Goal: Task Accomplishment & Management: Manage account settings

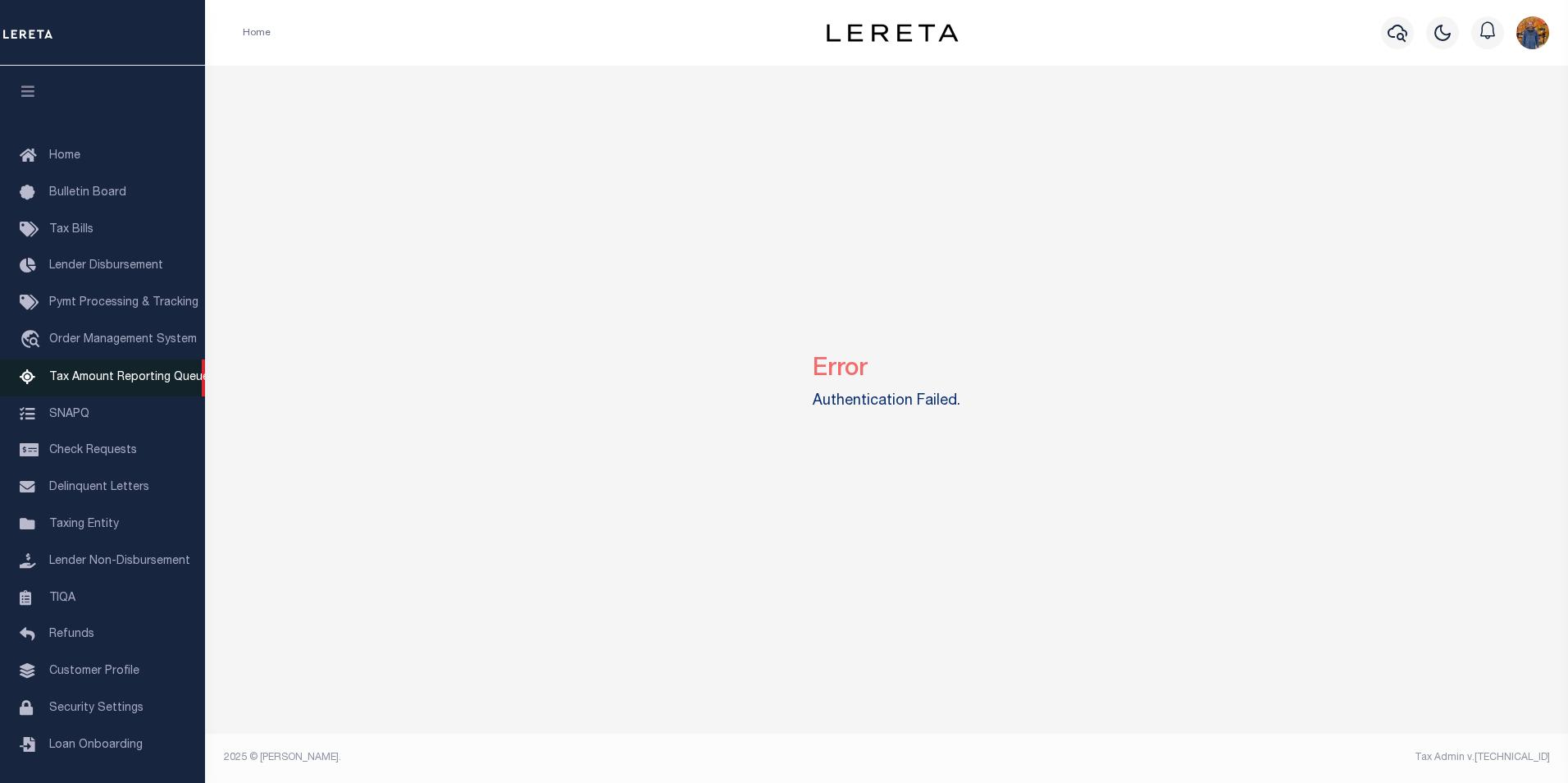
click at [132, 391] on link "Tax Amount Reporting Queue" at bounding box center [102, 378] width 205 height 37
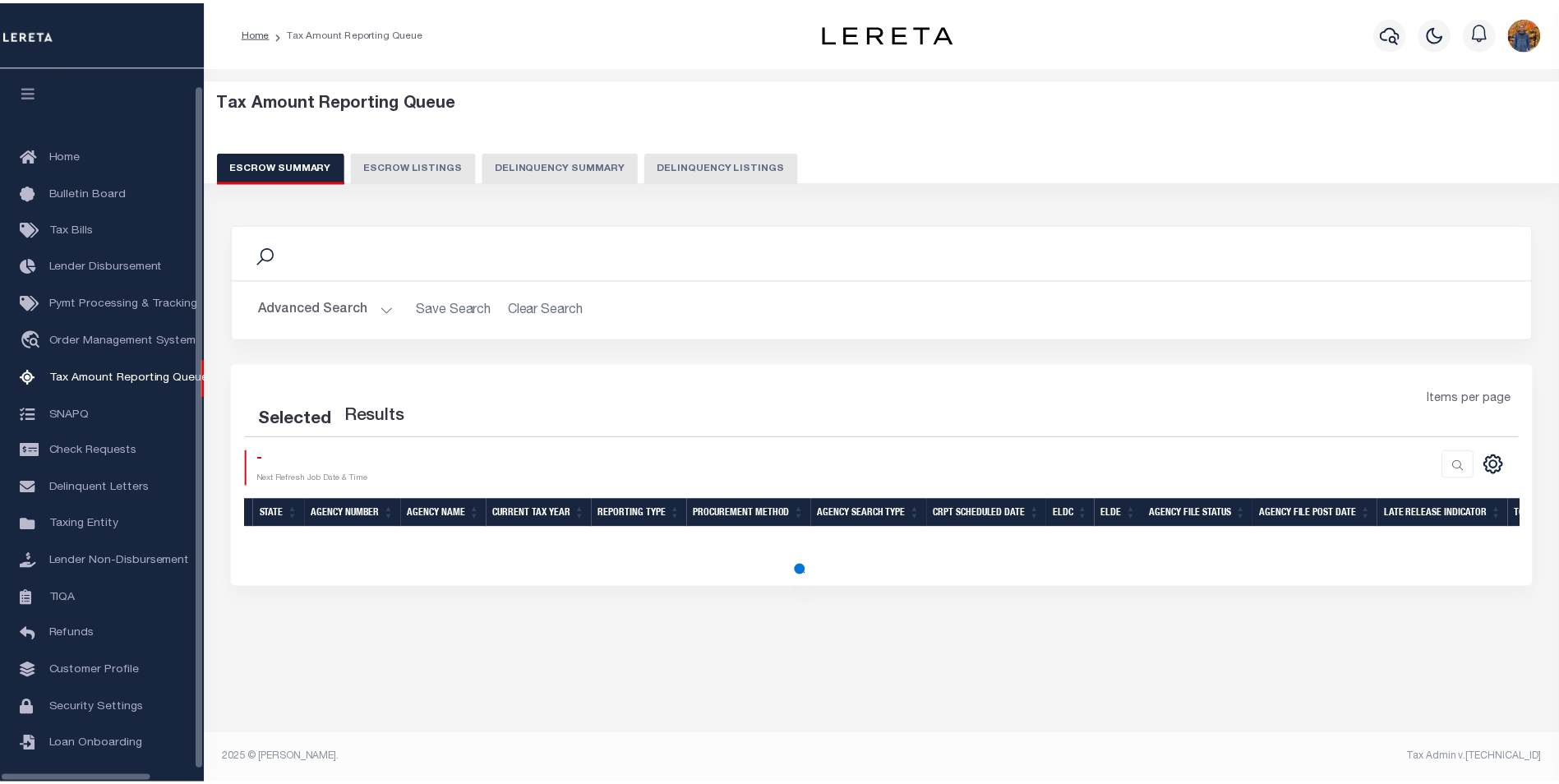
scroll to position [16, 0]
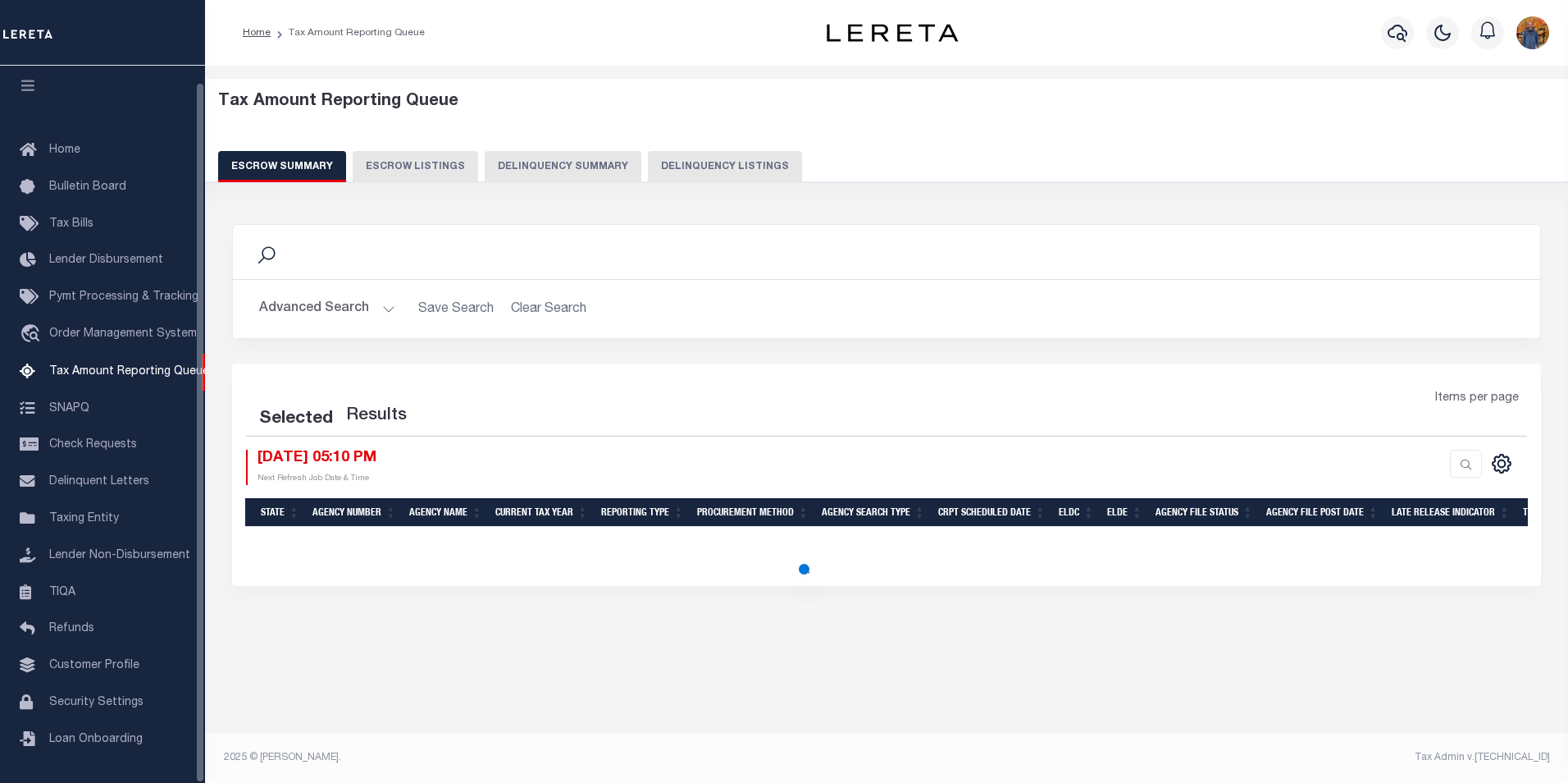
select select "100"
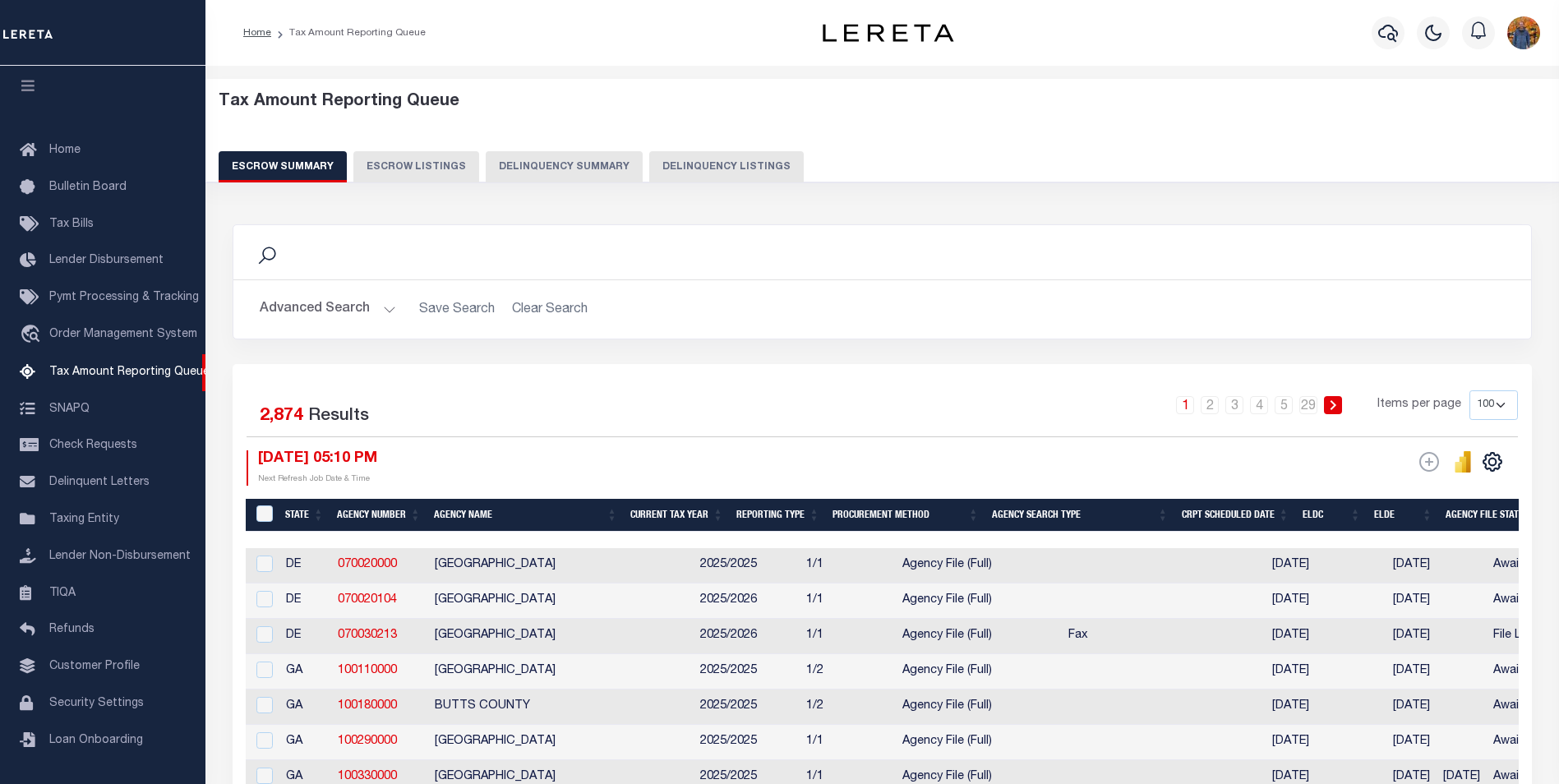
click at [330, 309] on button "Advanced Search" at bounding box center [328, 309] width 137 height 32
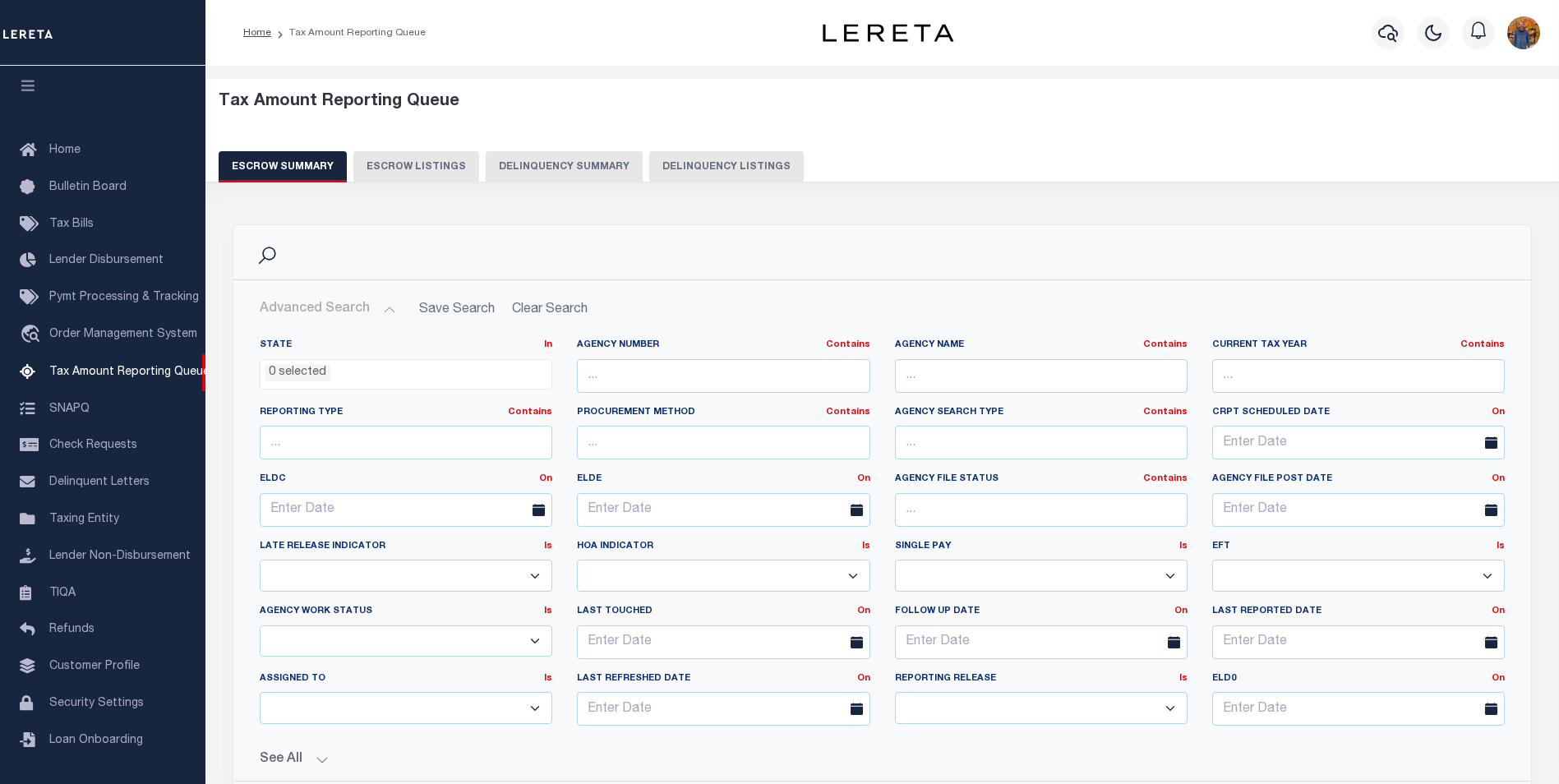
scroll to position [164, 0]
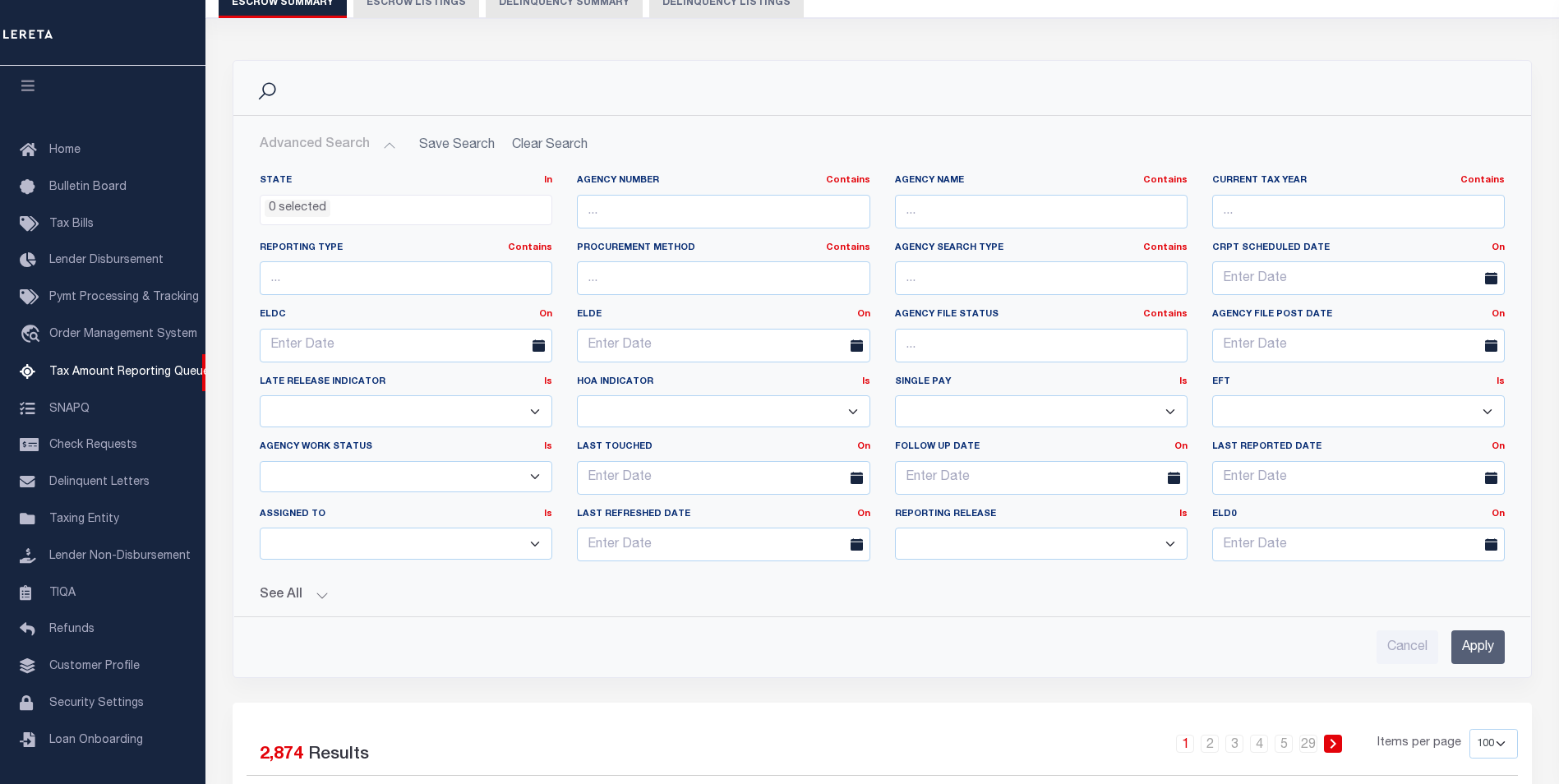
click at [275, 599] on button "See All" at bounding box center [883, 595] width 1246 height 15
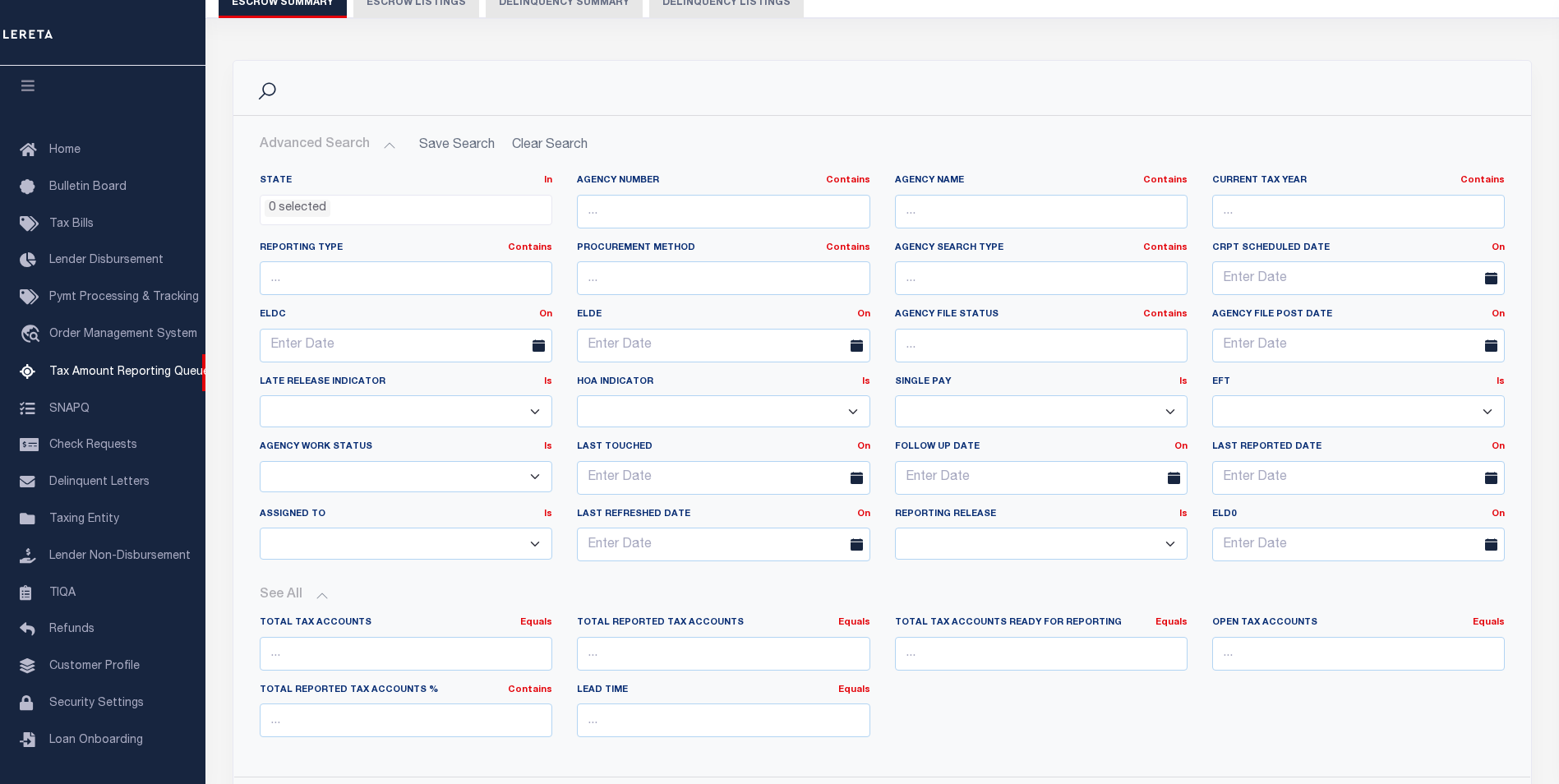
scroll to position [328, 0]
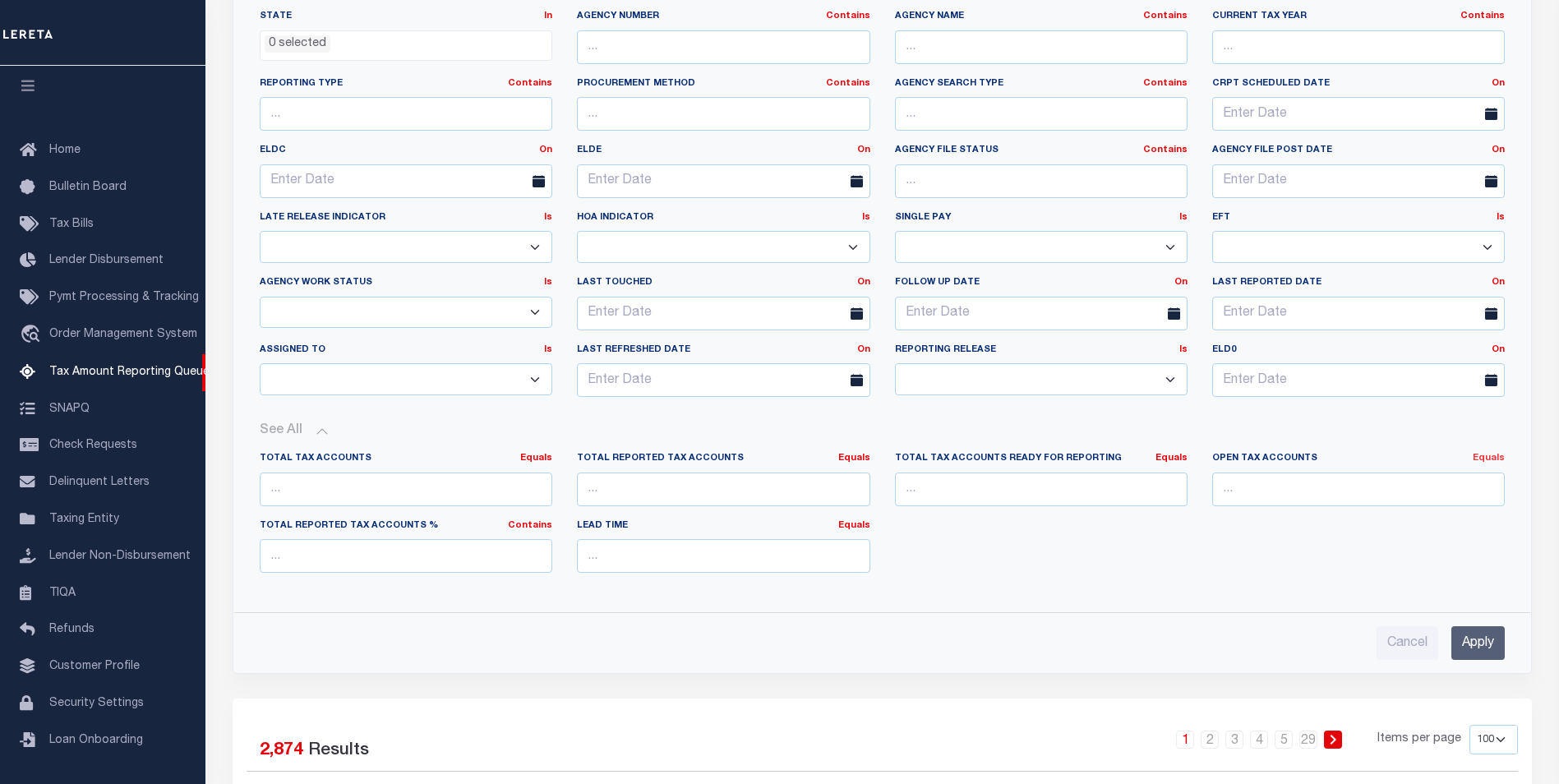
click at [1486, 460] on link "Equals" at bounding box center [1489, 457] width 32 height 9
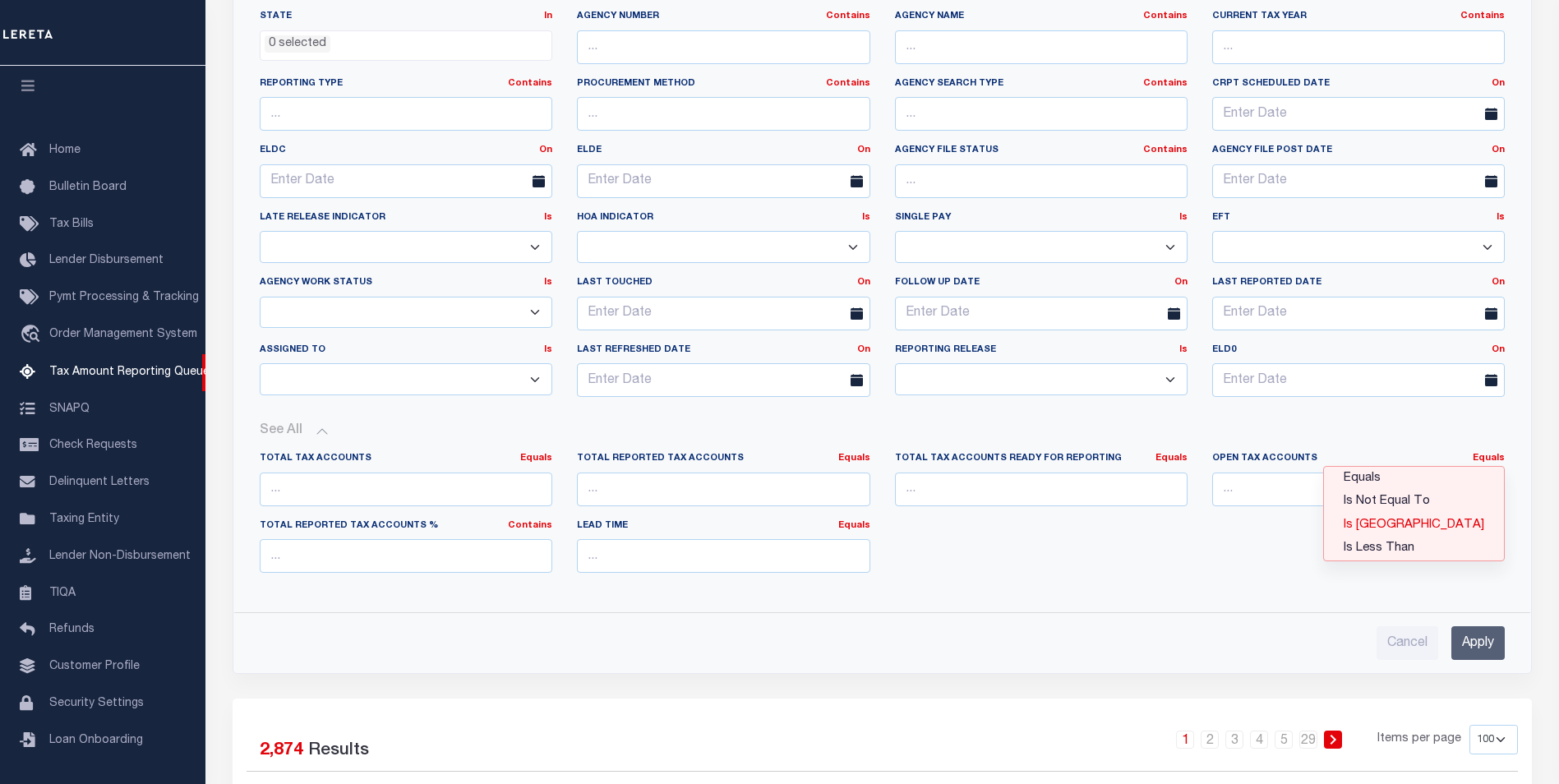
click at [1430, 521] on link "Is [GEOGRAPHIC_DATA]" at bounding box center [1414, 525] width 180 height 24
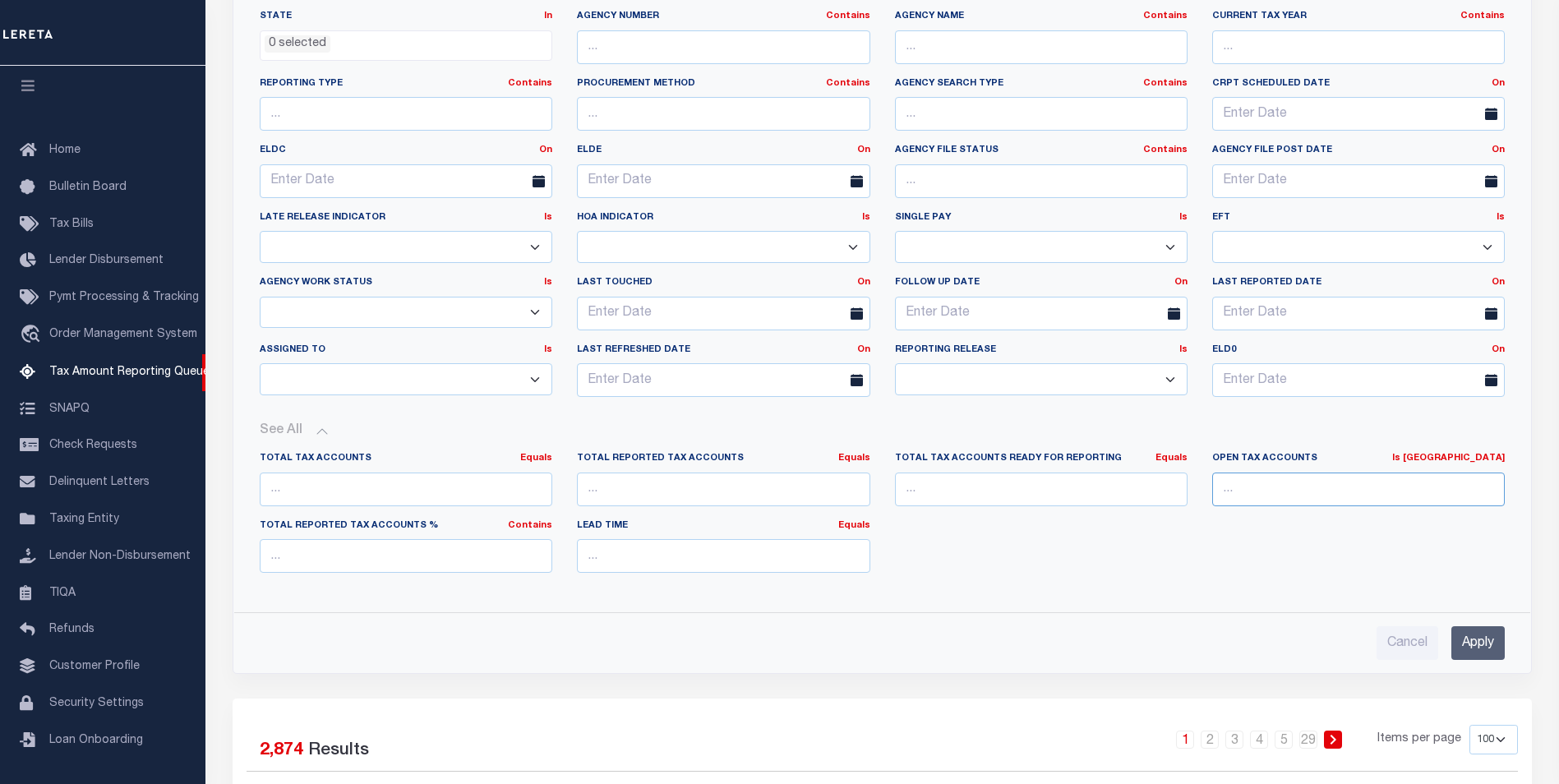
click at [1263, 490] on input "number" at bounding box center [1358, 489] width 292 height 33
type input "0"
click at [1469, 643] on input "Apply" at bounding box center [1479, 643] width 53 height 33
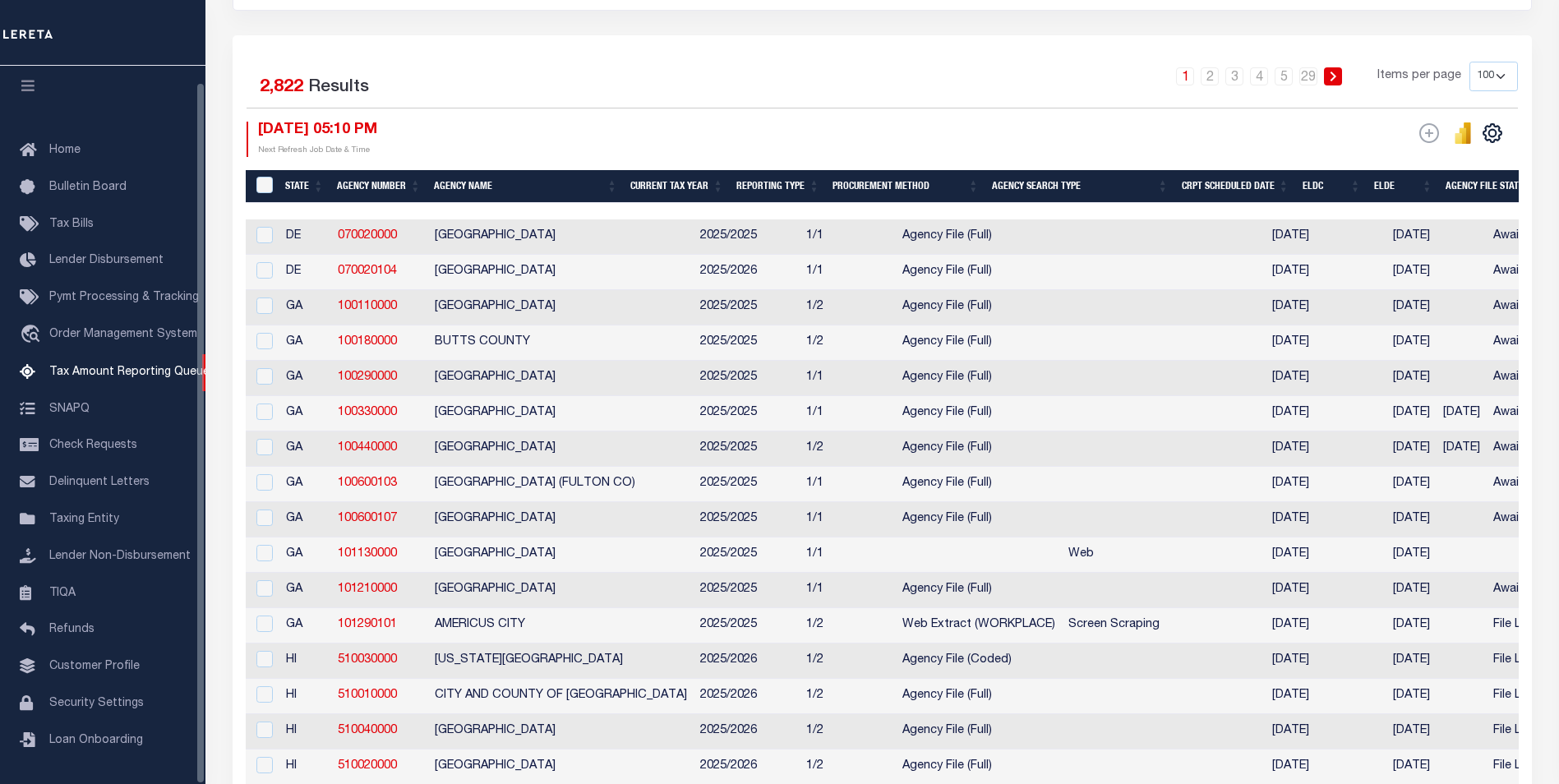
scroll to position [0, 0]
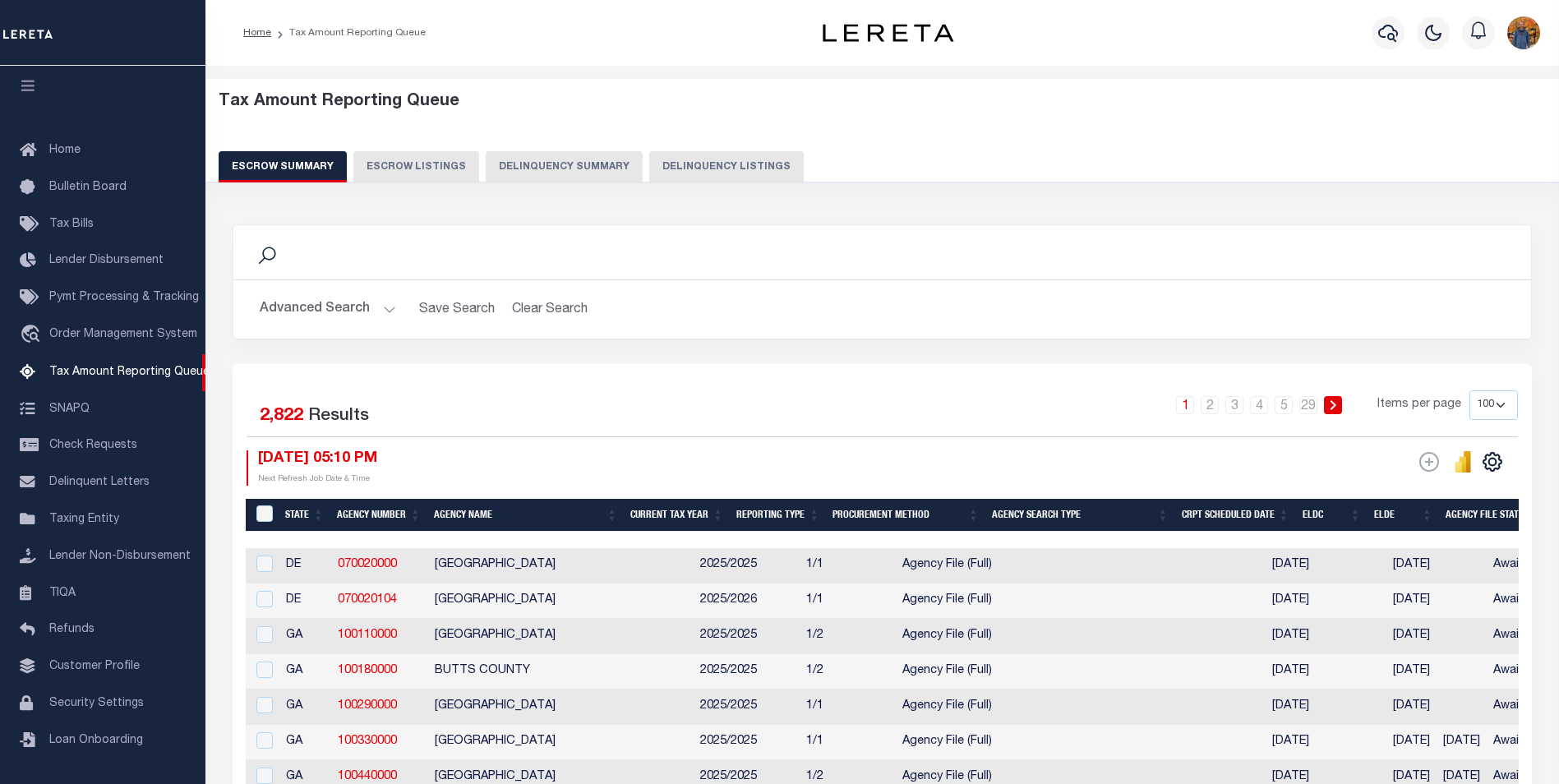
click at [304, 315] on button "Advanced Search" at bounding box center [328, 309] width 137 height 32
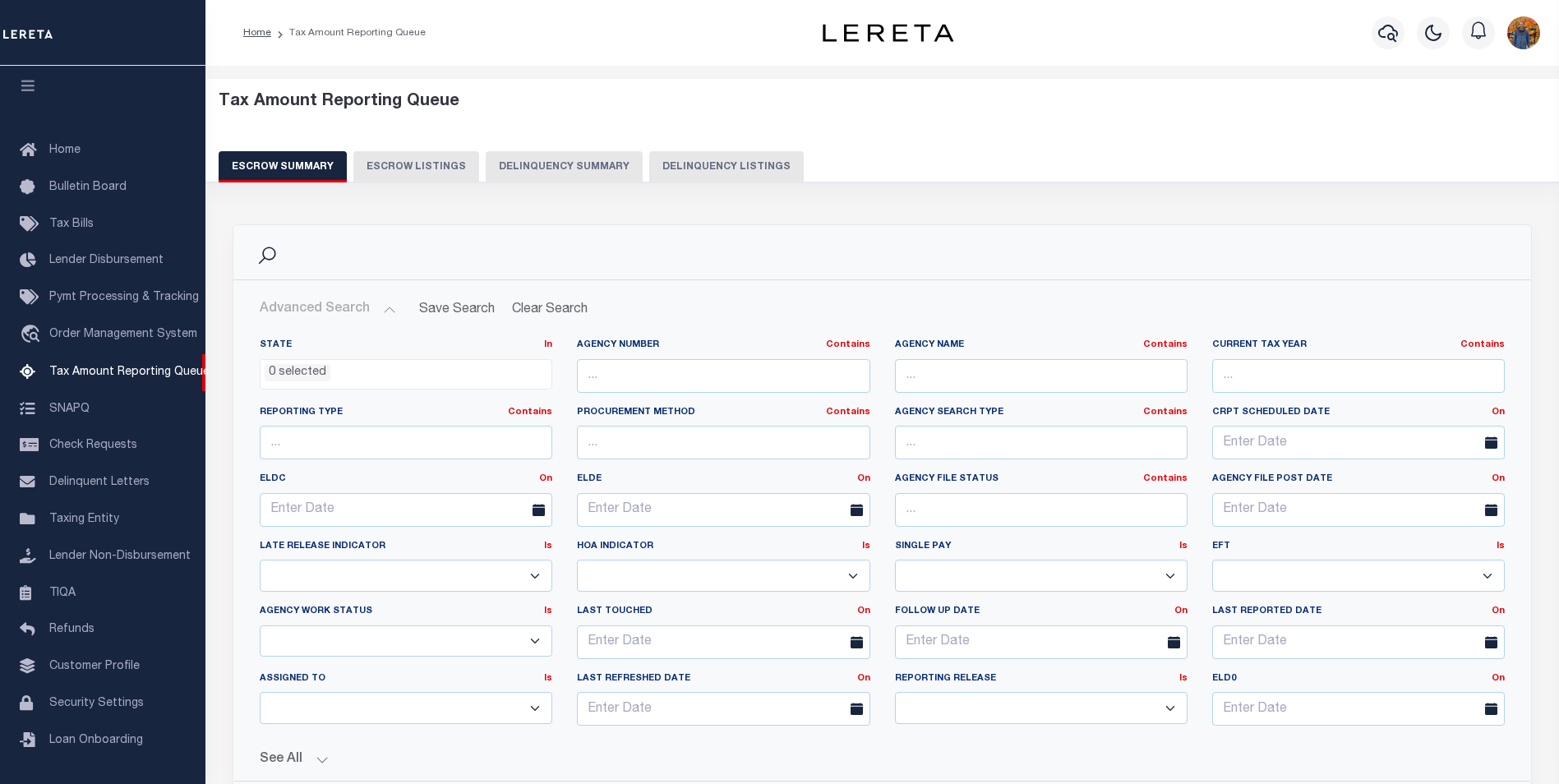
scroll to position [246, 0]
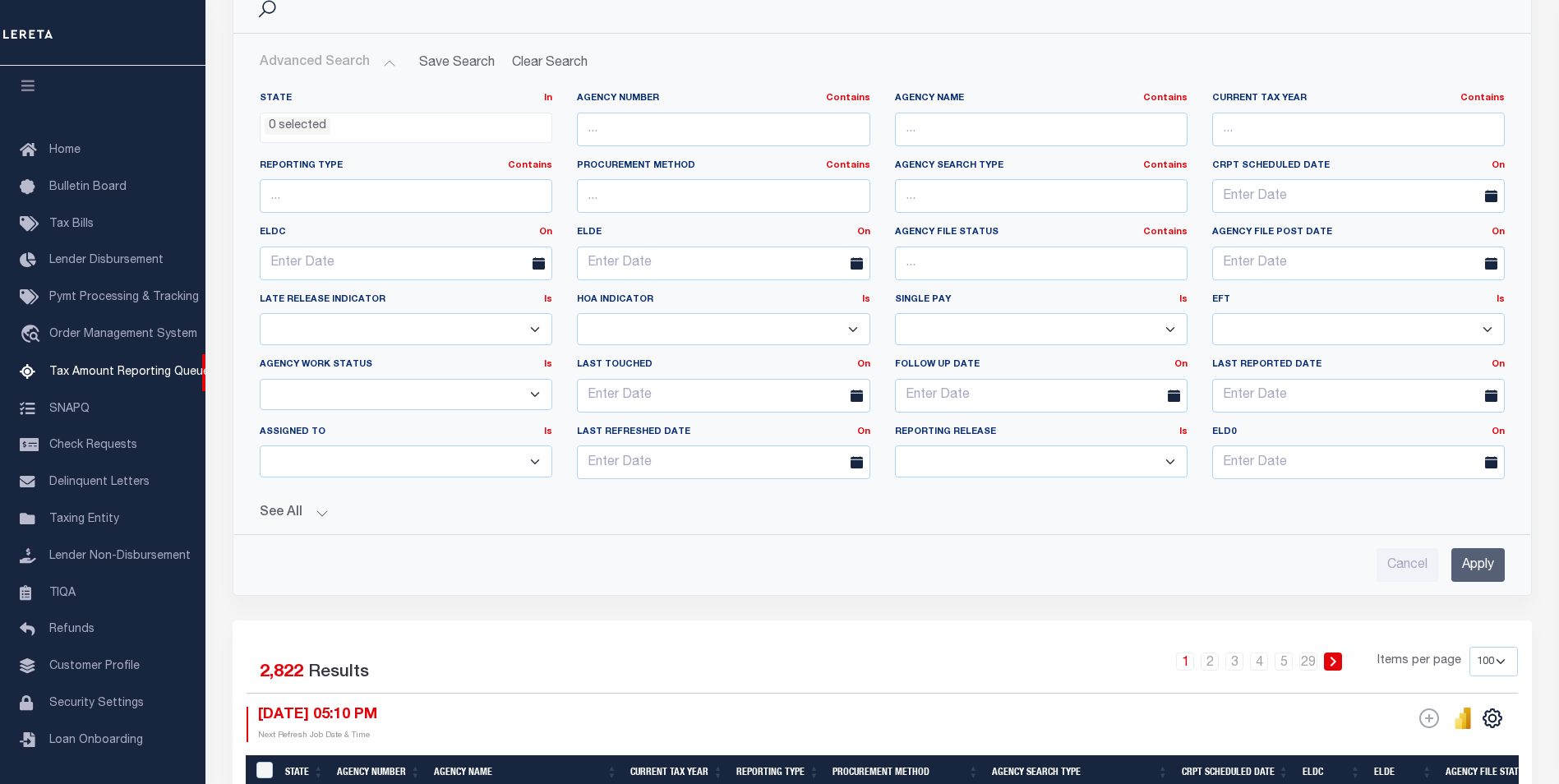
click at [290, 521] on button "See All" at bounding box center [883, 513] width 1246 height 15
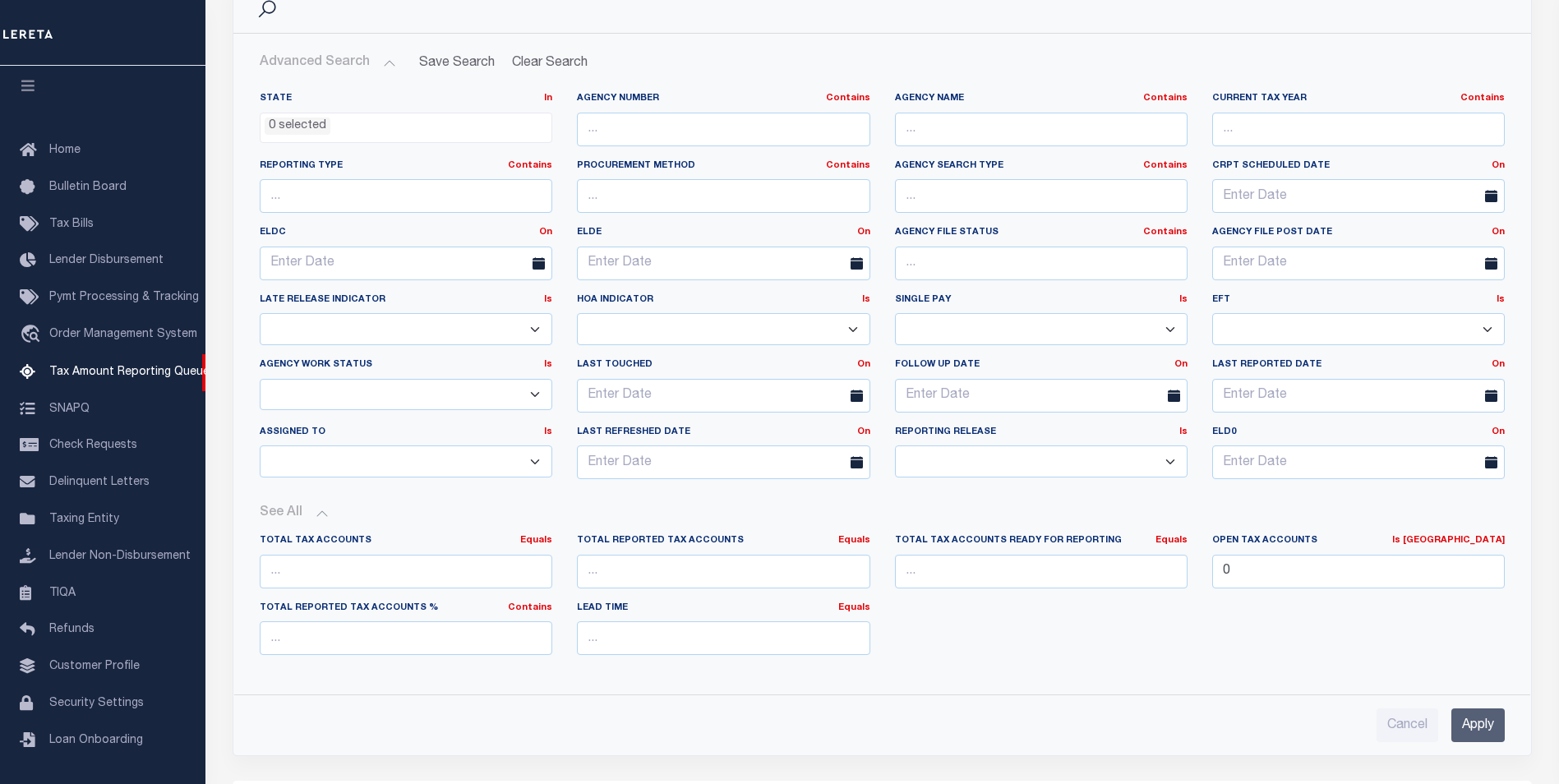
click at [1468, 722] on input "Apply" at bounding box center [1479, 725] width 53 height 33
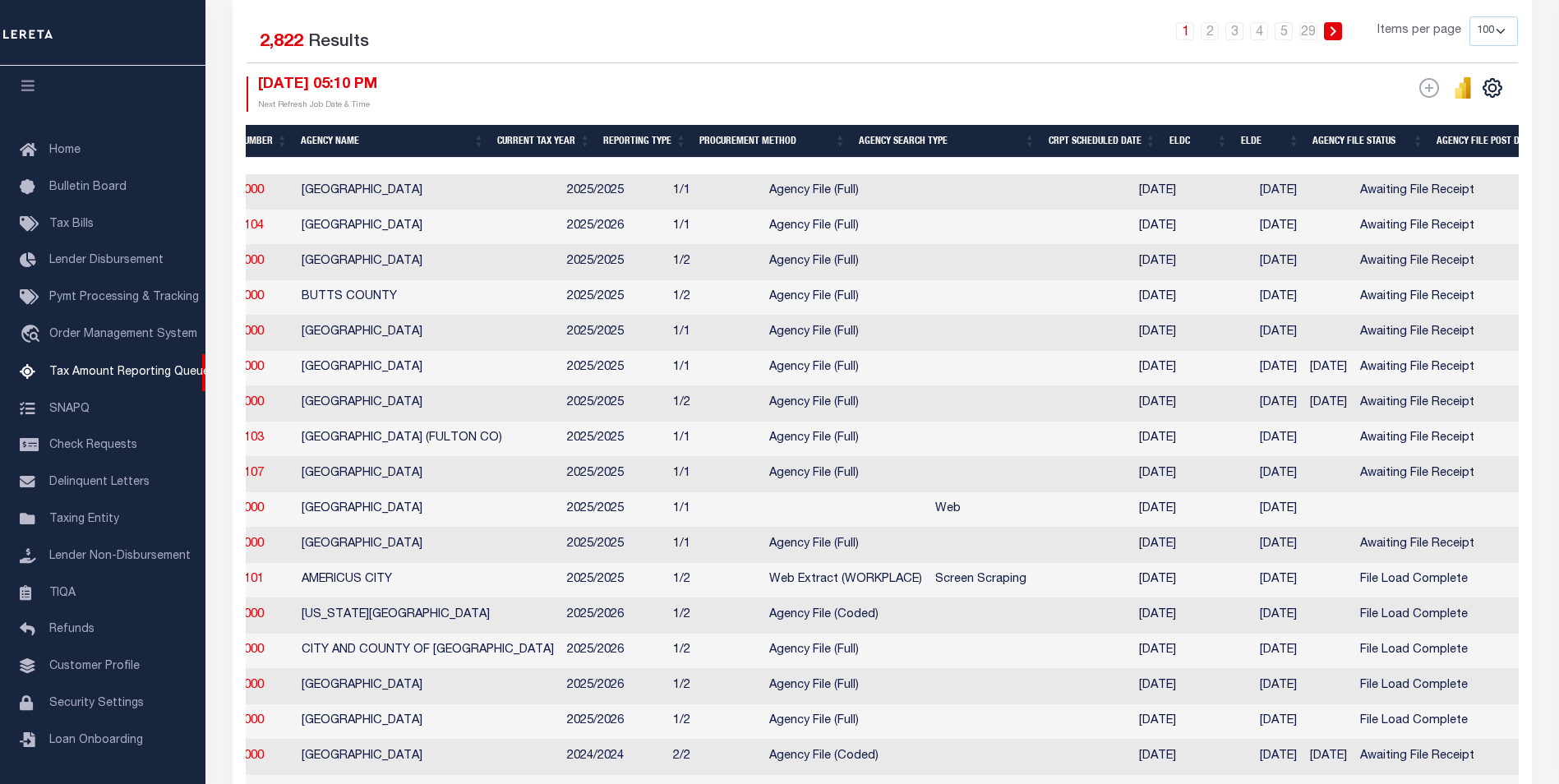
scroll to position [0, 0]
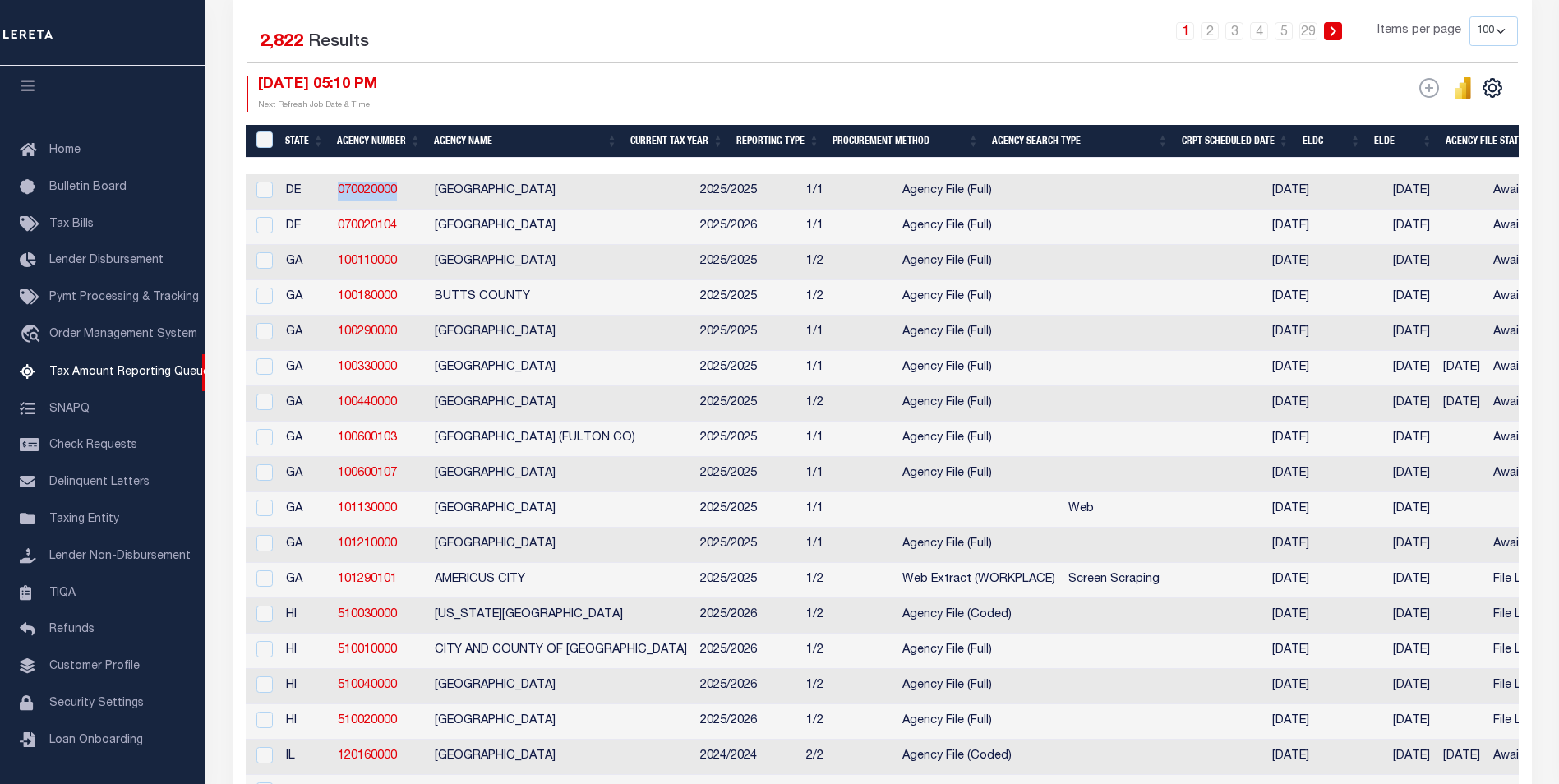
drag, startPoint x: 406, startPoint y: 195, endPoint x: 329, endPoint y: 181, distance: 78.3
copy tr "070020000"
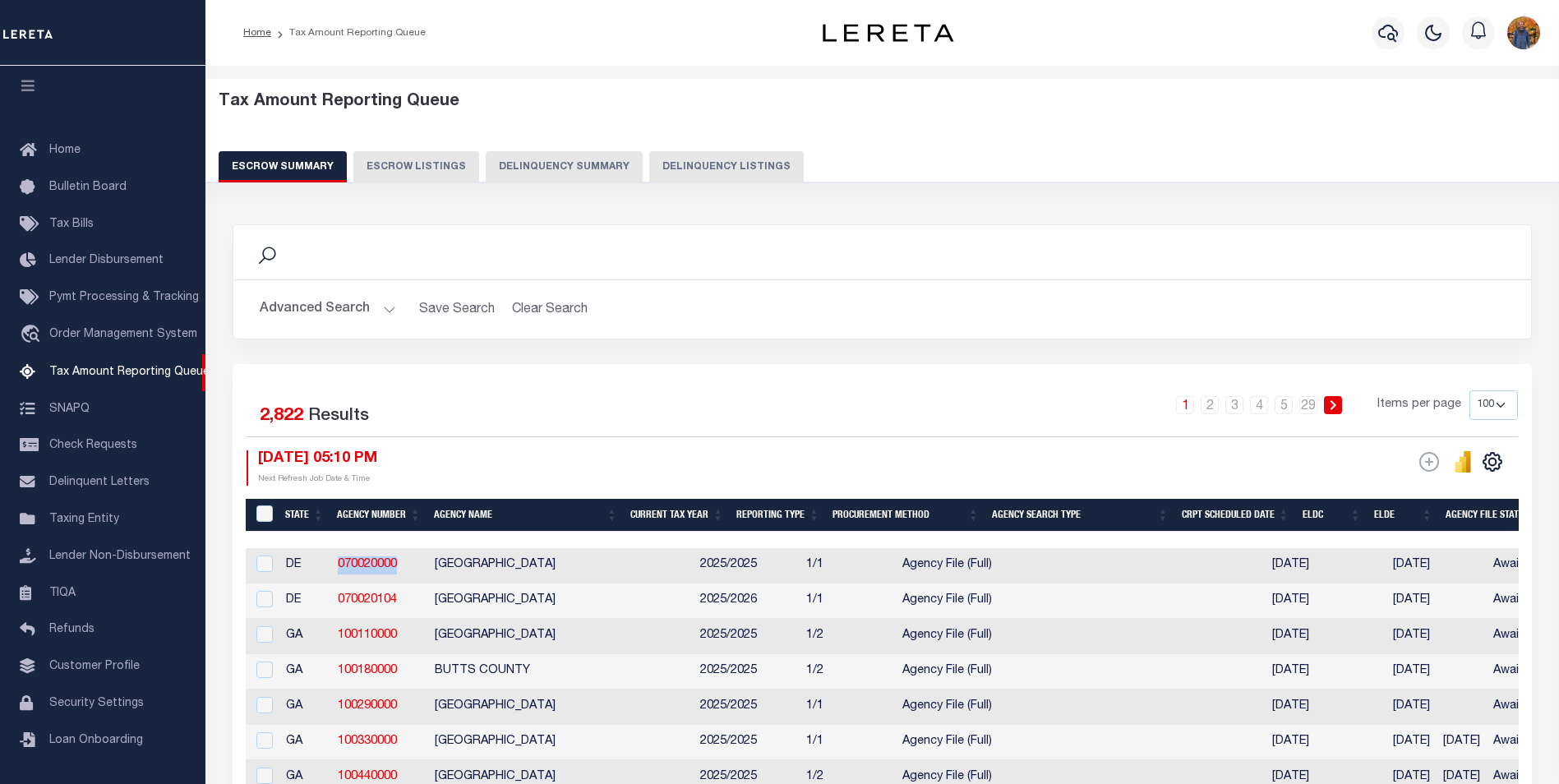
click at [329, 314] on button "Advanced Search" at bounding box center [328, 309] width 137 height 32
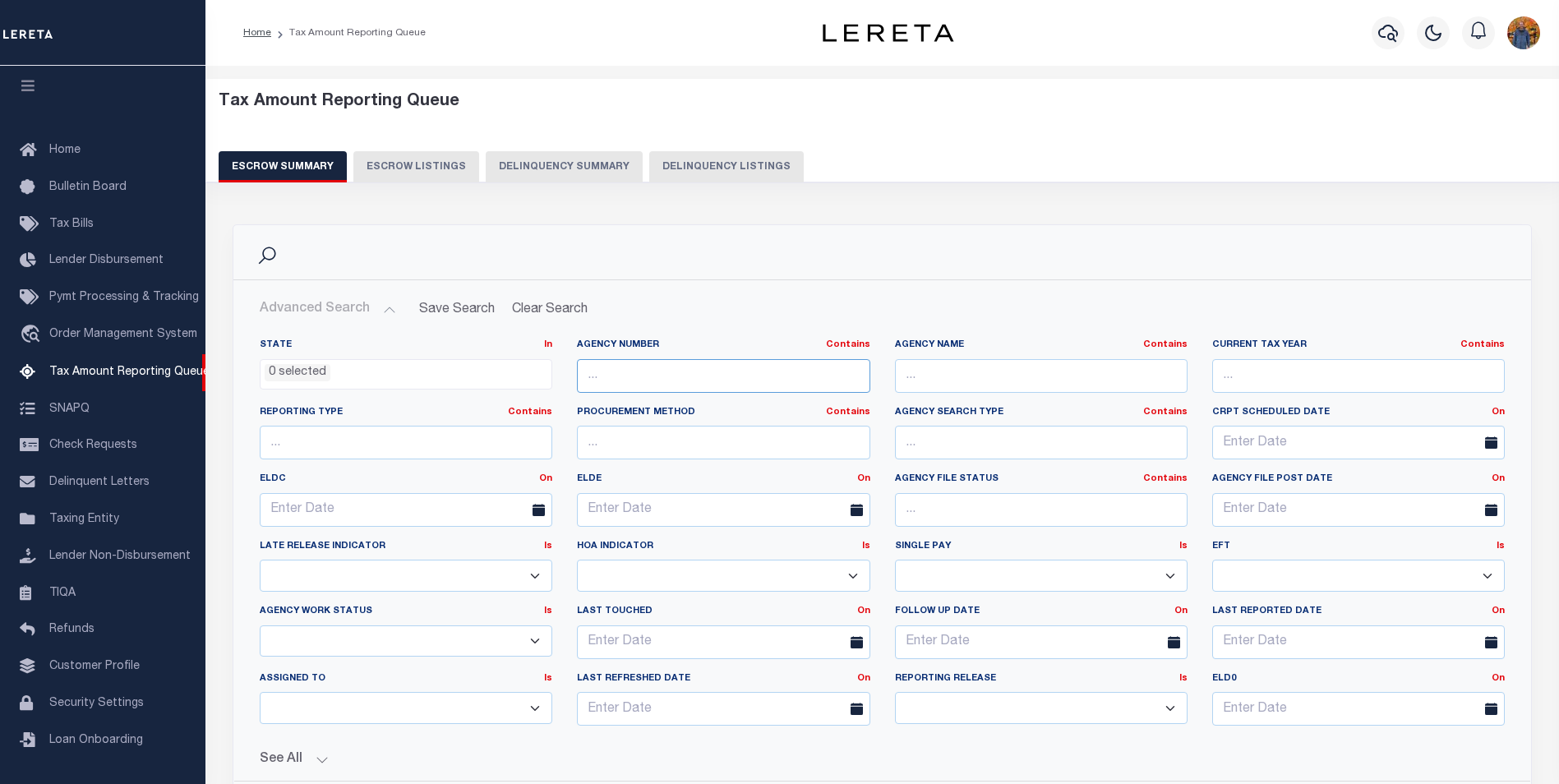
click at [710, 380] on input "text" at bounding box center [723, 375] width 292 height 33
paste input "070020000"
drag, startPoint x: 621, startPoint y: 370, endPoint x: 563, endPoint y: 370, distance: 58.0
click at [563, 370] on div "State In In AK AL AR AZ CA CO CT DC DE FL GA GU HI IA ID IL IN KS KY LA MA MD M…" at bounding box center [882, 539] width 1270 height 400
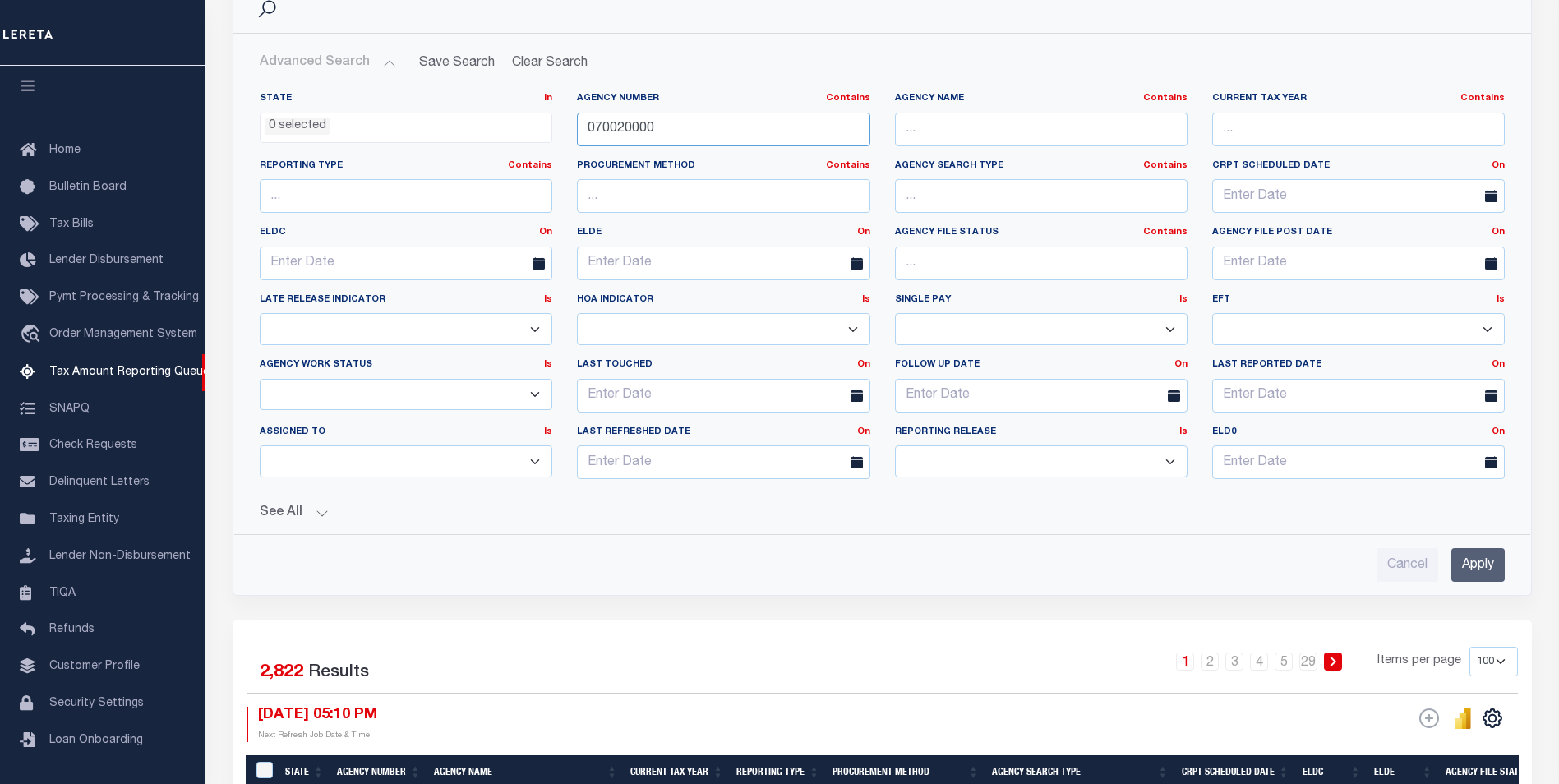
scroll to position [328, 0]
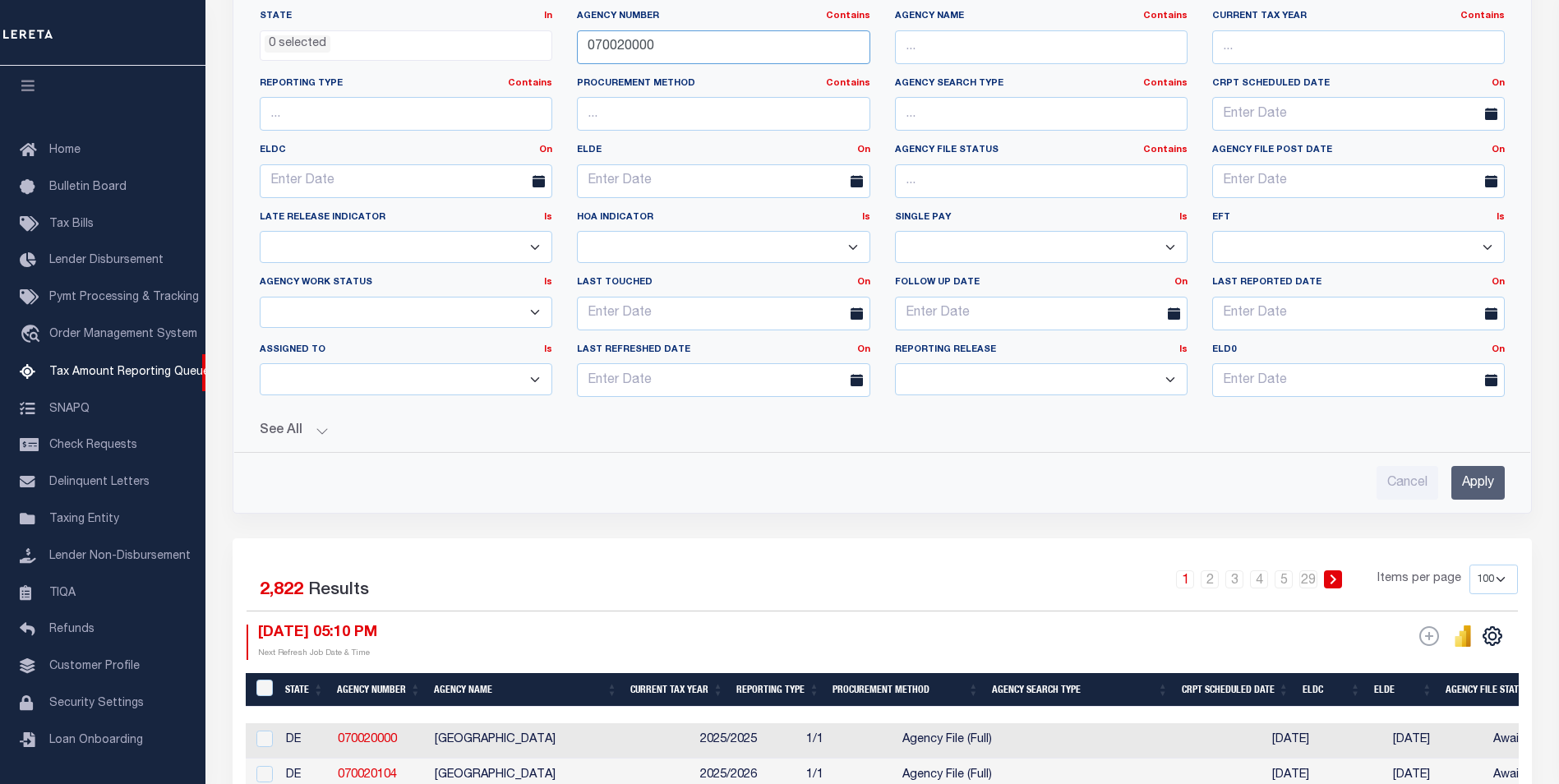
type input "070020000"
click at [1466, 480] on input "Apply" at bounding box center [1479, 482] width 53 height 33
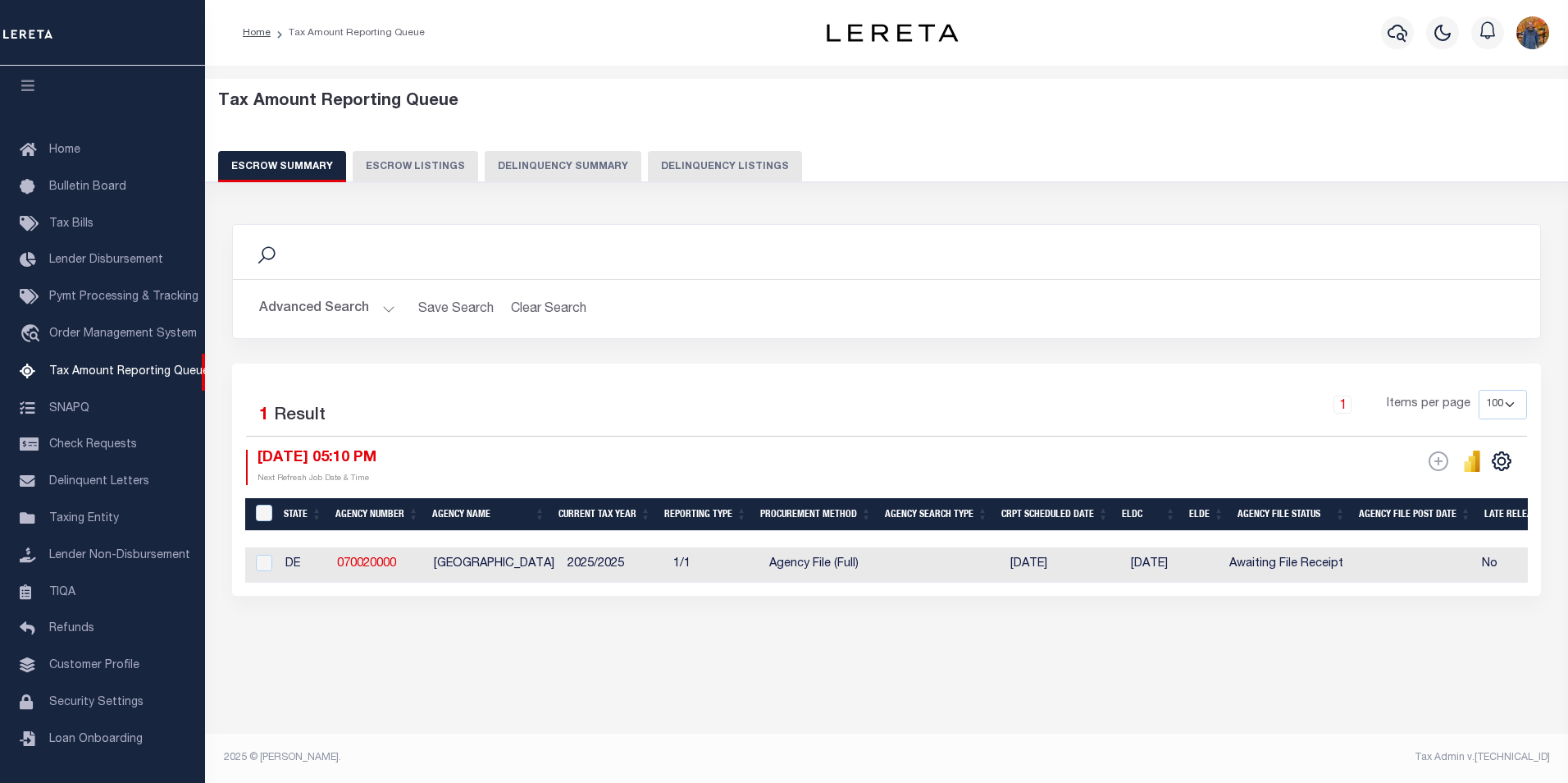
scroll to position [0, 415]
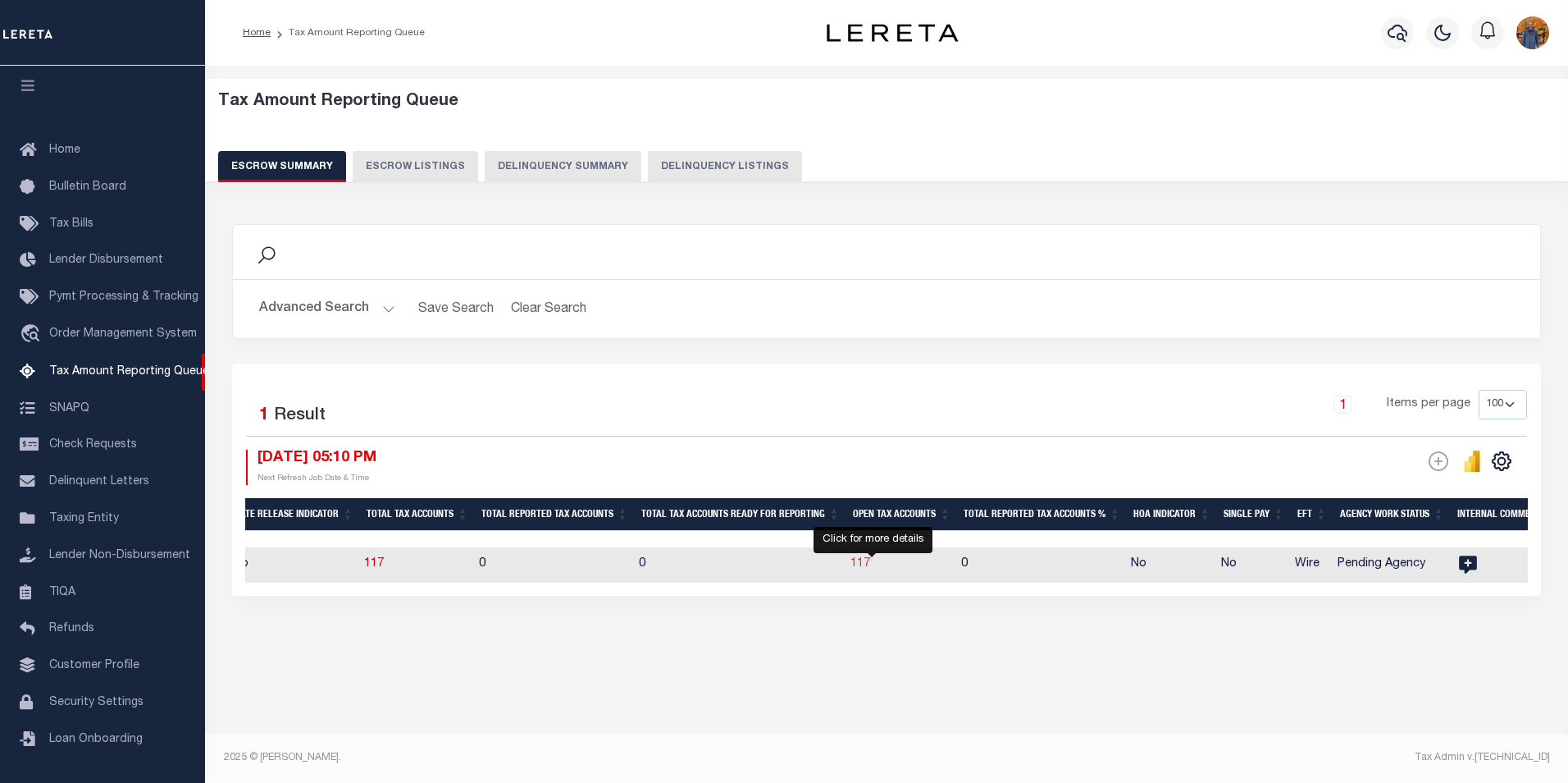
click at [870, 567] on span "117" at bounding box center [860, 564] width 20 height 11
select select "100"
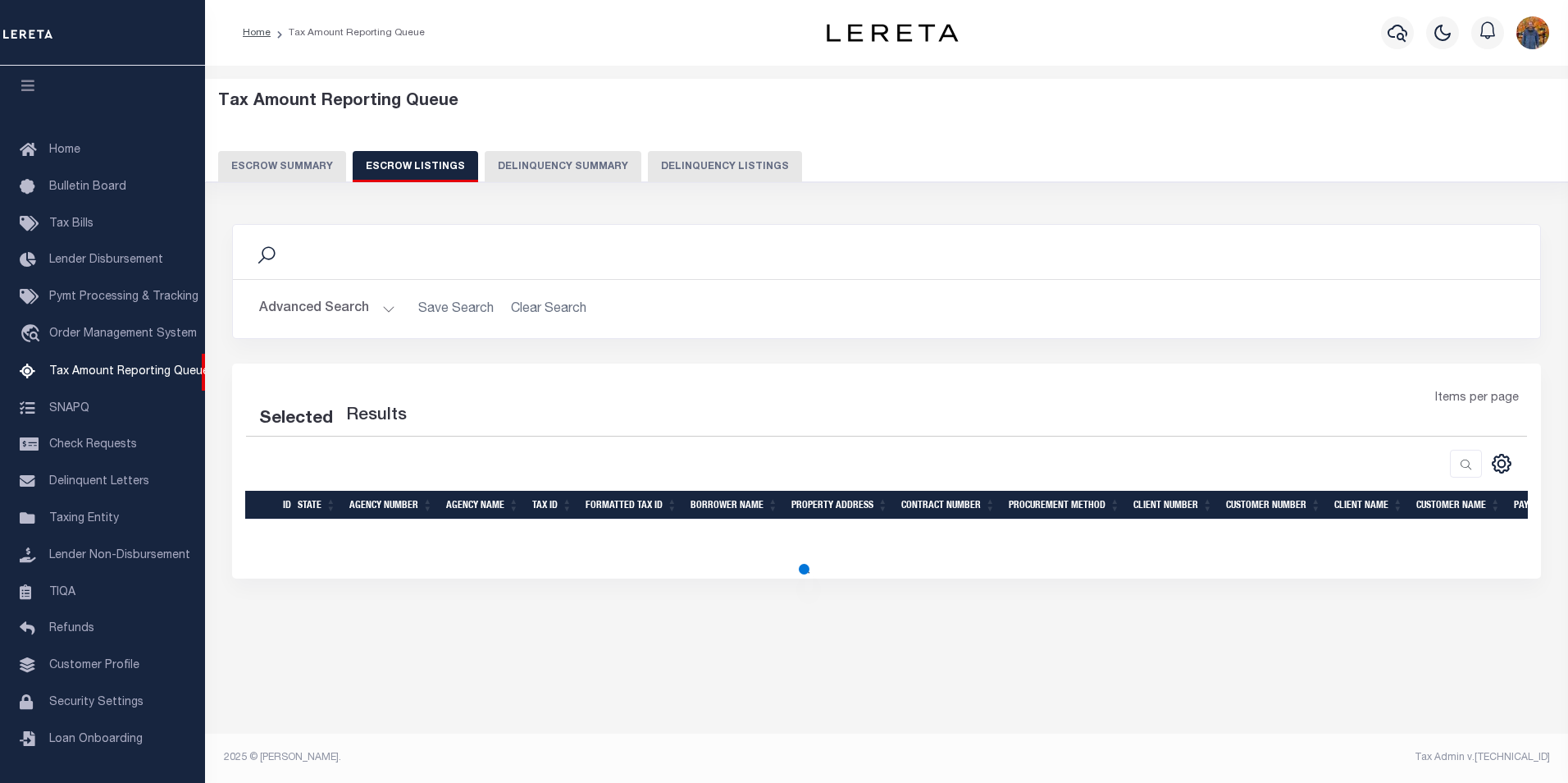
select select "100"
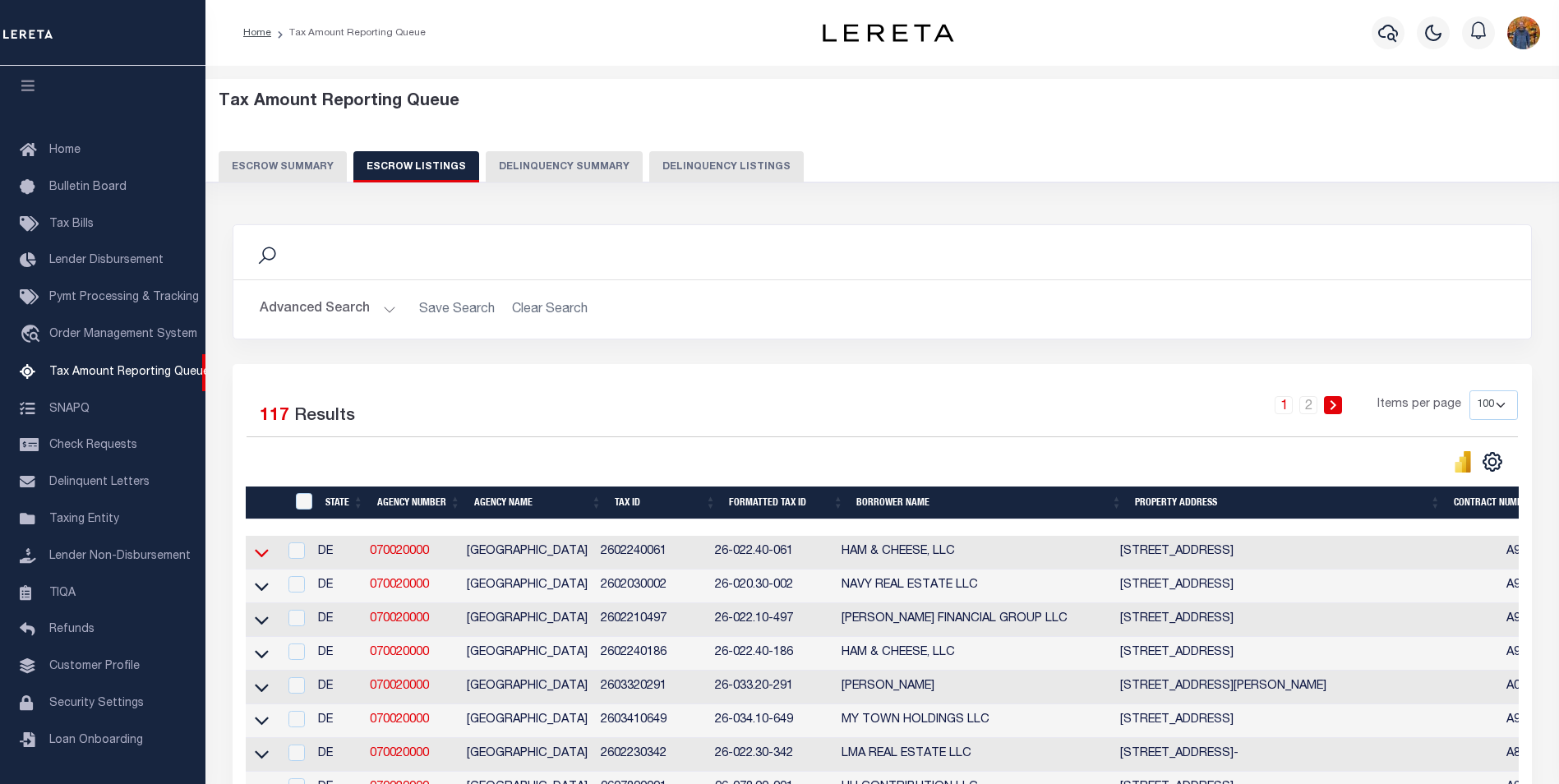
click at [262, 552] on icon at bounding box center [262, 553] width 14 height 17
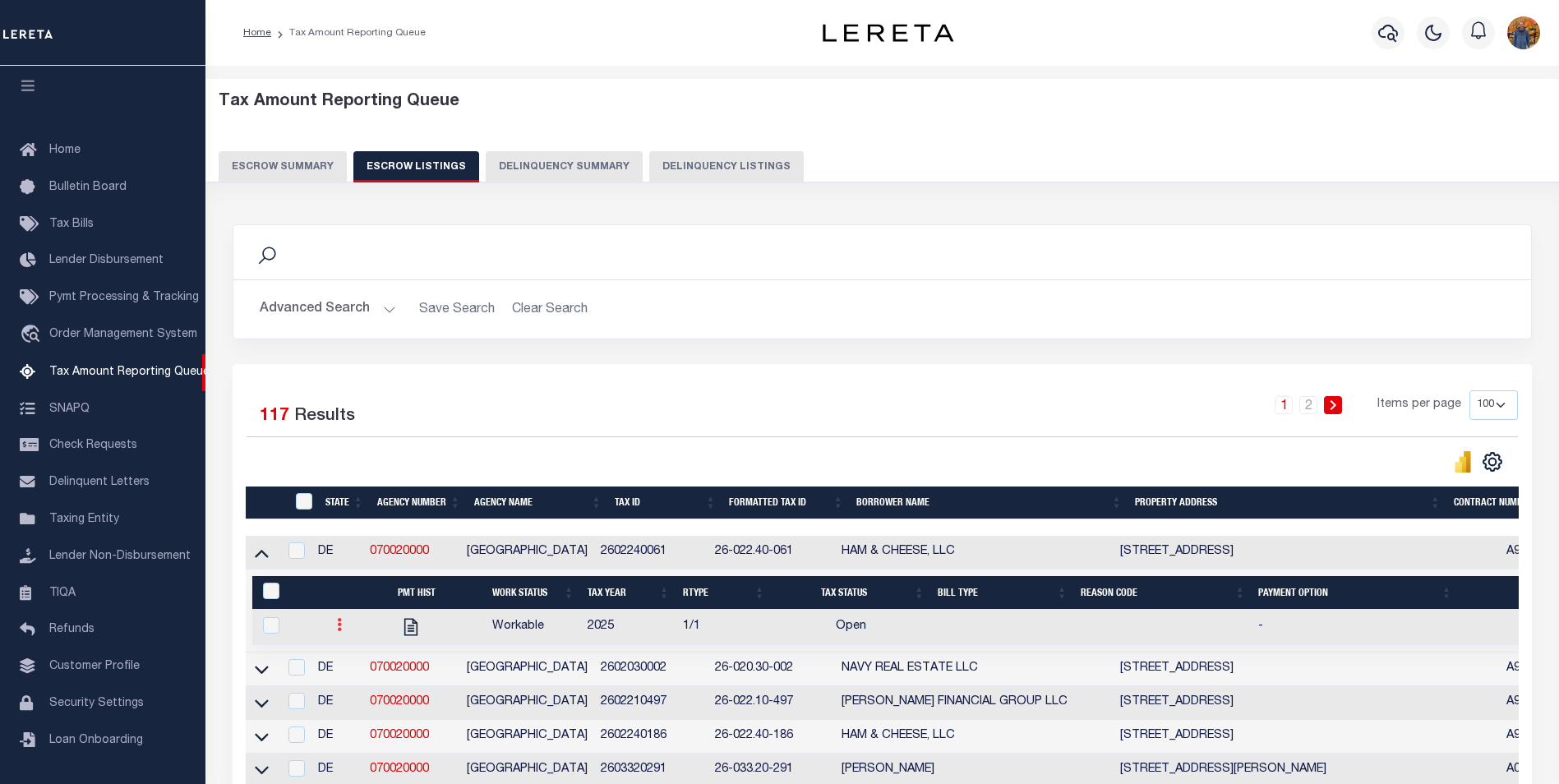
click at [343, 632] on link at bounding box center [339, 627] width 18 height 13
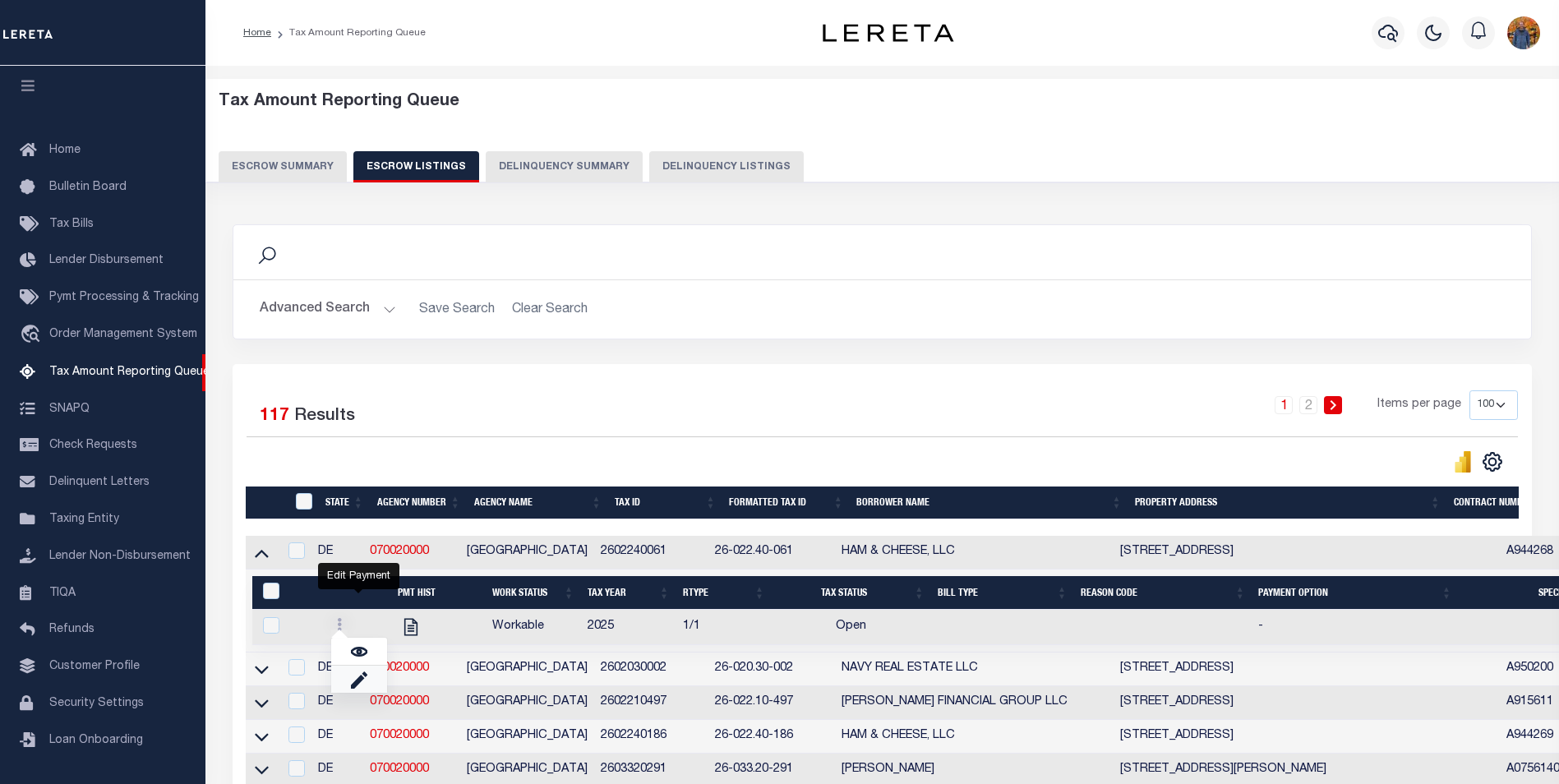
click at [366, 688] on img "" at bounding box center [358, 679] width 16 height 17
checkbox input "true"
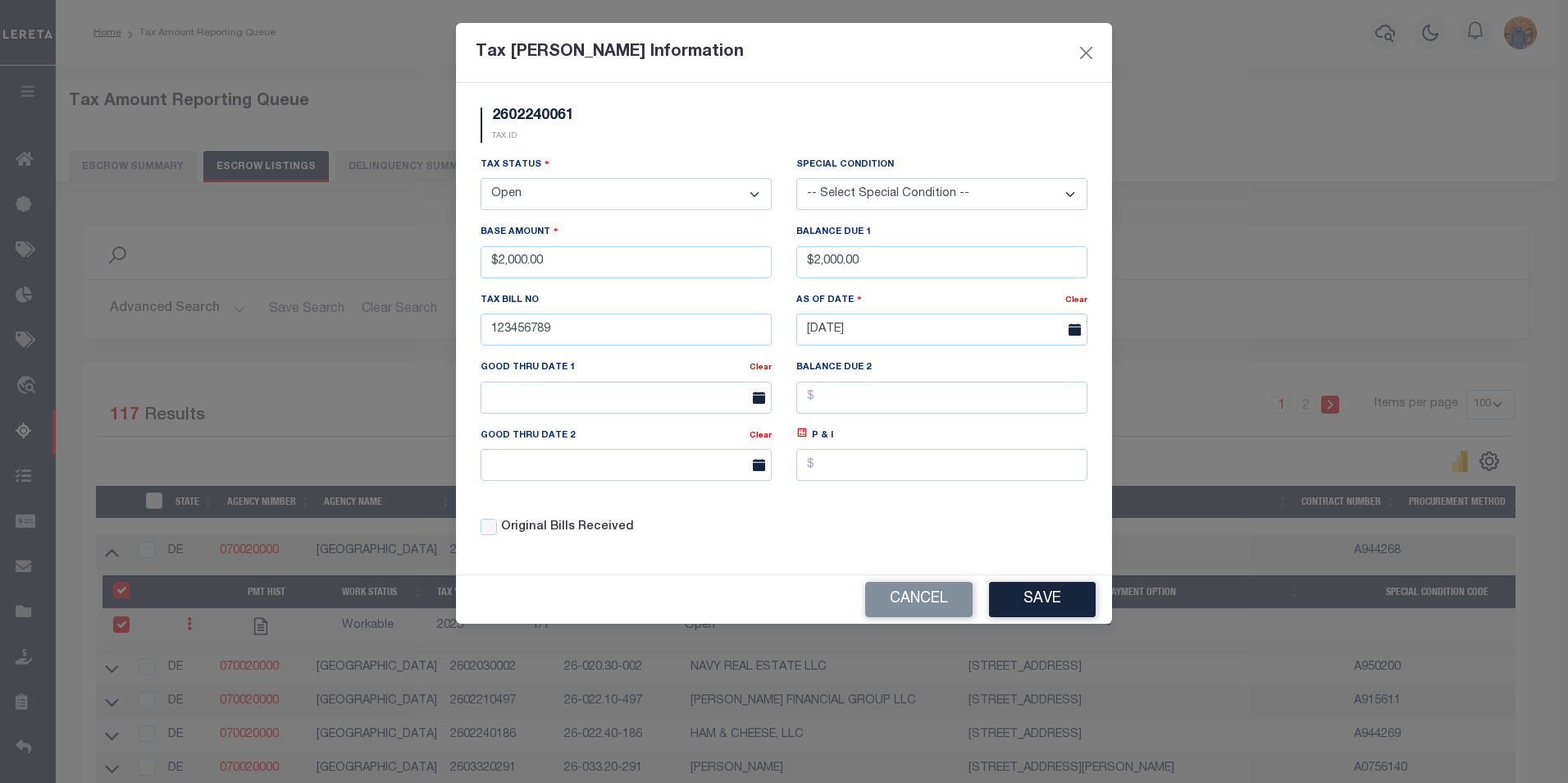
click at [631, 189] on select "- Select Status - Open Due/Unpaid Paid Incomplete No Tax Due Internal Refund Pr…" at bounding box center [625, 195] width 291 height 32
select select "DUE"
click at [480, 179] on select "- Select Status - Open Due/Unpaid Paid Incomplete No Tax Due Internal Refund Pr…" at bounding box center [625, 195] width 291 height 32
click at [854, 196] on select "-- Select Special Condition -- 3RD PARTY TAX LIEN AGENCY TAX LIEN (A.K.A Inside…" at bounding box center [941, 195] width 291 height 32
select select "17"
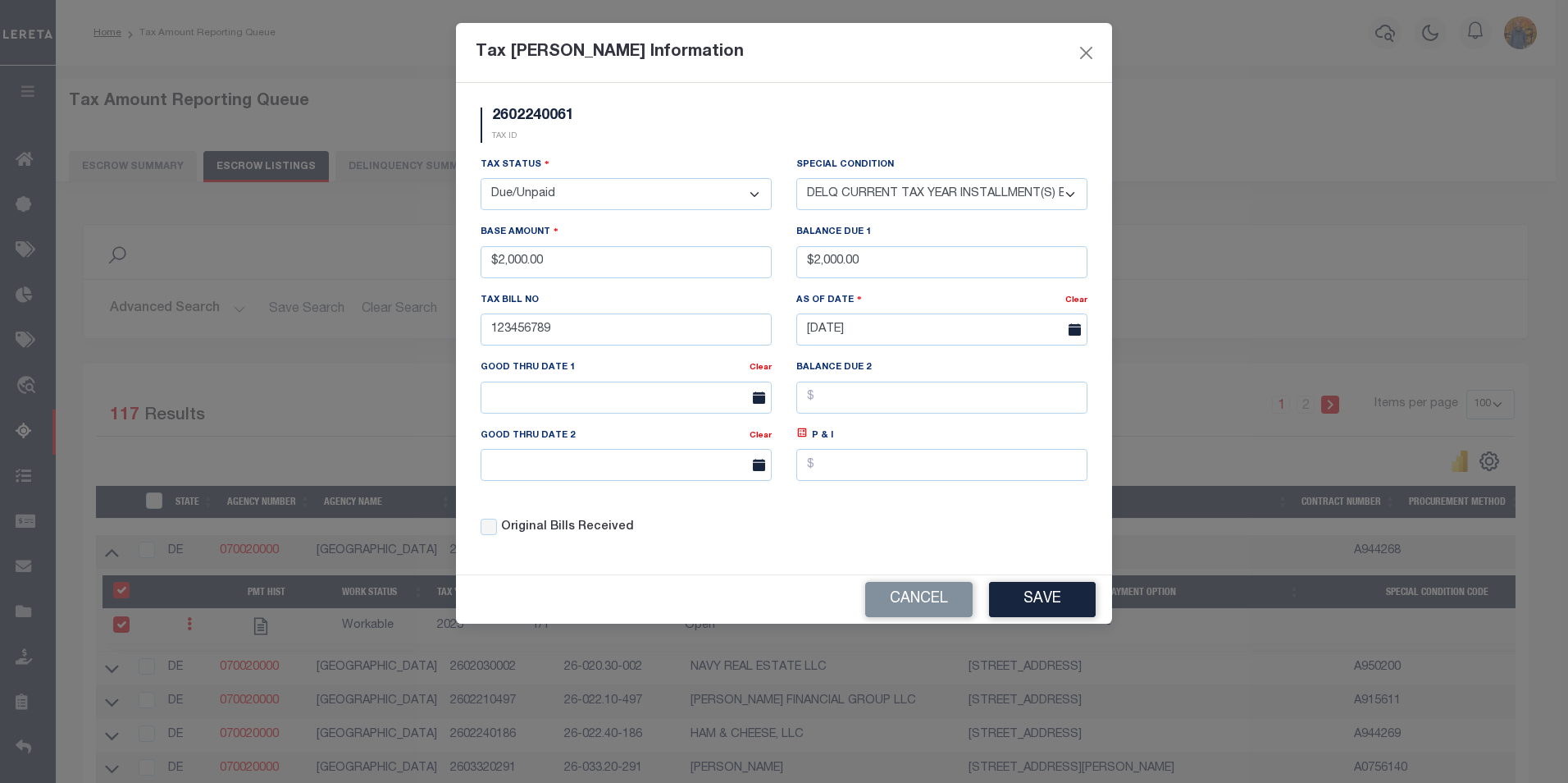
click at [796, 179] on select "-- Select Special Condition -- 3RD PARTY TAX LIEN AGENCY TAX LIEN (A.K.A Inside…" at bounding box center [941, 195] width 291 height 32
click at [1028, 609] on button "Save" at bounding box center [1043, 599] width 107 height 35
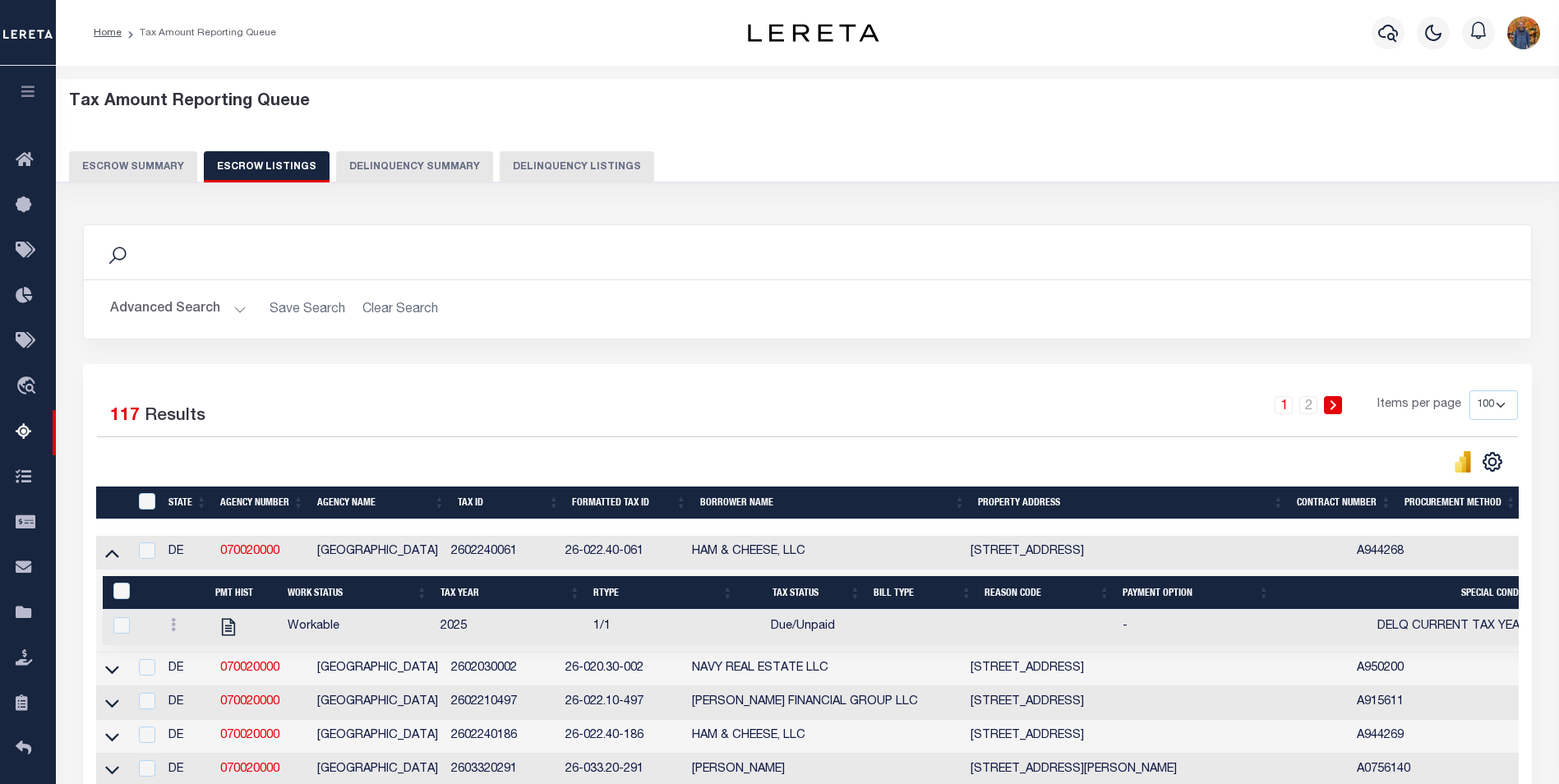
drag, startPoint x: 115, startPoint y: 675, endPoint x: 167, endPoint y: 695, distance: 55.7
click at [115, 674] on icon at bounding box center [112, 669] width 14 height 9
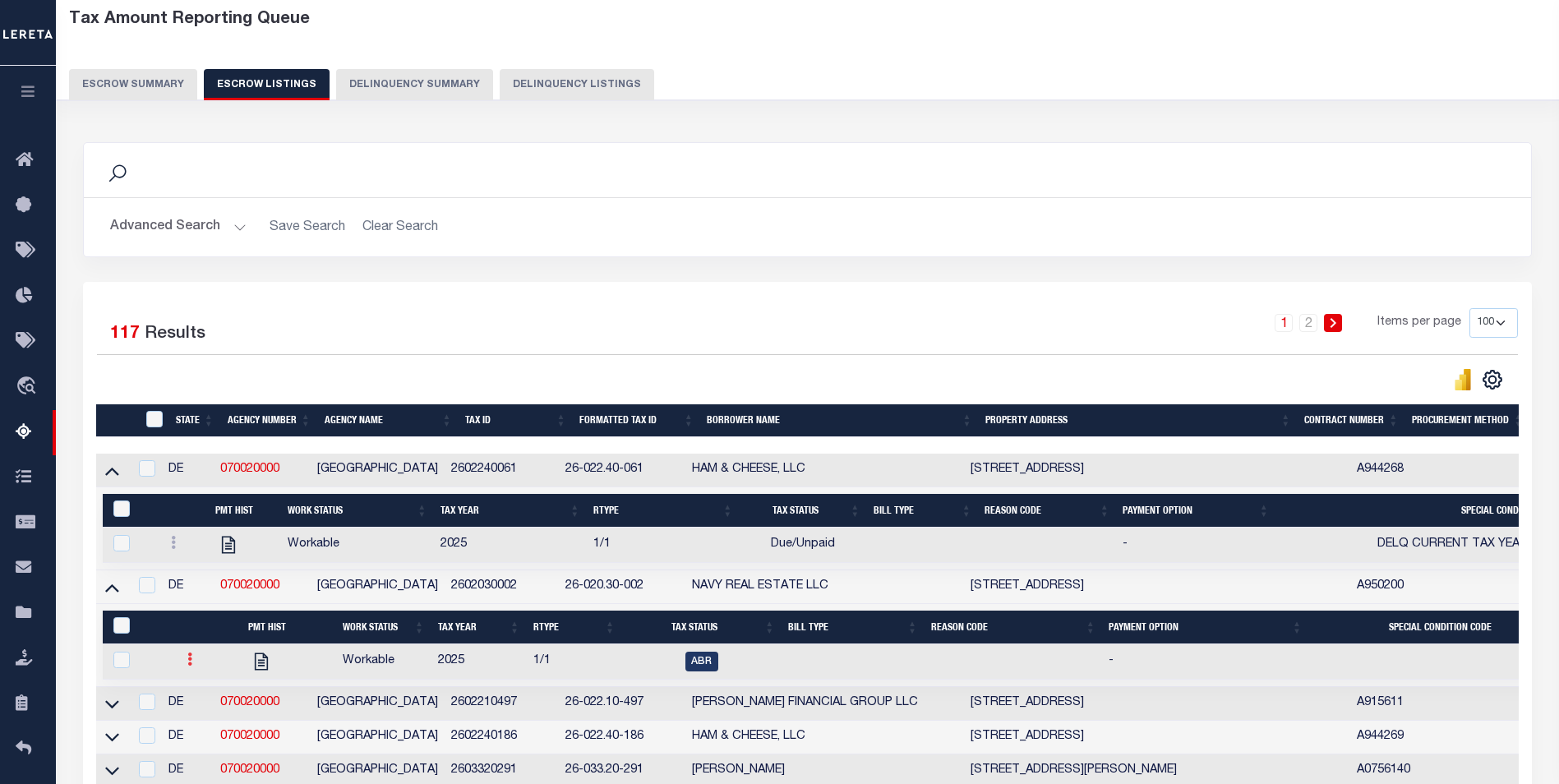
click at [196, 668] on link at bounding box center [189, 662] width 18 height 13
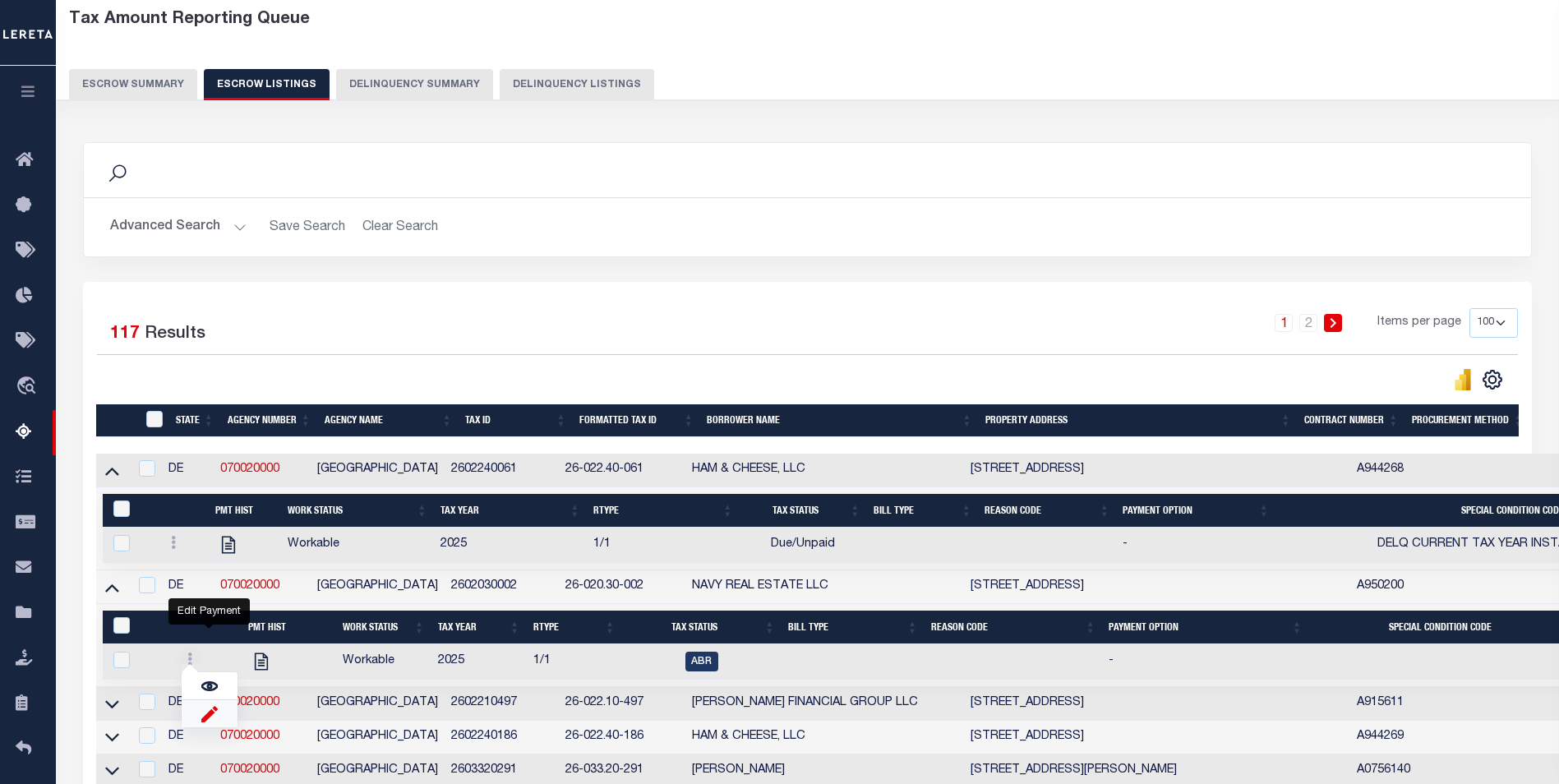
click at [215, 717] on img "" at bounding box center [209, 713] width 16 height 17
checkbox input "true"
select select
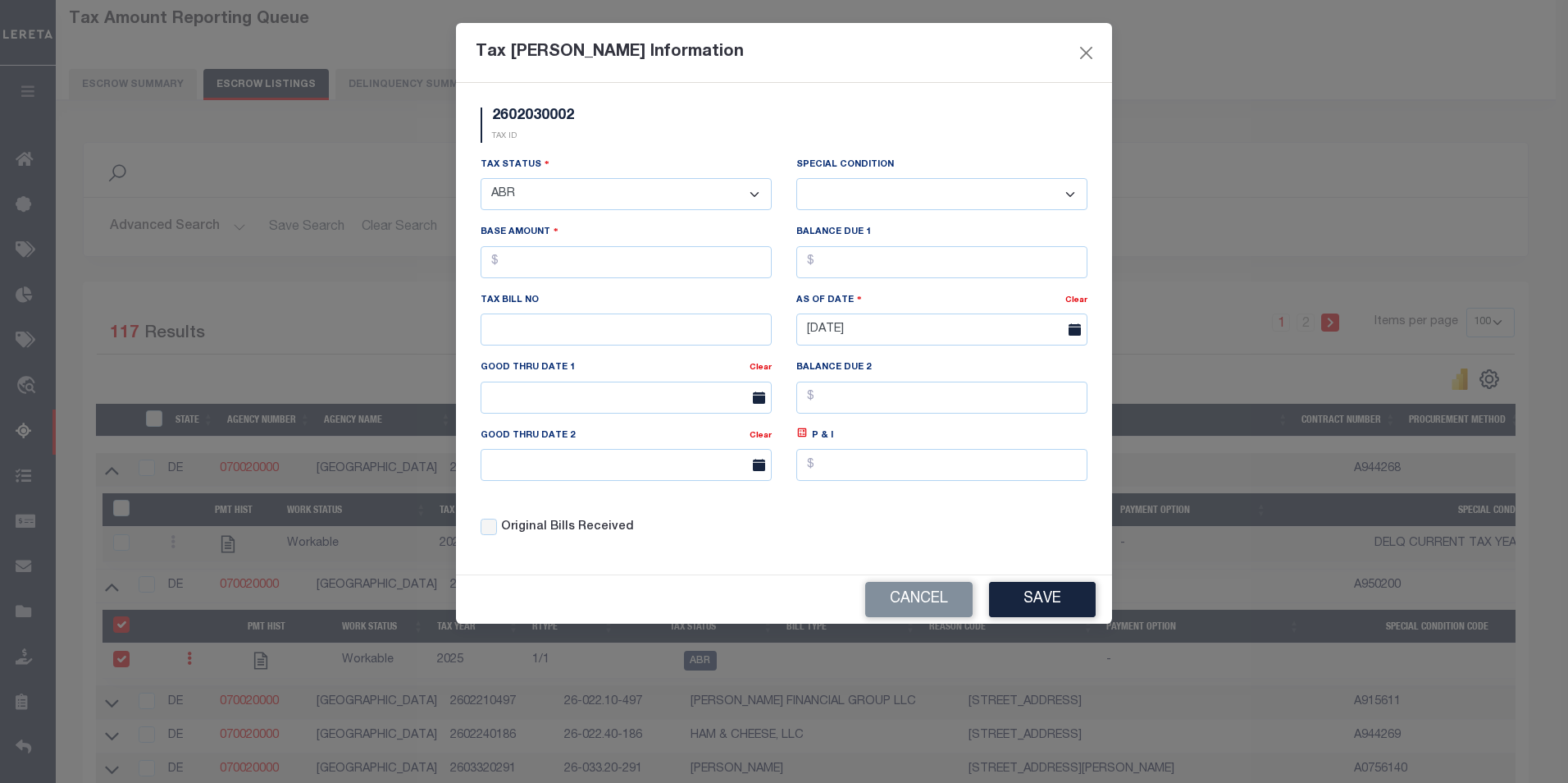
click at [626, 193] on select "- Select Status - Open Due/Unpaid Paid Incomplete No Tax Due Internal Refund Pr…" at bounding box center [625, 195] width 291 height 32
select select "DUE"
click at [480, 179] on select "- Select Status - Open Due/Unpaid Paid Incomplete No Tax Due Internal Refund Pr…" at bounding box center [625, 195] width 291 height 32
click at [900, 195] on select "-- Select Special Condition -- 3RD PARTY TAX LIEN AGENCY TAX LIEN (A.K.A Inside…" at bounding box center [941, 195] width 291 height 32
select select "17"
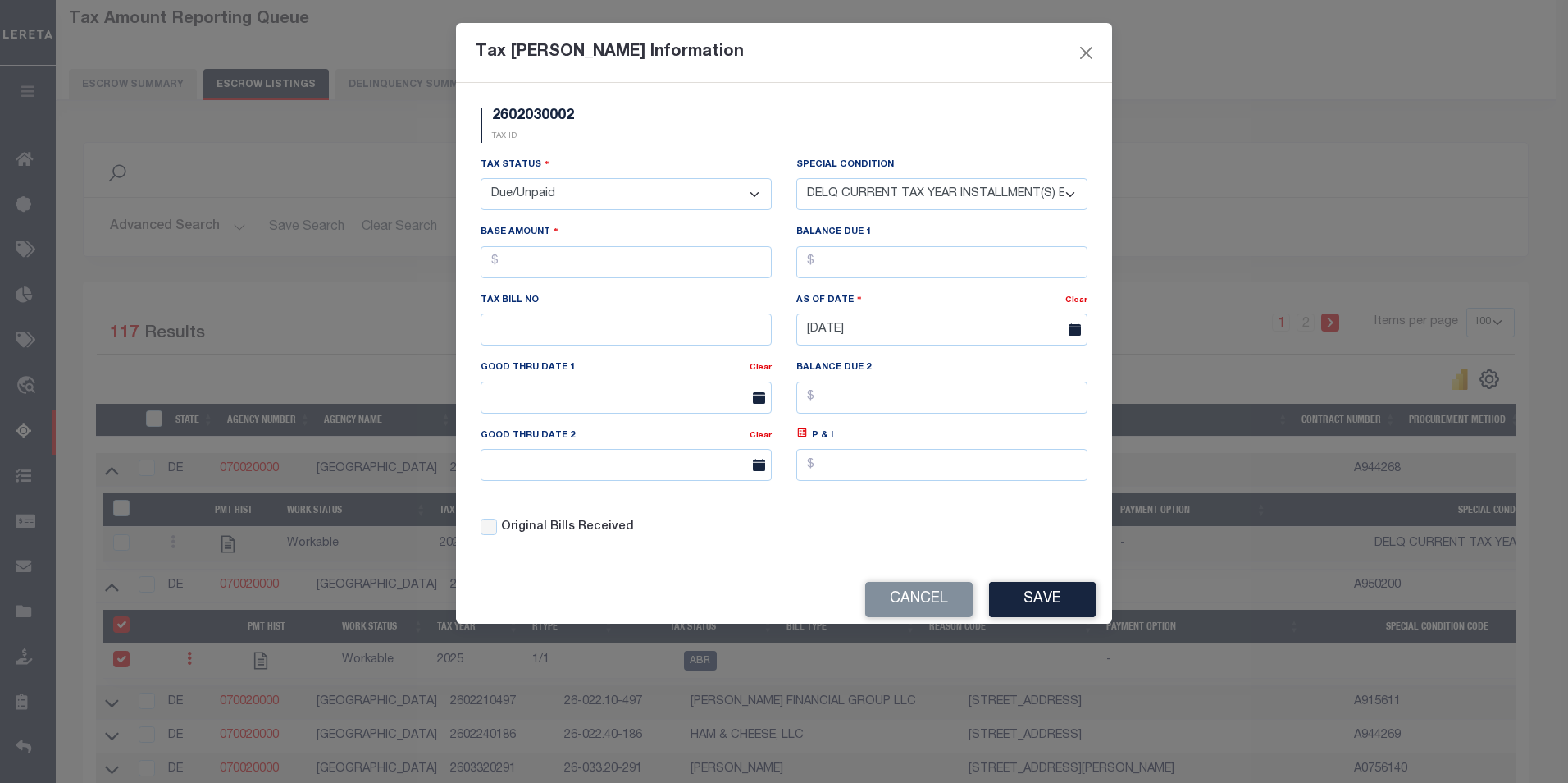
click at [796, 179] on select "-- Select Special Condition -- 3RD PARTY TAX LIEN AGENCY TAX LIEN (A.K.A Inside…" at bounding box center [941, 195] width 291 height 32
click at [614, 265] on input "text" at bounding box center [625, 262] width 291 height 32
type input "$17.00"
click at [817, 259] on input "text" at bounding box center [941, 262] width 291 height 32
type input "$17.00"
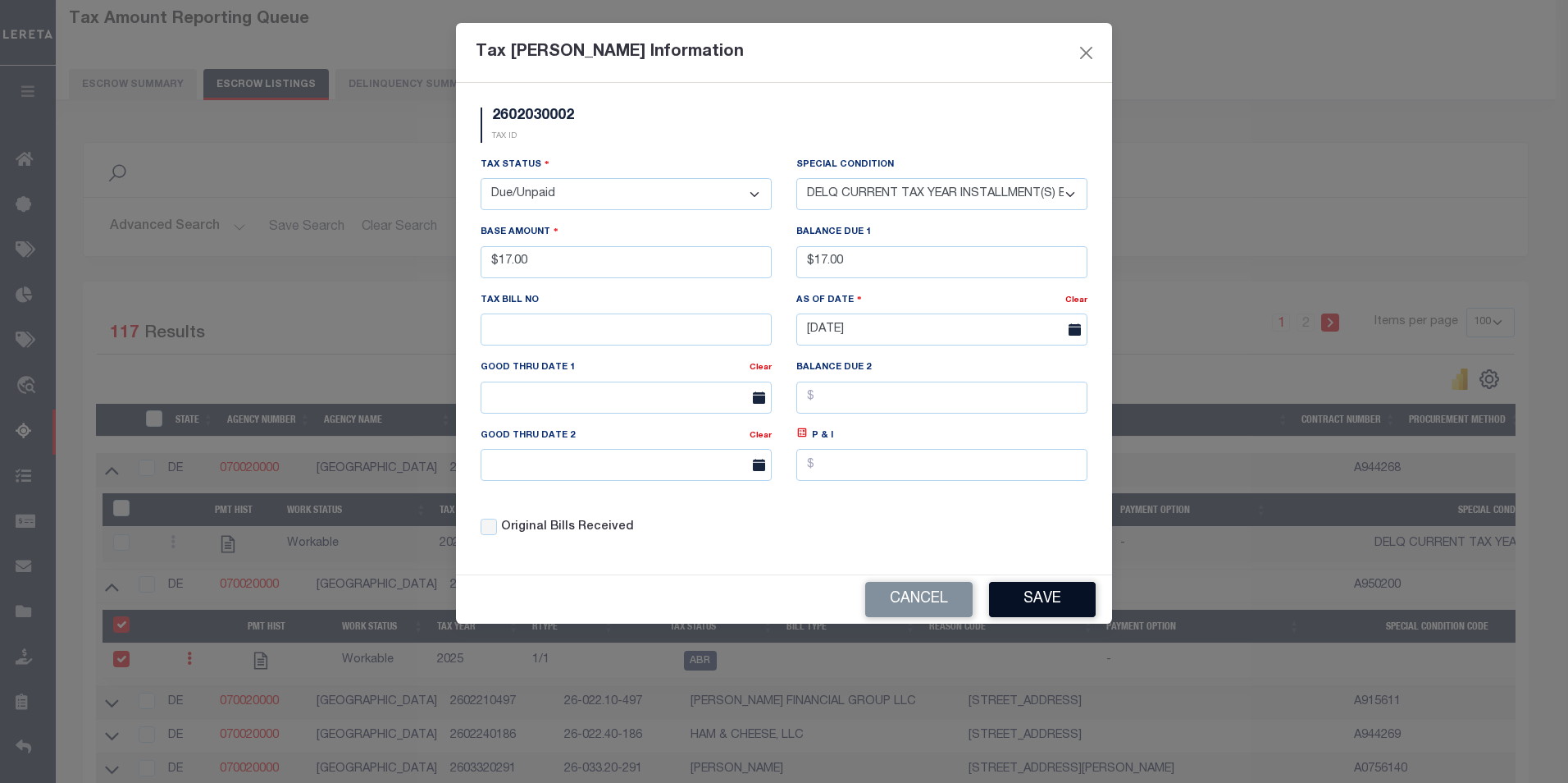
click at [1033, 590] on button "Save" at bounding box center [1043, 599] width 107 height 35
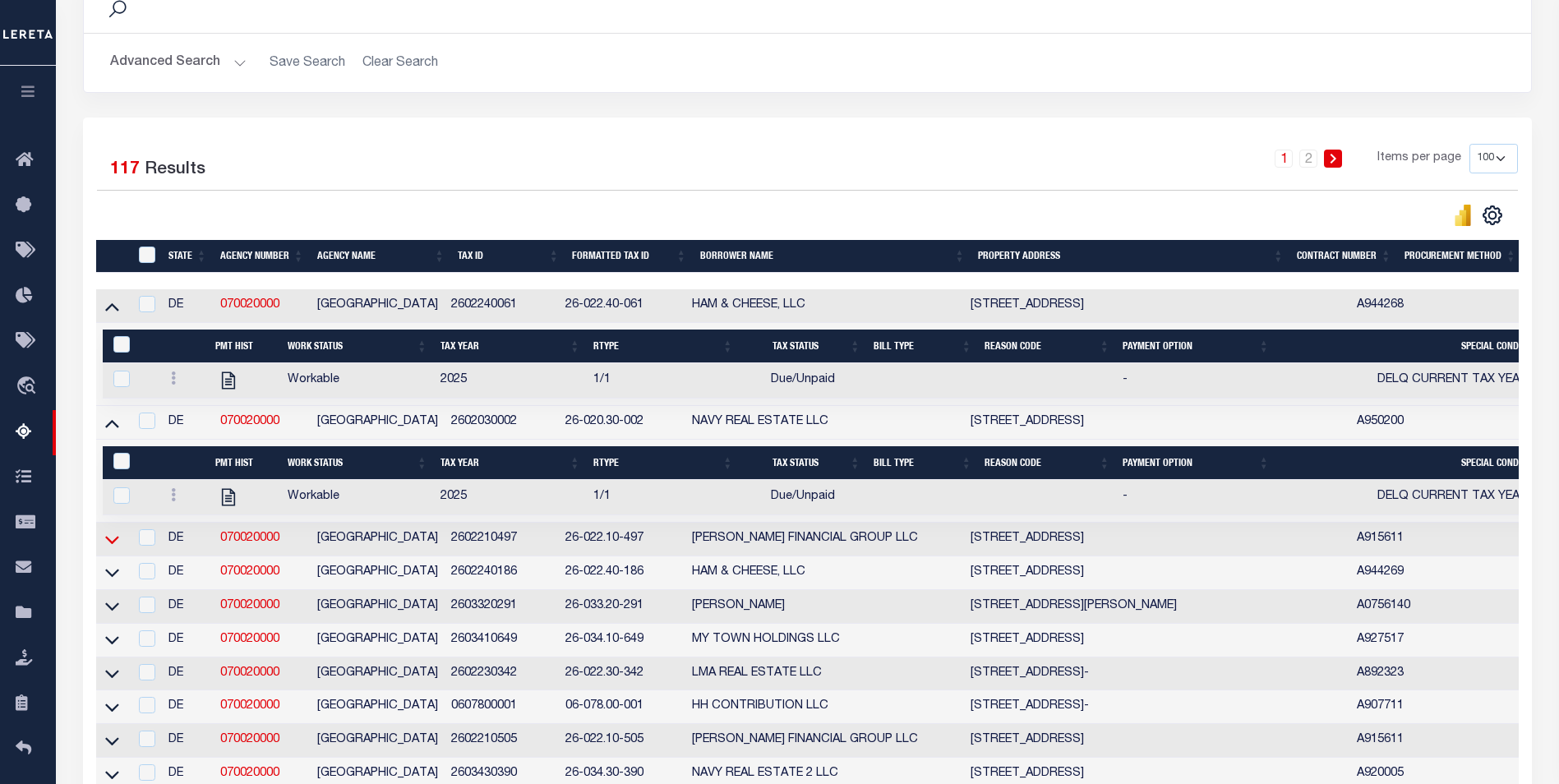
click at [107, 542] on icon at bounding box center [112, 540] width 14 height 17
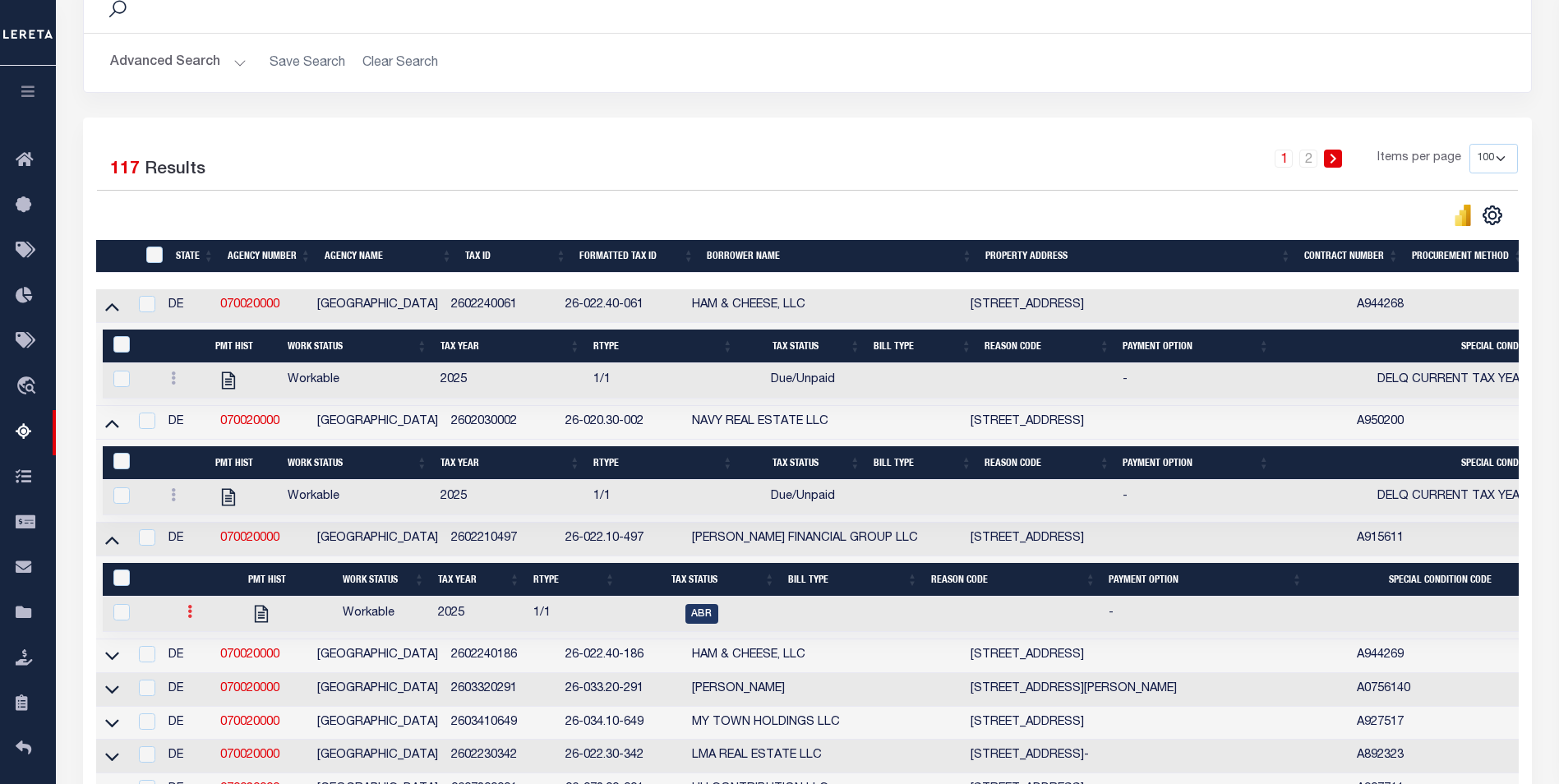
click at [182, 621] on link at bounding box center [189, 614] width 18 height 13
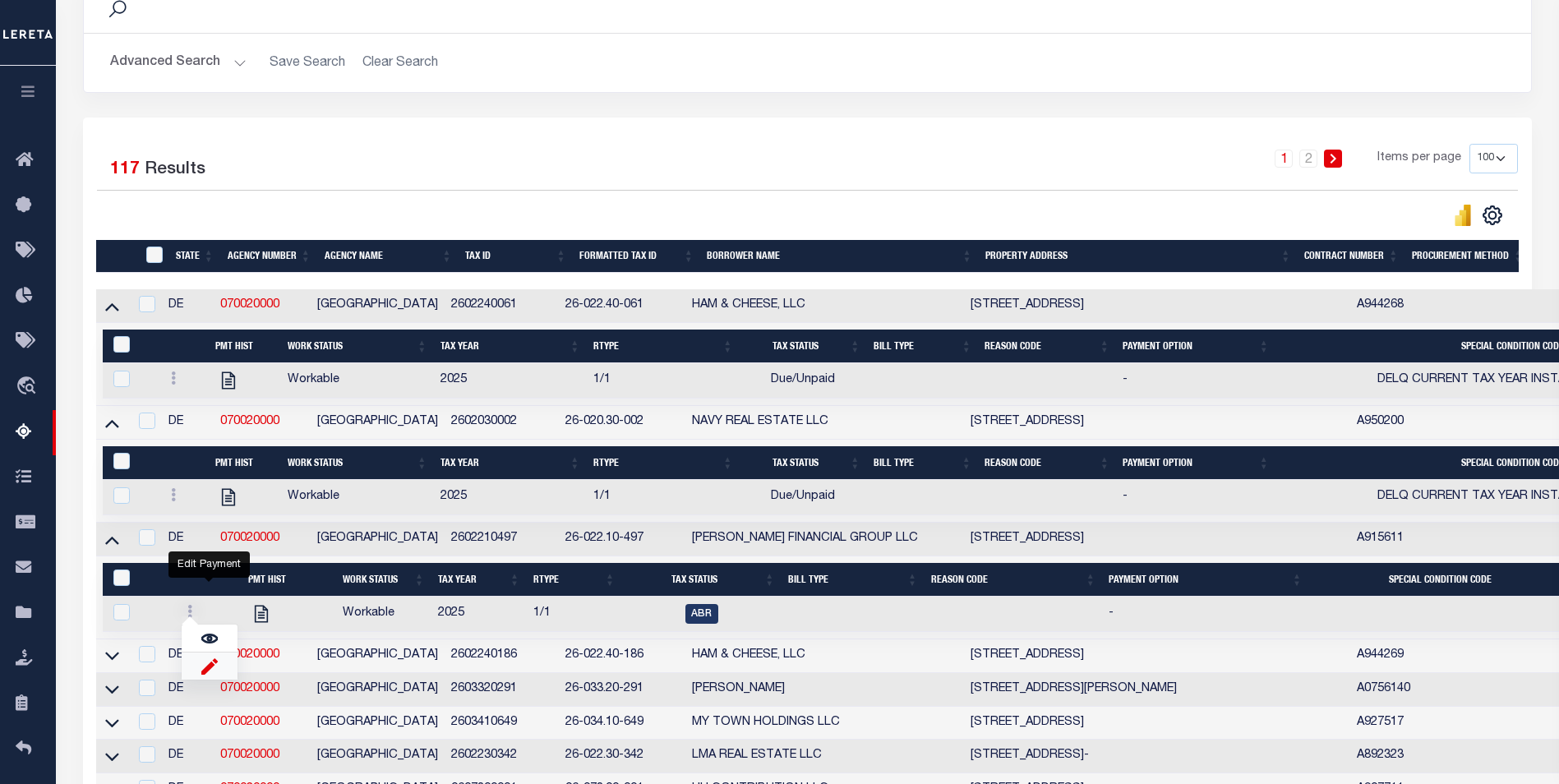
click at [206, 674] on img "" at bounding box center [209, 666] width 16 height 17
checkbox input "true"
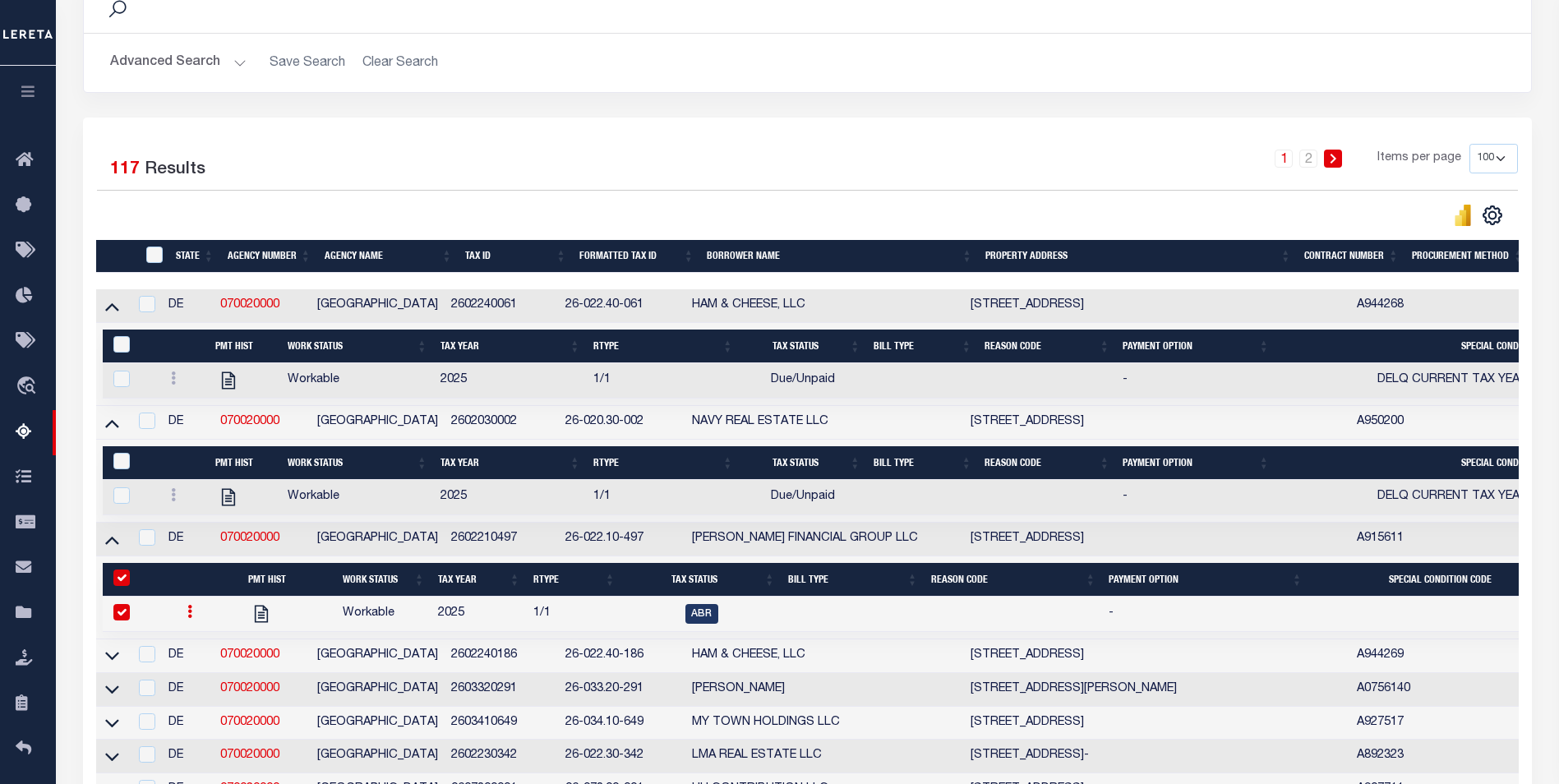
select select
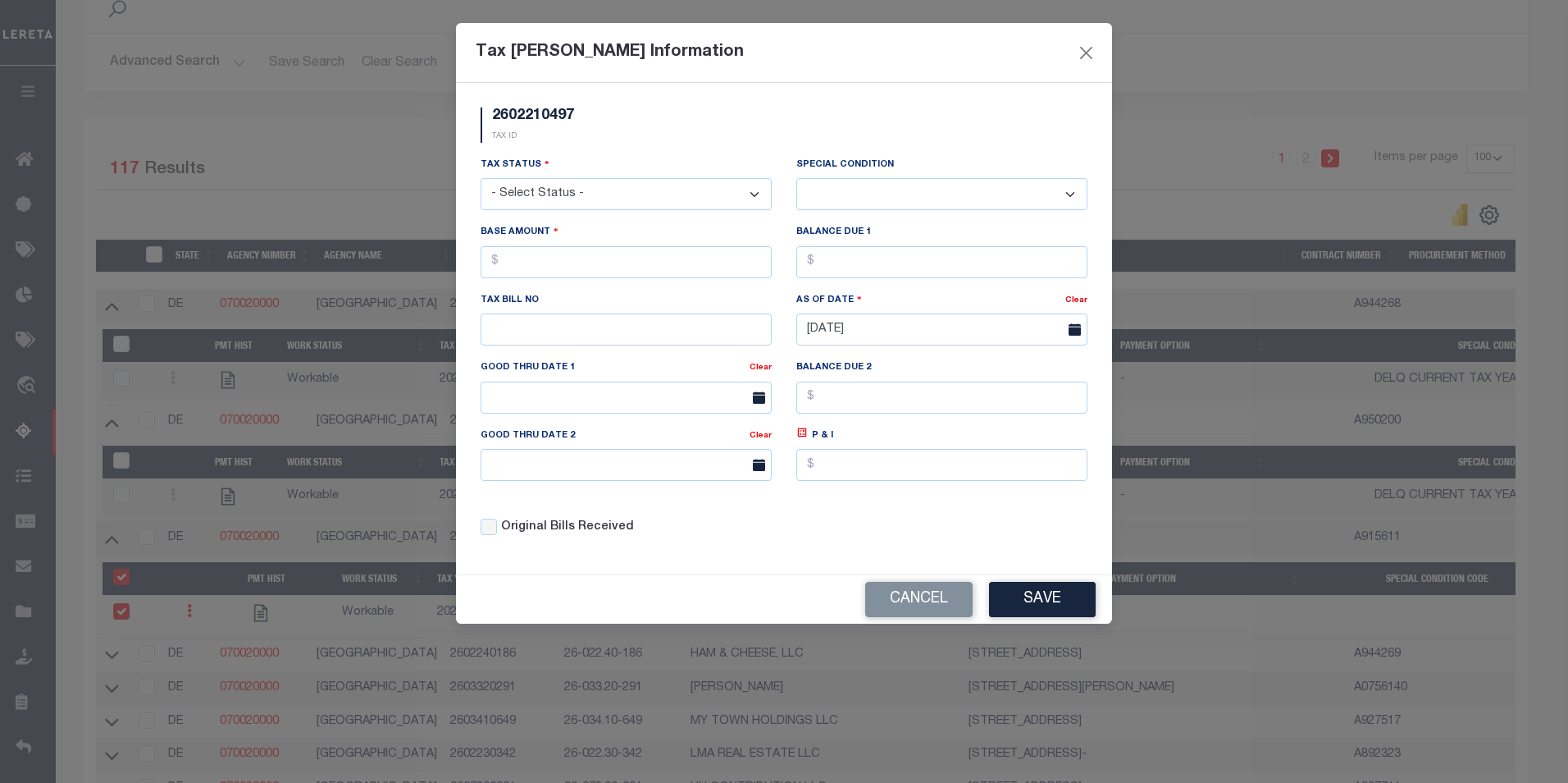
click at [540, 202] on select "- Select Status - Open Due/Unpaid Paid Incomplete No Tax Due Internal Refund Pr…" at bounding box center [625, 195] width 291 height 32
select select "DUE"
click at [480, 179] on select "- Select Status - Open Due/Unpaid Paid Incomplete No Tax Due Internal Refund Pr…" at bounding box center [625, 195] width 291 height 32
click at [936, 196] on select "-- Select Special Condition -- 3RD PARTY TAX LIEN AGENCY TAX LIEN (A.K.A Inside…" at bounding box center [941, 195] width 291 height 32
click at [796, 179] on select "-- Select Special Condition -- 3RD PARTY TAX LIEN AGENCY TAX LIEN (A.K.A Inside…" at bounding box center [941, 195] width 291 height 32
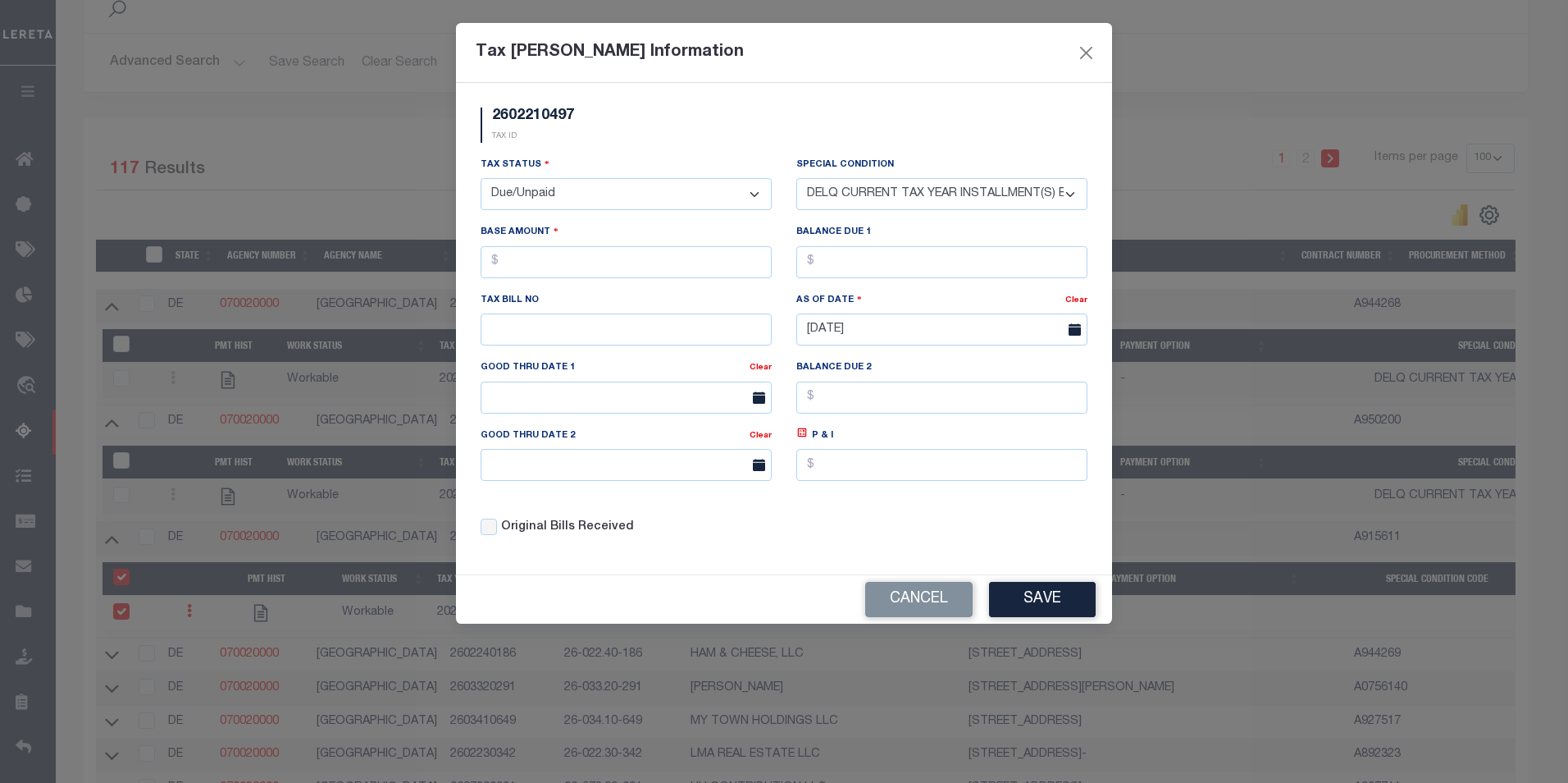
click at [938, 187] on select "-- Select Special Condition -- 3RD PARTY TAX LIEN AGENCY TAX LIEN (A.K.A Inside…" at bounding box center [941, 195] width 291 height 32
select select "15"
click at [796, 179] on select "-- Select Special Condition -- 3RD PARTY TAX LIEN AGENCY TAX LIEN (A.K.A Inside…" at bounding box center [941, 195] width 291 height 32
click at [556, 278] on input "text" at bounding box center [625, 262] width 291 height 32
type input "$12.00"
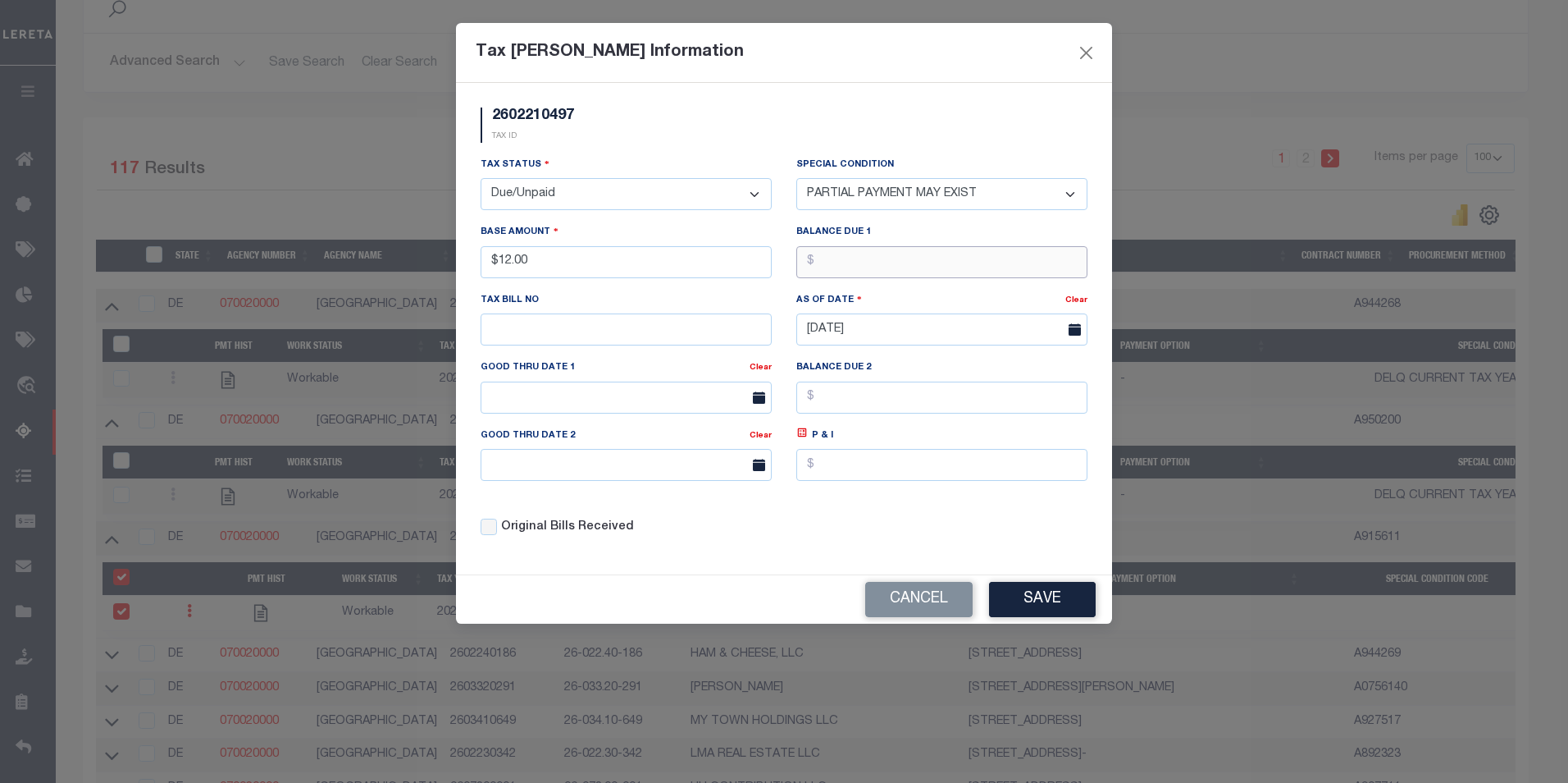
click at [810, 270] on input "text" at bounding box center [941, 262] width 291 height 32
type input "$12.00"
click at [1072, 599] on button "Save" at bounding box center [1043, 599] width 107 height 35
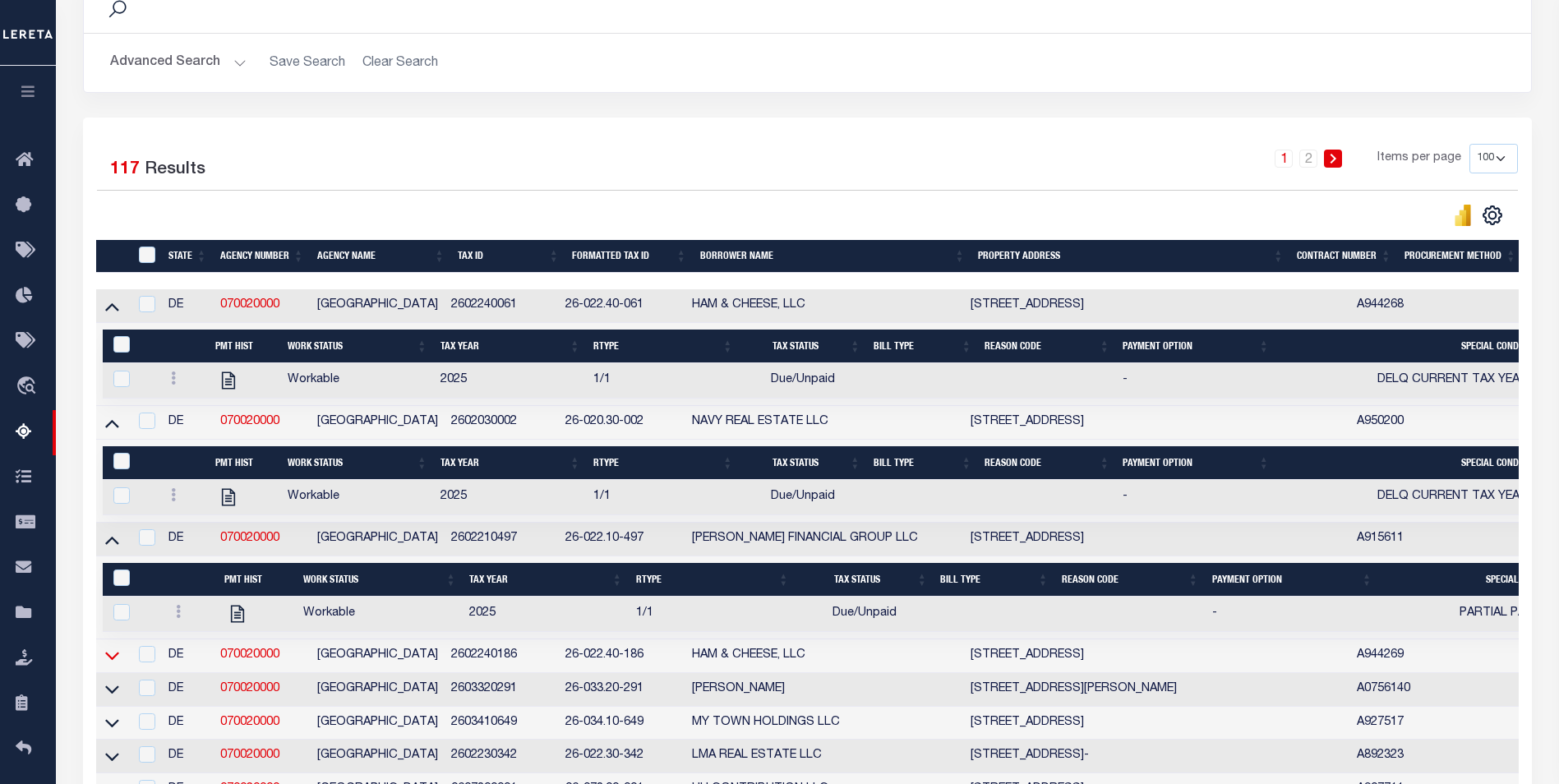
click at [109, 661] on icon at bounding box center [112, 656] width 14 height 9
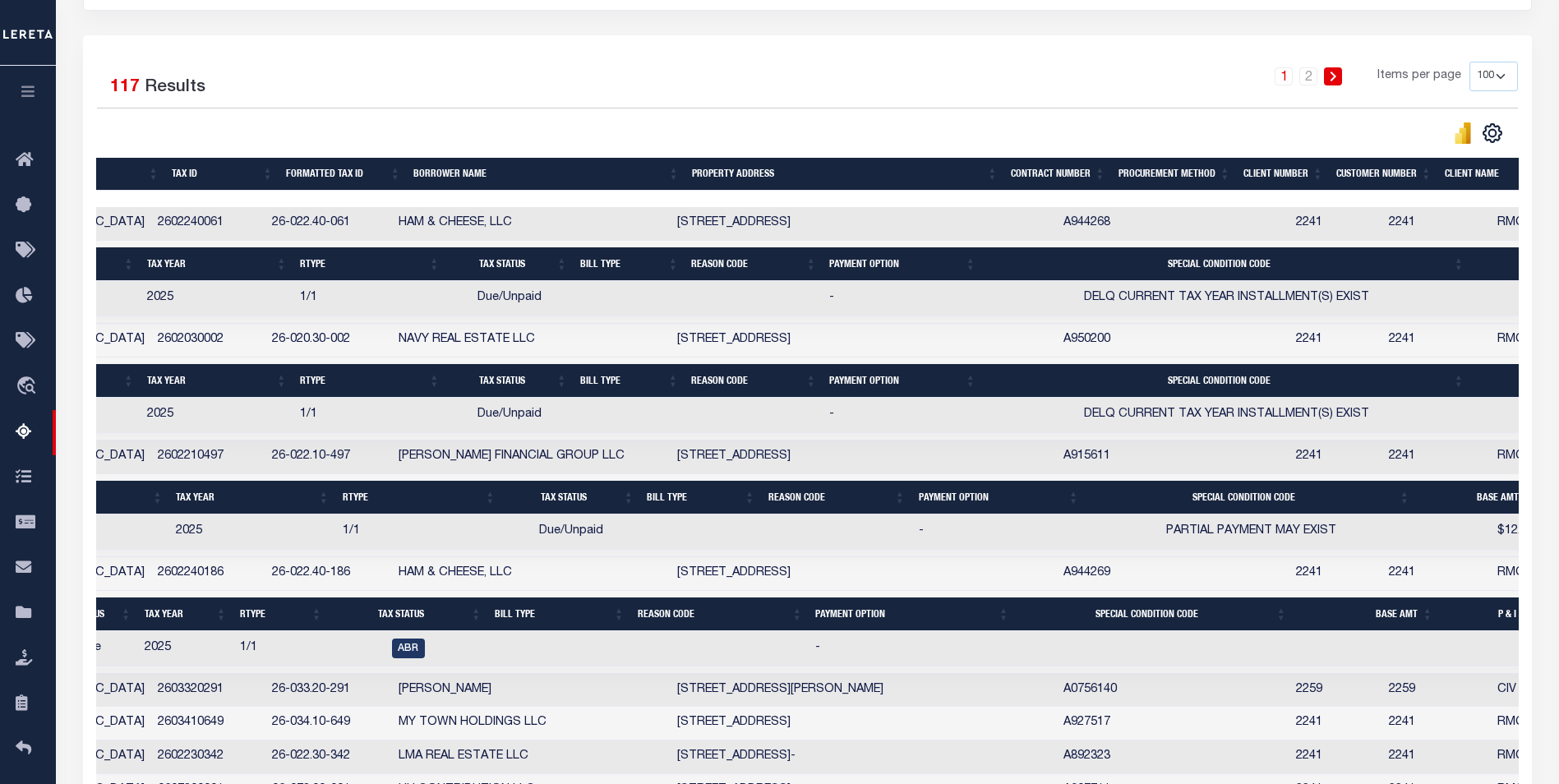
scroll to position [0, 133]
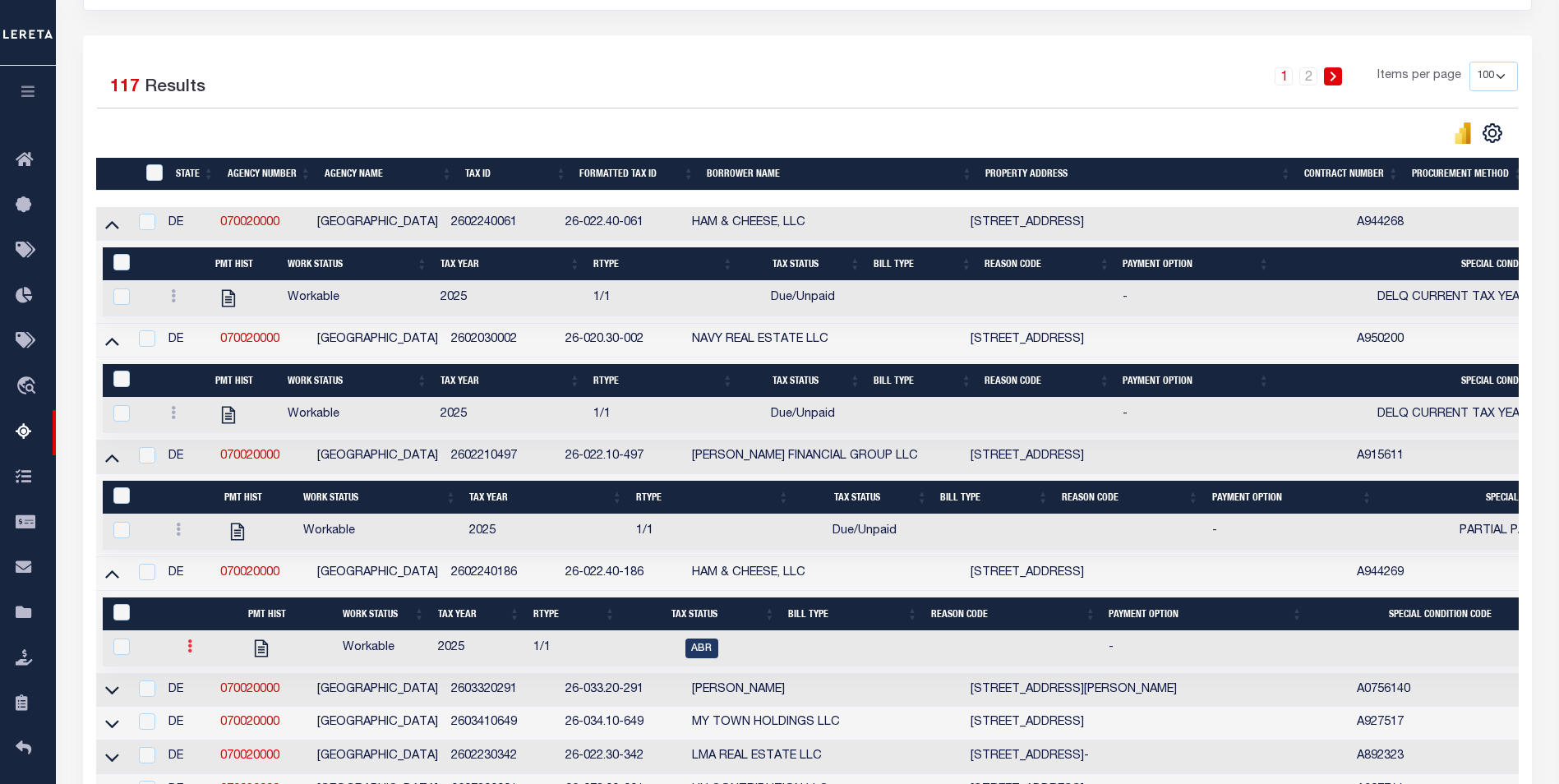
click at [192, 655] on link at bounding box center [189, 648] width 18 height 13
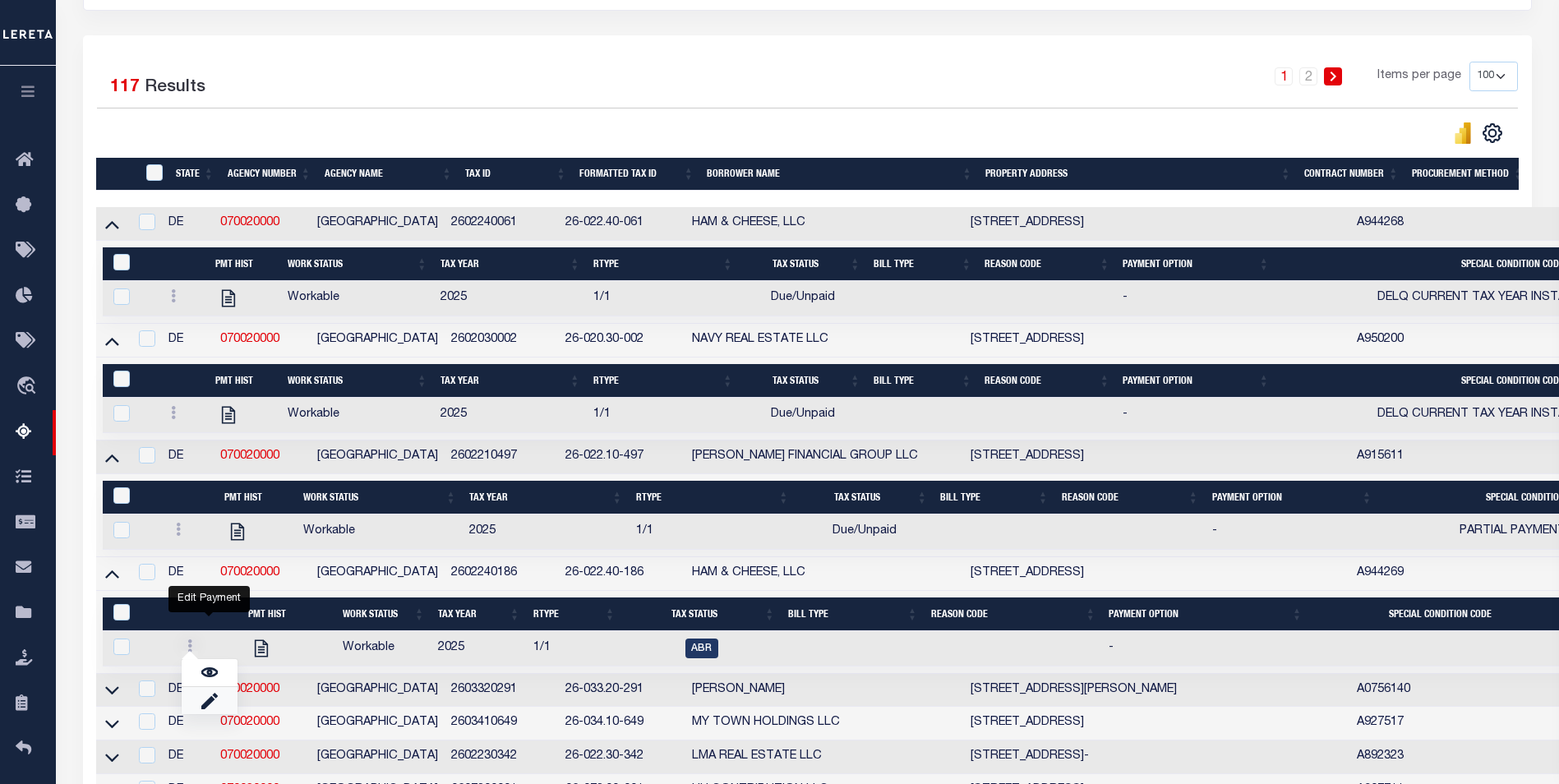
click at [210, 714] on link "" at bounding box center [209, 700] width 56 height 27
checkbox input "true"
select select
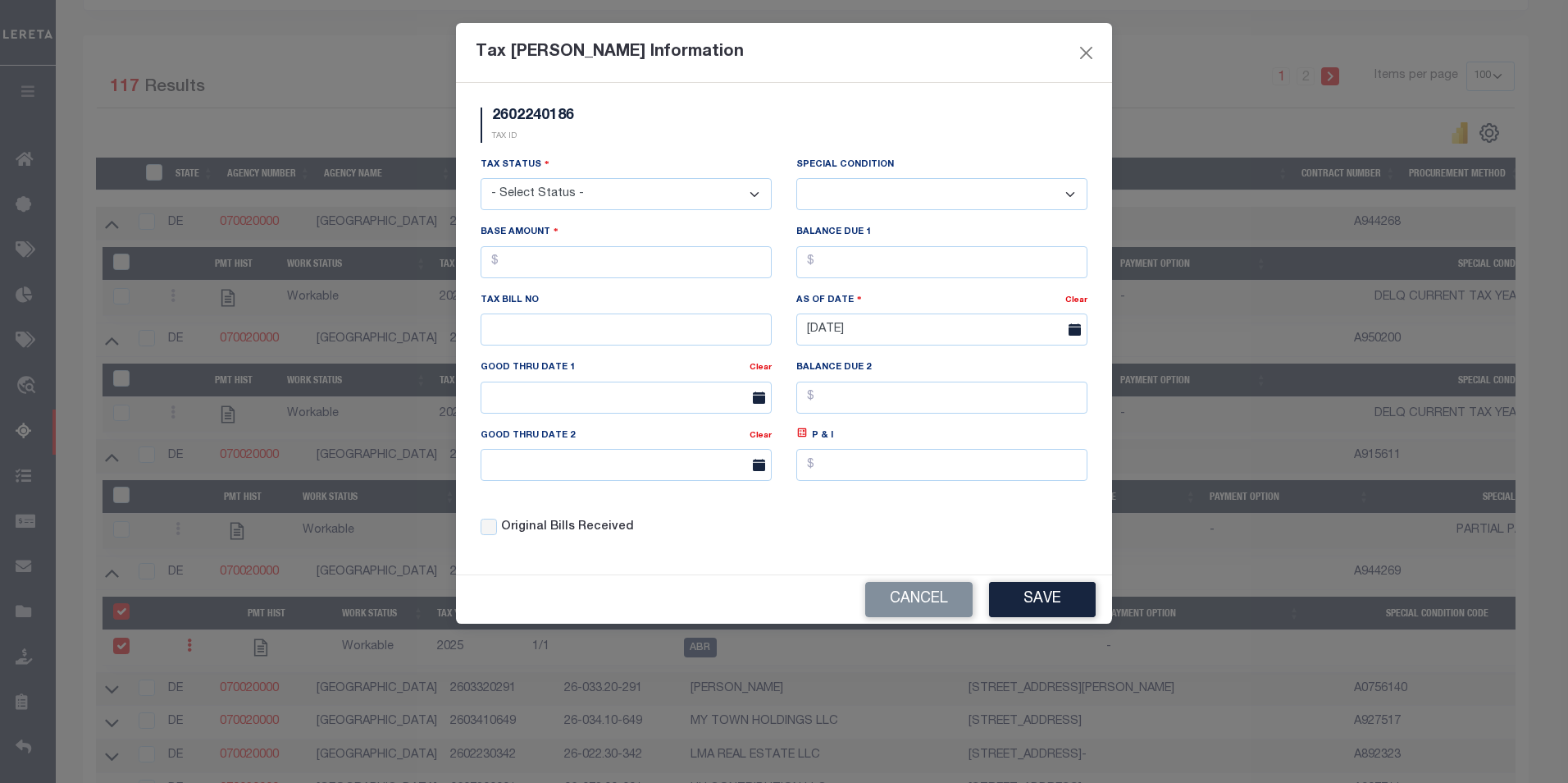
click at [601, 197] on select "- Select Status - Open Due/Unpaid Paid Incomplete No Tax Due Internal Refund Pr…" at bounding box center [625, 195] width 291 height 32
select select "DUE"
click at [480, 179] on select "- Select Status - Open Due/Unpaid Paid Incomplete No Tax Due Internal Refund Pr…" at bounding box center [625, 195] width 291 height 32
click at [901, 199] on select "-- Select Special Condition -- 3RD PARTY TAX LIEN AGENCY TAX LIEN (A.K.A Inside…" at bounding box center [941, 195] width 291 height 32
select select "15"
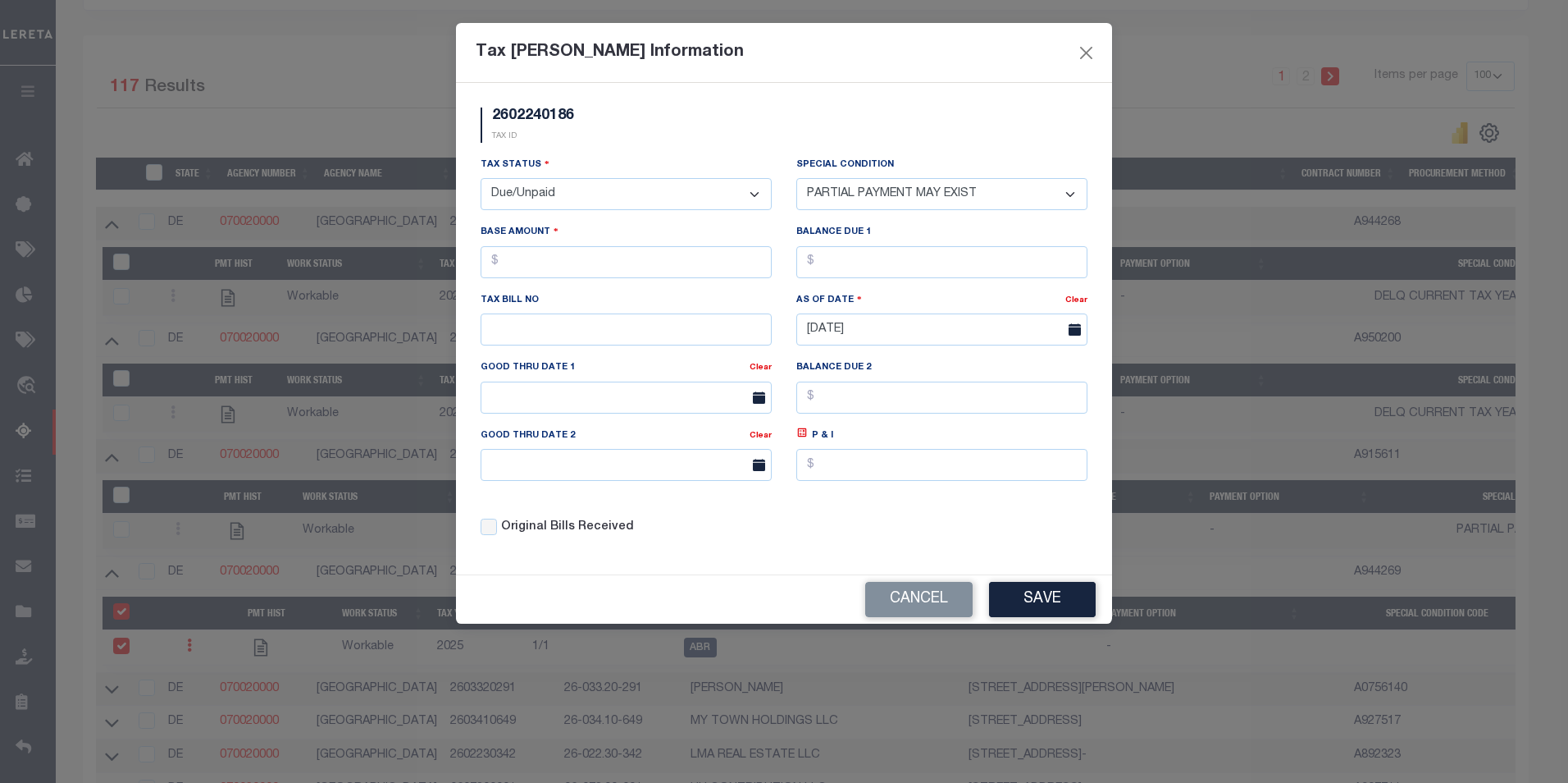
click at [796, 179] on select "-- Select Special Condition -- 3RD PARTY TAX LIEN AGENCY TAX LIEN (A.K.A Inside…" at bounding box center [941, 195] width 291 height 32
click at [1048, 608] on button "Save" at bounding box center [1043, 599] width 107 height 35
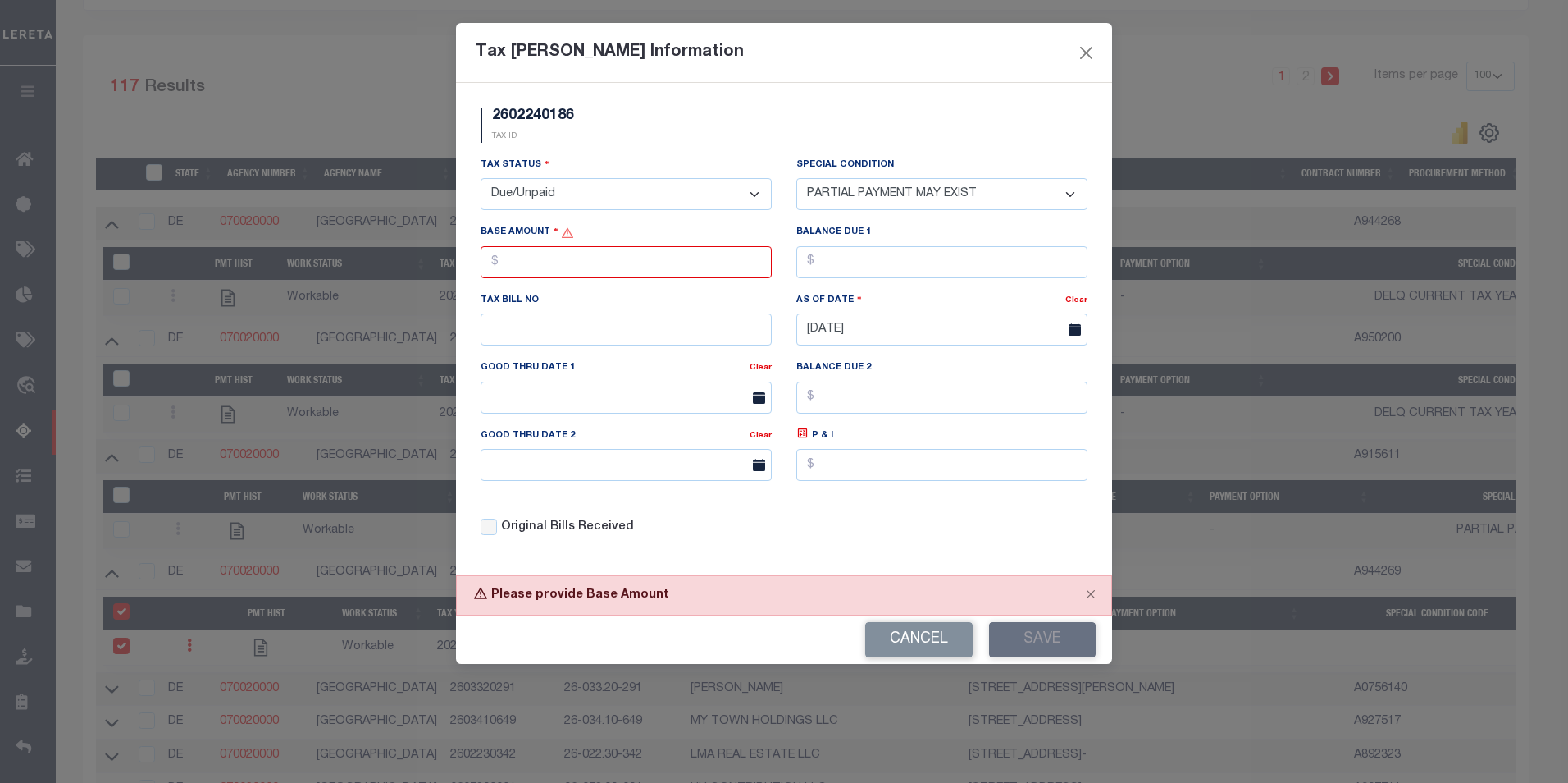
drag, startPoint x: 1048, startPoint y: 608, endPoint x: 738, endPoint y: 344, distance: 407.2
click at [782, 412] on form "Tax Bill Amount Information 2602240186 TAX ID Installment: TaxID: 2602240186 Op…" at bounding box center [784, 343] width 656 height 641
click at [651, 258] on div "Base Amount" at bounding box center [625, 251] width 291 height 55
click at [653, 258] on input "text" at bounding box center [625, 262] width 291 height 32
type input "$48.00"
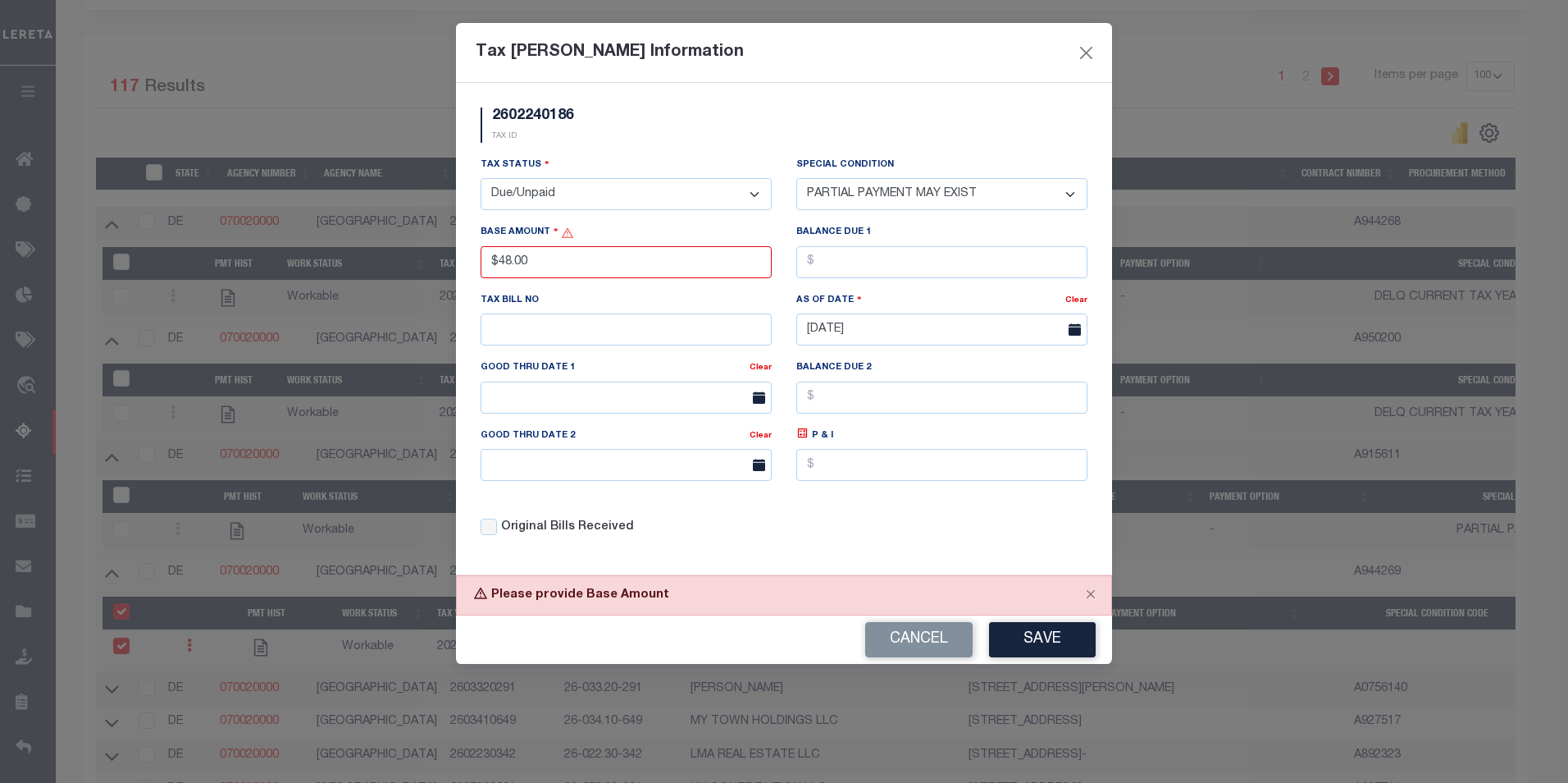
click at [880, 244] on div "Balance Due 1" at bounding box center [941, 250] width 291 height 54
click at [883, 256] on input "text" at bounding box center [941, 262] width 291 height 32
type input "$48.00"
click at [1076, 647] on button "Save" at bounding box center [1043, 639] width 107 height 35
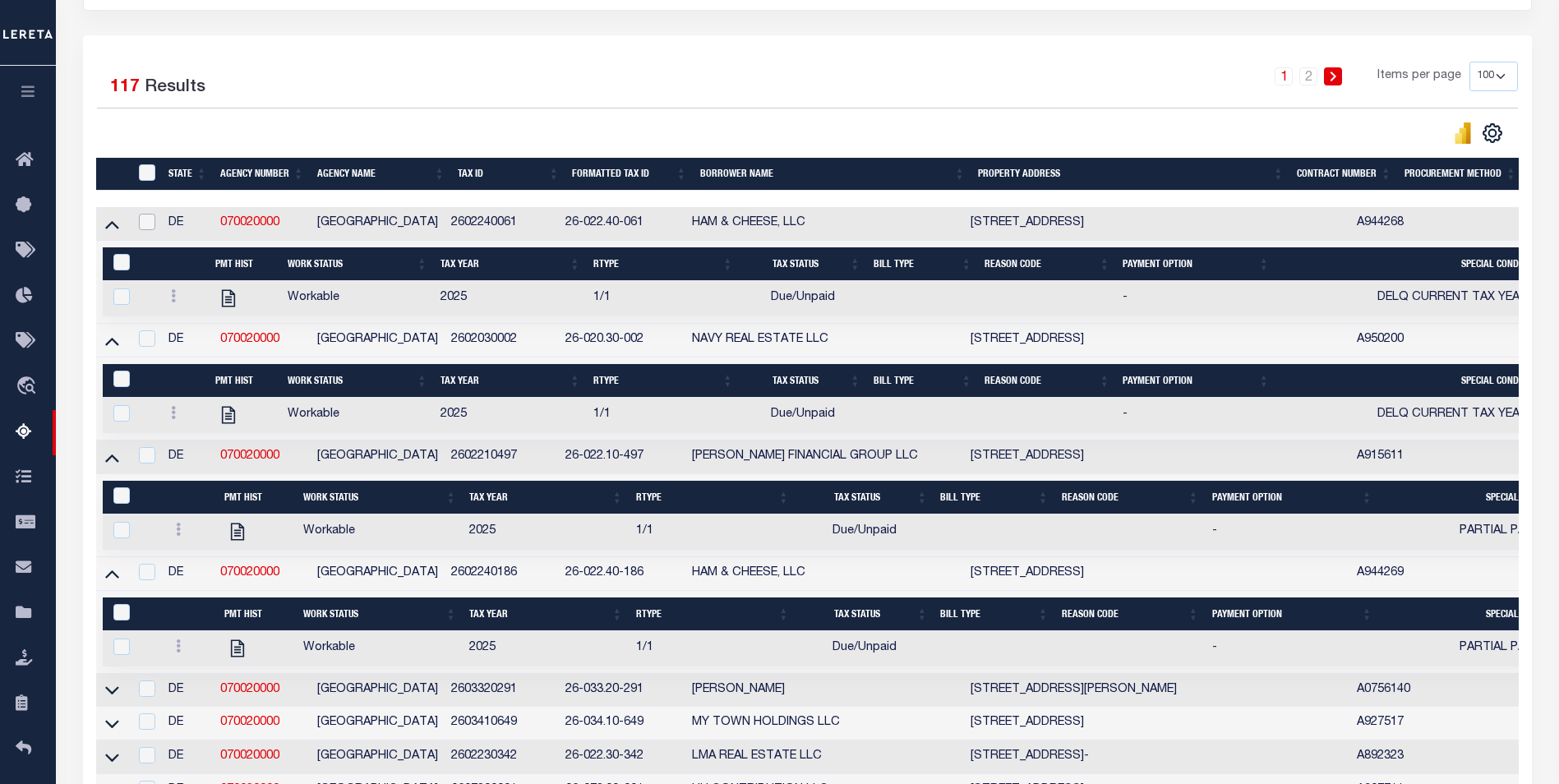
click at [148, 229] on input "checkbox" at bounding box center [146, 222] width 16 height 16
checkbox input "true"
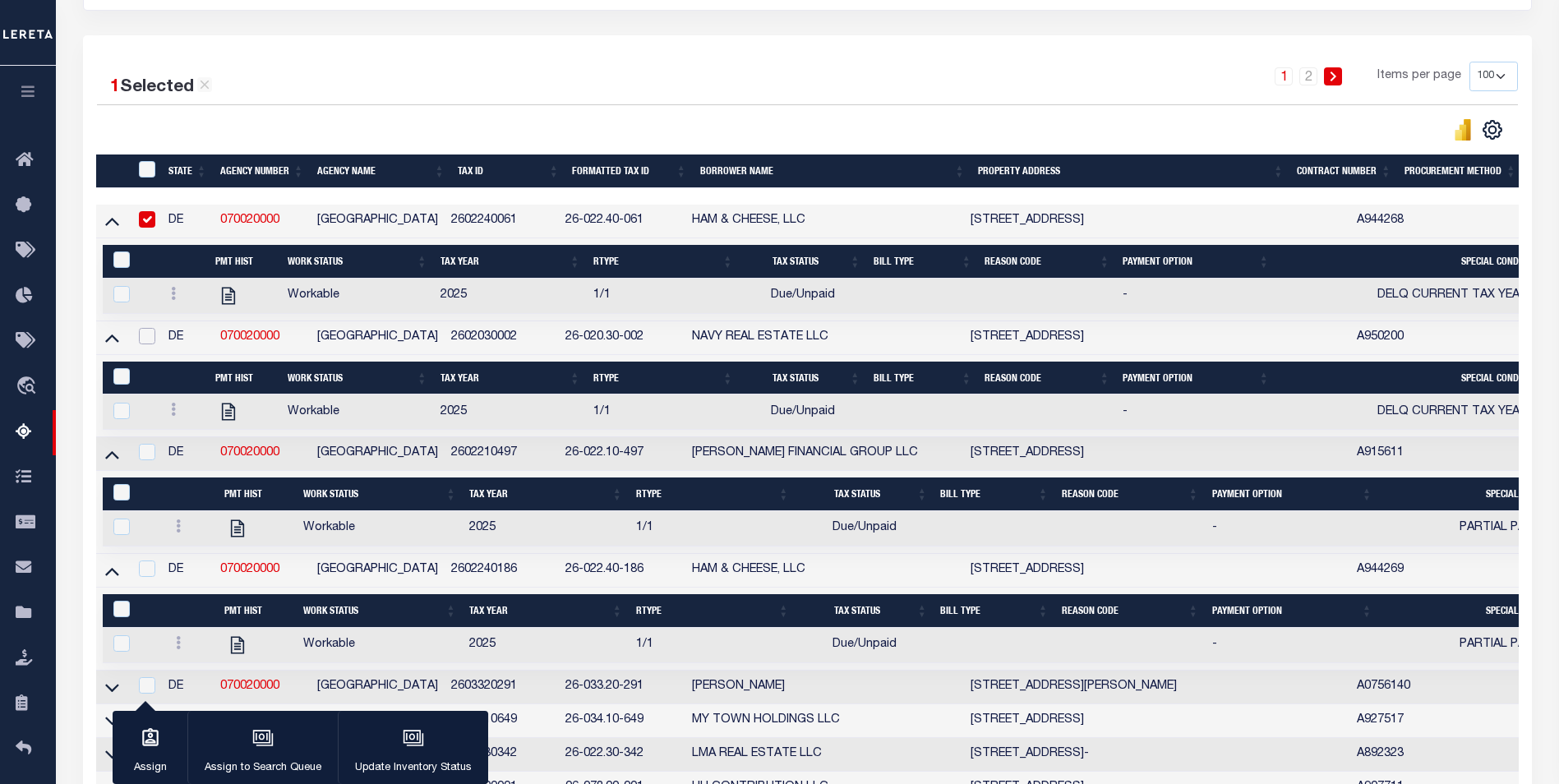
click at [152, 341] on input "checkbox" at bounding box center [146, 335] width 16 height 16
checkbox input "true"
click at [145, 470] on td at bounding box center [144, 454] width 33 height 33
checkbox input "true"
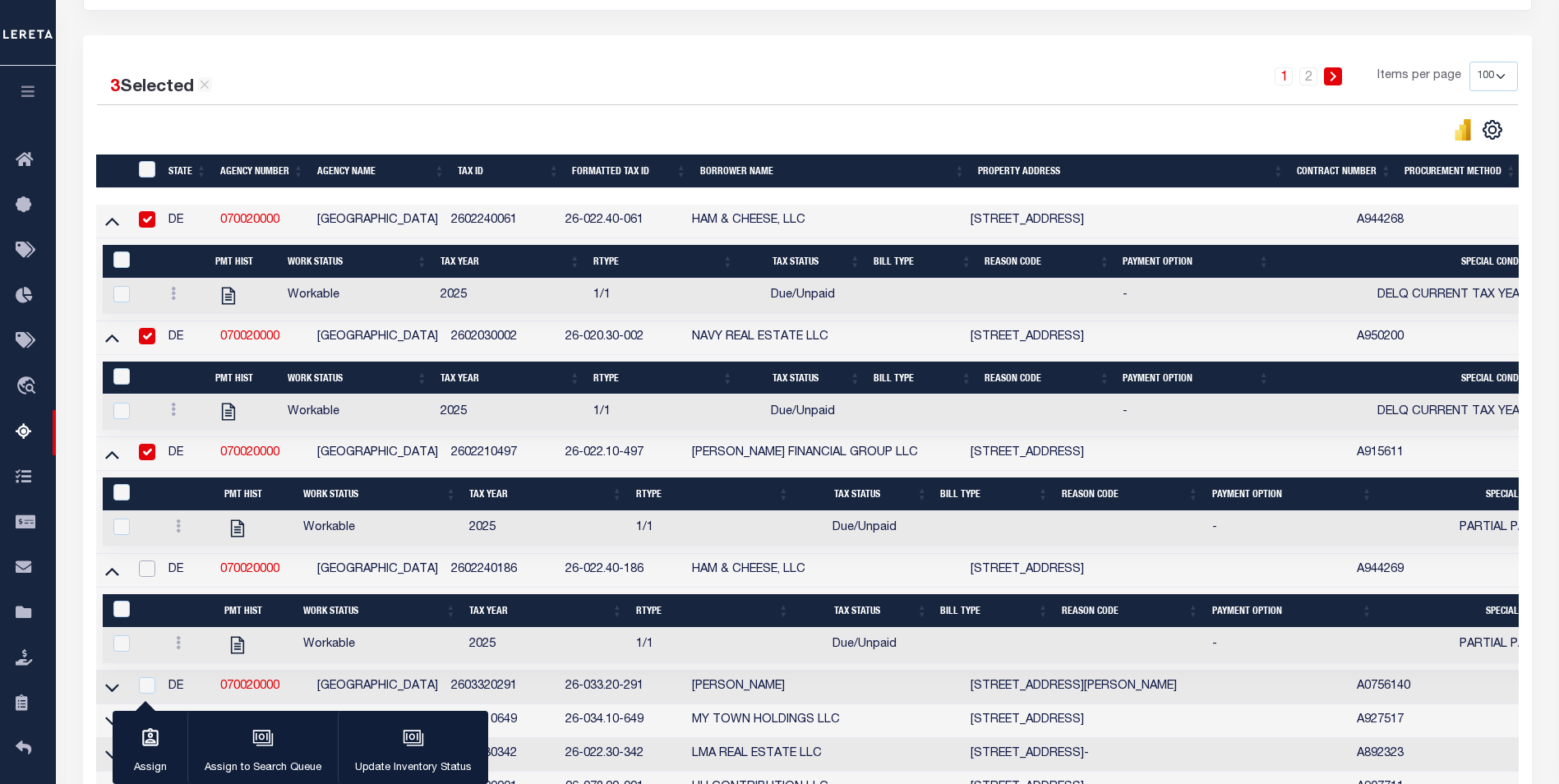
click at [150, 577] on input "checkbox" at bounding box center [146, 568] width 16 height 16
checkbox input "true"
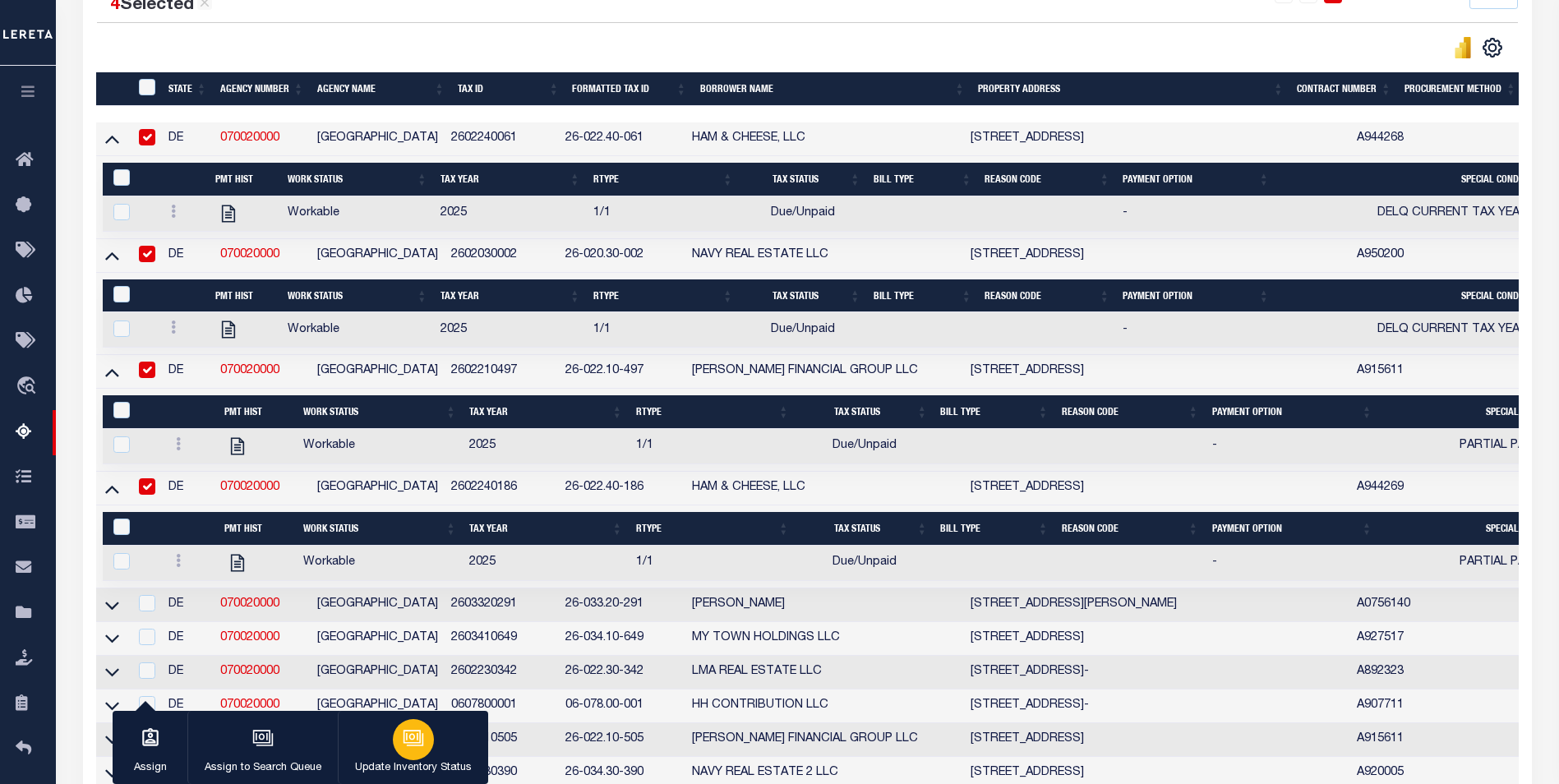
click at [412, 741] on icon "button" at bounding box center [414, 737] width 21 height 21
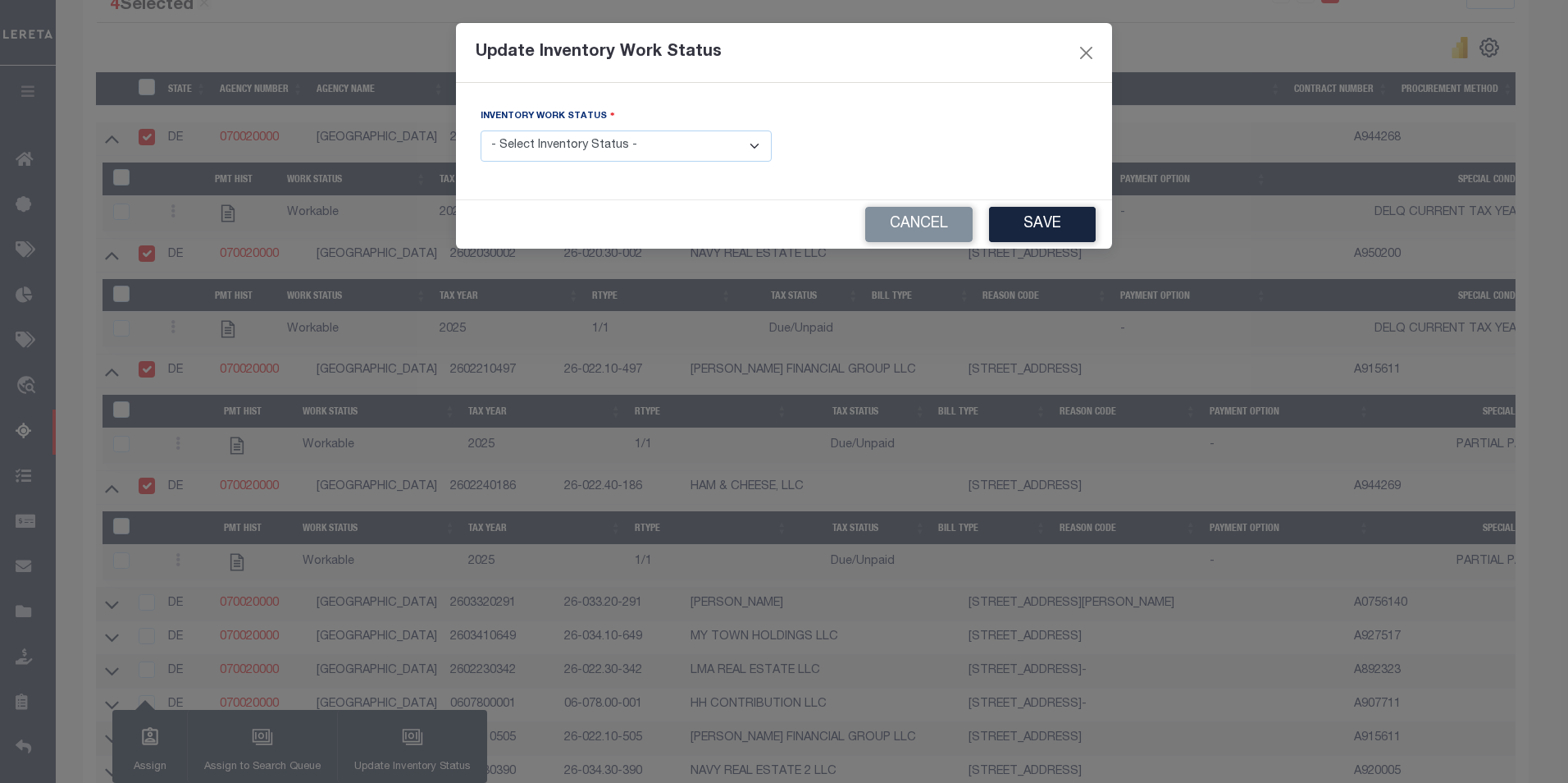
click at [531, 139] on select "- Select Inventory Status - Manual - Exception Pended - Awaiting Search Late Ad…" at bounding box center [625, 147] width 291 height 32
select select "4"
click at [480, 131] on select "- Select Inventory Status - Manual - Exception Pended - Awaiting Search Late Ad…" at bounding box center [625, 147] width 291 height 32
click at [1032, 218] on button "Save" at bounding box center [1043, 224] width 107 height 35
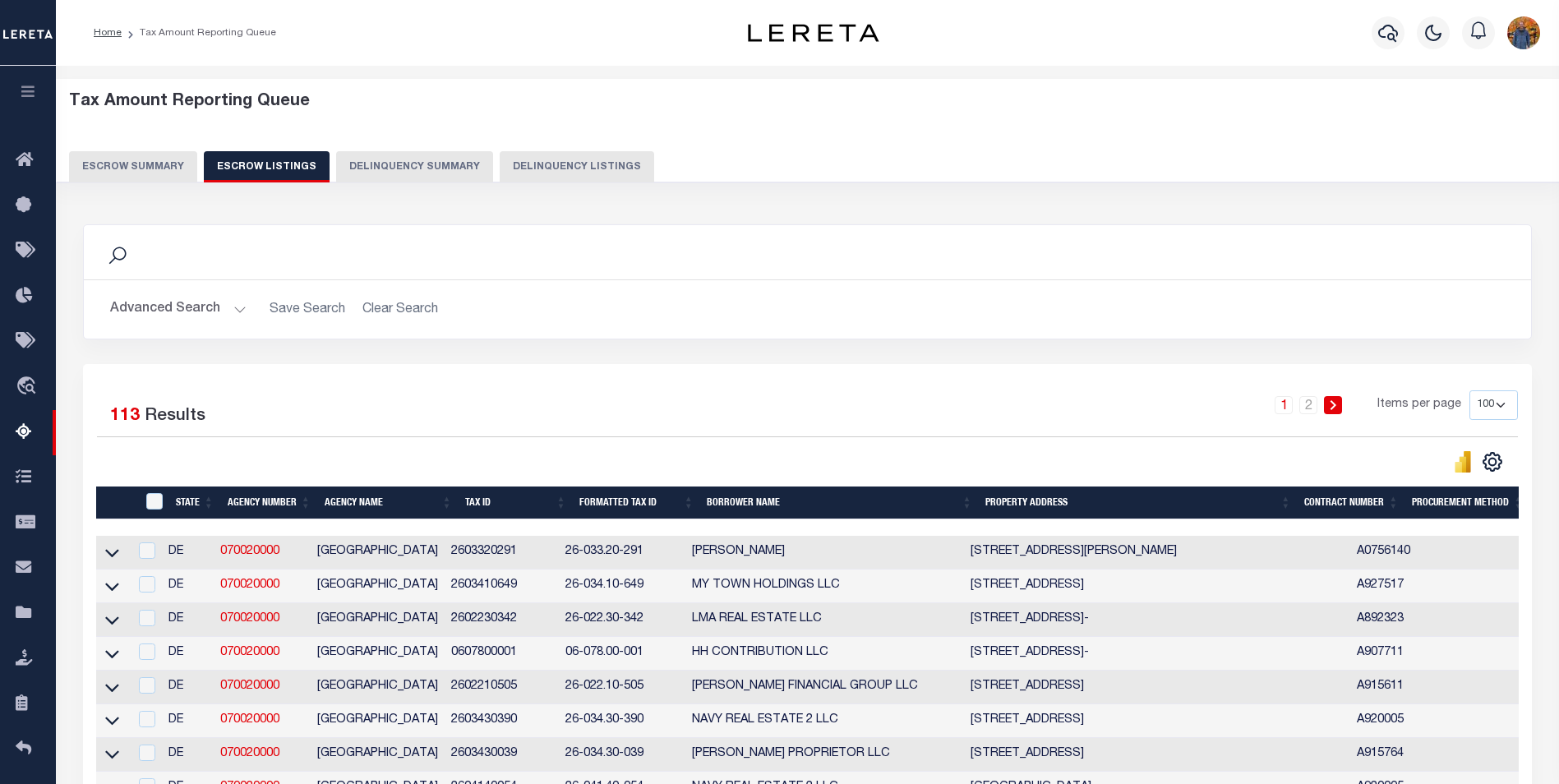
click at [165, 166] on button "Escrow Summary" at bounding box center [133, 166] width 128 height 32
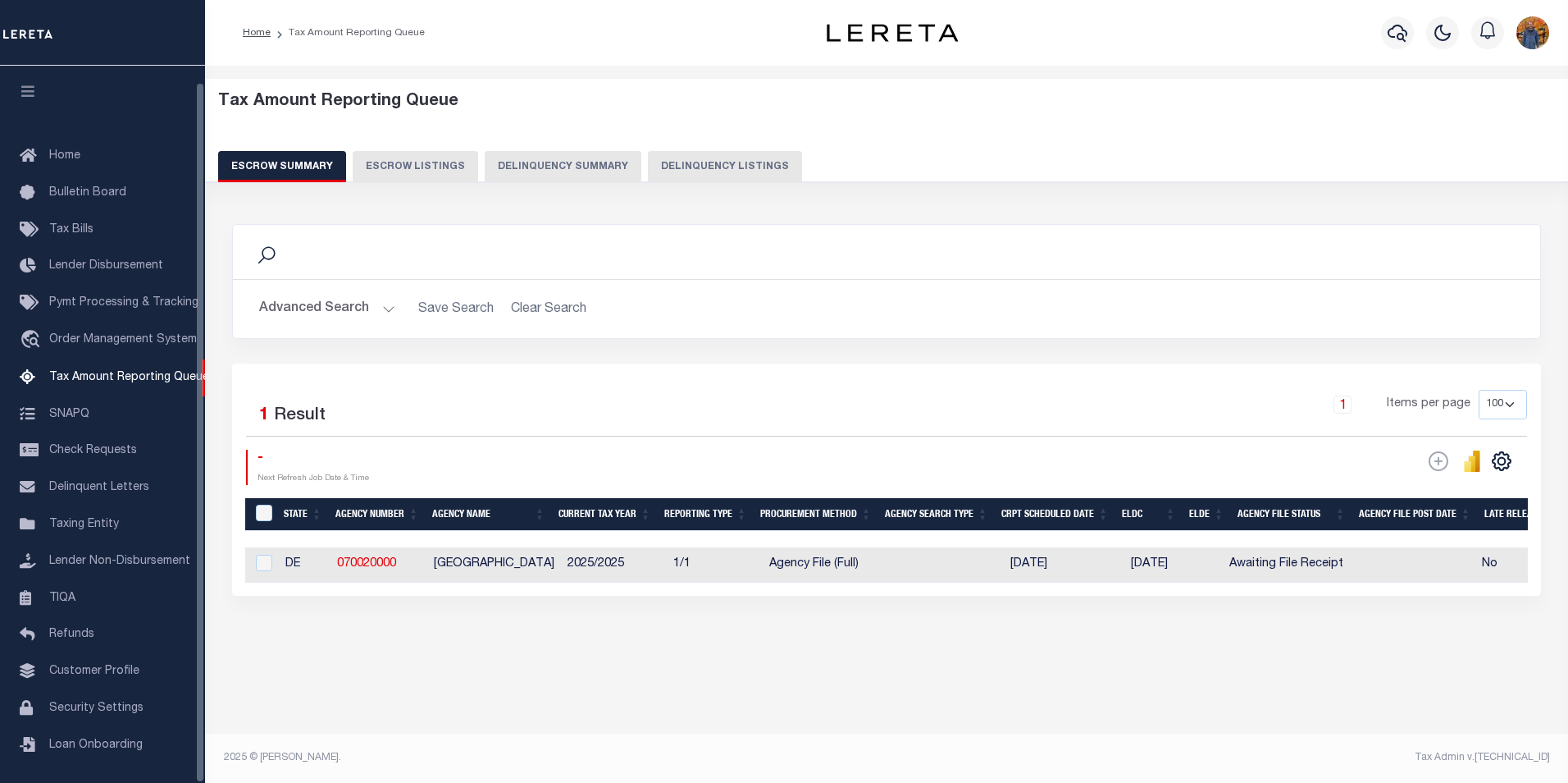
select select "100"
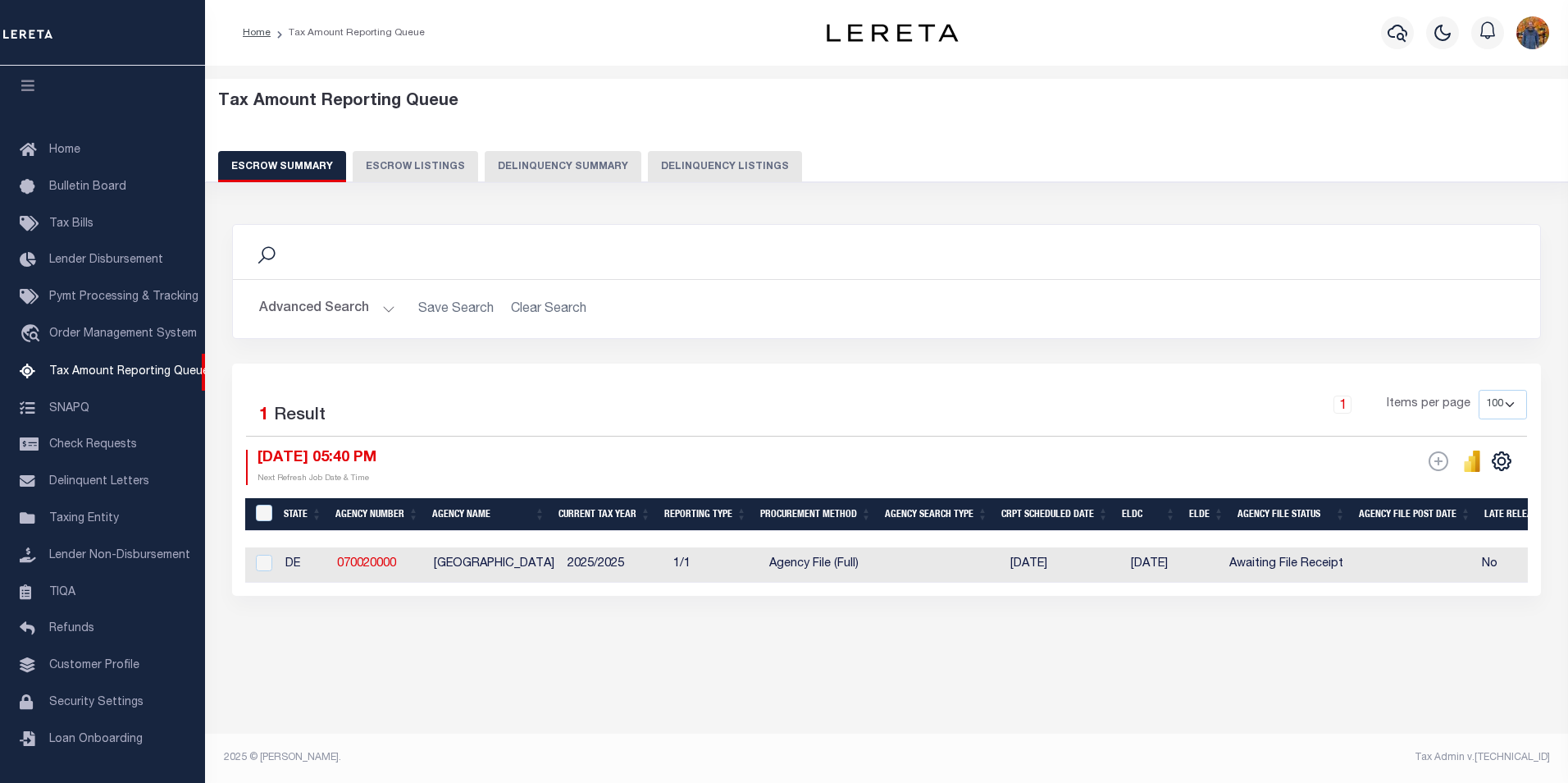
click at [278, 568] on td at bounding box center [261, 565] width 33 height 35
checkbox input "true"
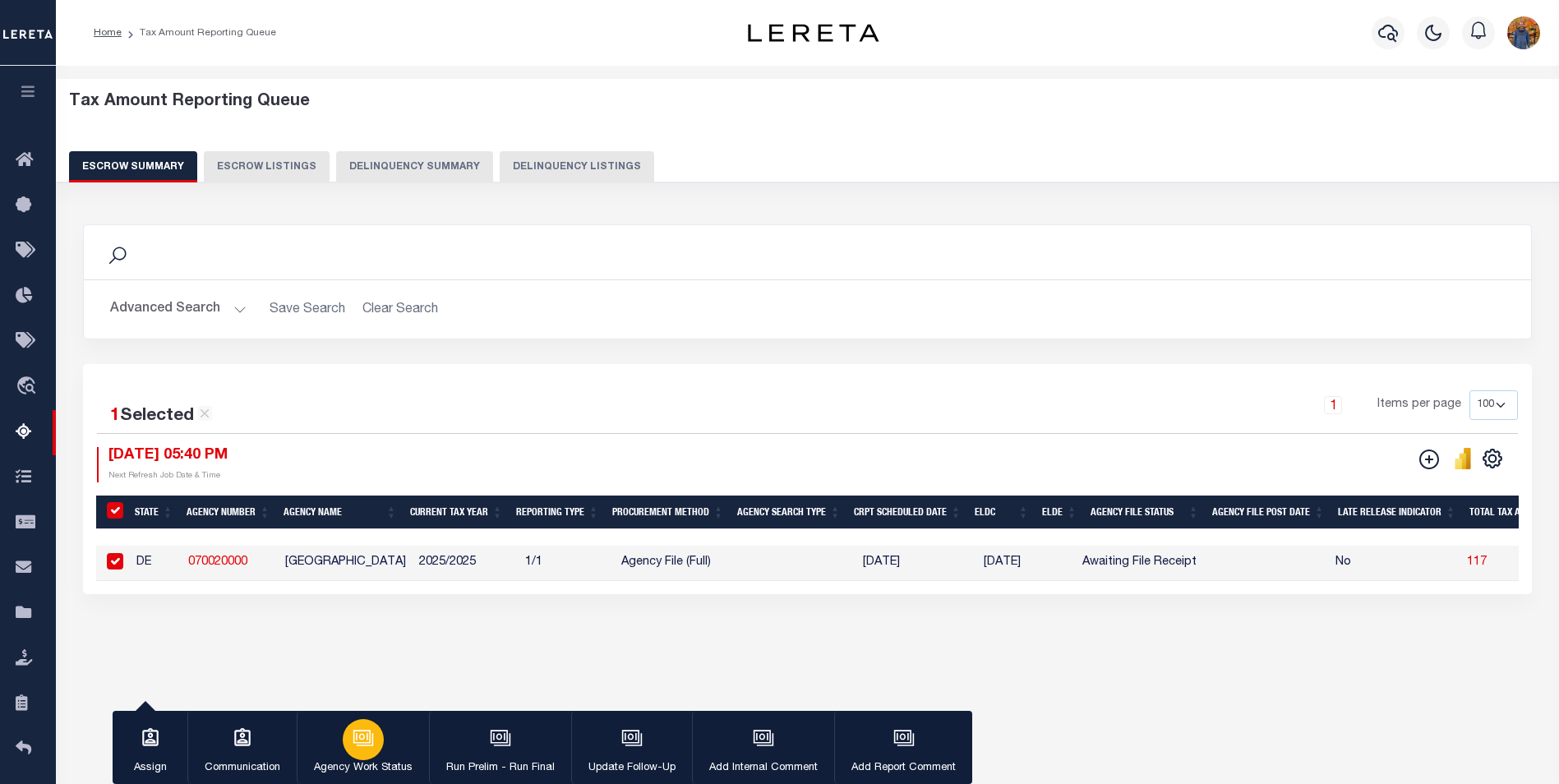
click at [372, 745] on icon "button" at bounding box center [364, 739] width 16 height 12
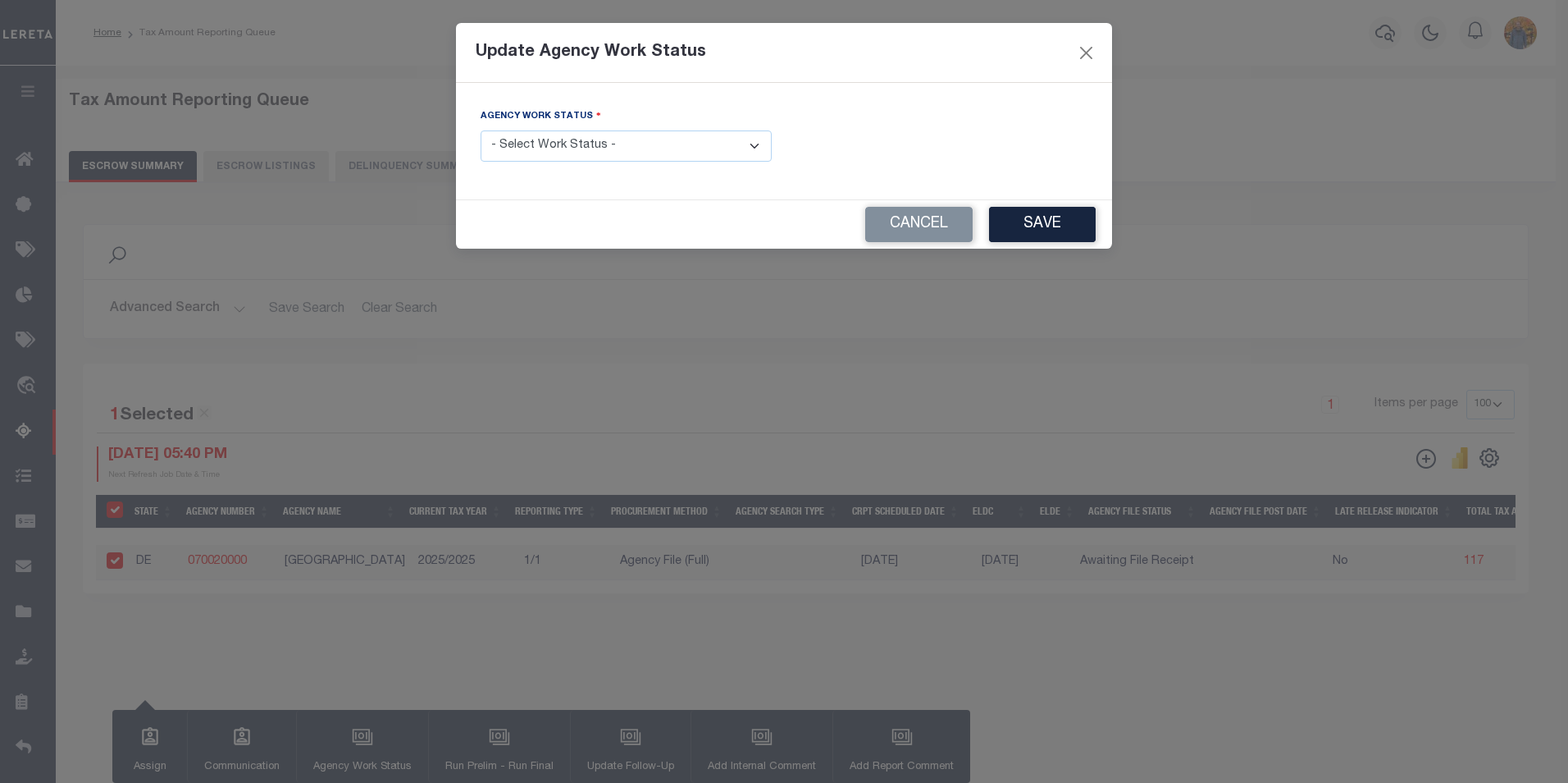
click at [666, 149] on select "- Select Work Status - New In Progress Pending Agency Follow-up Pending QC Read…" at bounding box center [625, 147] width 291 height 32
select select "6"
click at [480, 131] on select "- Select Work Status - New In Progress Pending Agency Follow-up Pending QC Read…" at bounding box center [625, 147] width 291 height 32
click at [1027, 218] on button "Save" at bounding box center [1043, 224] width 107 height 35
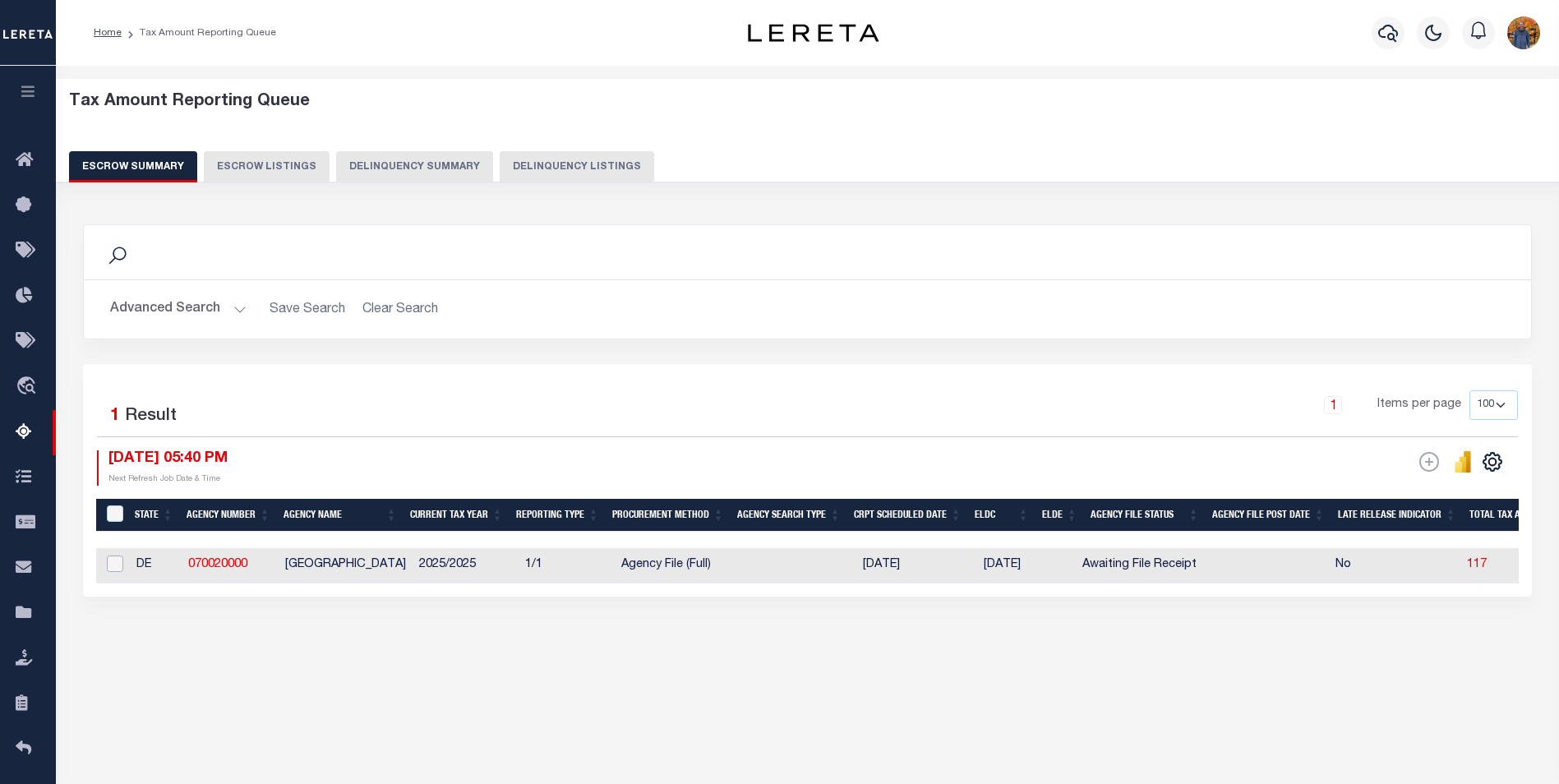
click at [119, 568] on input "checkbox" at bounding box center [115, 563] width 16 height 16
checkbox input "true"
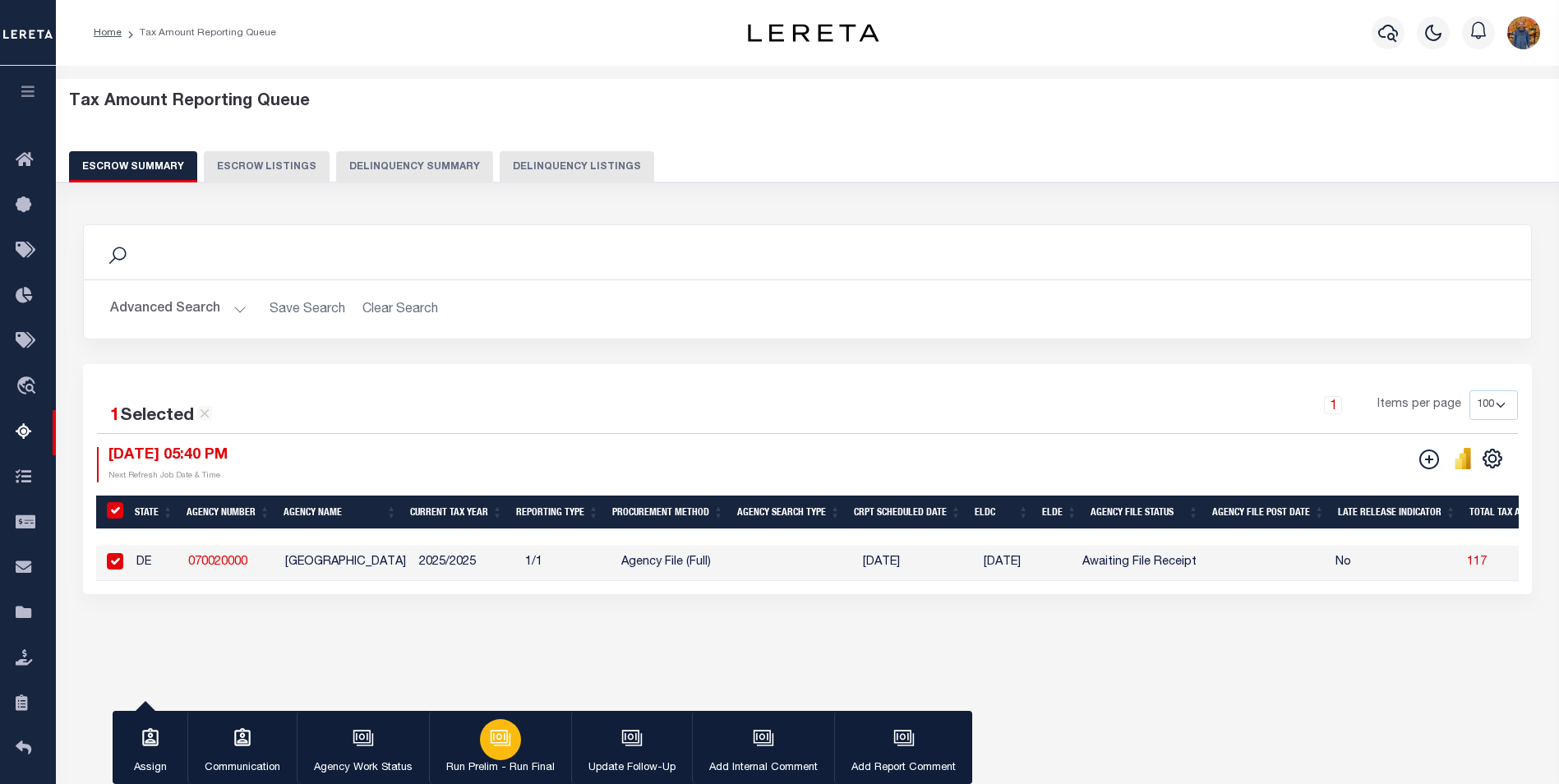
click at [511, 745] on div "button" at bounding box center [500, 739] width 41 height 41
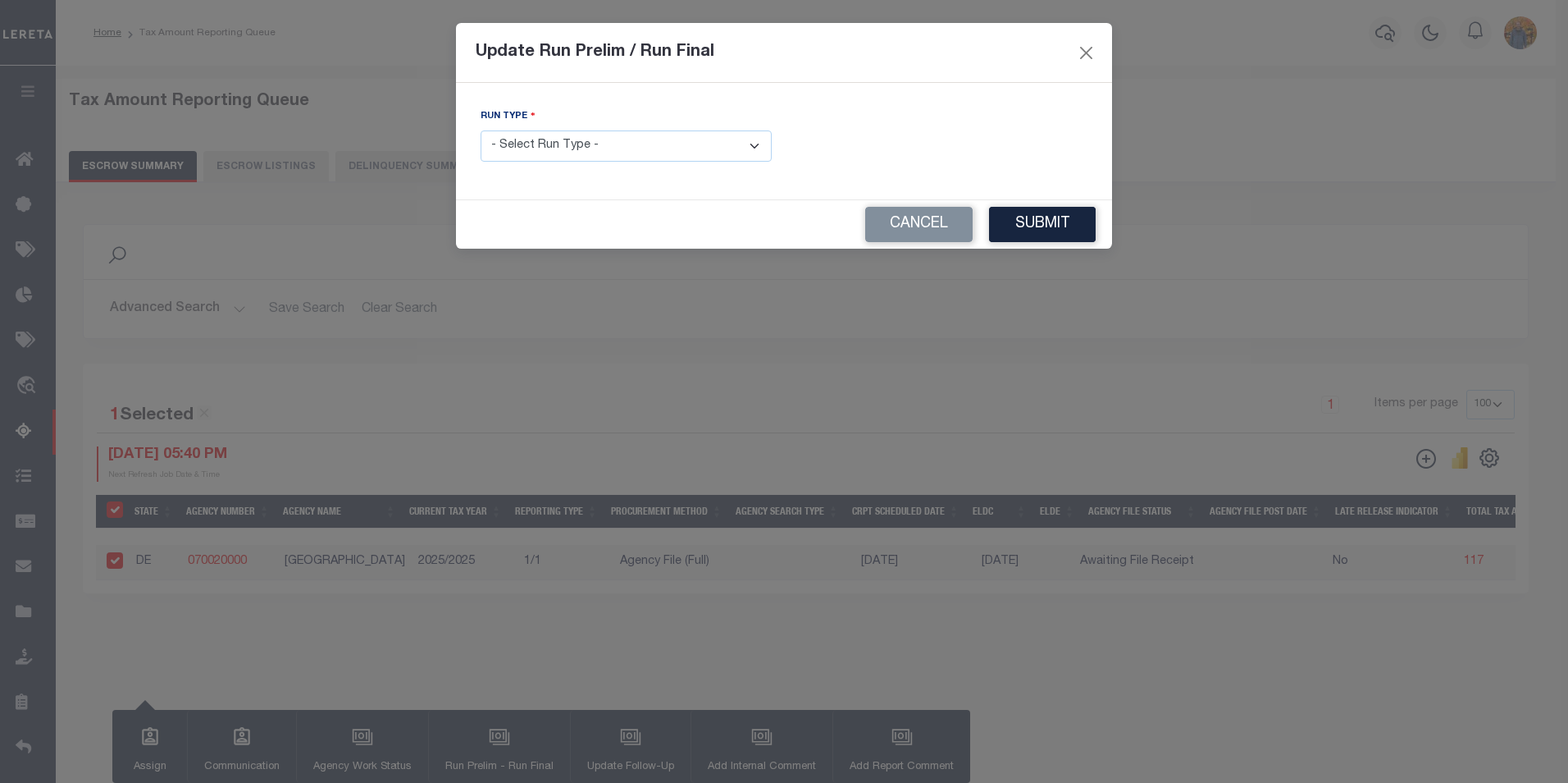
click at [670, 145] on select "- Select Run Type - Prelim Run Final Run" at bounding box center [625, 147] width 291 height 32
select select "F"
click at [480, 131] on select "- Select Run Type - Prelim Run Final Run" at bounding box center [625, 147] width 291 height 32
click at [885, 161] on body "Home Tax Amount Reporting Queue Profile" at bounding box center [784, 435] width 1568 height 870
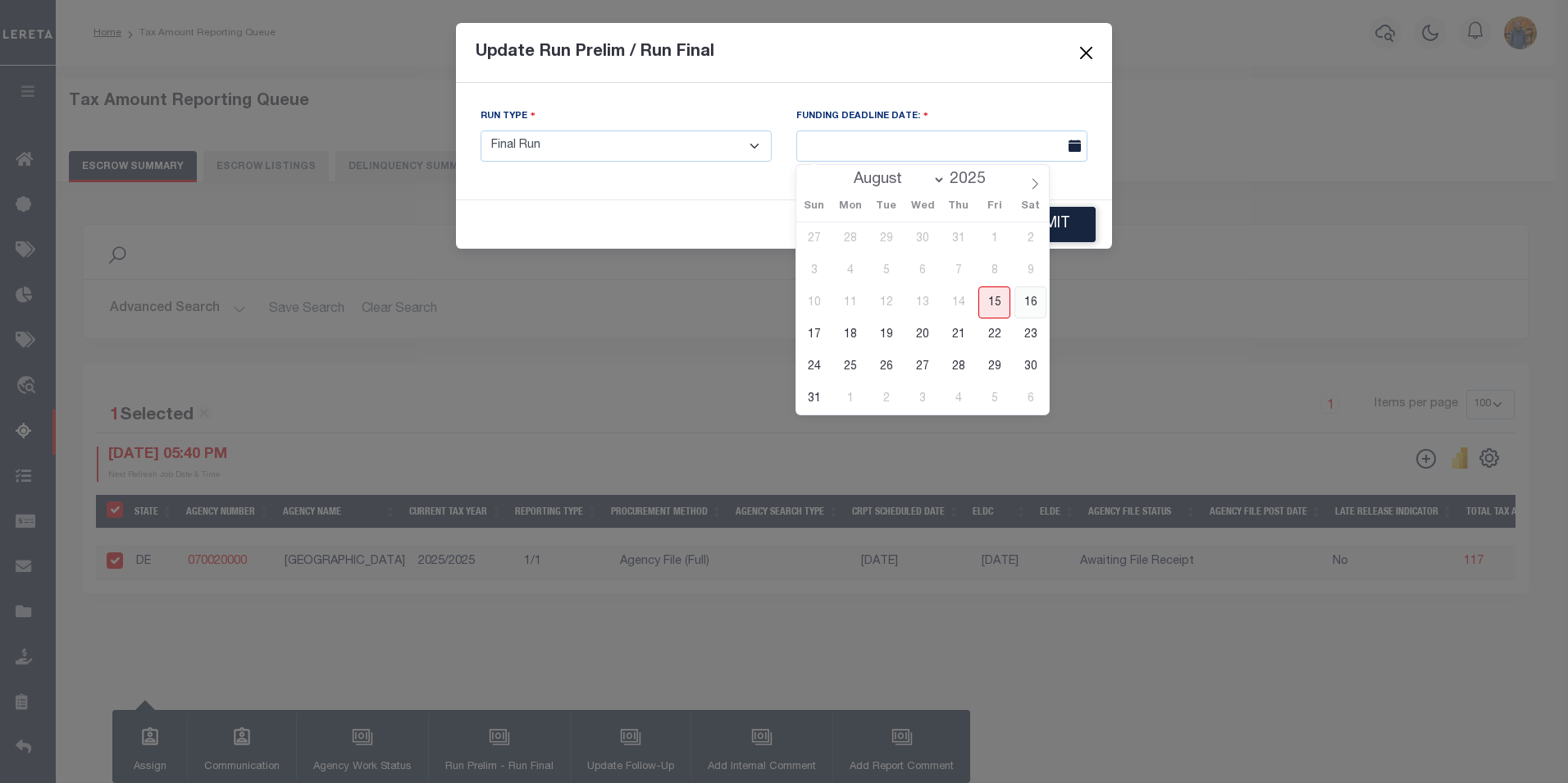
click at [1026, 299] on span "16" at bounding box center [1030, 302] width 32 height 32
type input "08/16/2025"
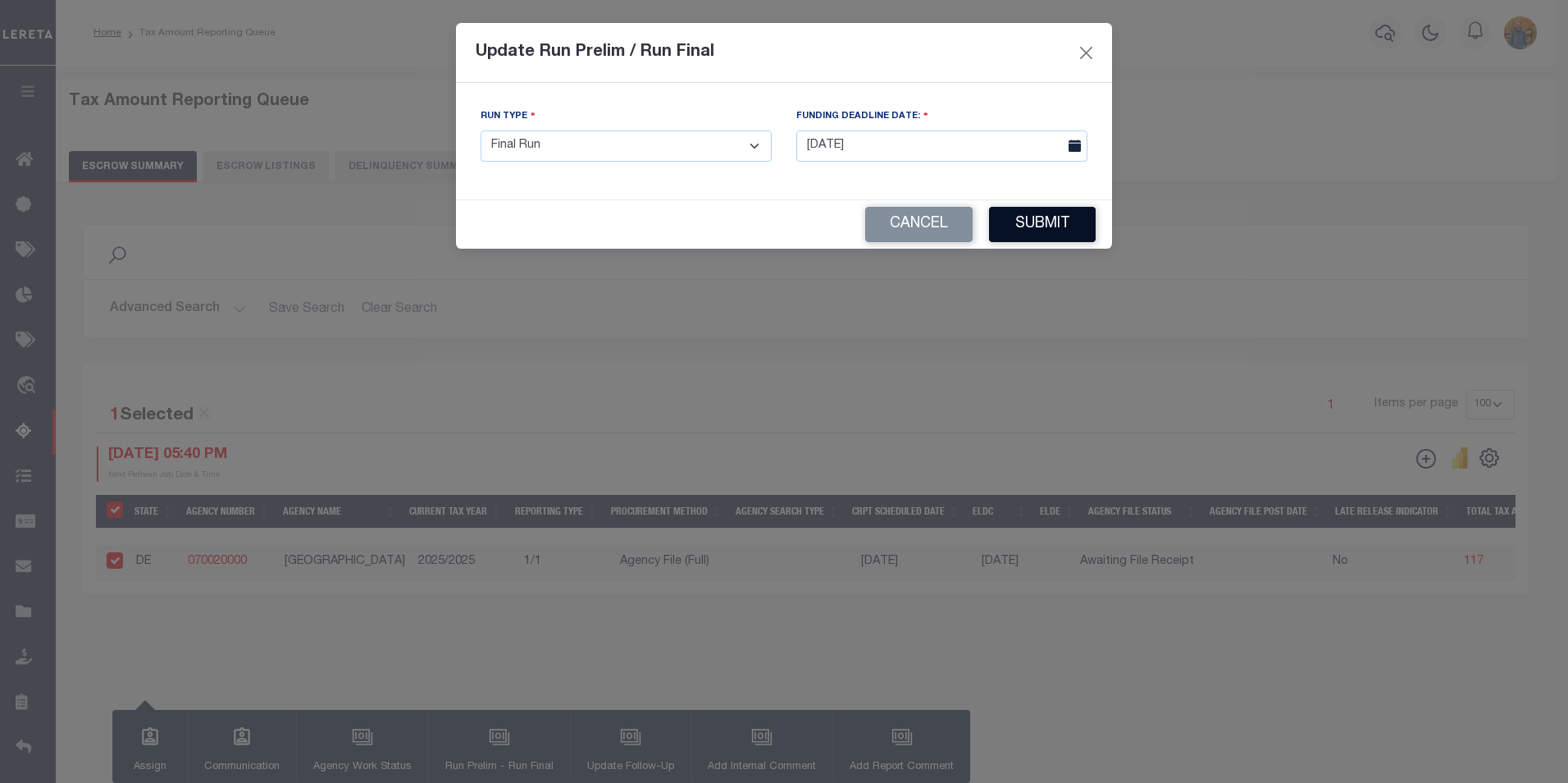
click at [1062, 229] on button "Submit" at bounding box center [1043, 224] width 107 height 35
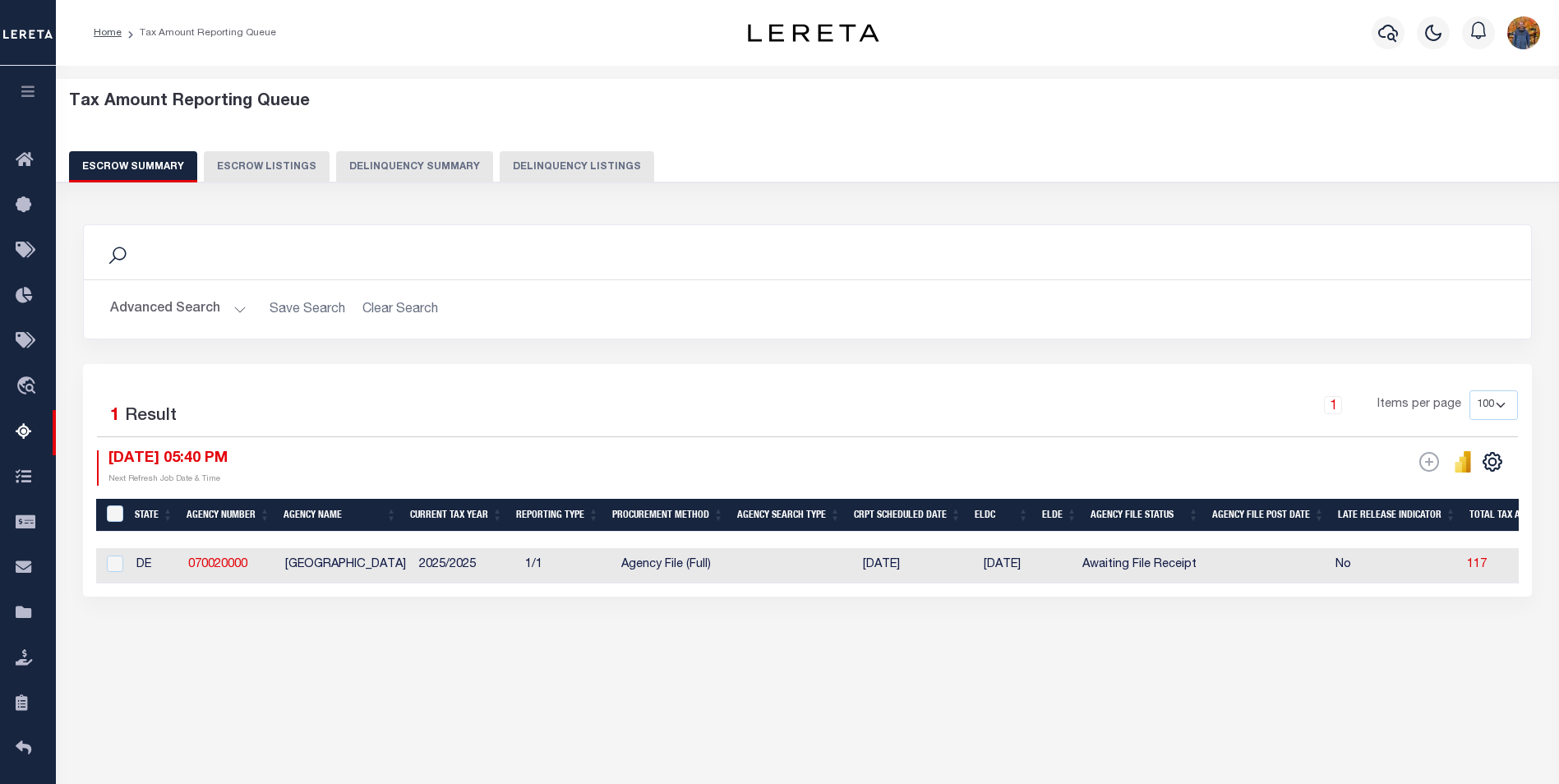
drag, startPoint x: 688, startPoint y: 595, endPoint x: 966, endPoint y: 599, distance: 278.0
click at [972, 597] on div "1 Selected 1 Result 1 Items per page 10 25 50 100 500 08/15/2025 05:40 PM ESCRO…" at bounding box center [807, 480] width 1449 height 233
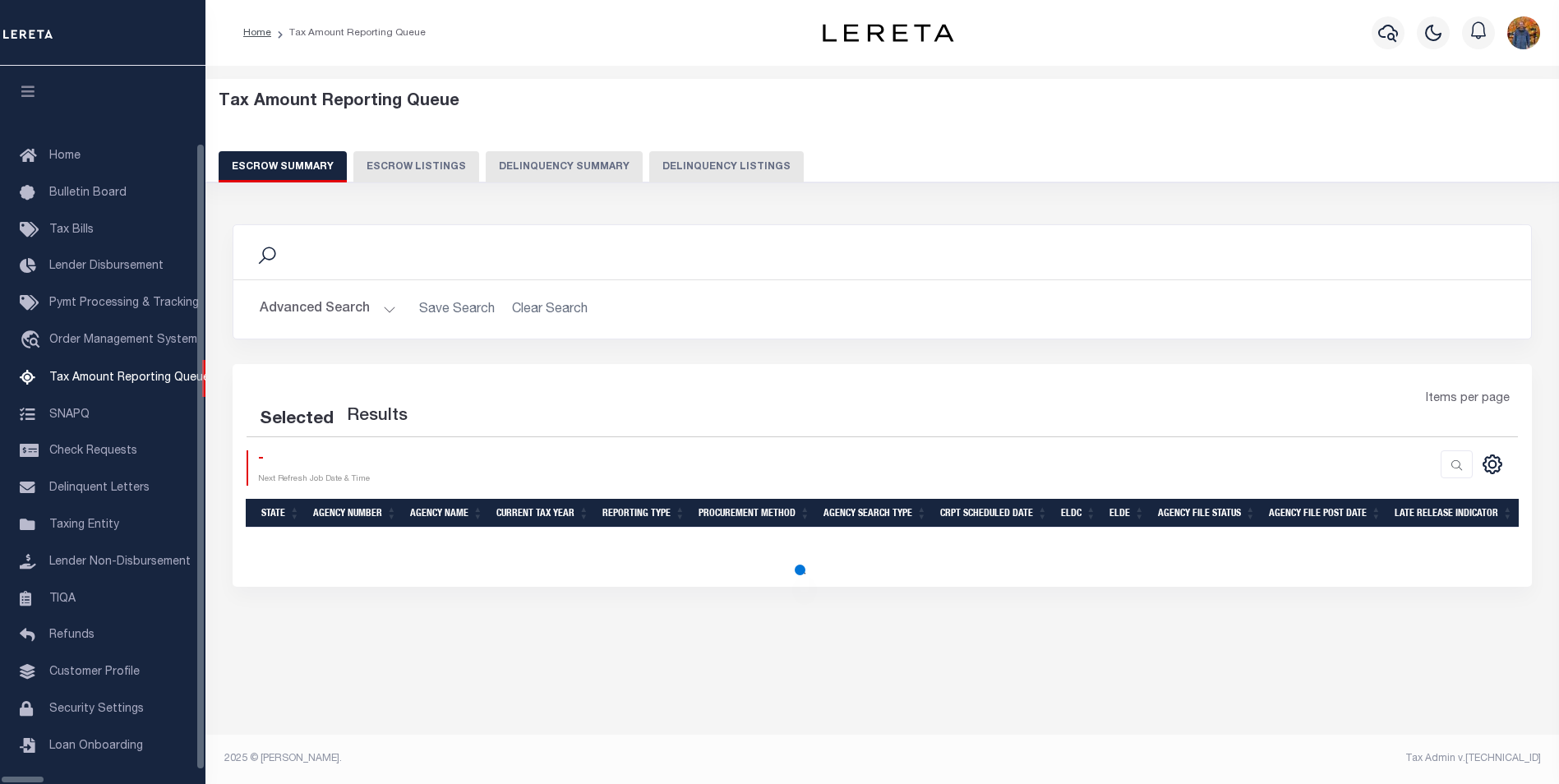
select select "100"
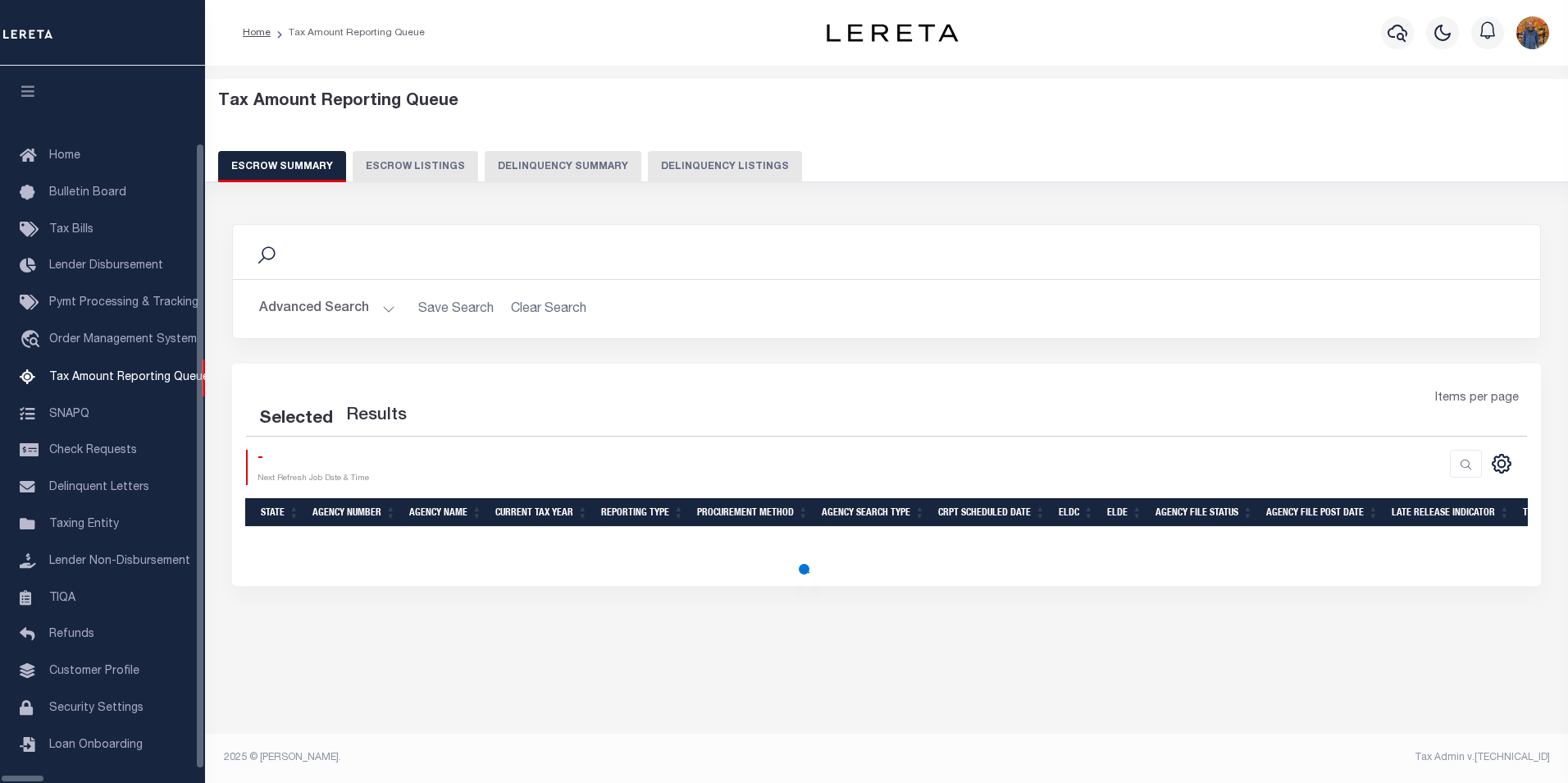
scroll to position [16, 0]
select select "100"
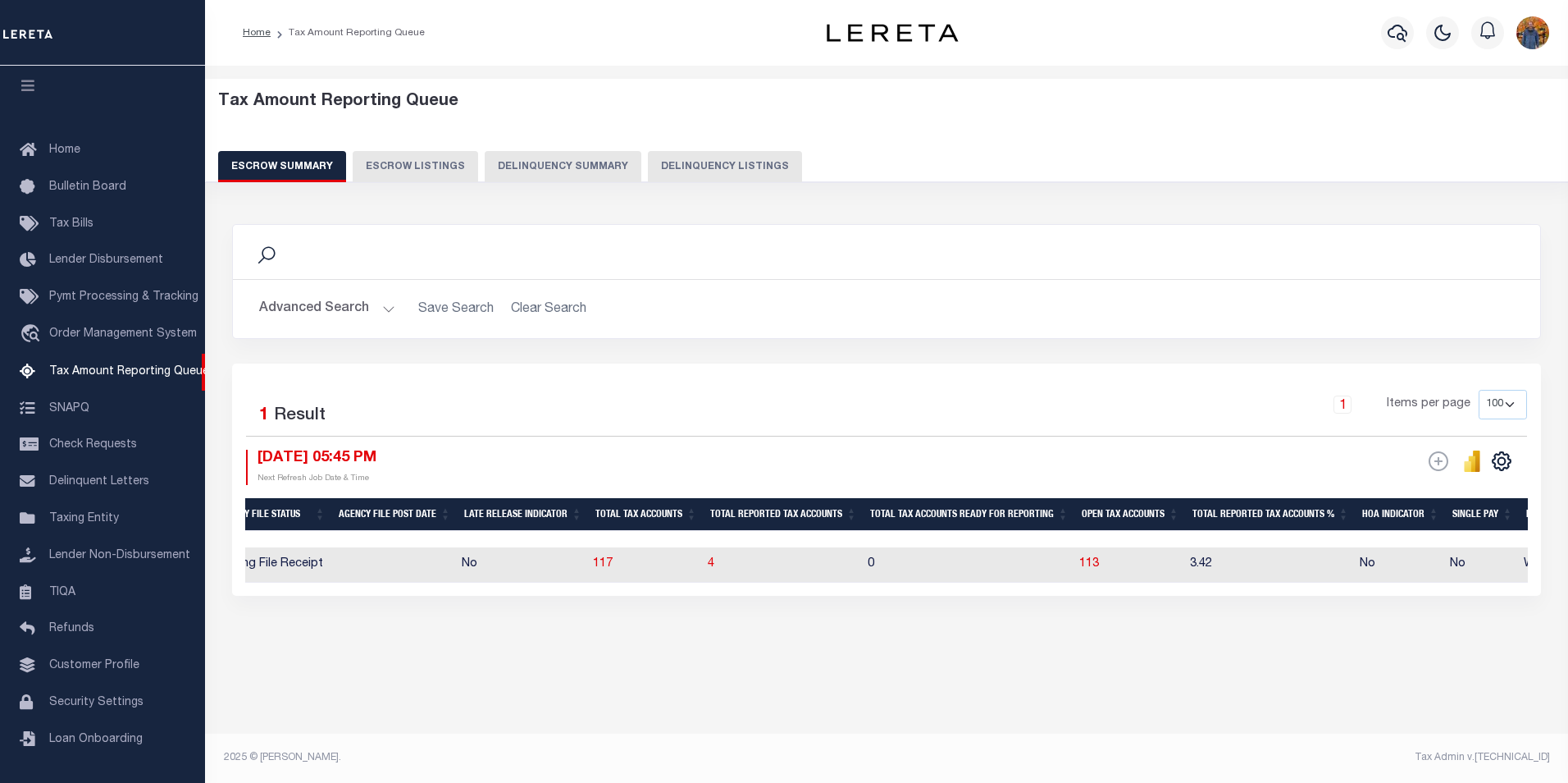
scroll to position [0, 1023]
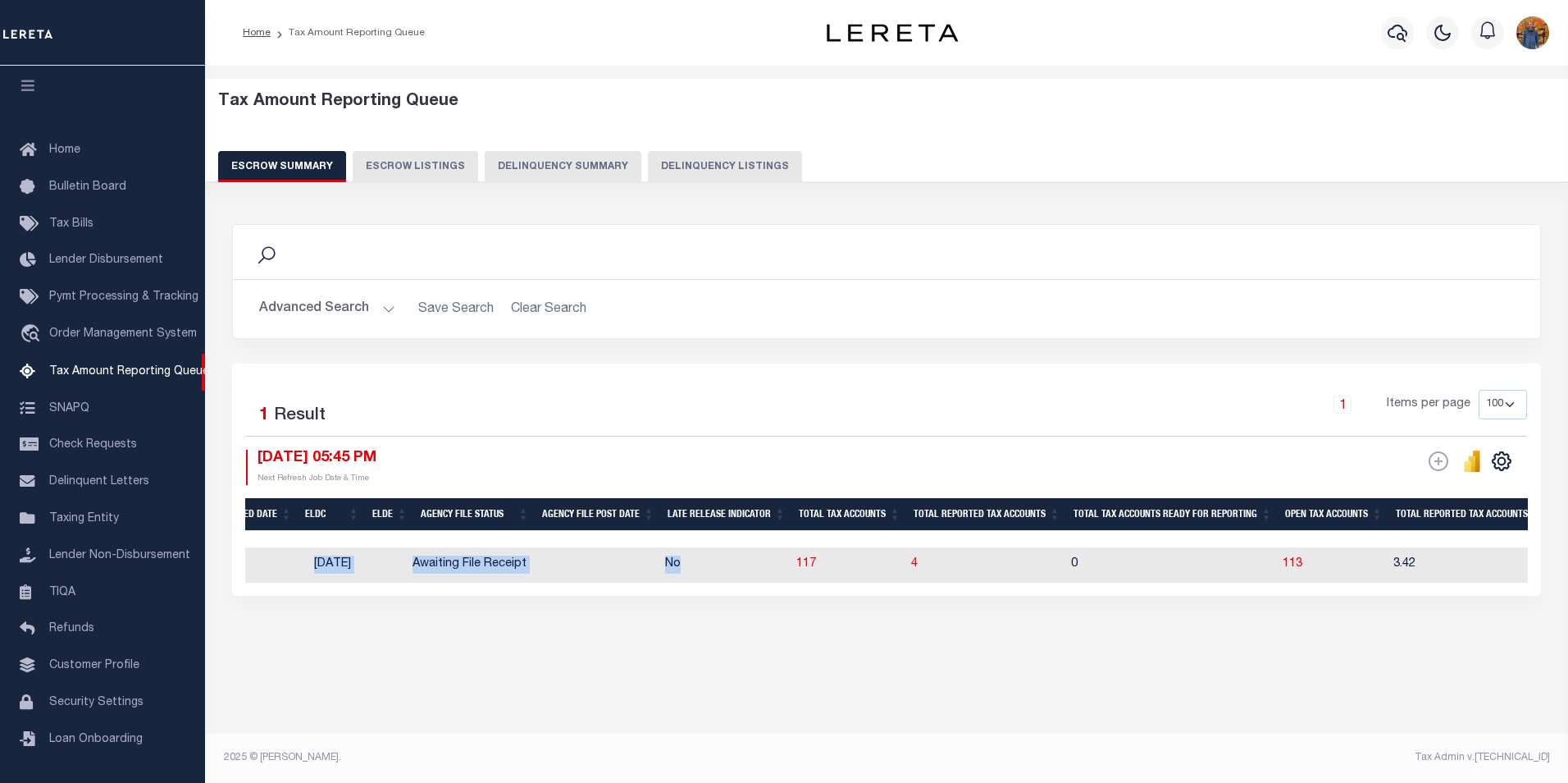
drag, startPoint x: 814, startPoint y: 583, endPoint x: 317, endPoint y: 603, distance: 497.4
click at [249, 596] on div "Selected 1 Result 1 Items per page 10 25 50 100 500 08/15/2025 05:45 PM ESCROW …" at bounding box center [886, 480] width 1309 height 233
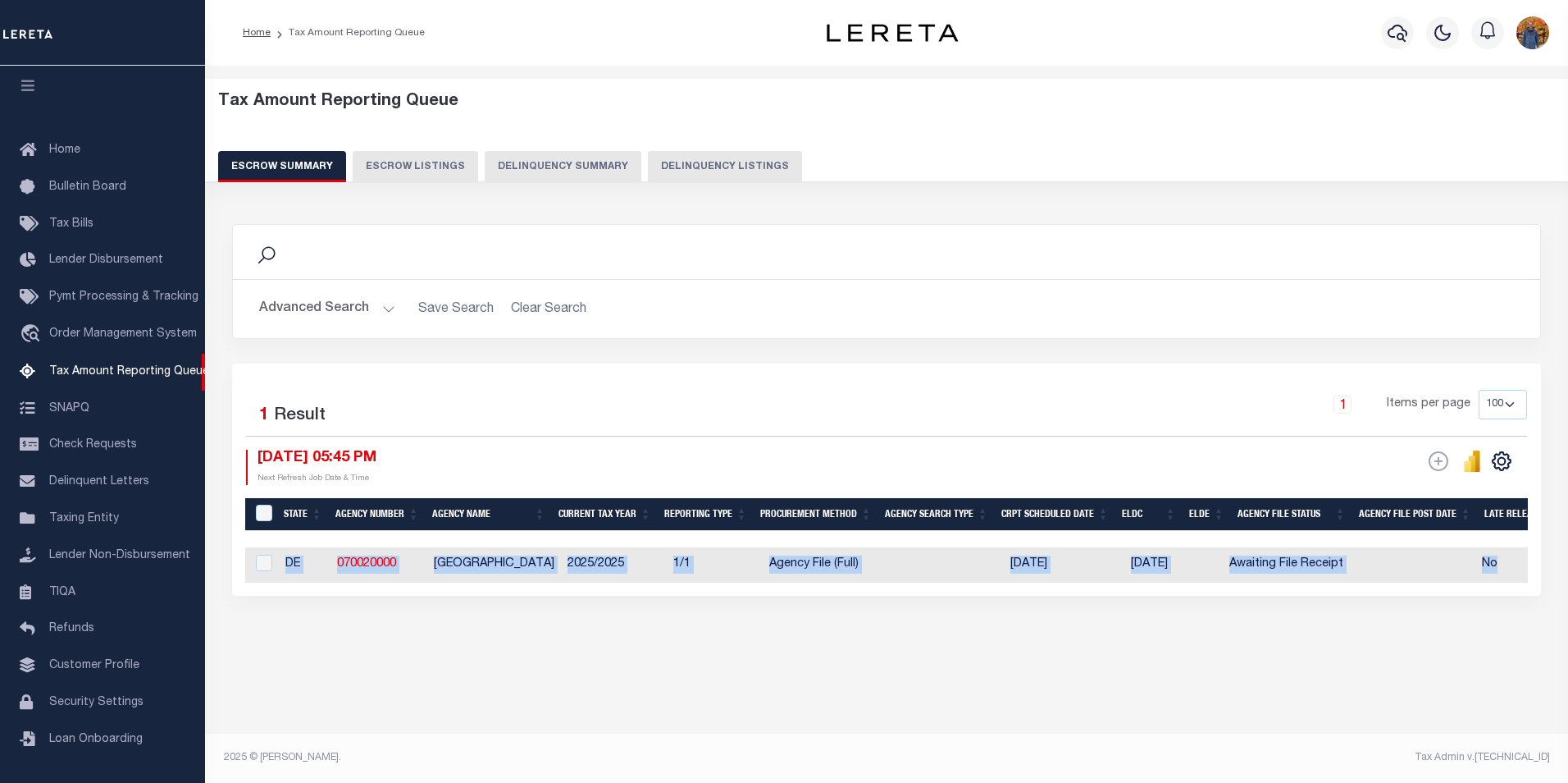
click at [459, 614] on div "Search Advanced Search Save Search Clear Search EscrowSummaryGridWrapper_dynami…" at bounding box center [886, 426] width 1331 height 438
drag, startPoint x: 400, startPoint y: 564, endPoint x: 336, endPoint y: 576, distance: 65.1
click at [336, 576] on td "070020000" at bounding box center [379, 565] width 97 height 35
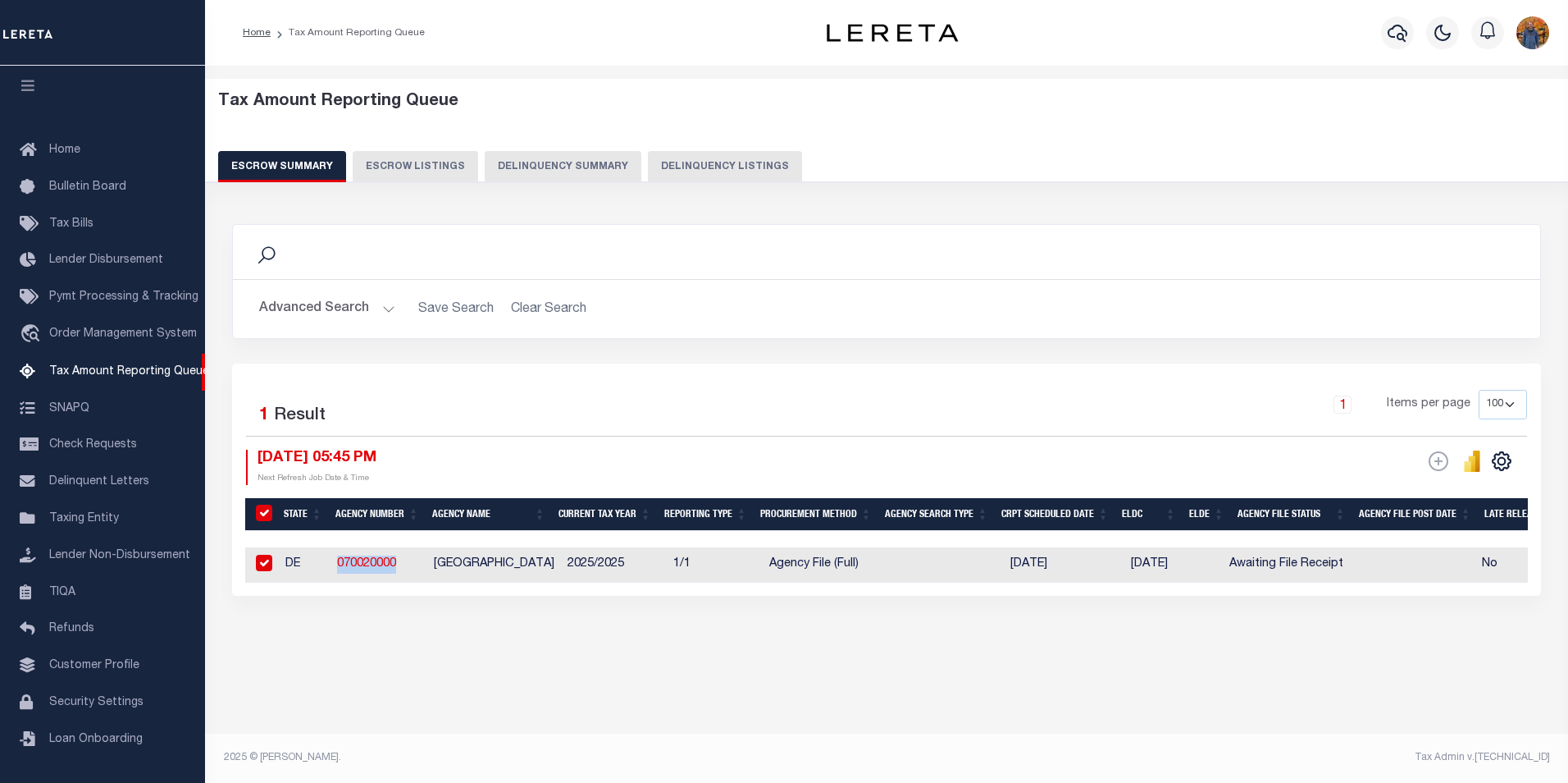
checkbox input "true"
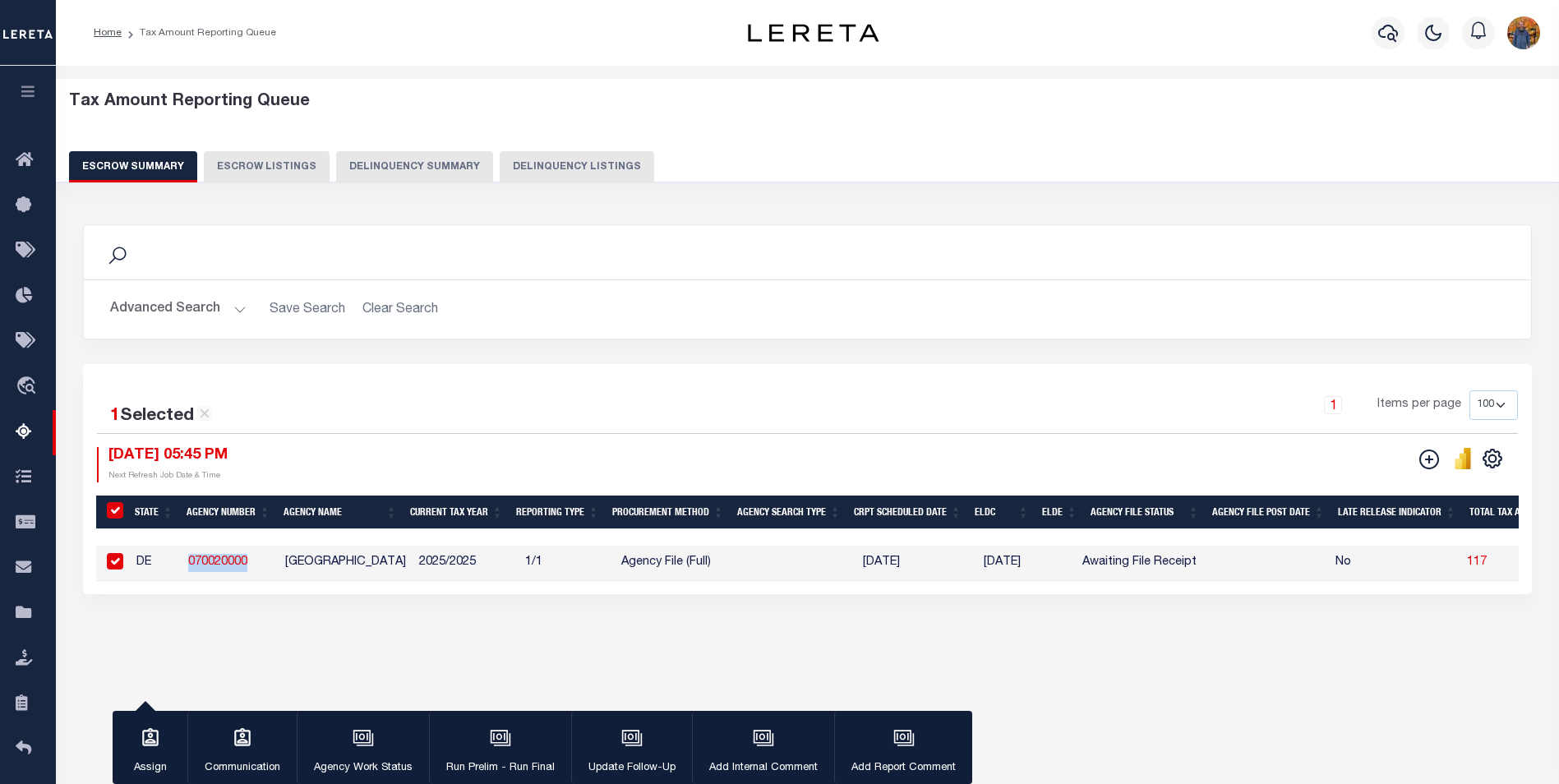
copy link "070020000"
click at [29, 85] on icon "button" at bounding box center [29, 91] width 19 height 14
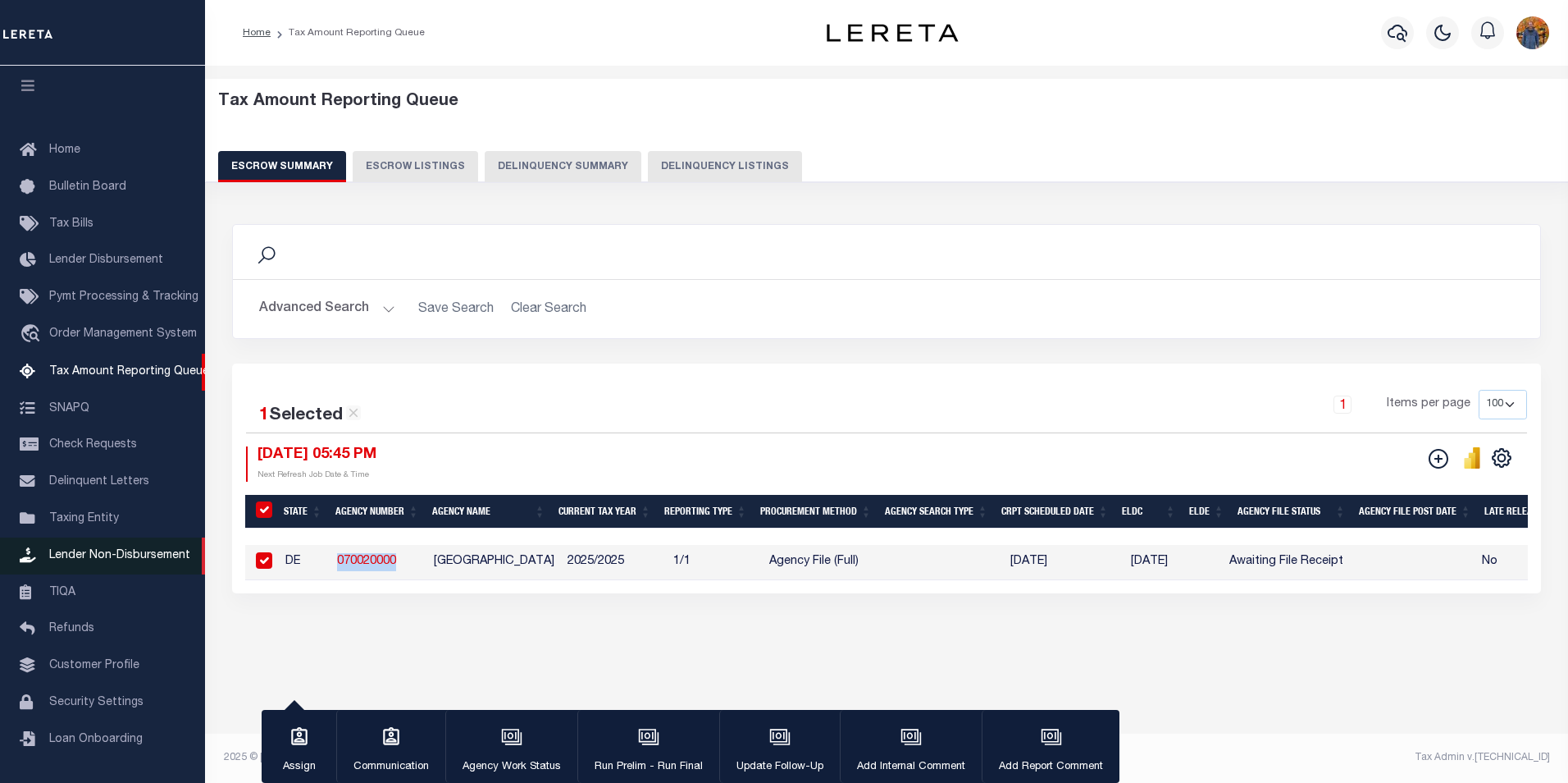
click at [138, 549] on span "Lender Non-Disbursement" at bounding box center [120, 555] width 141 height 11
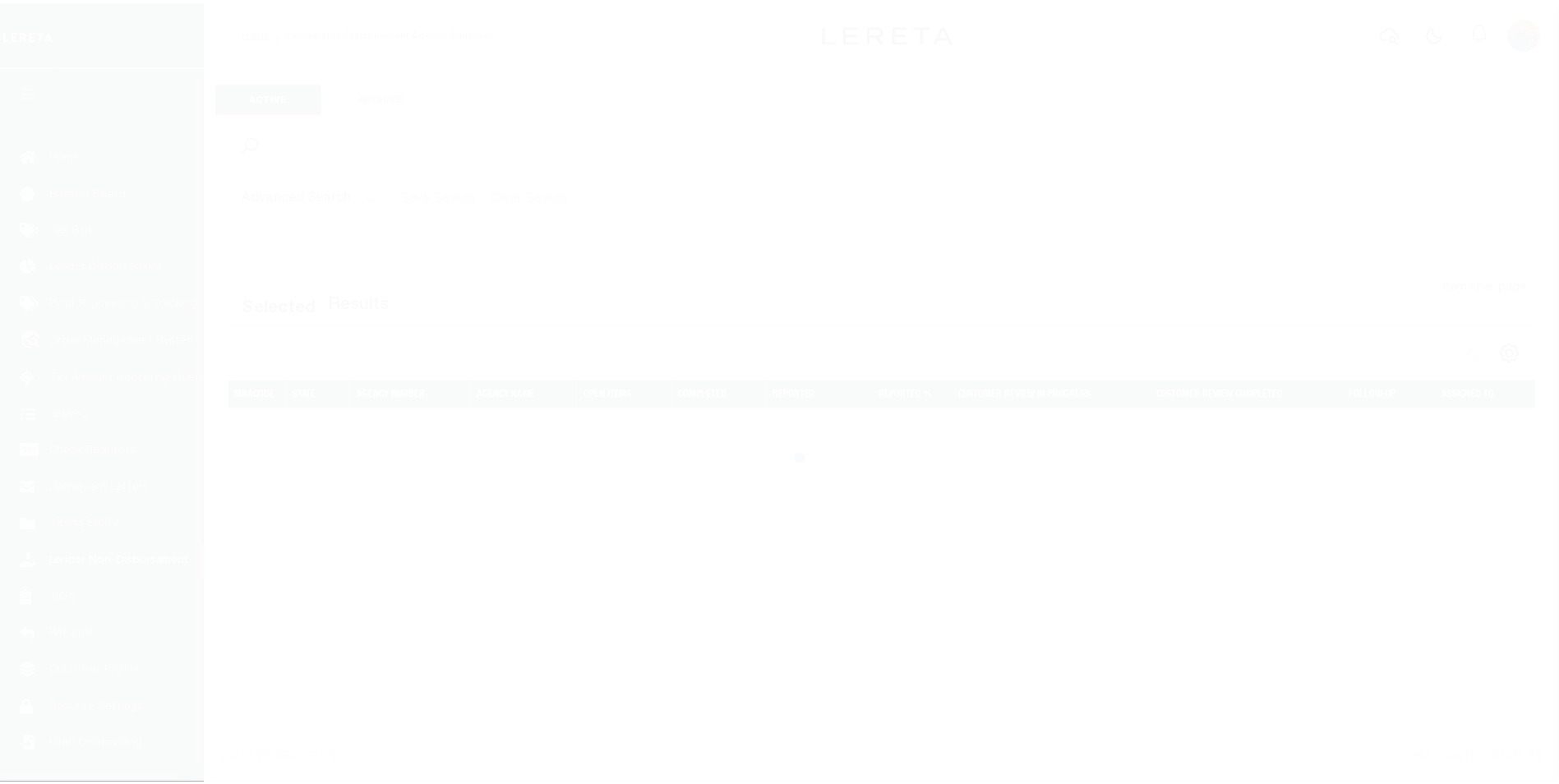
scroll to position [16, 0]
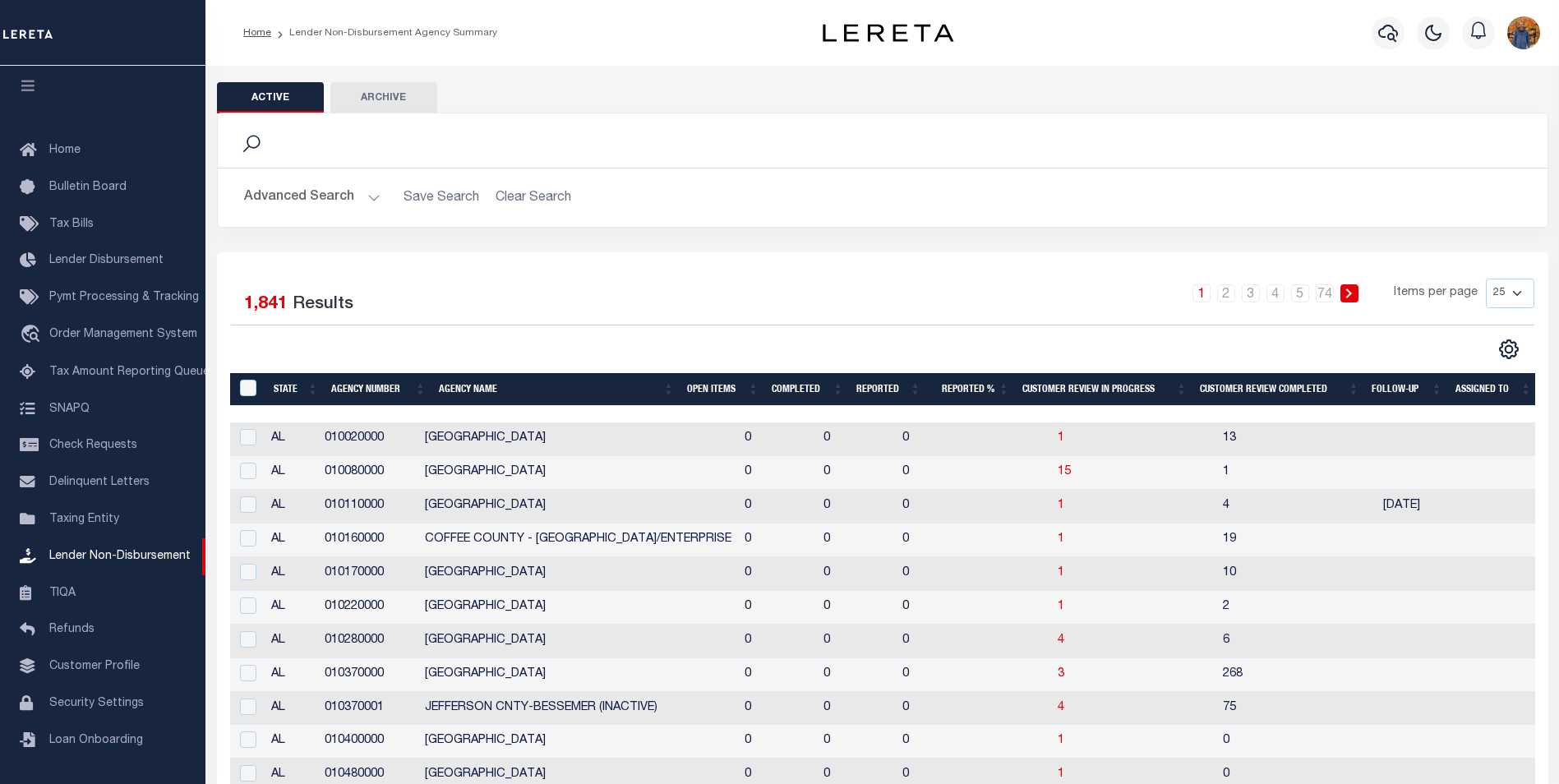
click at [310, 199] on button "Advanced Search" at bounding box center [312, 198] width 137 height 32
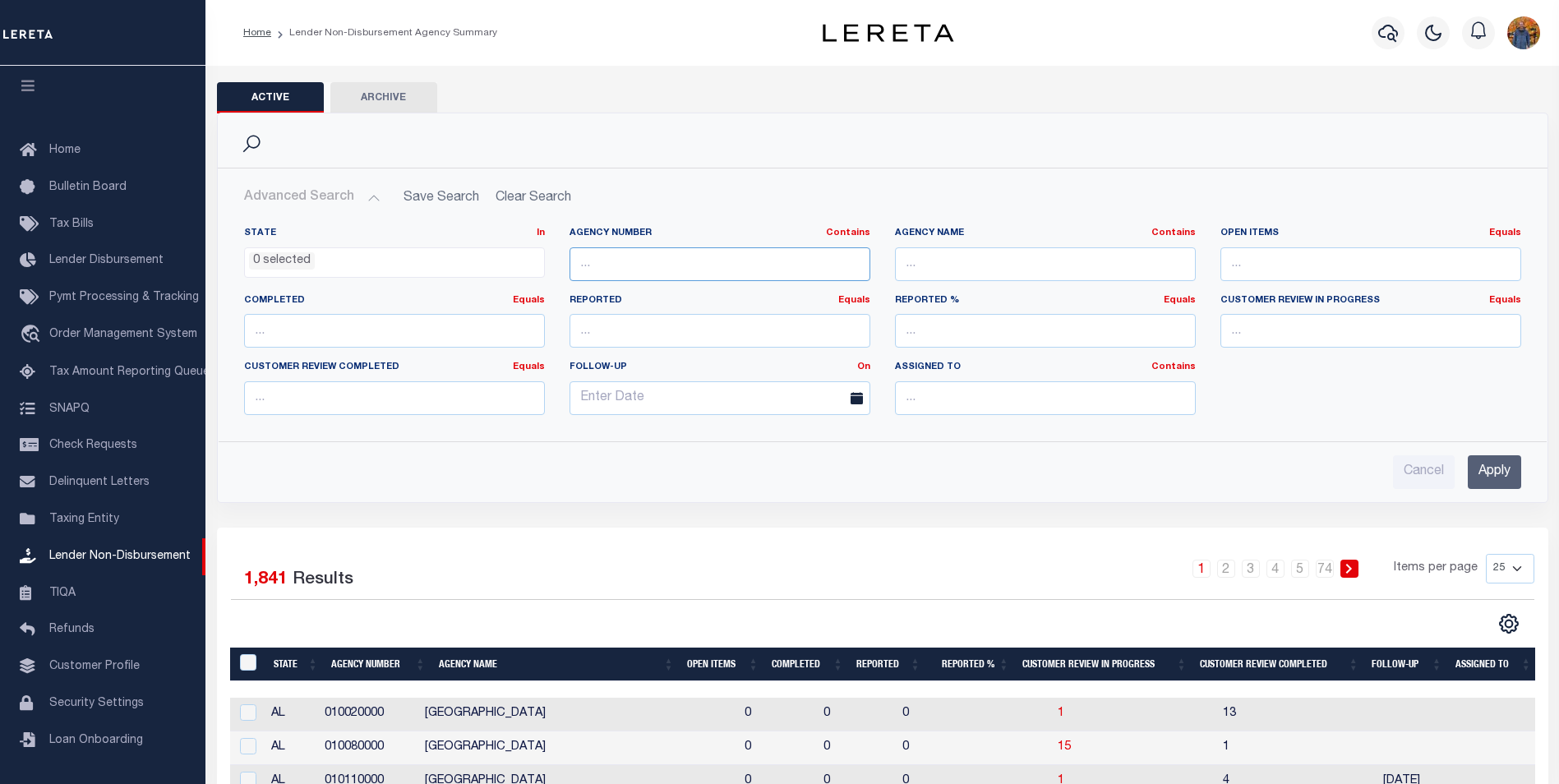
click at [642, 250] on input "text" at bounding box center [719, 264] width 301 height 33
paste input "070020000"
type input "070020000"
drag, startPoint x: 1484, startPoint y: 479, endPoint x: 1495, endPoint y: 464, distance: 18.6
click at [1485, 476] on input "Apply" at bounding box center [1495, 472] width 53 height 33
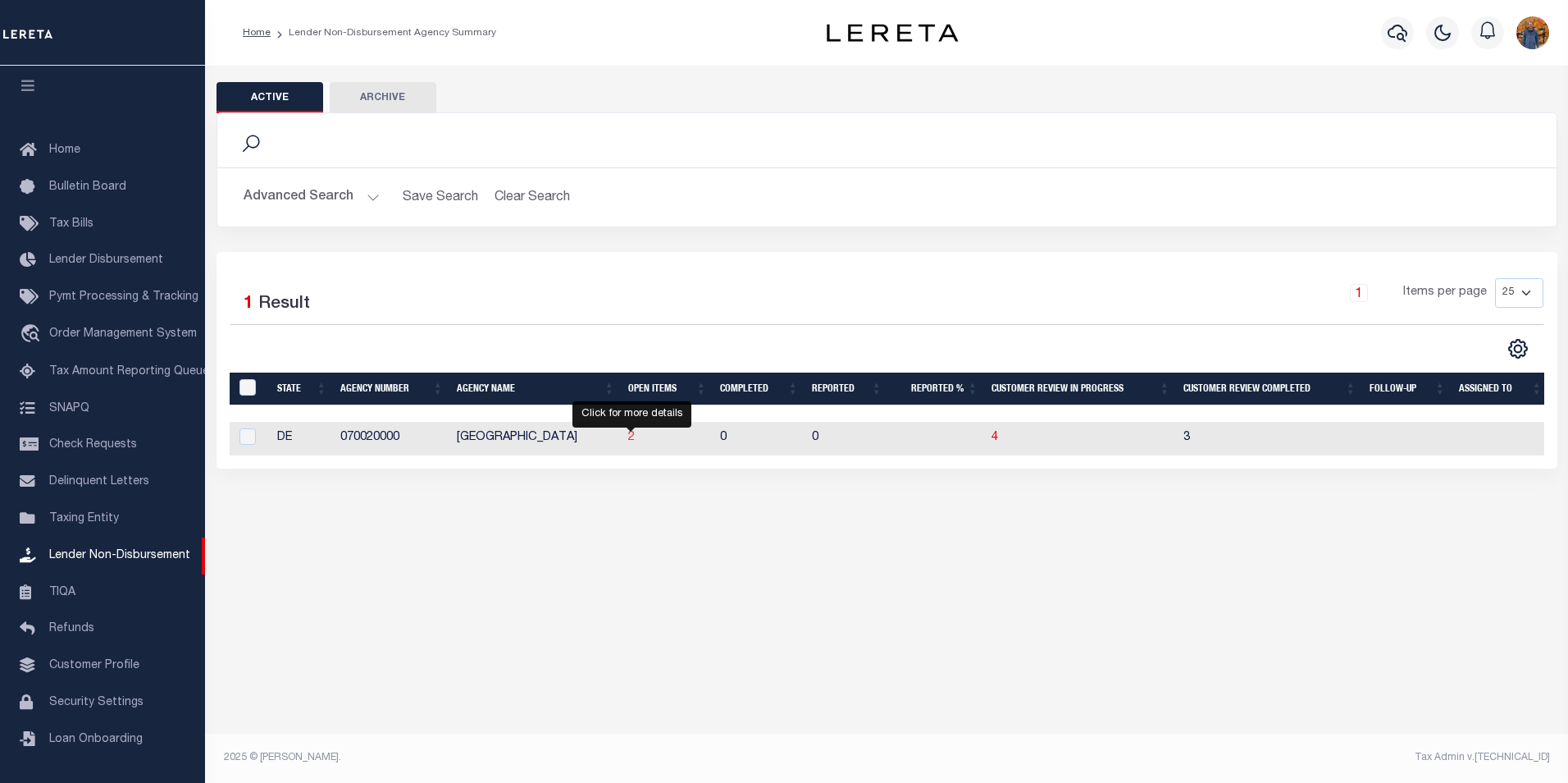
click at [632, 440] on span "2" at bounding box center [631, 438] width 7 height 11
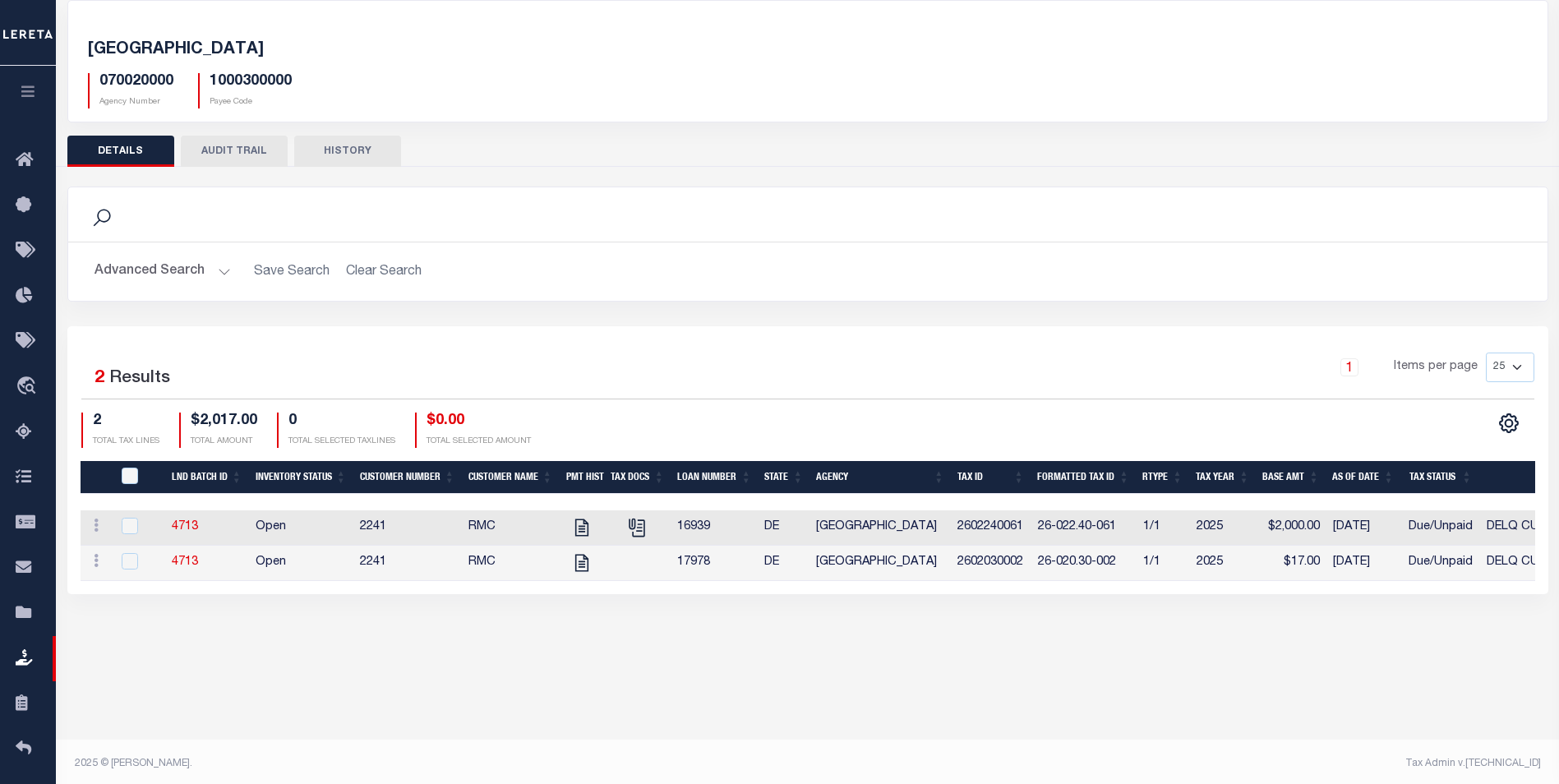
scroll to position [87, 0]
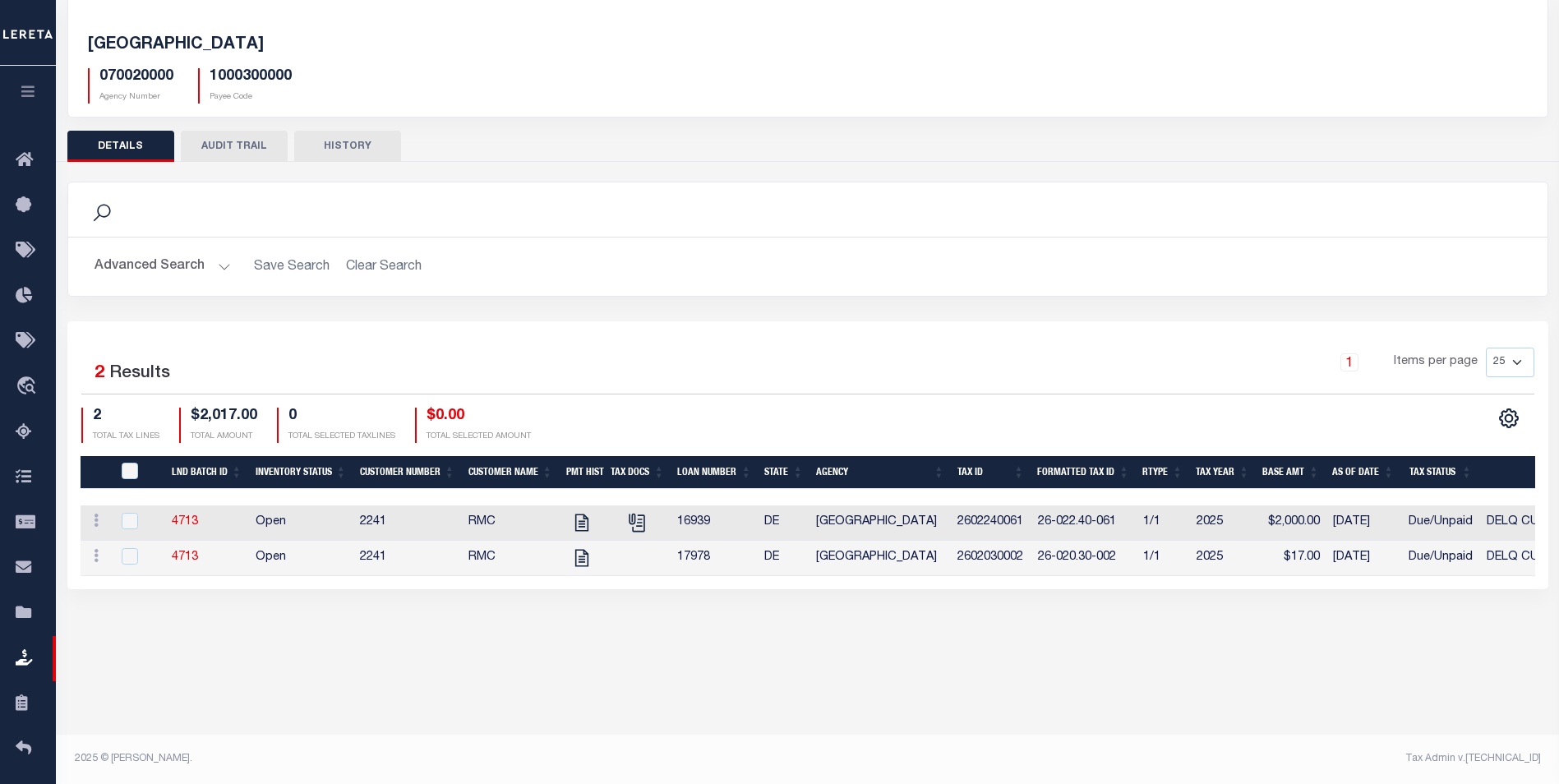
click at [31, 98] on icon "button" at bounding box center [29, 91] width 19 height 14
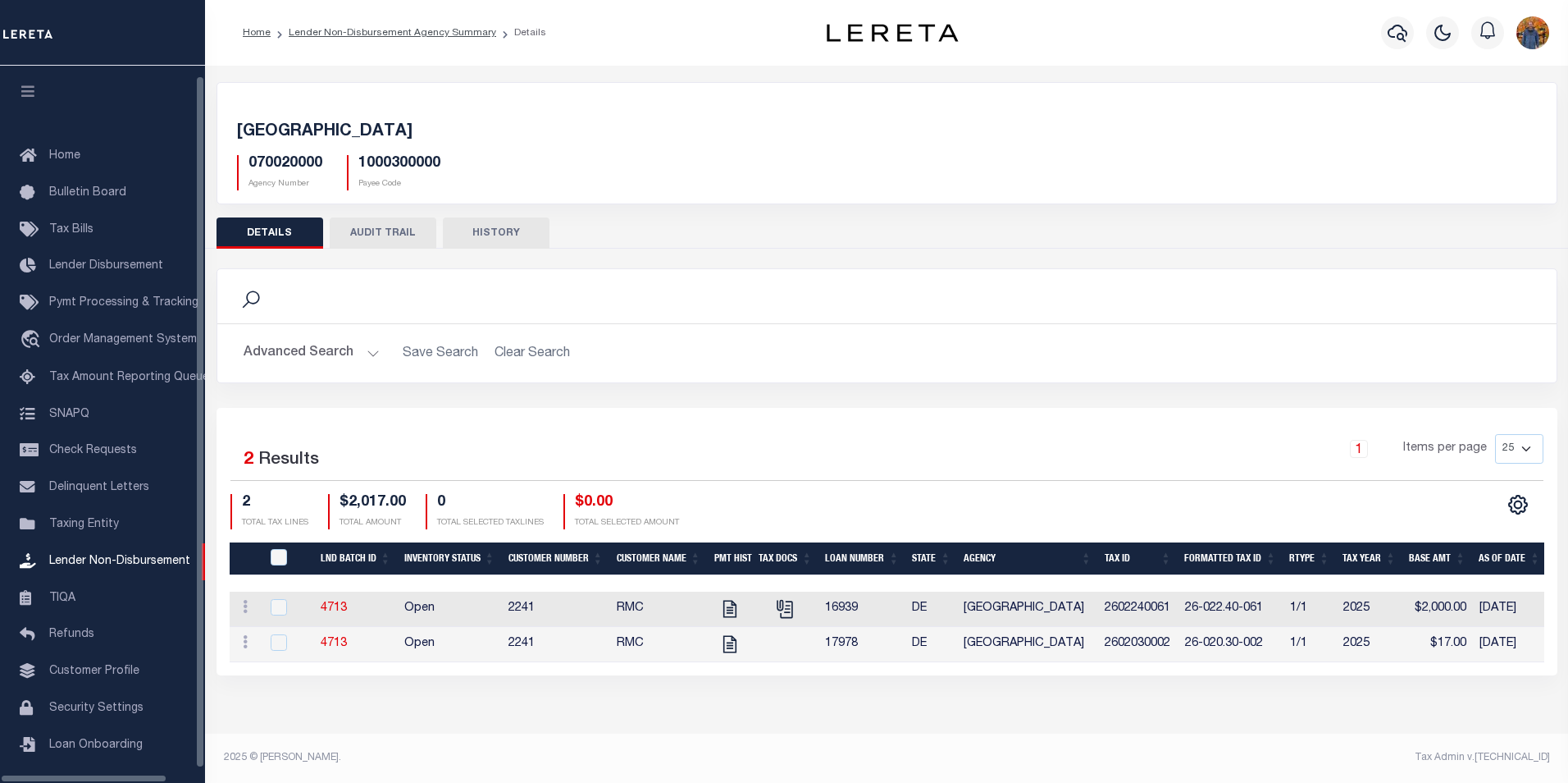
scroll to position [16, 0]
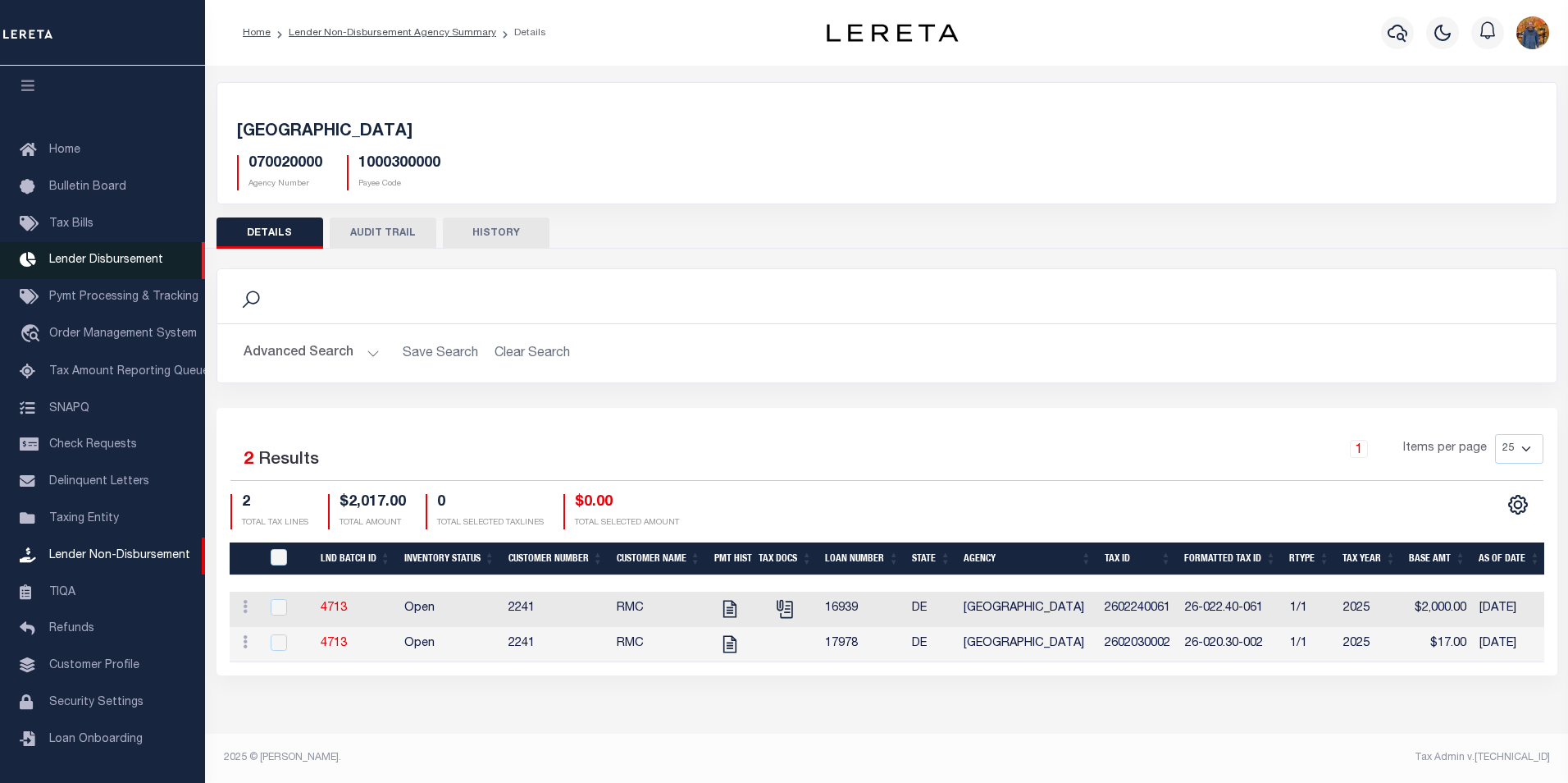
click at [150, 245] on link "Lender Disbursement" at bounding box center [102, 260] width 205 height 37
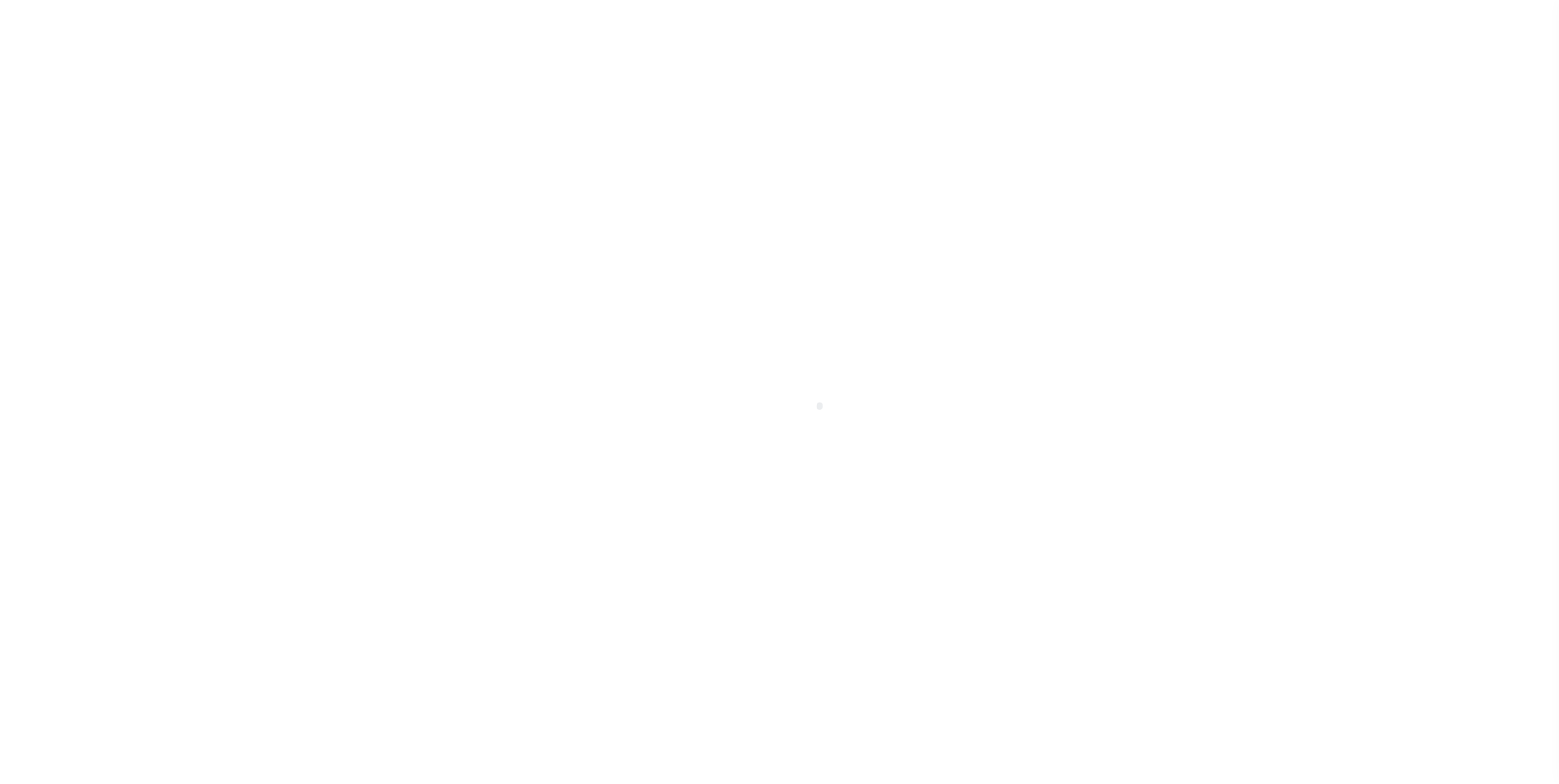
scroll to position [16, 0]
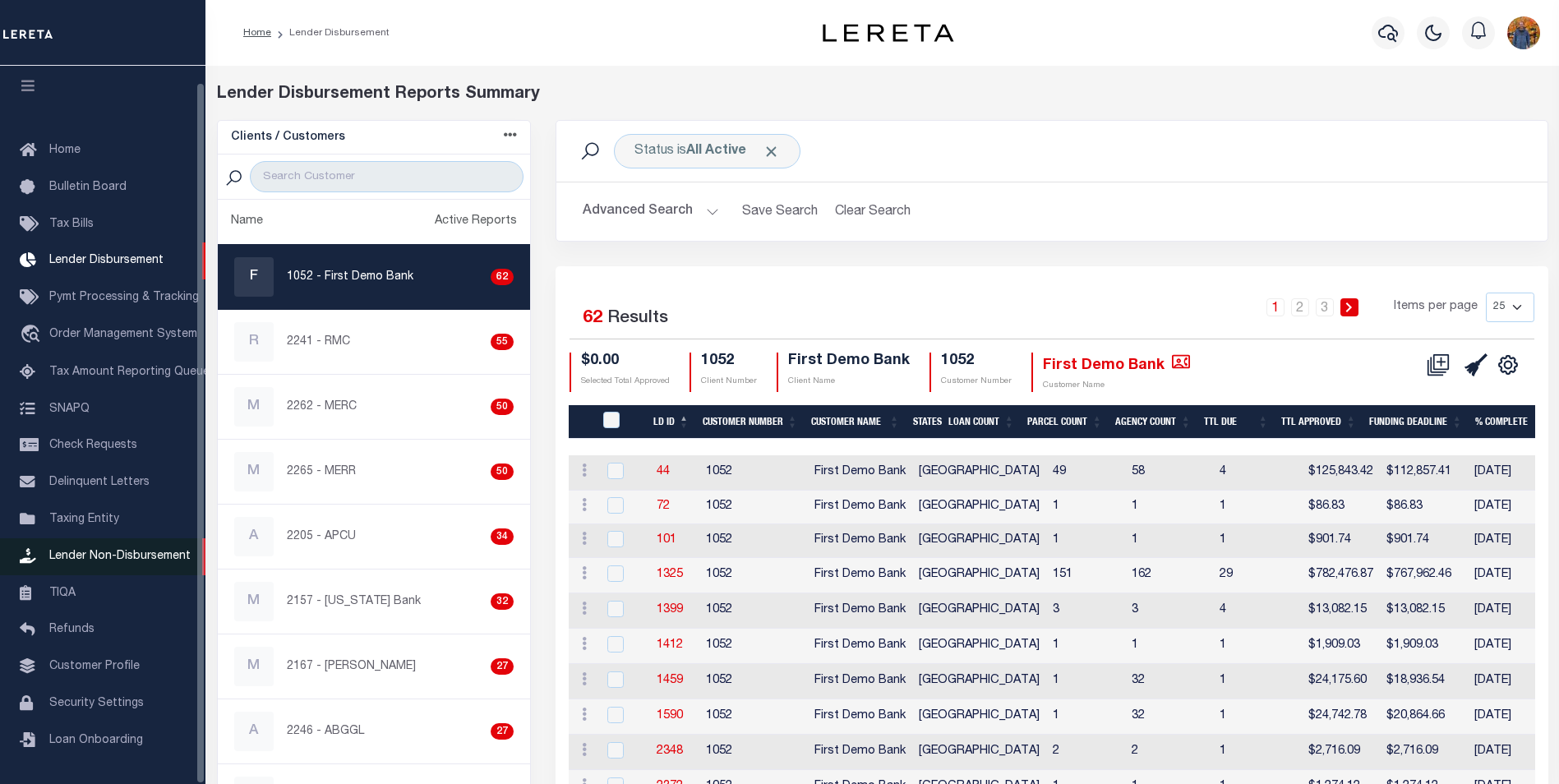
click at [107, 550] on span "Lender Non-Disbursement" at bounding box center [120, 556] width 141 height 11
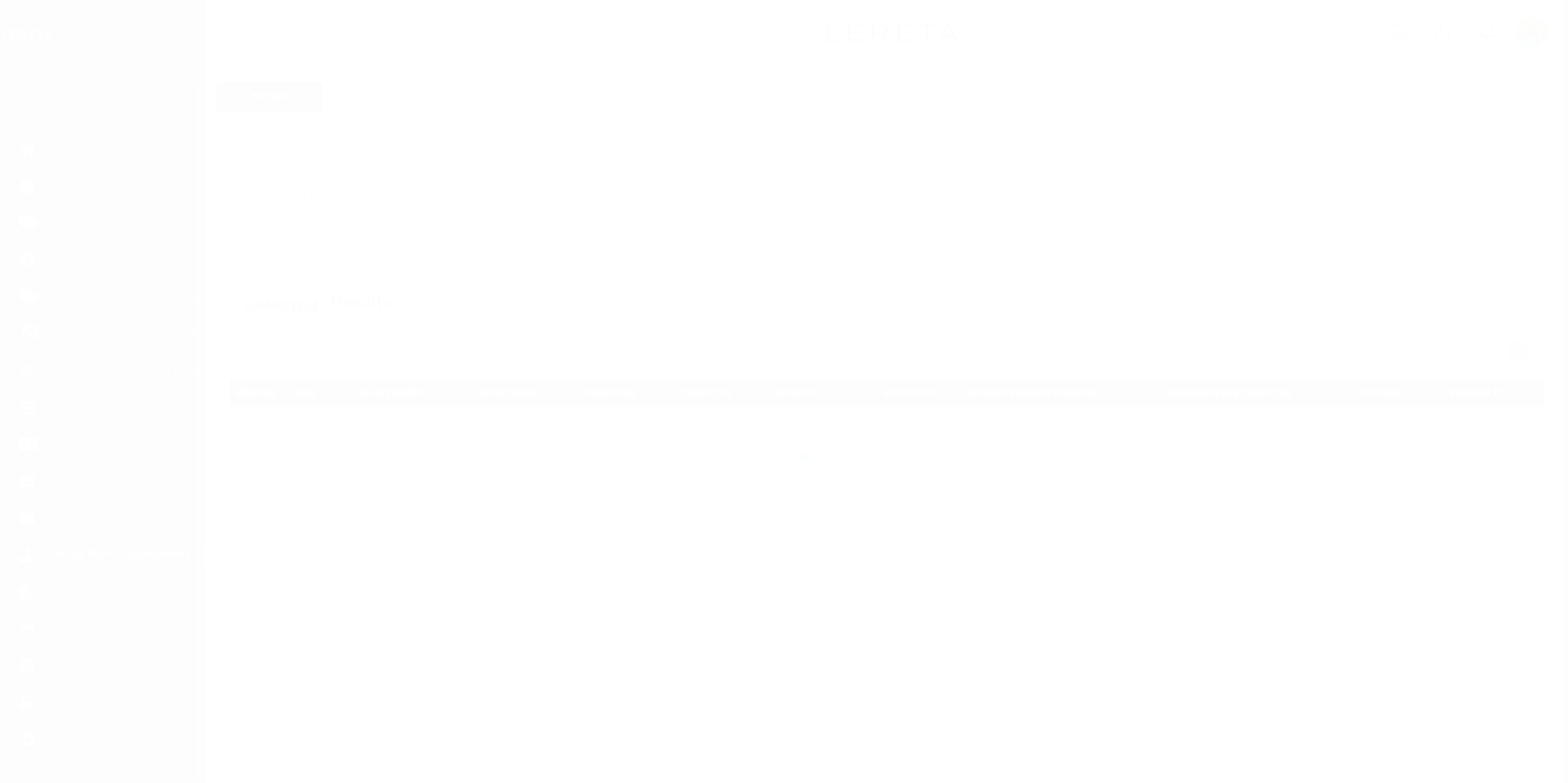
scroll to position [16, 0]
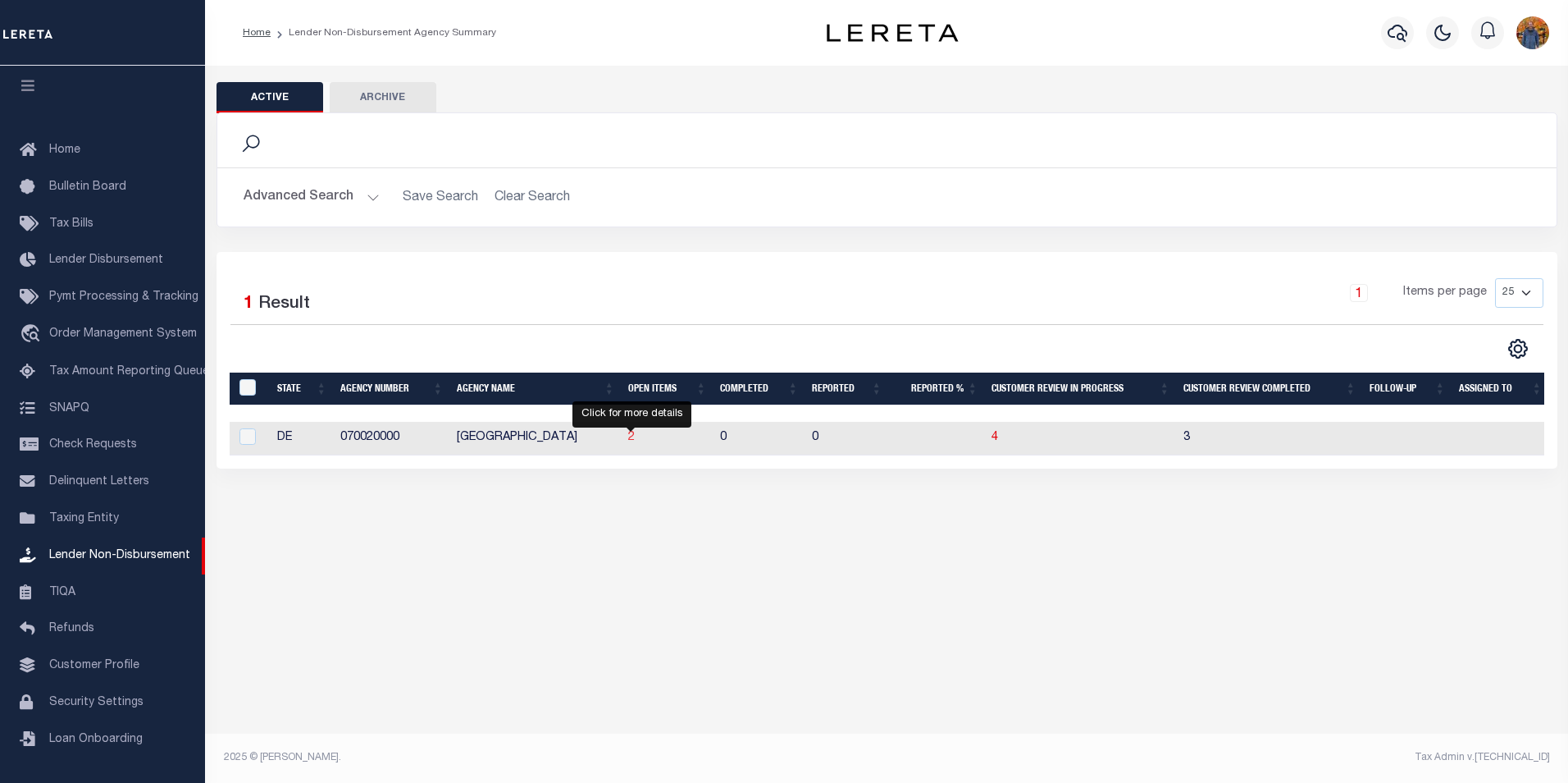
click at [629, 443] on span "2" at bounding box center [631, 438] width 7 height 11
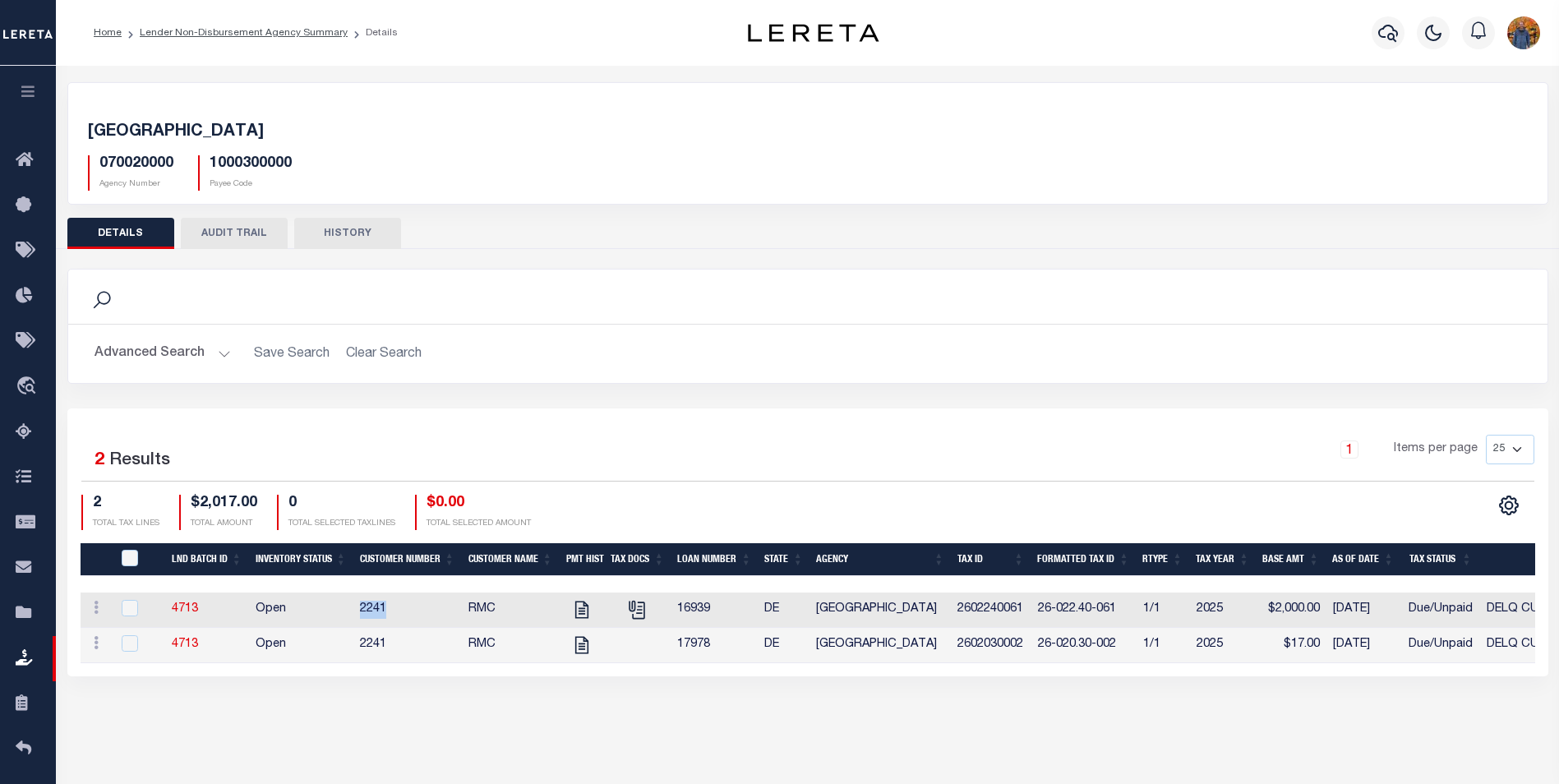
drag, startPoint x: 403, startPoint y: 609, endPoint x: 337, endPoint y: 605, distance: 66.1
click at [337, 605] on tr "ACTIONS View Tax Line Detail Internal Comments 4713 Open 2241 RMC 16939 DE [GEO…" at bounding box center [1131, 609] width 2102 height 35
copy tr "2241"
click at [35, 88] on icon "button" at bounding box center [29, 91] width 19 height 14
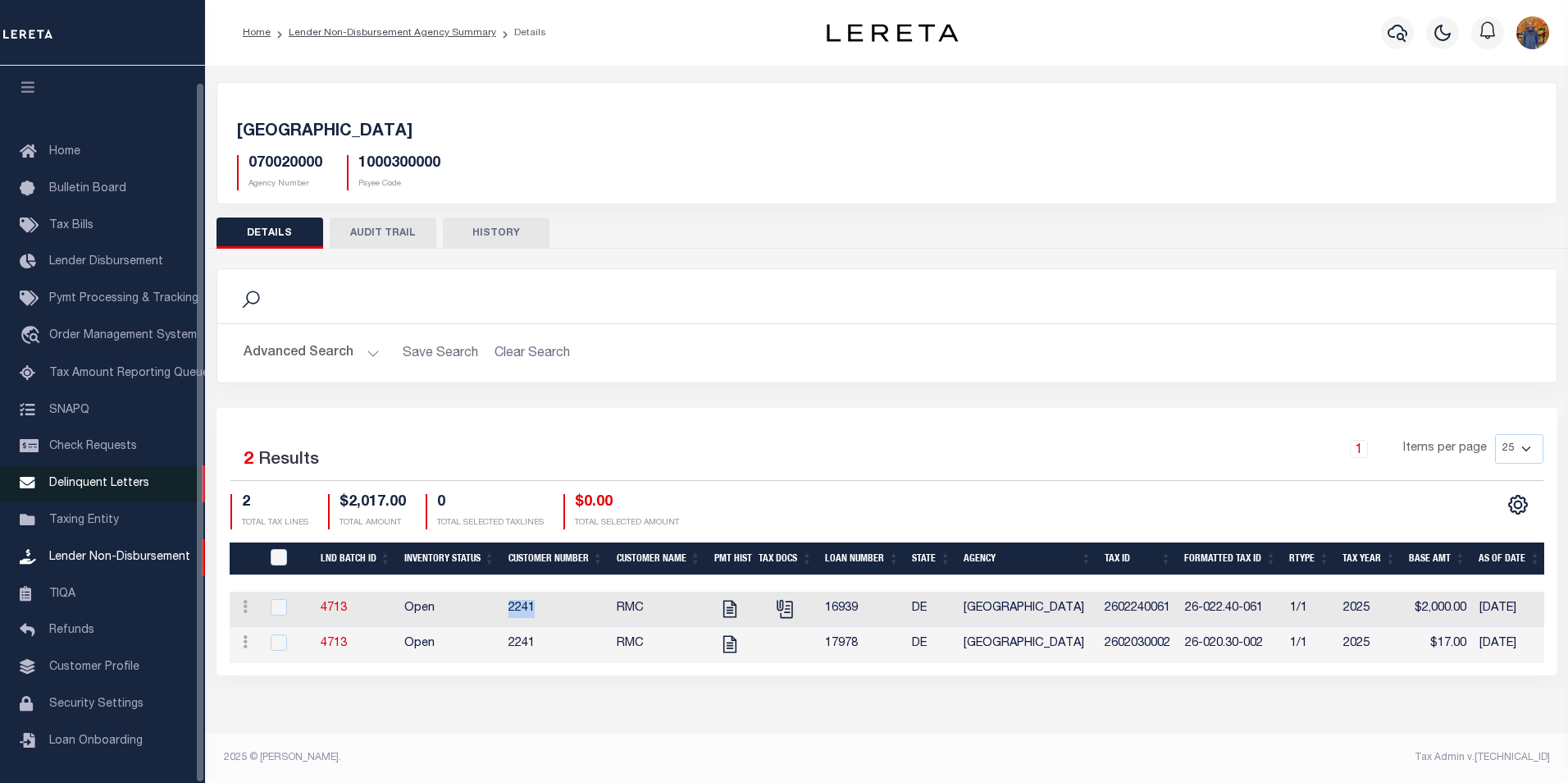
scroll to position [16, 0]
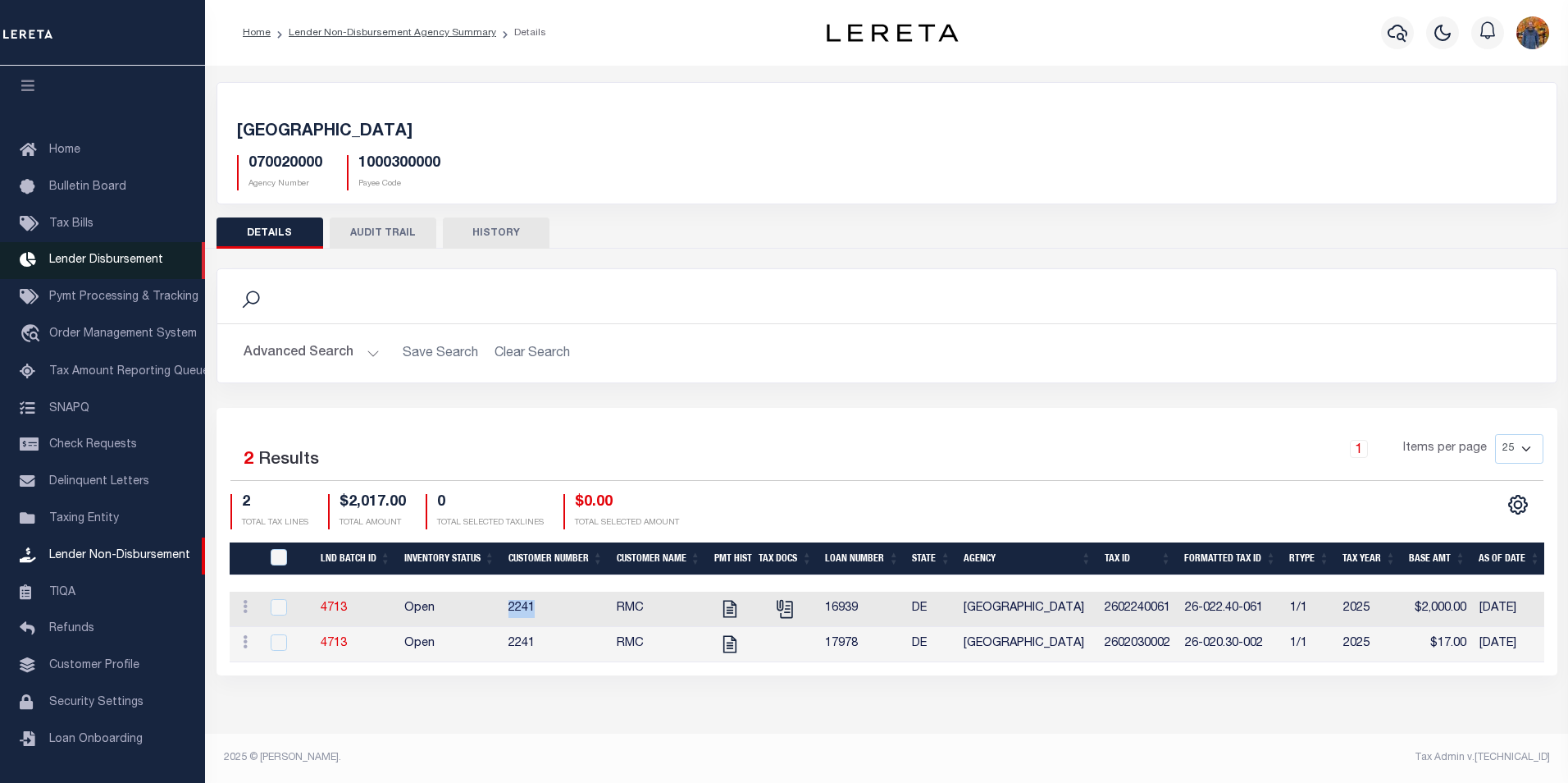
click at [106, 242] on link "Lender Disbursement" at bounding box center [102, 260] width 205 height 37
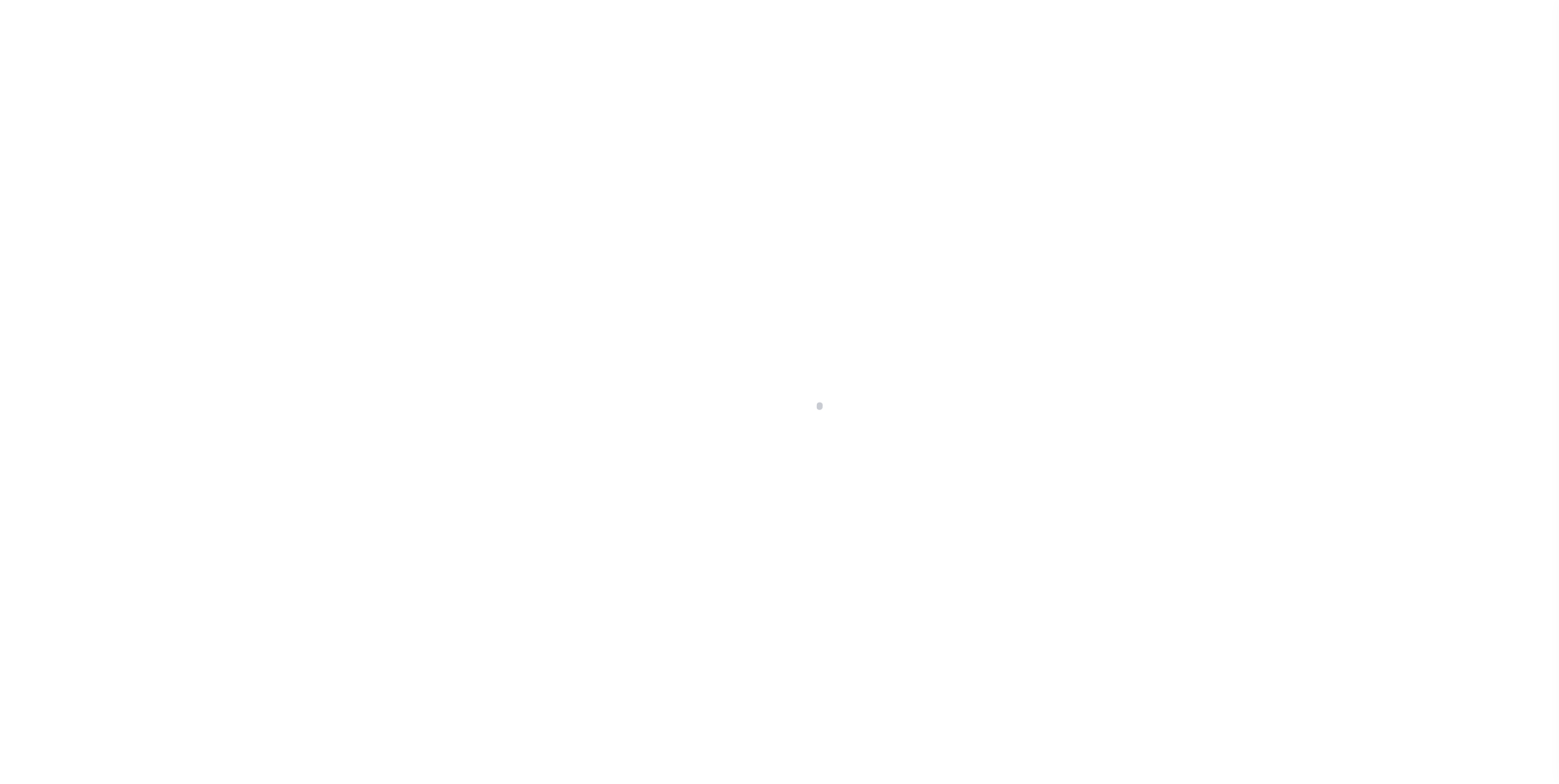
scroll to position [16, 0]
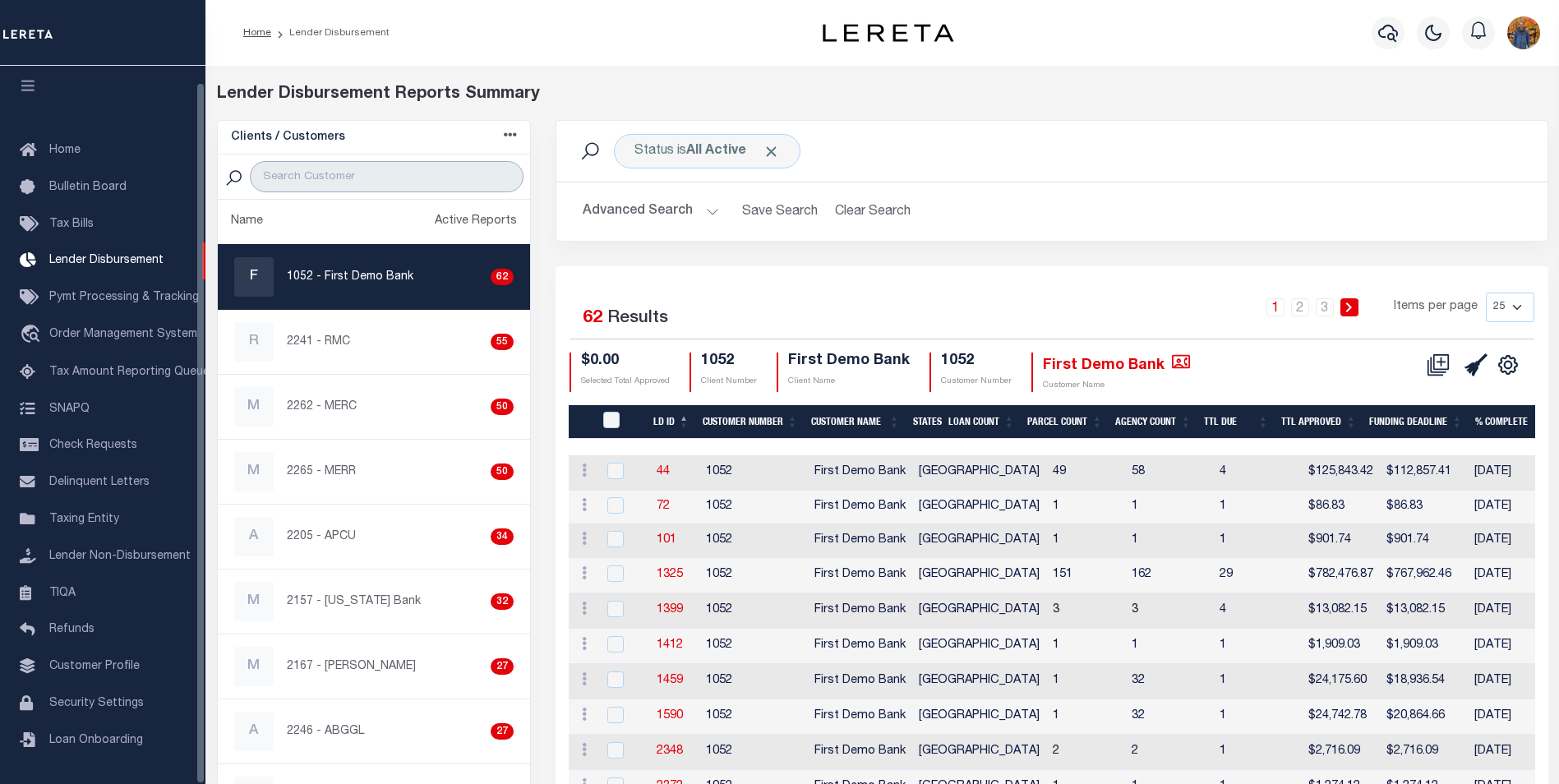
click at [360, 171] on input "search" at bounding box center [387, 177] width 274 height 32
paste input "2241"
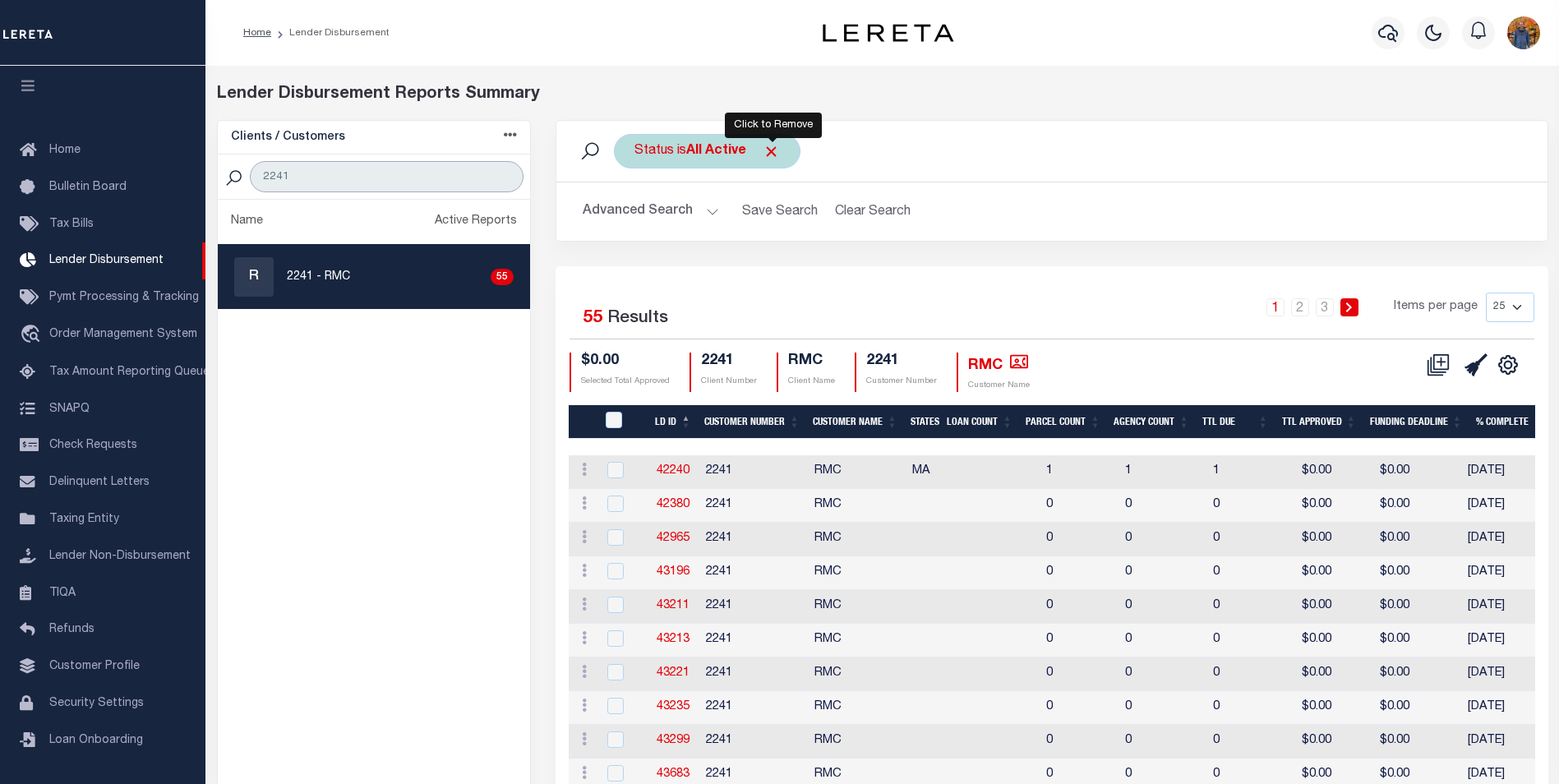
type input "2241"
click at [773, 150] on span "Click to Remove" at bounding box center [771, 152] width 17 height 17
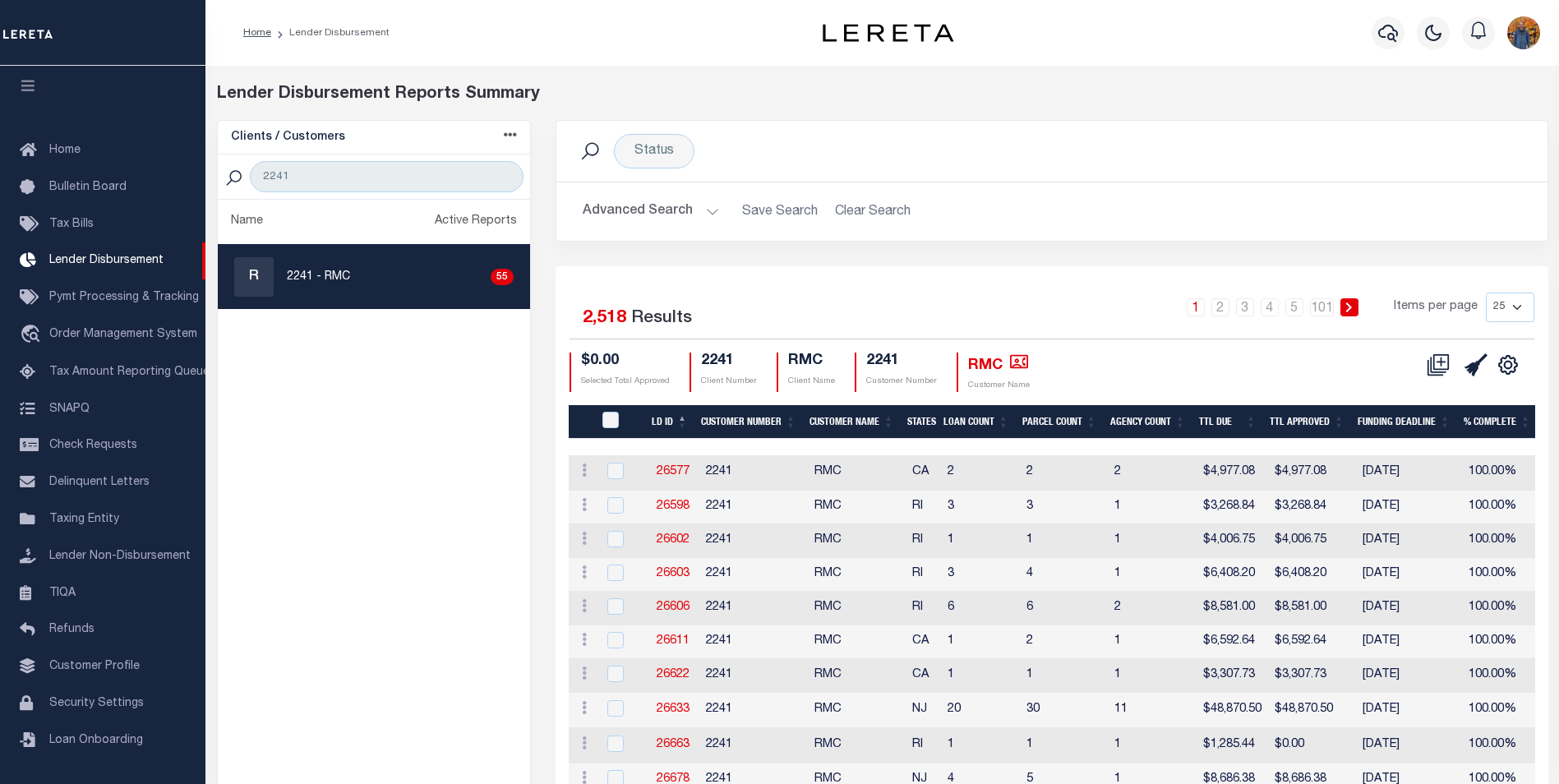
click at [672, 430] on th "LD ID" at bounding box center [670, 421] width 50 height 33
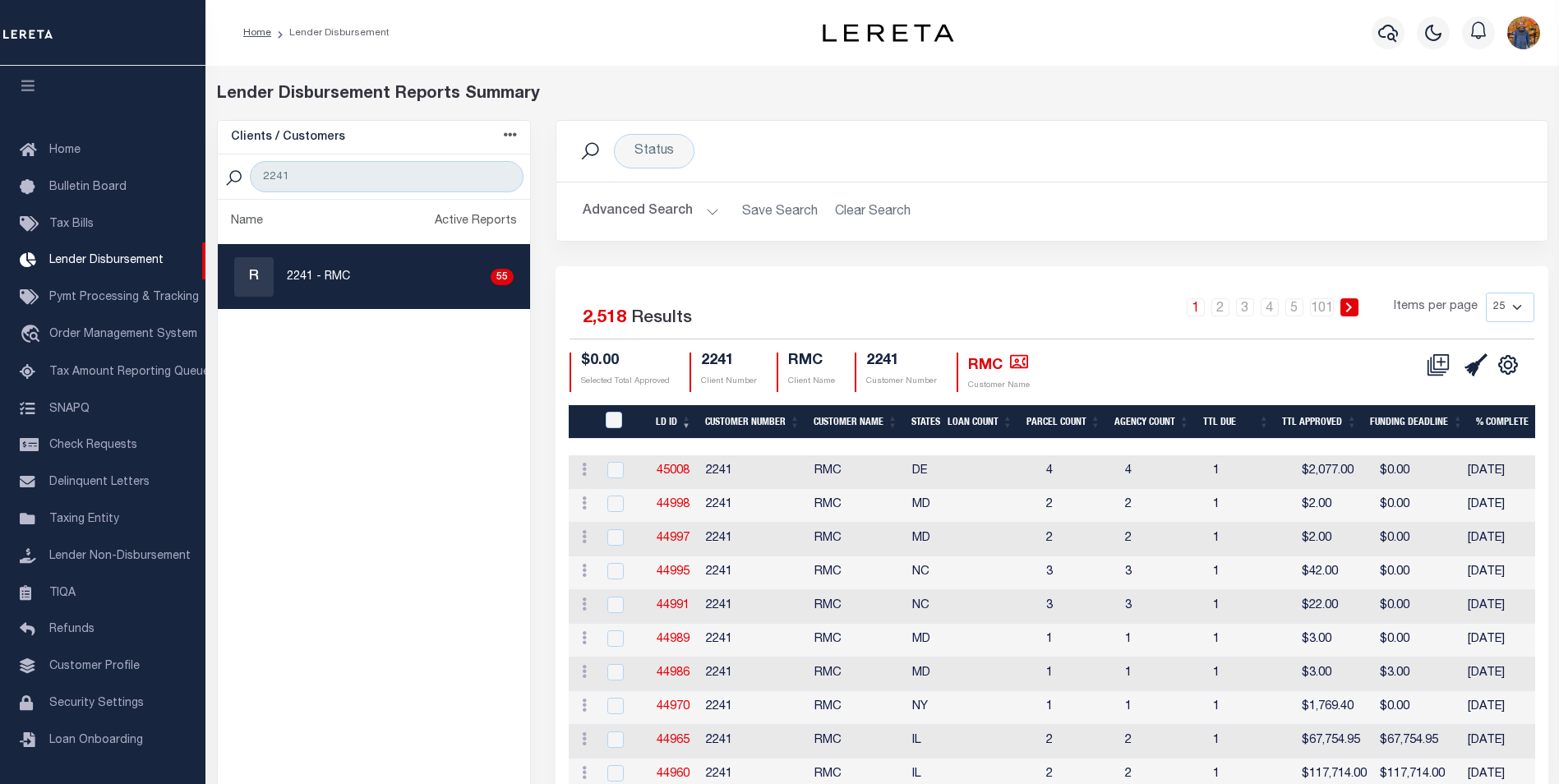
click at [1513, 307] on select "25 50 100 200" at bounding box center [1510, 307] width 49 height 30
select select "200"
click at [1486, 292] on select "25 50 100 200" at bounding box center [1510, 307] width 49 height 30
click at [1499, 309] on select "25 50 100 200" at bounding box center [1510, 307] width 49 height 30
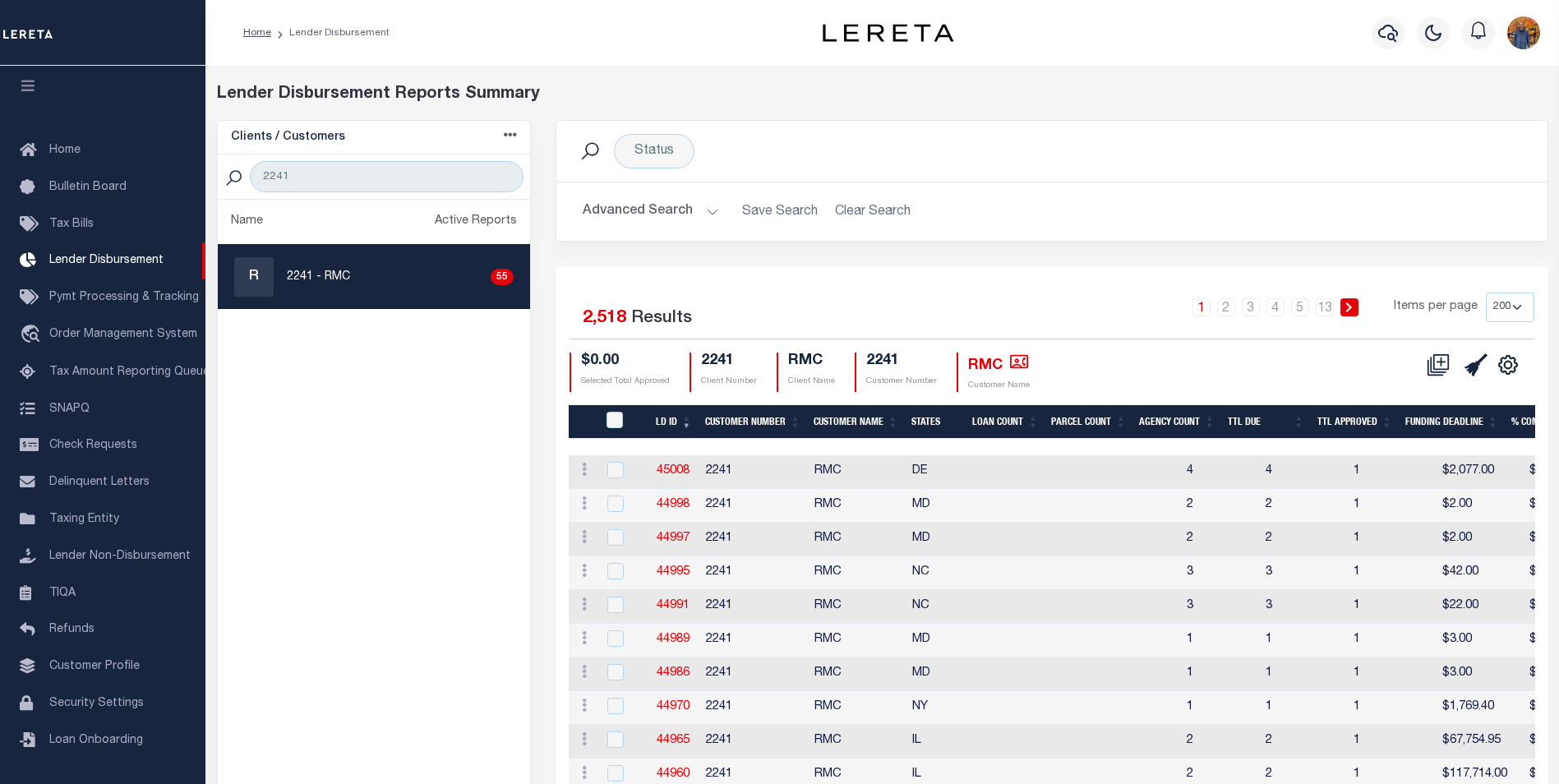
click at [674, 412] on th "LD ID" at bounding box center [674, 421] width 50 height 33
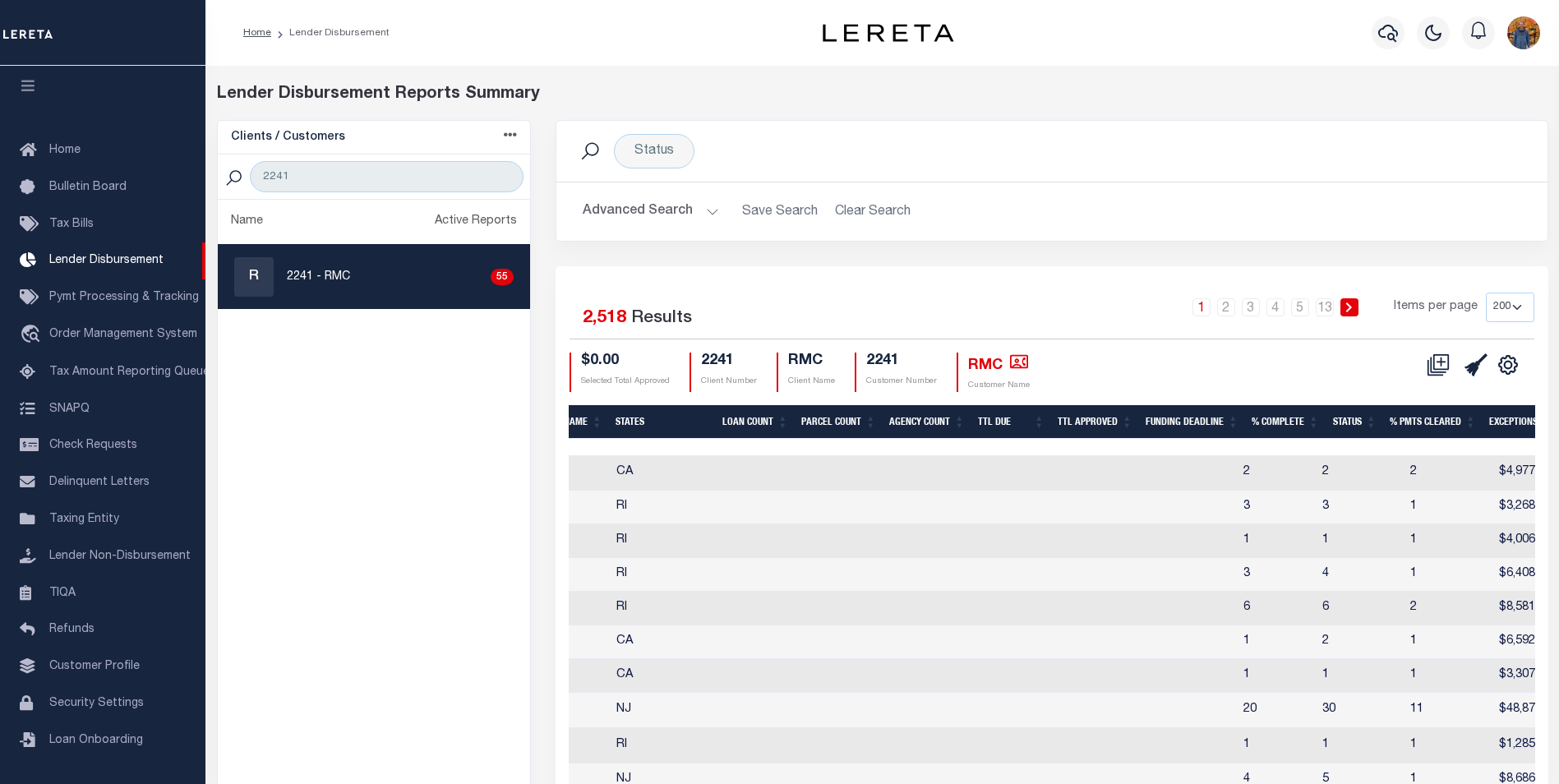
scroll to position [0, 0]
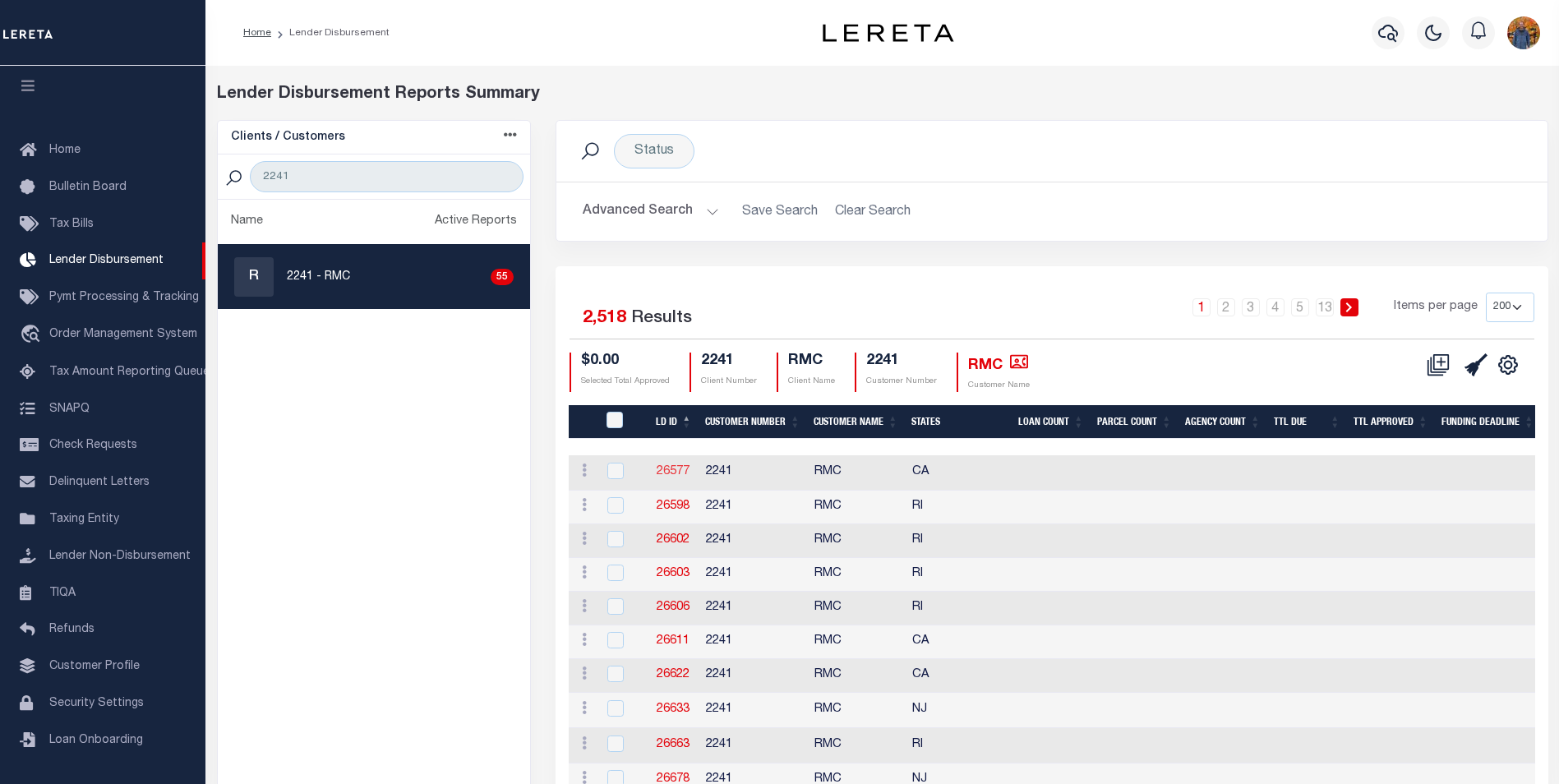
click at [674, 474] on link "26577" at bounding box center [673, 472] width 32 height 11
checkbox input "true"
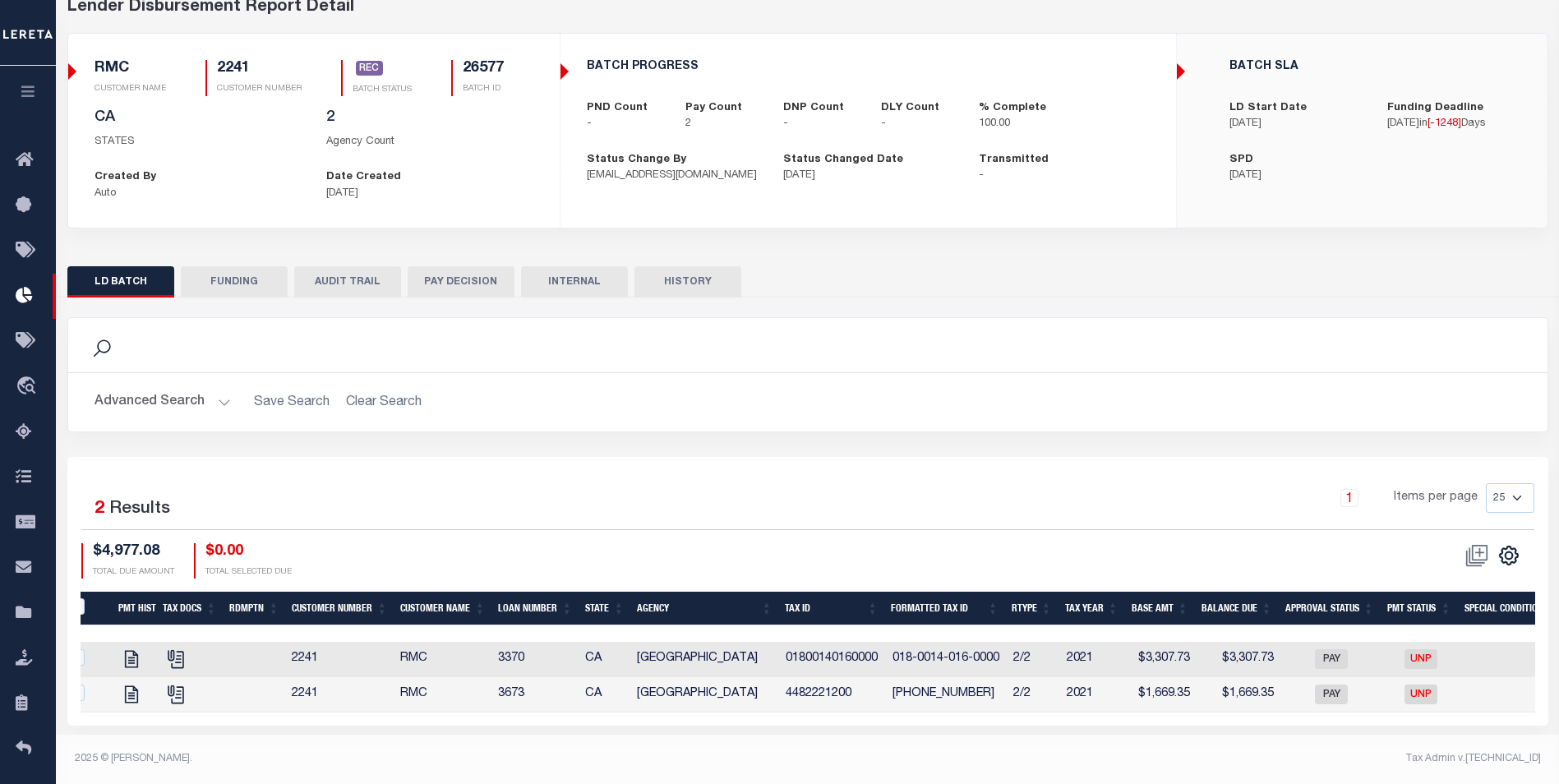
scroll to position [0, 55]
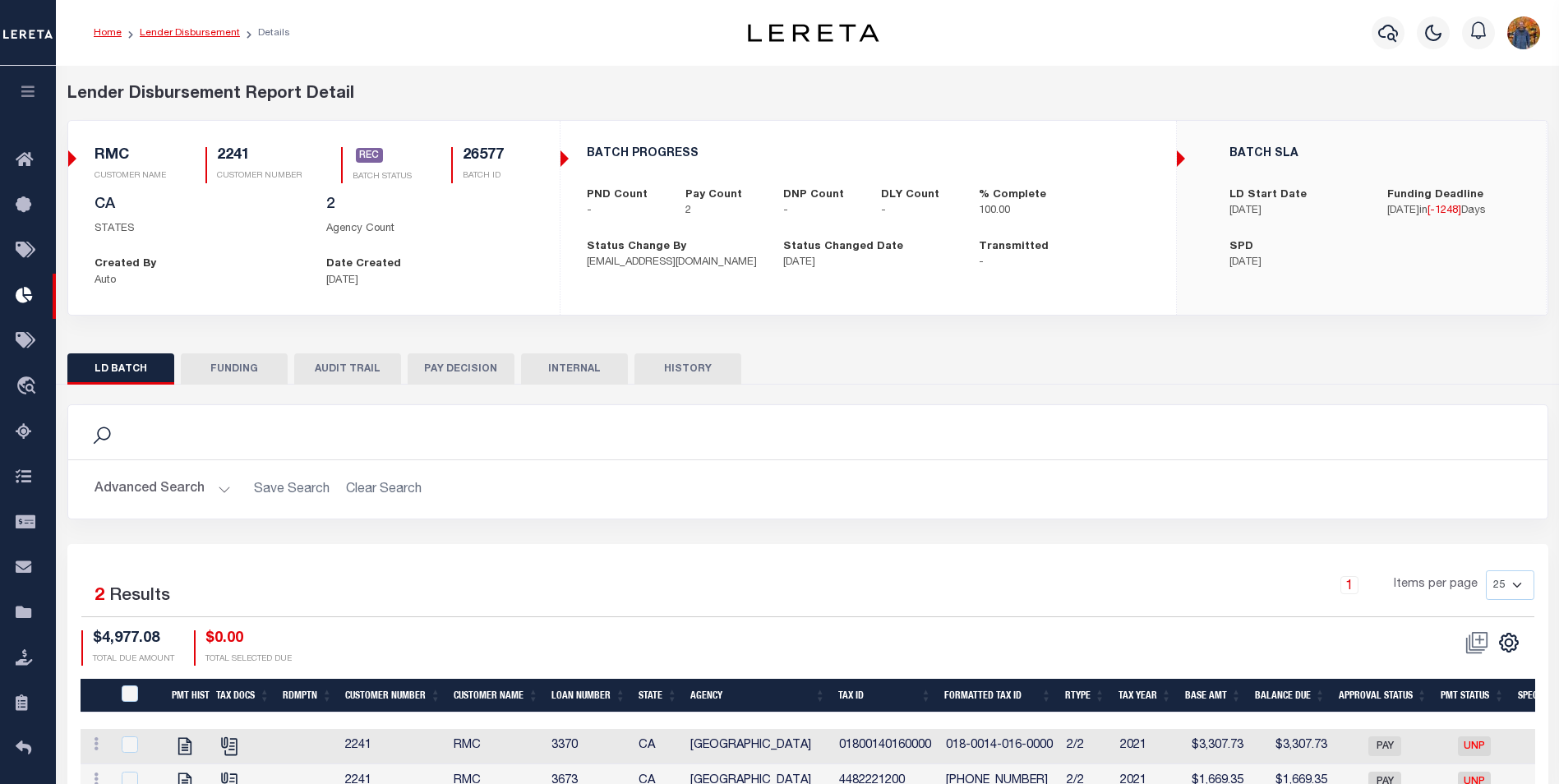
click at [181, 35] on link "Lender Disbursement" at bounding box center [189, 32] width 100 height 10
checkbox input "true"
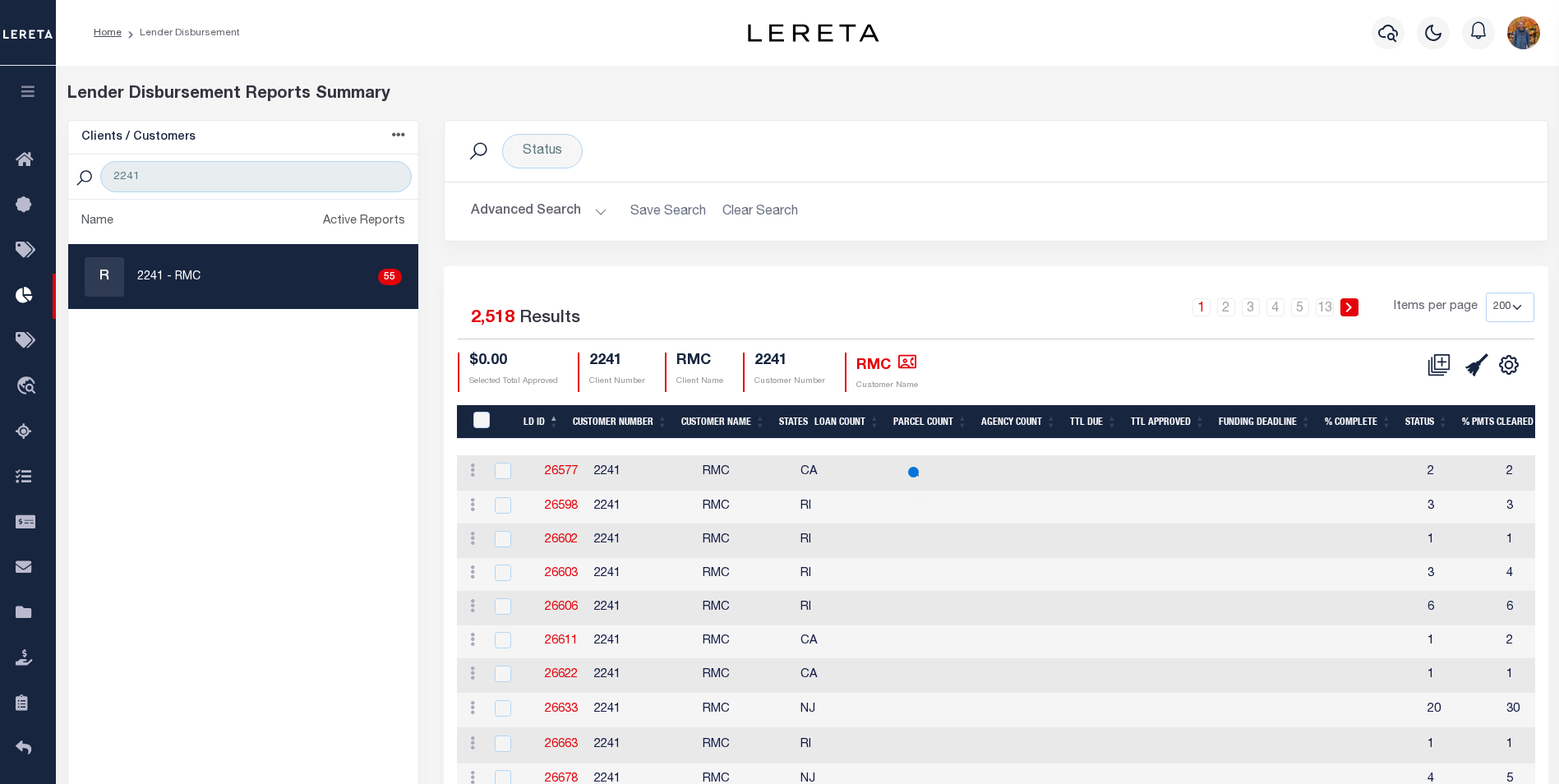
click at [31, 101] on button "button" at bounding box center [28, 94] width 56 height 56
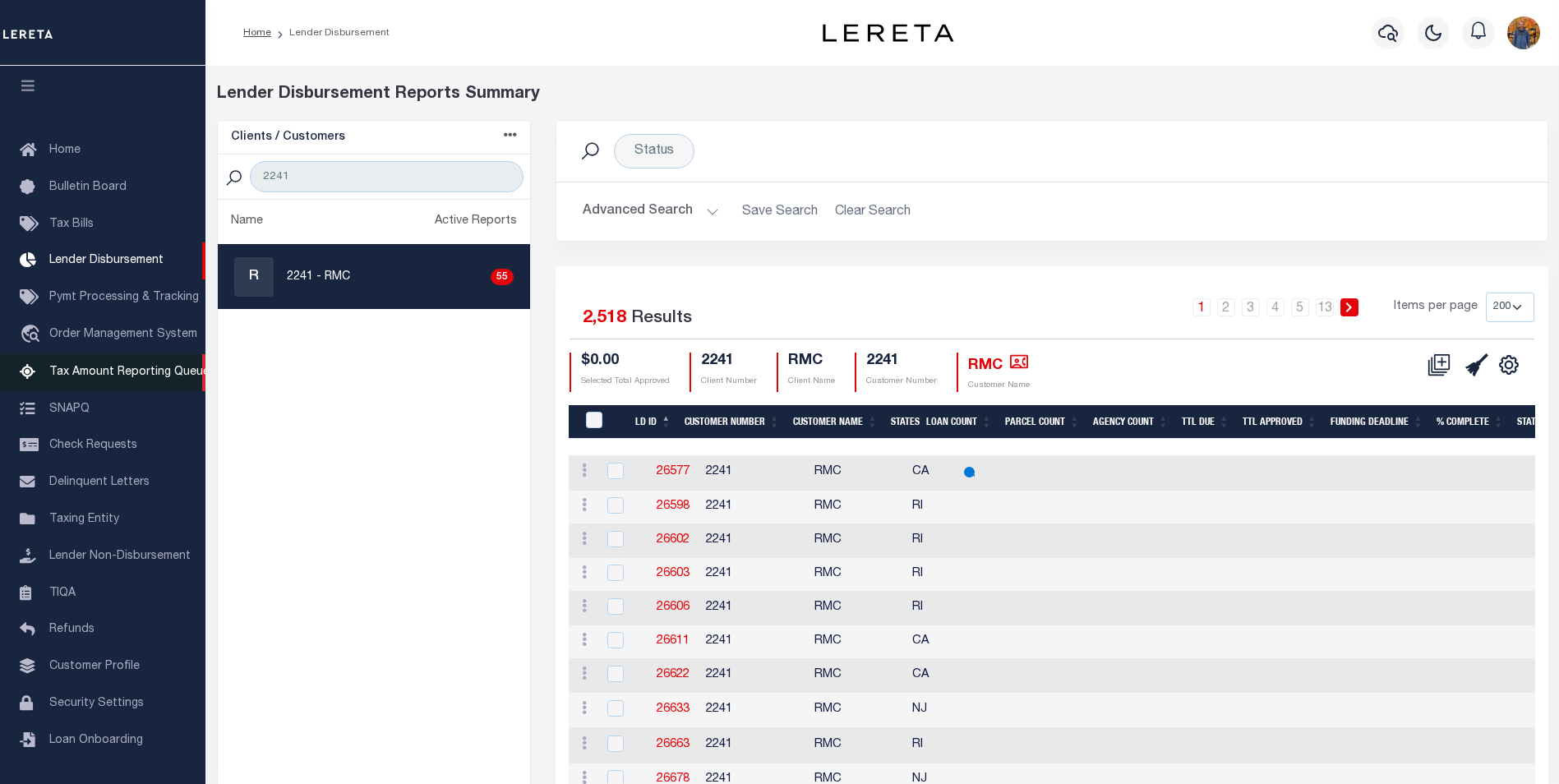
click at [142, 371] on span "Tax Amount Reporting Queue" at bounding box center [130, 372] width 160 height 11
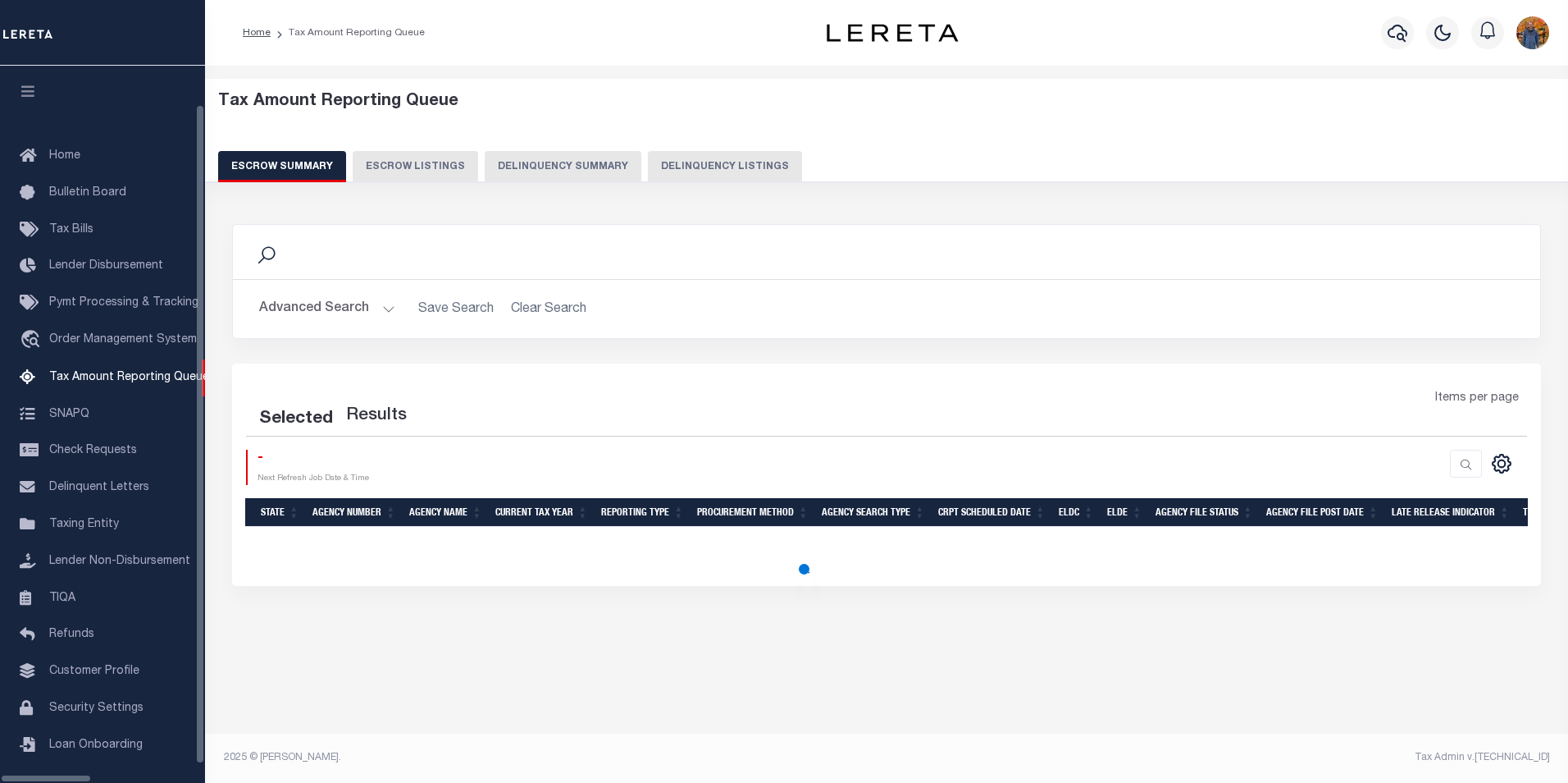
select select "100"
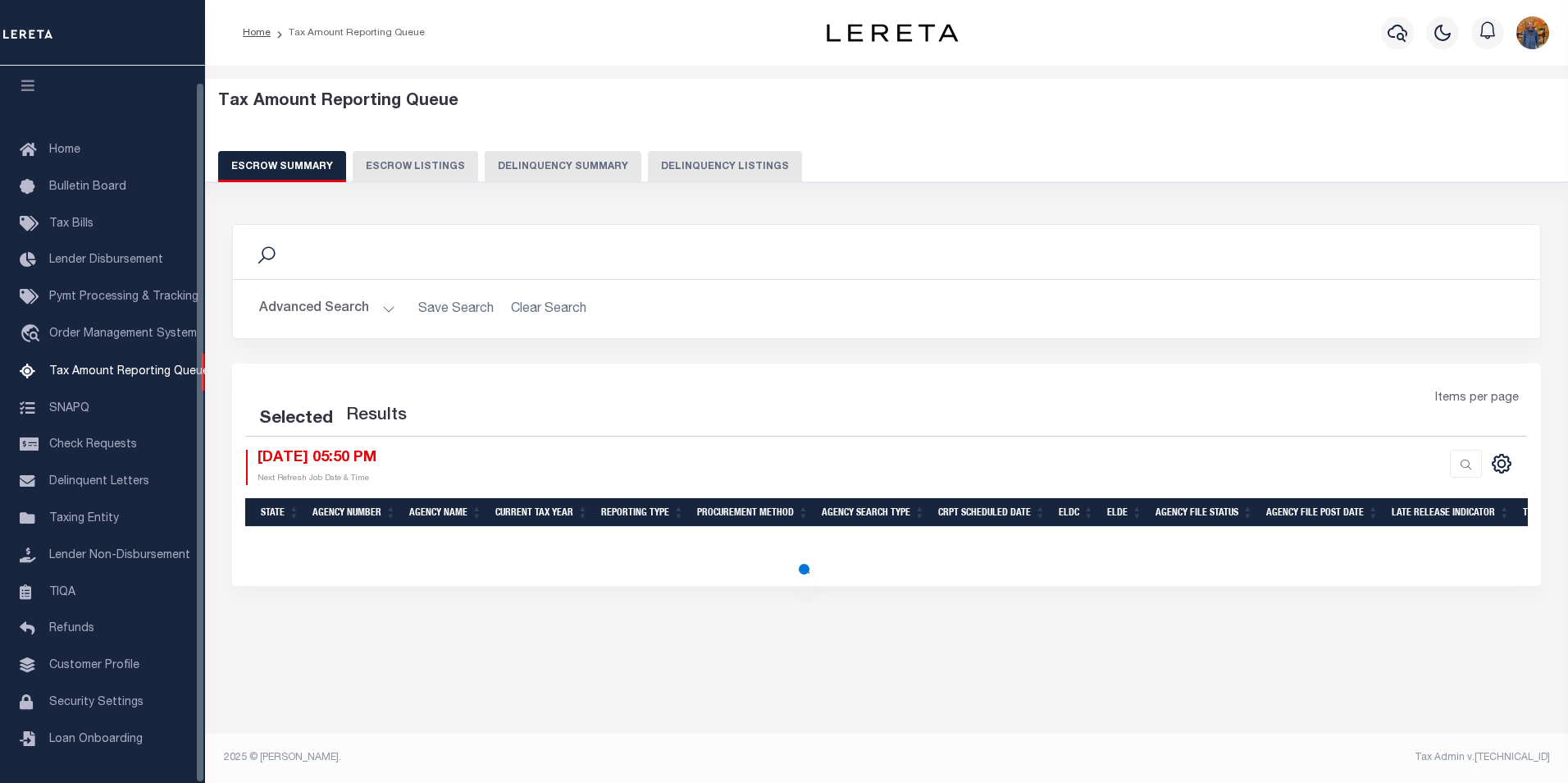
select select "100"
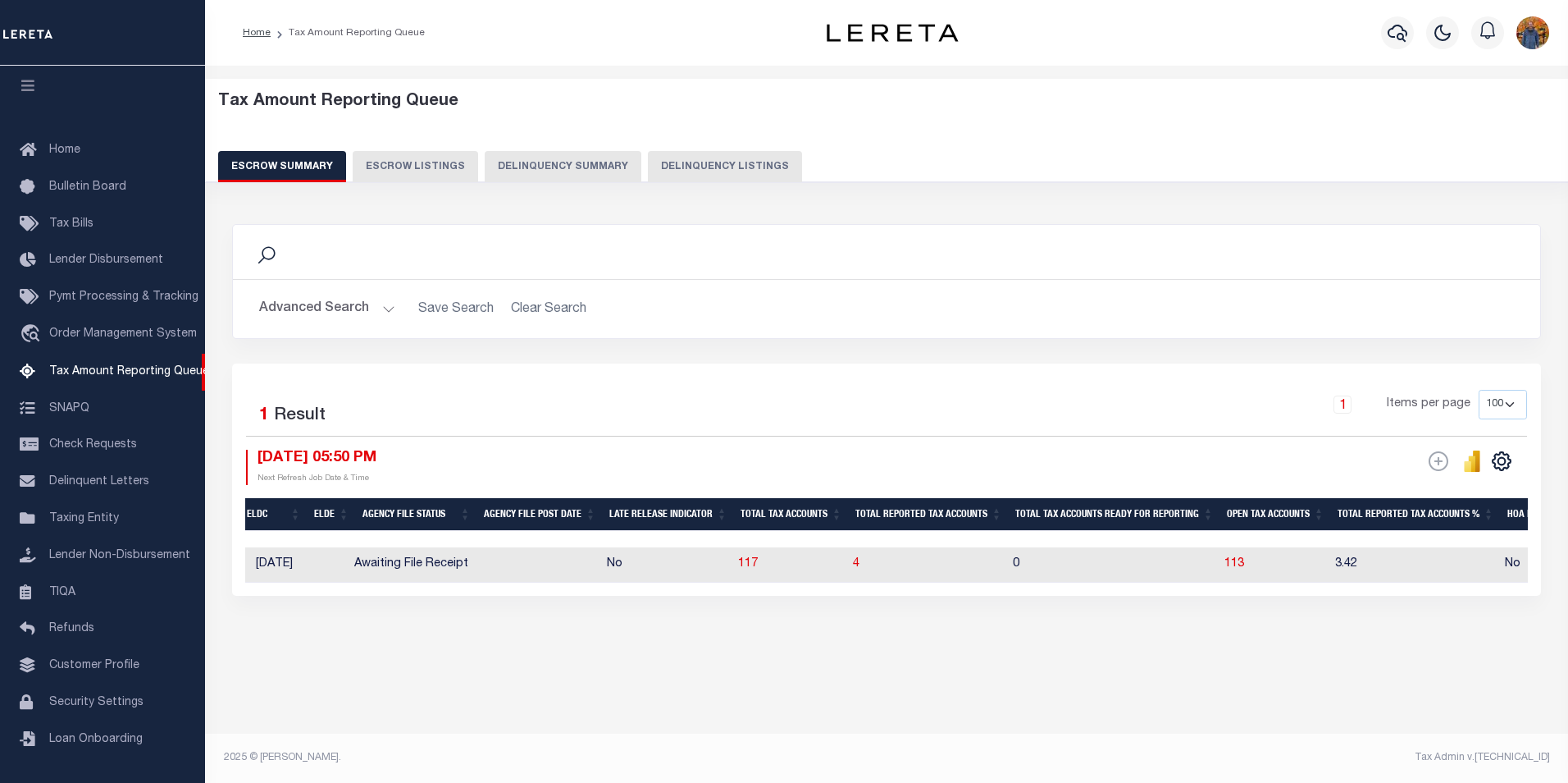
scroll to position [0, 0]
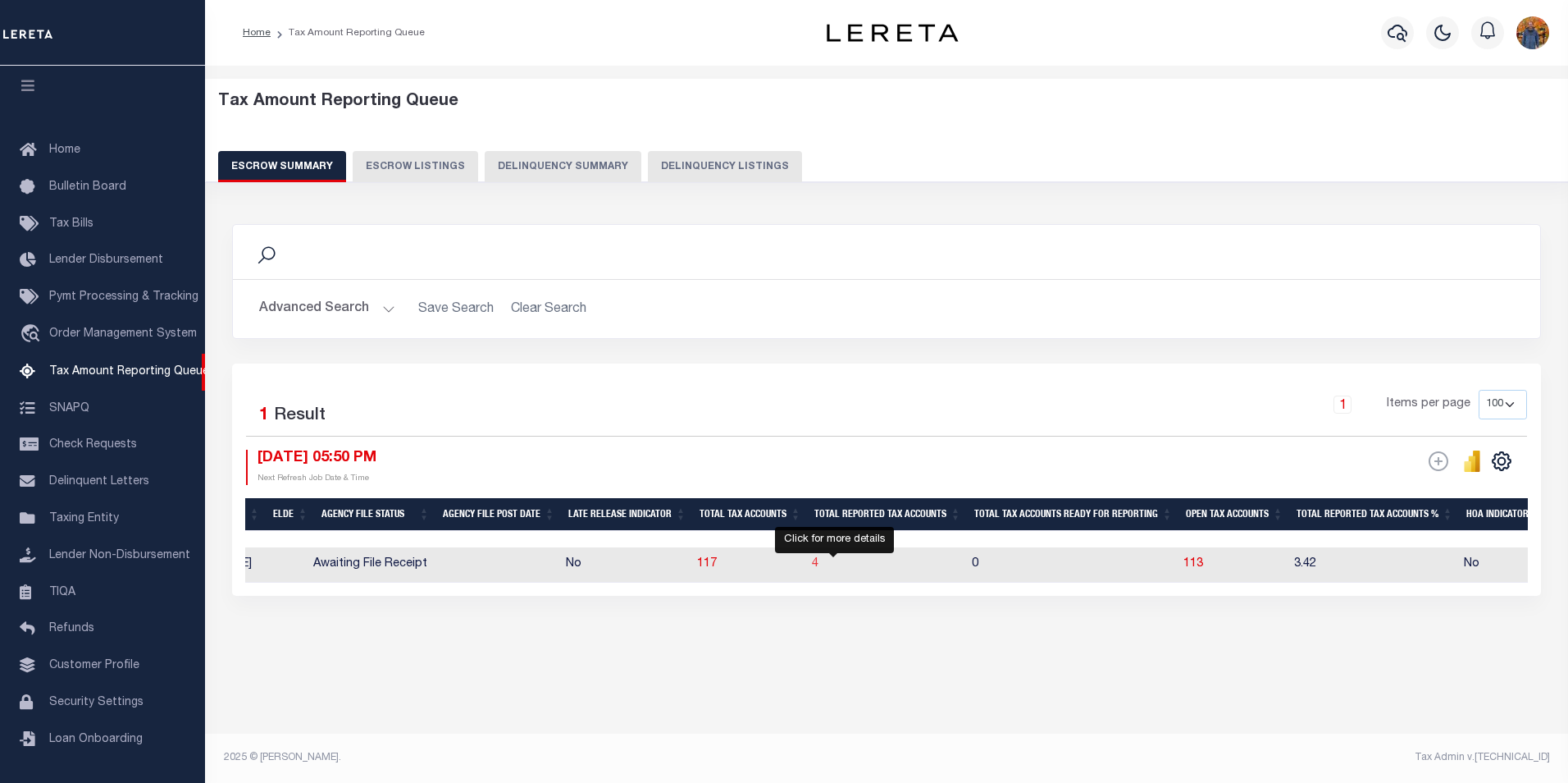
click at [819, 567] on span "4" at bounding box center [815, 564] width 7 height 11
select select "100"
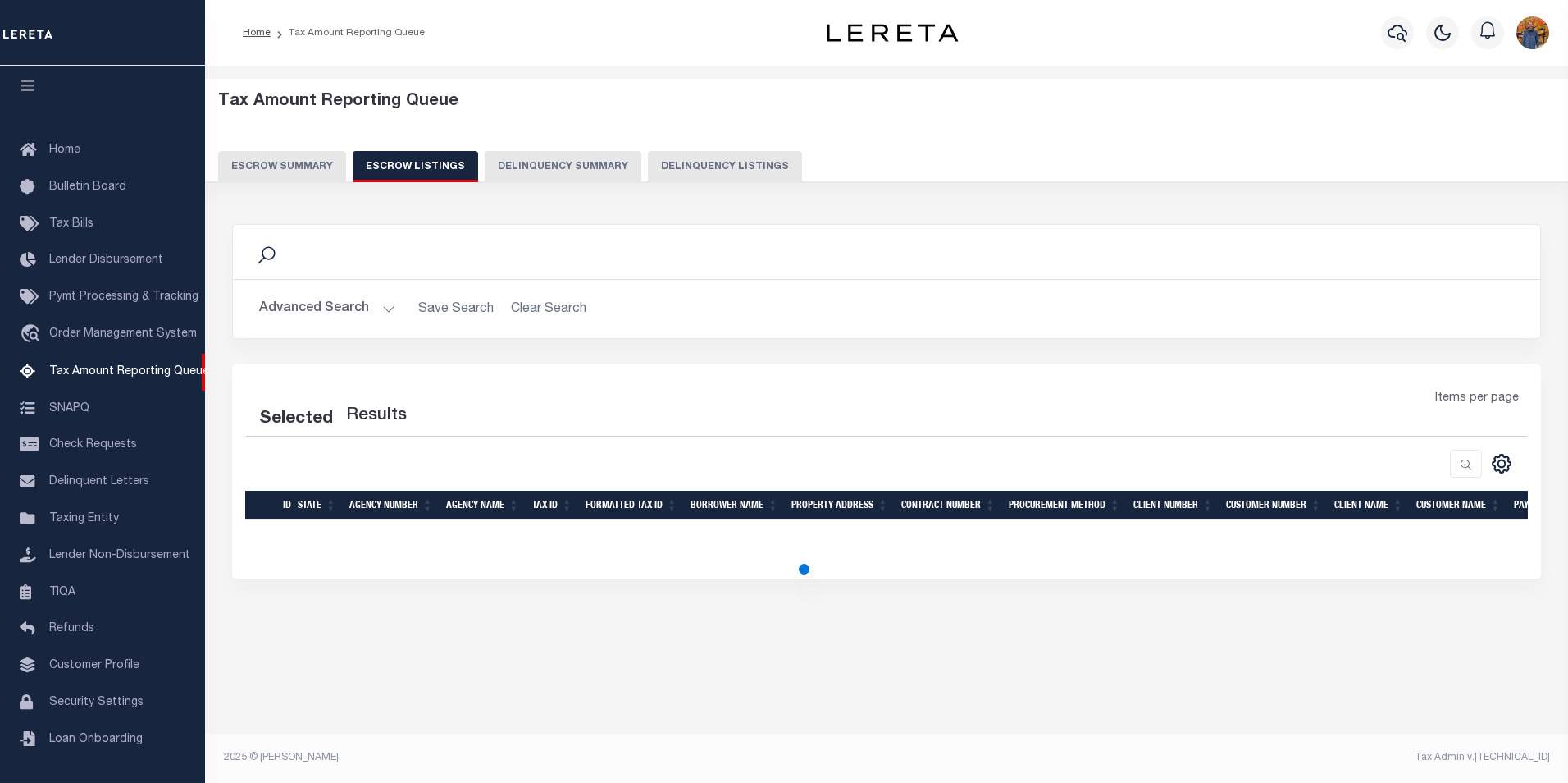
select select "100"
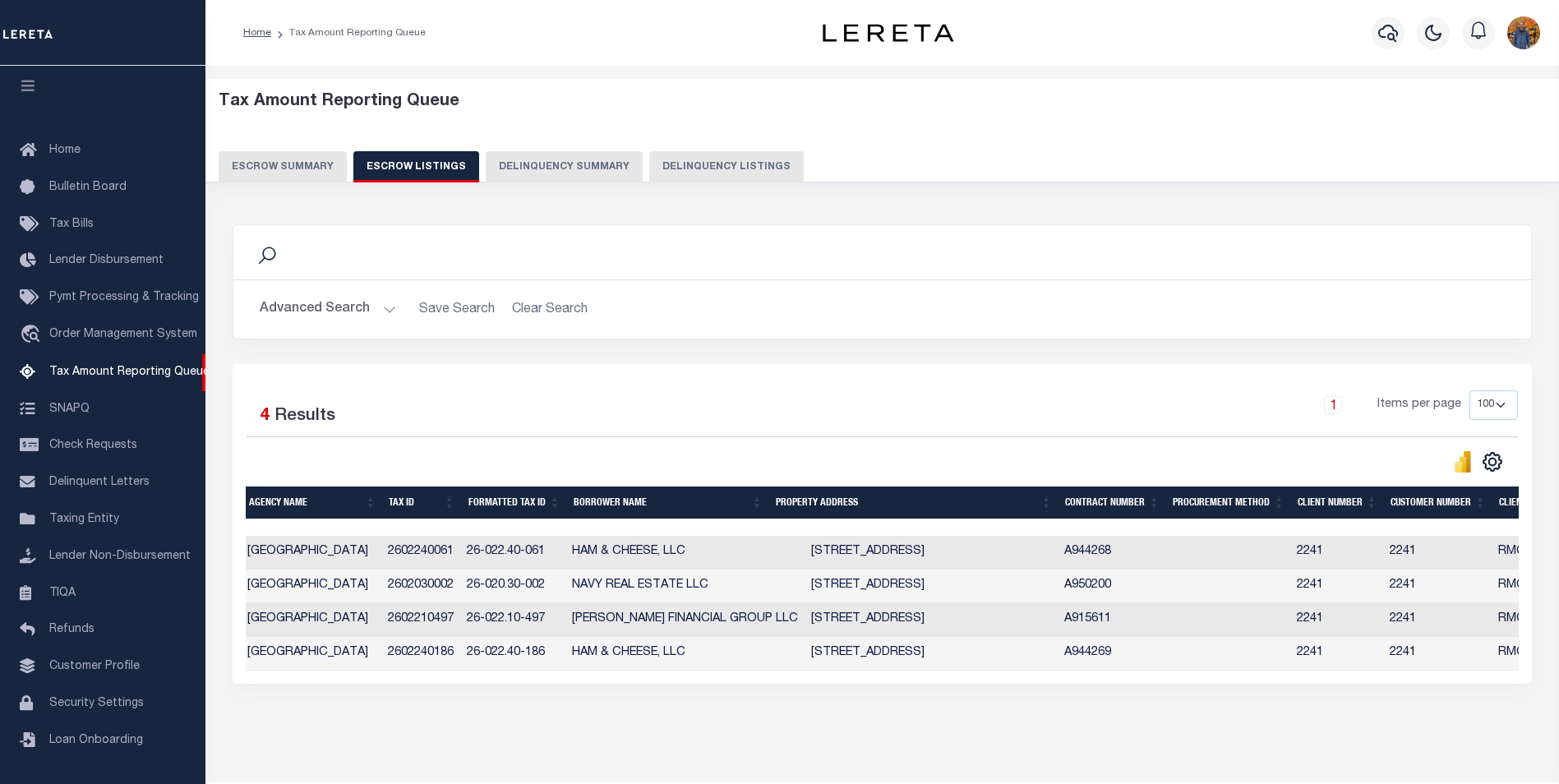
scroll to position [0, 241]
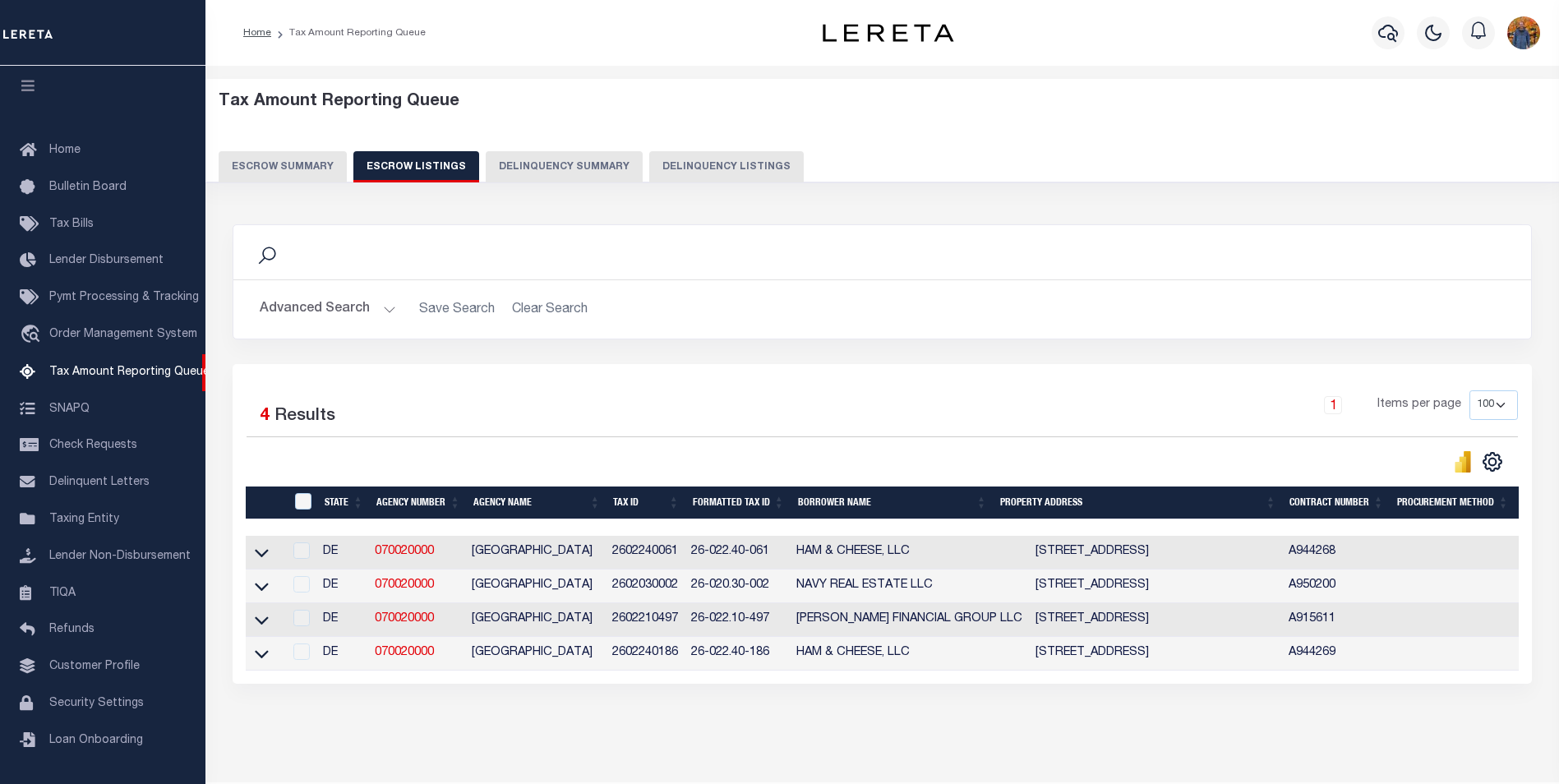
click at [252, 656] on link at bounding box center [262, 652] width 19 height 11
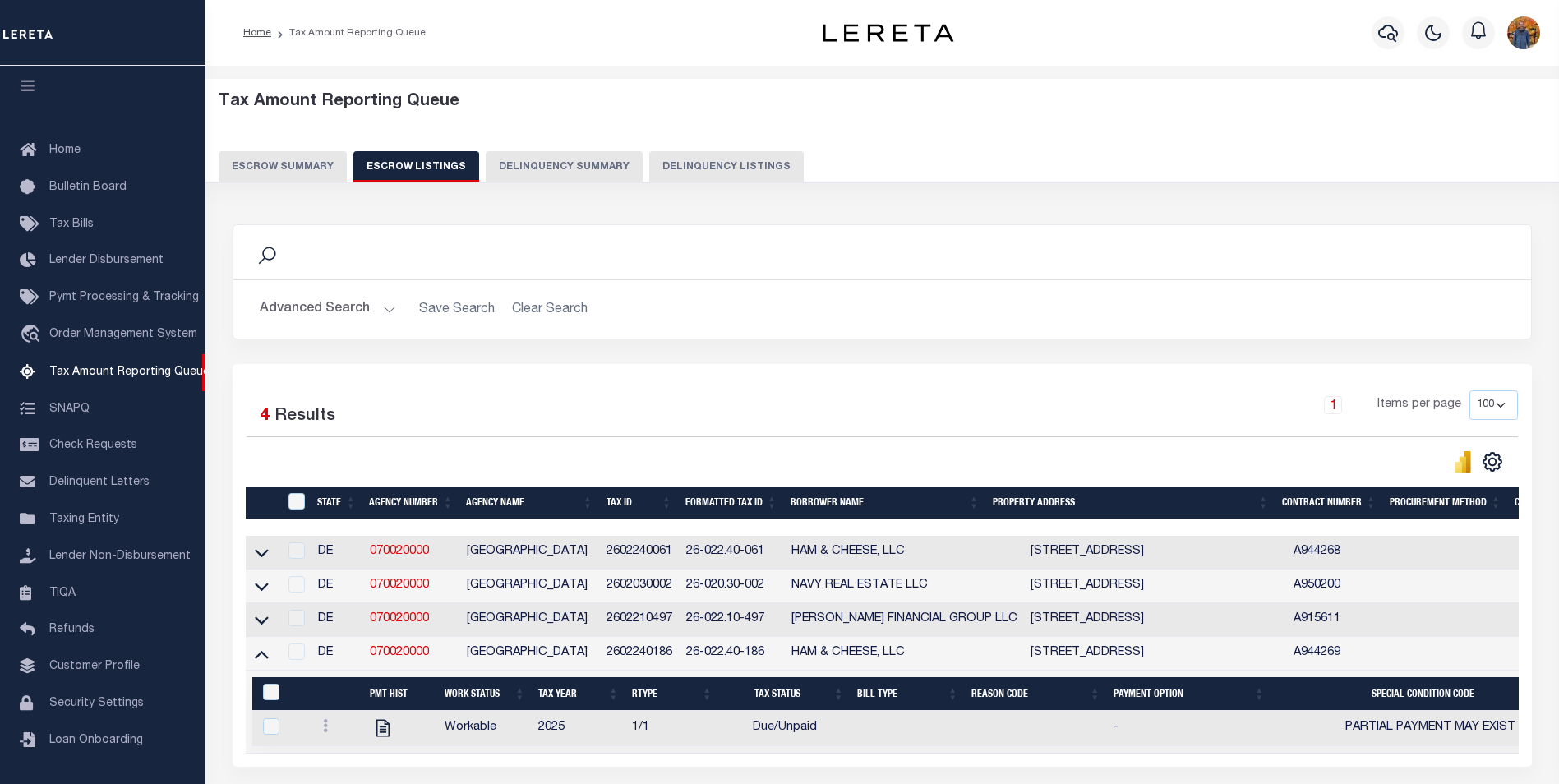
click at [260, 625] on icon at bounding box center [262, 620] width 14 height 9
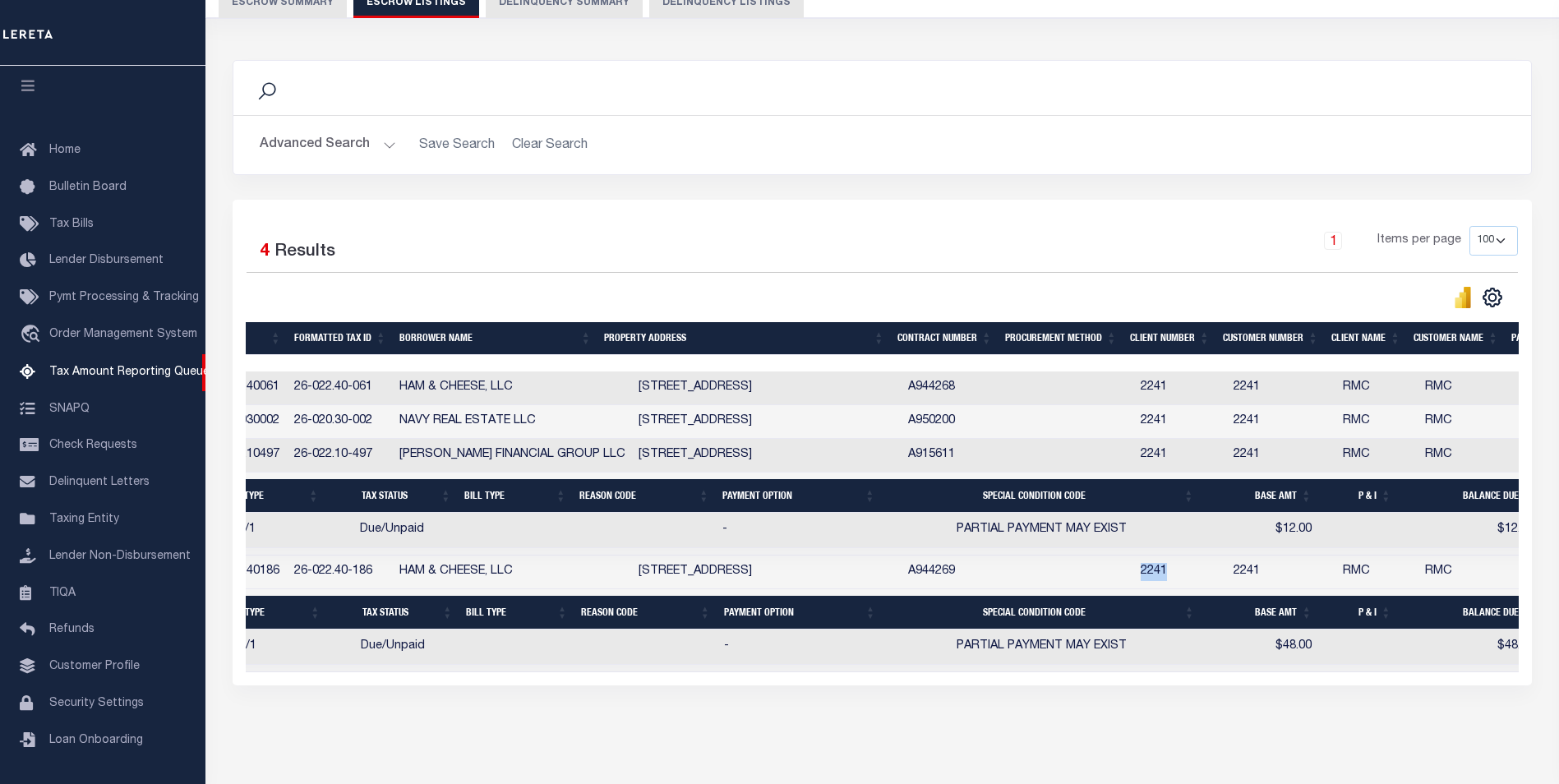
drag, startPoint x: 1173, startPoint y: 580, endPoint x: 1139, endPoint y: 576, distance: 34.2
click at [1139, 576] on td "2241" at bounding box center [1180, 572] width 93 height 33
copy td "2241"
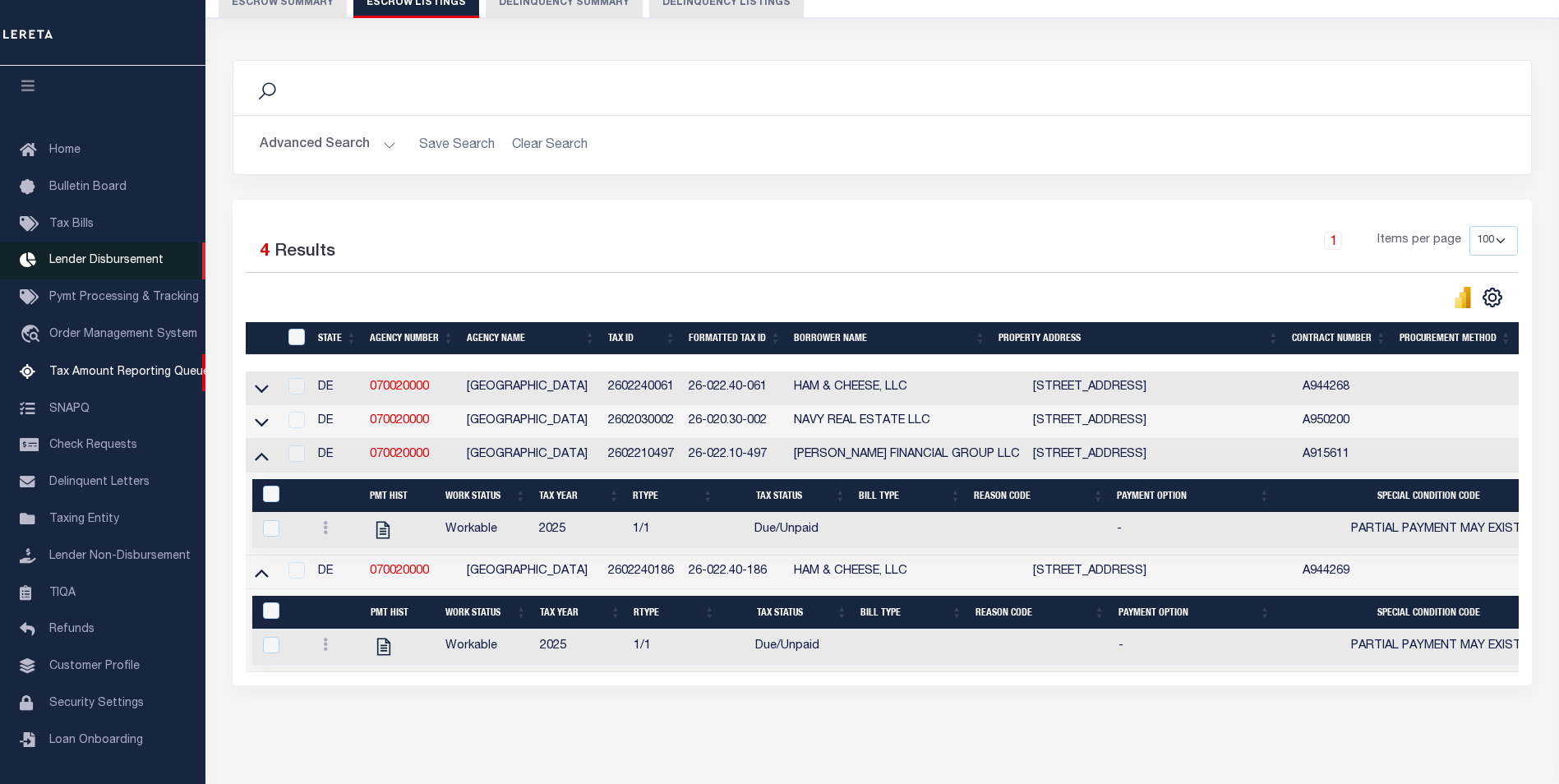
click at [89, 255] on span "Lender Disbursement" at bounding box center [107, 261] width 115 height 11
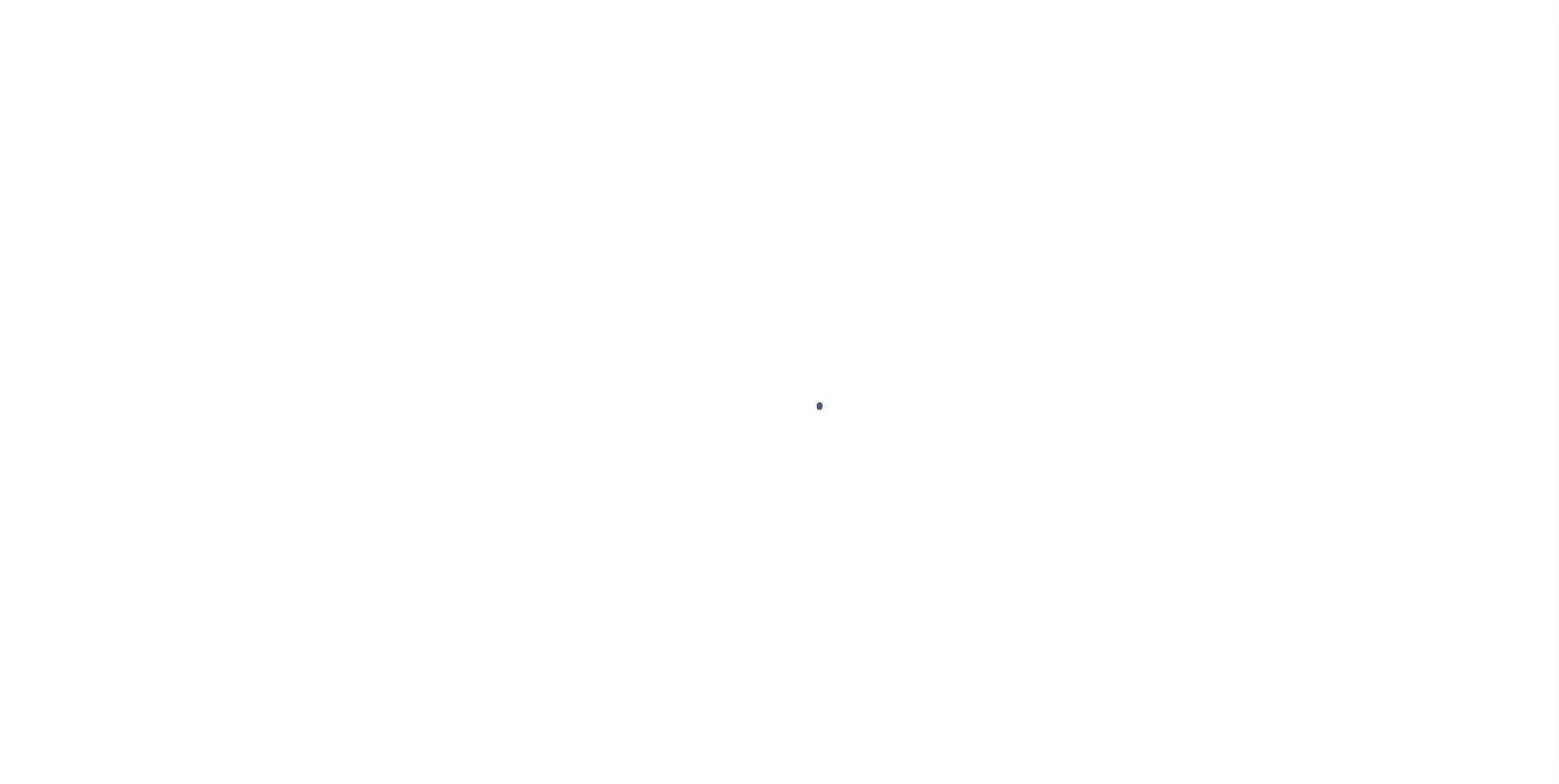
select select "200"
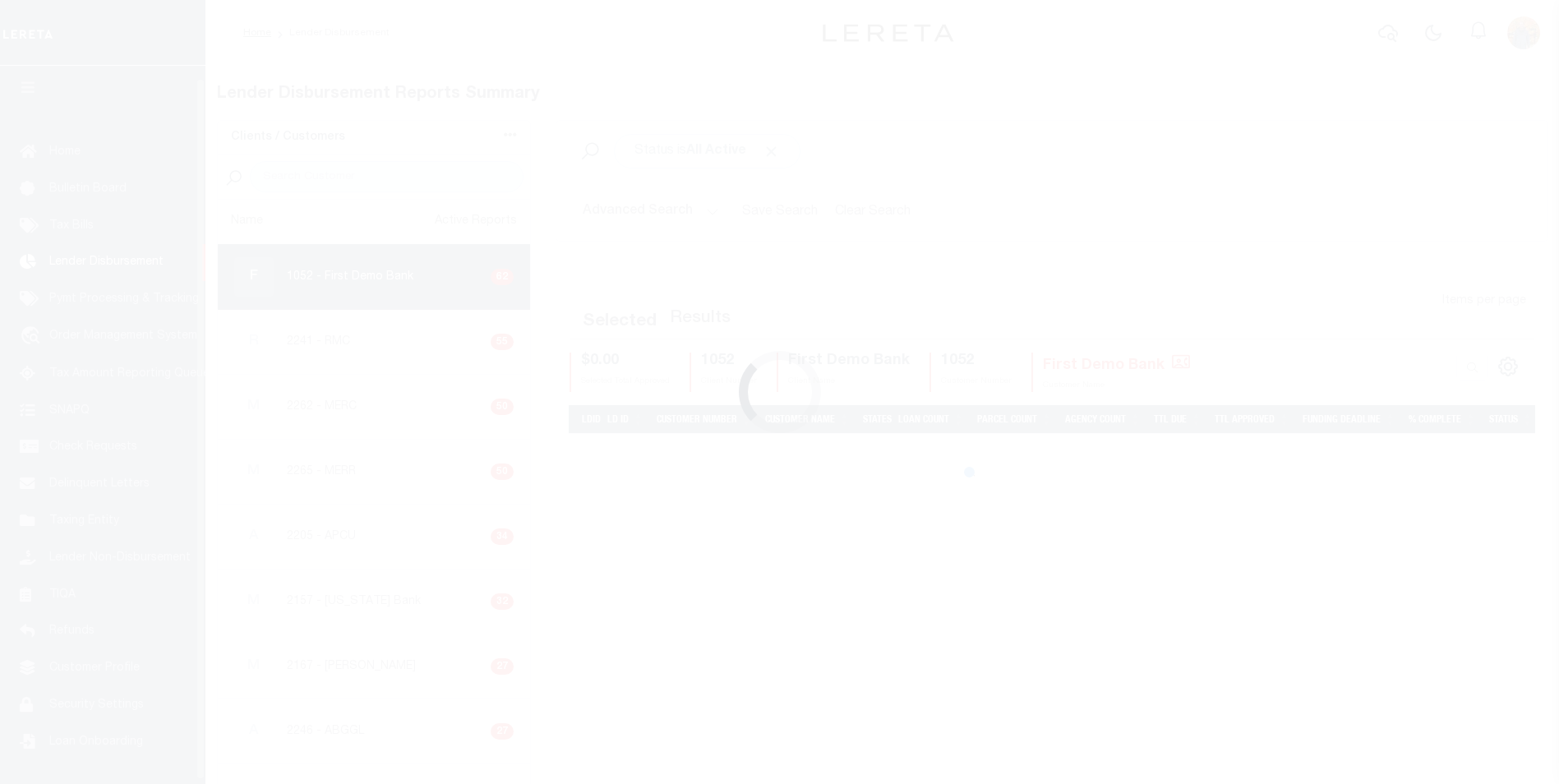
scroll to position [16, 0]
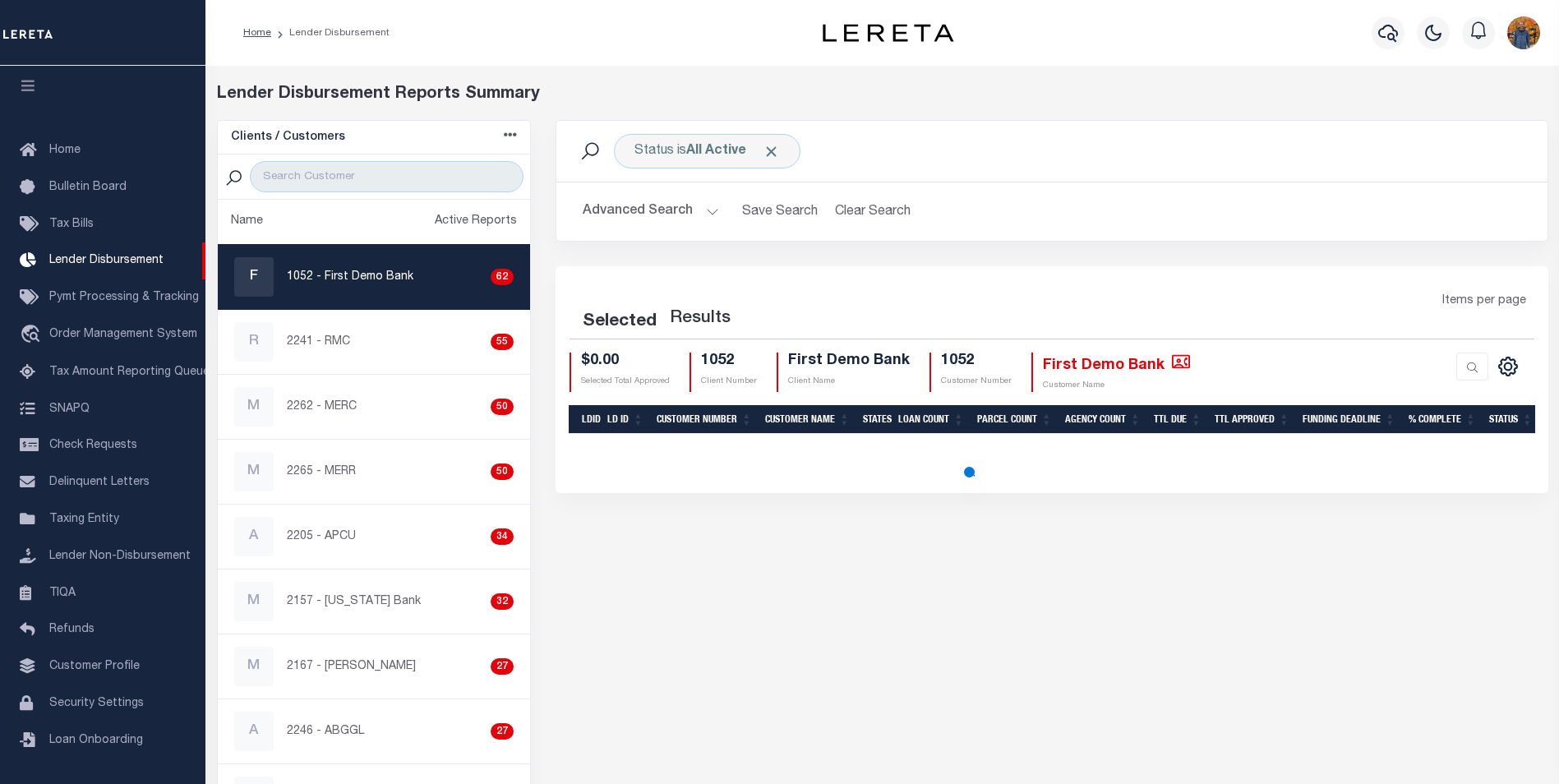
select select "200"
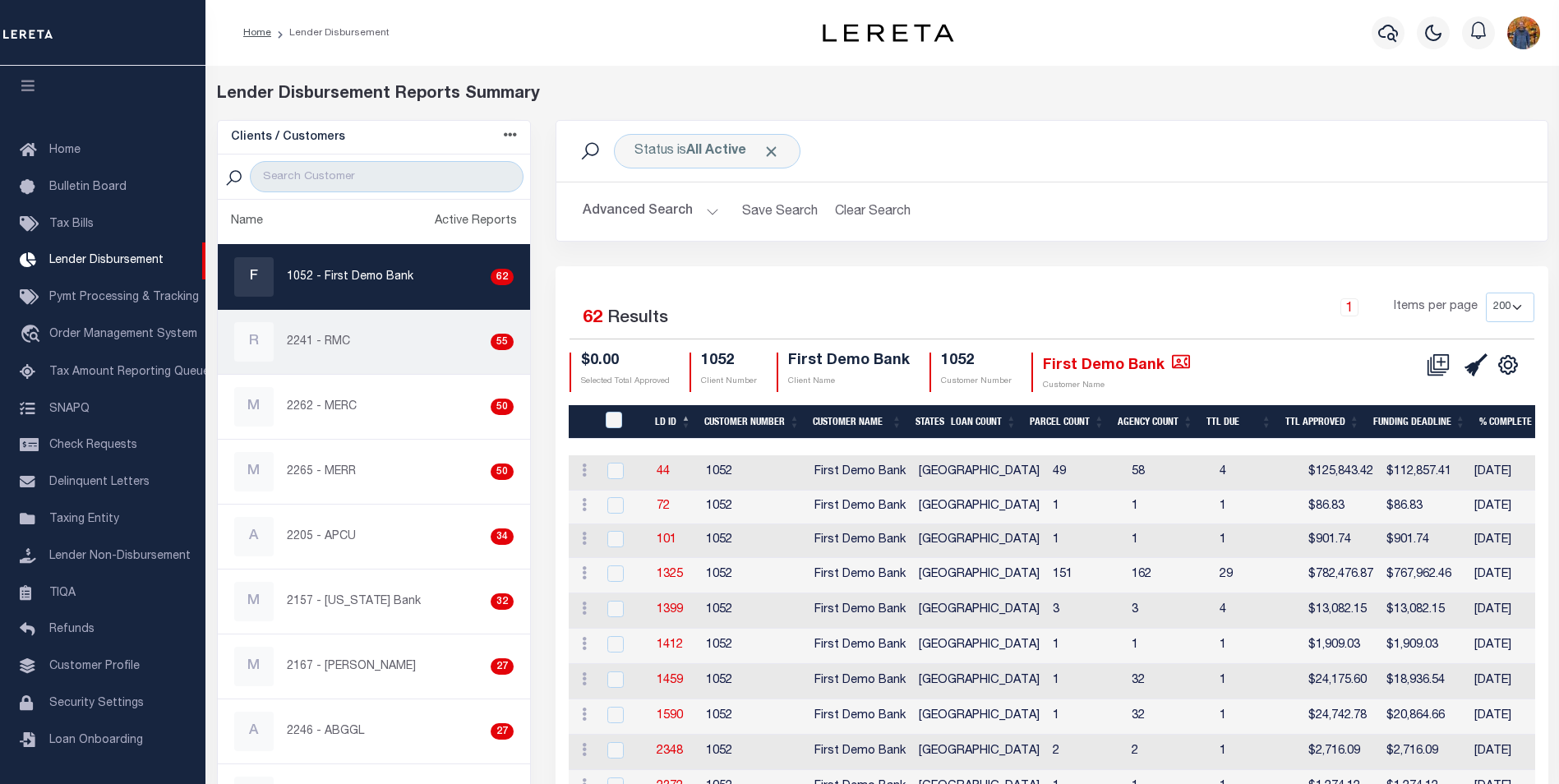
click at [339, 352] on div "R 2241 - RMC 55" at bounding box center [374, 341] width 280 height 39
checkbox input "true"
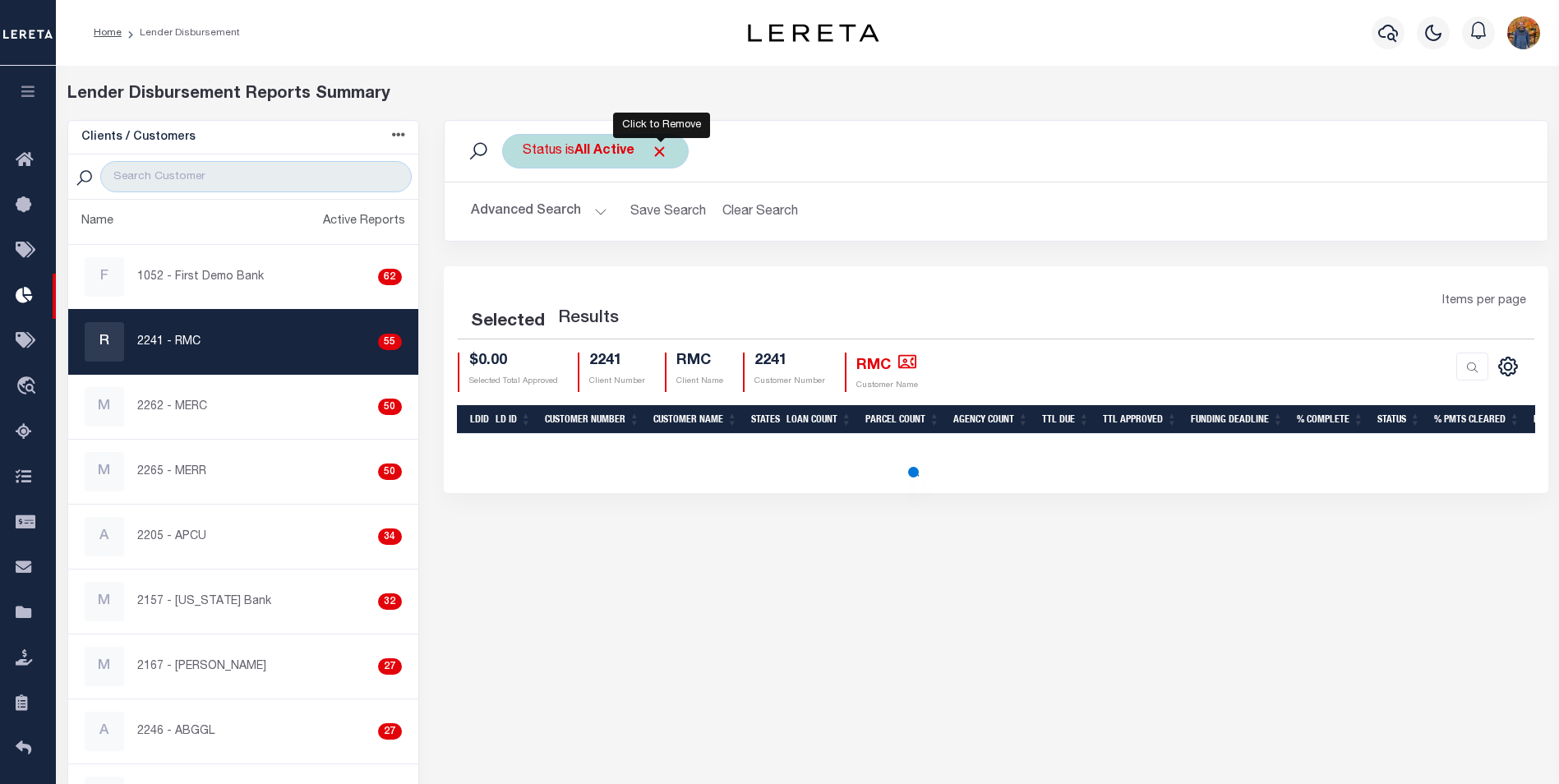
click at [665, 155] on span "Click to Remove" at bounding box center [659, 152] width 17 height 17
select select "200"
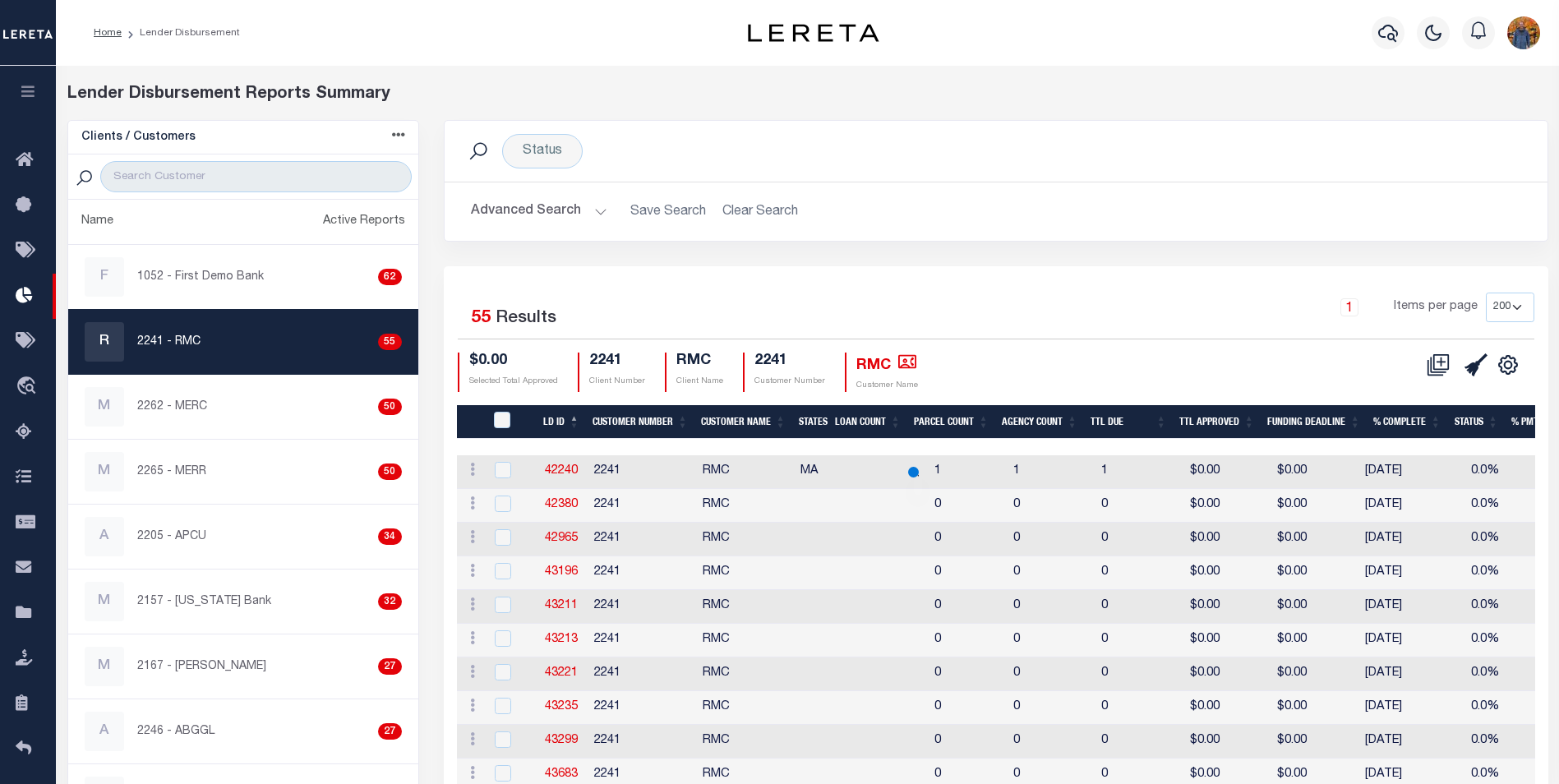
click at [1515, 304] on select "25 50 100 200" at bounding box center [1510, 307] width 49 height 30
click at [1217, 334] on div "1 Items per page 25 50 100 200" at bounding box center [1134, 313] width 801 height 43
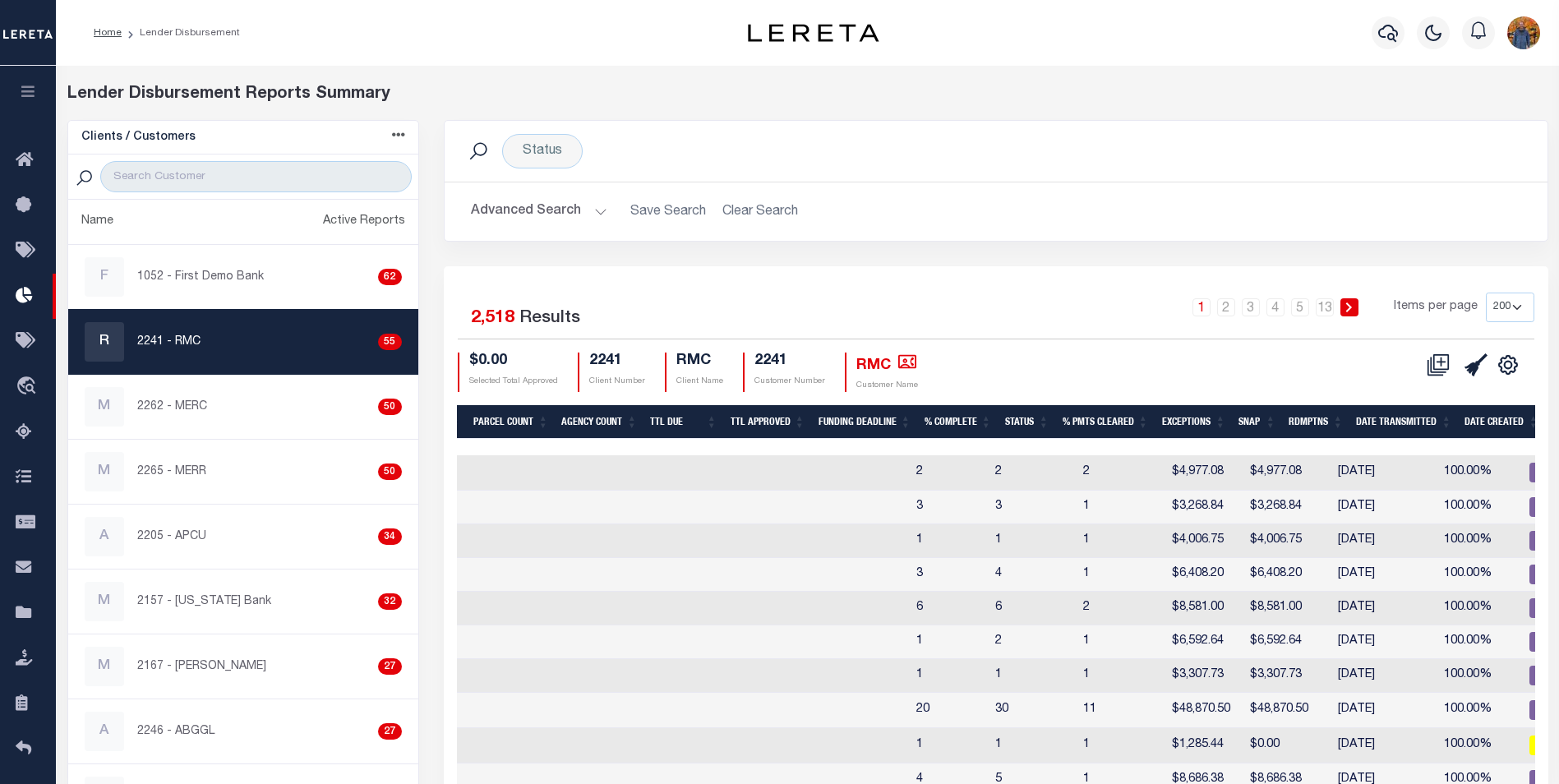
scroll to position [0, 500]
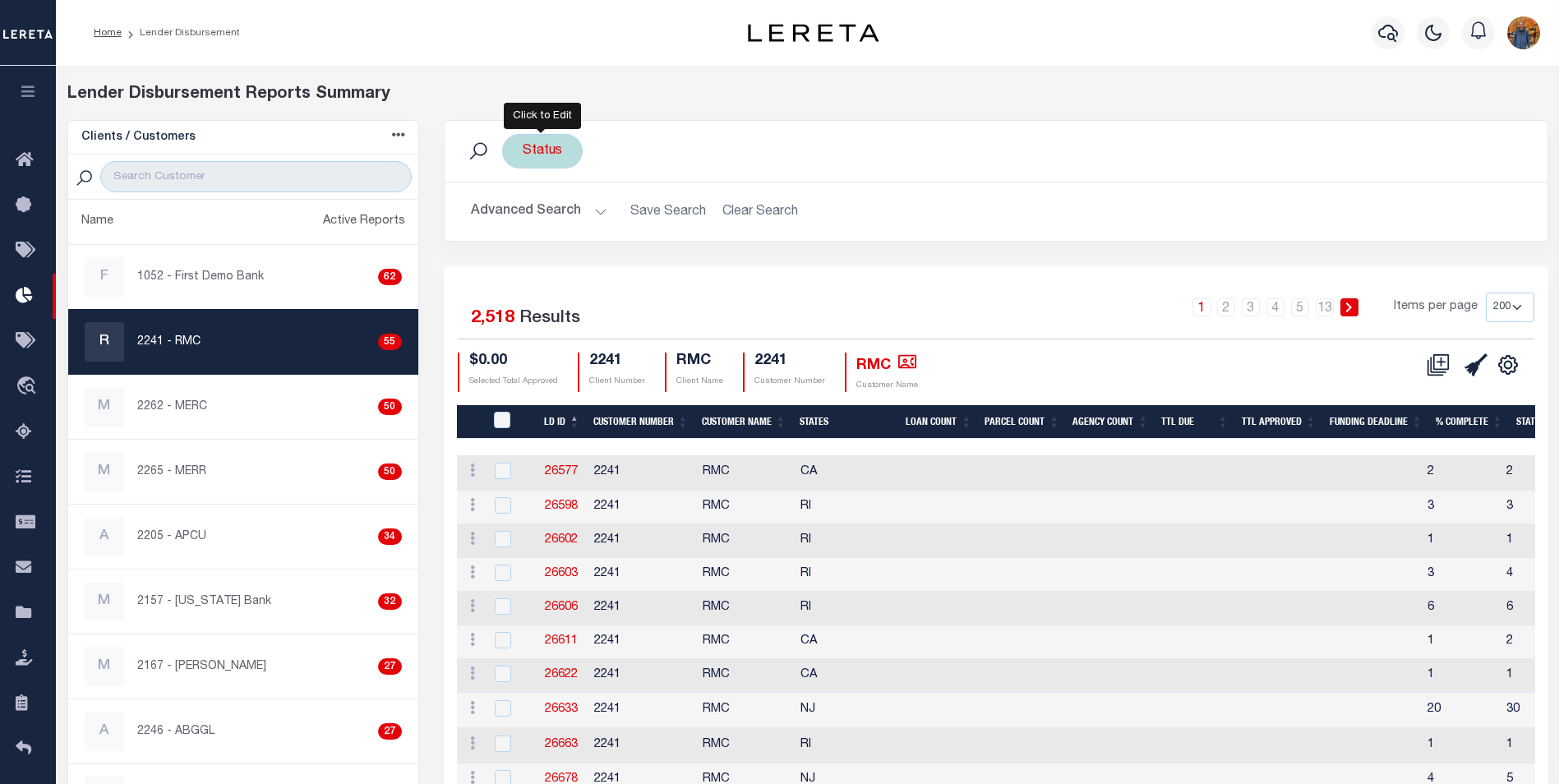
click at [560, 149] on div "Status" at bounding box center [543, 151] width 80 height 34
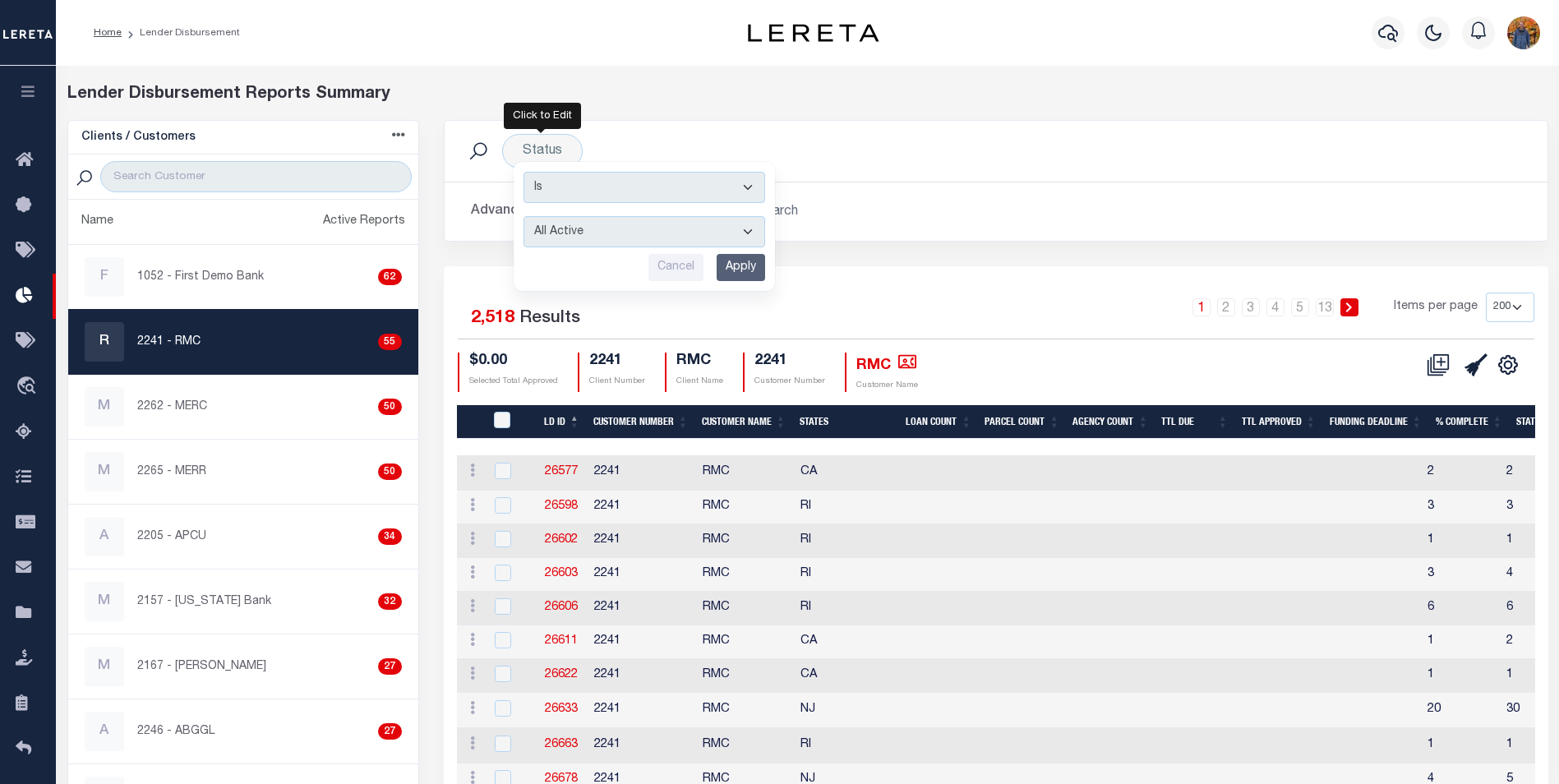
click at [904, 187] on div "Advanced Search Save Search Clear Search LD ID Equals Equals Is Not Equal To Is…" at bounding box center [995, 211] width 1103 height 58
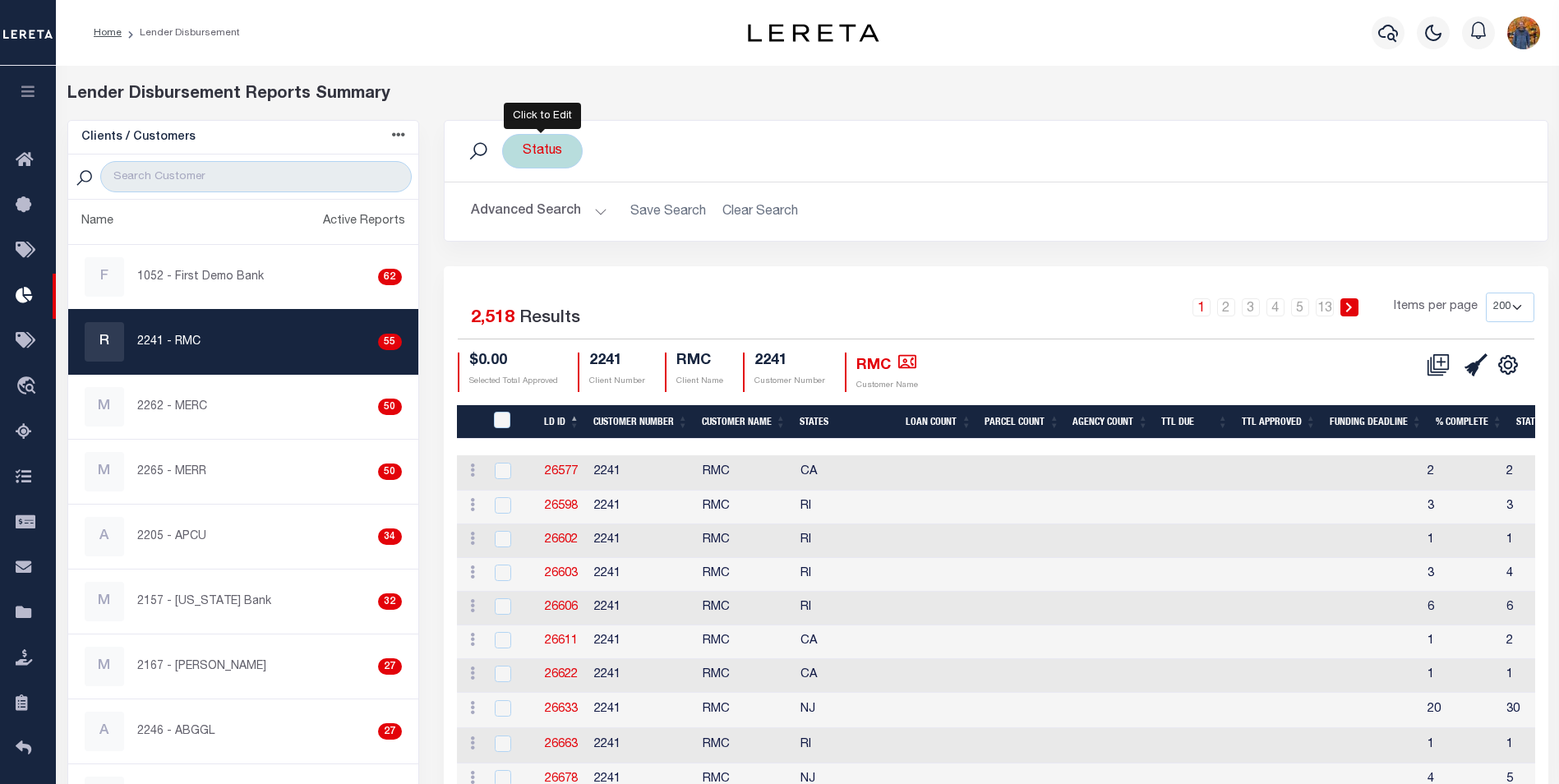
click at [544, 159] on div "Status Is Contains All Active Approval In Progress Batching In Progress Complet…" at bounding box center [543, 151] width 80 height 34
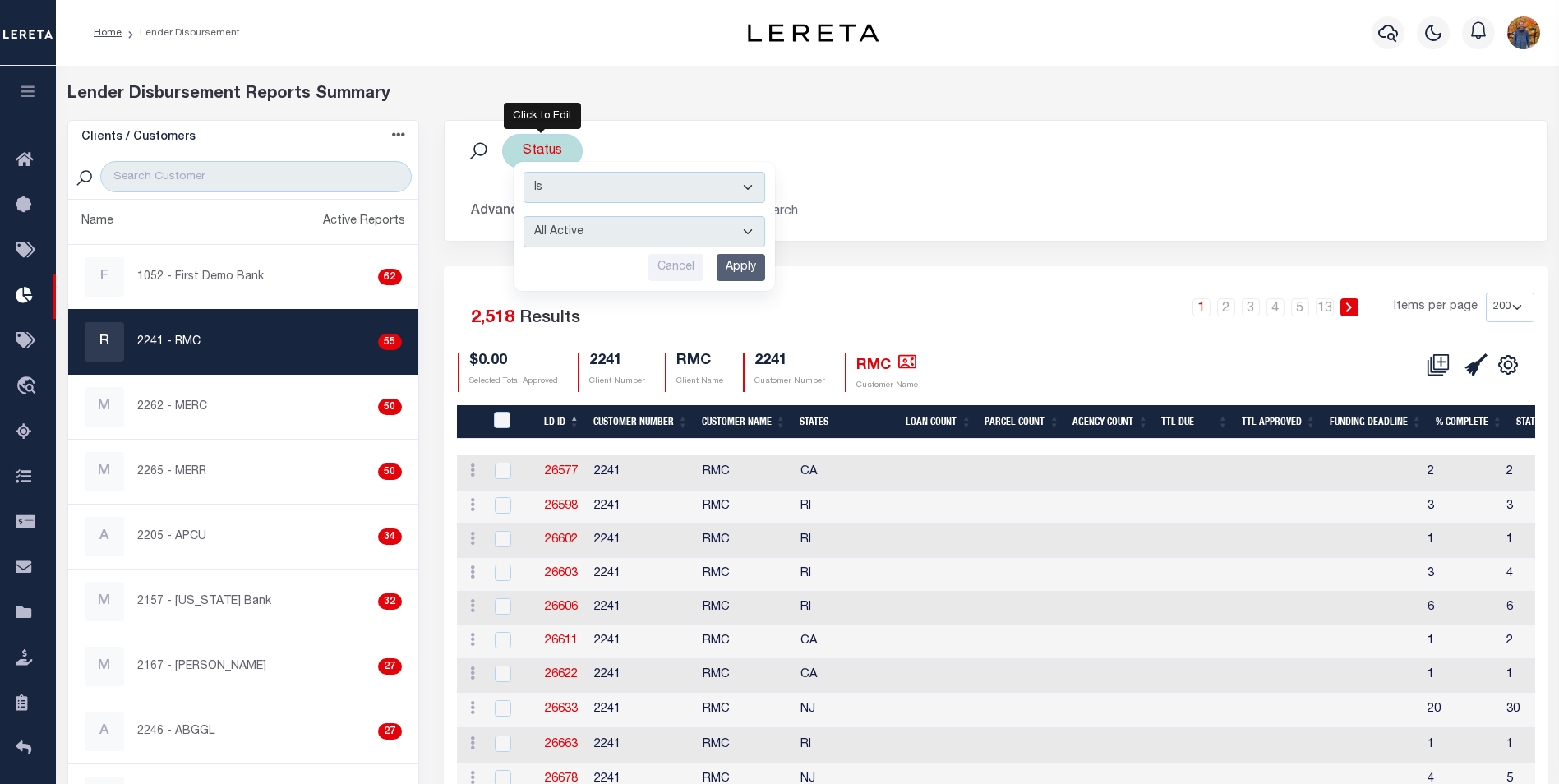
click at [600, 237] on select "All Active Approval In Progress Batching In Progress Complete Do Not Pay Escrow…" at bounding box center [644, 231] width 242 height 32
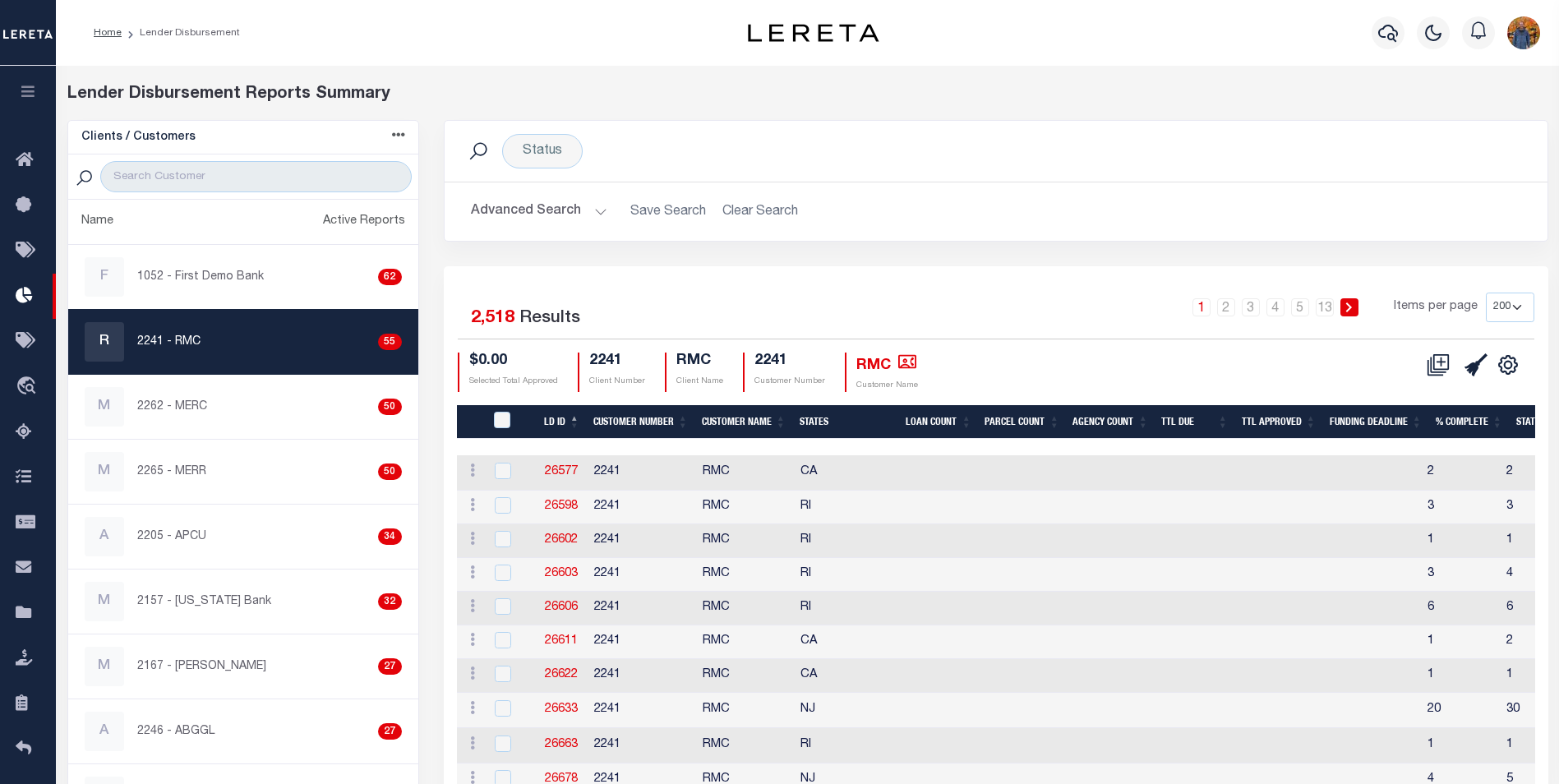
click at [561, 217] on button "Advanced Search" at bounding box center [539, 212] width 137 height 32
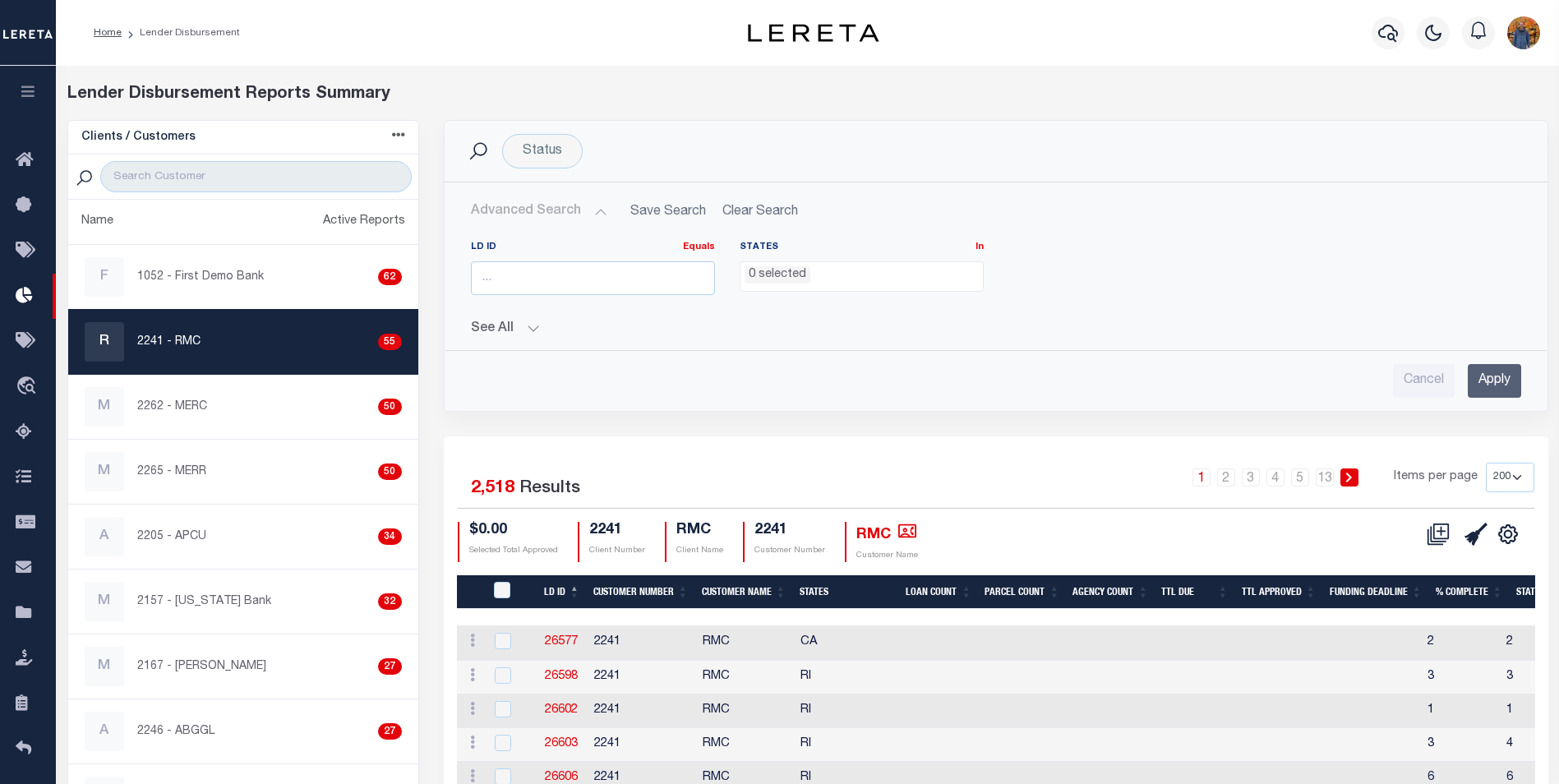
click at [792, 279] on li "0 selected" at bounding box center [778, 275] width 66 height 18
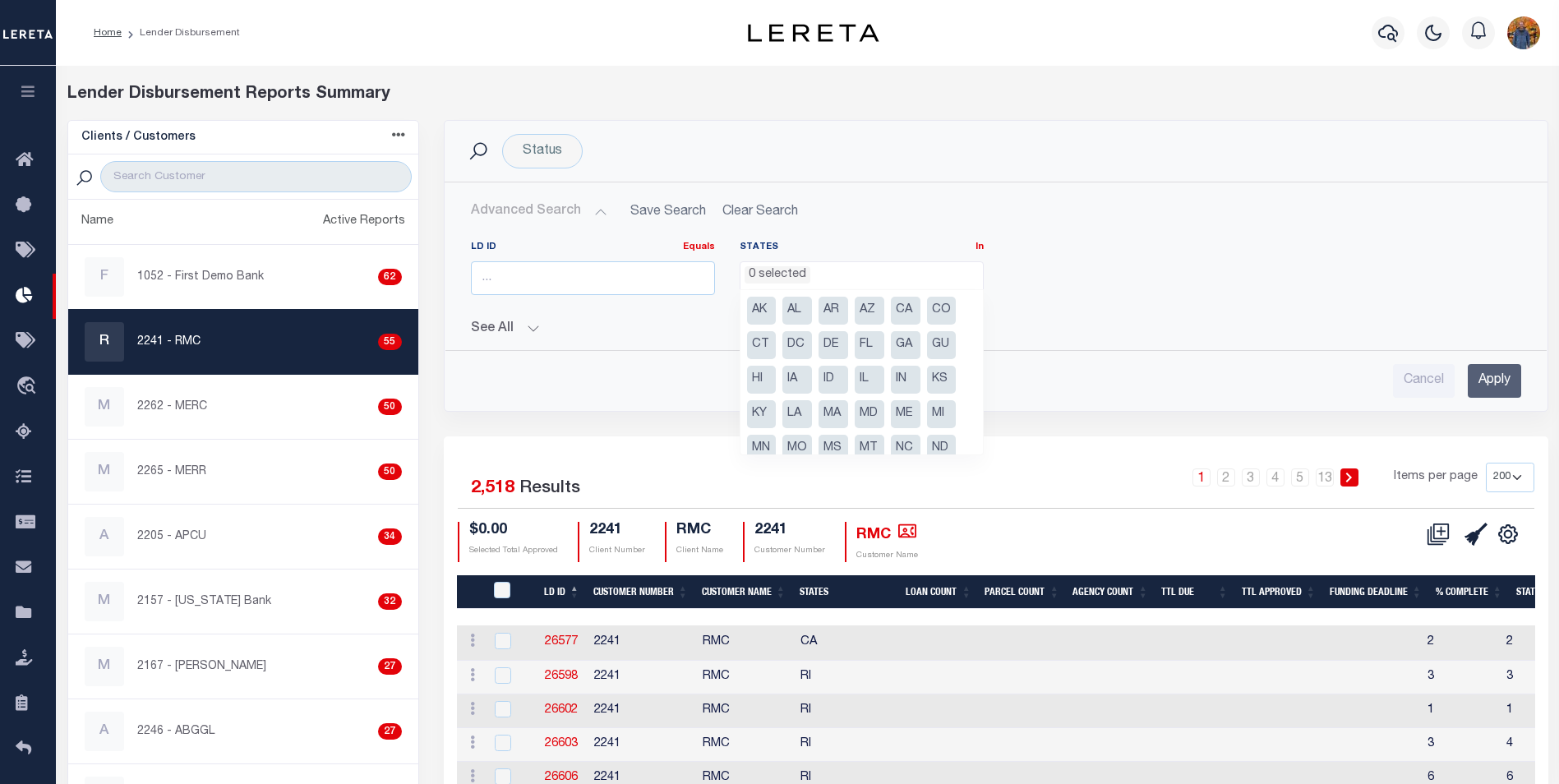
click at [827, 352] on li "DE" at bounding box center [833, 345] width 30 height 28
select select "DE"
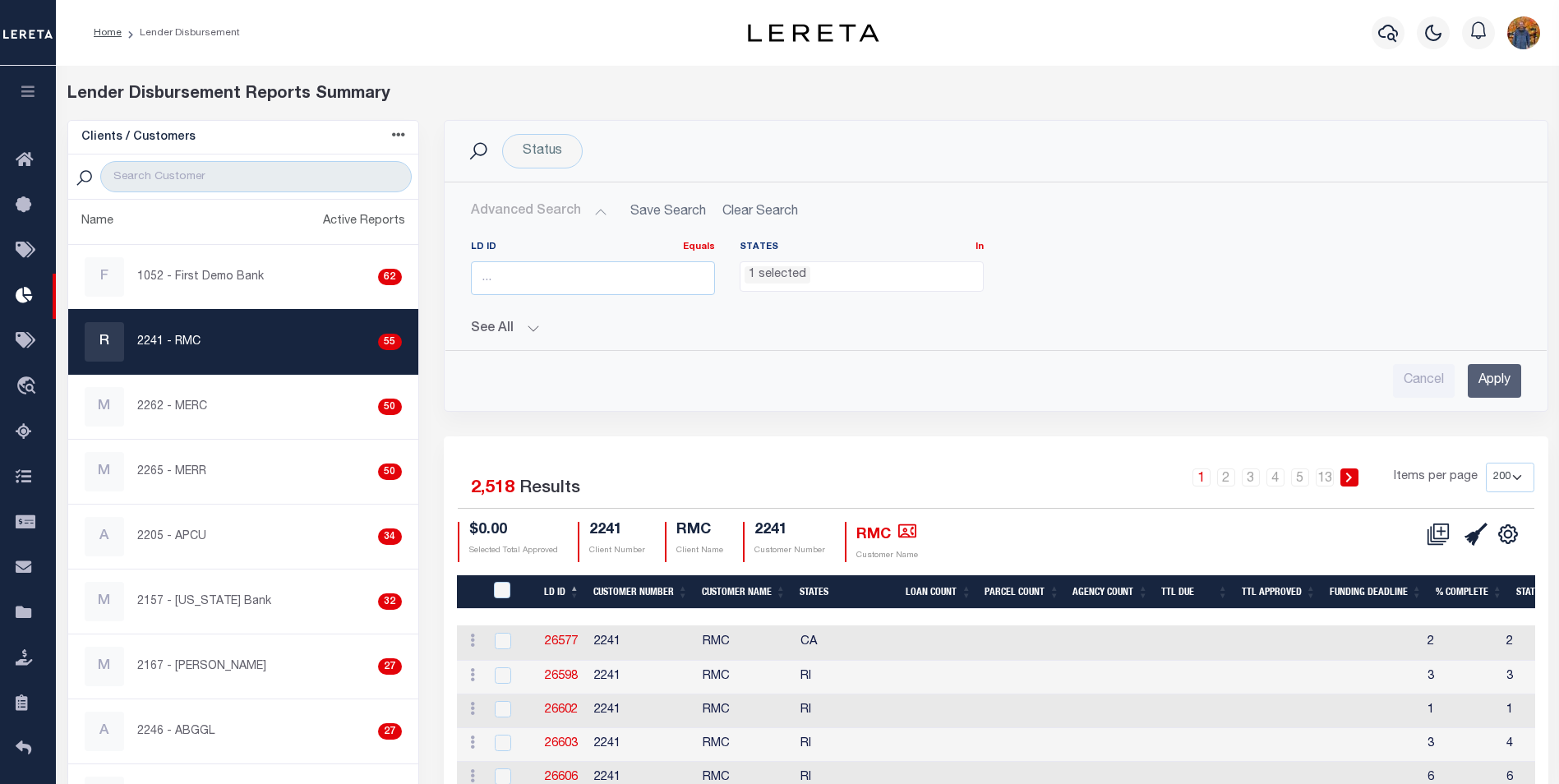
click at [1499, 375] on input "Apply" at bounding box center [1495, 380] width 53 height 33
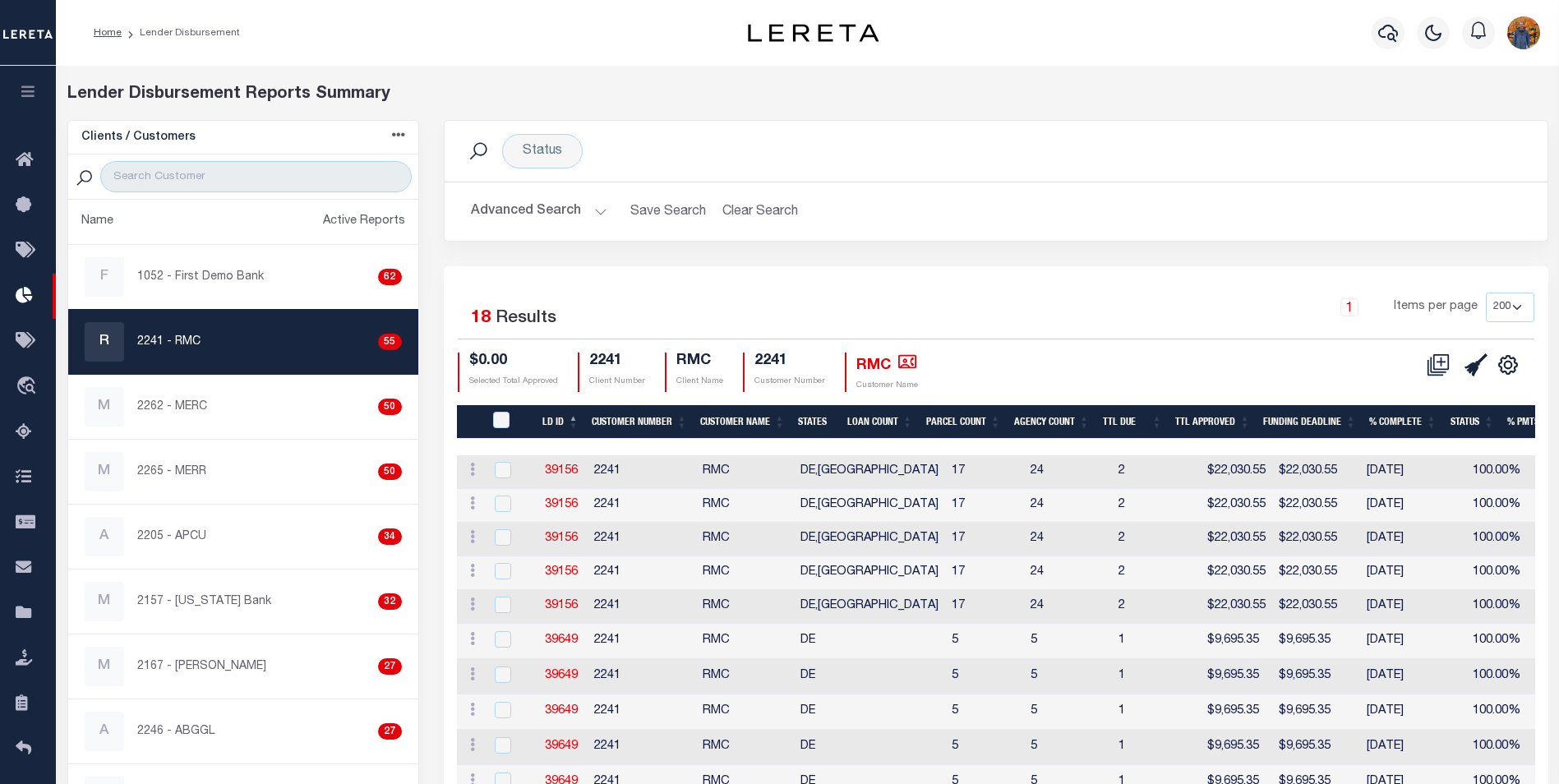
click at [551, 414] on th "LD ID" at bounding box center [561, 421] width 50 height 33
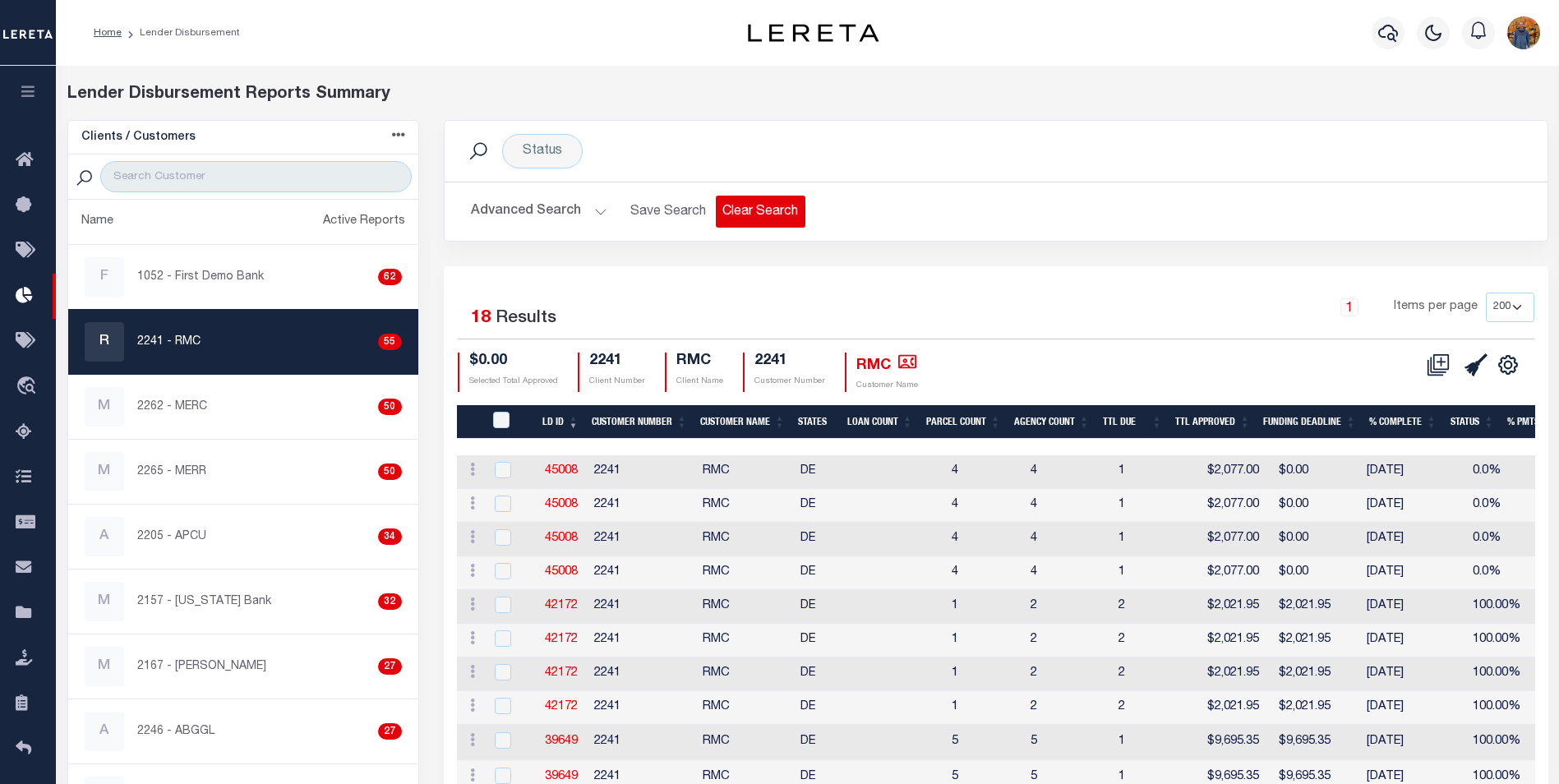
click at [732, 213] on button "Clear Search" at bounding box center [760, 212] width 90 height 32
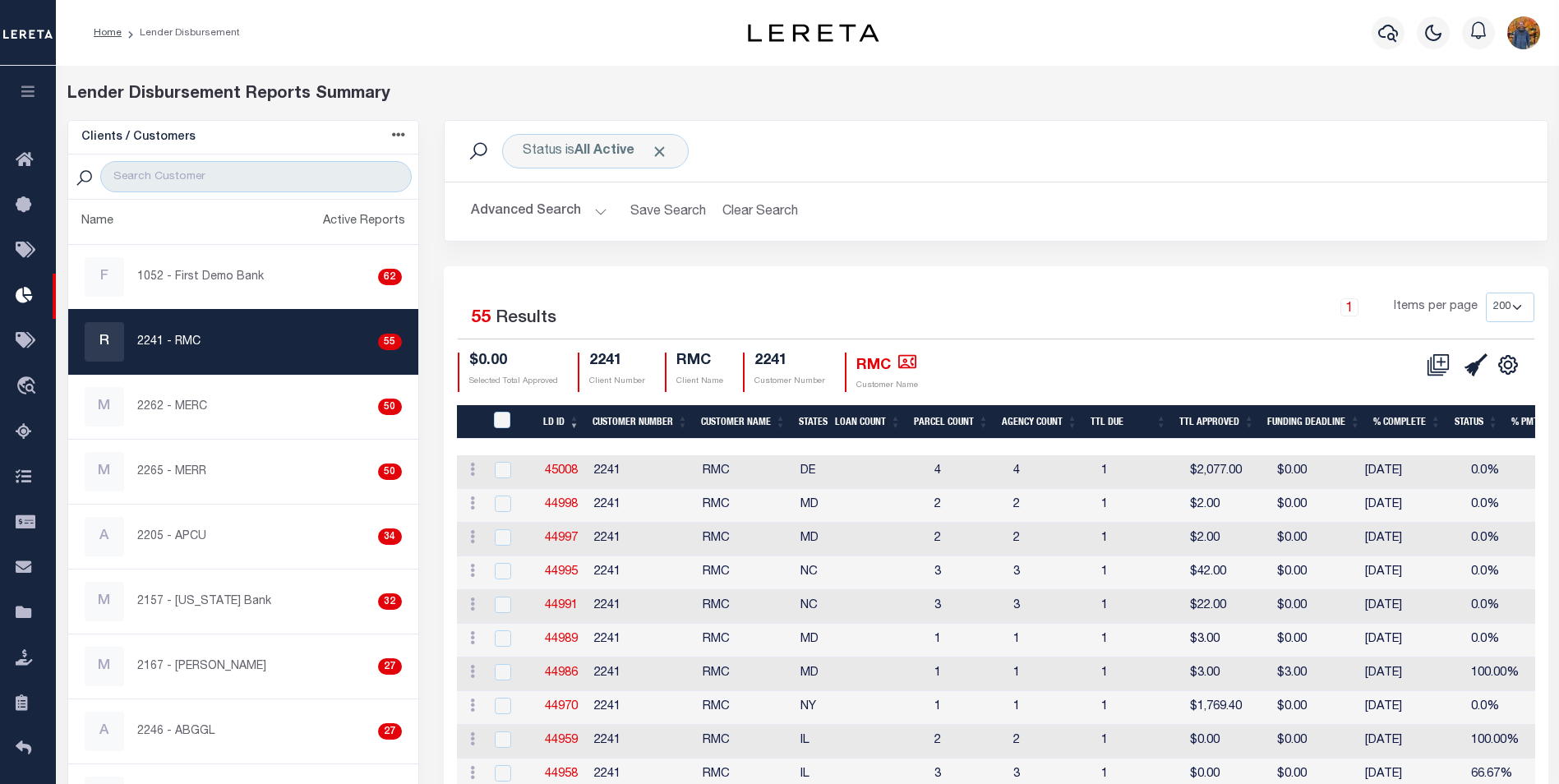
click at [559, 426] on th "LD ID" at bounding box center [562, 421] width 50 height 33
click at [564, 468] on link "42240" at bounding box center [561, 471] width 32 height 11
checkbox input "true"
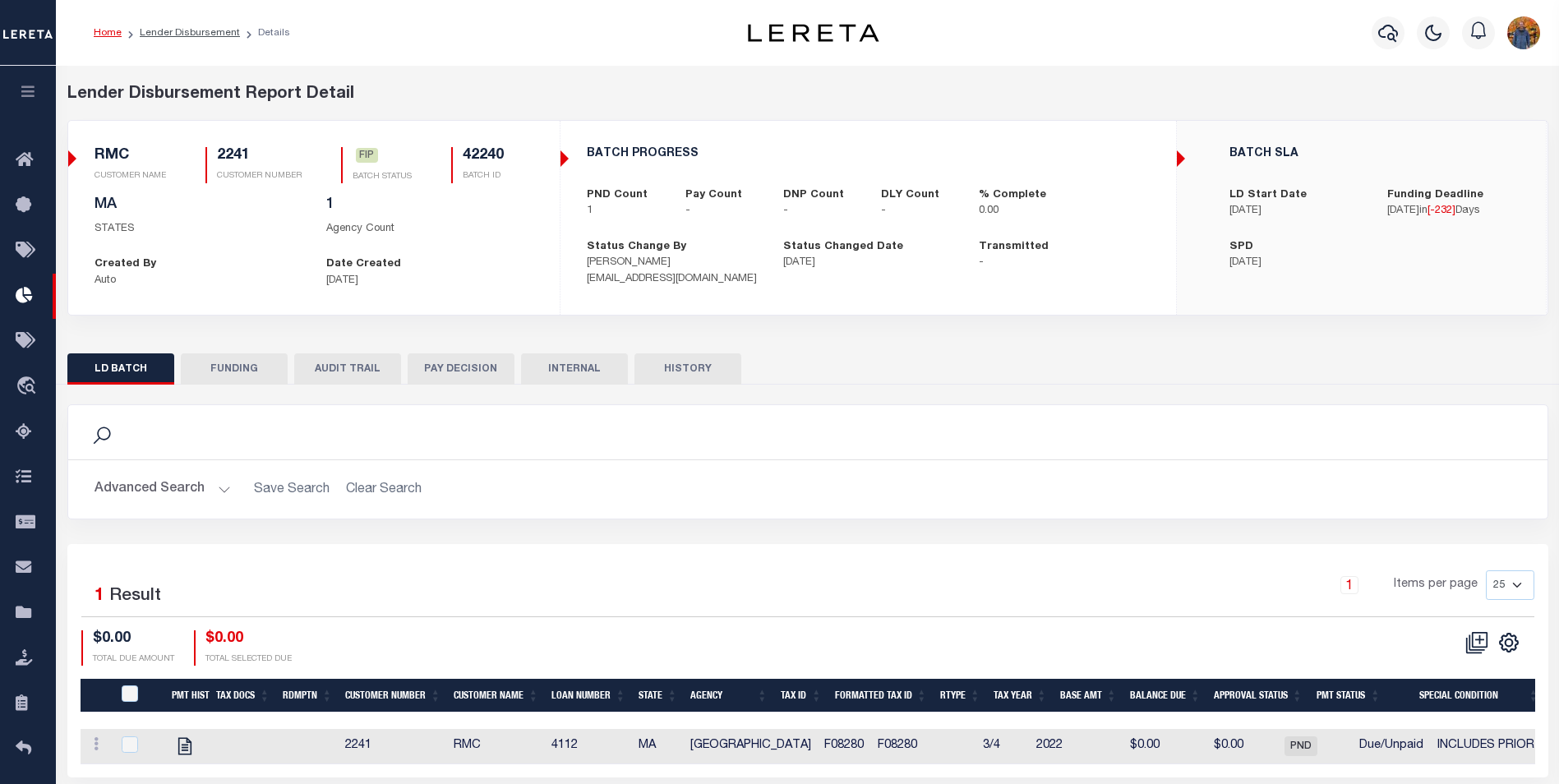
drag, startPoint x: 168, startPoint y: 31, endPoint x: 255, endPoint y: 87, distance: 103.5
click at [169, 32] on link "Lender Disbursement" at bounding box center [189, 32] width 100 height 10
checkbox input "true"
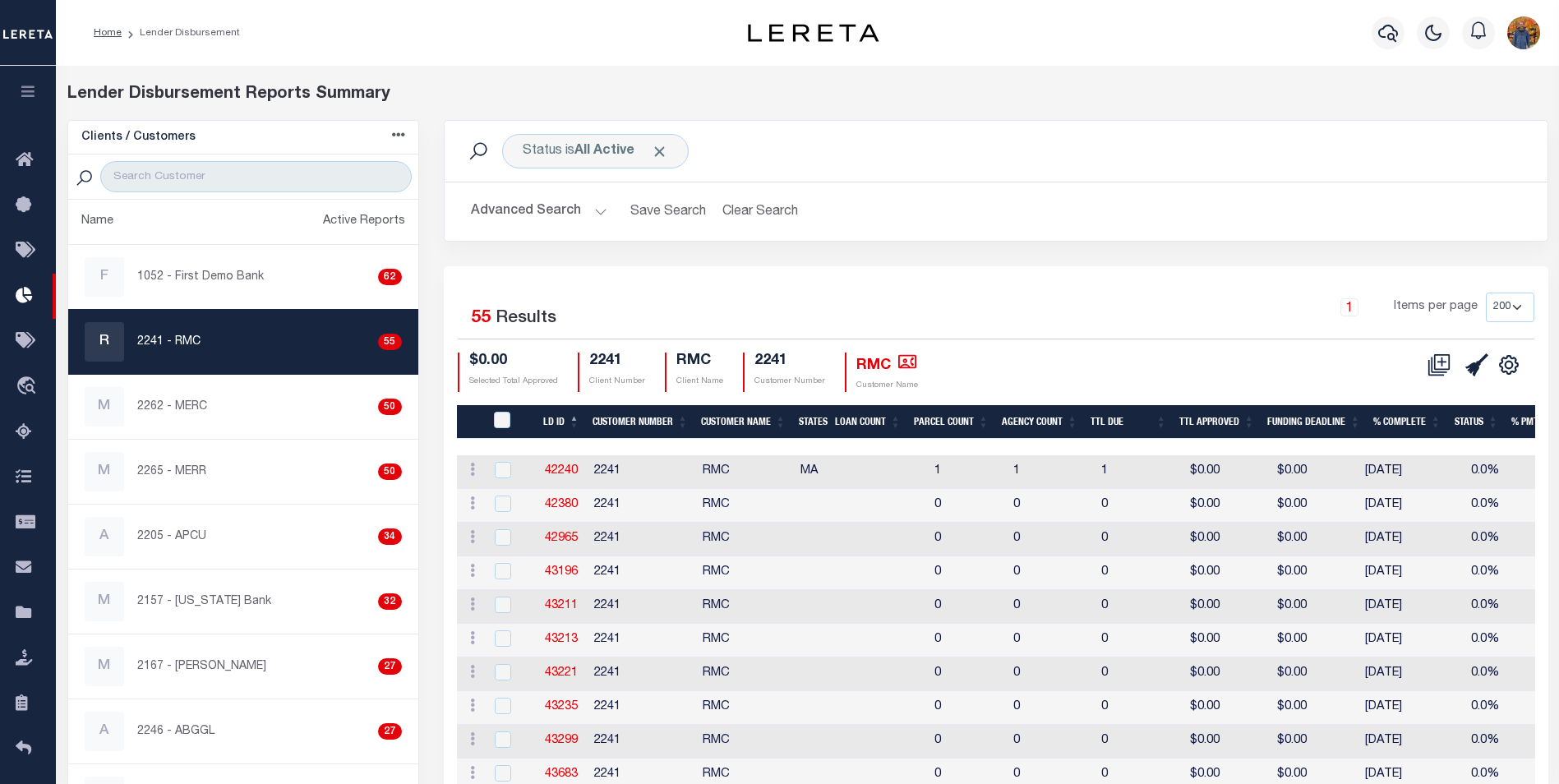
click at [556, 415] on th "LD ID" at bounding box center [562, 421] width 50 height 33
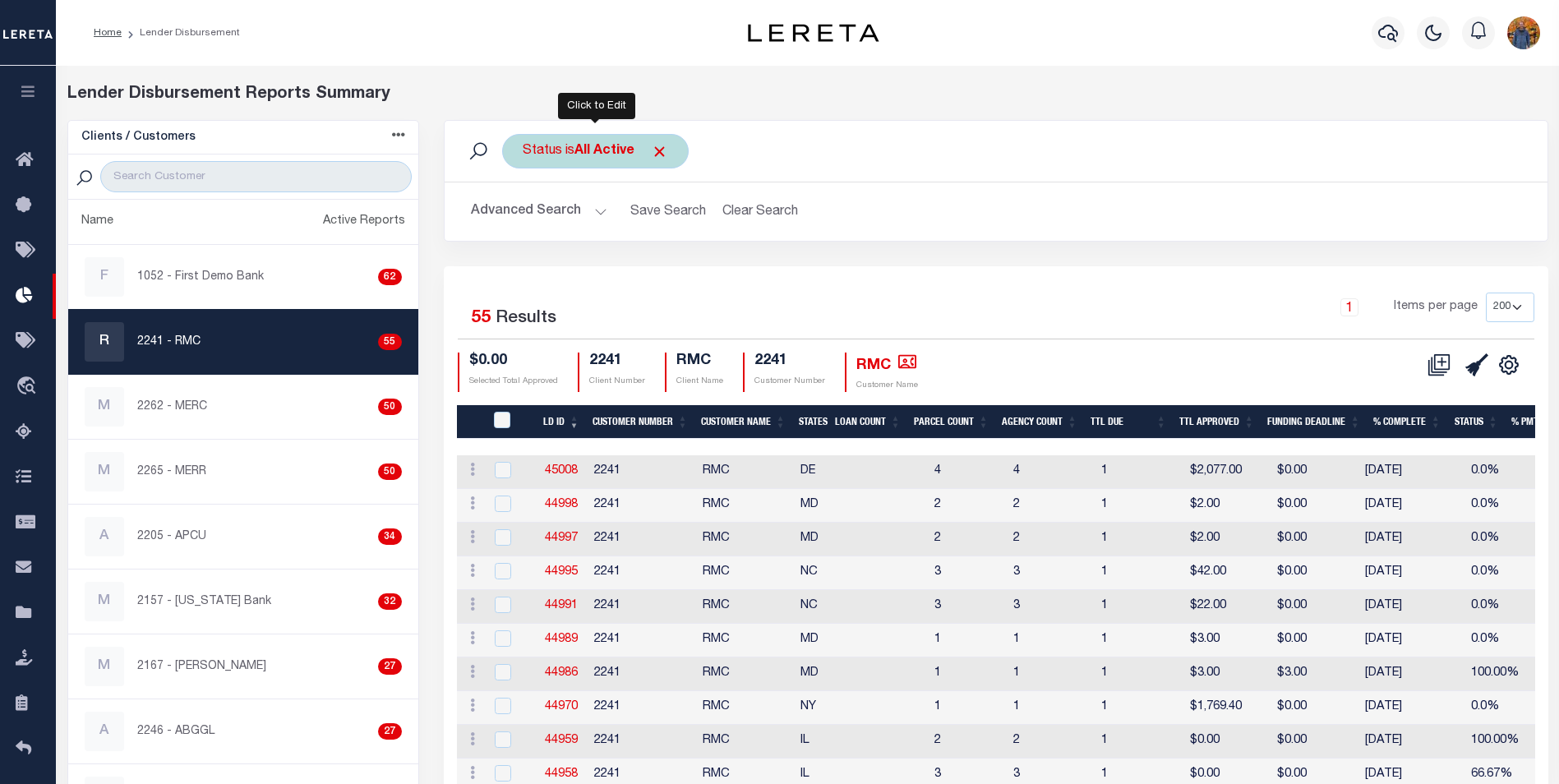
click at [649, 148] on div "Status is All Active" at bounding box center [595, 151] width 186 height 34
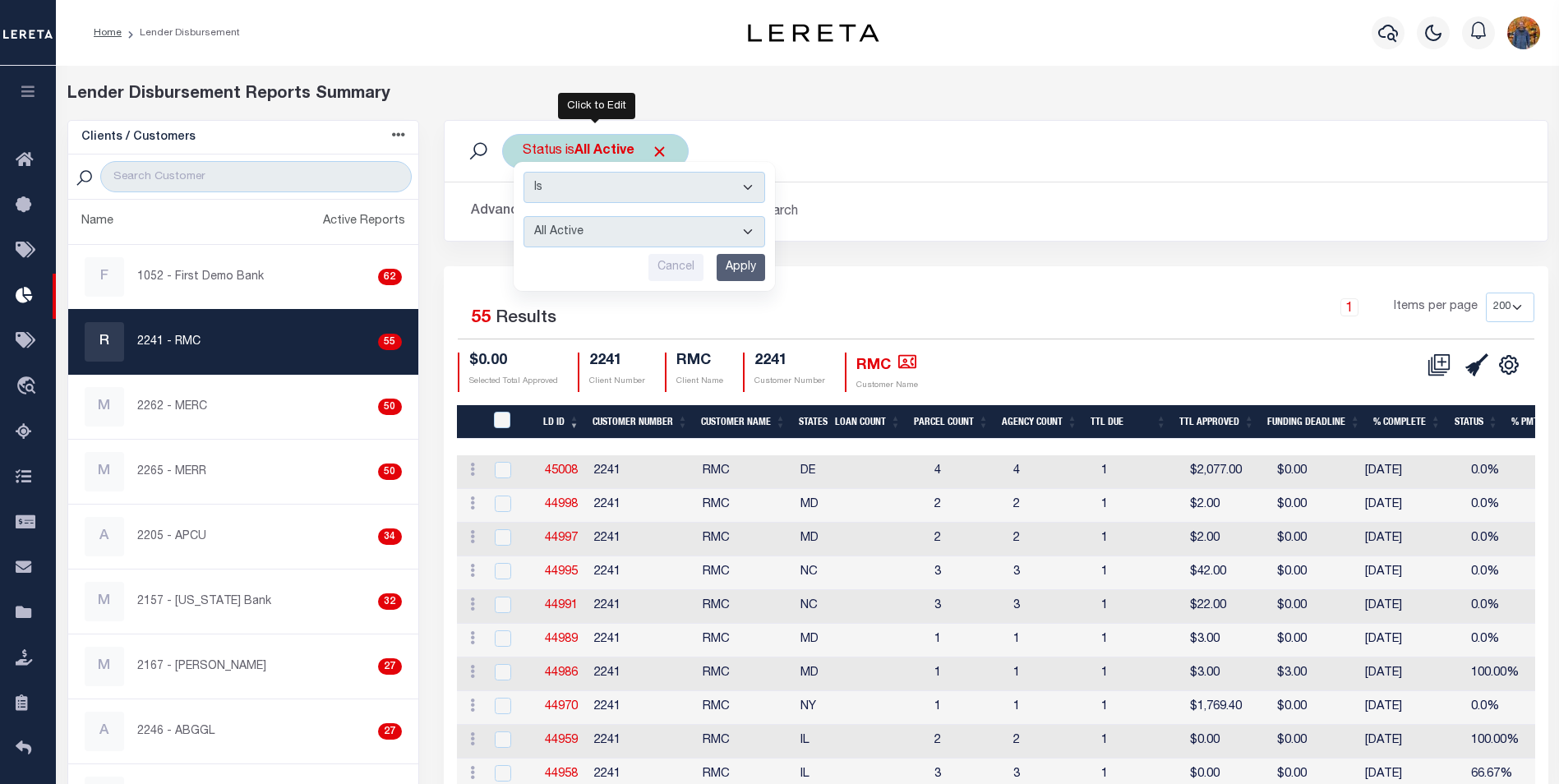
click at [642, 233] on select "All Active Approval In Progress Batching In Progress Complete Do Not Pay Escrow…" at bounding box center [644, 231] width 242 height 32
select select "BIP"
click at [523, 216] on select "All Active Approval In Progress Batching In Progress Complete Do Not Pay Escrow…" at bounding box center [644, 231] width 242 height 32
click at [751, 265] on input "Apply" at bounding box center [740, 267] width 49 height 27
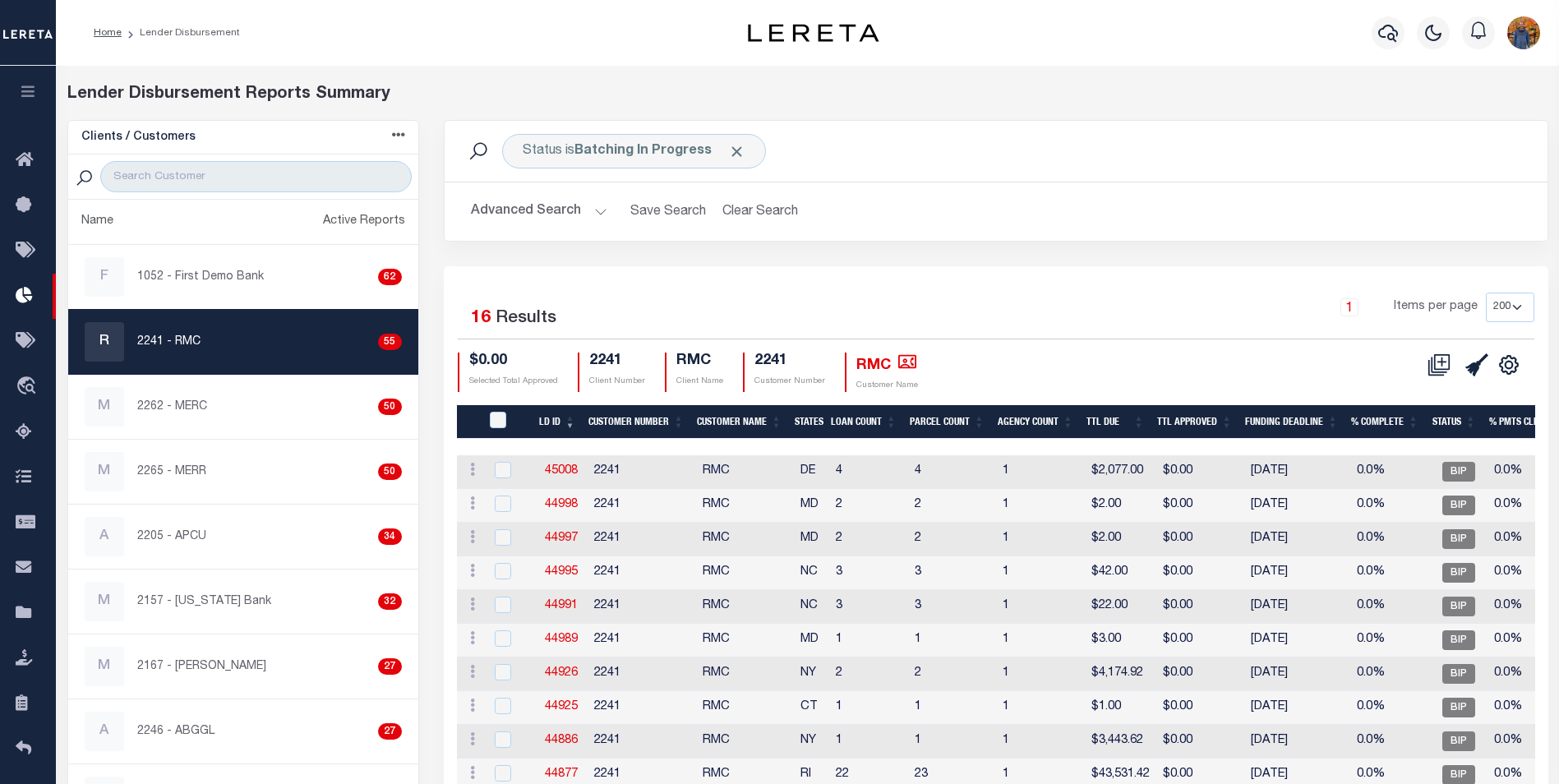
click at [563, 421] on th "LD ID" at bounding box center [558, 421] width 50 height 33
click at [574, 473] on link "45008" at bounding box center [561, 471] width 32 height 11
checkbox input "true"
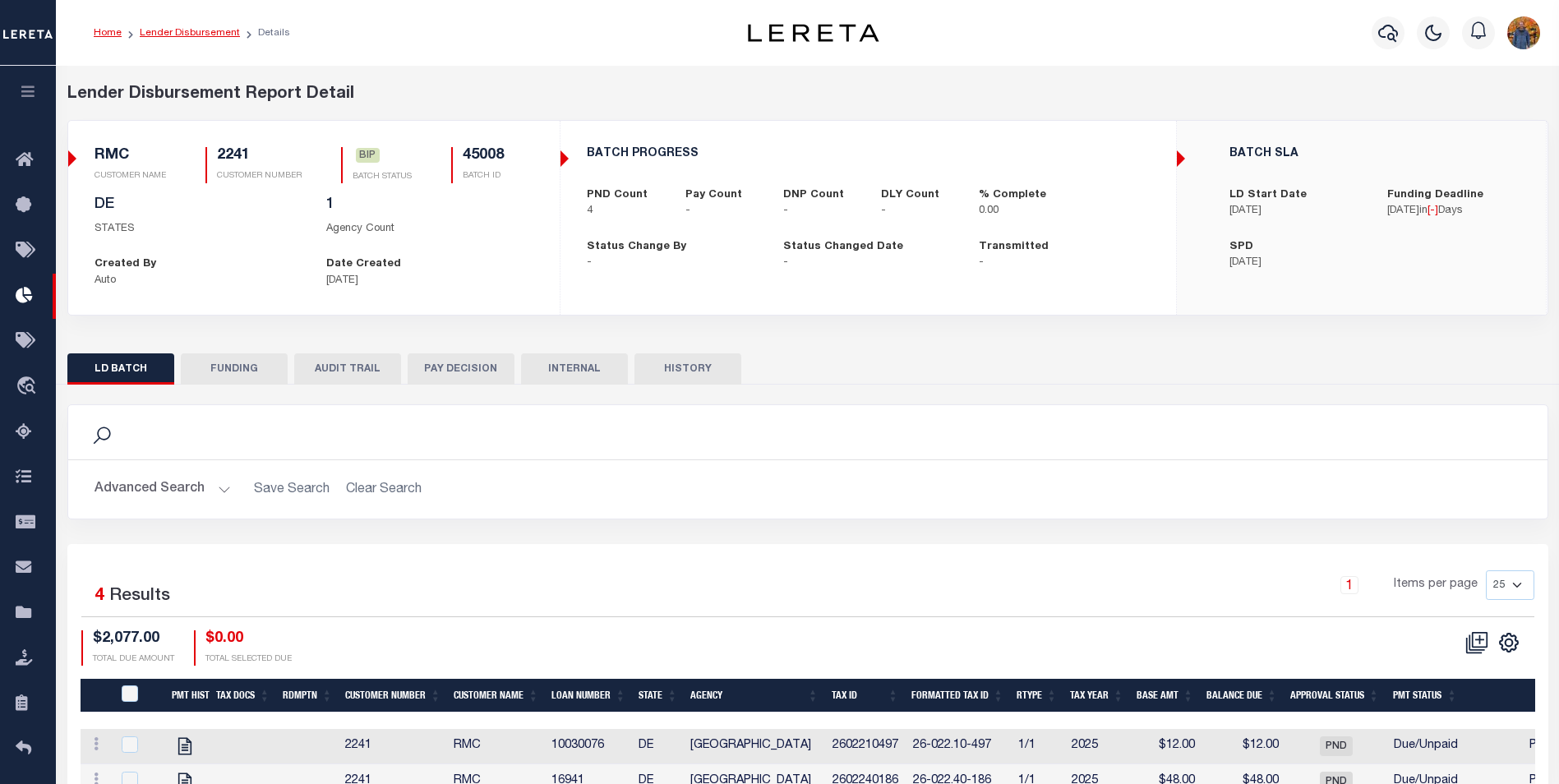
click at [200, 37] on link "Lender Disbursement" at bounding box center [189, 32] width 100 height 10
checkbox input "true"
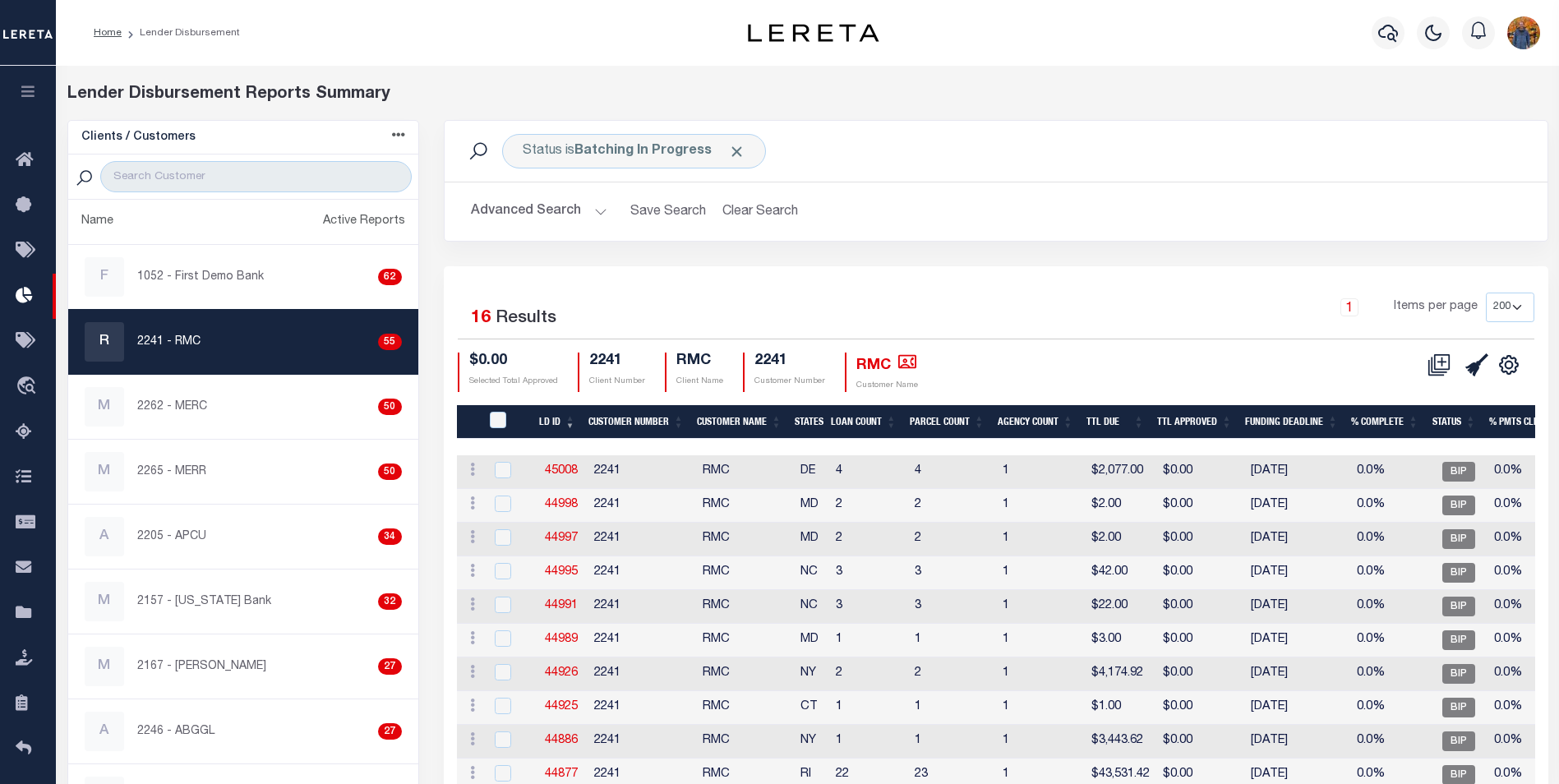
click at [27, 98] on icon "button" at bounding box center [29, 91] width 19 height 14
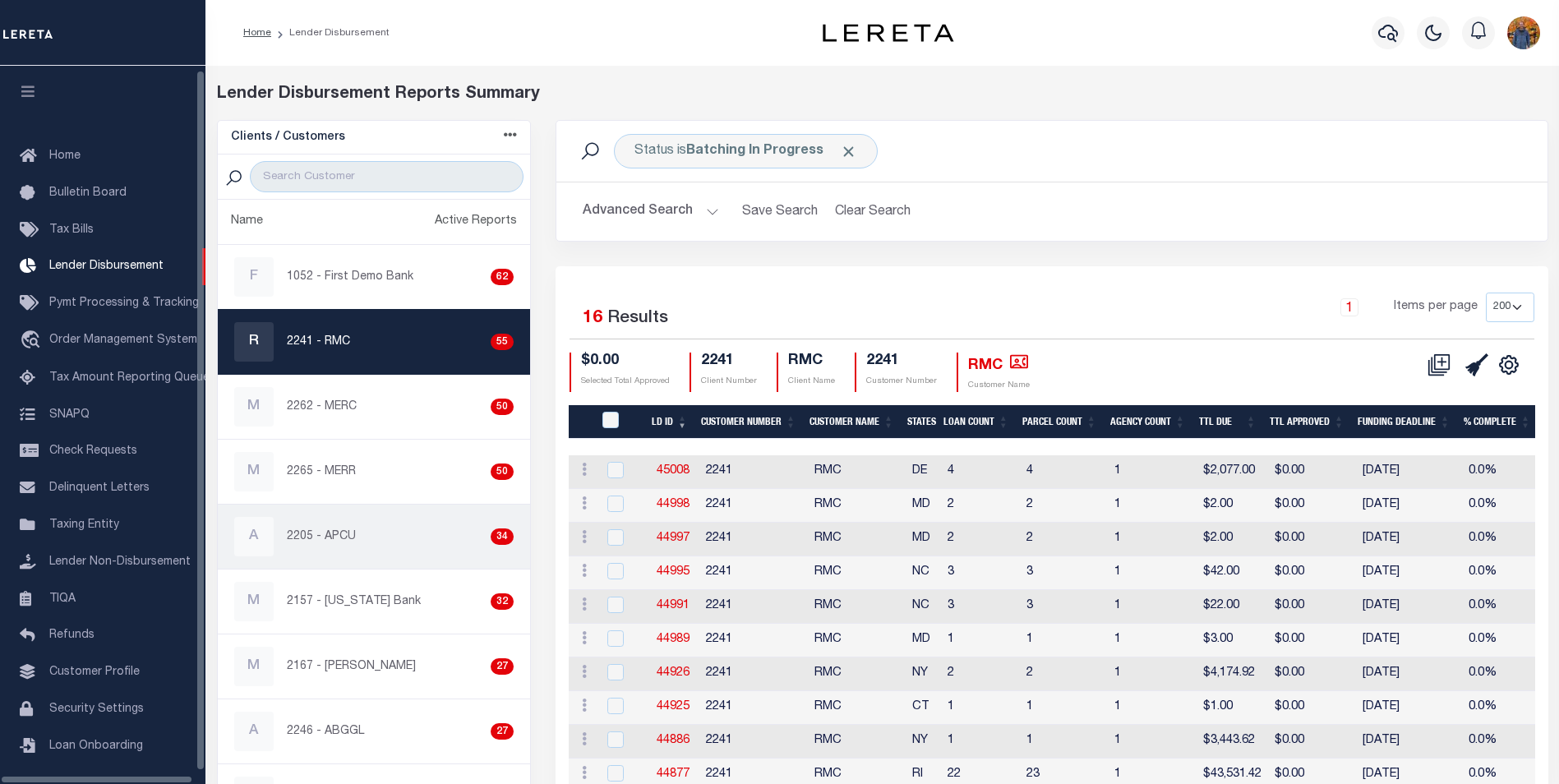
scroll to position [16, 0]
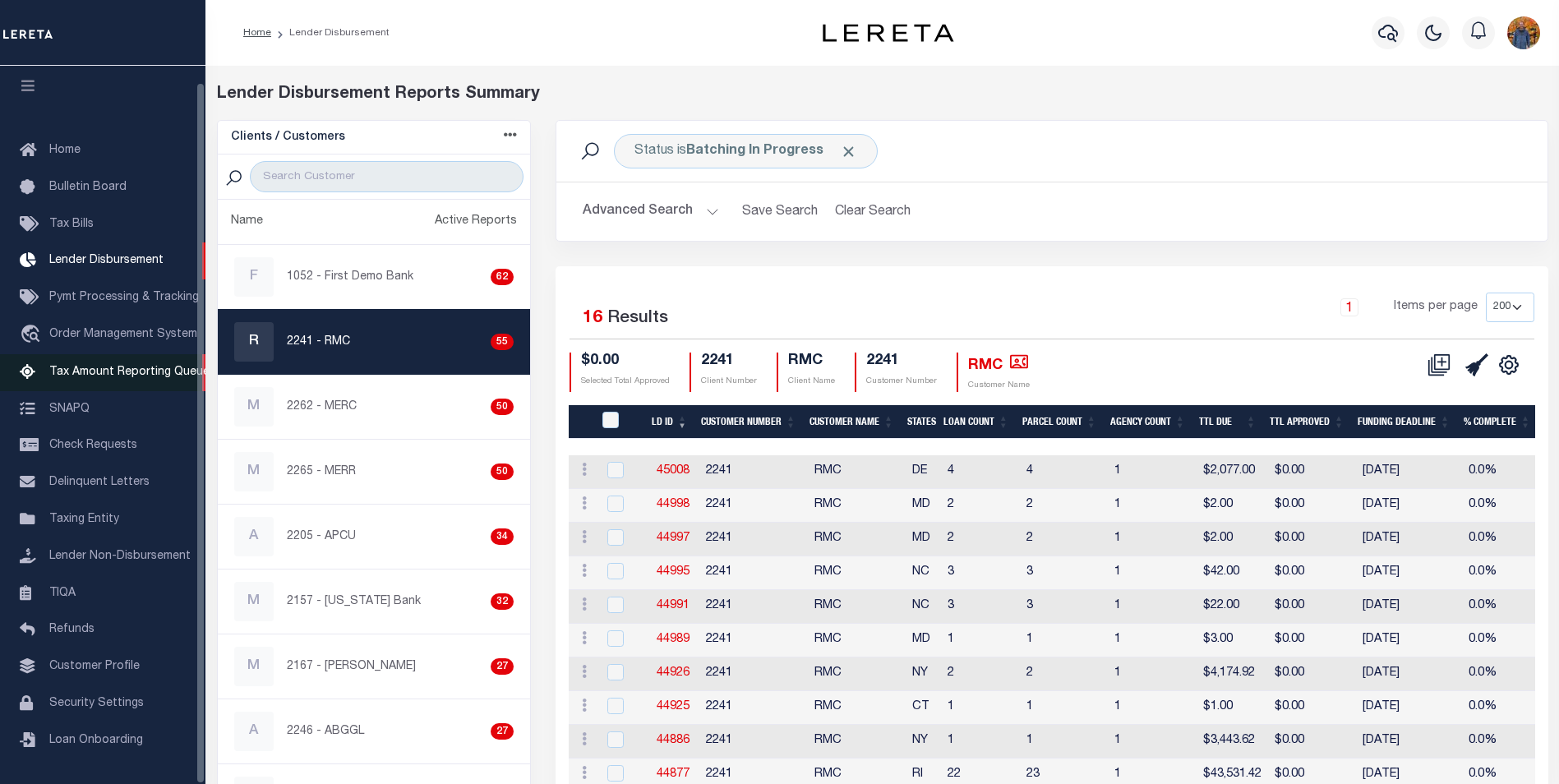
click at [128, 367] on span "Tax Amount Reporting Queue" at bounding box center [130, 372] width 160 height 11
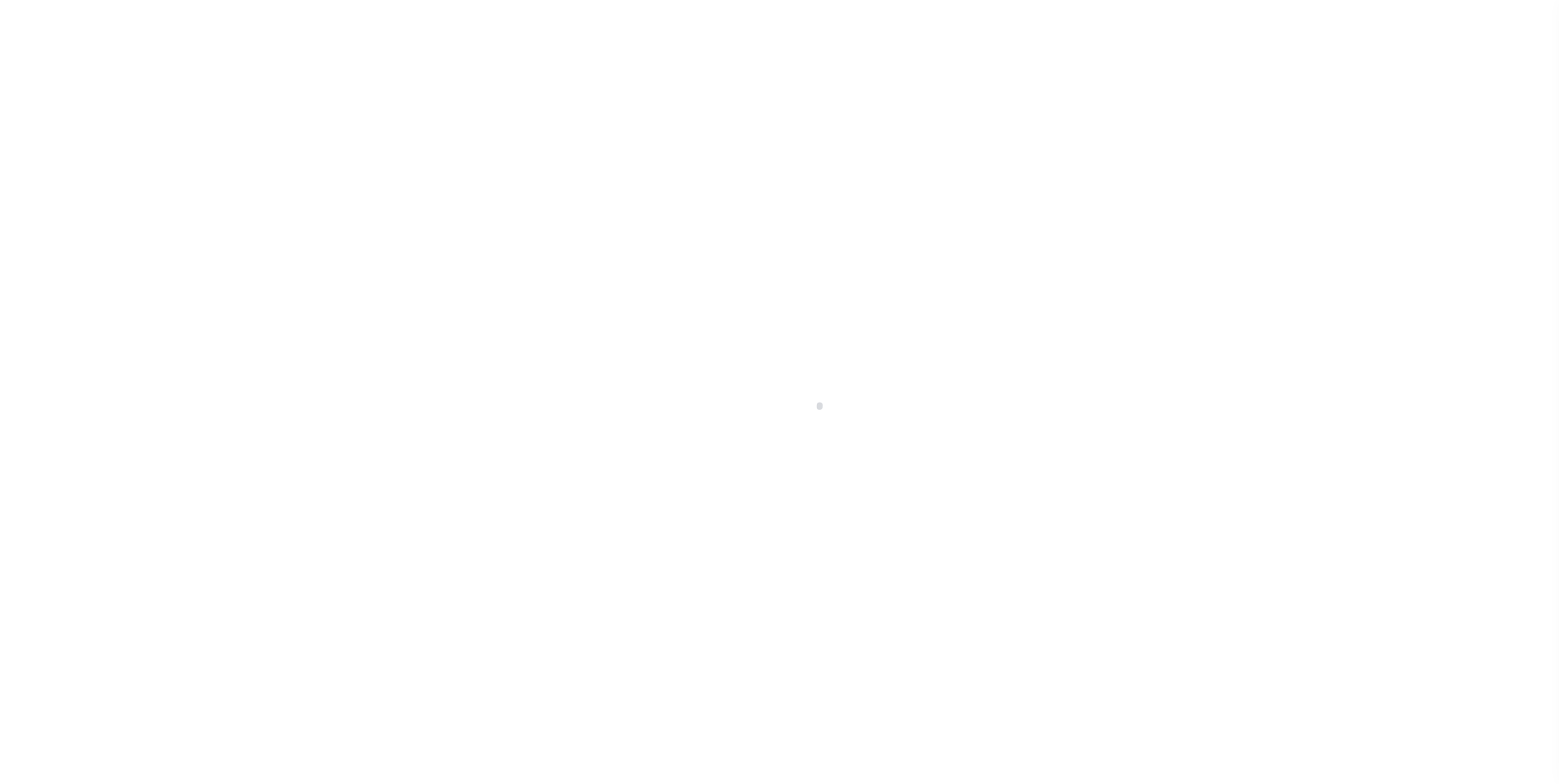
scroll to position [16, 0]
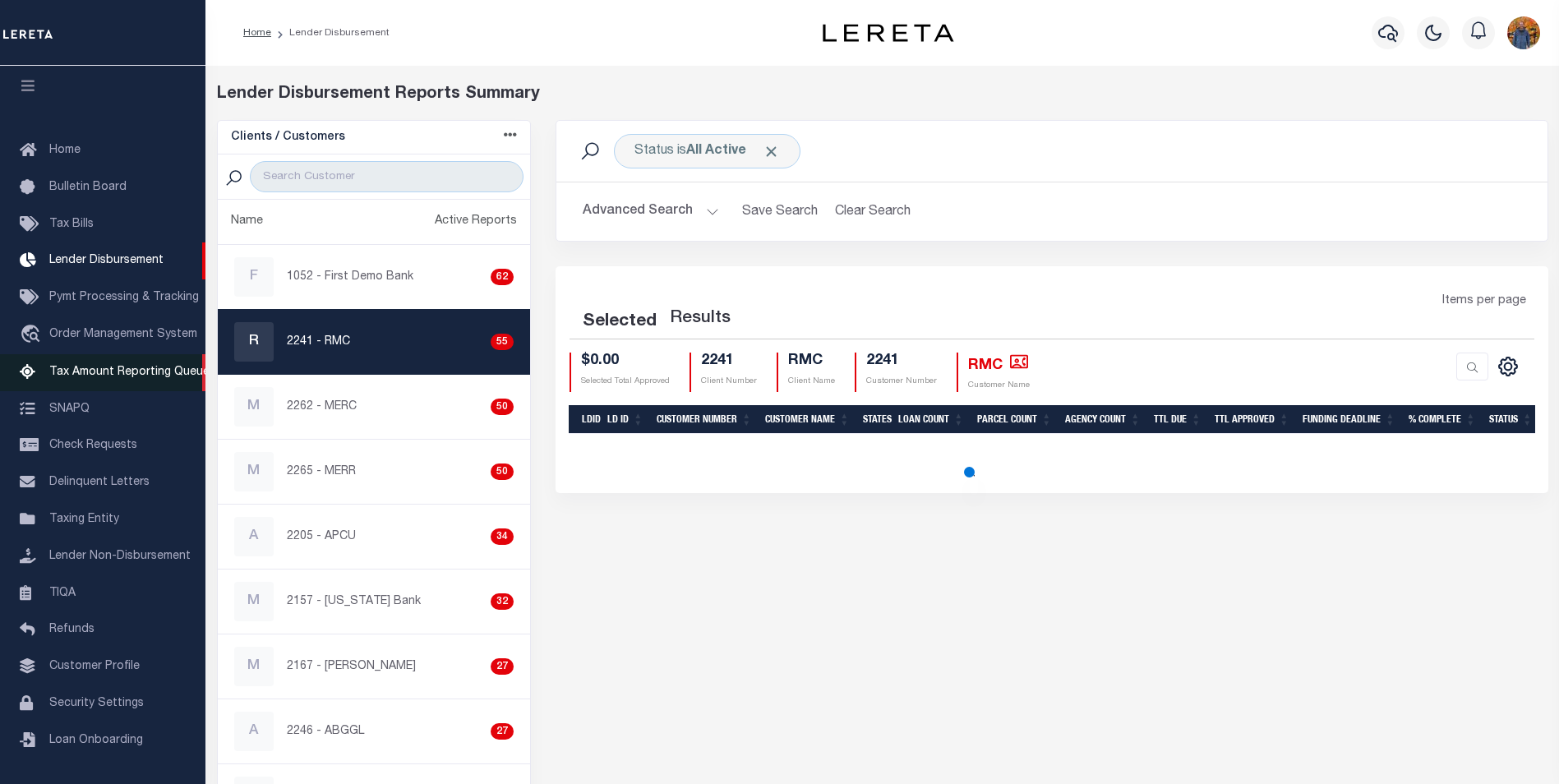
click at [105, 367] on span "Tax Amount Reporting Queue" at bounding box center [130, 372] width 160 height 11
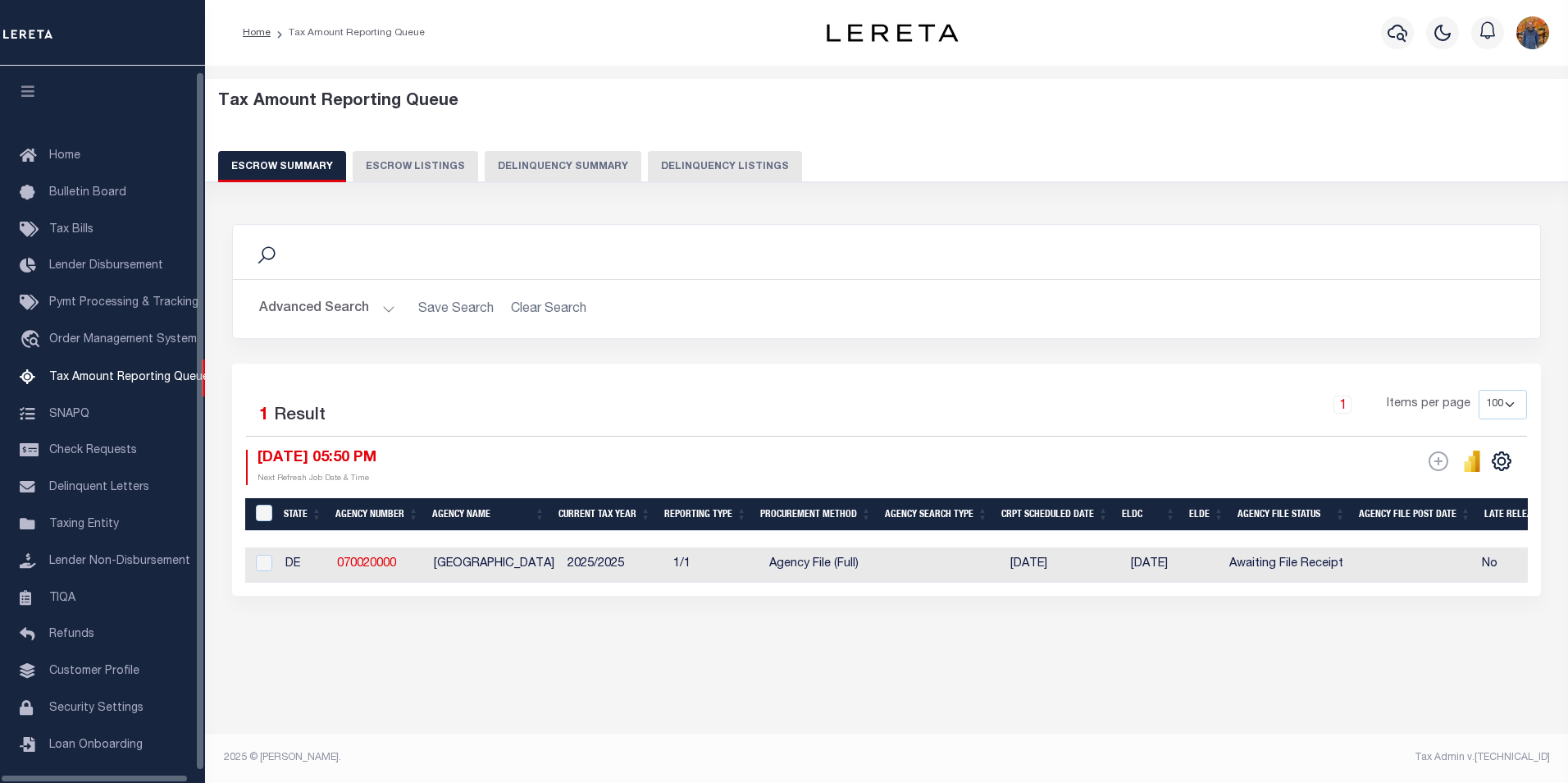
select select "100"
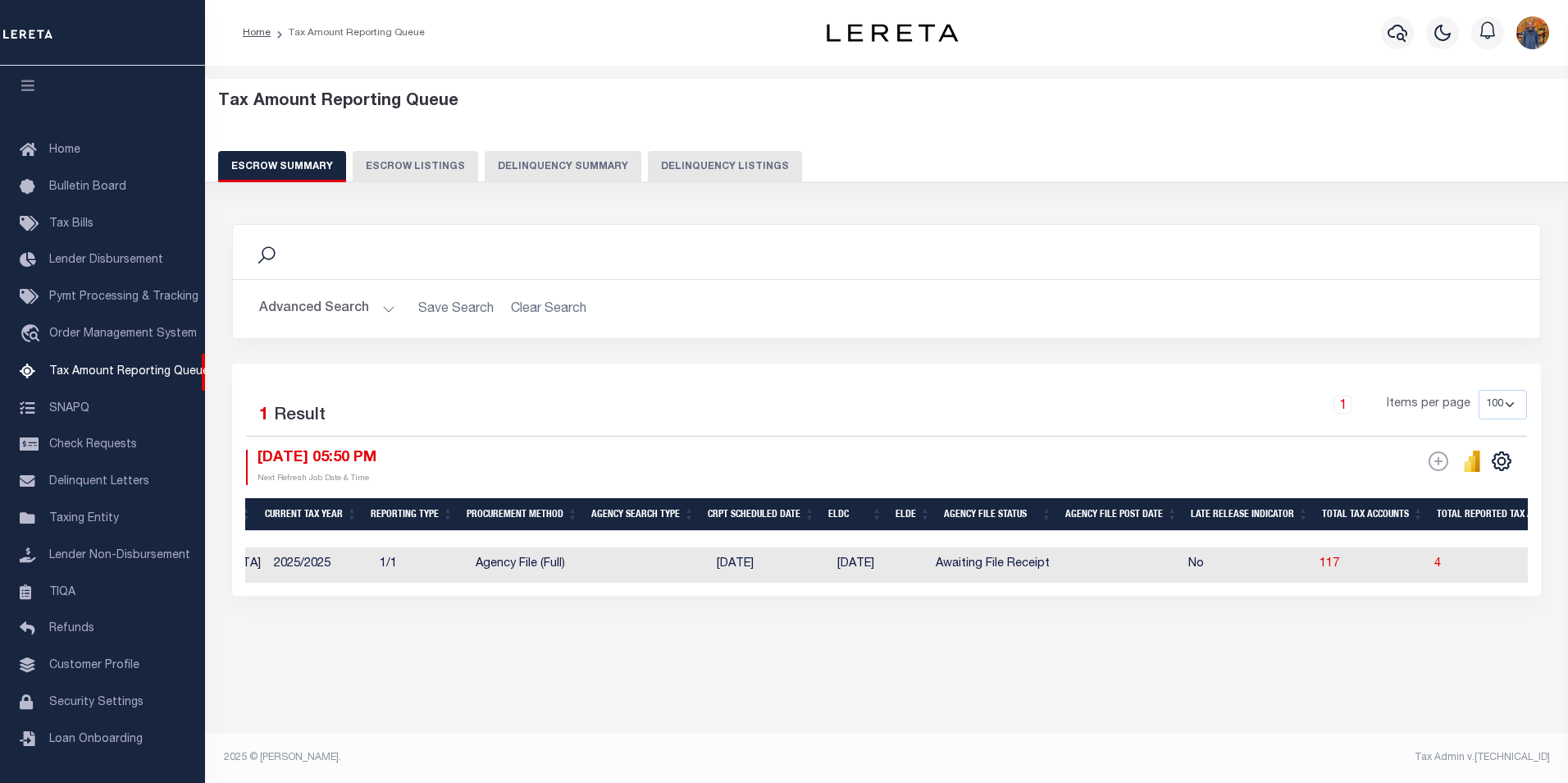
scroll to position [0, 519]
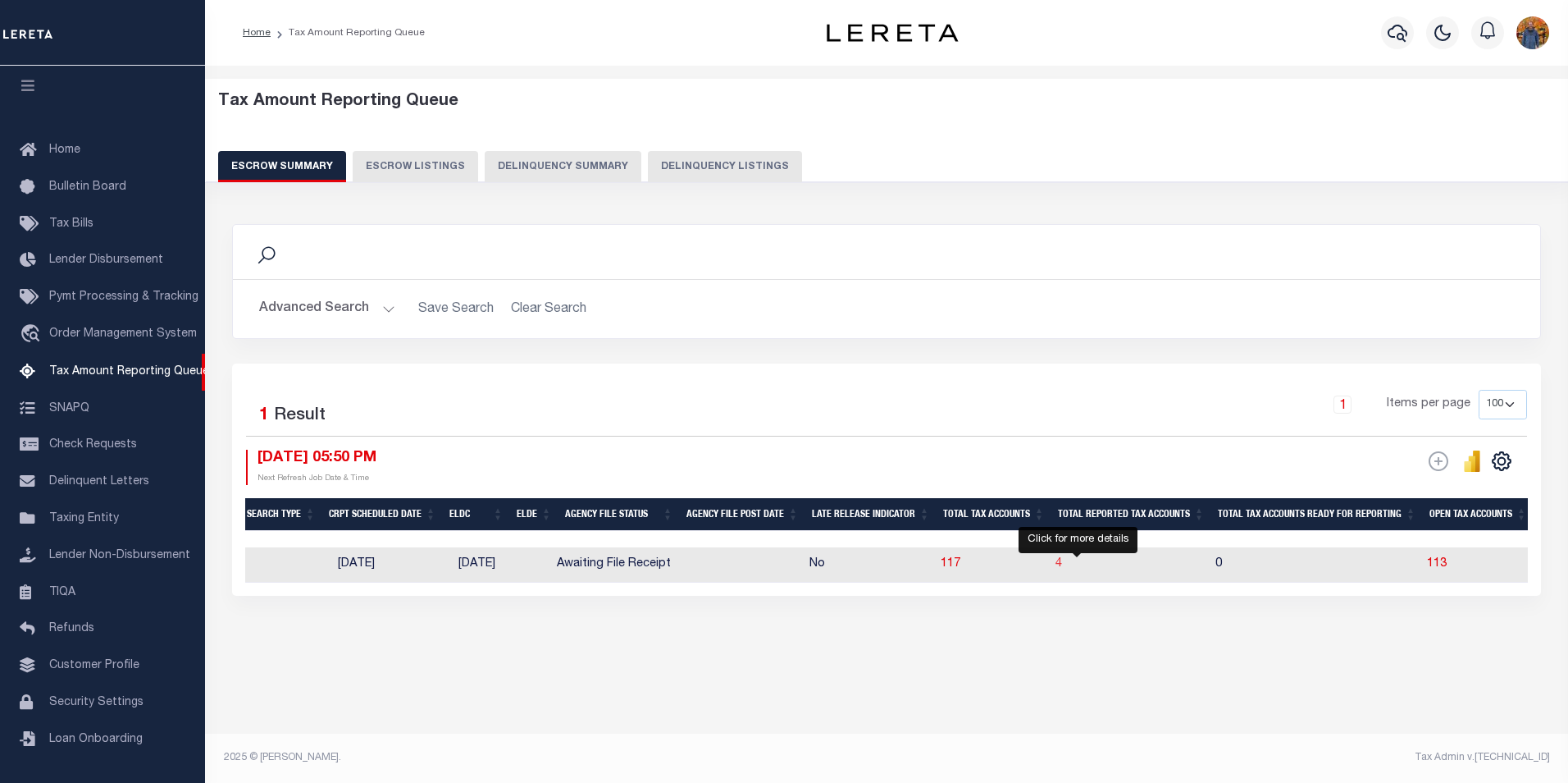
click at [1062, 565] on span "4" at bounding box center [1058, 564] width 7 height 11
select select "100"
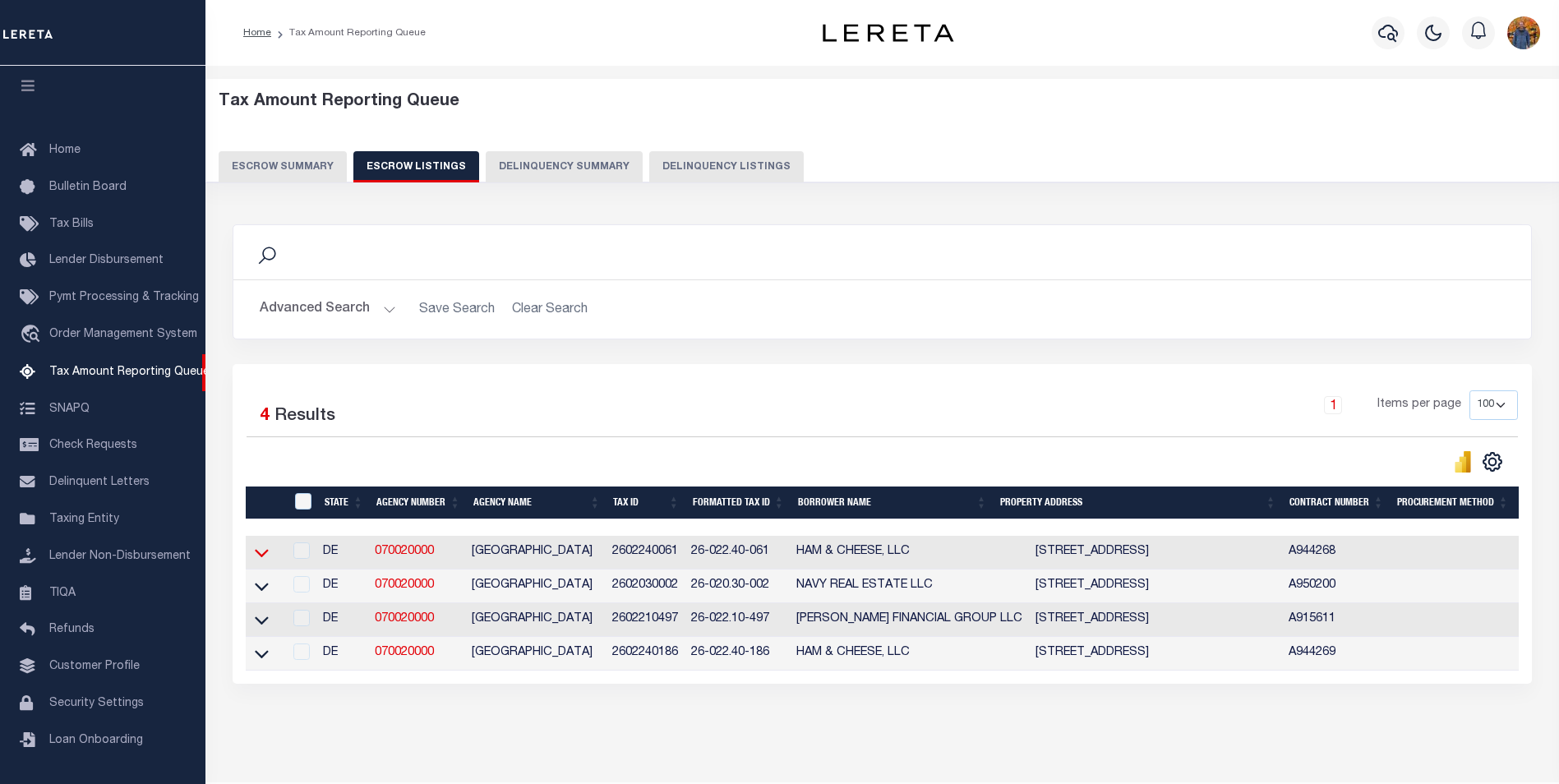
click at [259, 561] on icon at bounding box center [262, 553] width 14 height 17
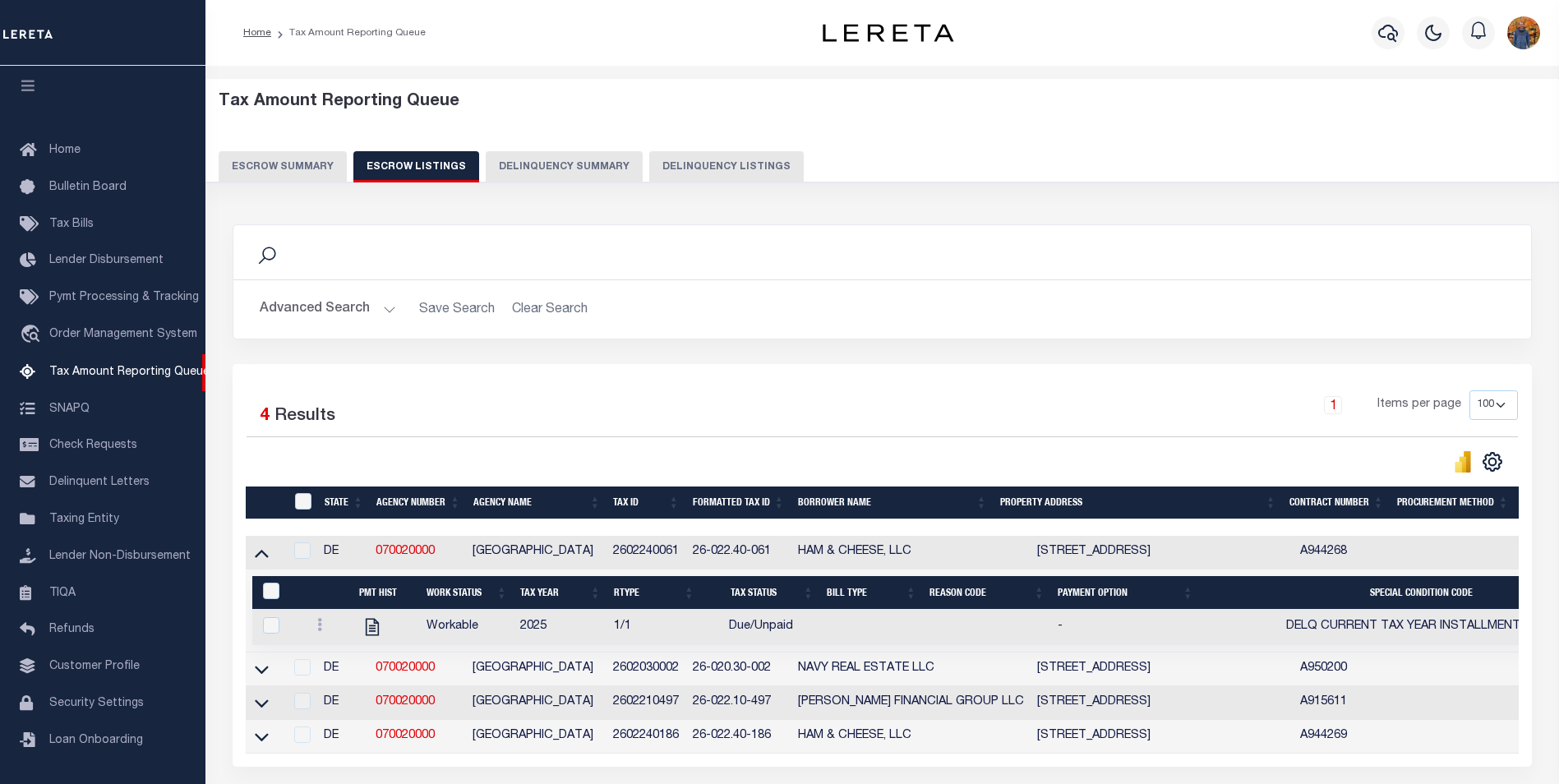
click at [254, 671] on link at bounding box center [262, 668] width 19 height 11
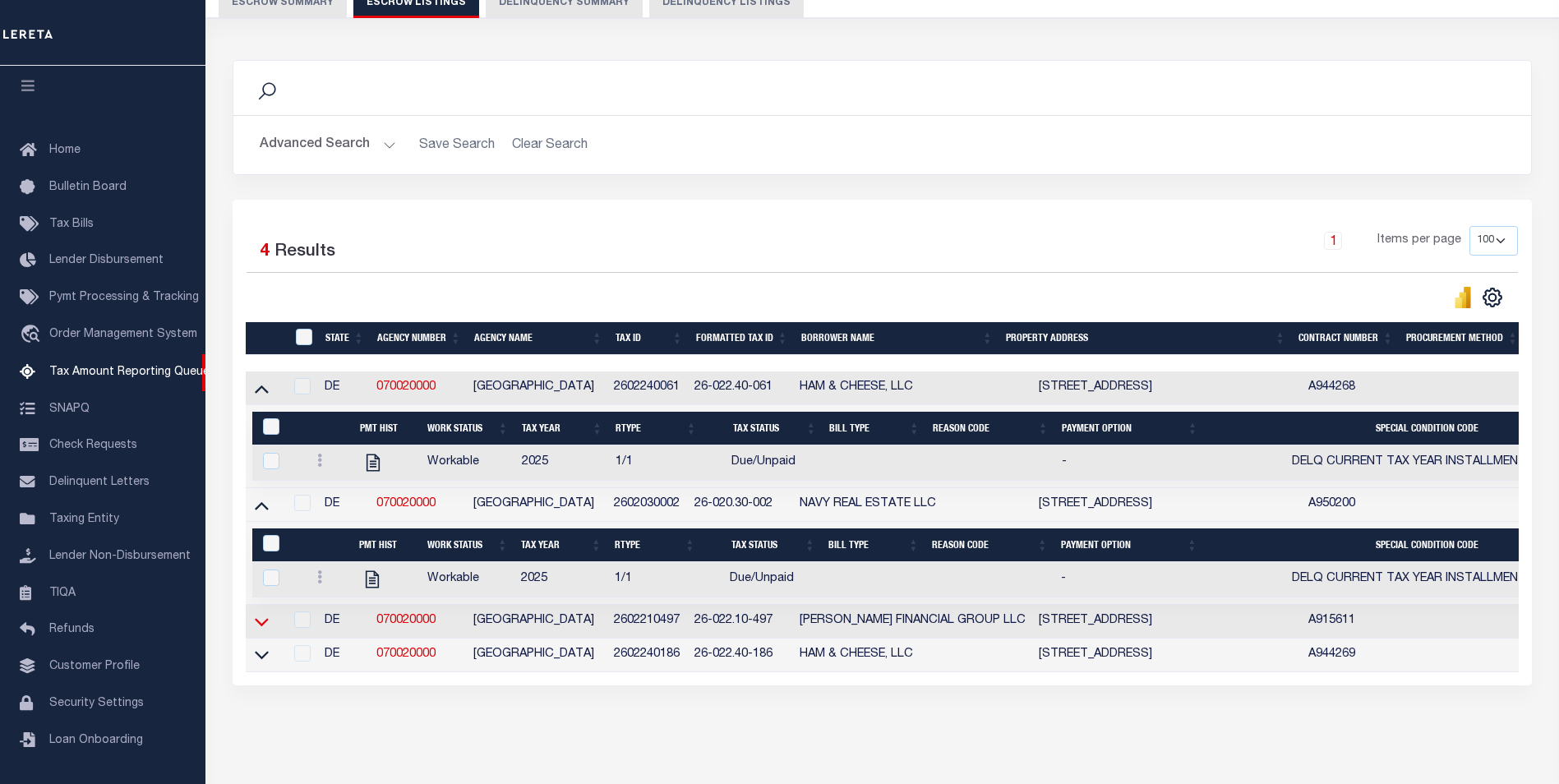
click at [255, 630] on icon at bounding box center [262, 622] width 14 height 17
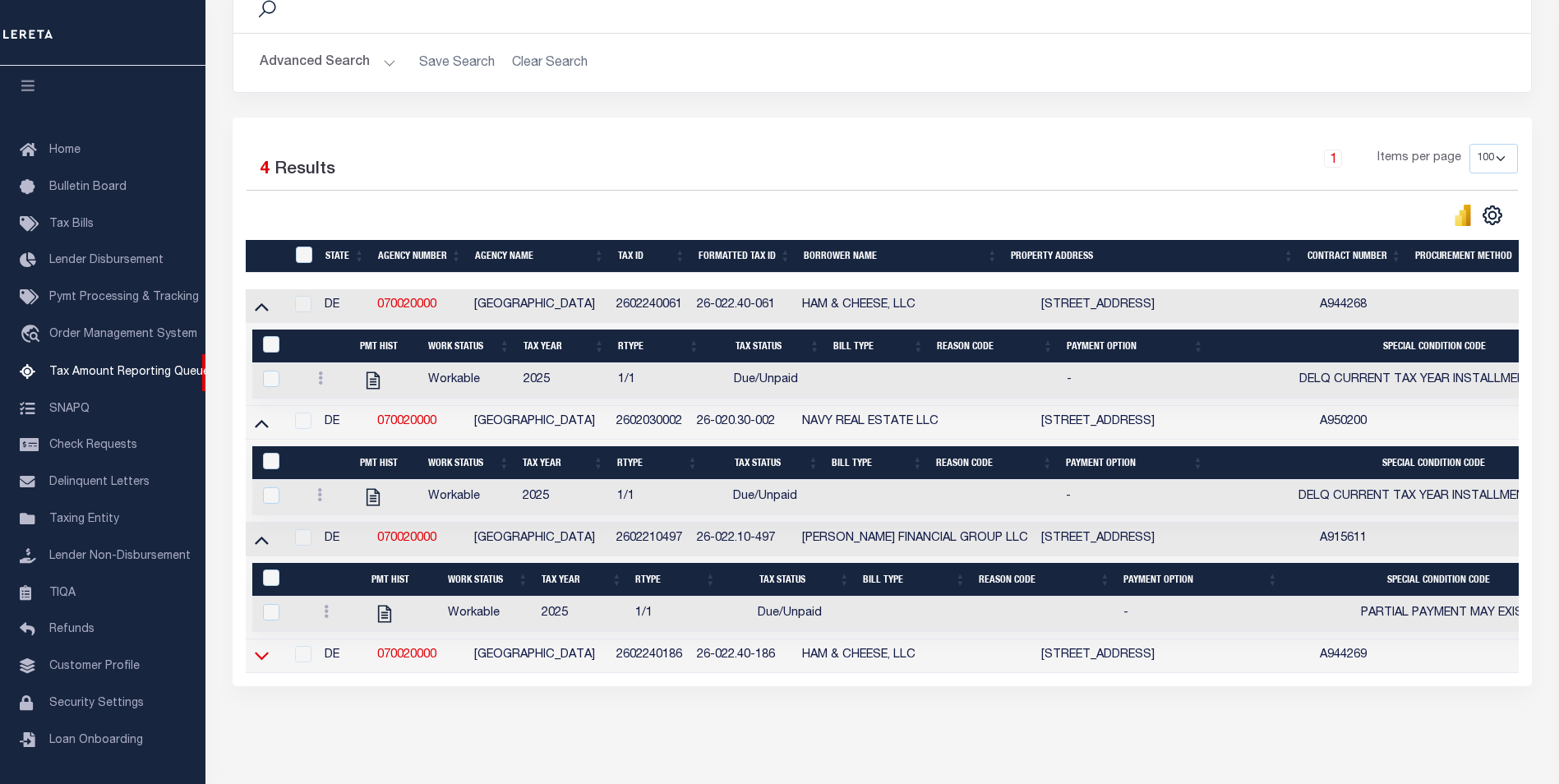
click at [266, 663] on icon at bounding box center [262, 655] width 14 height 17
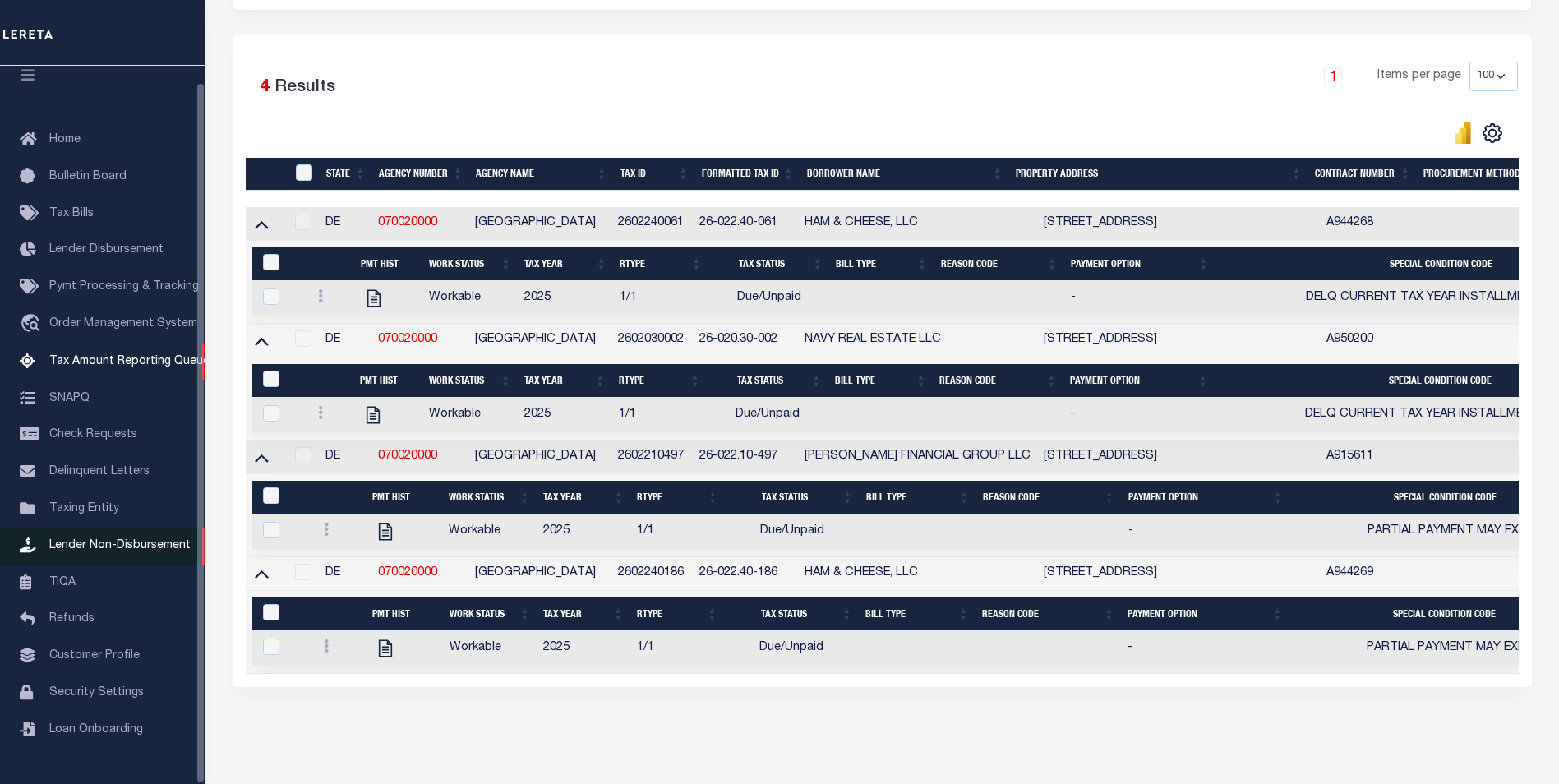
click at [133, 551] on span "Lender Non-Disbursement" at bounding box center [120, 545] width 141 height 11
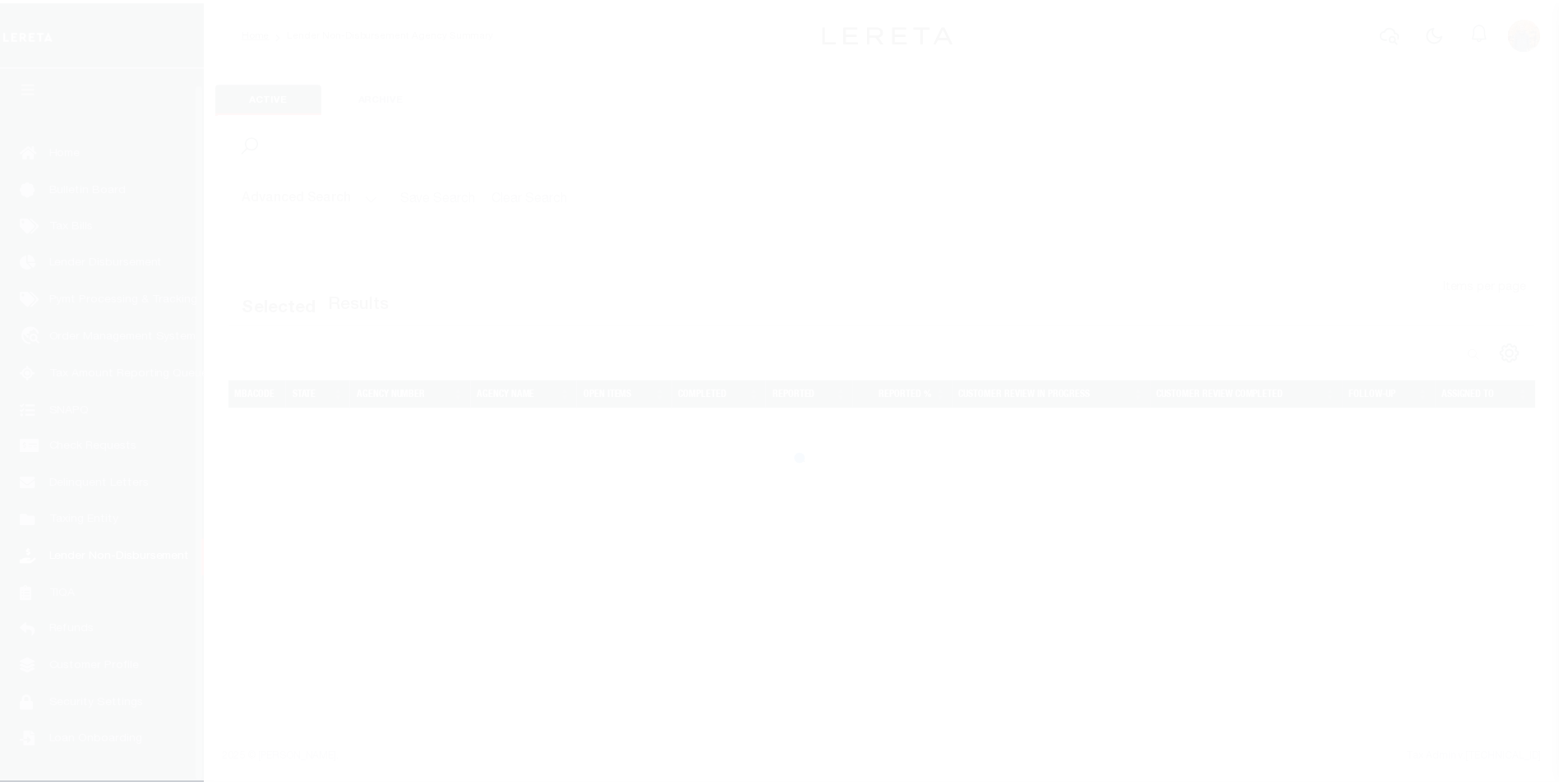
scroll to position [16, 0]
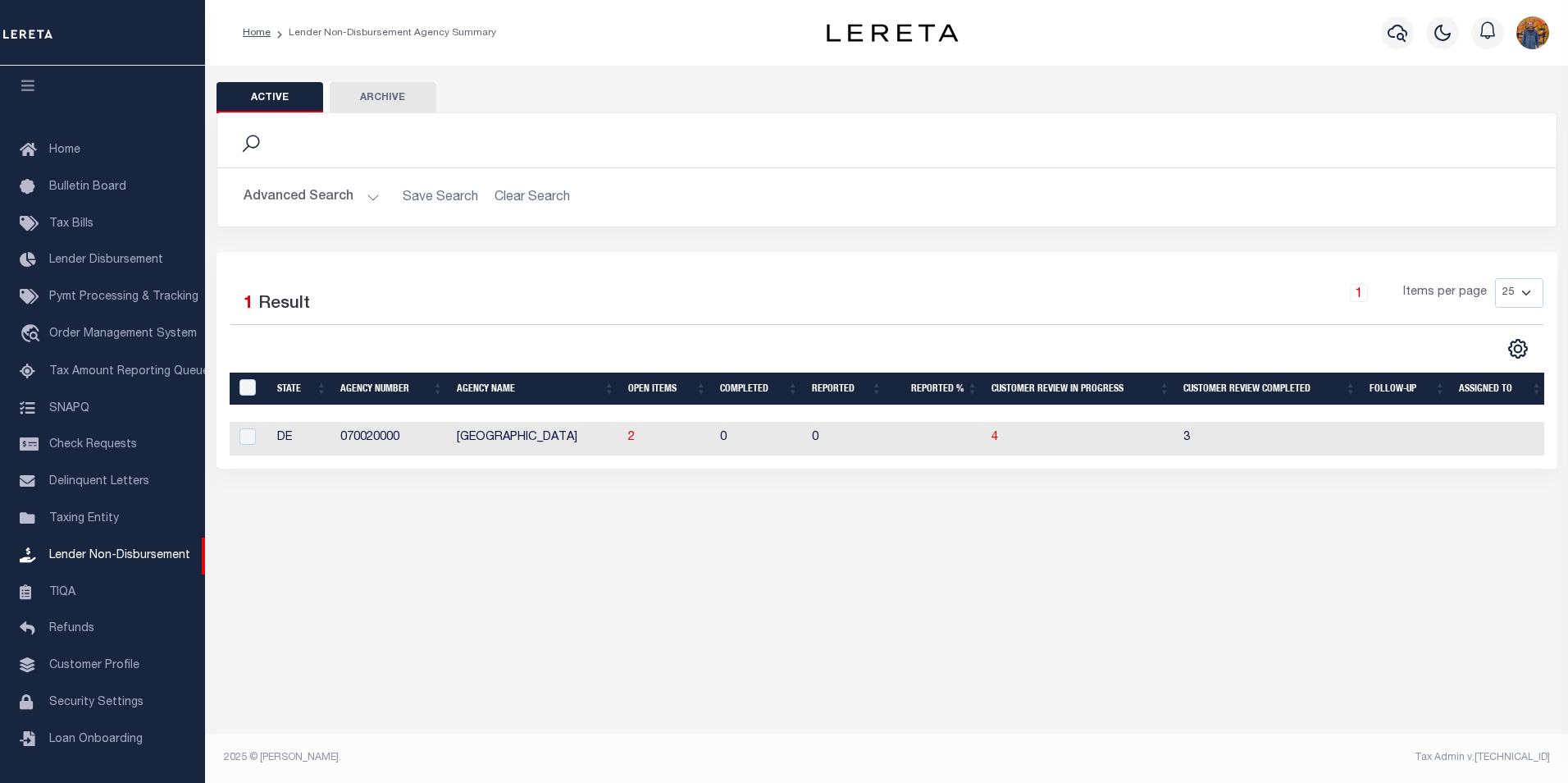
click at [627, 446] on td "2" at bounding box center [667, 438] width 92 height 33
checkbox input "true"
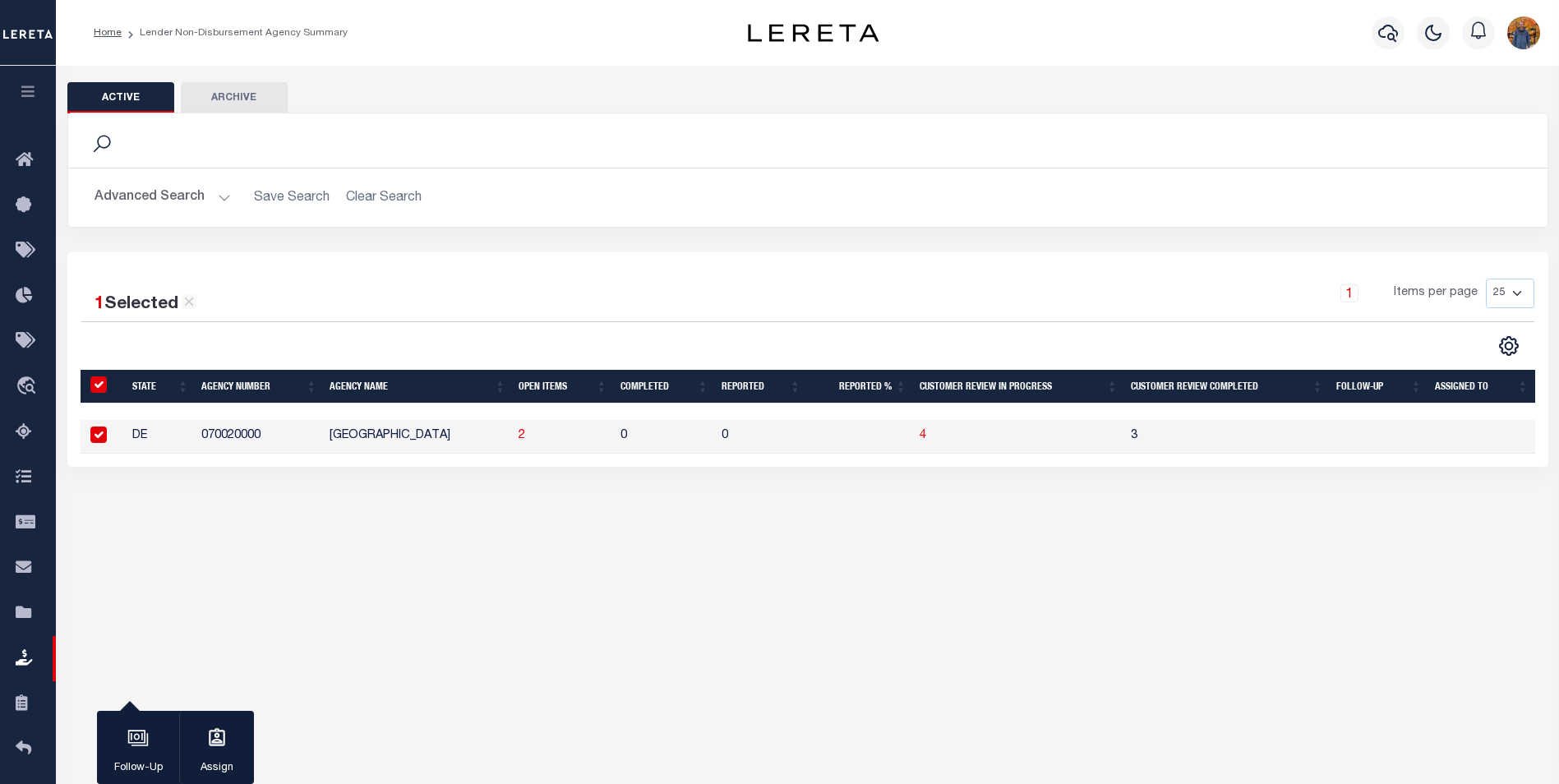
click at [633, 442] on div "1 Selected 1 Result 1 Items per page 25 50 100 200" at bounding box center [808, 359] width 1482 height 215
click at [503, 423] on td "[GEOGRAPHIC_DATA]" at bounding box center [417, 419] width 189 height 33
checkbox input "false"
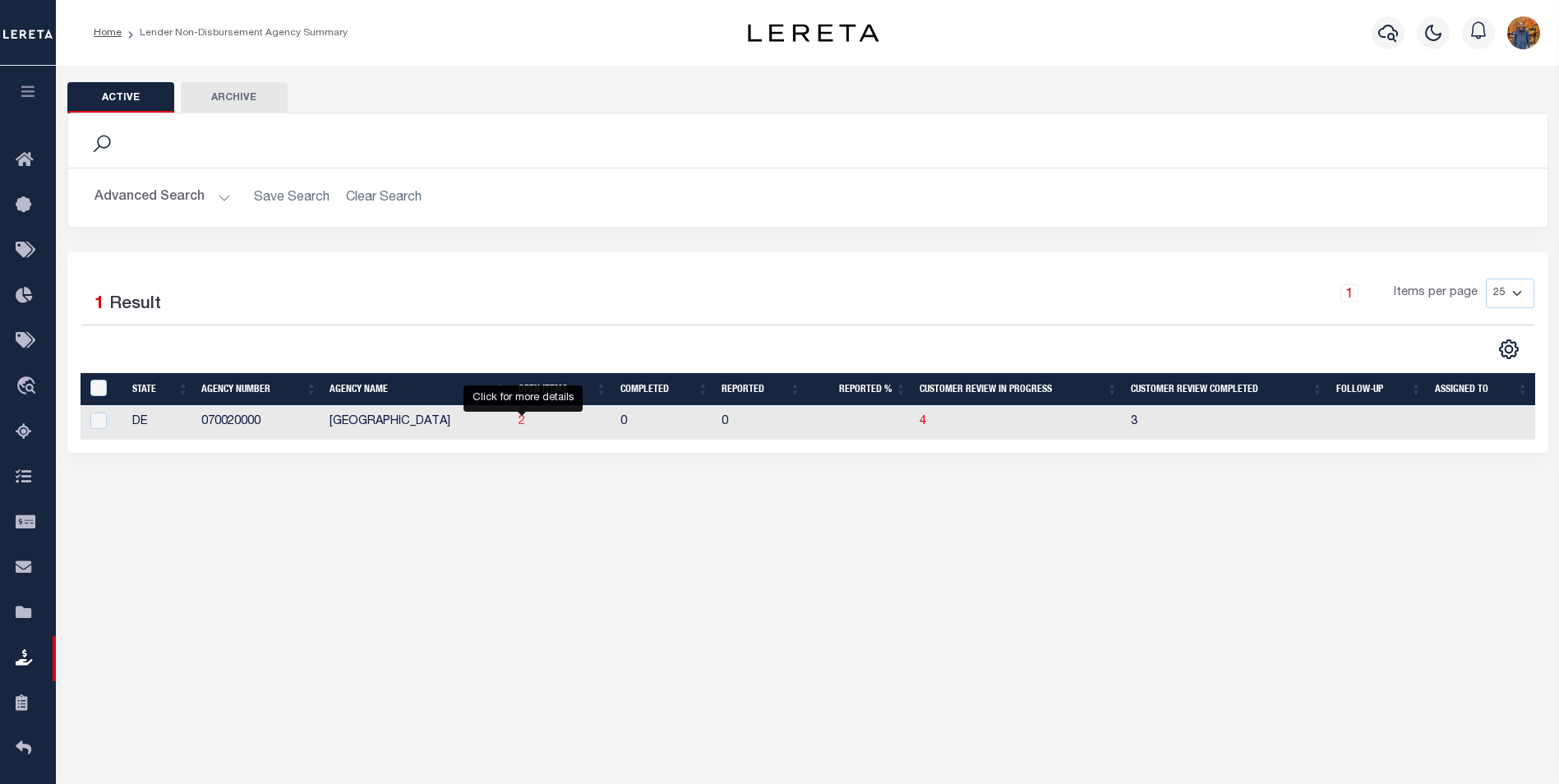
click at [520, 426] on span "2" at bounding box center [522, 421] width 7 height 11
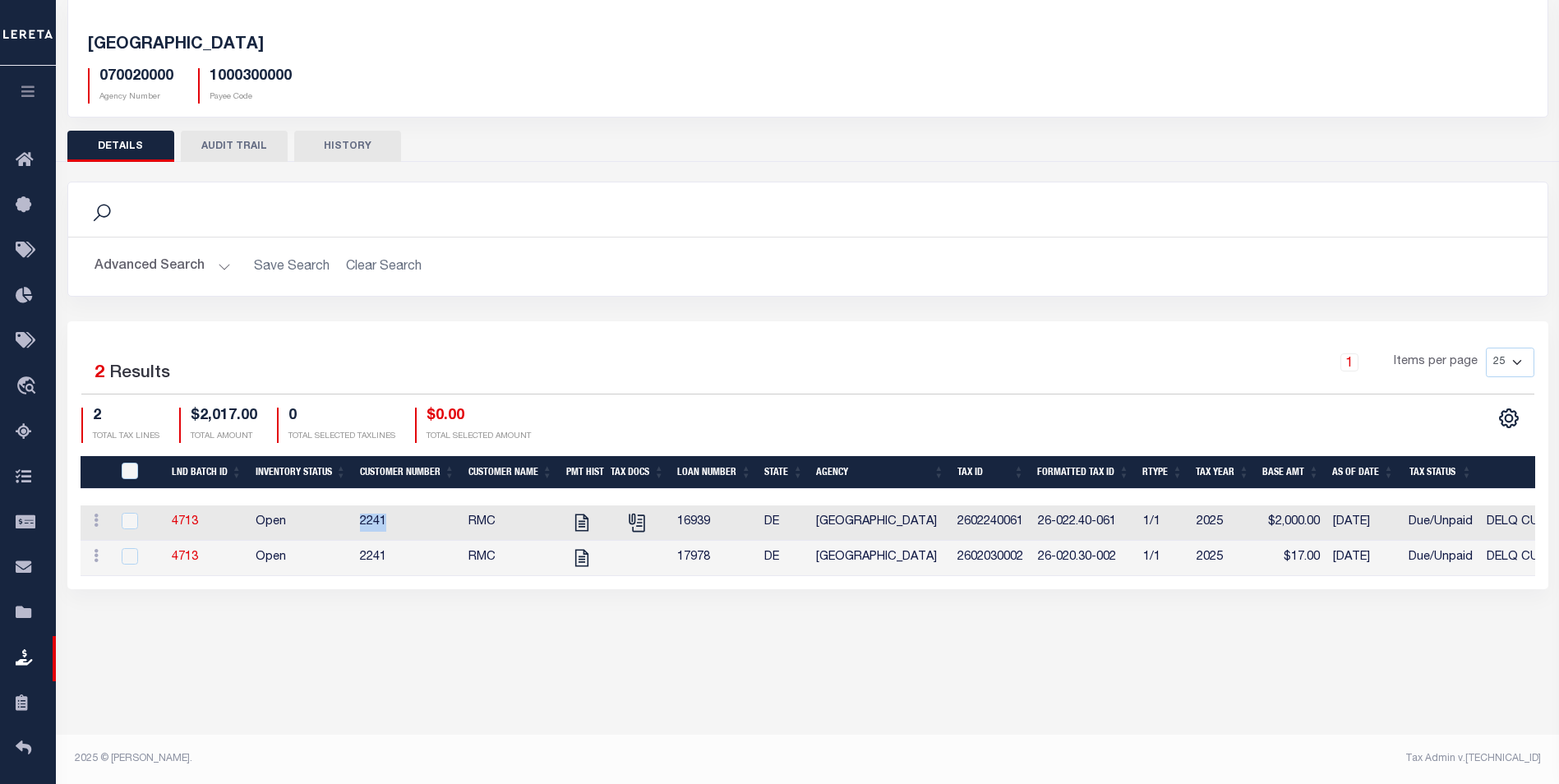
drag, startPoint x: 403, startPoint y: 524, endPoint x: 351, endPoint y: 526, distance: 52.0
click at [351, 526] on tr "ACTIONS View Tax Line Detail Internal Comments 4713 Open 2241 RMC 16939 DE NEW …" at bounding box center [1131, 522] width 2102 height 35
copy tr "2241"
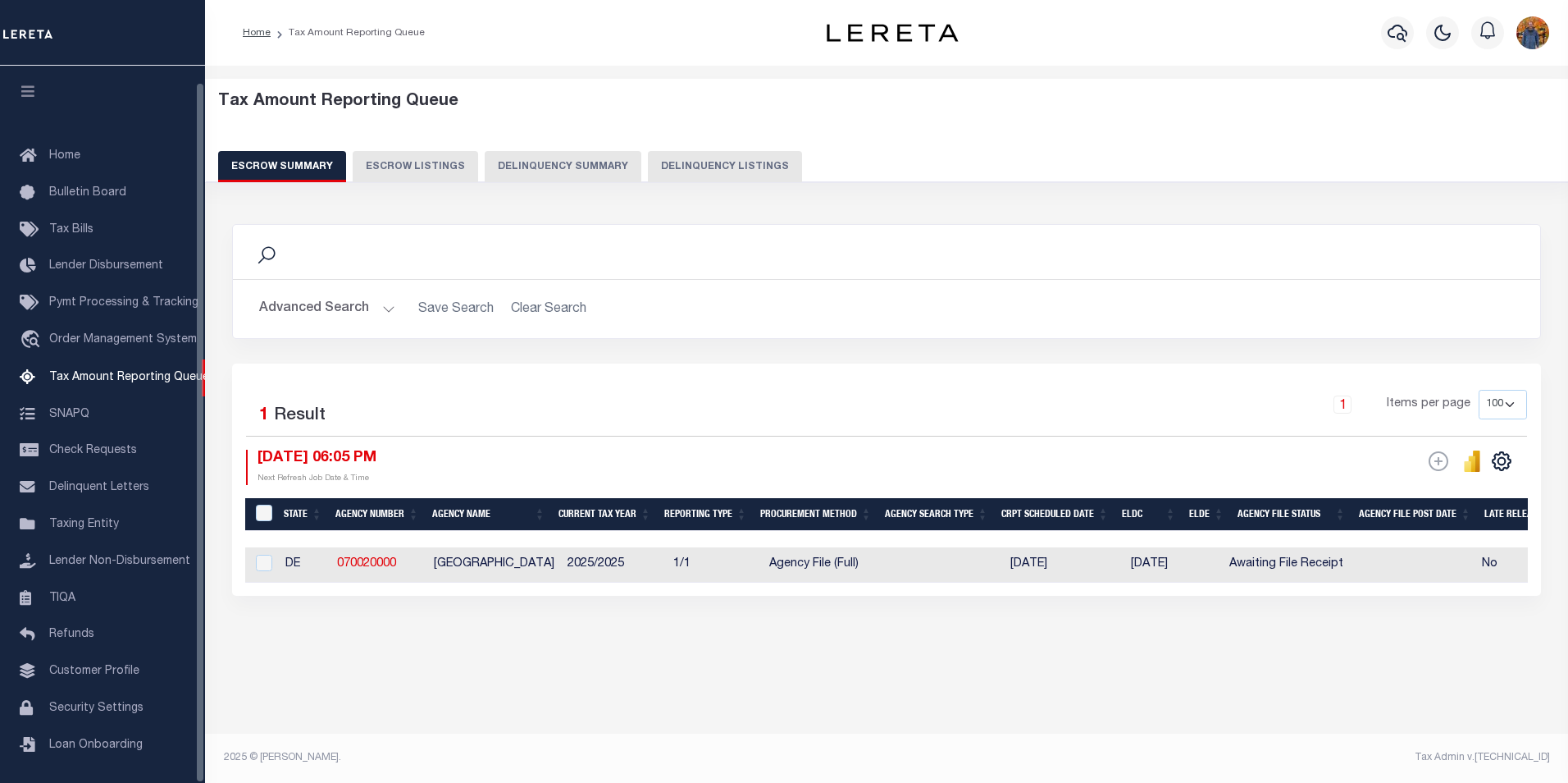
select select "100"
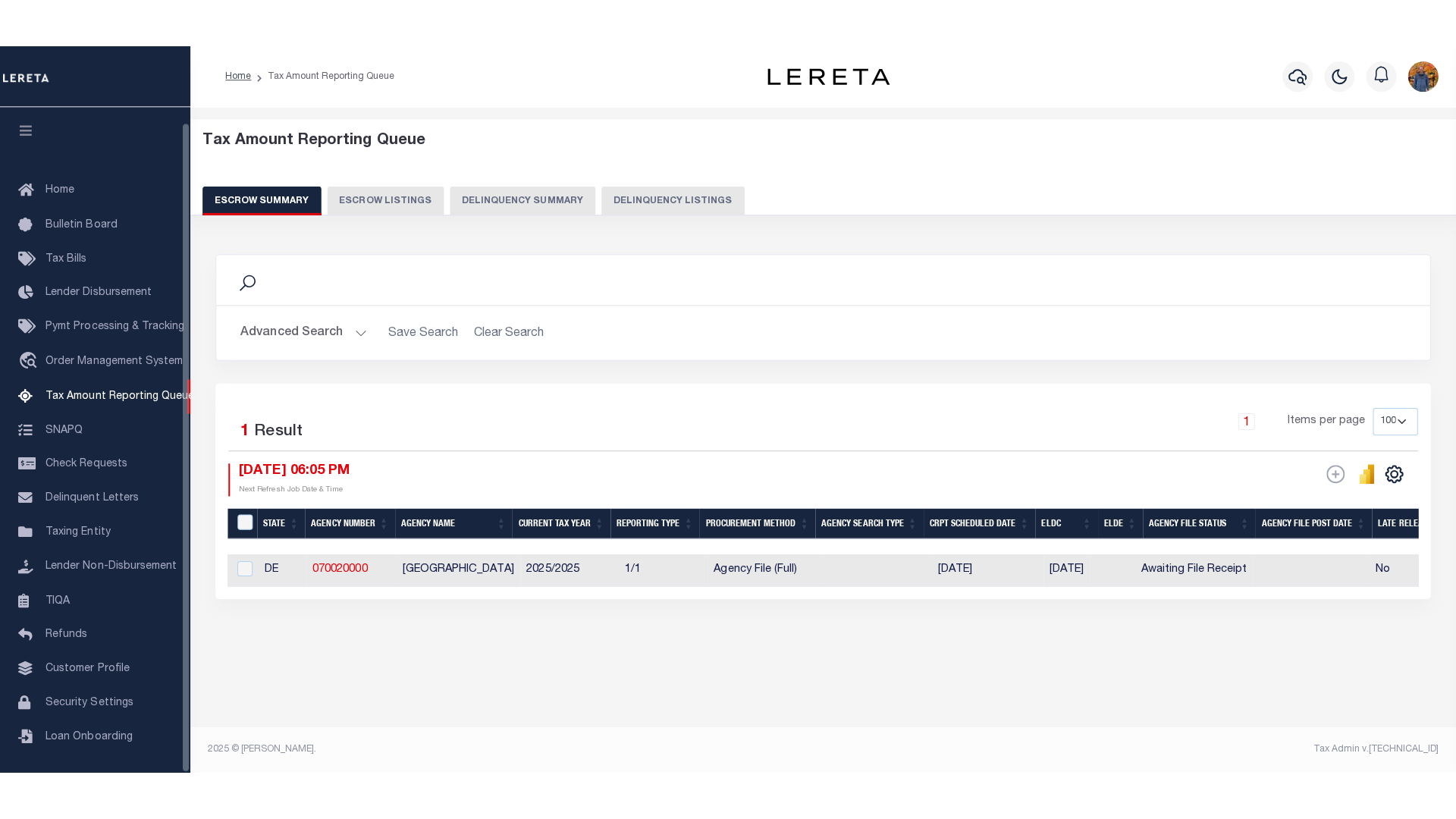
scroll to position [15, 0]
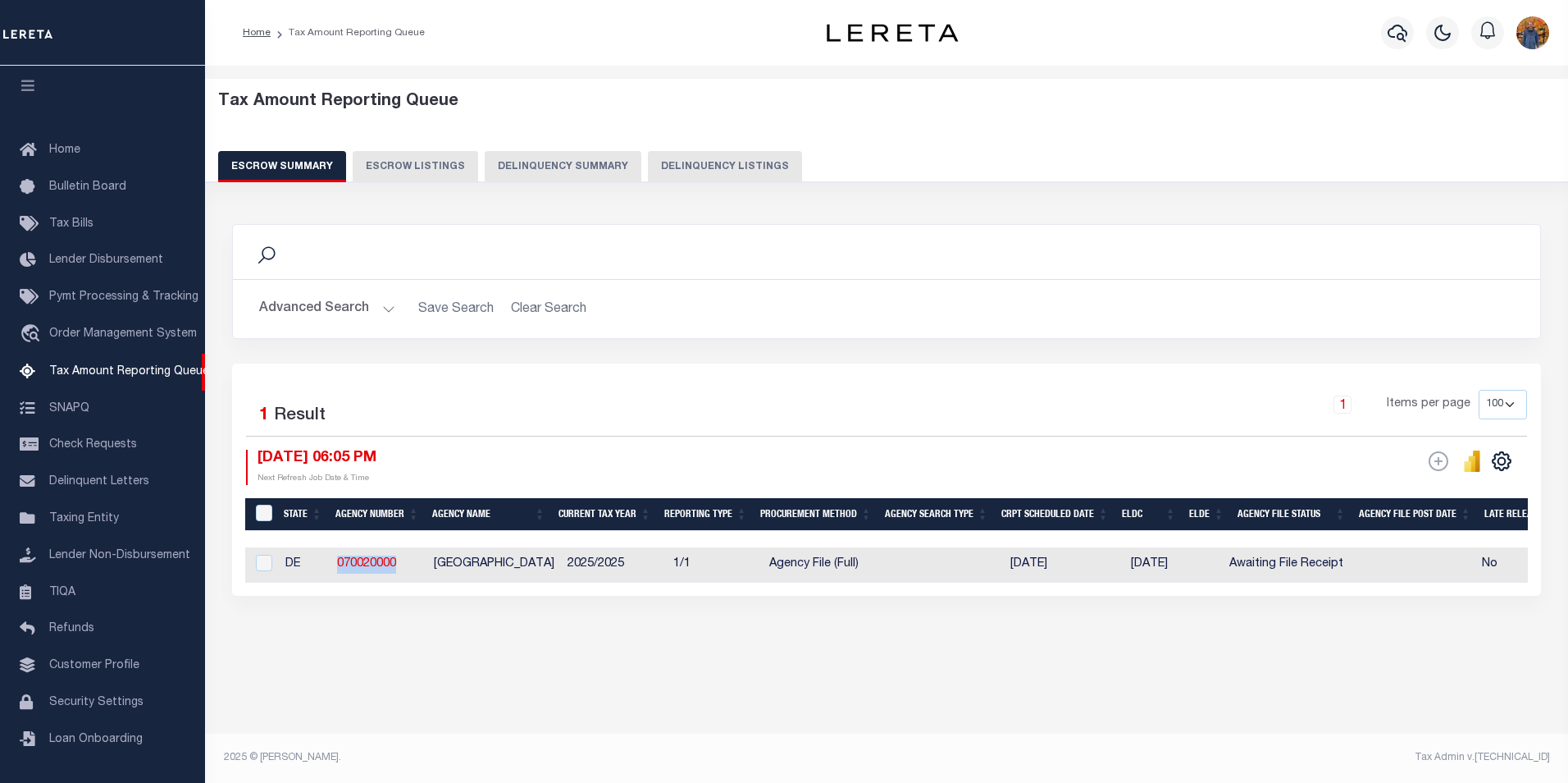
drag, startPoint x: 400, startPoint y: 559, endPoint x: 515, endPoint y: 278, distance: 303.6
click at [336, 562] on td "070020000" at bounding box center [379, 565] width 97 height 35
checkbox input "true"
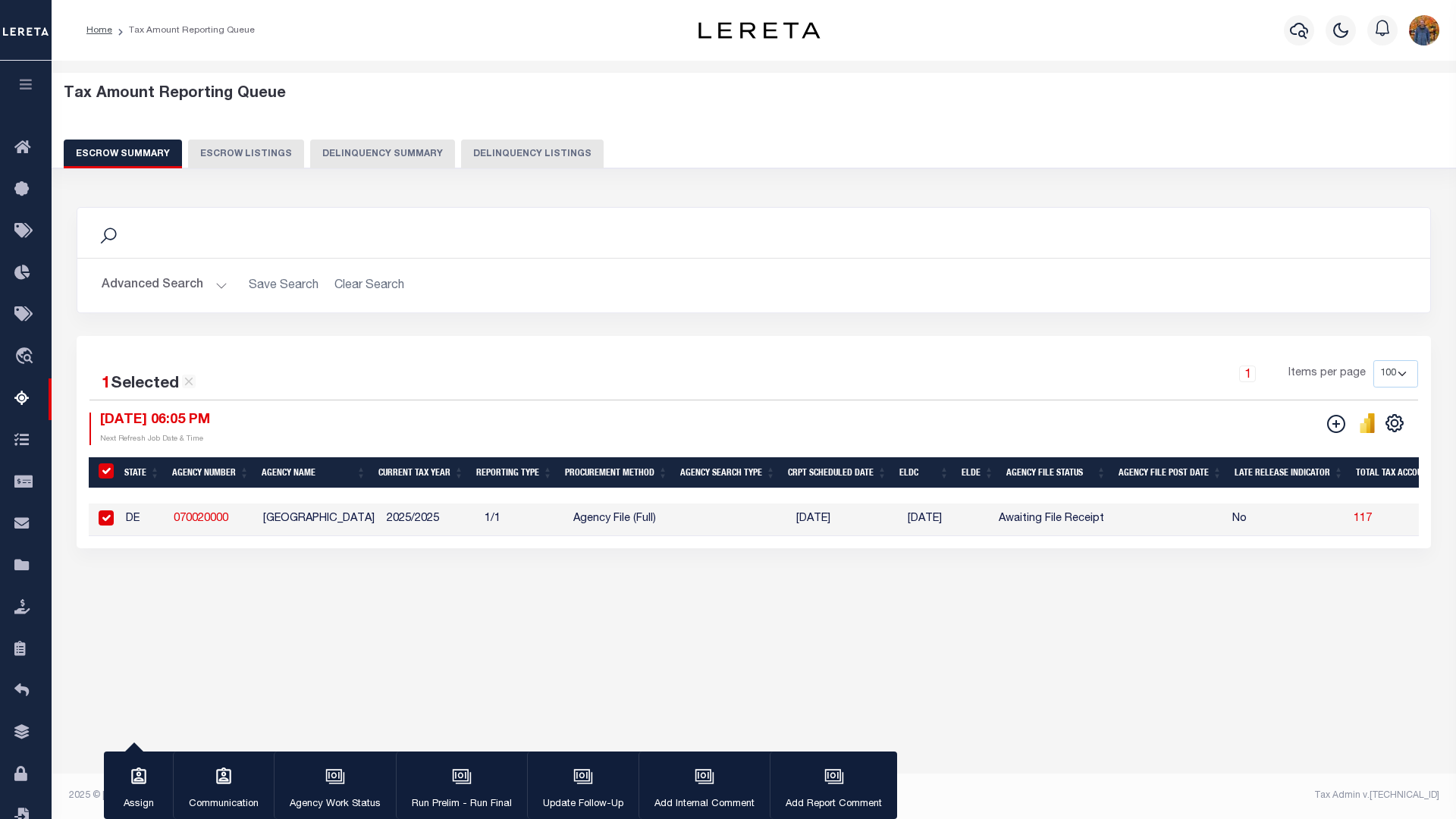
drag, startPoint x: 209, startPoint y: 517, endPoint x: 212, endPoint y: 600, distance: 83.1
click at [212, 594] on div "Search Advanced Search Save Search Clear Search EscrowSummaryGridWrapper_dynami…" at bounding box center [754, 393] width 1375 height 402
drag, startPoint x: 237, startPoint y: 525, endPoint x: 253, endPoint y: 528, distance: 16.3
click at [171, 517] on td "070020000" at bounding box center [212, 519] width 90 height 33
checkbox input "false"
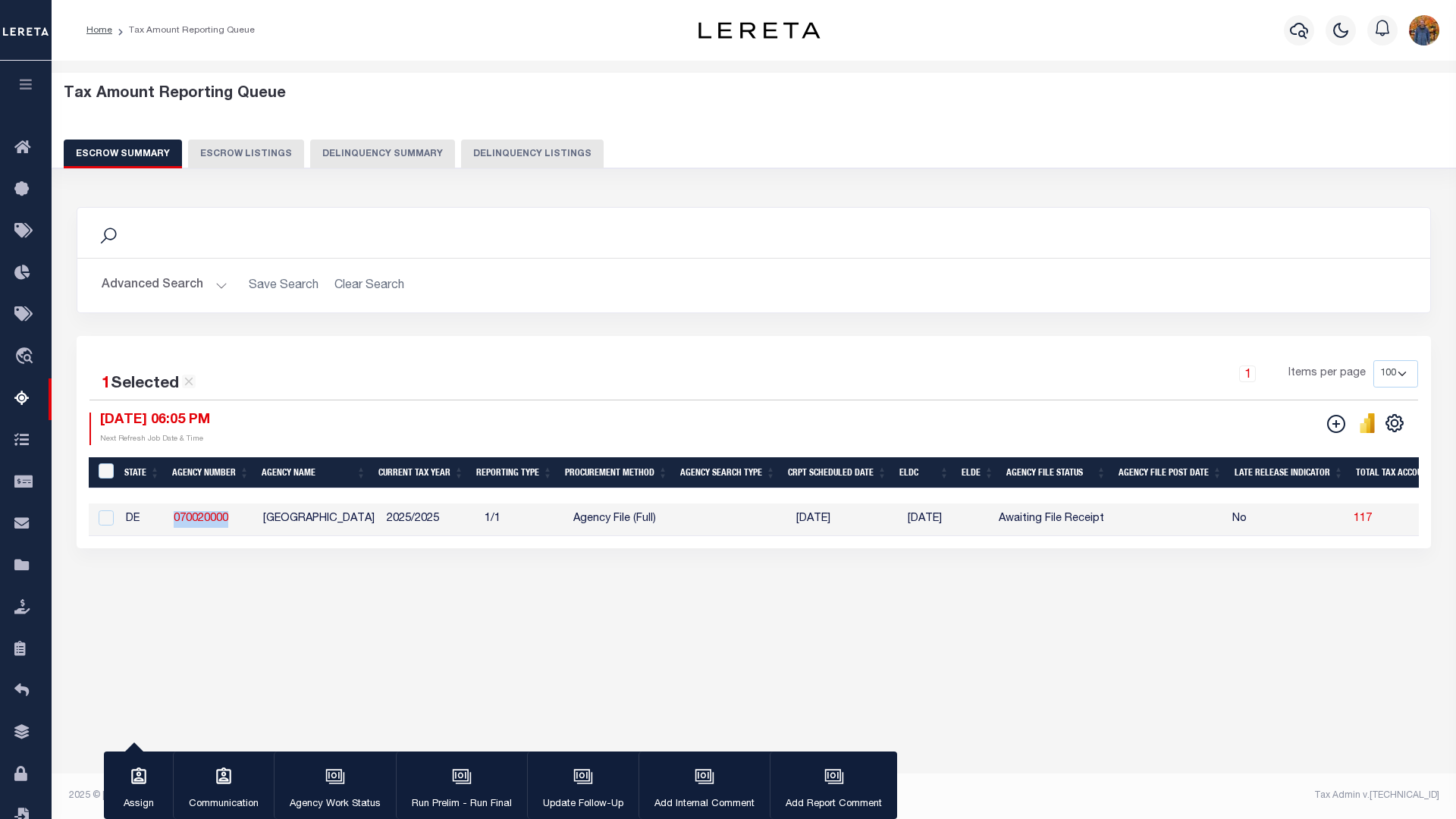
checkbox input "false"
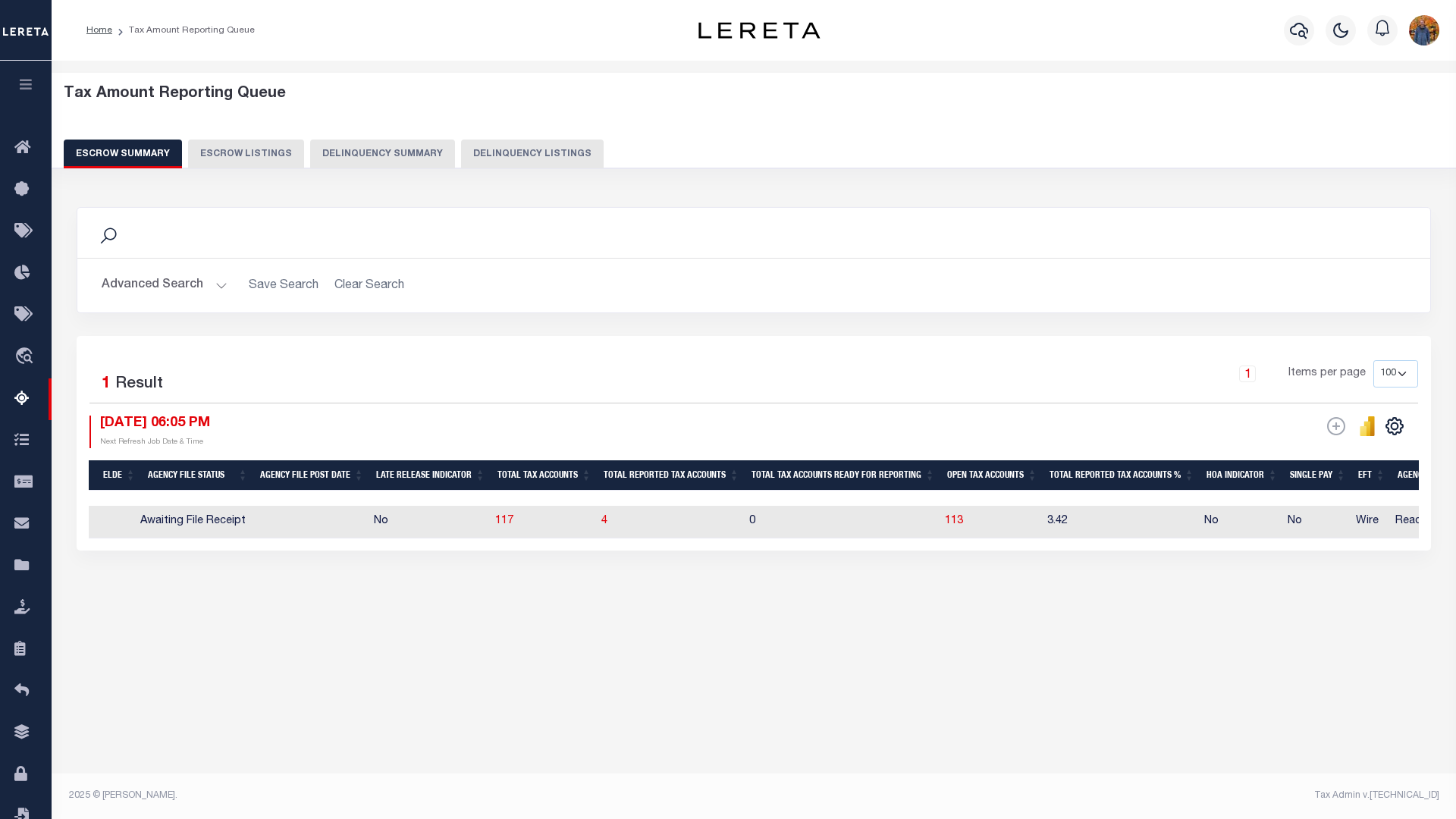
scroll to position [0, 0]
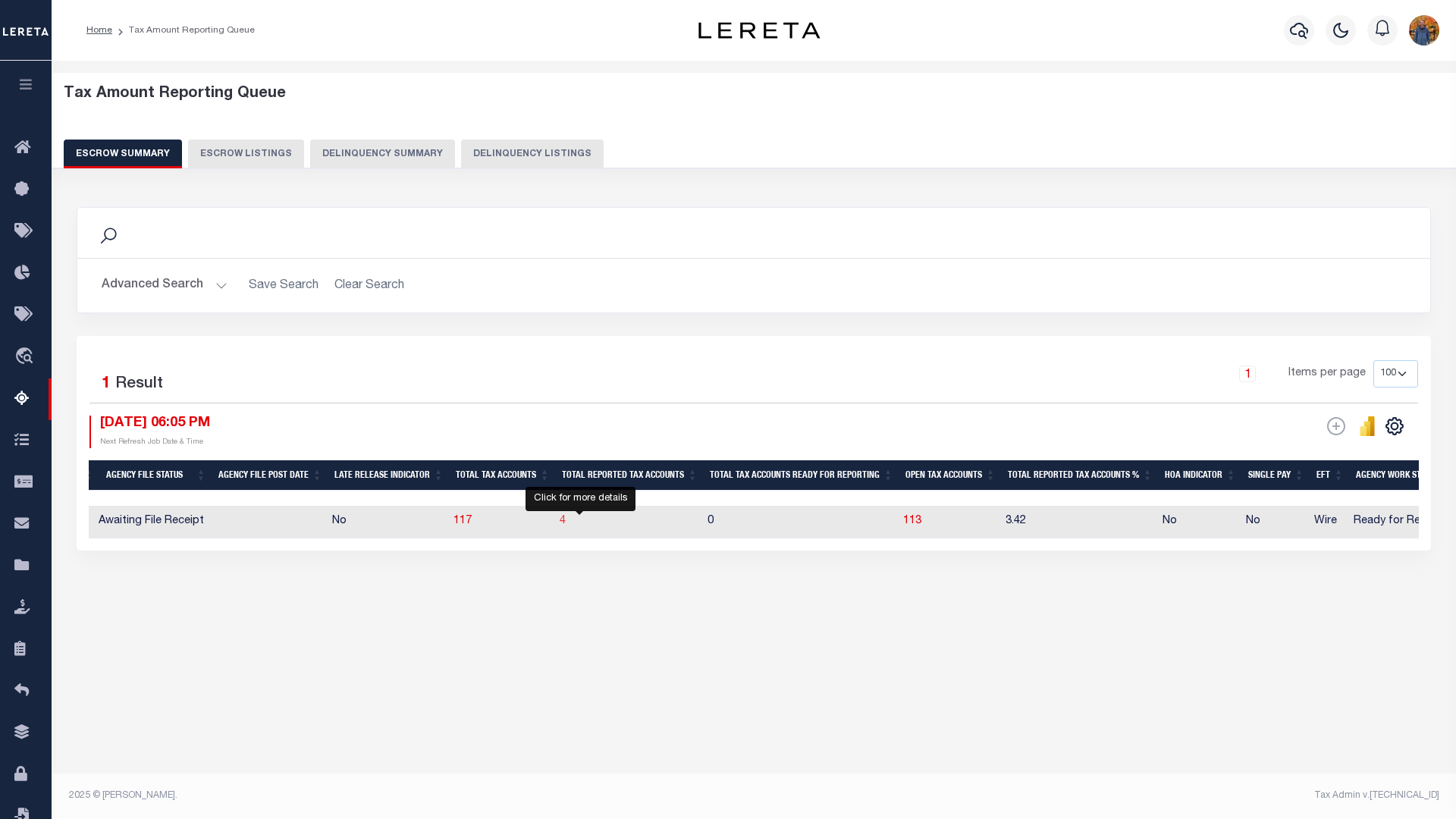
drag, startPoint x: 583, startPoint y: 527, endPoint x: 569, endPoint y: 586, distance: 60.6
click at [566, 526] on span "4" at bounding box center [562, 521] width 6 height 11
select select "100"
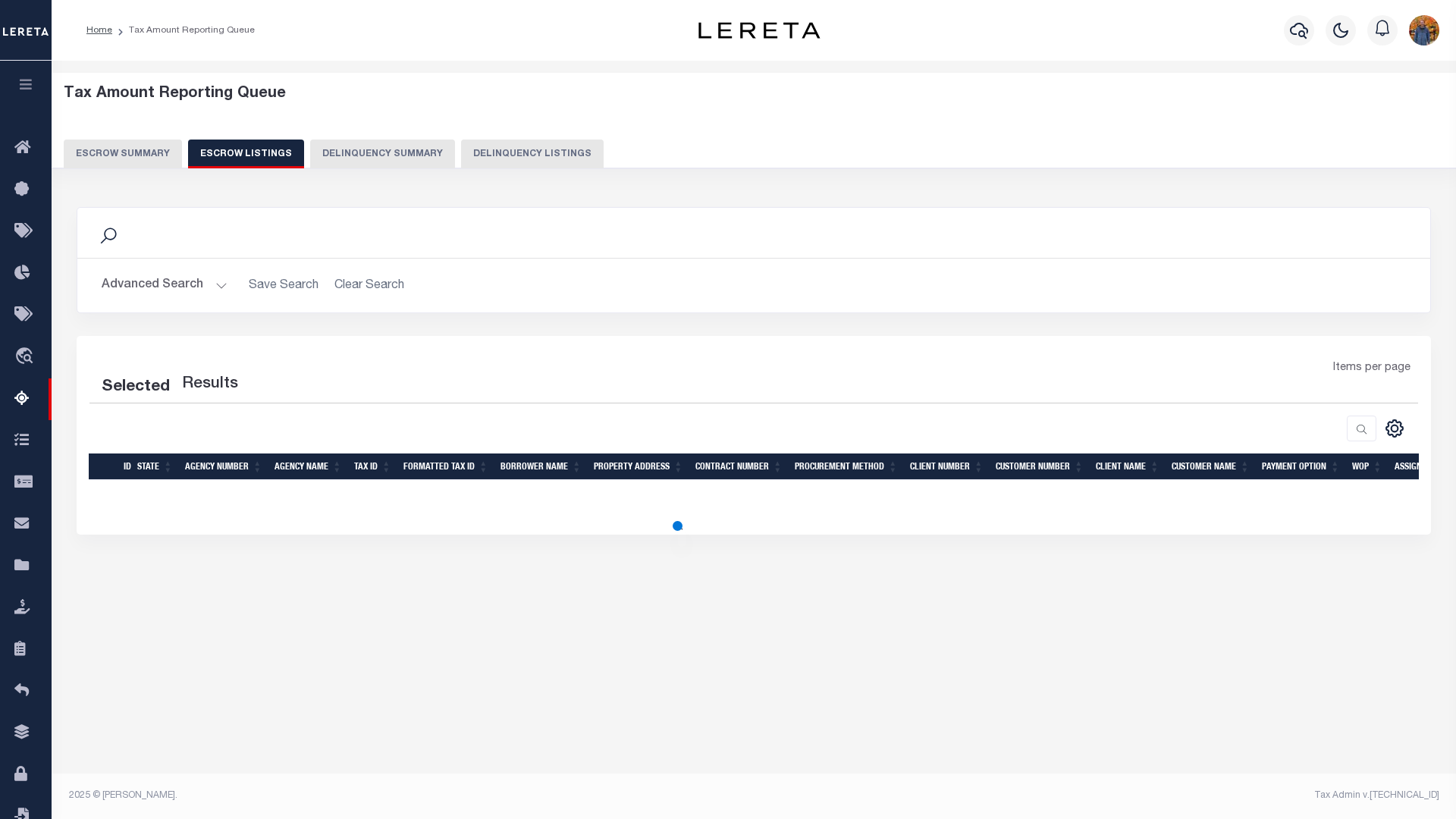
select select "100"
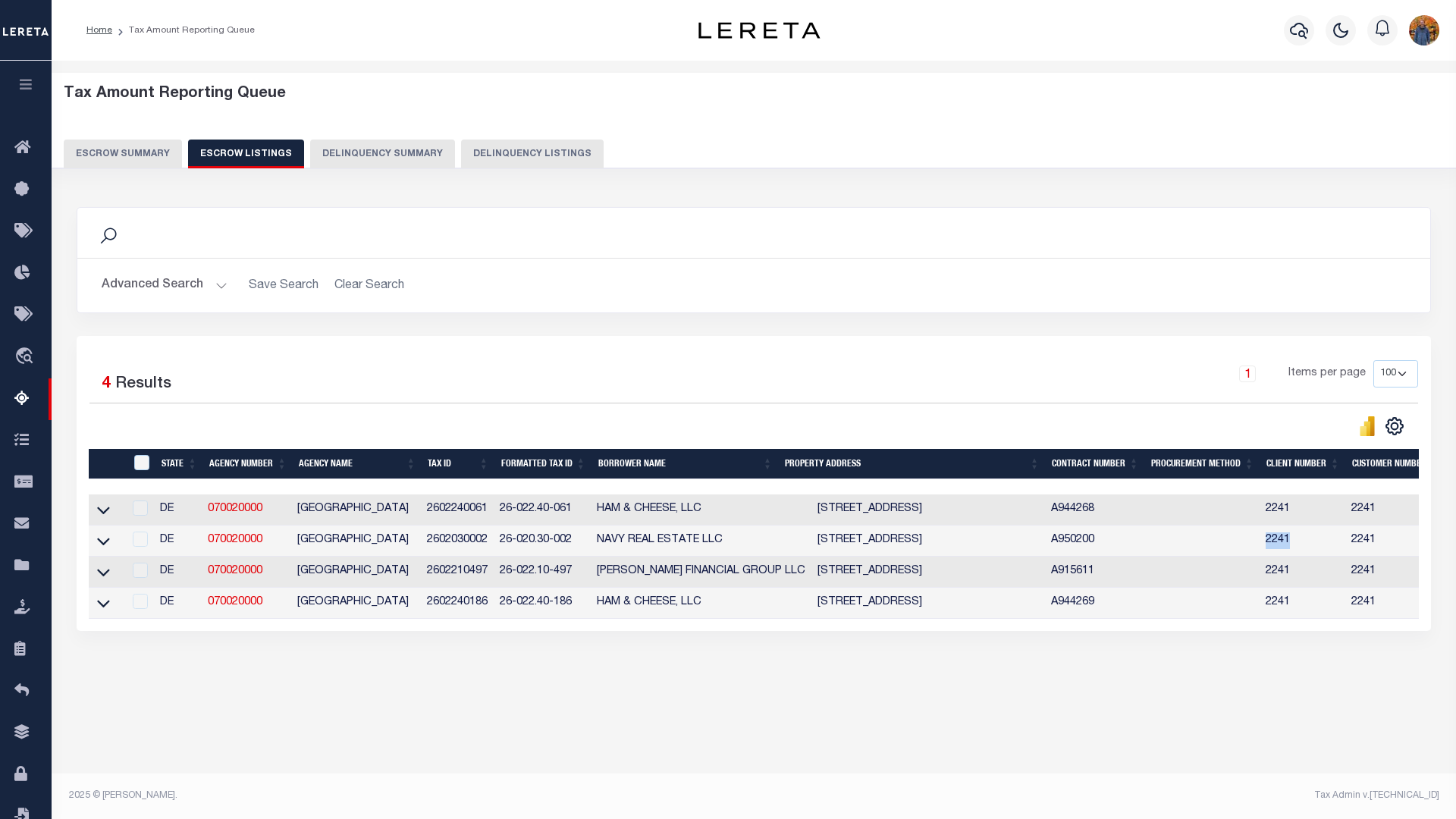
drag, startPoint x: 1307, startPoint y: 535, endPoint x: 1267, endPoint y: 537, distance: 40.0
click at [1267, 537] on td "2241" at bounding box center [1302, 540] width 85 height 31
copy td "2241"
drag, startPoint x: 25, startPoint y: 77, endPoint x: 25, endPoint y: 98, distance: 21.0
click at [25, 76] on button "button" at bounding box center [26, 86] width 52 height 52
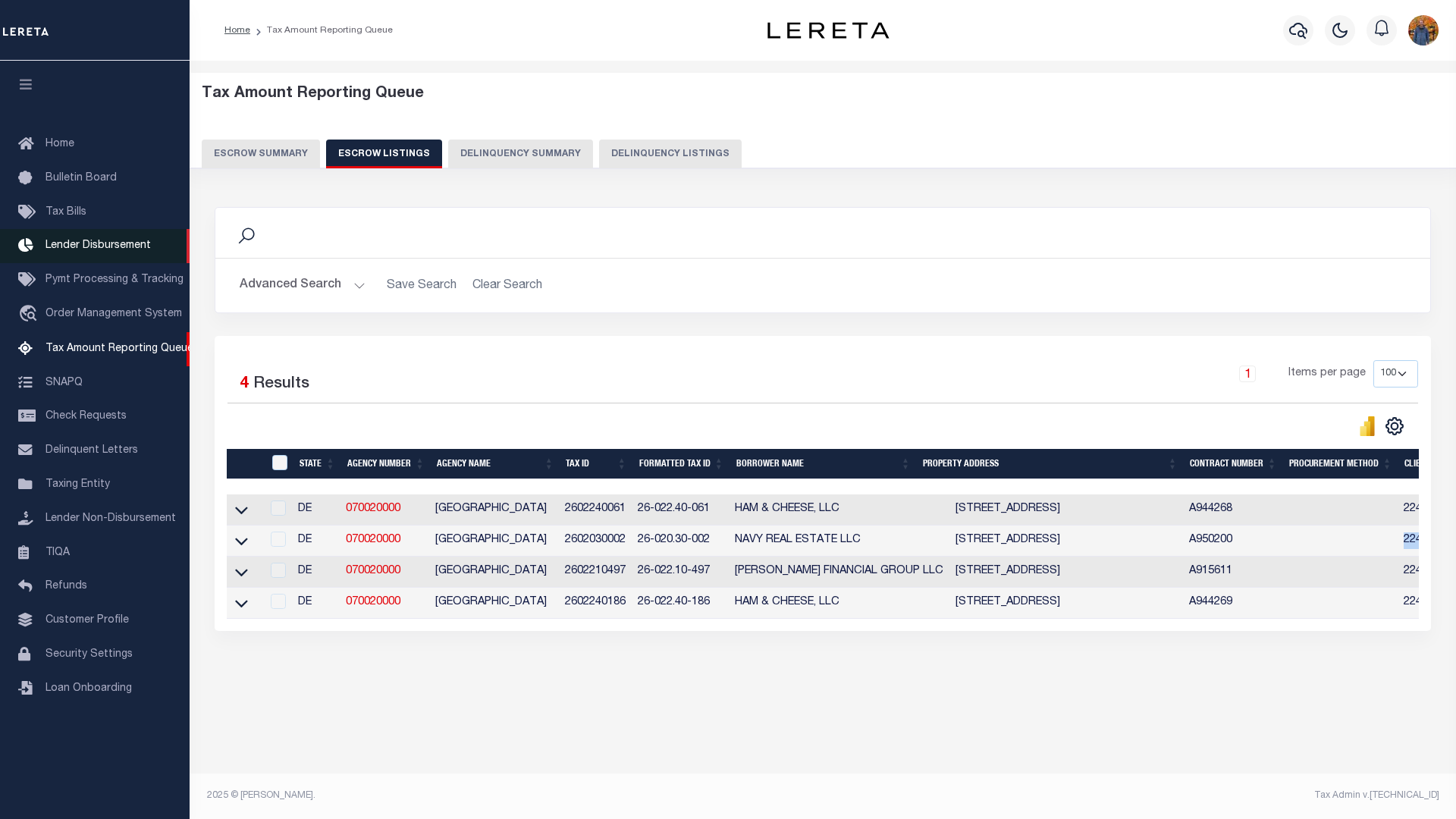
click at [117, 251] on span "Lender Disbursement" at bounding box center [99, 246] width 106 height 11
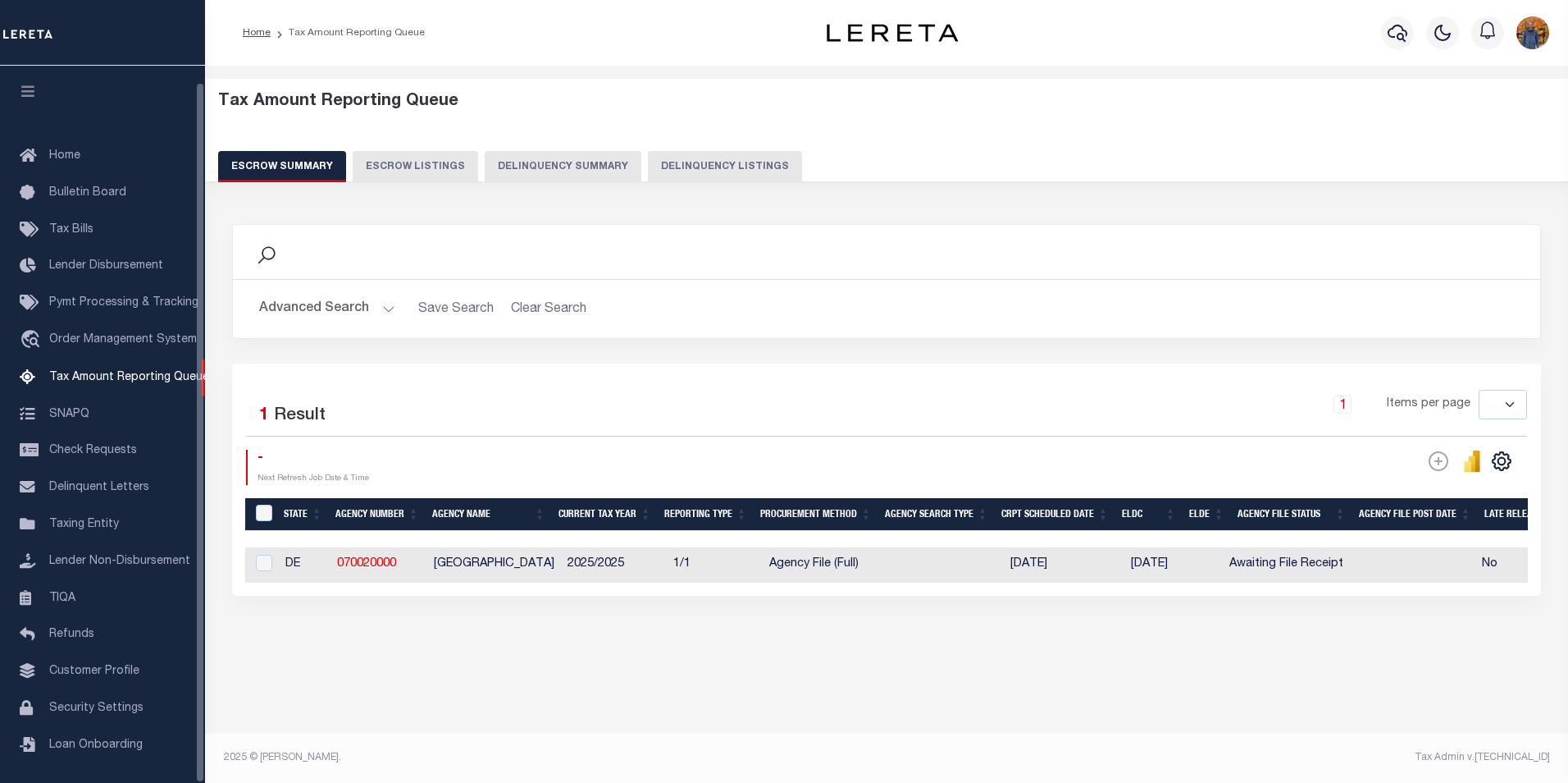
select select
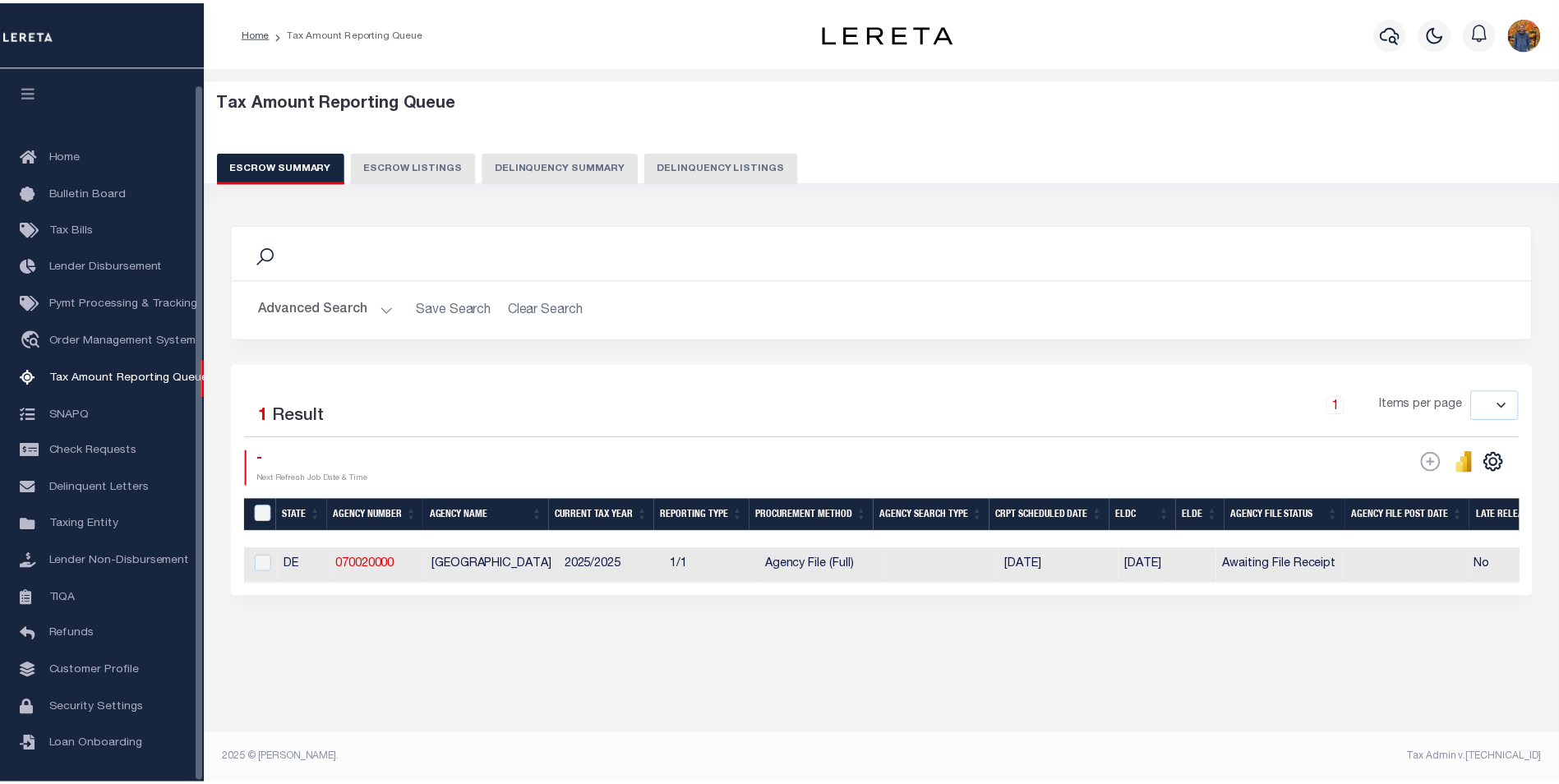
scroll to position [16, 0]
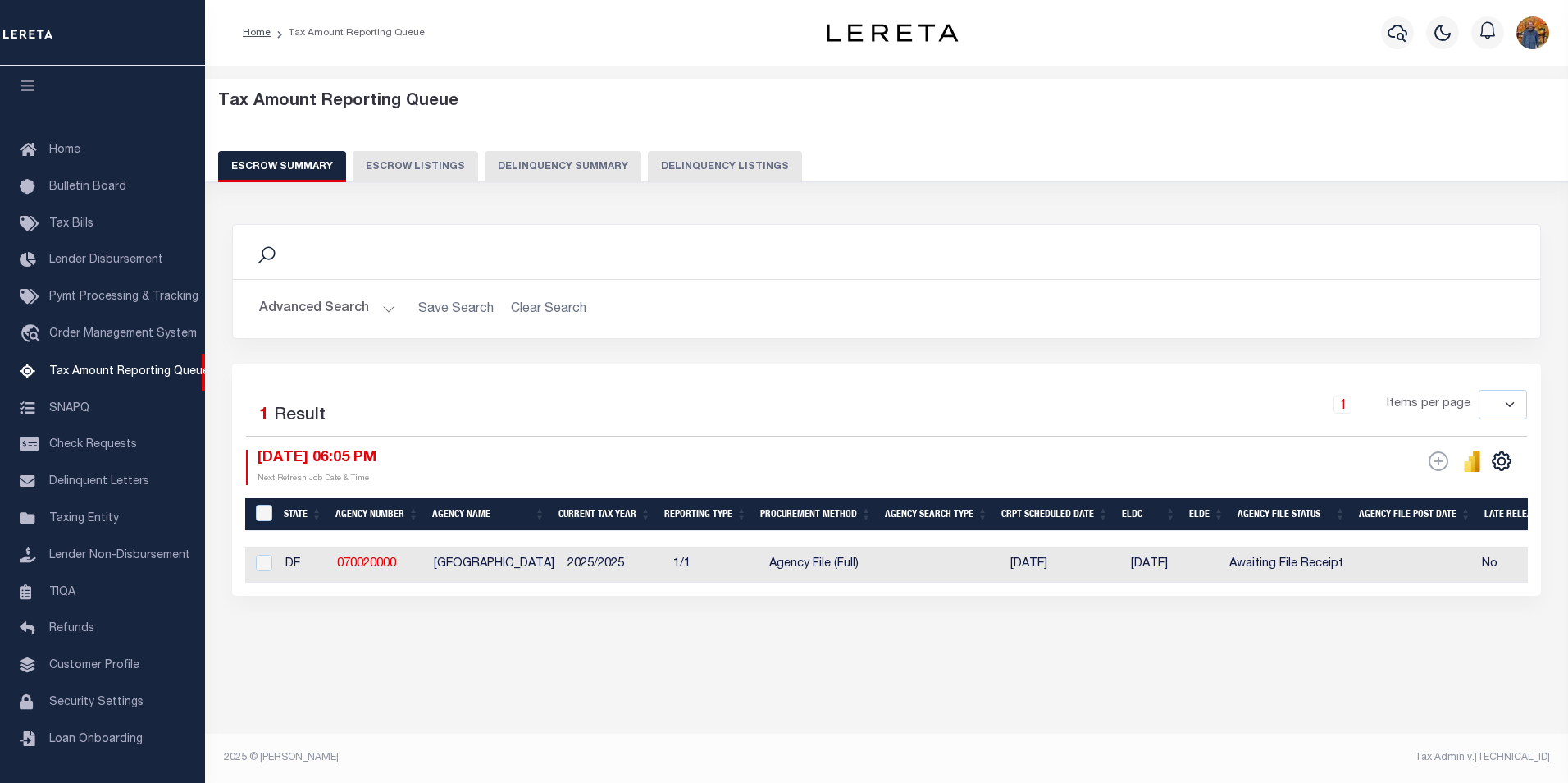
click at [320, 309] on button "Advanced Search" at bounding box center [327, 309] width 136 height 32
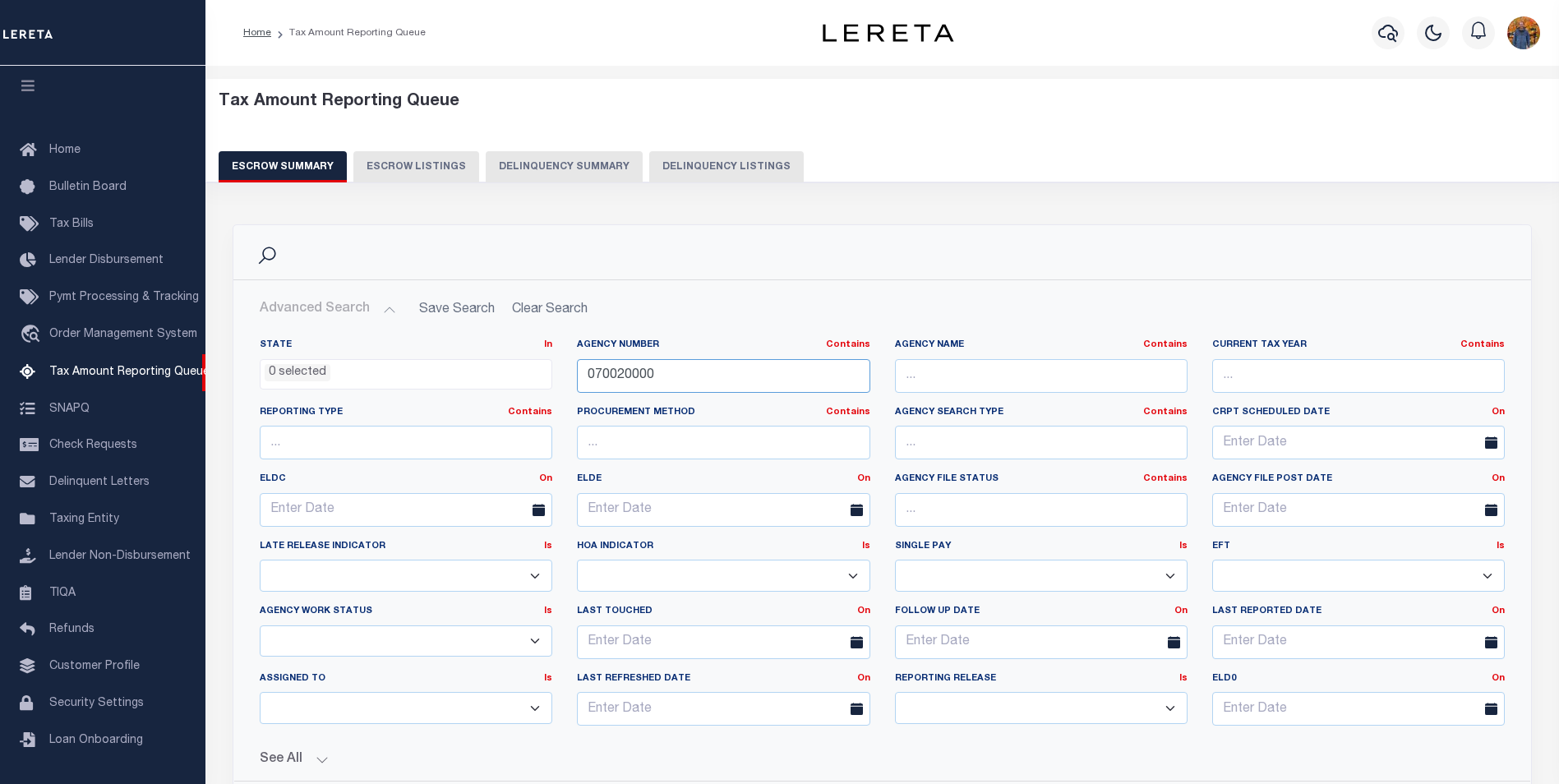
drag, startPoint x: 689, startPoint y: 380, endPoint x: 486, endPoint y: 358, distance: 204.2
click at [486, 358] on div "State In In AK AL AR AZ CA CO CT DC DE FL GA GU HI IA ID IL IN KS [GEOGRAPHIC_D…" at bounding box center [882, 539] width 1270 height 400
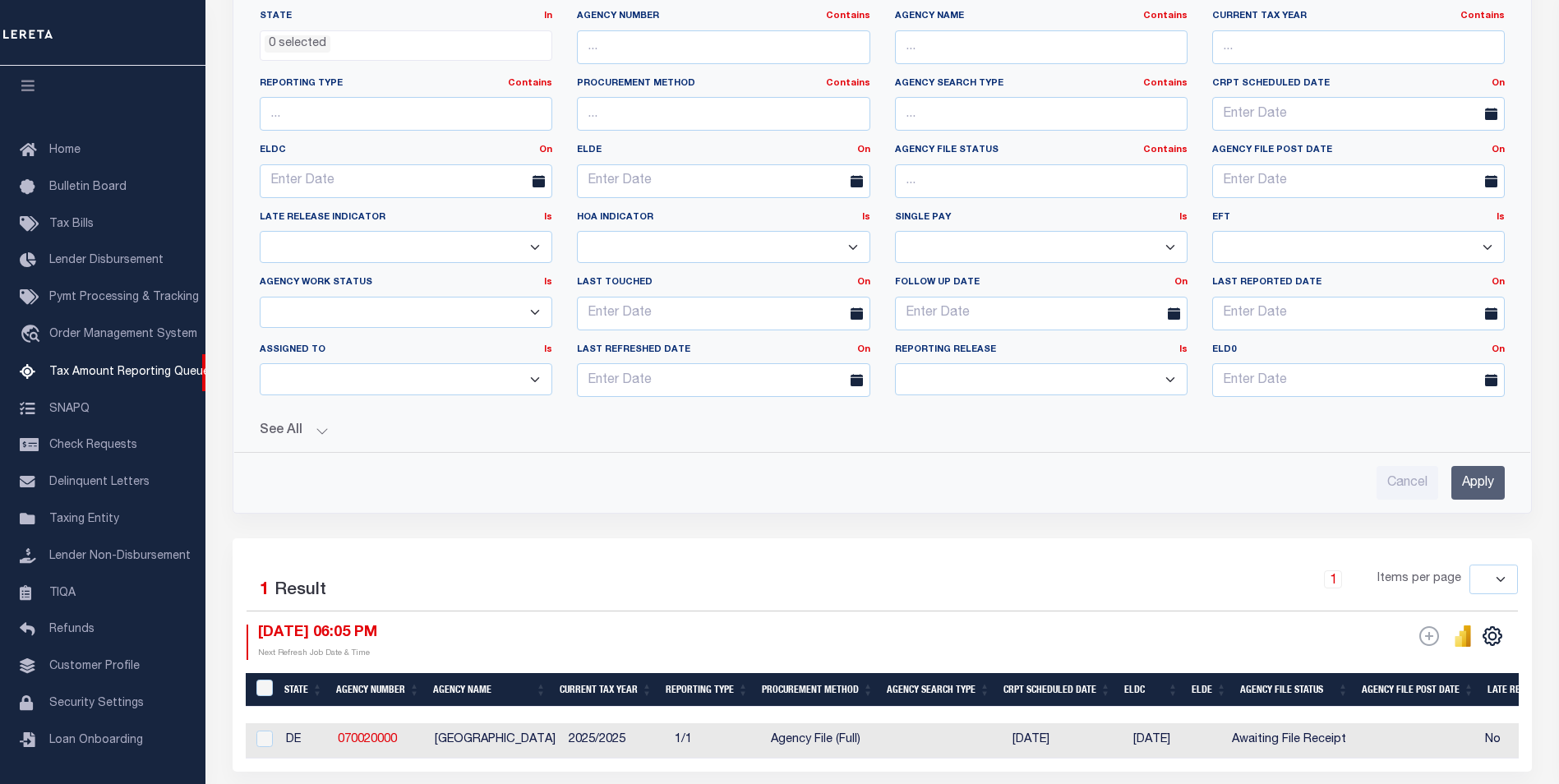
click at [1479, 479] on input "Apply" at bounding box center [1479, 482] width 53 height 33
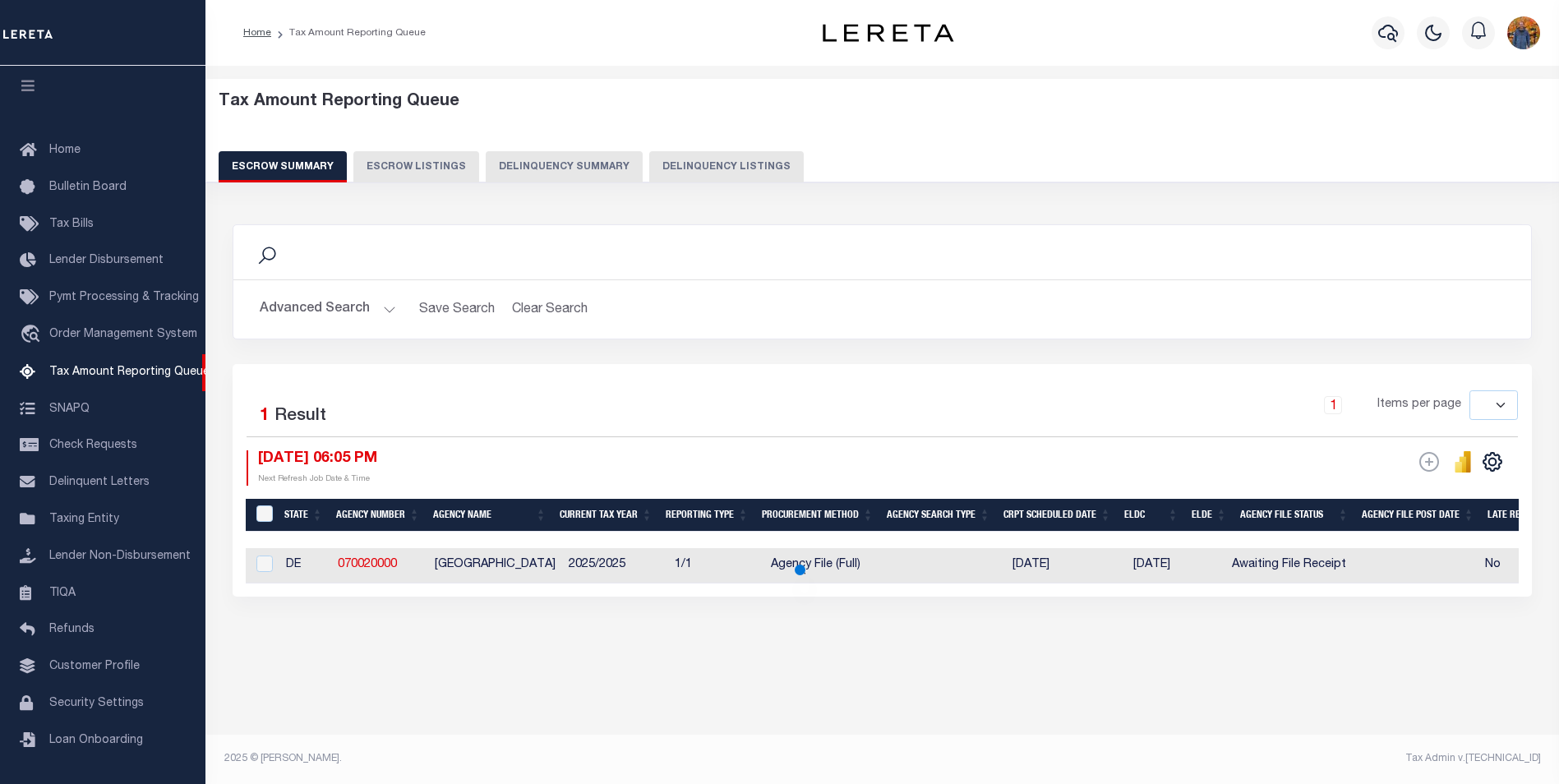
scroll to position [0, 0]
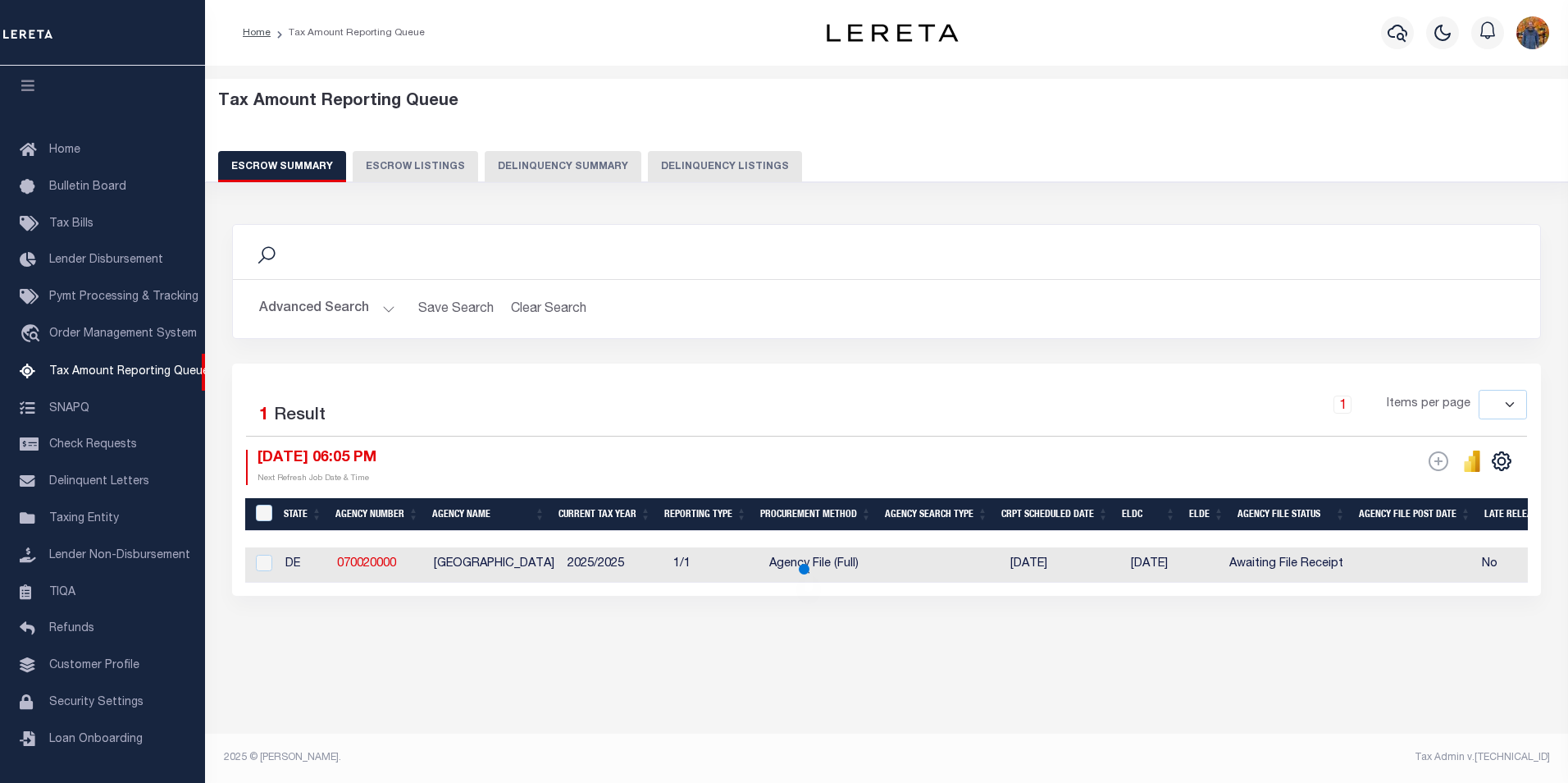
click at [280, 308] on button "Advanced Search" at bounding box center [327, 309] width 136 height 32
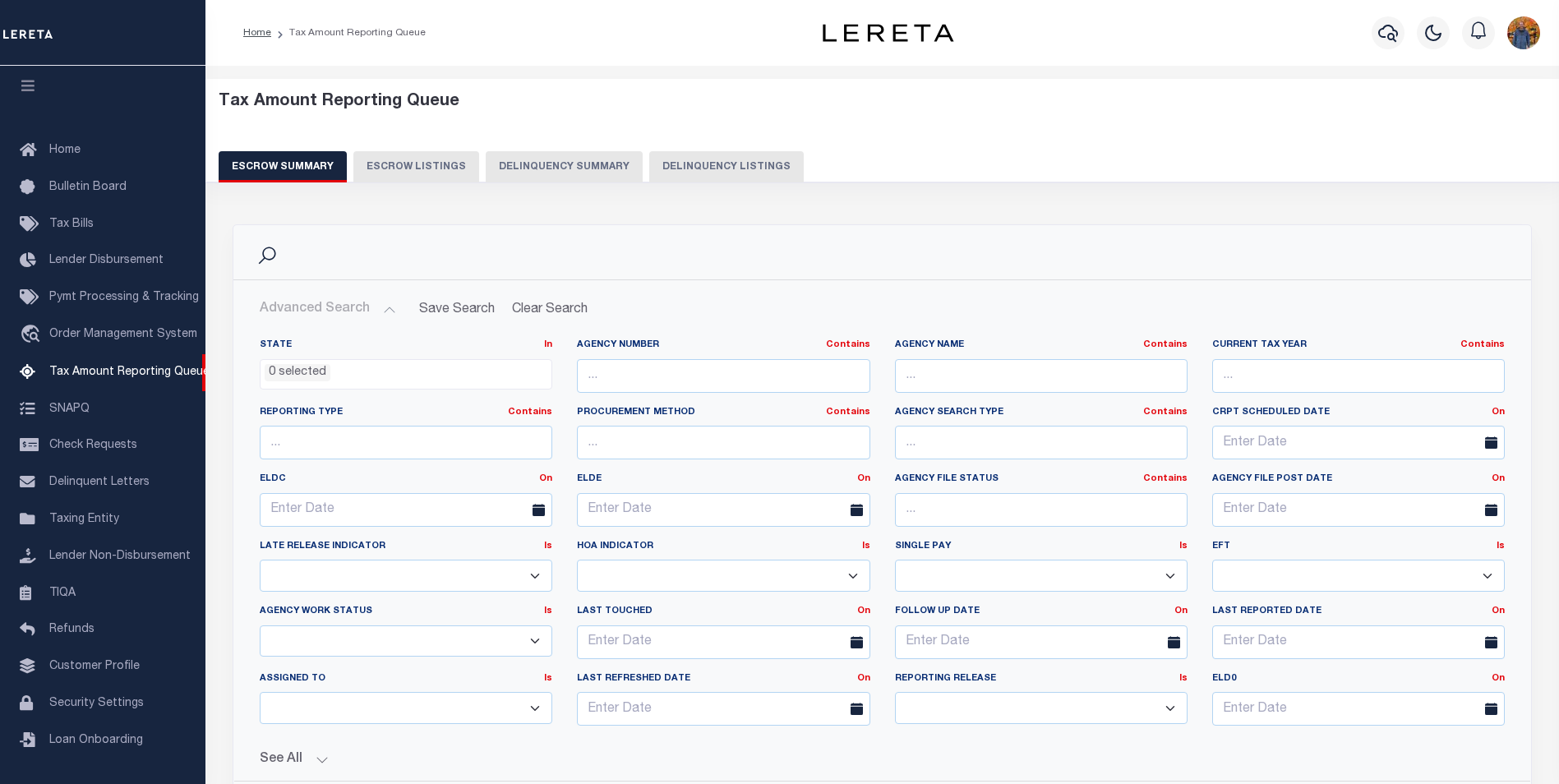
scroll to position [164, 0]
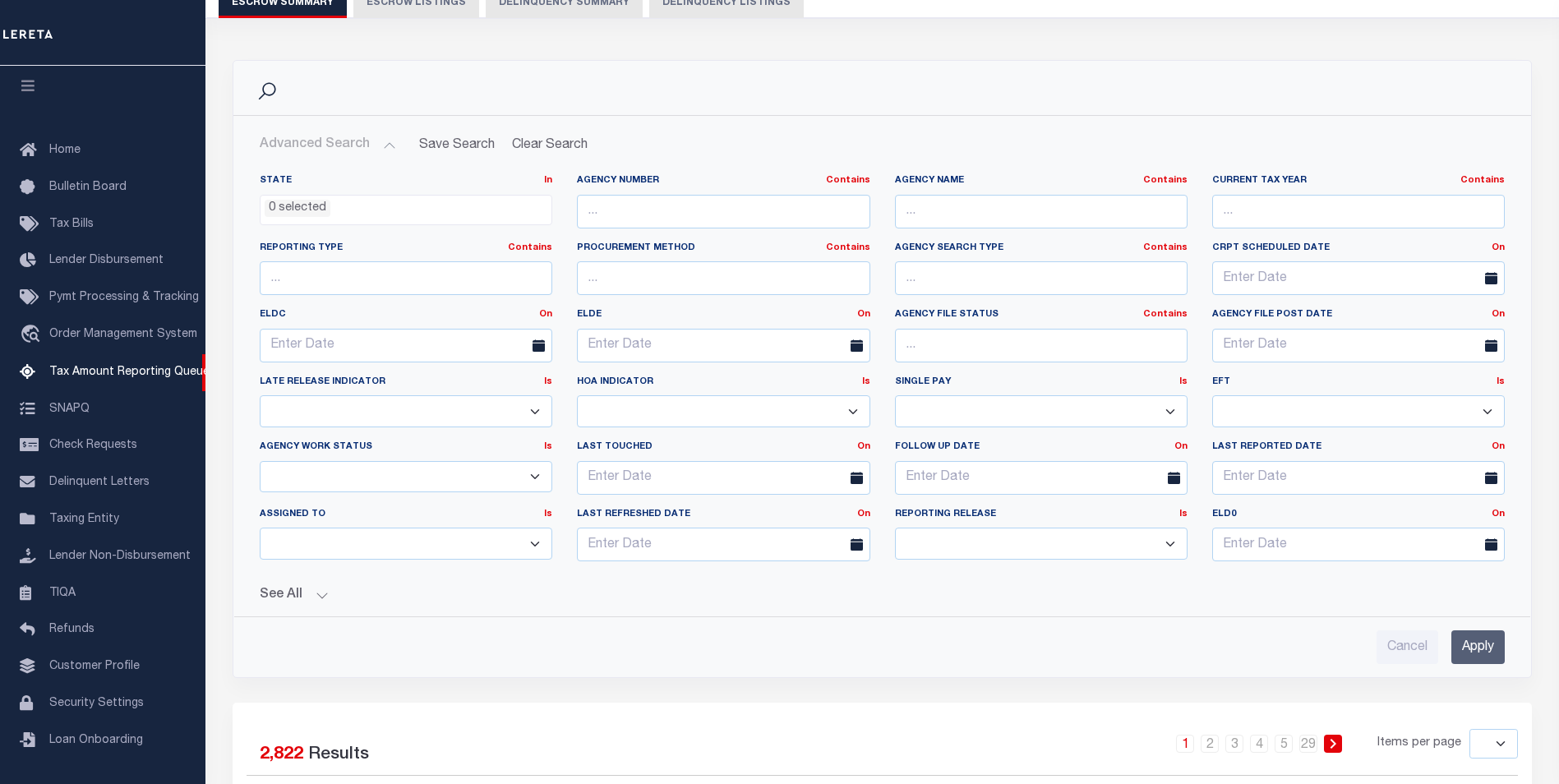
click at [270, 592] on button "See All" at bounding box center [883, 595] width 1246 height 15
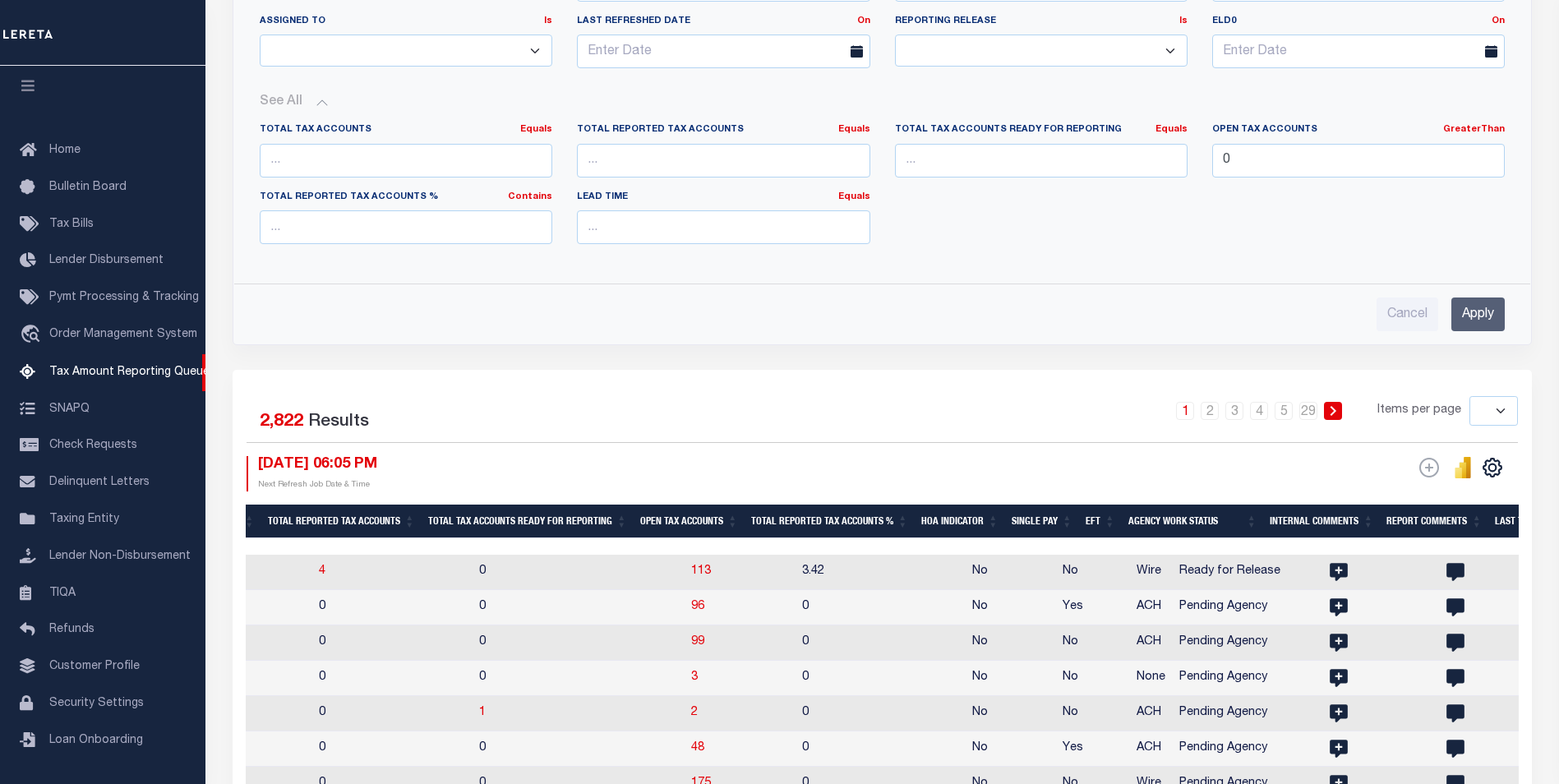
scroll to position [0, 1601]
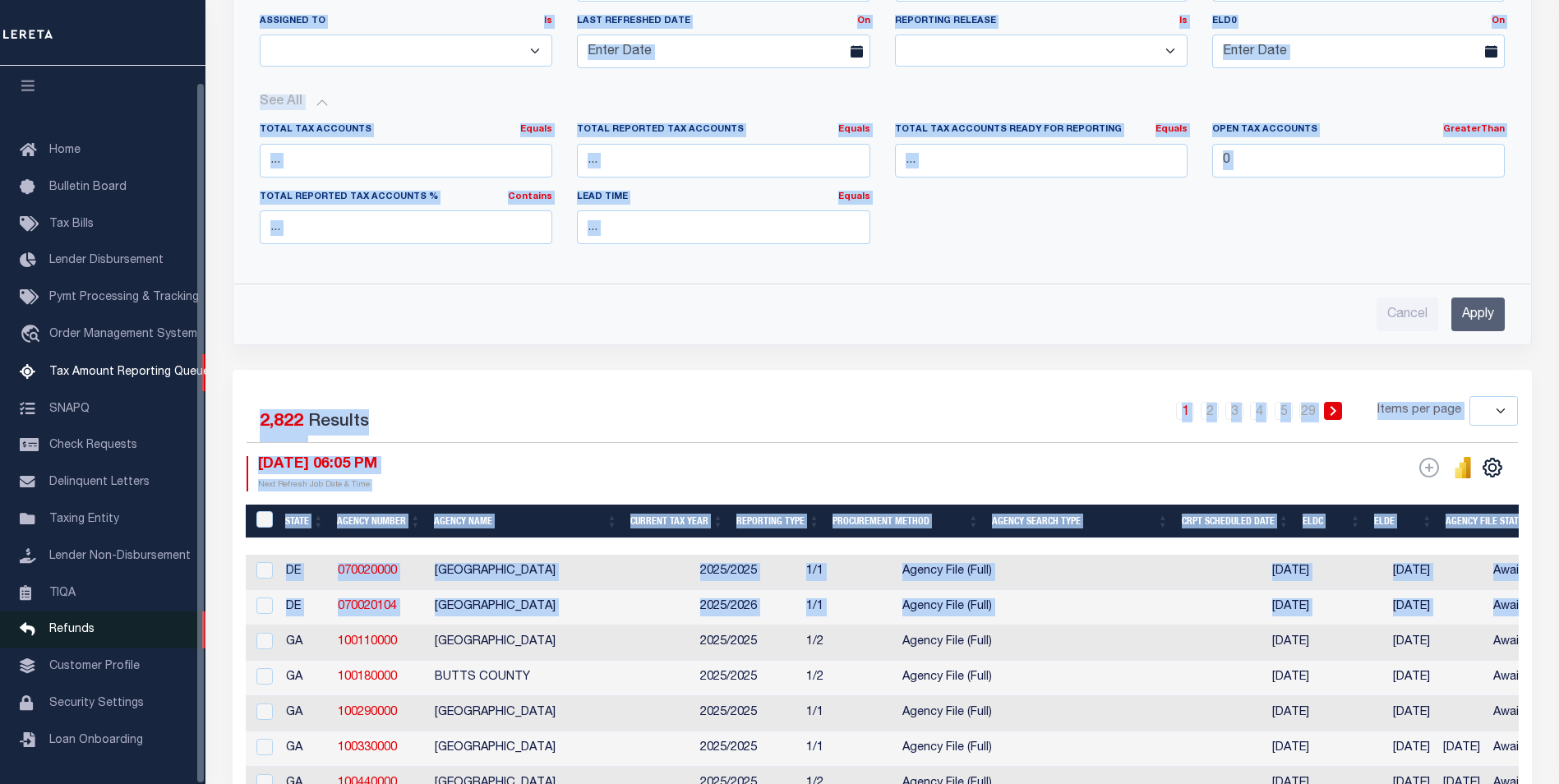
drag, startPoint x: 697, startPoint y: 603, endPoint x: 138, endPoint y: 611, distance: 559.1
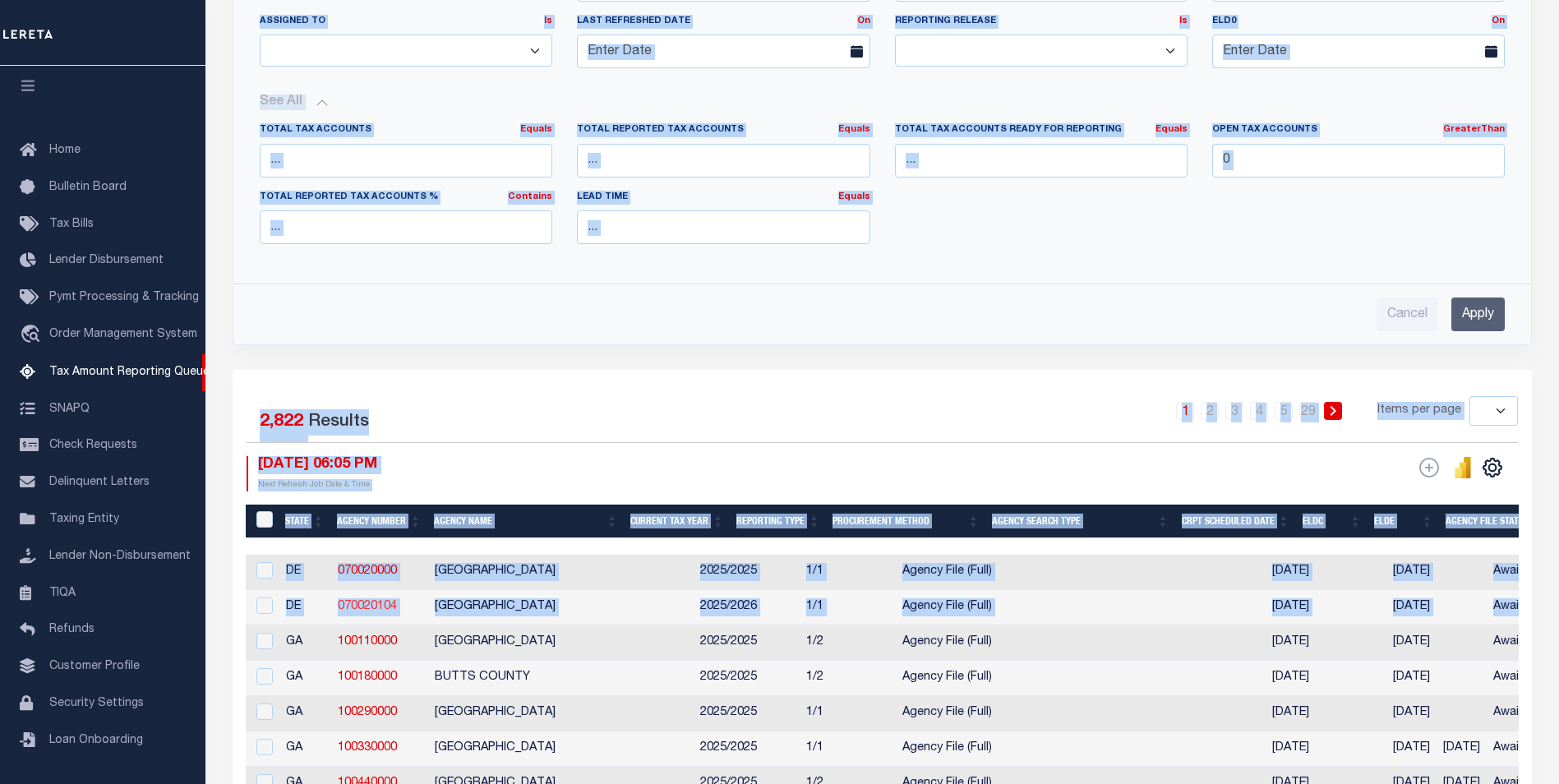
click at [396, 605] on link "070020104" at bounding box center [368, 606] width 59 height 11
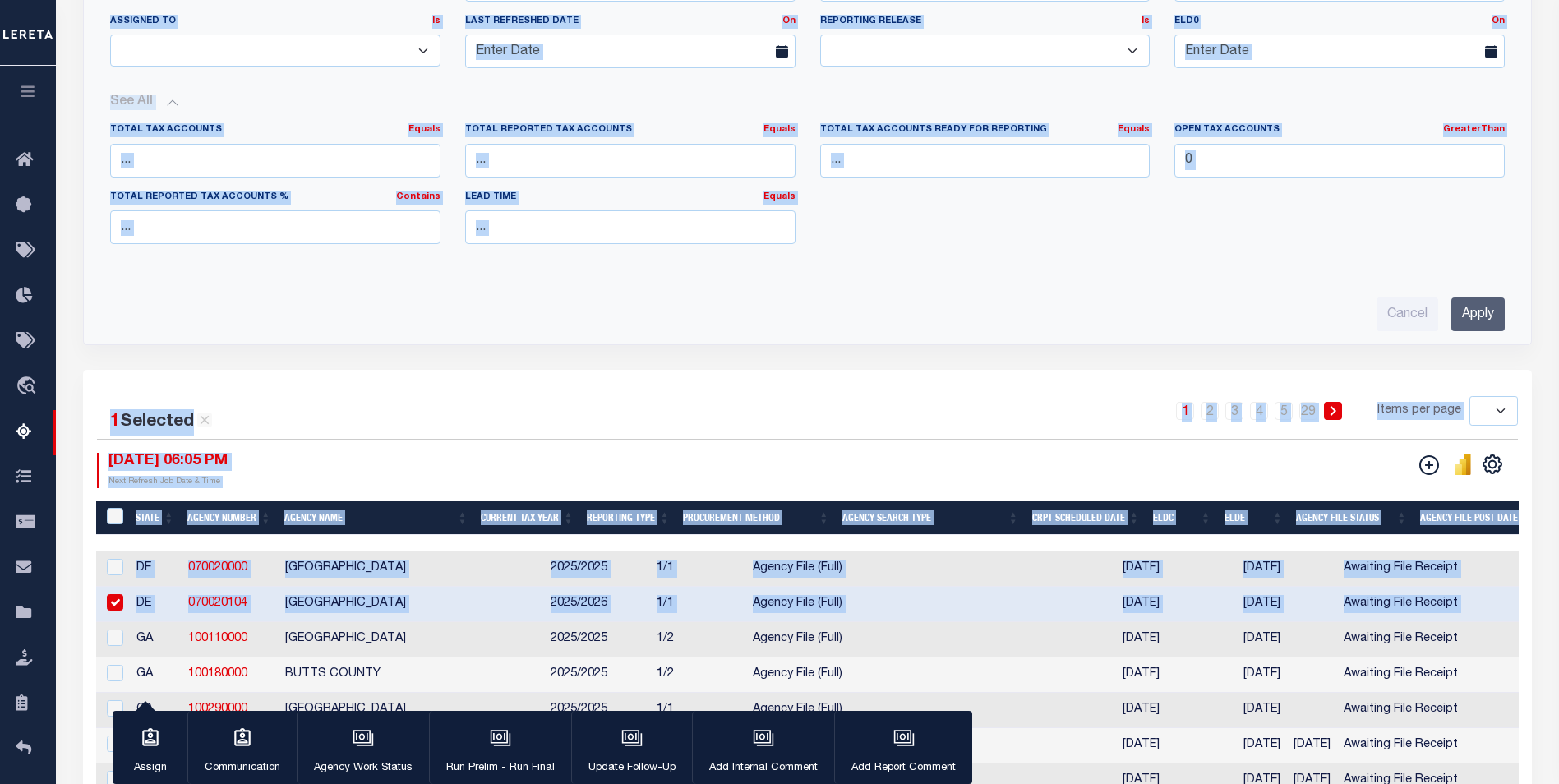
click at [432, 604] on td "[GEOGRAPHIC_DATA]" at bounding box center [412, 604] width 266 height 35
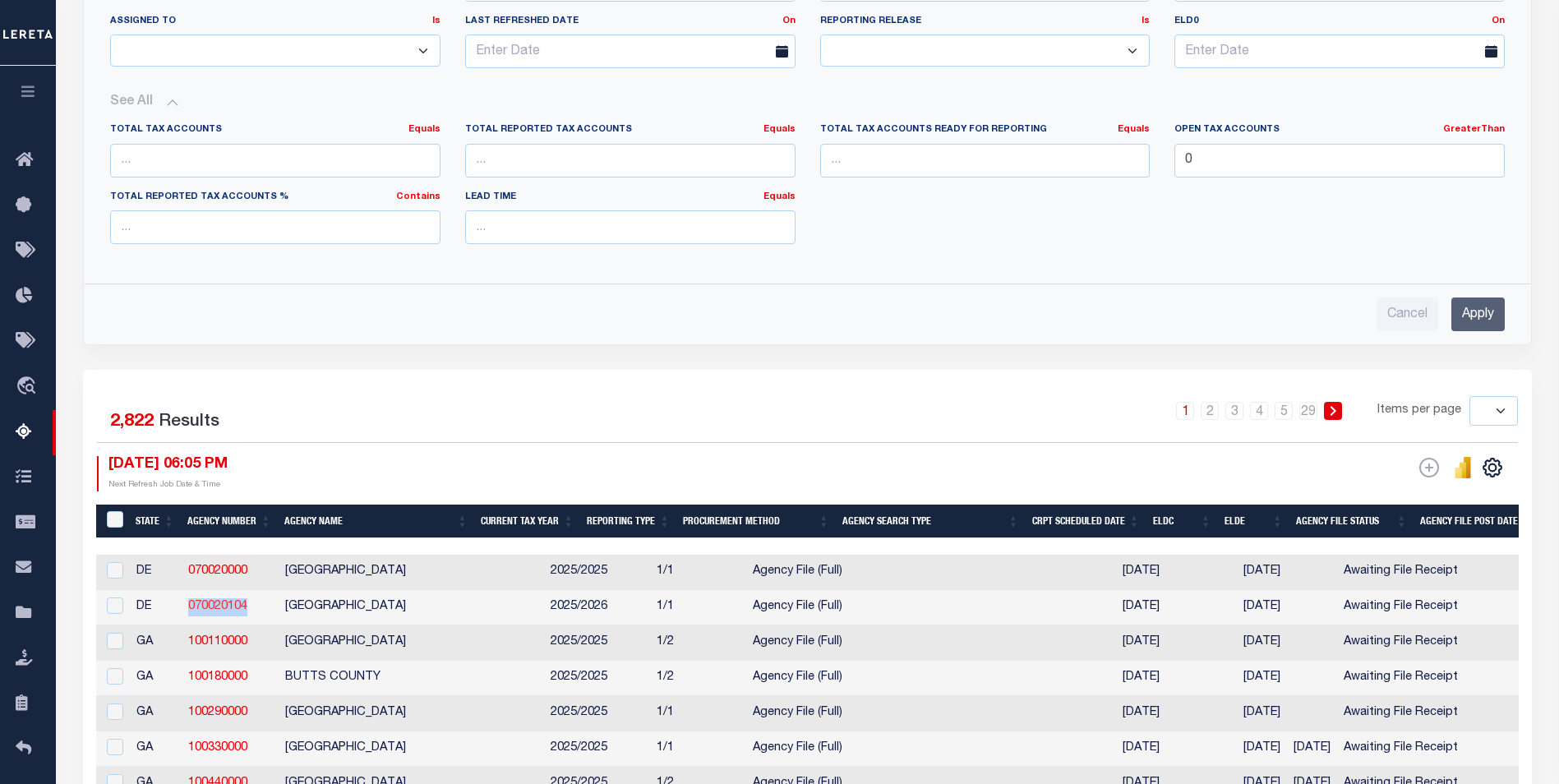
drag, startPoint x: 255, startPoint y: 607, endPoint x: 188, endPoint y: 606, distance: 67.0
click at [188, 606] on td "070020104" at bounding box center [230, 607] width 97 height 35
checkbox input "true"
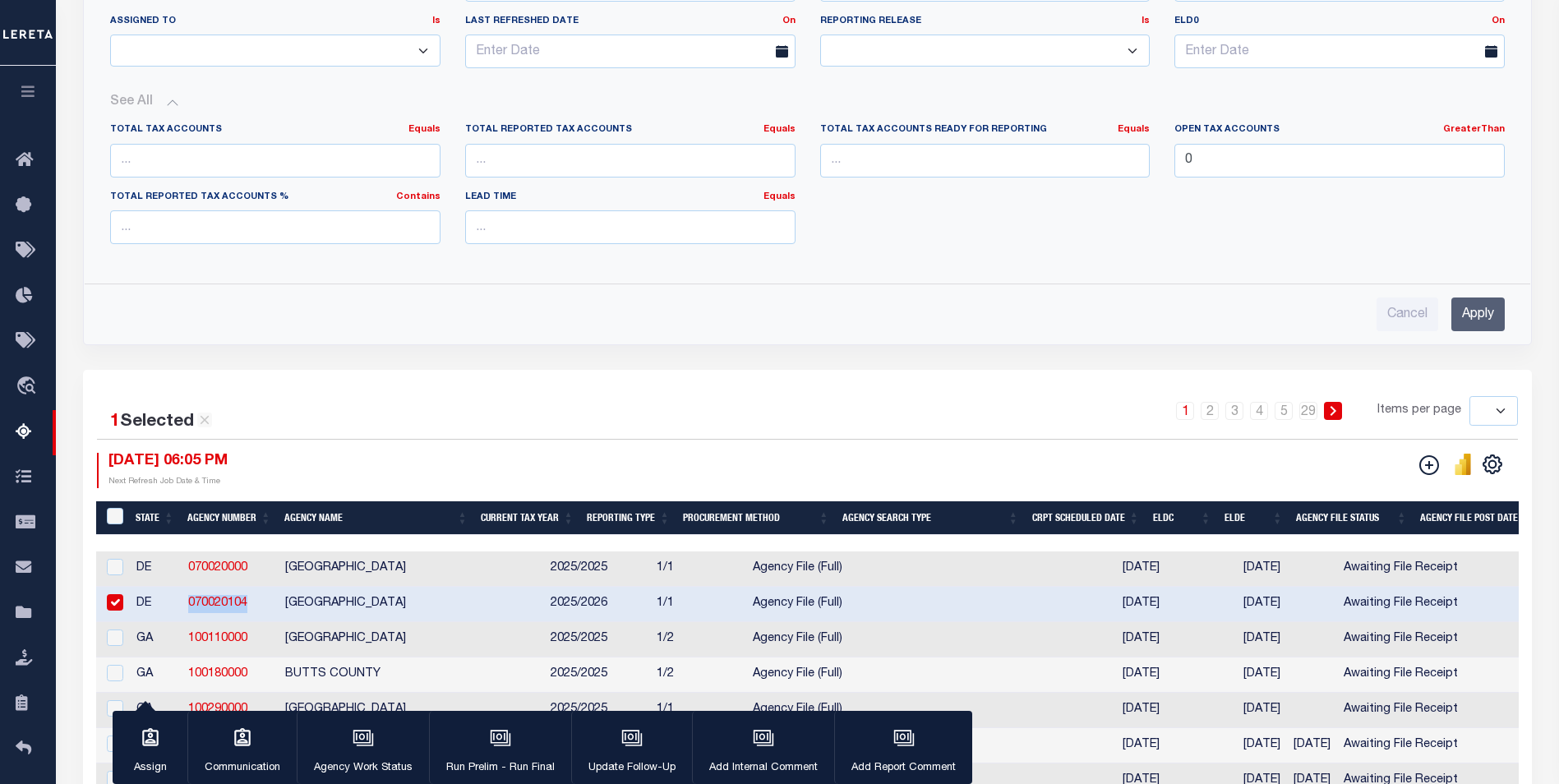
copy link "070020104"
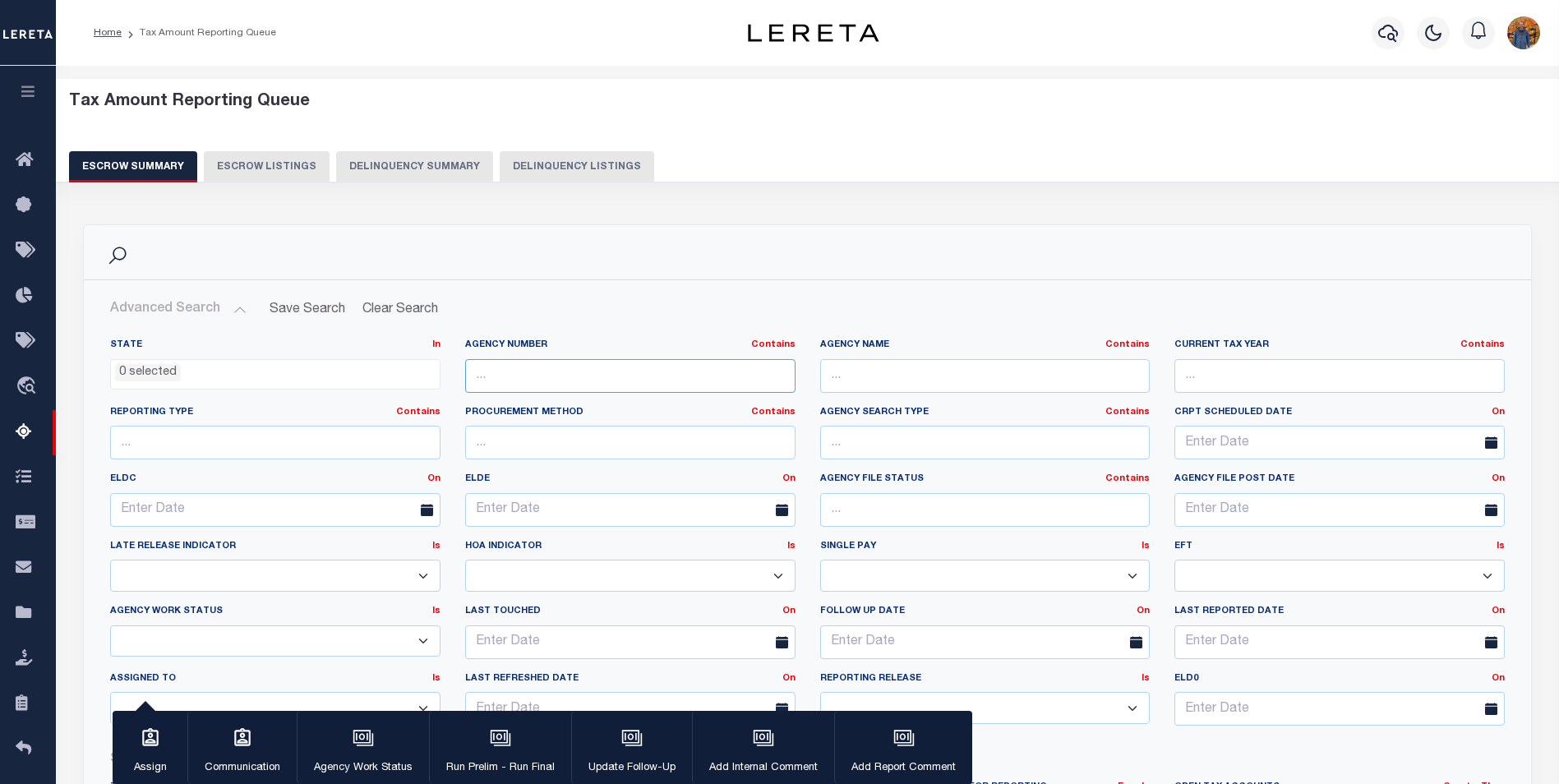
click at [546, 368] on input "text" at bounding box center [630, 375] width 331 height 33
paste input "070020104"
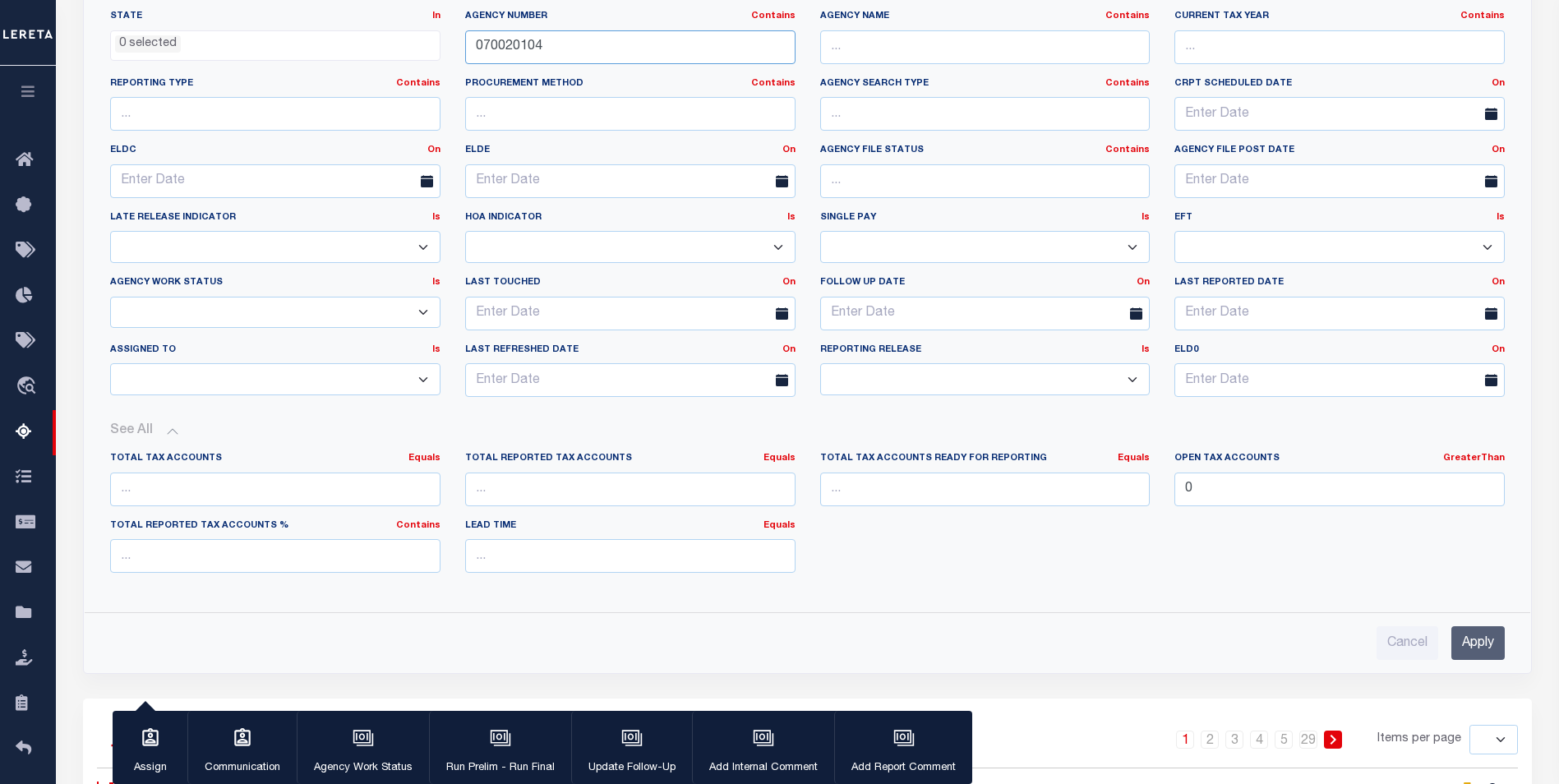
type input "070020104"
click at [1474, 644] on input "Apply" at bounding box center [1479, 643] width 53 height 33
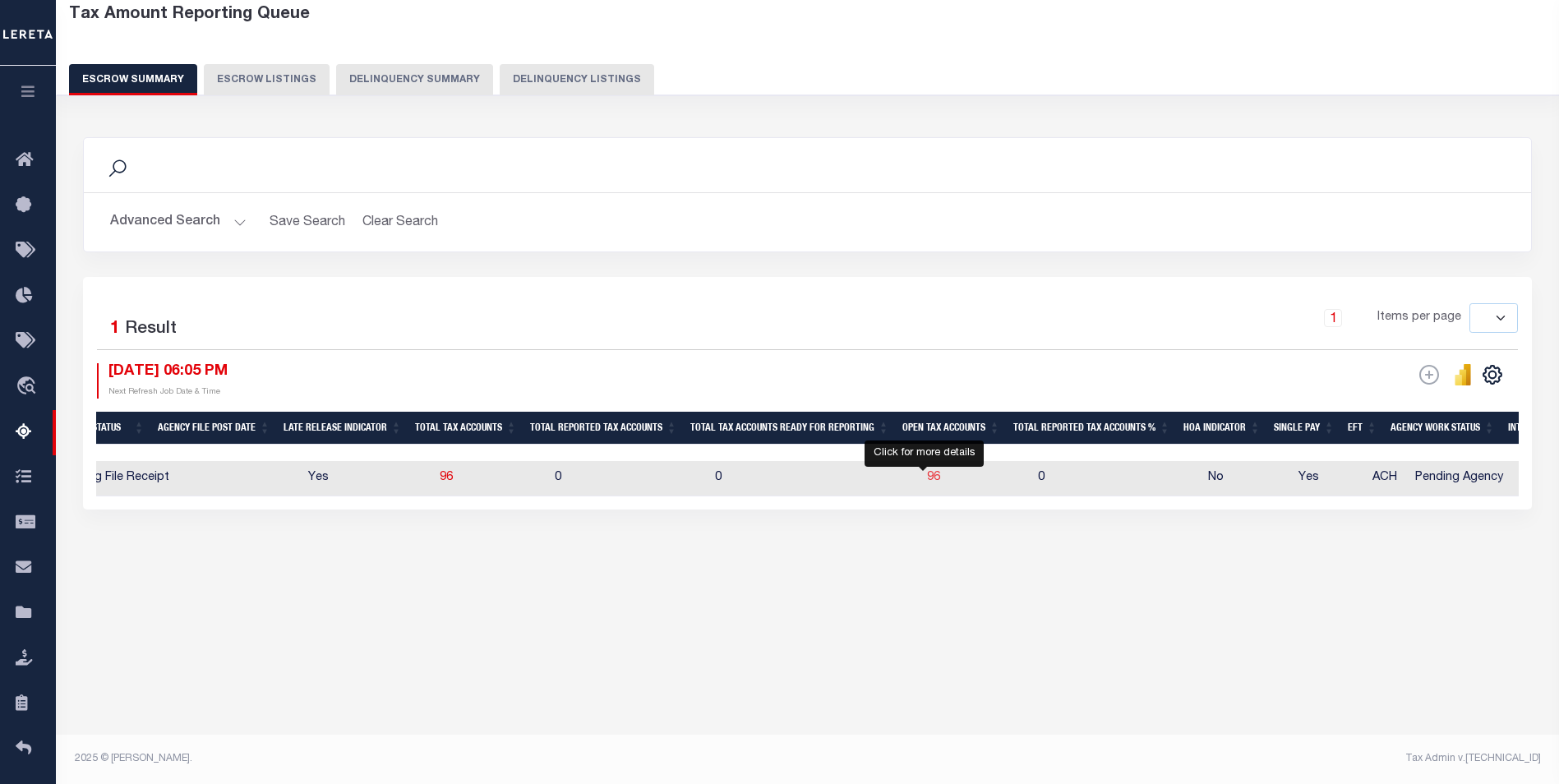
click at [928, 479] on span "96" at bounding box center [934, 477] width 13 height 11
select select "100"
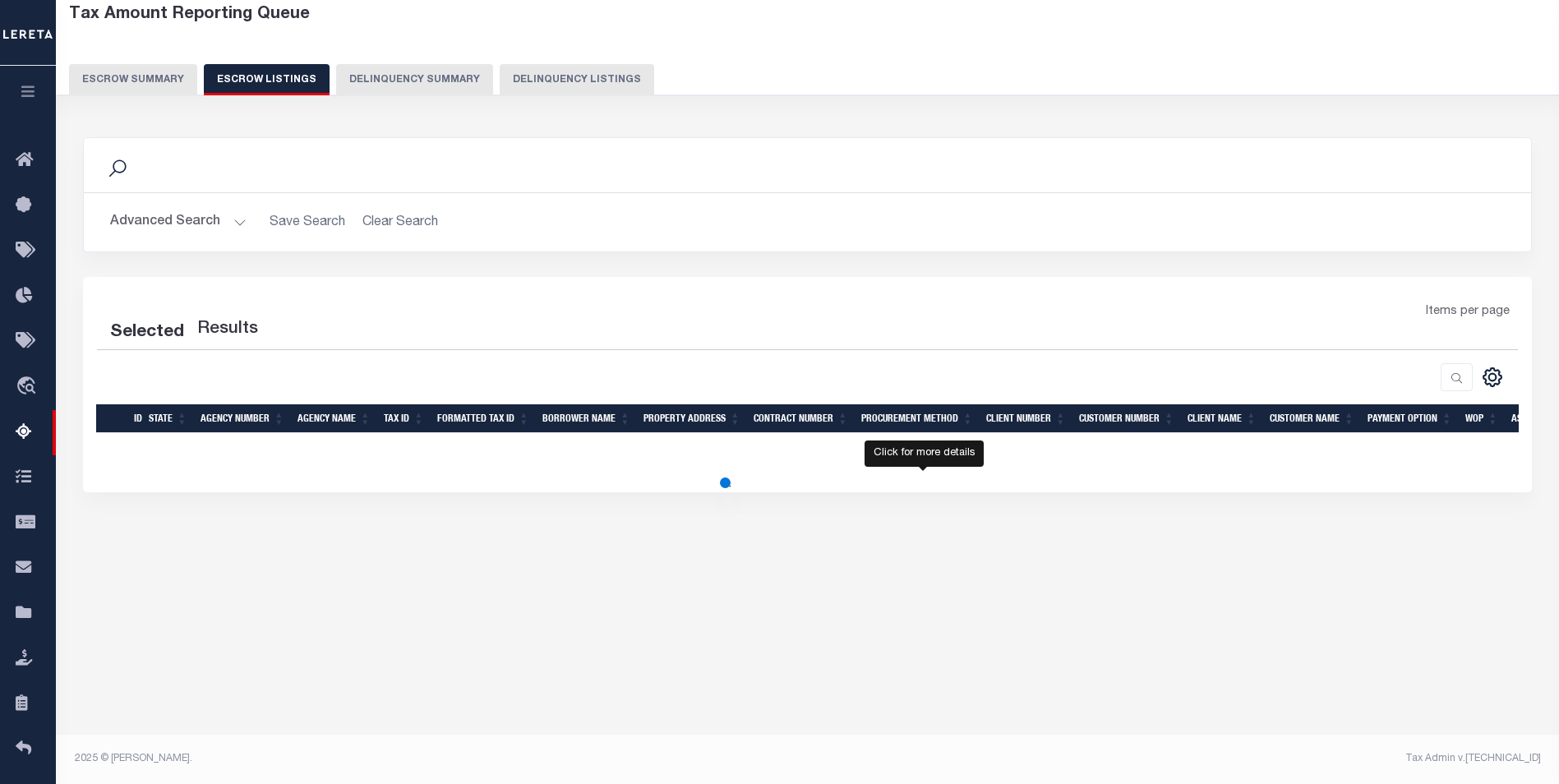
select select "100"
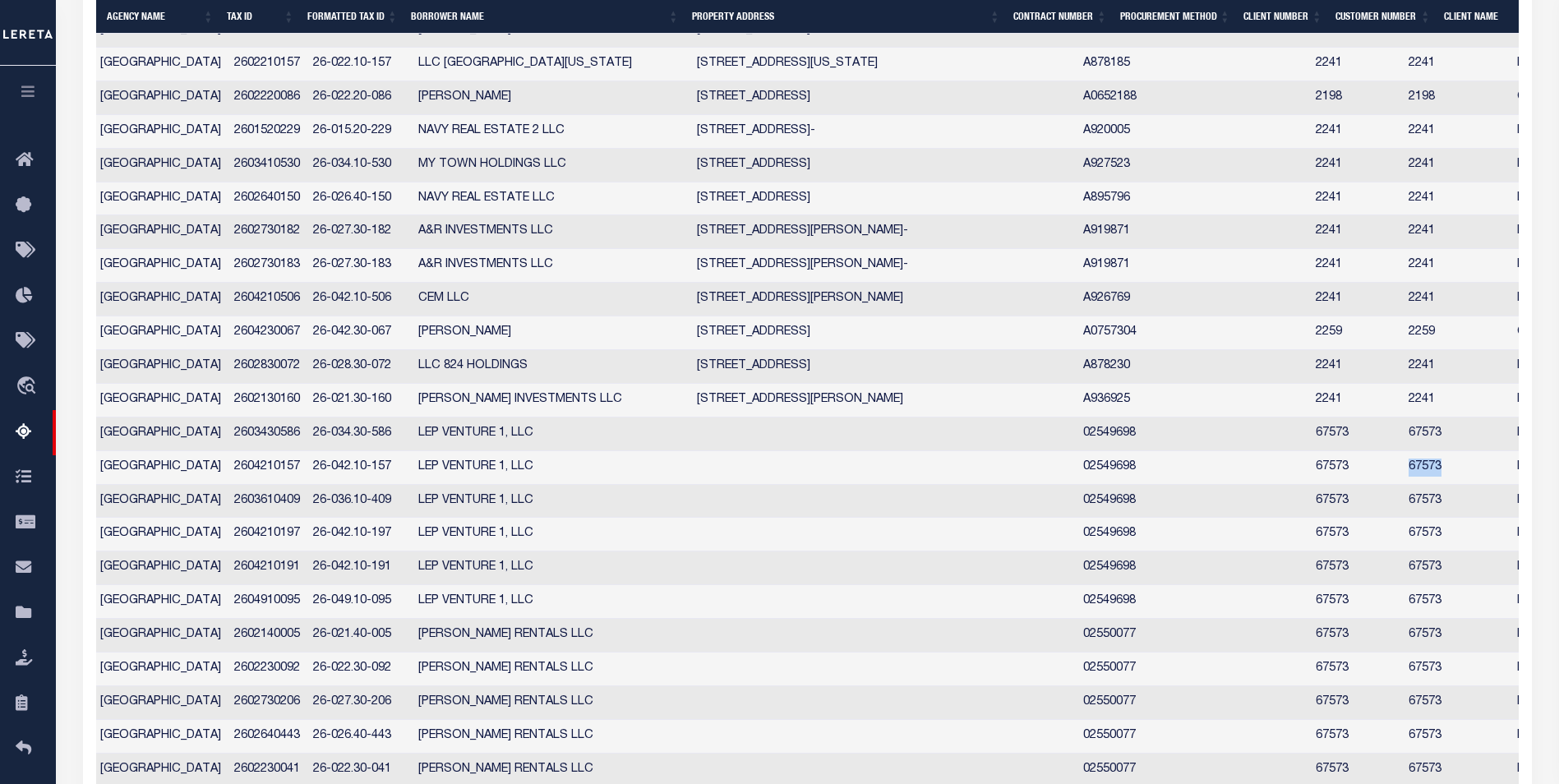
drag, startPoint x: 1393, startPoint y: 495, endPoint x: 1331, endPoint y: 492, distance: 62.1
click at [1402, 485] on td "67573" at bounding box center [1457, 467] width 109 height 33
checkbox input "true"
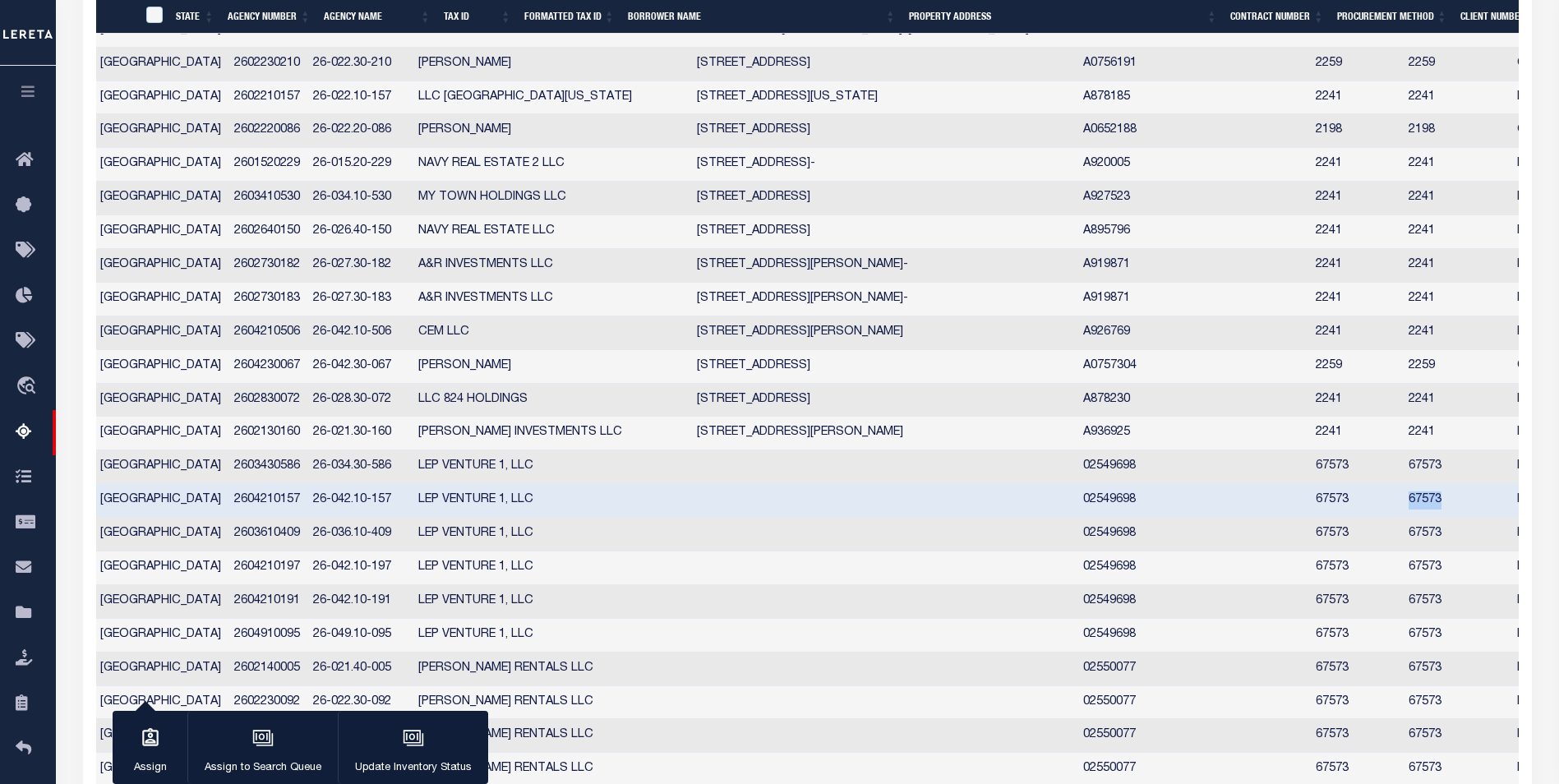
copy td "67573"
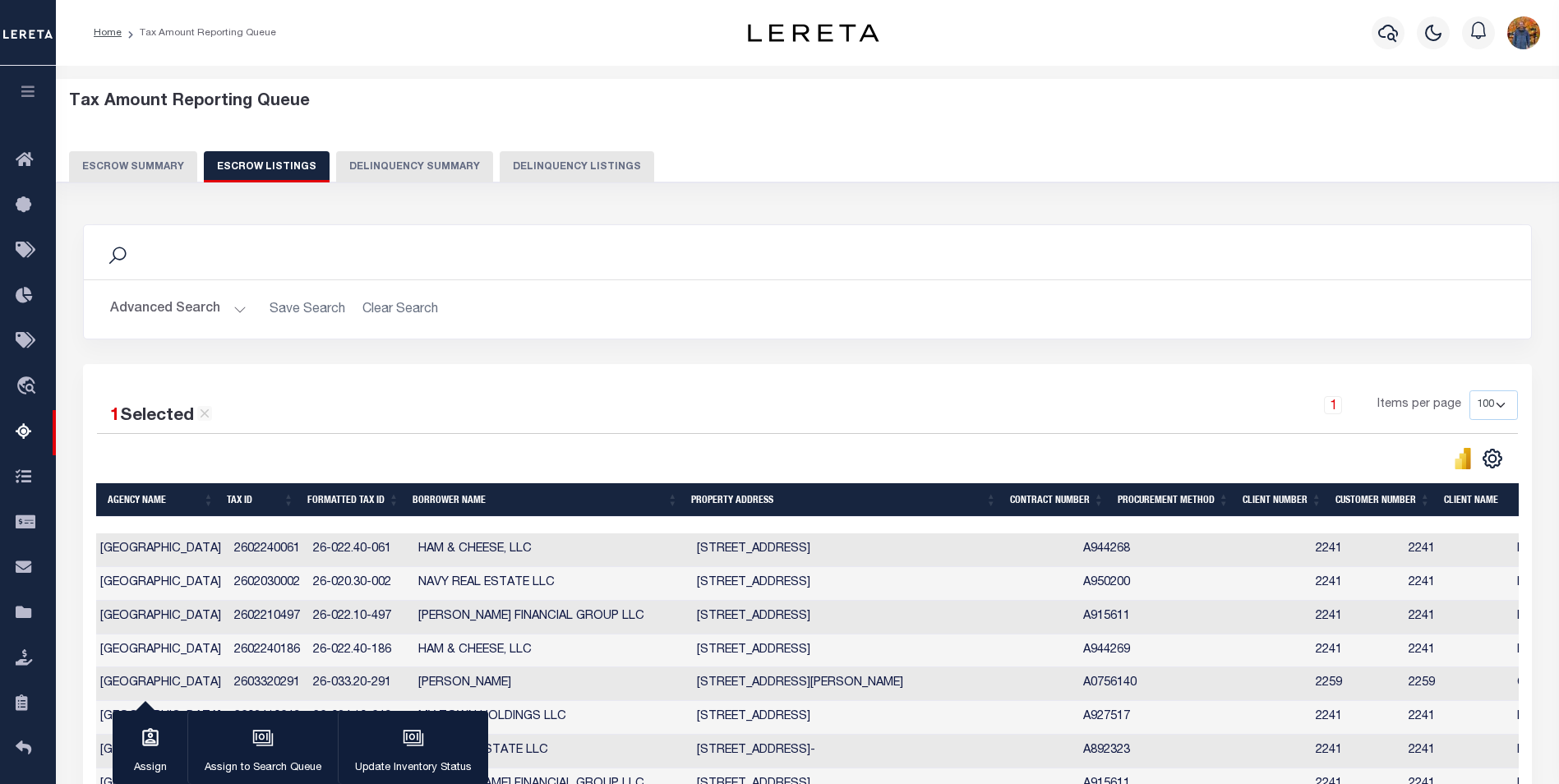
click at [194, 294] on button "Advanced Search" at bounding box center [178, 309] width 137 height 32
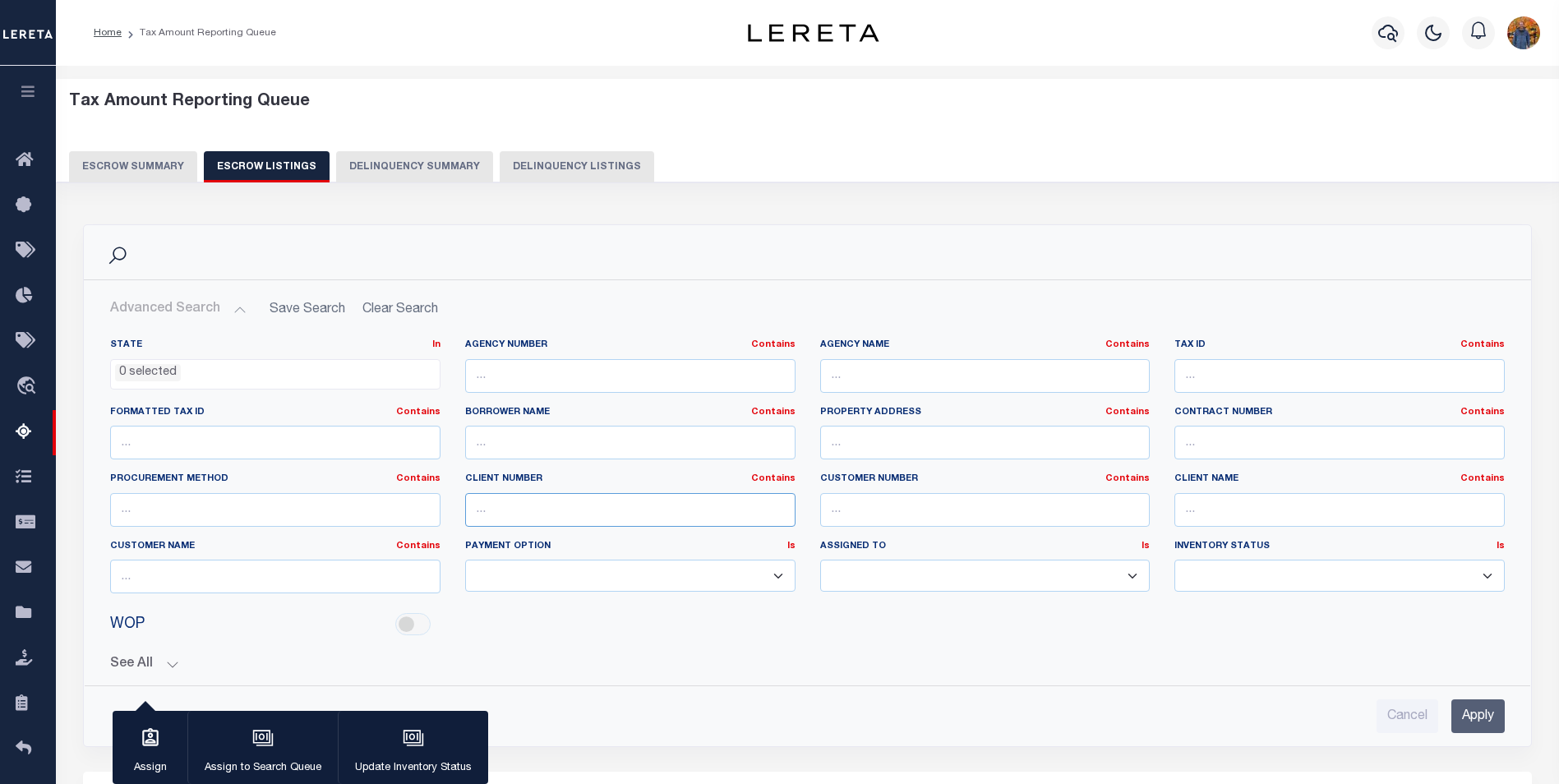
click at [547, 507] on input "text" at bounding box center [630, 509] width 331 height 33
paste input "67573"
type input "67573"
click at [1467, 710] on input "Apply" at bounding box center [1479, 715] width 53 height 33
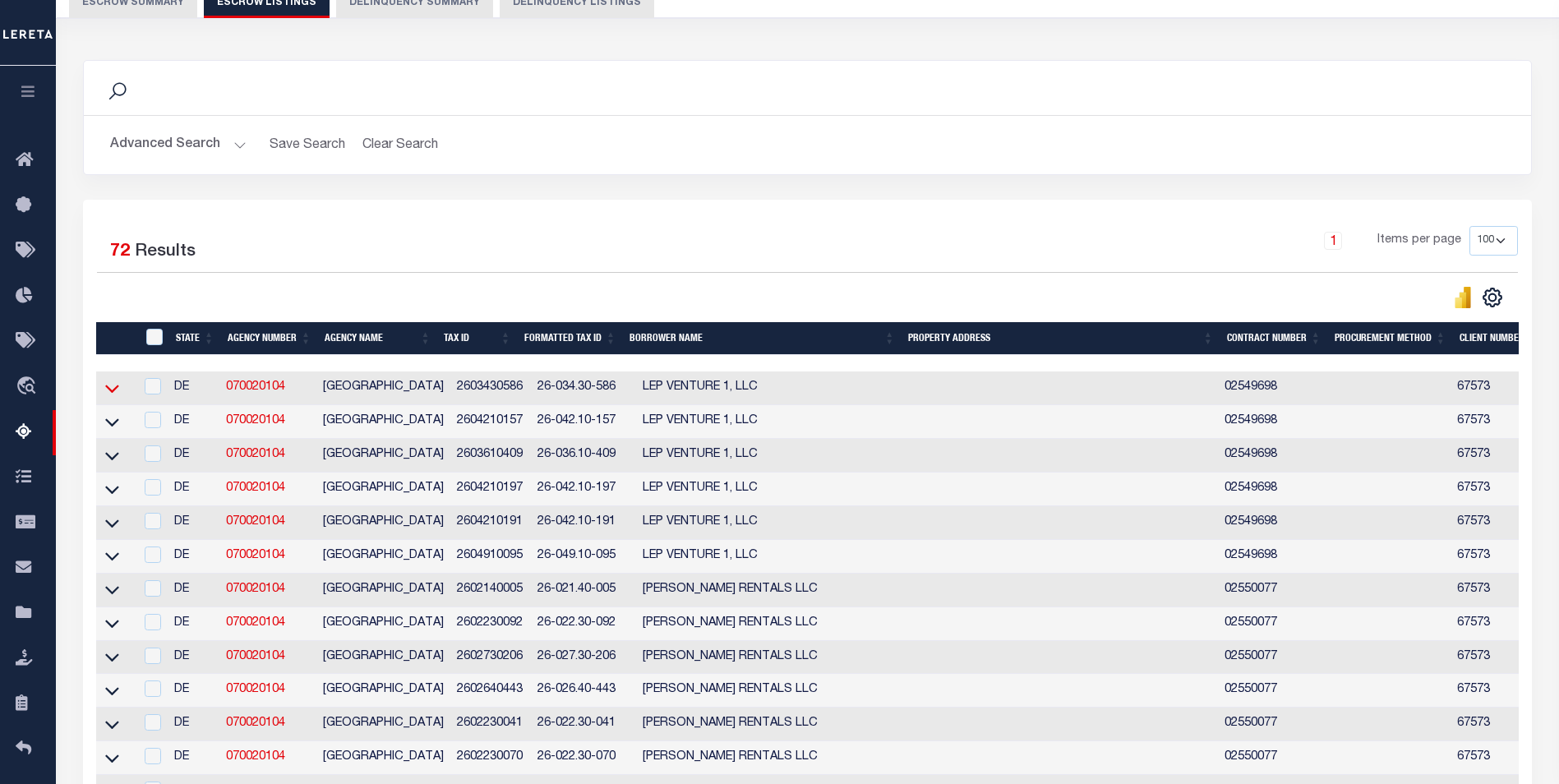
click at [111, 389] on icon at bounding box center [112, 389] width 14 height 17
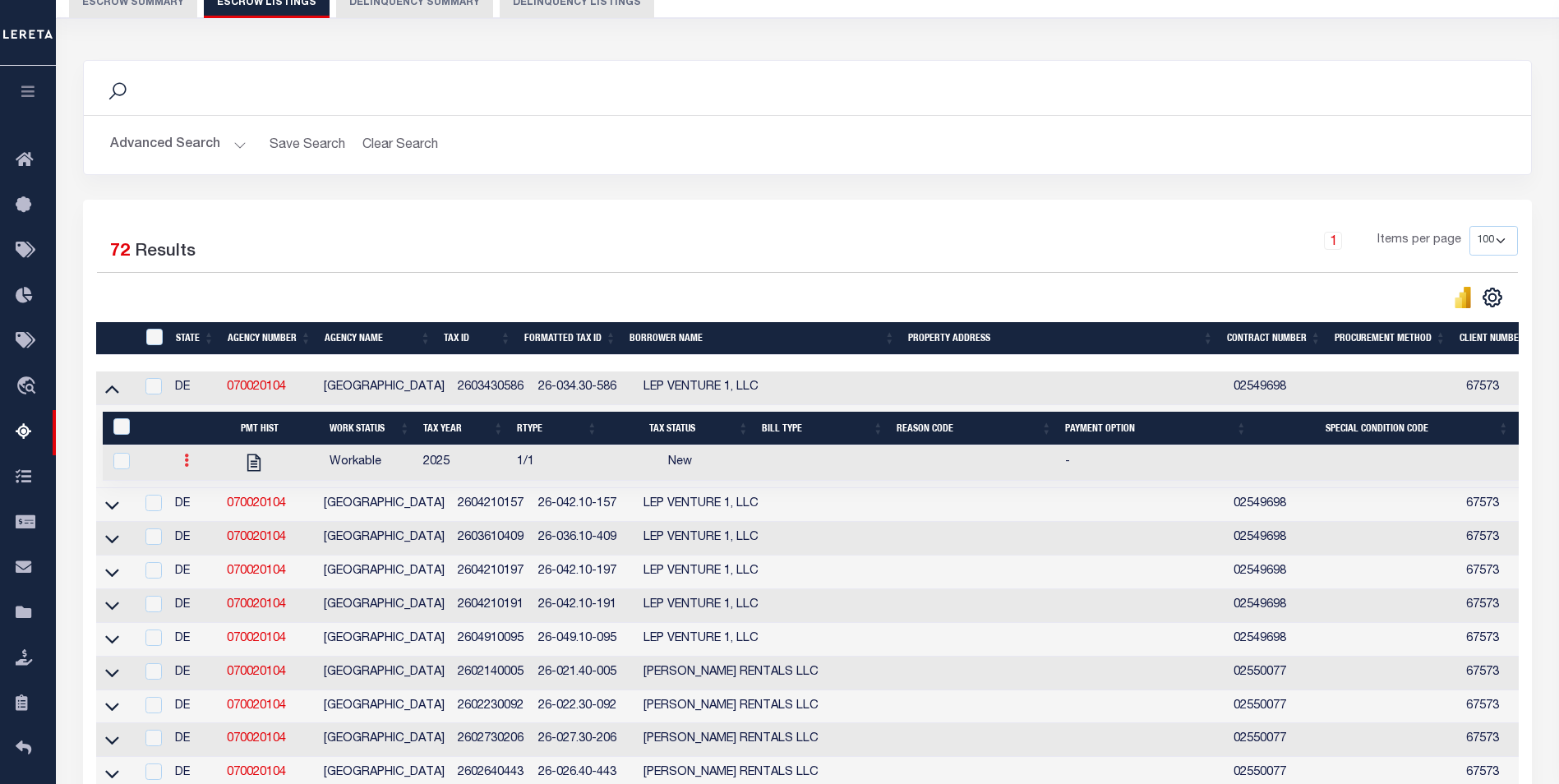
click at [183, 462] on link at bounding box center [186, 463] width 18 height 13
click at [203, 521] on img "" at bounding box center [205, 515] width 16 height 17
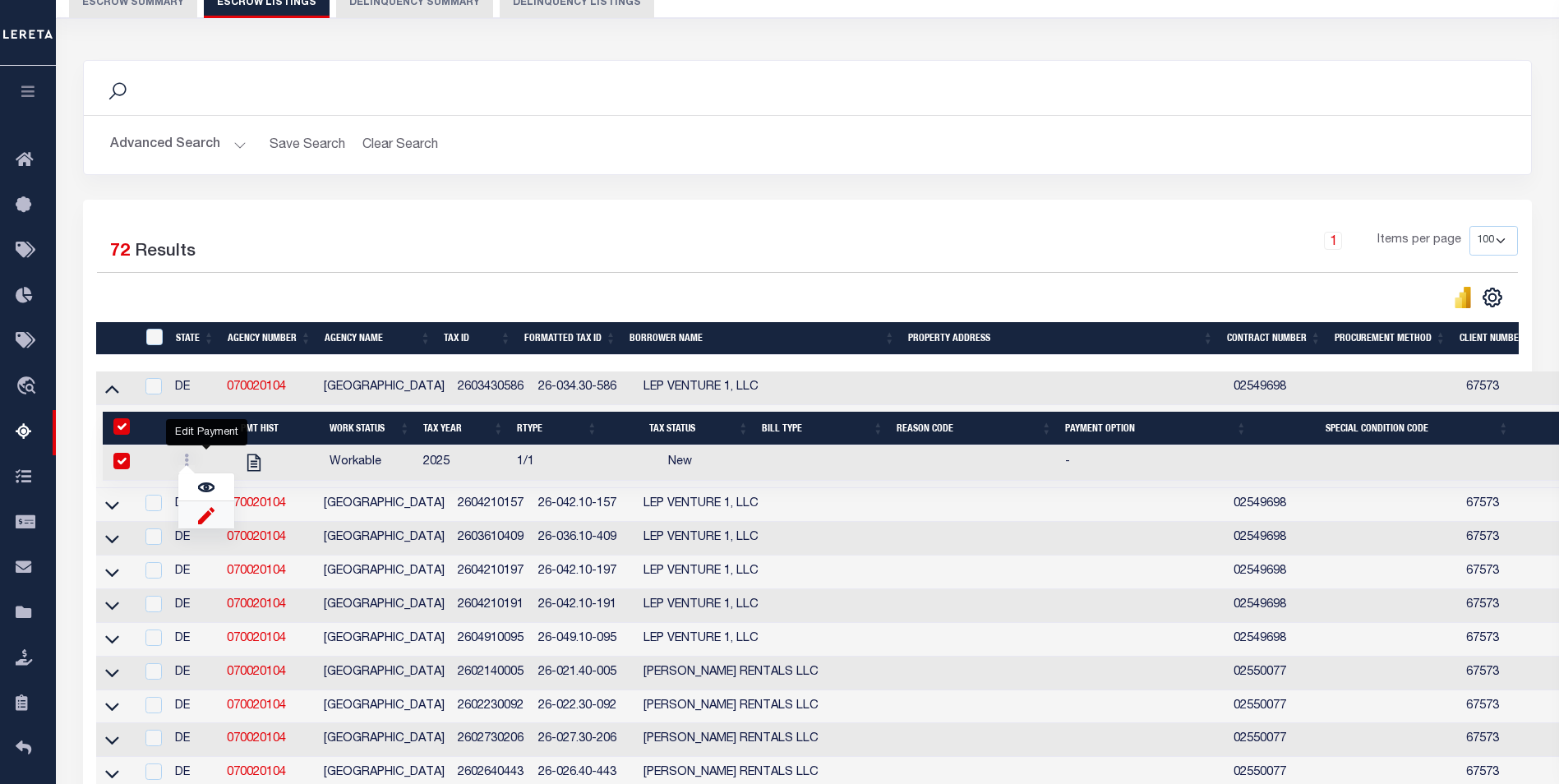
checkbox input "true"
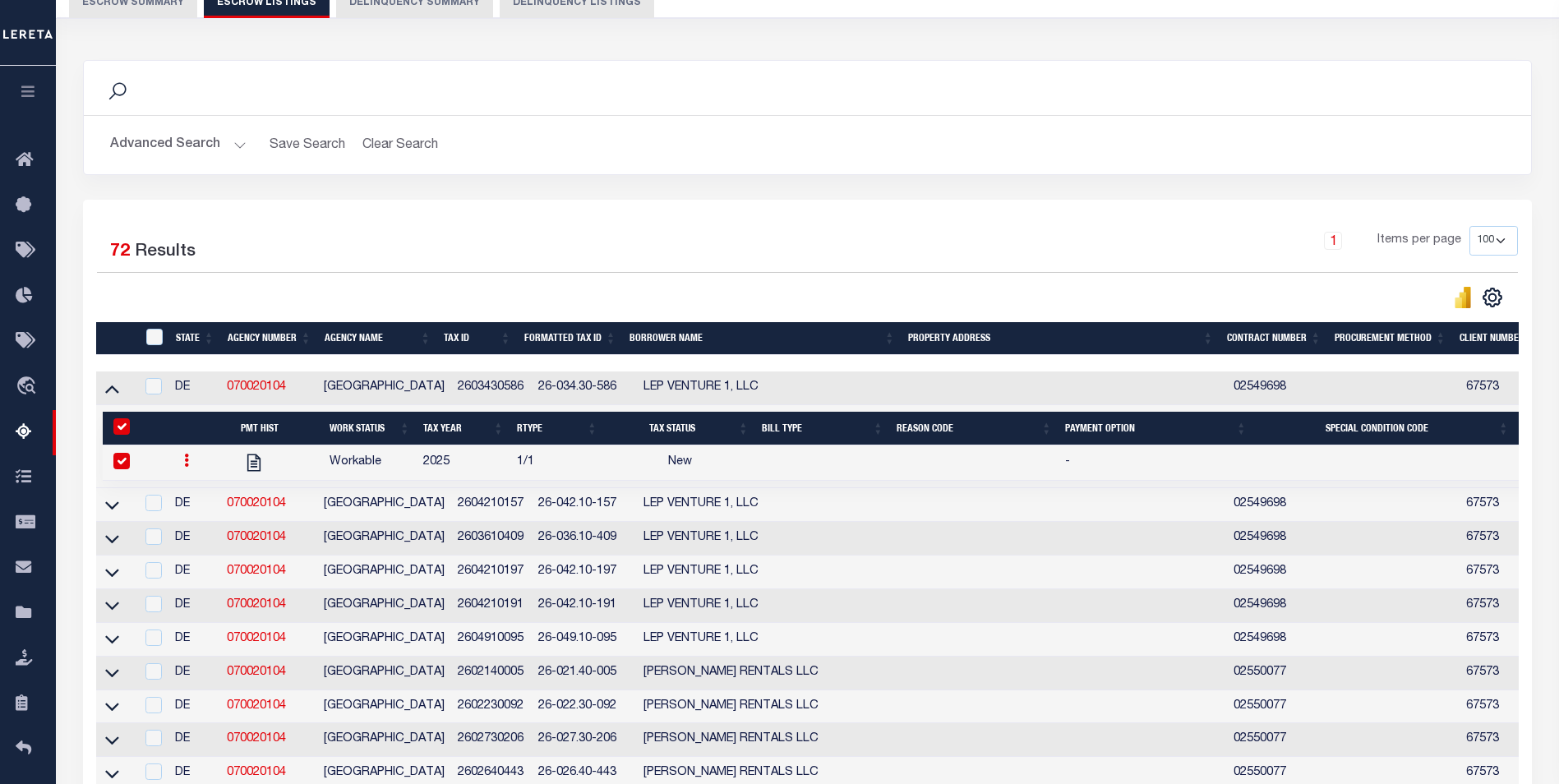
select select "NW2"
select select
type input "[DATE]"
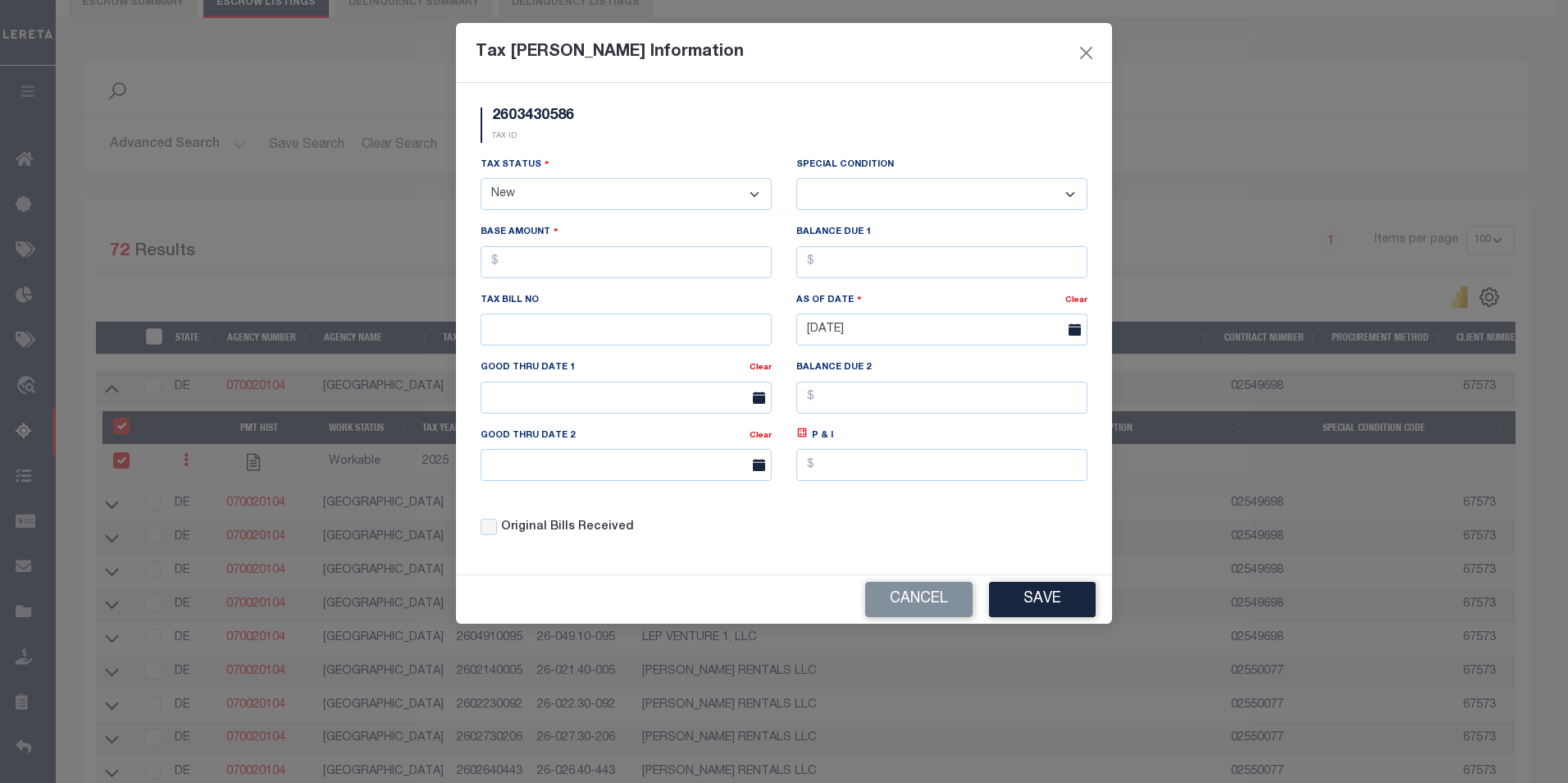
click at [573, 198] on select "- Select Status - Open Due/Unpaid Paid Incomplete No Tax Due Internal Refund Pr…" at bounding box center [625, 195] width 291 height 32
select select "DUE"
click at [480, 179] on select "- Select Status - Open Due/Unpaid Paid Incomplete No Tax Due Internal Refund Pr…" at bounding box center [625, 195] width 291 height 32
click at [894, 195] on select "-- Select Special Condition -- 3RD PARTY TAX LIEN AGENCY TAX LIEN (A.K.A Inside…" at bounding box center [941, 195] width 291 height 32
select select "17"
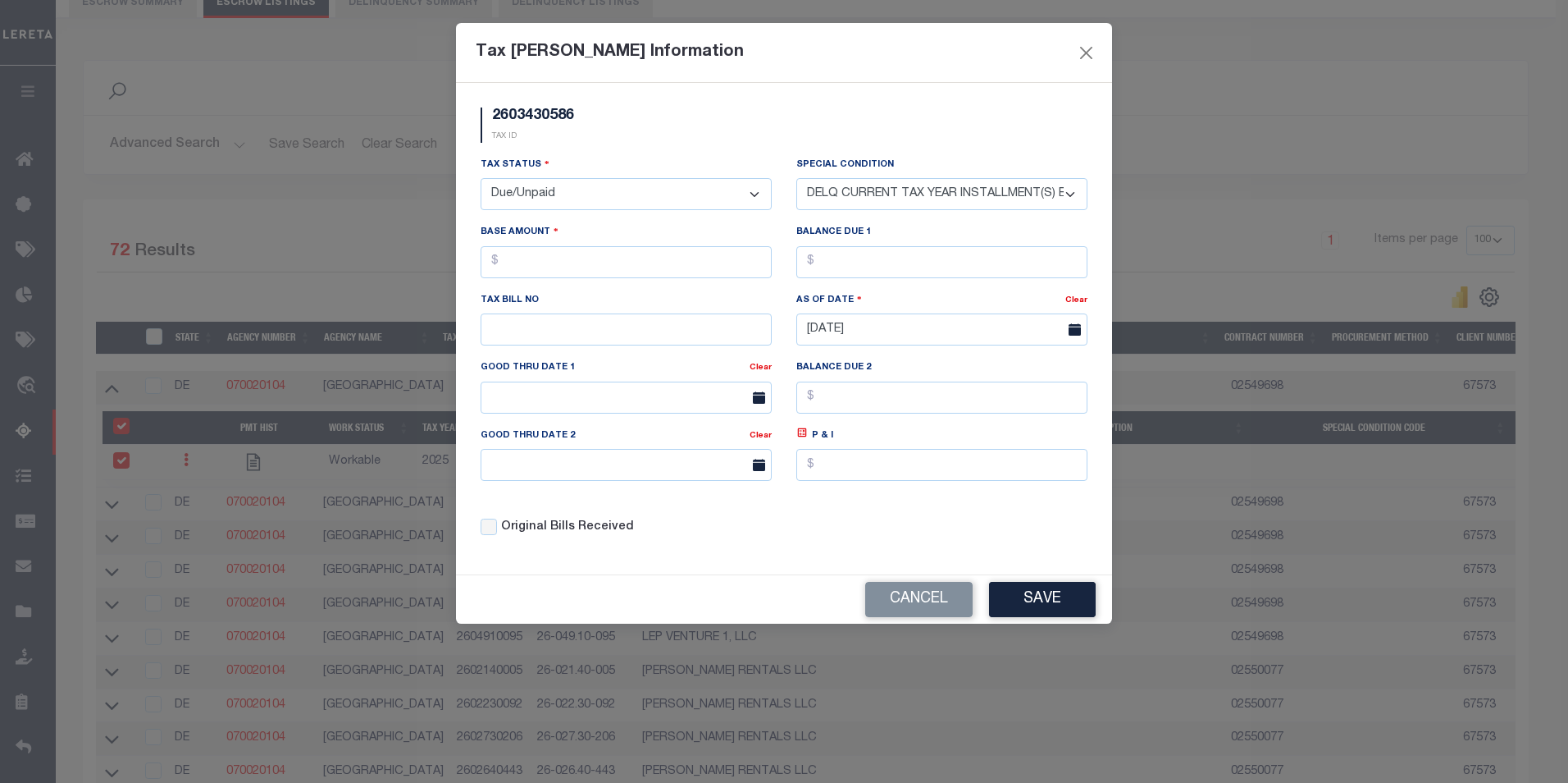
click at [796, 179] on select "-- Select Special Condition -- 3RD PARTY TAX LIEN AGENCY TAX LIEN (A.K.A Inside…" at bounding box center [941, 195] width 291 height 32
click at [609, 263] on input "text" at bounding box center [625, 262] width 291 height 32
type input "$12.00"
click at [866, 257] on input "text" at bounding box center [941, 262] width 291 height 32
type input "$12.00"
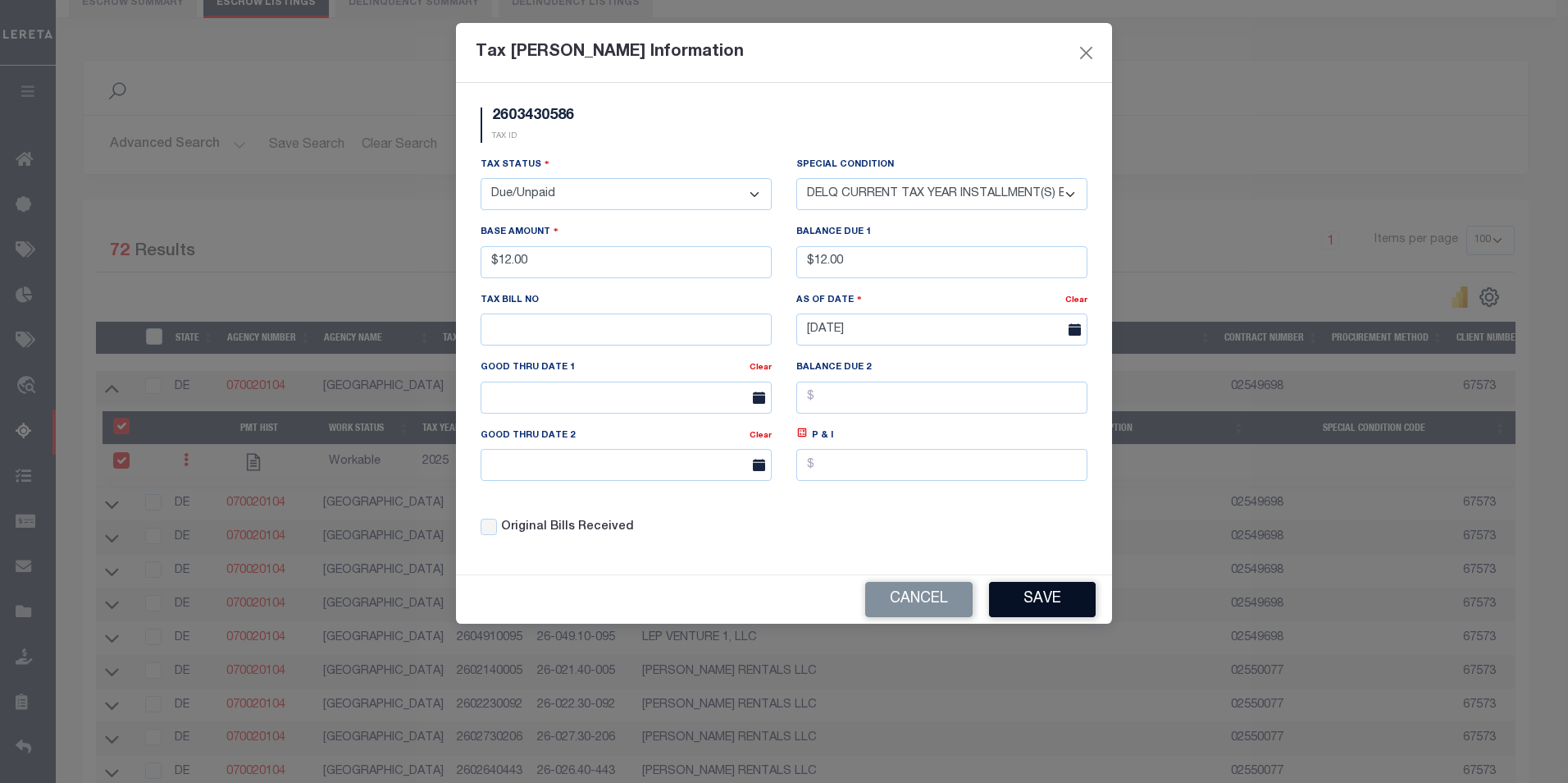
click at [1018, 602] on button "Save" at bounding box center [1043, 599] width 107 height 35
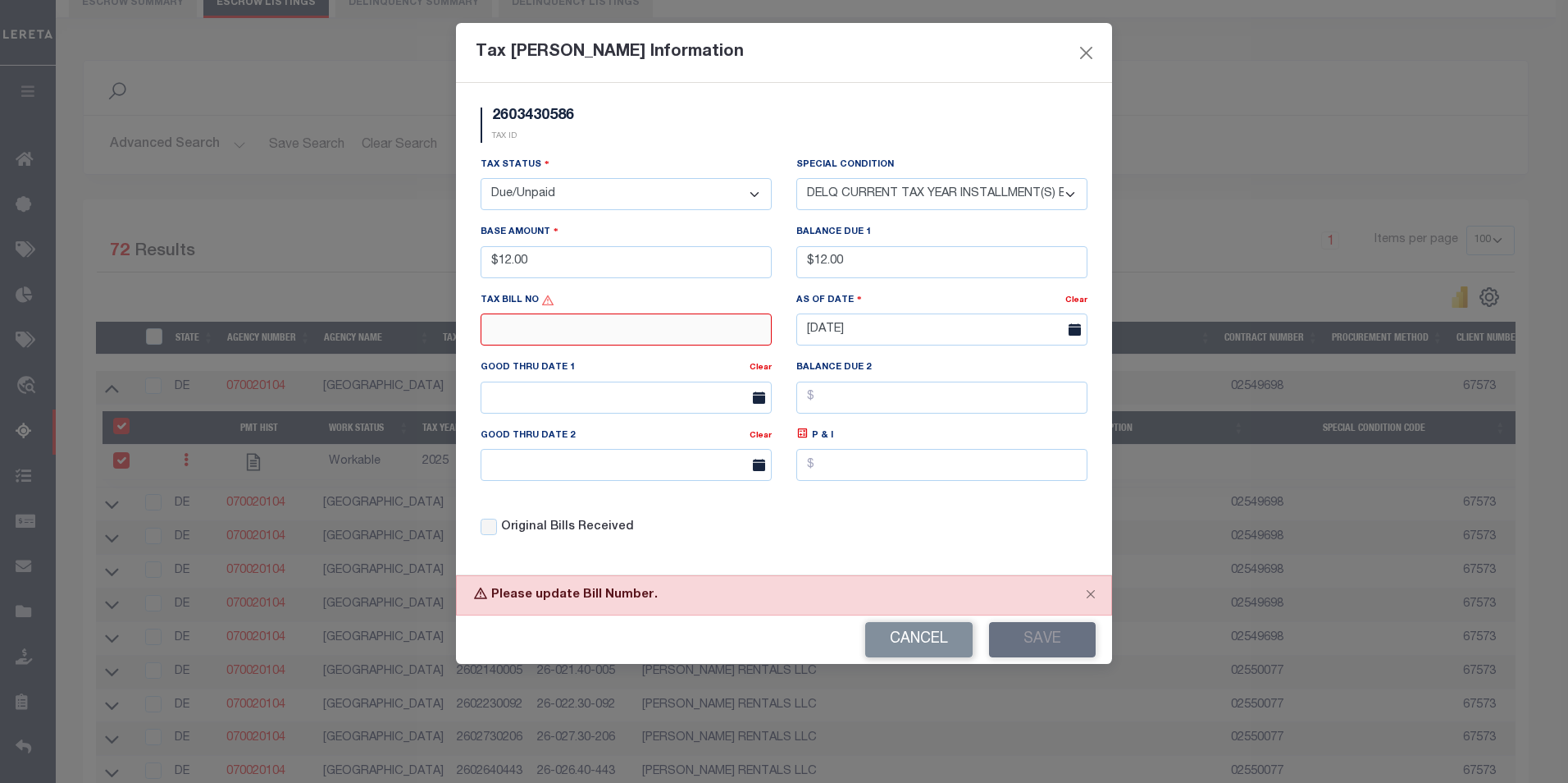
click at [499, 328] on input "text" at bounding box center [625, 330] width 291 height 32
type input "1236"
click at [1066, 647] on button "Save" at bounding box center [1043, 639] width 107 height 35
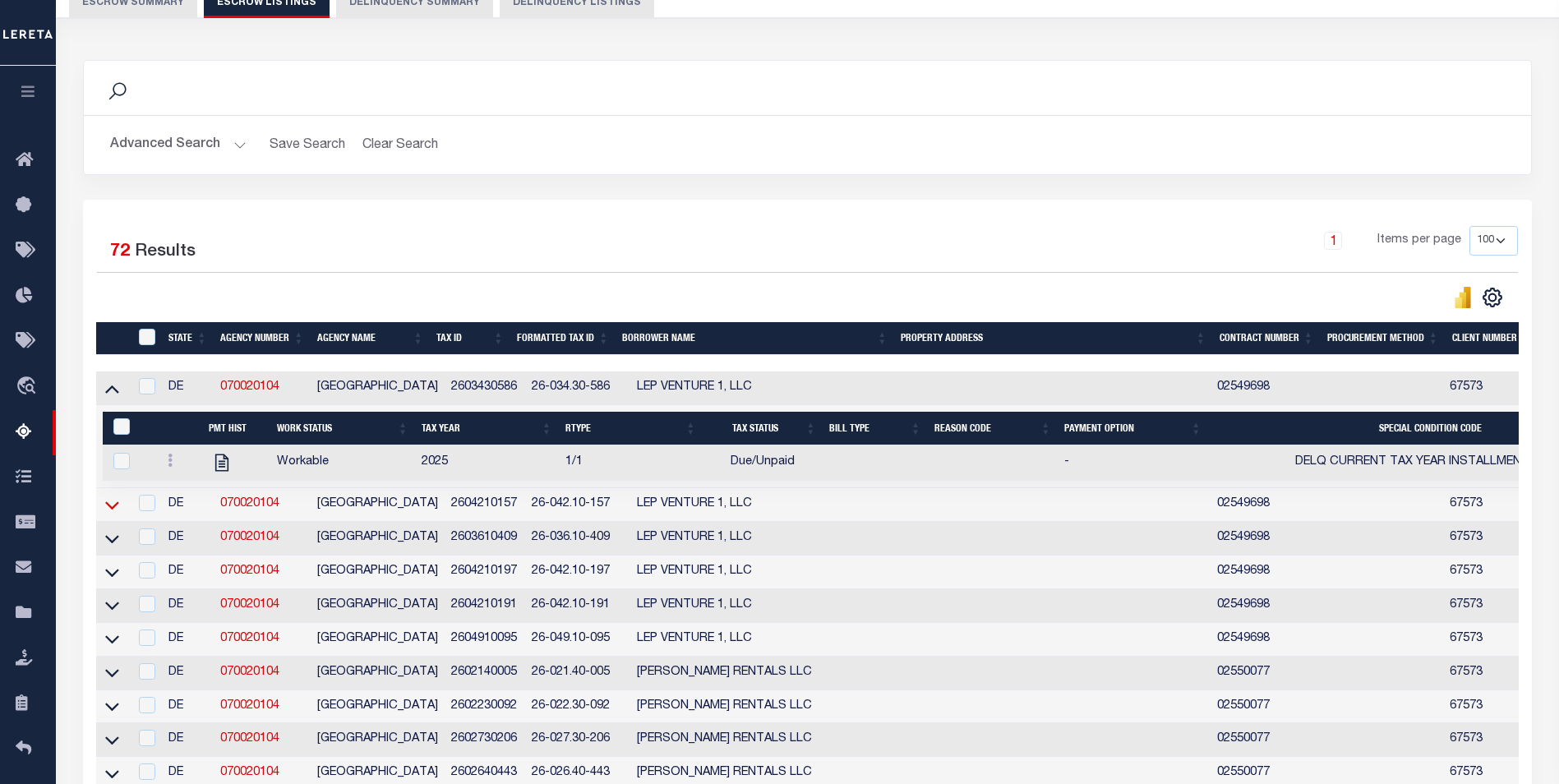
click at [114, 503] on icon at bounding box center [112, 505] width 14 height 17
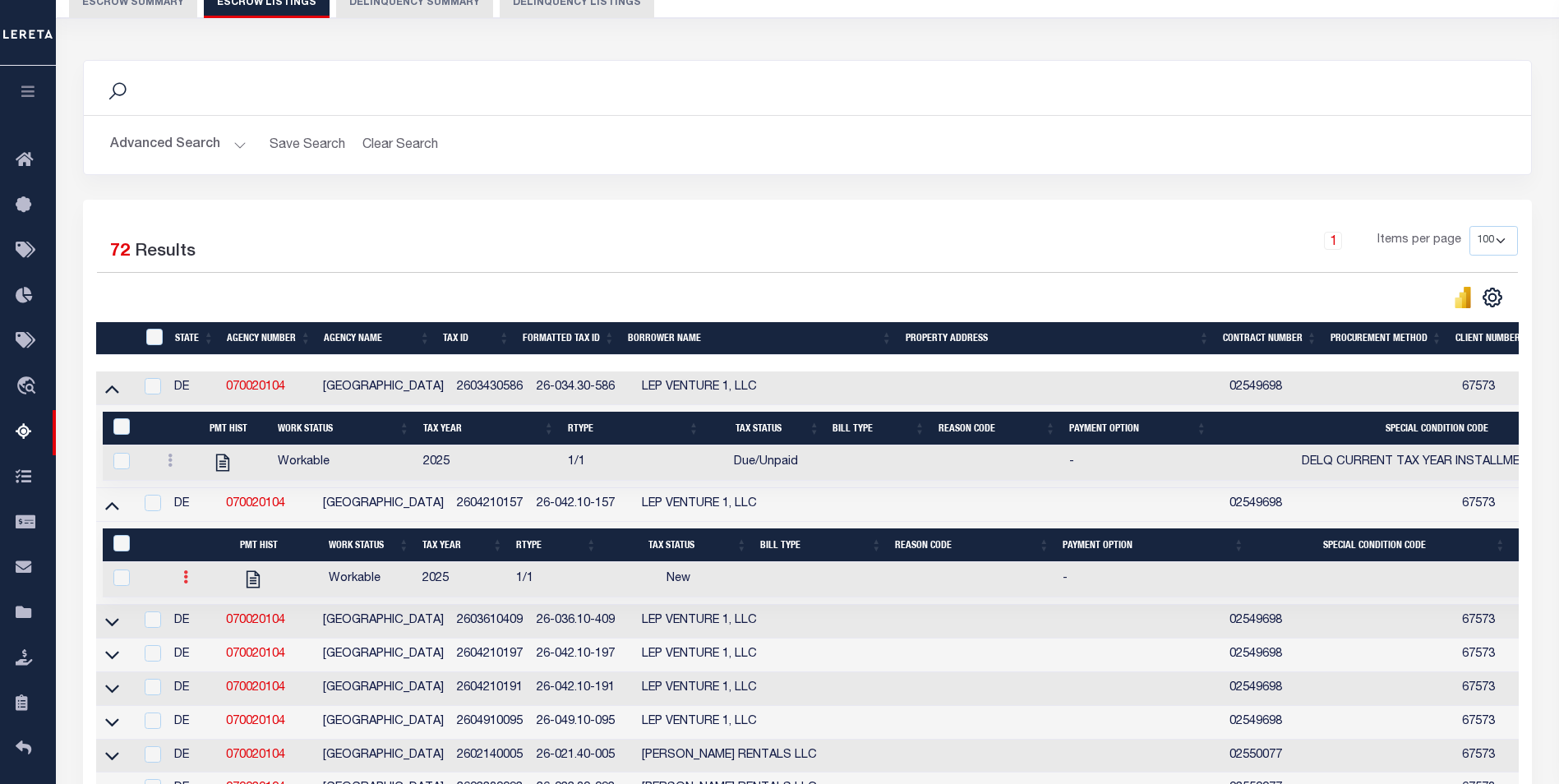
click at [185, 583] on icon at bounding box center [185, 577] width 5 height 13
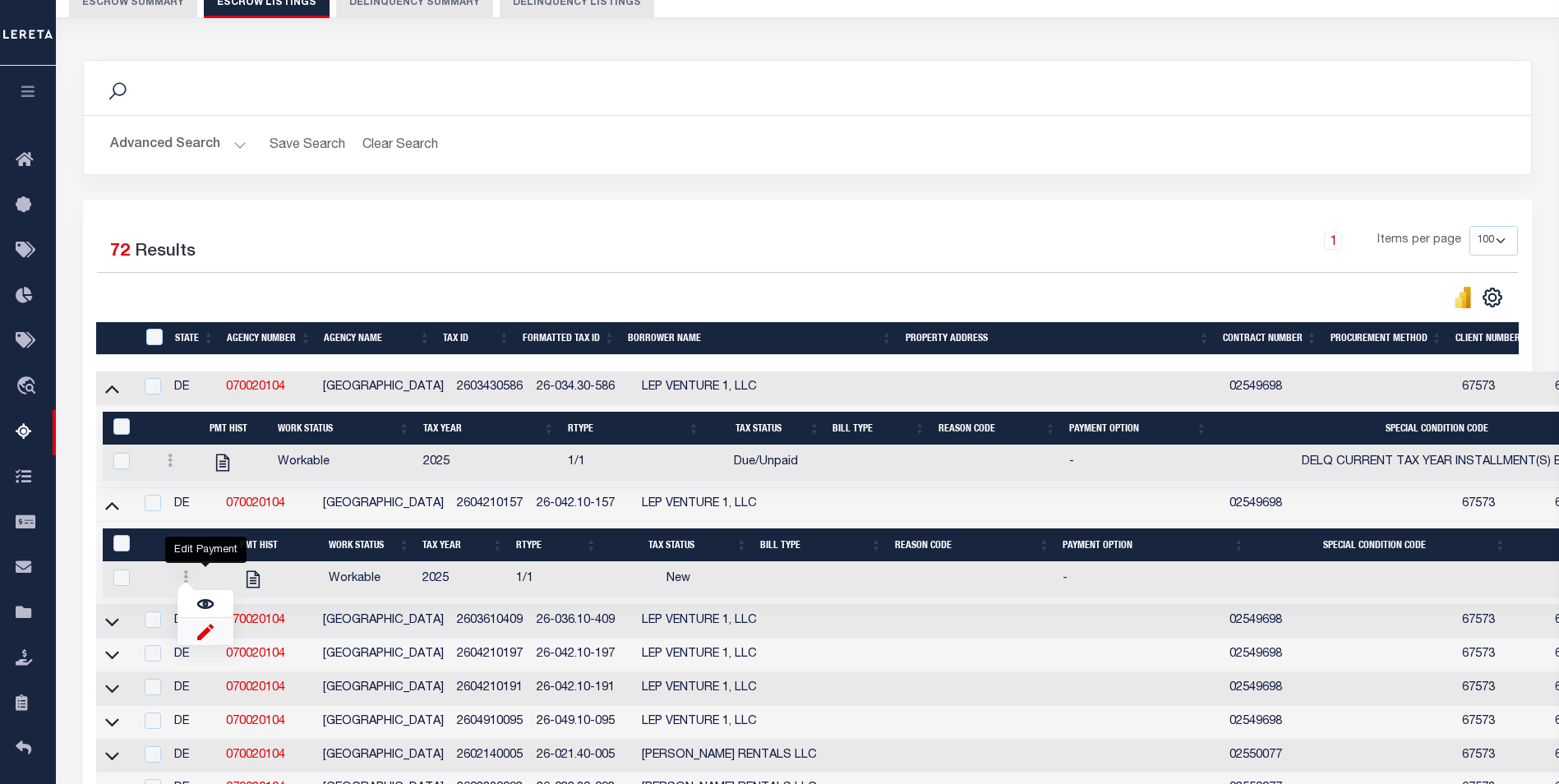
click at [204, 640] on img "" at bounding box center [205, 631] width 16 height 17
checkbox input "true"
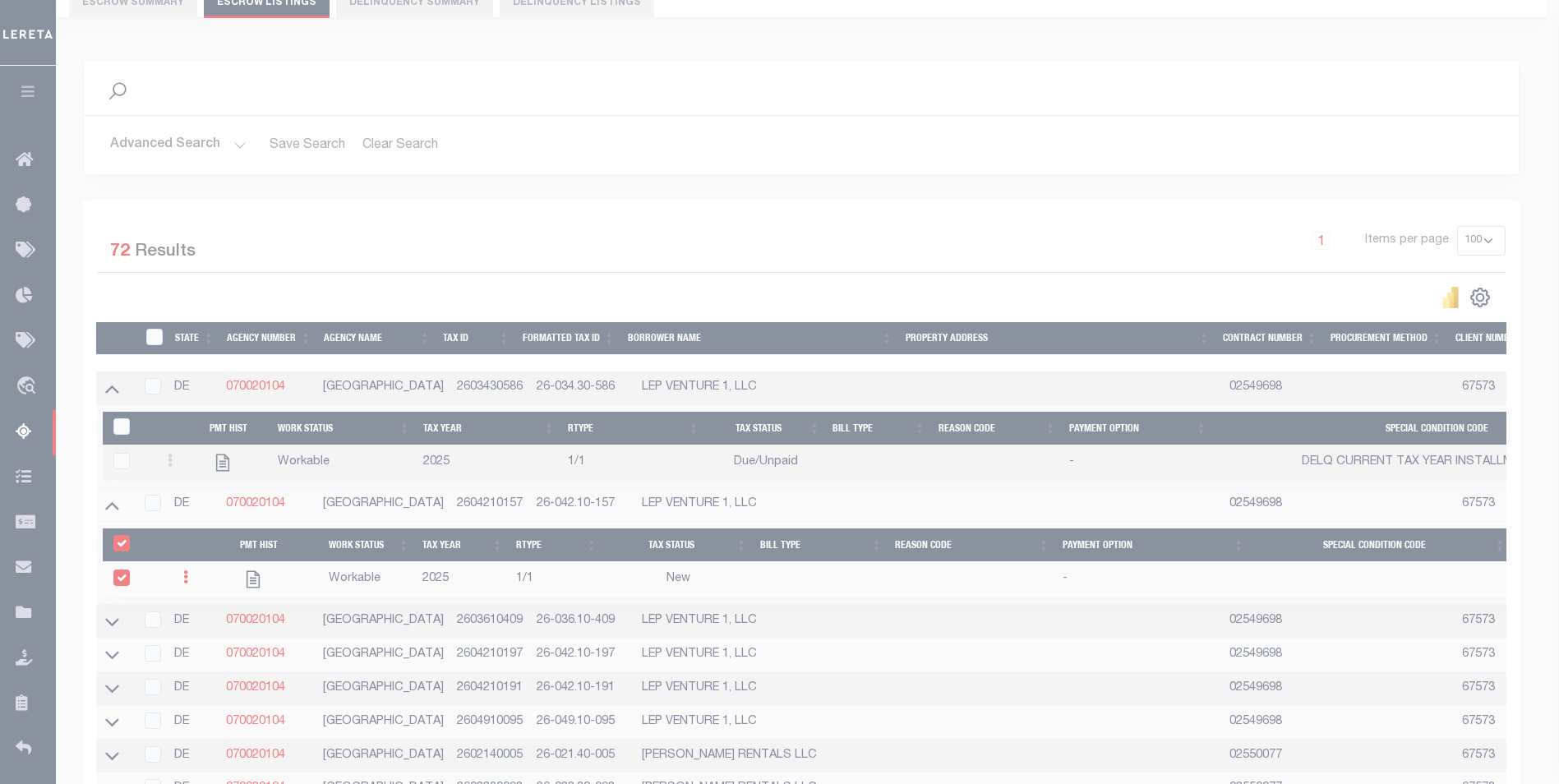
select select
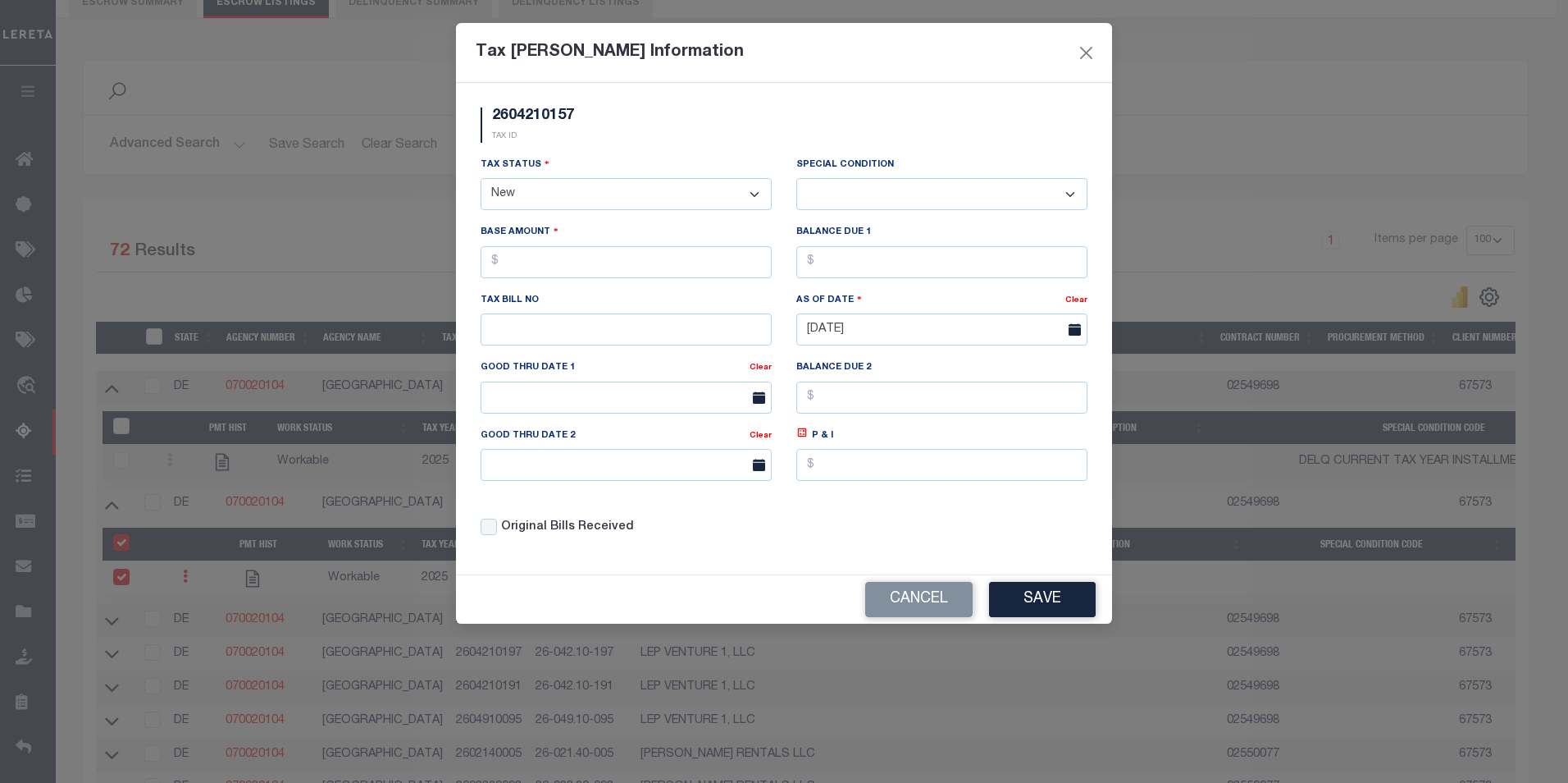
click at [603, 197] on select "- Select Status - Open Due/Unpaid Paid Incomplete No Tax Due Internal Refund Pr…" at bounding box center [625, 195] width 291 height 32
select select "DUE"
click at [480, 179] on select "- Select Status - Open Due/Unpaid Paid Incomplete No Tax Due Internal Refund Pr…" at bounding box center [625, 195] width 291 height 32
click at [888, 194] on select "-- Select Special Condition -- 3RD PARTY TAX LIEN AGENCY TAX LIEN (A.K.A Inside…" at bounding box center [941, 195] width 291 height 32
select select "17"
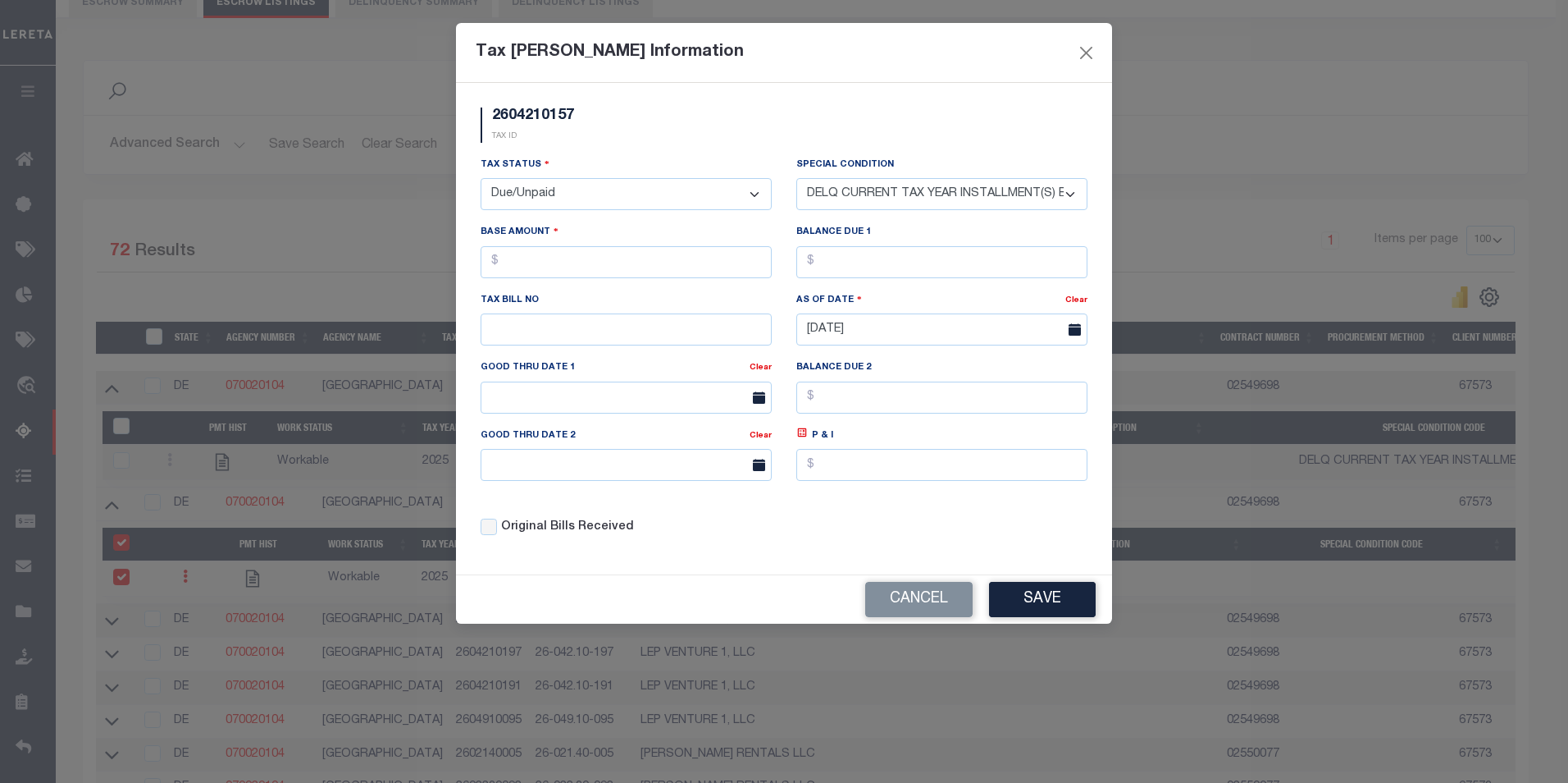
click at [796, 179] on select "-- Select Special Condition -- 3RD PARTY TAX LIEN AGENCY TAX LIEN (A.K.A Inside…" at bounding box center [941, 195] width 291 height 32
click at [577, 262] on input "text" at bounding box center [625, 262] width 291 height 32
type input "$19.00"
click at [880, 261] on input "text" at bounding box center [941, 262] width 291 height 32
type input "$19.00"
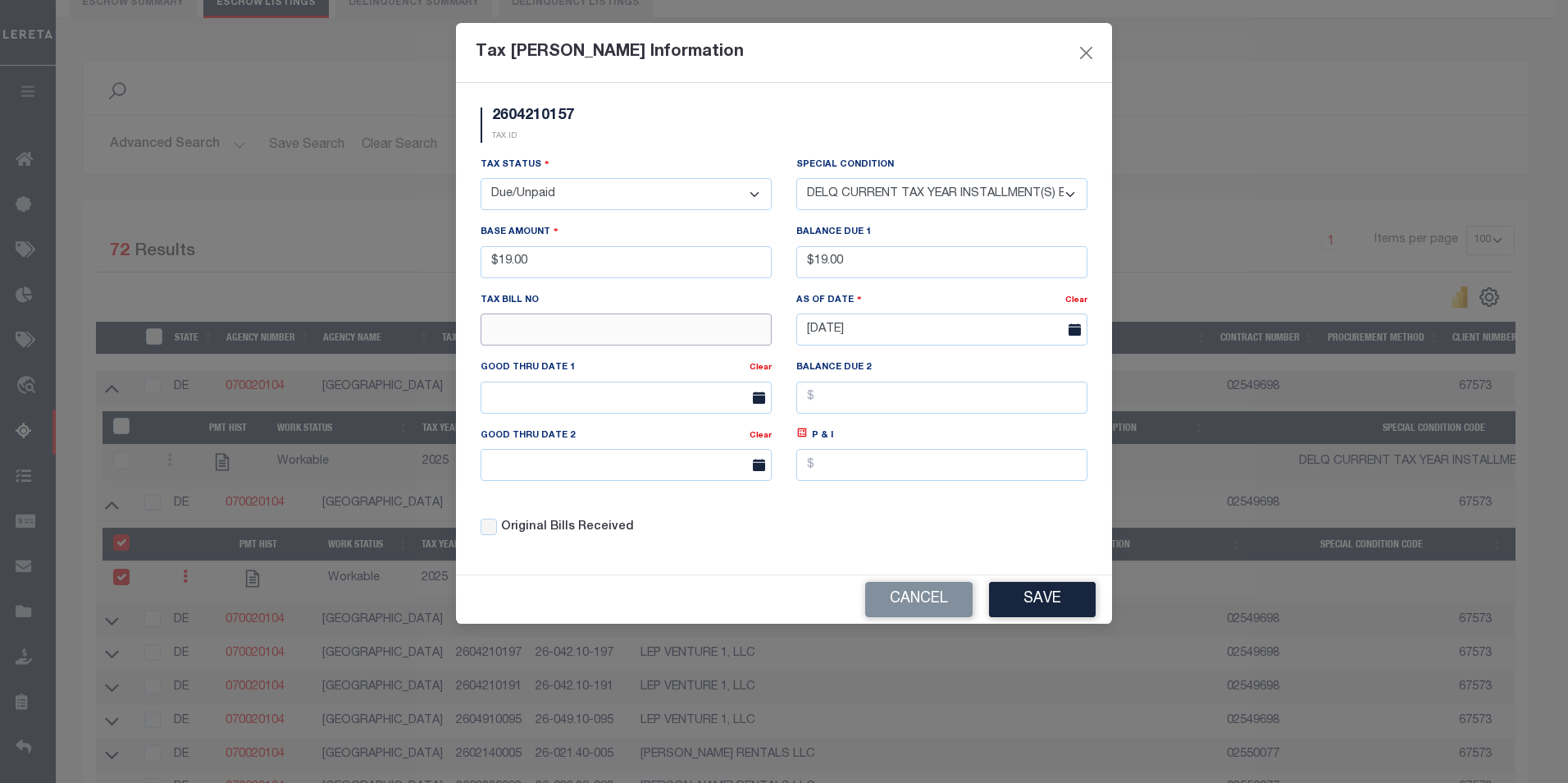
click at [564, 334] on input "text" at bounding box center [625, 330] width 291 height 32
paste input "67573"
drag, startPoint x: 570, startPoint y: 328, endPoint x: 448, endPoint y: 320, distance: 122.3
click at [448, 320] on div "Tax Bill Amount Information 2604210157 TAX ID Installment: TaxID: 2604210157" at bounding box center [784, 391] width 1568 height 783
type input "s"
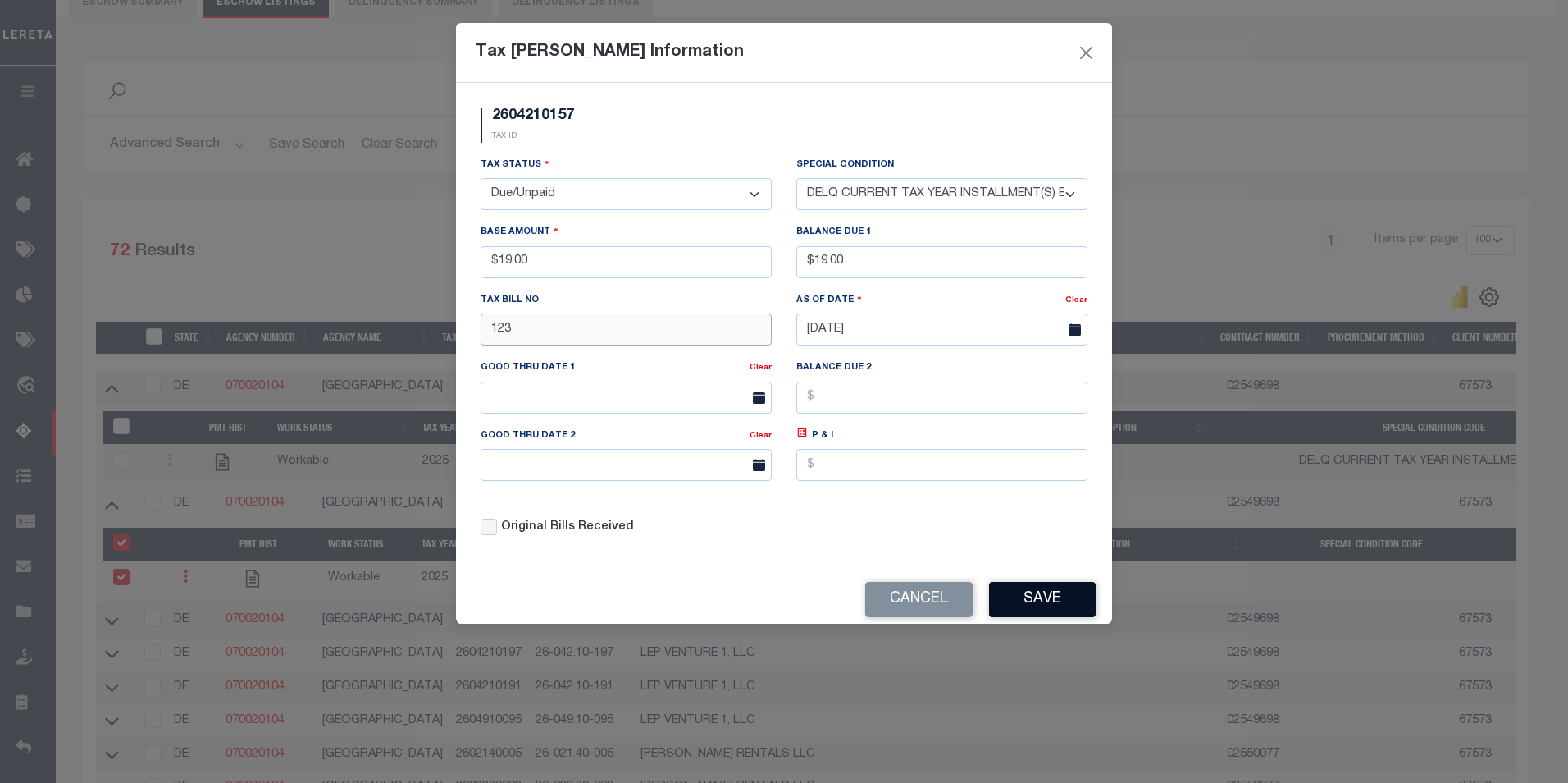
type input "123"
click at [1043, 593] on button "Save" at bounding box center [1043, 599] width 107 height 35
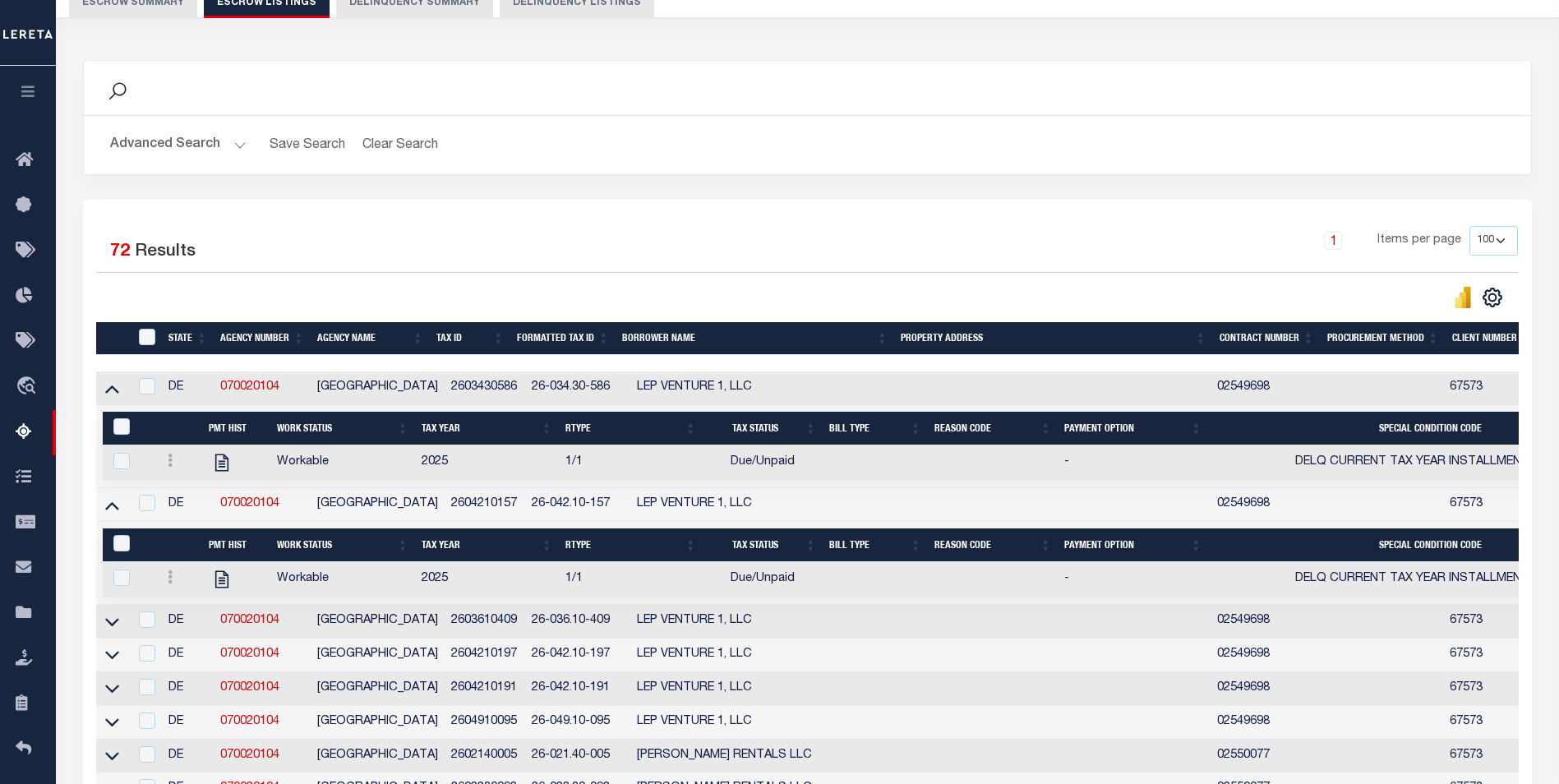
click at [114, 624] on icon at bounding box center [112, 622] width 14 height 17
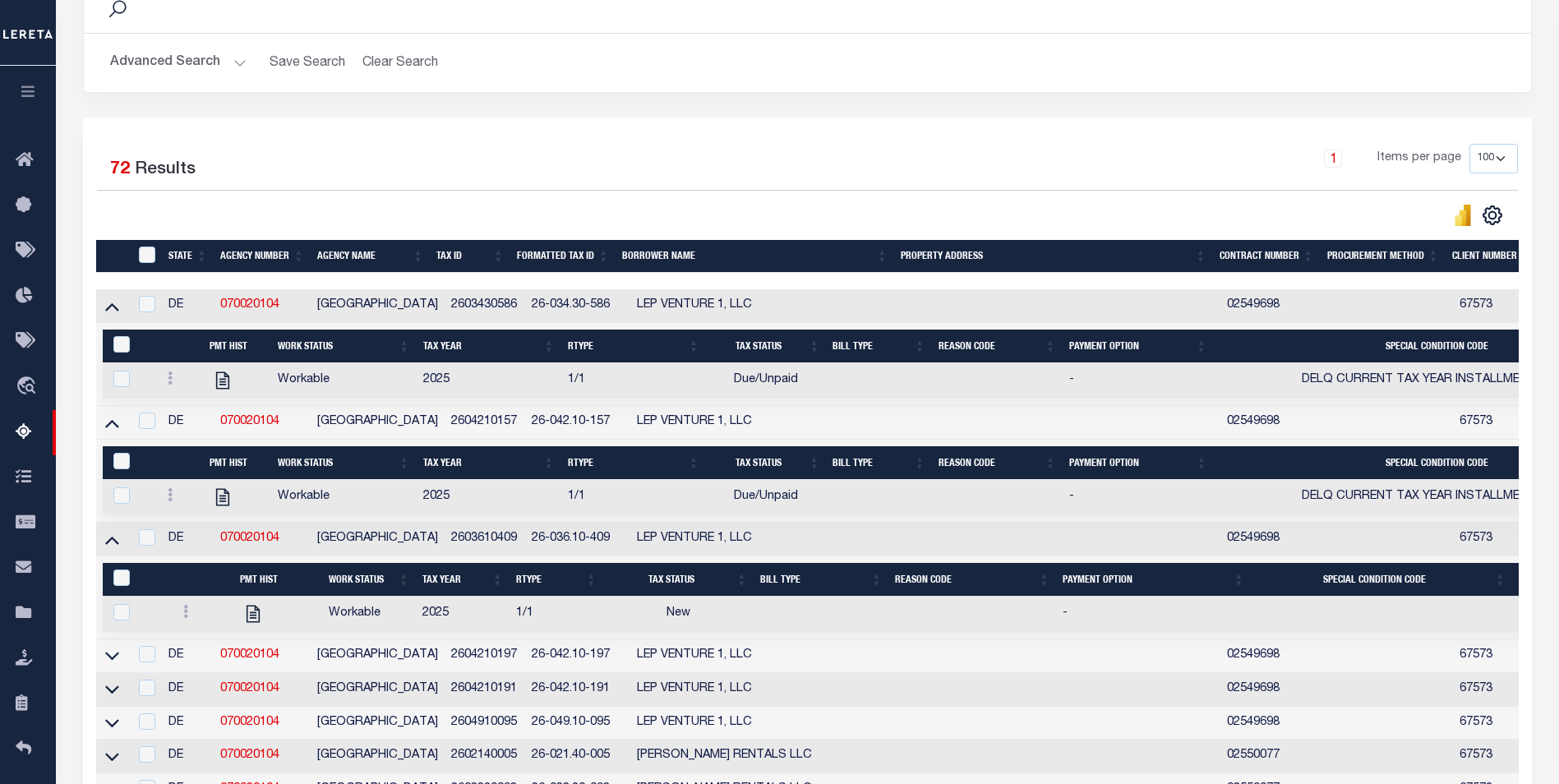
scroll to position [328, 0]
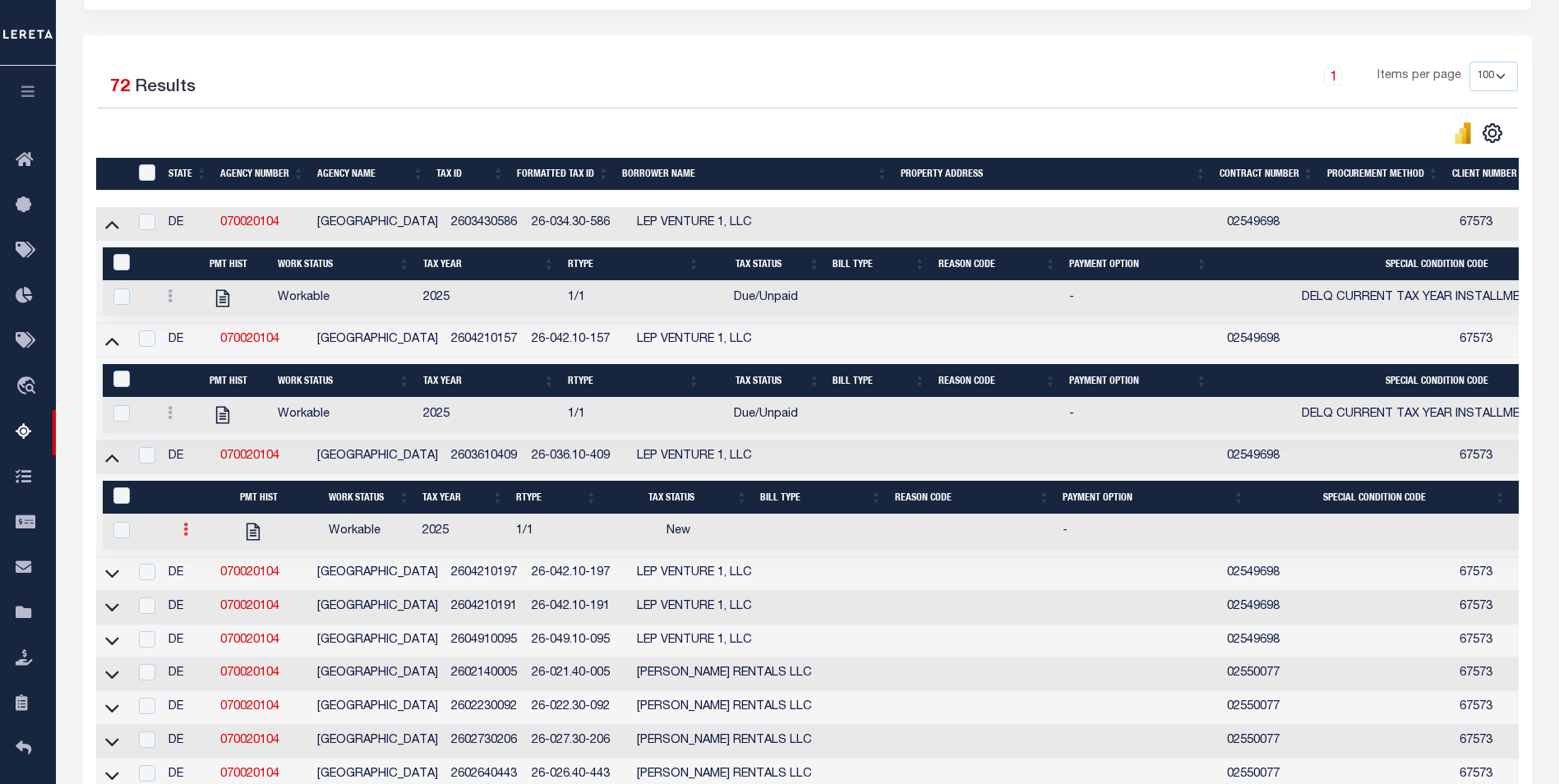
click at [185, 536] on icon at bounding box center [185, 529] width 5 height 13
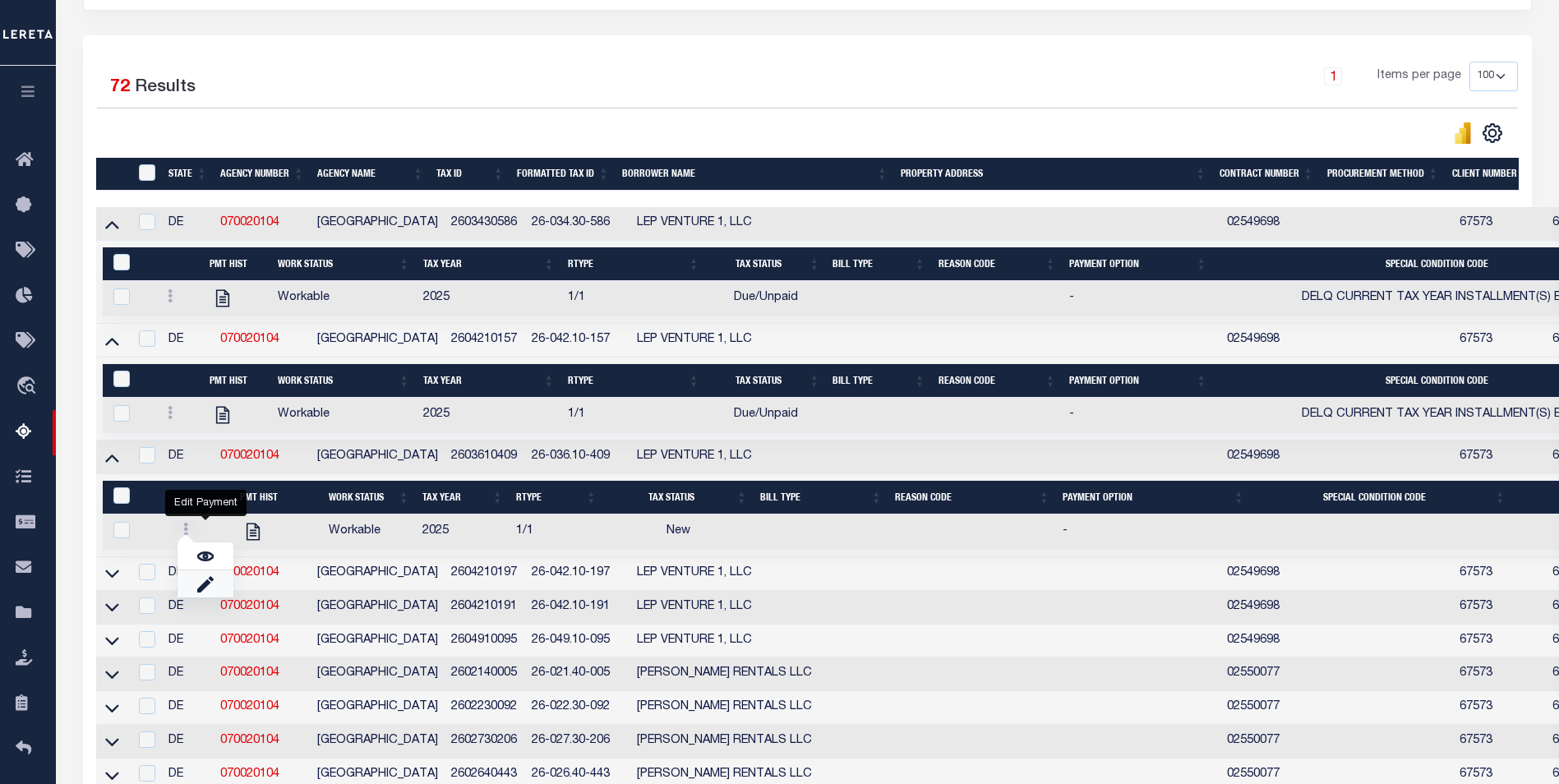
click at [193, 589] on link "" at bounding box center [205, 583] width 56 height 27
checkbox input "true"
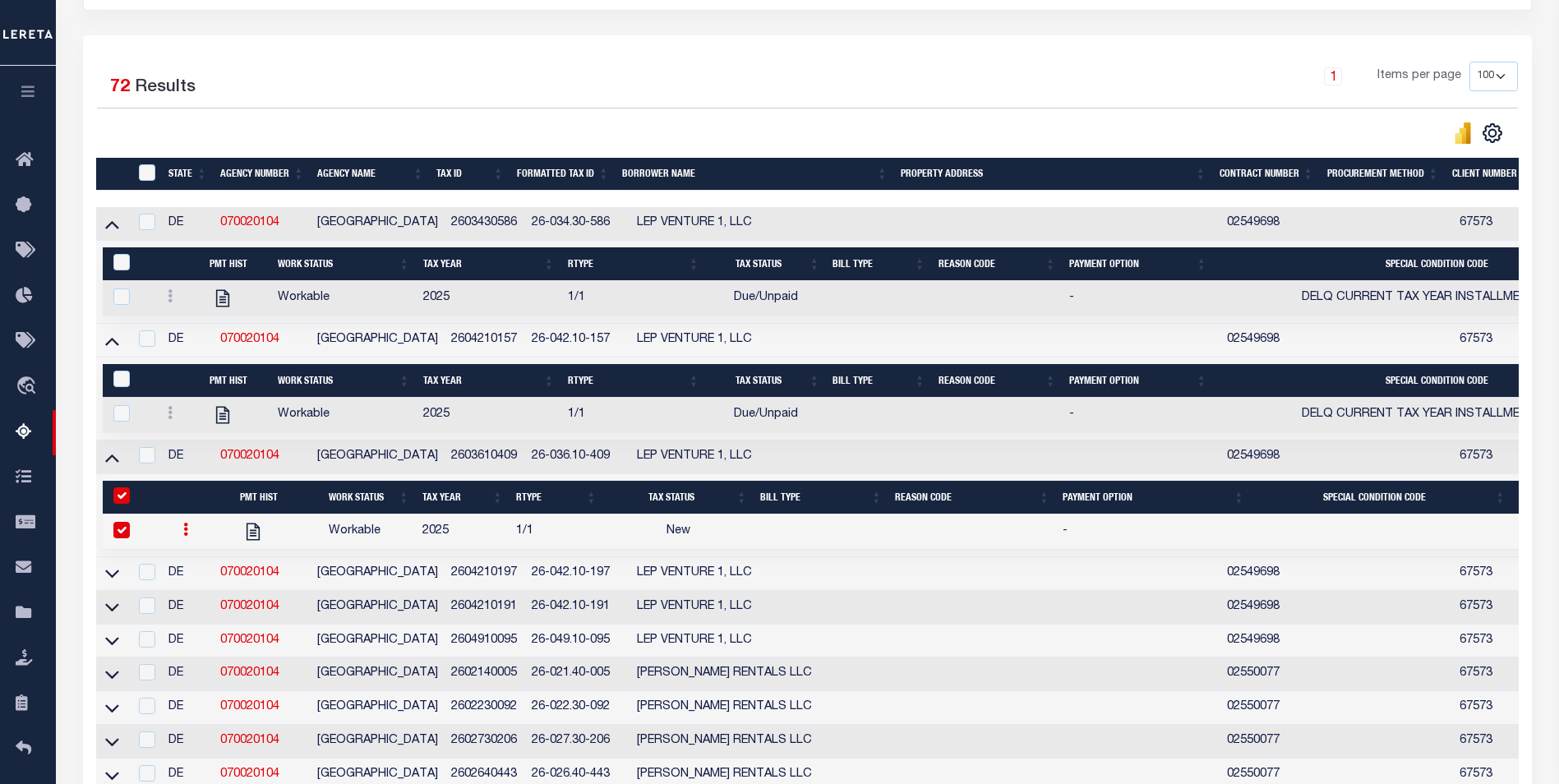
select select
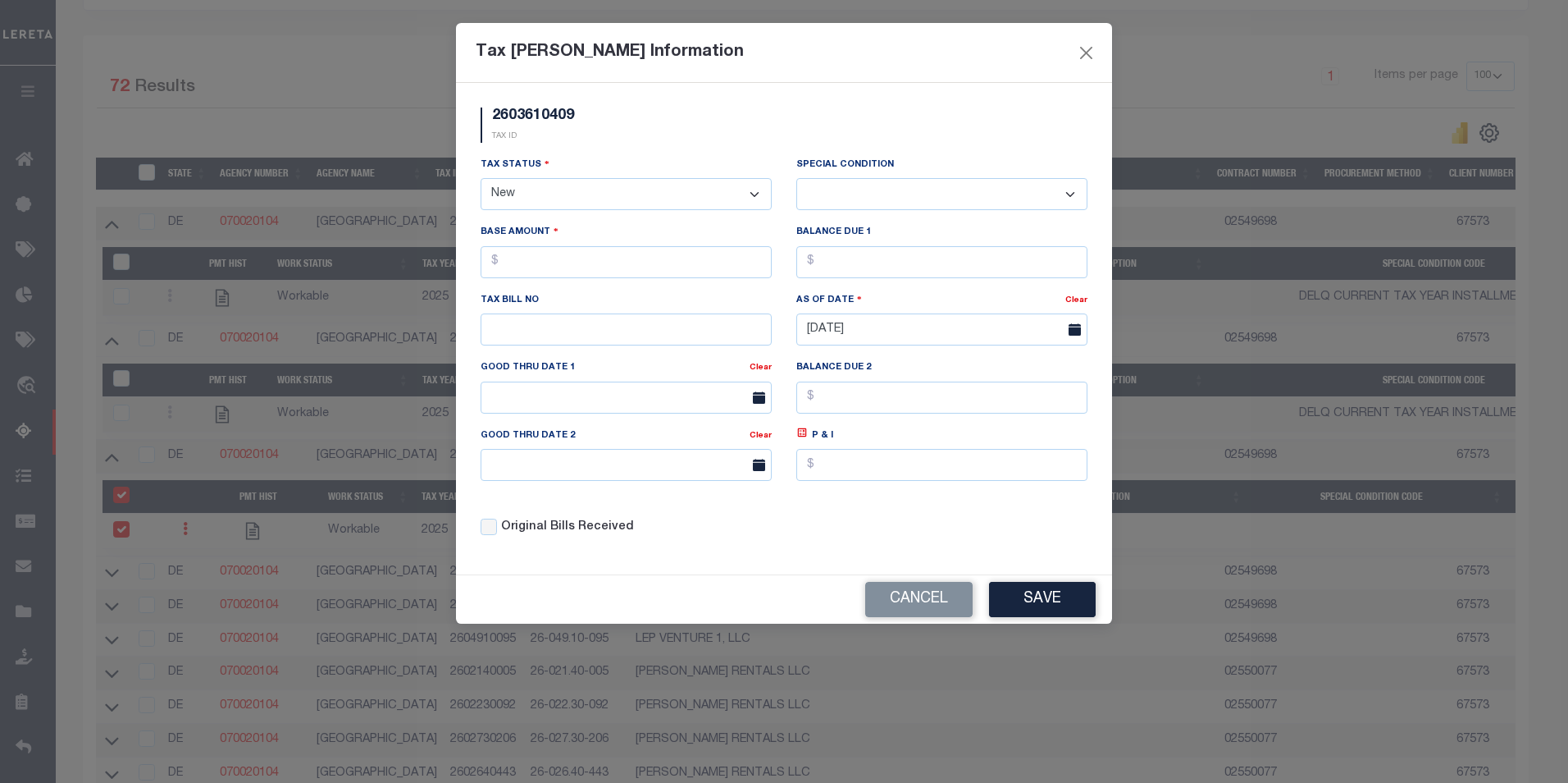
click at [585, 178] on div "Tax Status - Select Status - Open Due/Unpaid Paid Incomplete No Tax Due Interna…" at bounding box center [625, 182] width 291 height 54
click at [585, 197] on select "- Select Status - Open Due/Unpaid Paid Incomplete No Tax Due Internal Refund Pr…" at bounding box center [625, 195] width 291 height 32
select select "DUE"
click at [480, 179] on select "- Select Status - Open Due/Unpaid Paid Incomplete No Tax Due Internal Refund Pr…" at bounding box center [625, 195] width 291 height 32
click at [936, 196] on select "-- Select Special Condition -- 3RD PARTY TAX LIEN AGENCY TAX LIEN (A.K.A Inside…" at bounding box center [941, 195] width 291 height 32
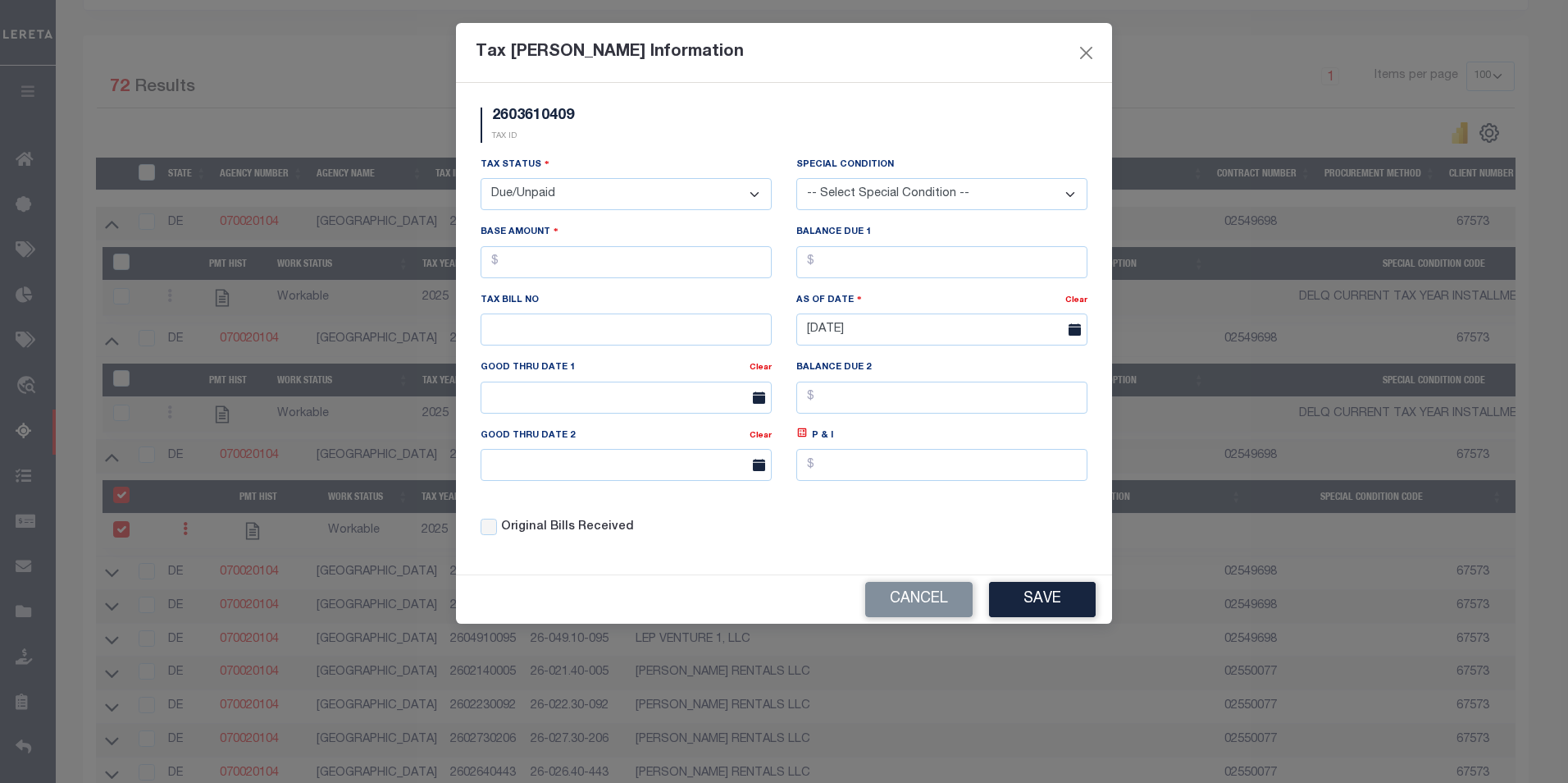
select select "15"
click at [796, 179] on select "-- Select Special Condition -- 3RD PARTY TAX LIEN AGENCY TAX LIEN (A.K.A Inside…" at bounding box center [941, 195] width 291 height 32
click at [768, 263] on input "text" at bounding box center [625, 262] width 291 height 32
type input "$45.00"
click at [949, 250] on input "text" at bounding box center [941, 262] width 291 height 32
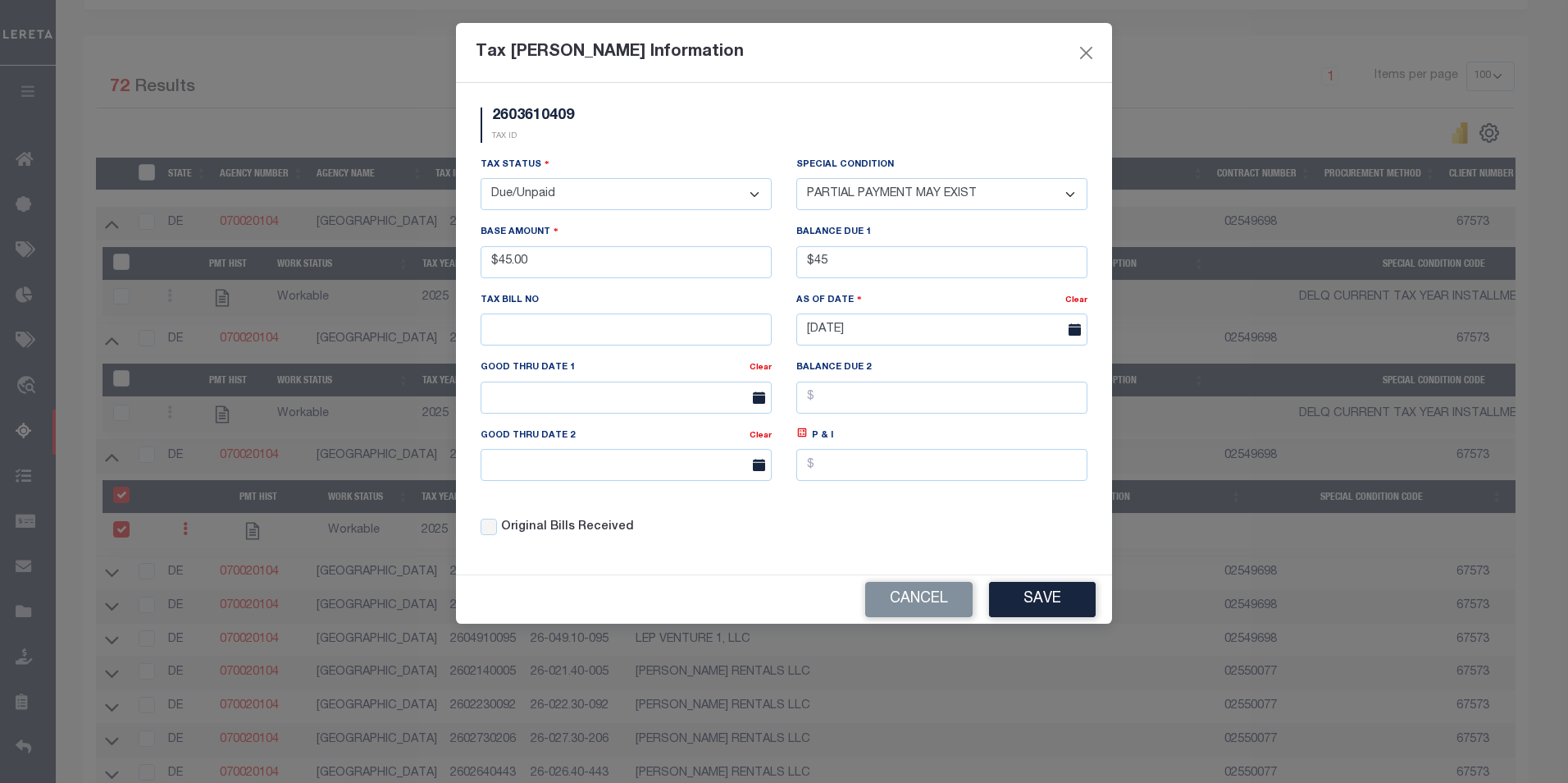
type input "$45.00"
click at [628, 308] on div "Tax Bill No" at bounding box center [625, 318] width 291 height 54
click at [635, 328] on input "text" at bounding box center [625, 330] width 291 height 32
type input "159"
click at [1020, 598] on button "Save" at bounding box center [1043, 599] width 107 height 35
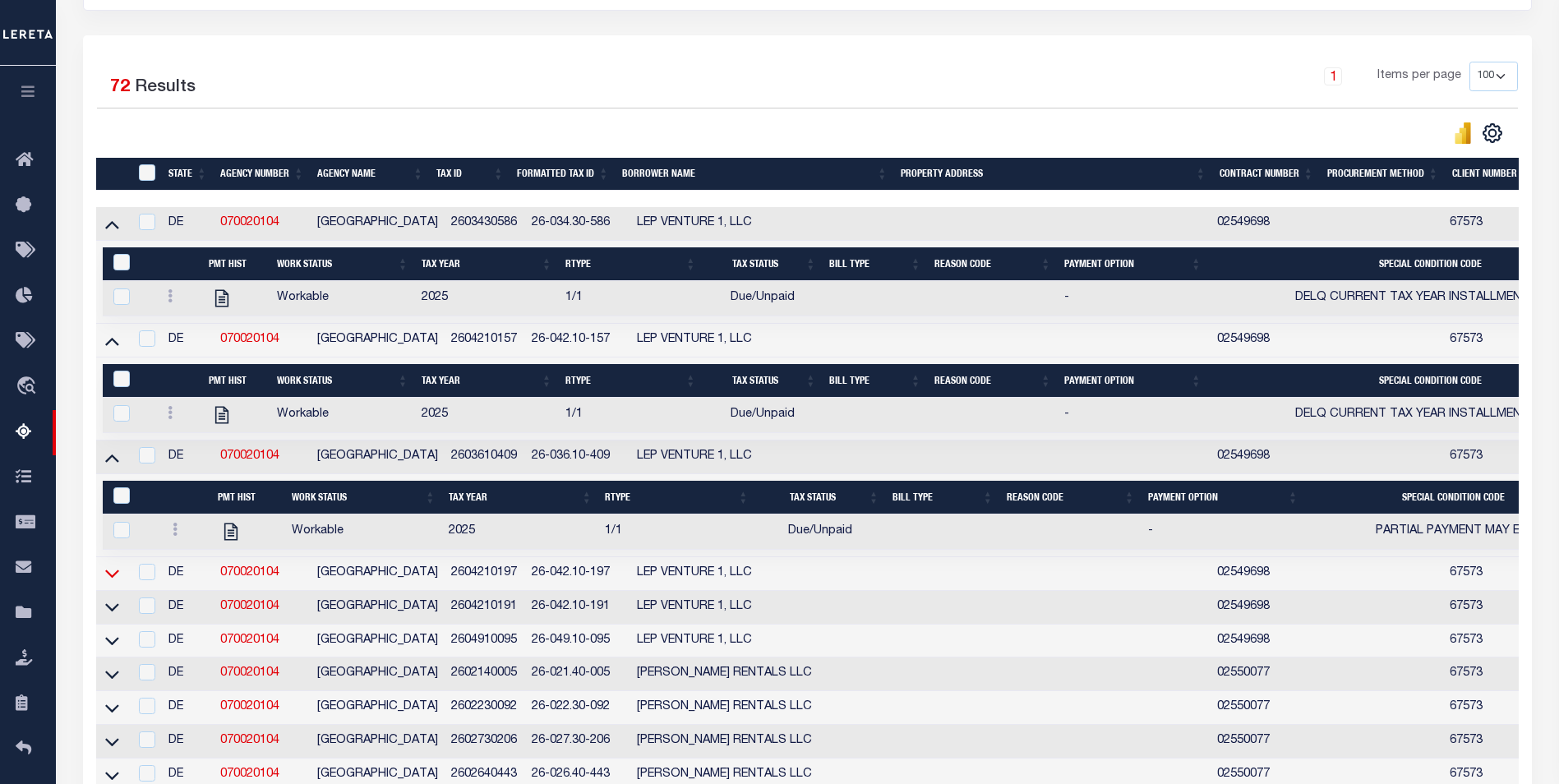
click at [114, 578] on icon at bounding box center [112, 573] width 14 height 17
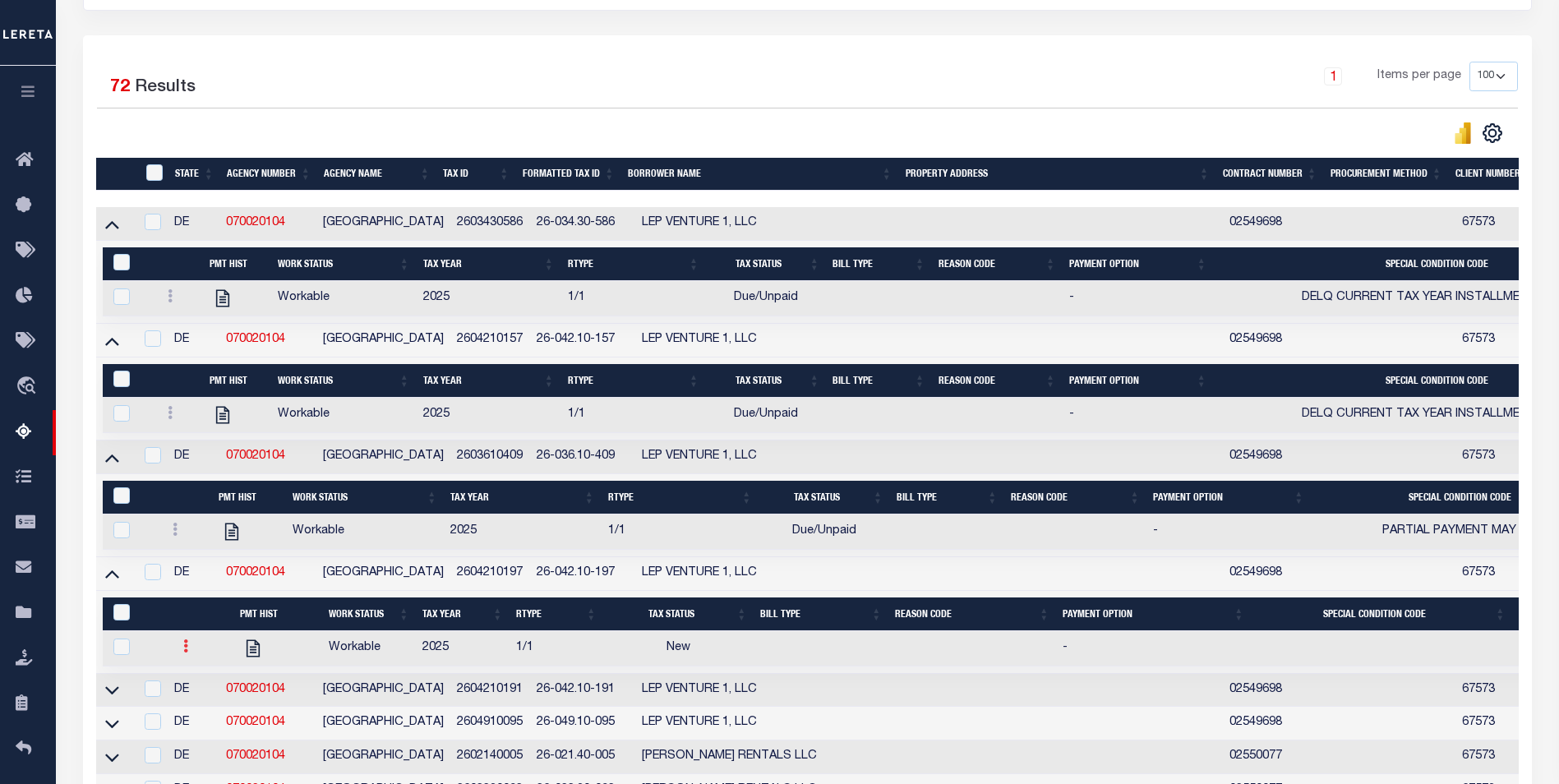
click at [185, 652] on icon at bounding box center [185, 646] width 5 height 13
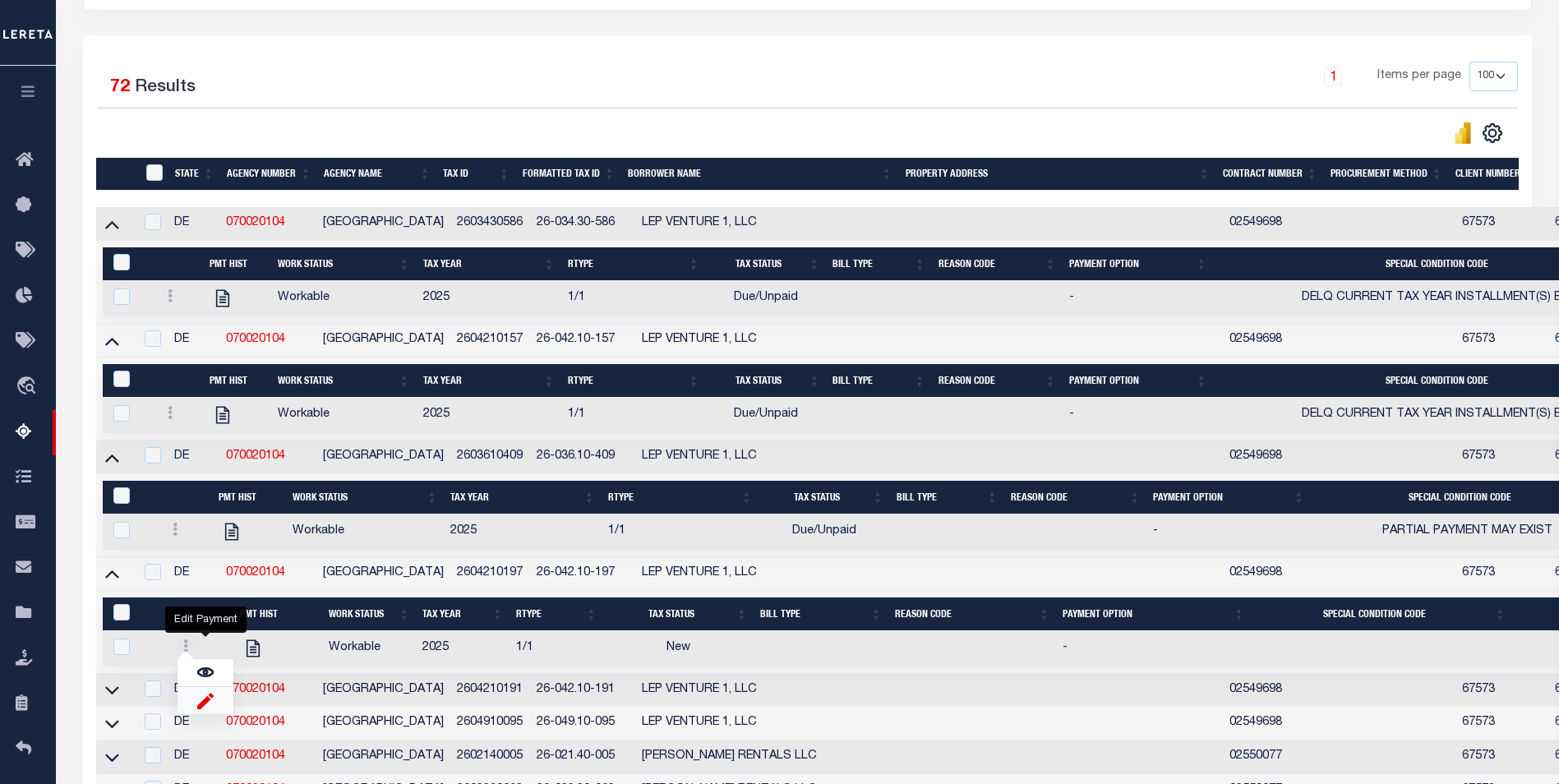
click at [199, 710] on img "" at bounding box center [205, 700] width 16 height 17
checkbox input "true"
select select
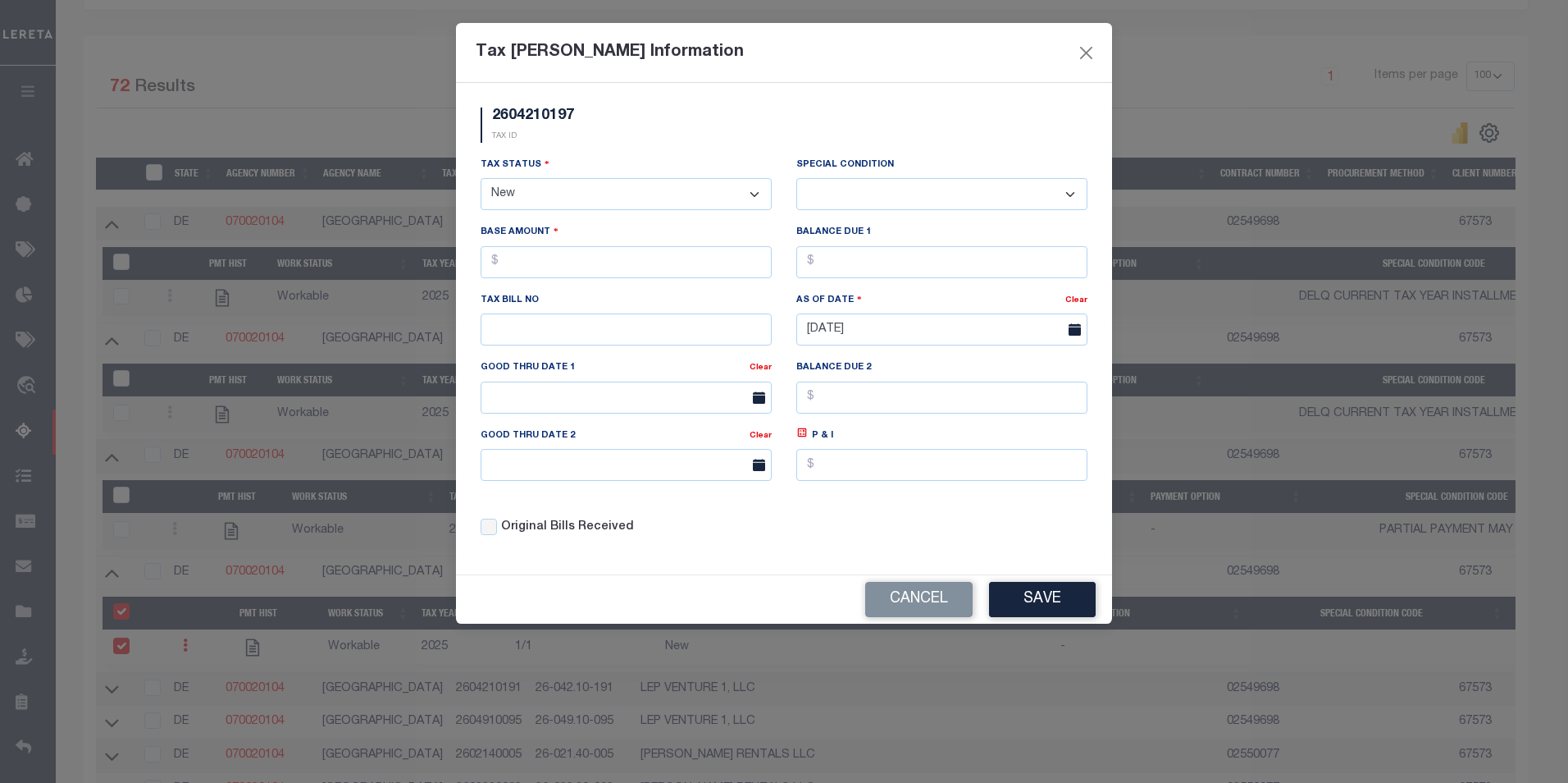
click at [571, 205] on select "- Select Status - Open Due/Unpaid Paid Incomplete No Tax Due Internal Refund Pr…" at bounding box center [625, 195] width 291 height 32
select select "DUE"
click at [480, 179] on select "- Select Status - Open Due/Unpaid Paid Incomplete No Tax Due Internal Refund Pr…" at bounding box center [625, 195] width 291 height 32
click at [951, 181] on select "-- Select Special Condition -- 3RD PARTY TAX LIEN AGENCY TAX LIEN (A.K.A Inside…" at bounding box center [941, 195] width 291 height 32
select select "15"
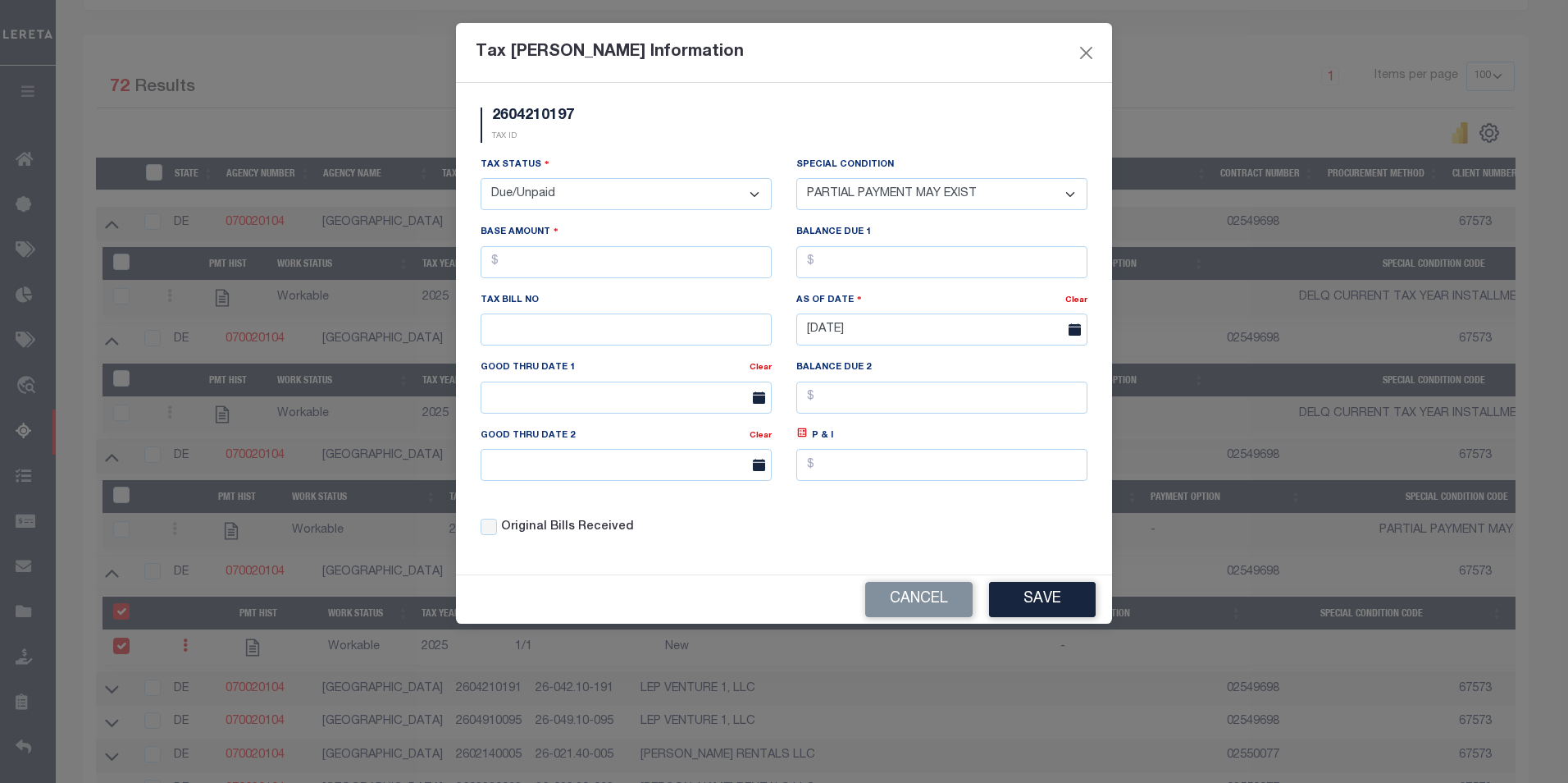
click at [796, 179] on select "-- Select Special Condition -- 3RD PARTY TAX LIEN AGENCY TAX LIEN (A.K.A Inside…" at bounding box center [941, 195] width 291 height 32
click at [591, 250] on input "text" at bounding box center [625, 262] width 291 height 32
type input "$357.00"
click at [915, 263] on input "text" at bounding box center [941, 262] width 291 height 32
type input "$357.00"
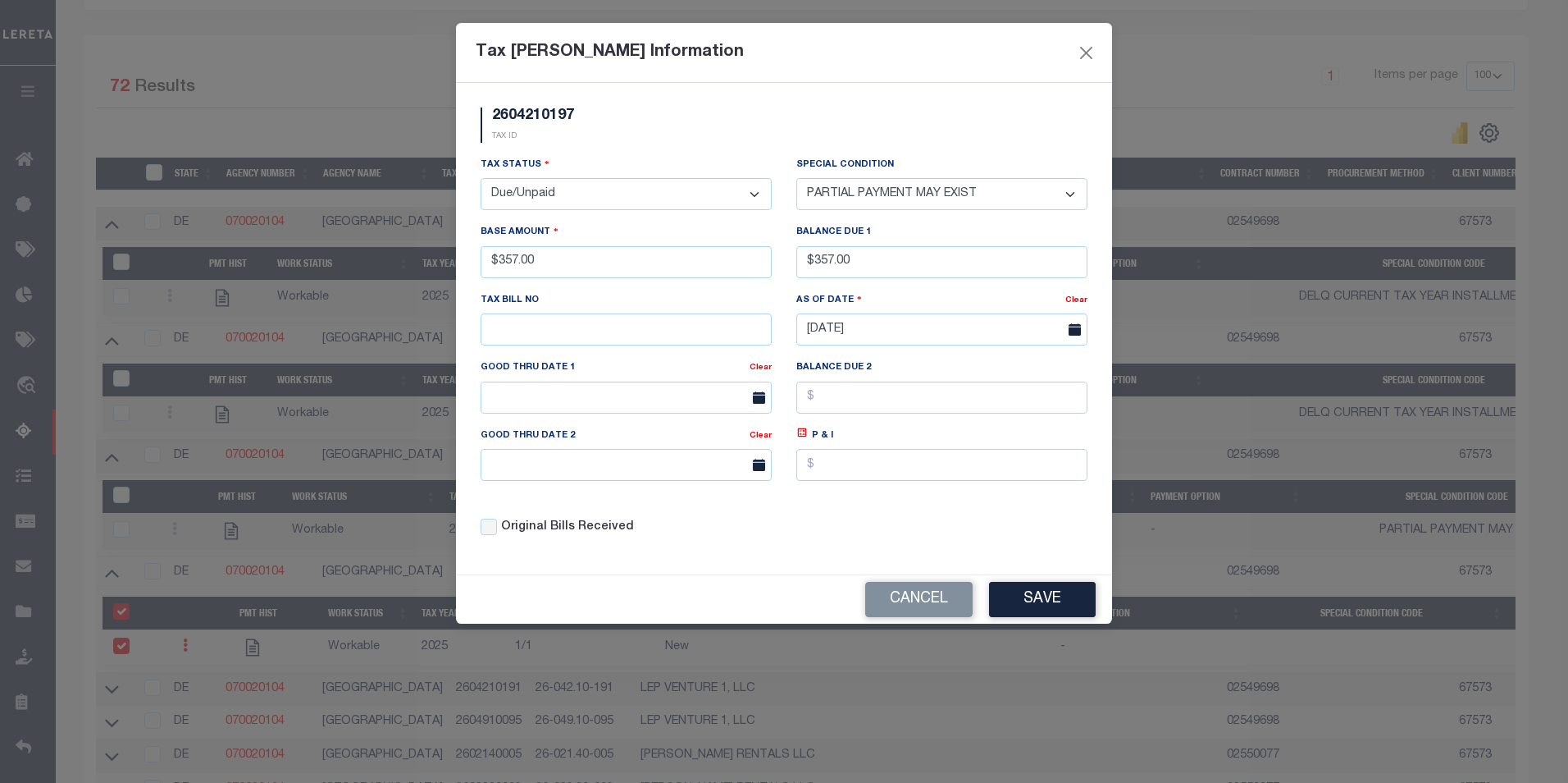
click at [1034, 591] on button "Save" at bounding box center [1043, 599] width 107 height 35
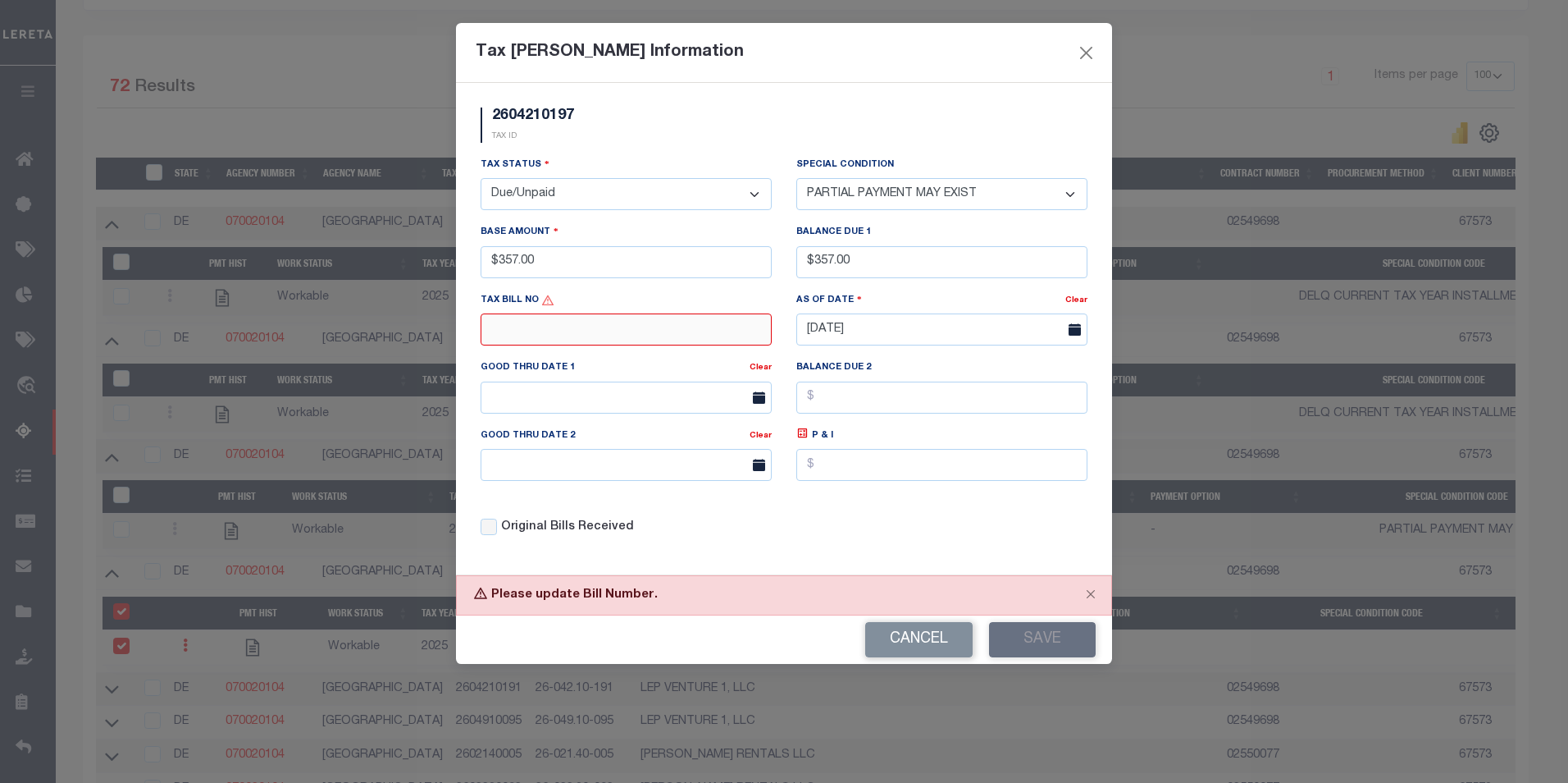
click at [720, 334] on input "text" at bounding box center [625, 330] width 291 height 32
type input "159"
click at [1013, 640] on button "Save" at bounding box center [1043, 639] width 107 height 35
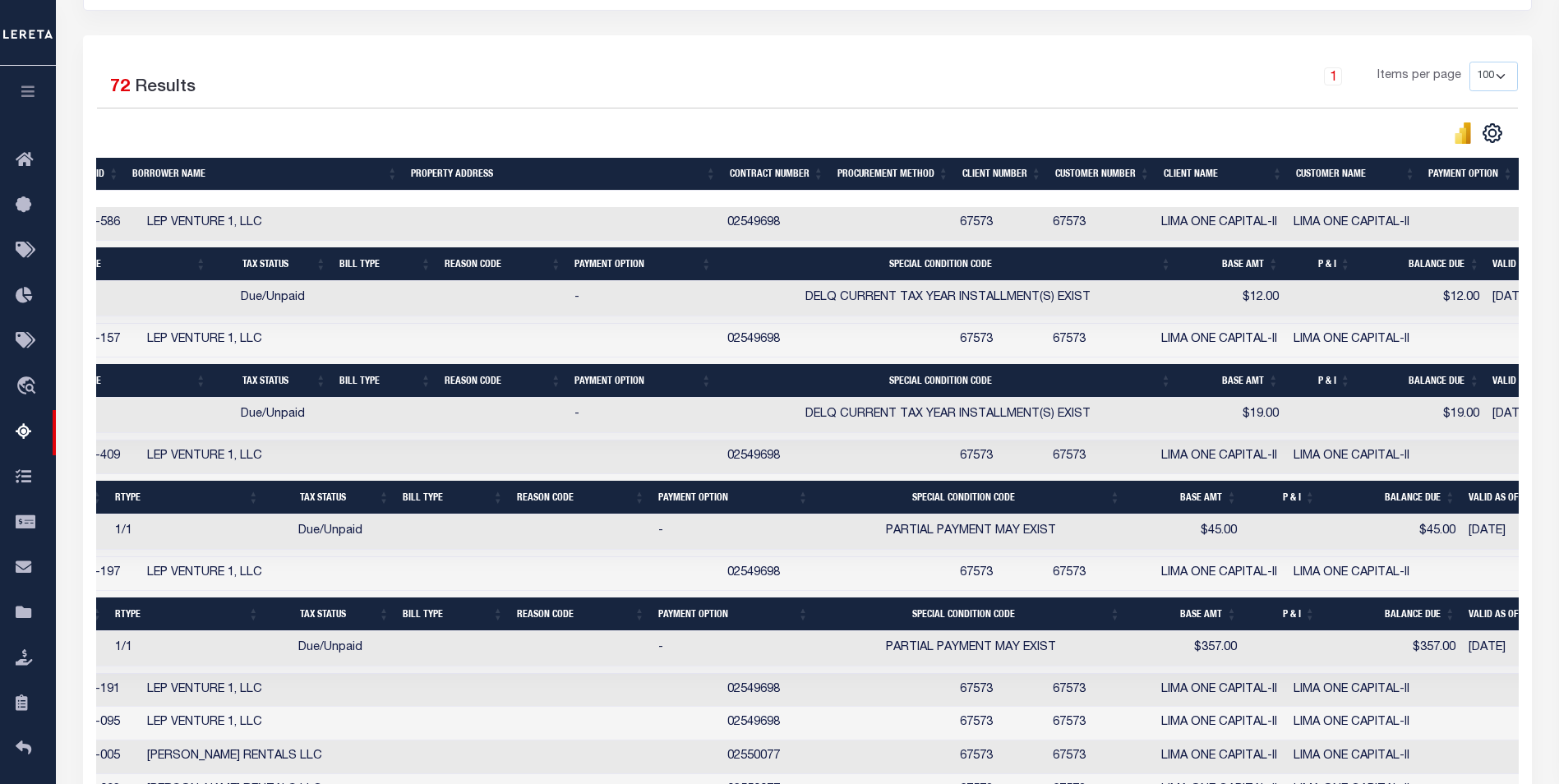
scroll to position [0, 493]
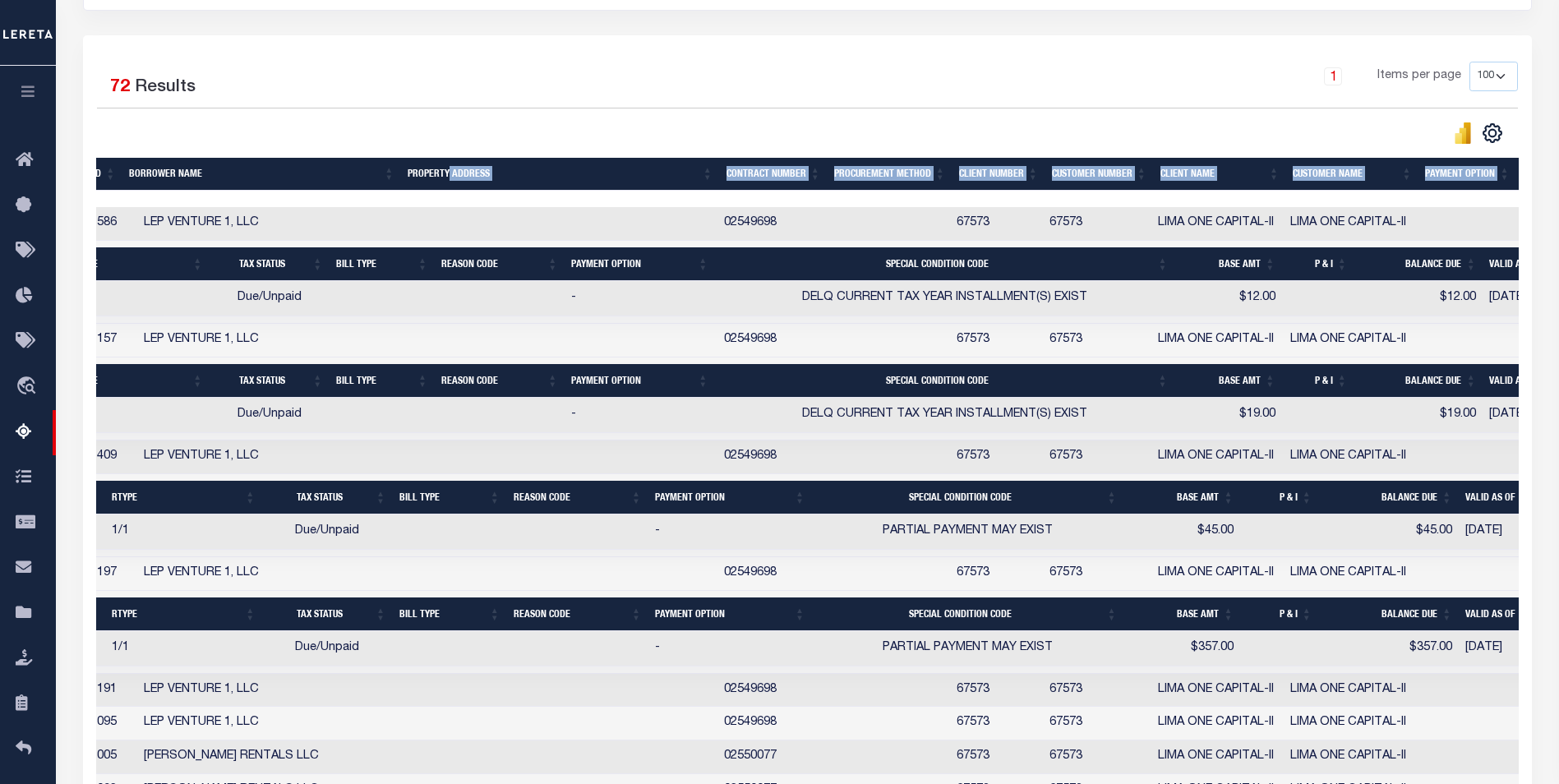
drag, startPoint x: 687, startPoint y: 195, endPoint x: 447, endPoint y: 187, distance: 240.1
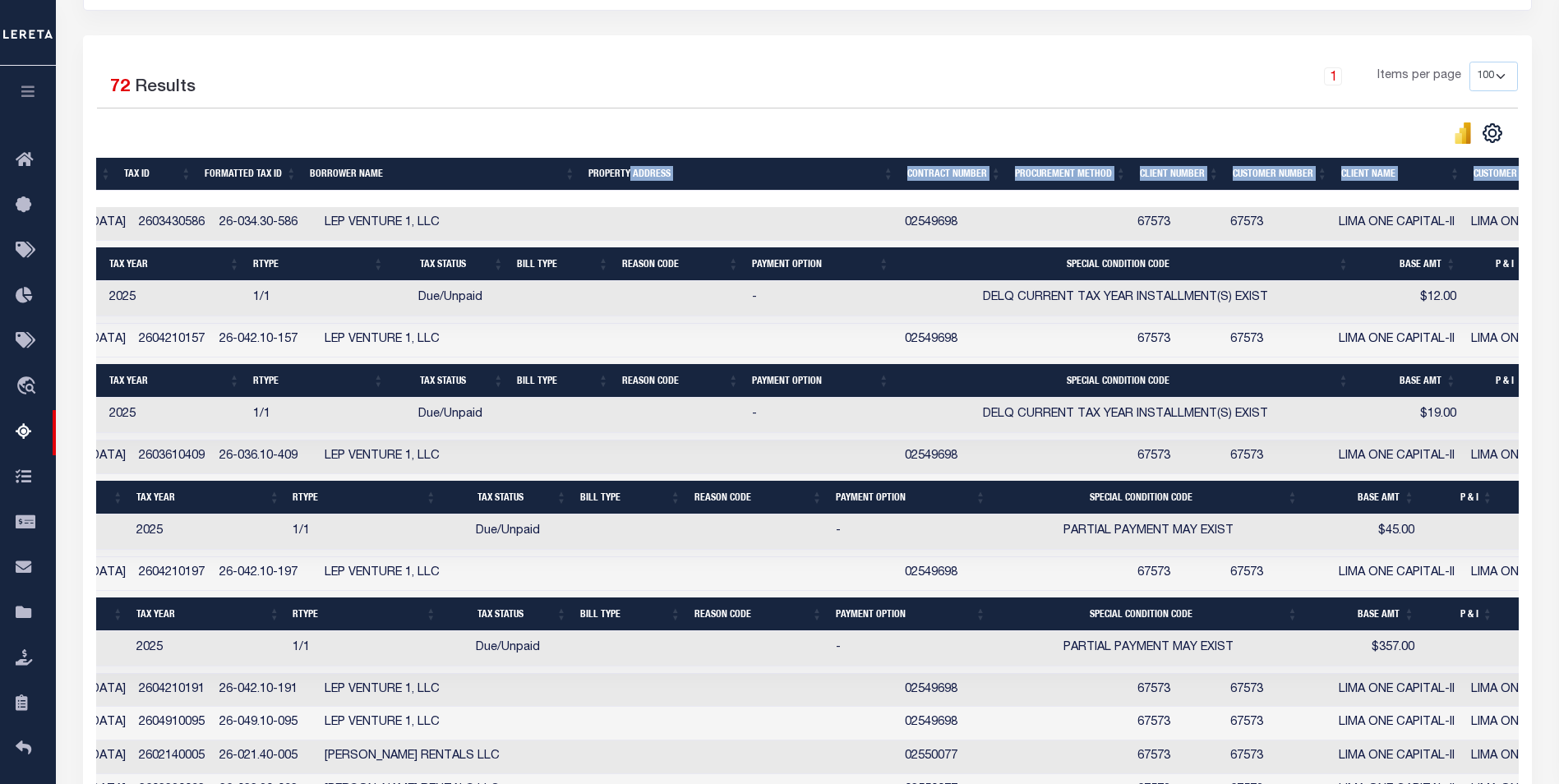
scroll to position [0, 305]
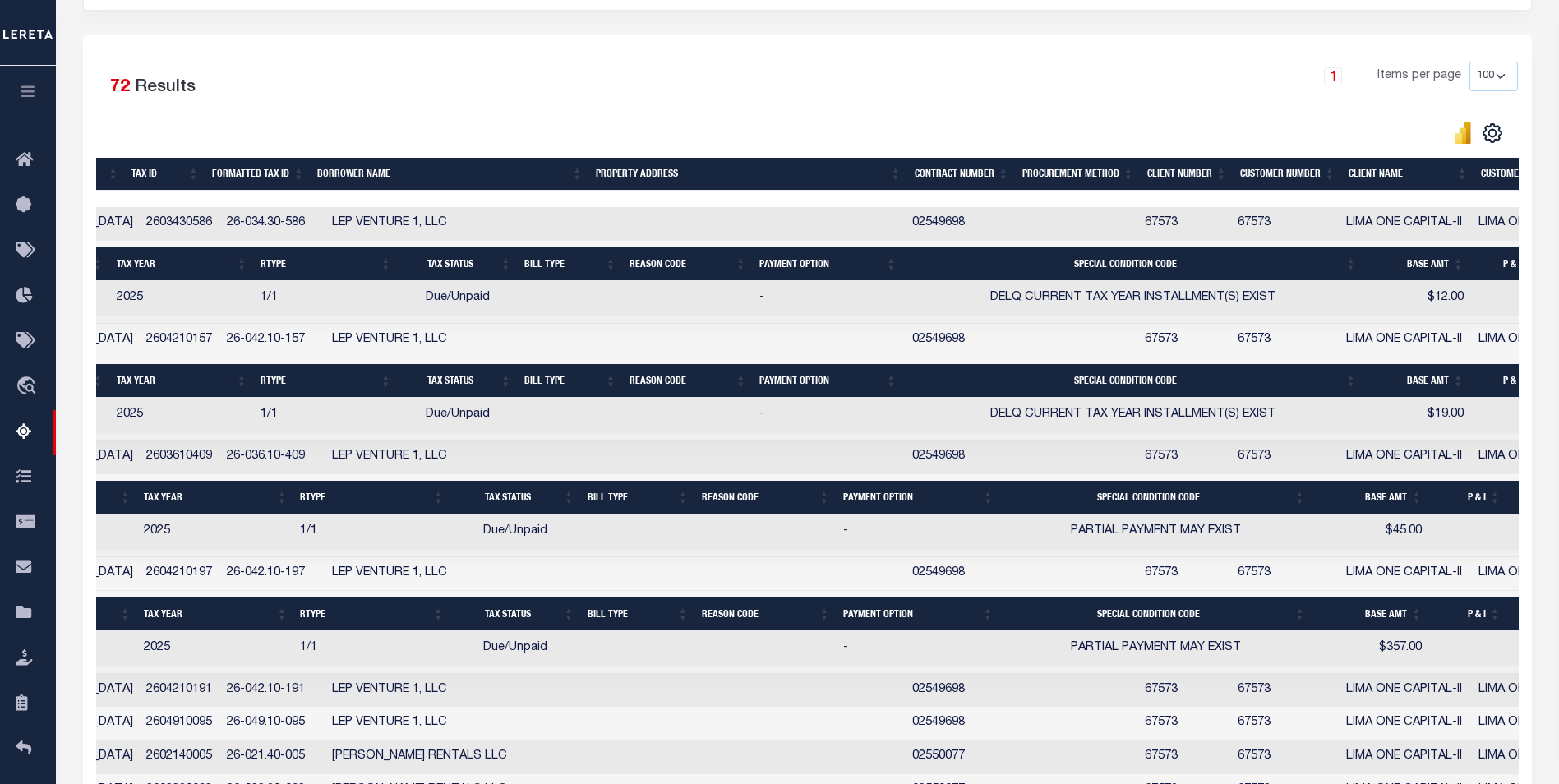
click at [371, 226] on td "LEP VENTURE 1, LLC" at bounding box center [465, 223] width 280 height 33
checkbox input "true"
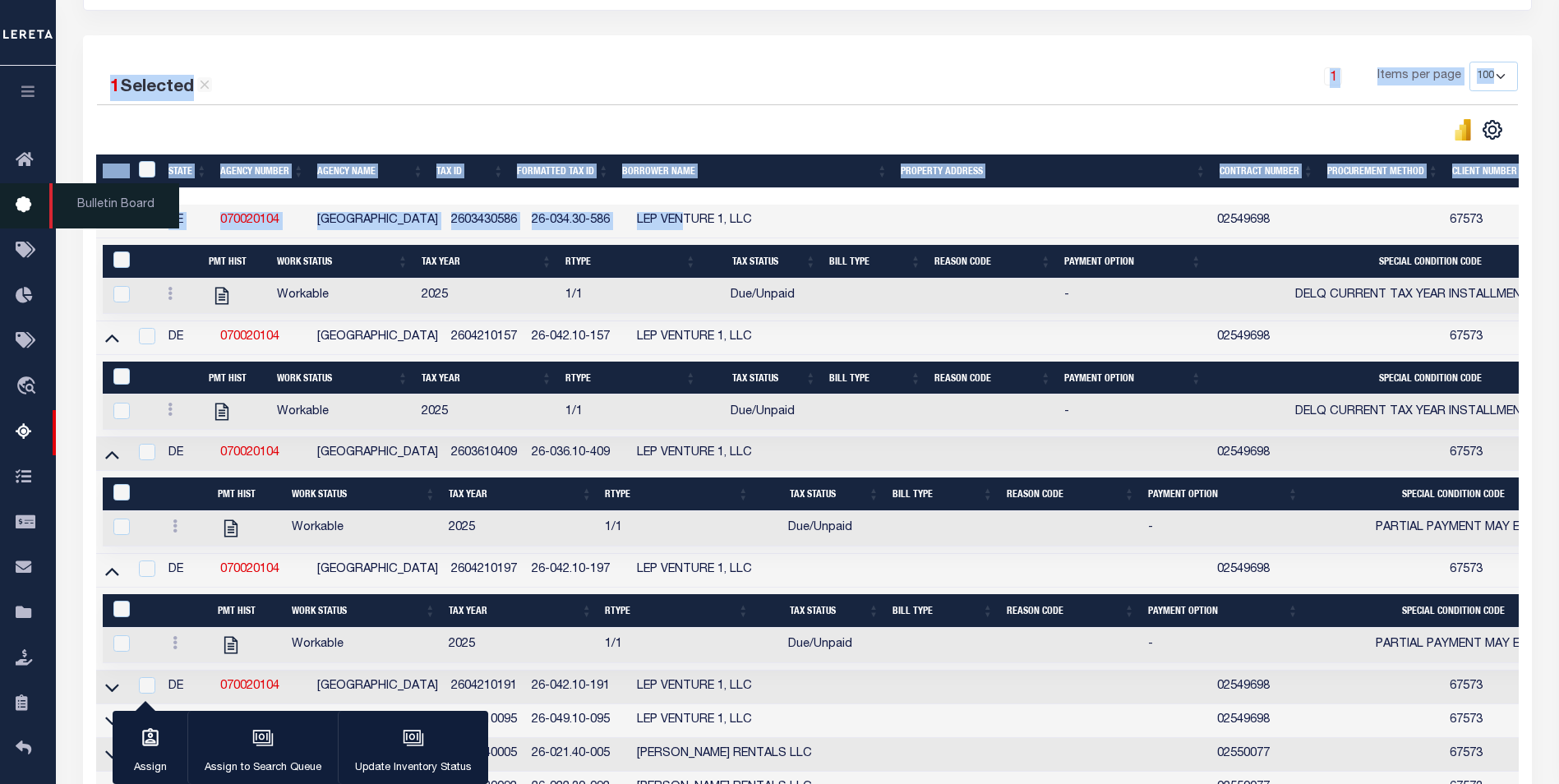
scroll to position [0, 0]
drag, startPoint x: 367, startPoint y: 206, endPoint x: 106, endPoint y: 226, distance: 261.8
click at [144, 339] on input "checkbox" at bounding box center [146, 335] width 16 height 16
checkbox input "true"
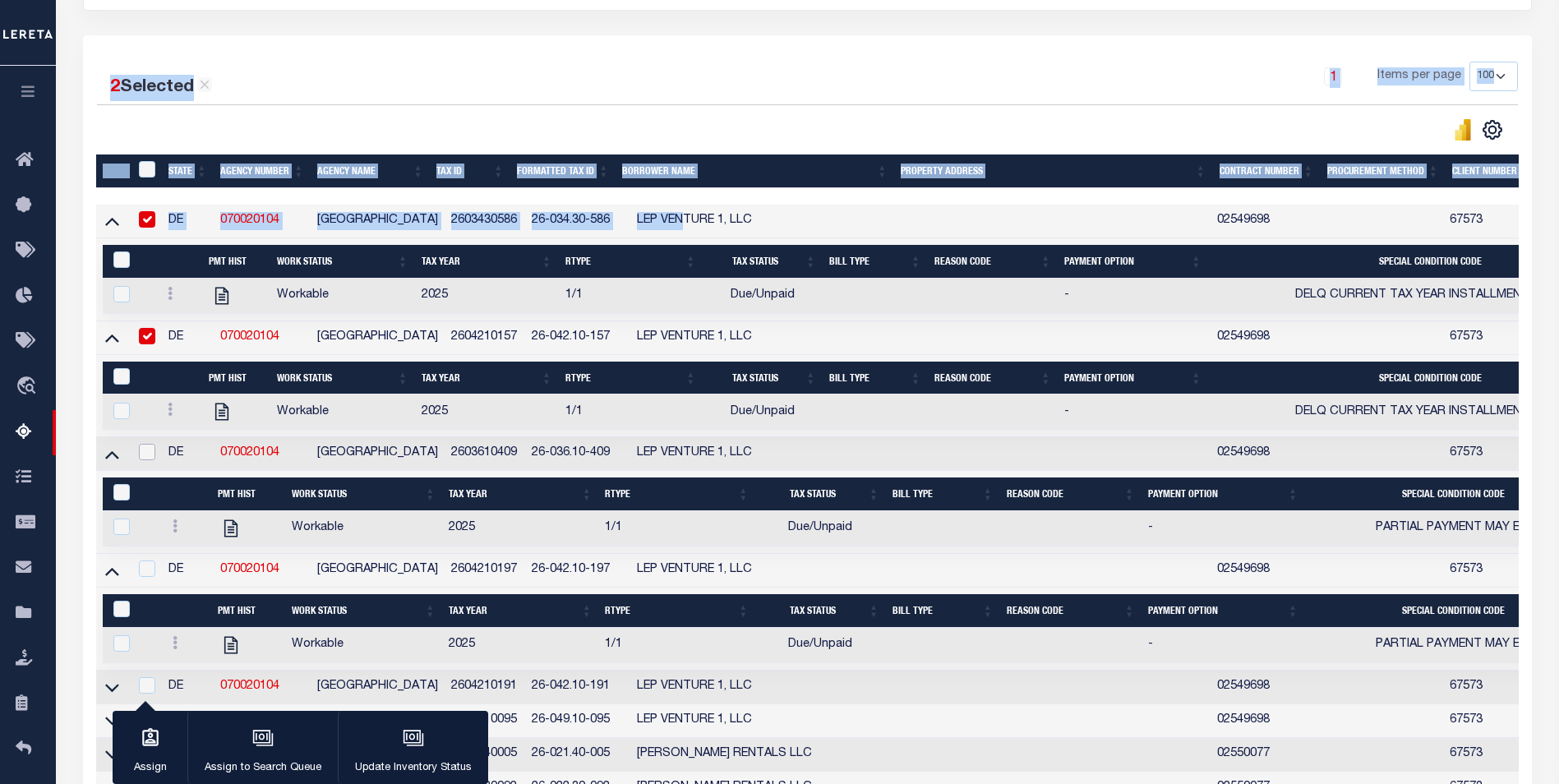
click at [139, 451] on input "checkbox" at bounding box center [146, 452] width 16 height 16
checkbox input "true"
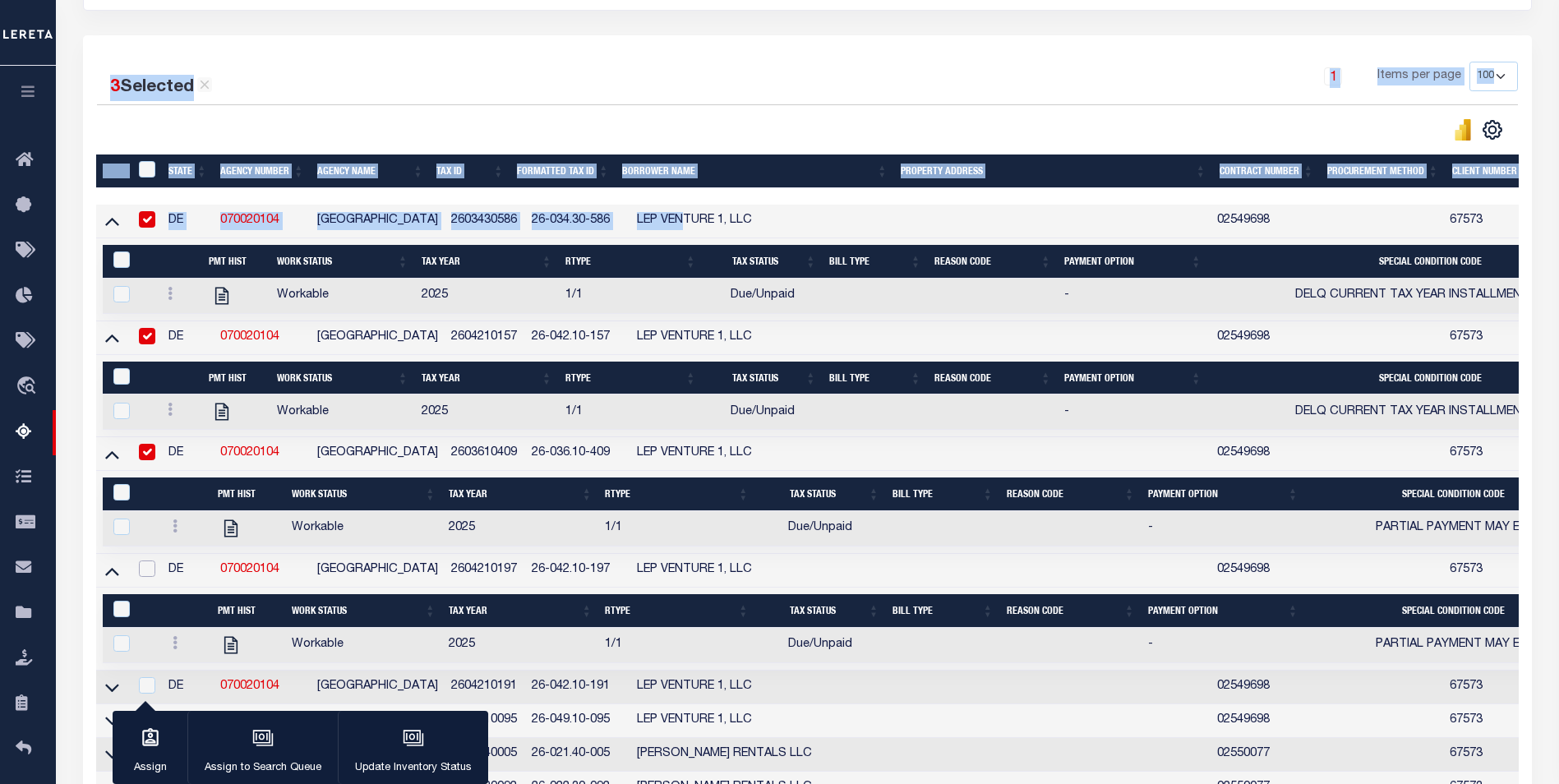
click at [149, 577] on input "checkbox" at bounding box center [146, 568] width 16 height 16
checkbox input "true"
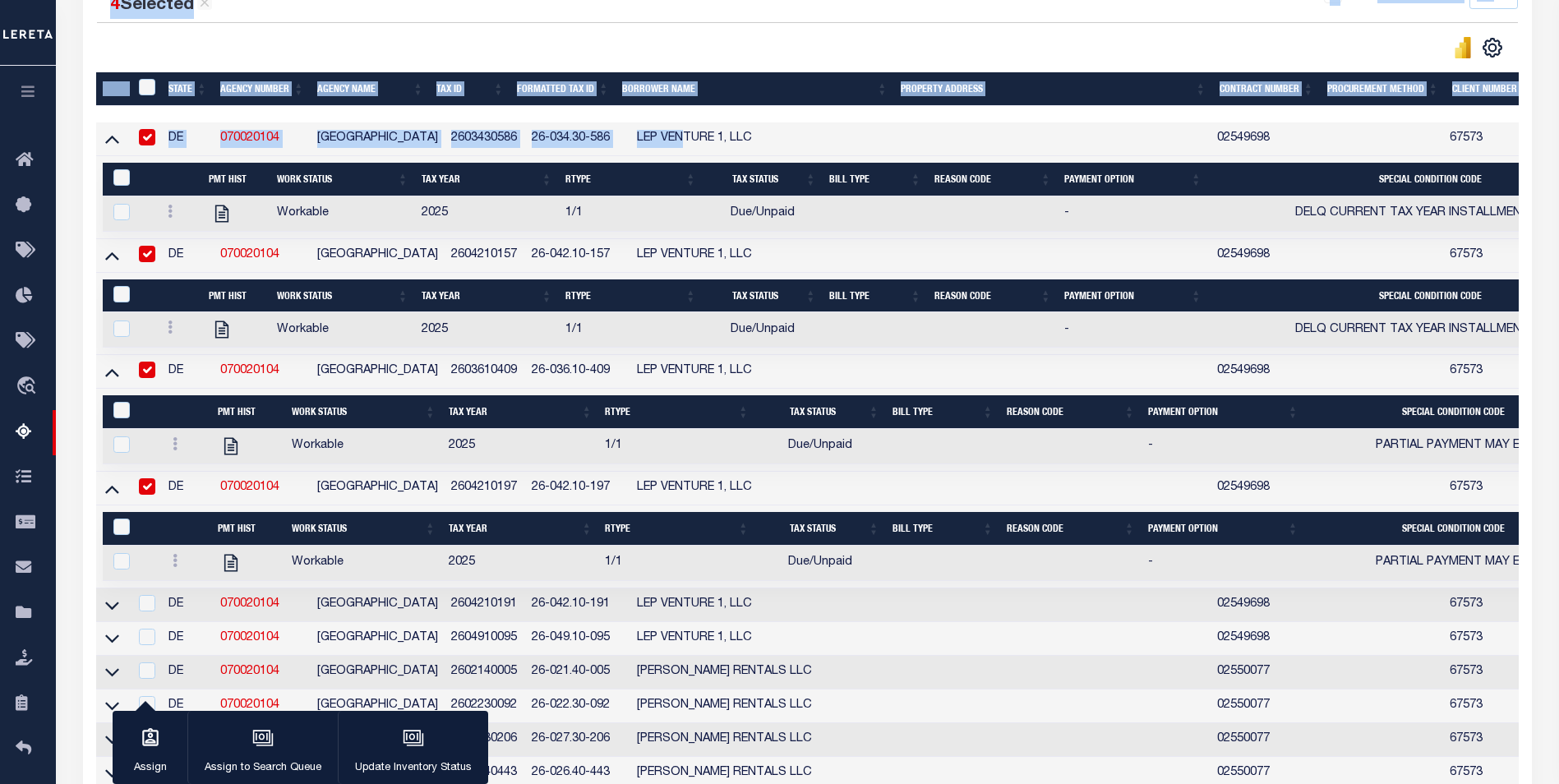
scroll to position [493, 0]
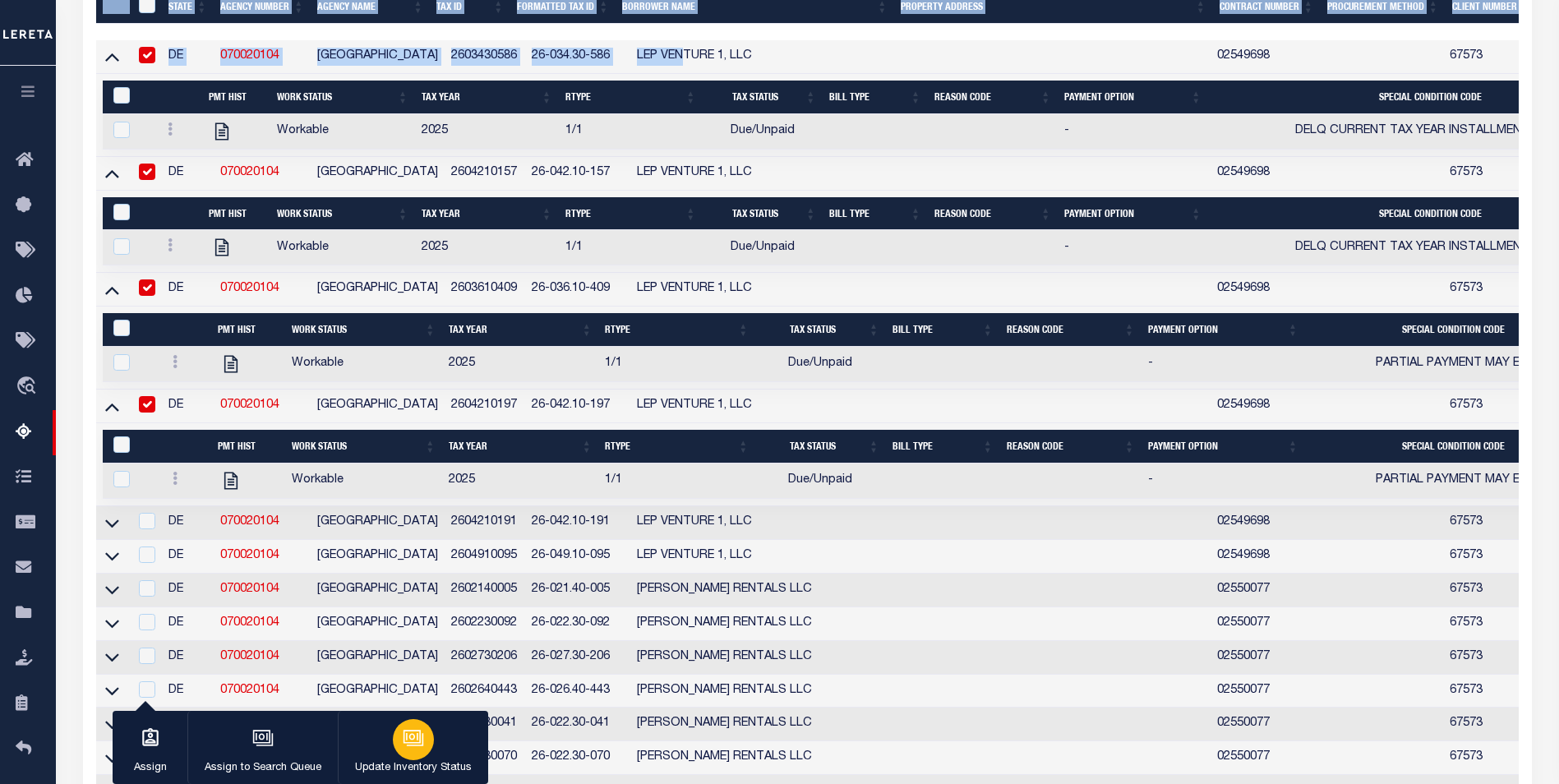
click at [430, 744] on div "button" at bounding box center [413, 739] width 41 height 41
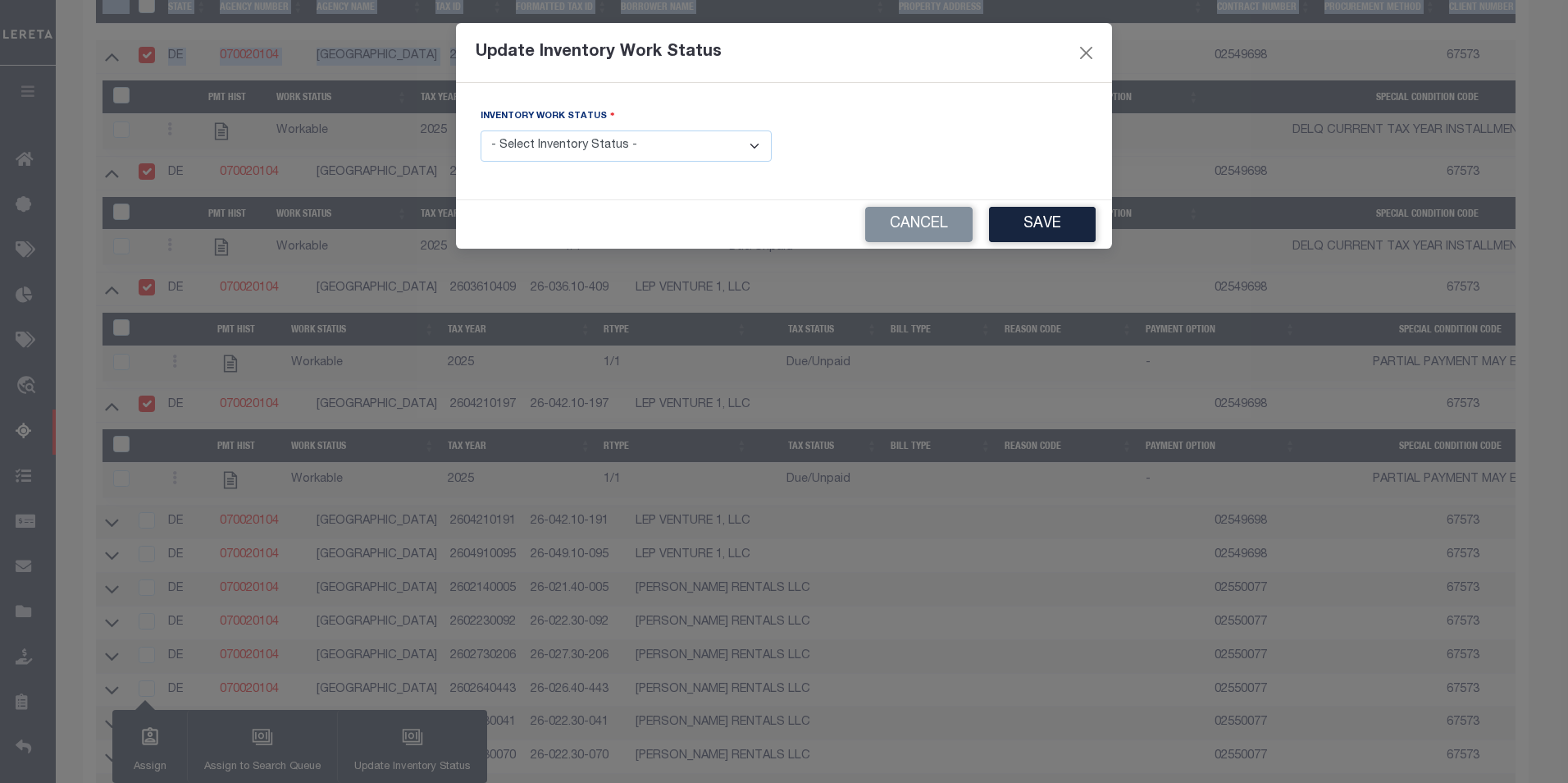
drag, startPoint x: 653, startPoint y: 148, endPoint x: 649, endPoint y: 158, distance: 10.8
click at [653, 148] on select "- Select Inventory Status - Manual - Exception Pended - Awaiting Search Late Ad…" at bounding box center [625, 147] width 291 height 32
select select "4"
click at [480, 131] on select "- Select Inventory Status - Manual - Exception Pended - Awaiting Search Late Ad…" at bounding box center [625, 147] width 291 height 32
click at [1018, 219] on button "Save" at bounding box center [1043, 224] width 107 height 35
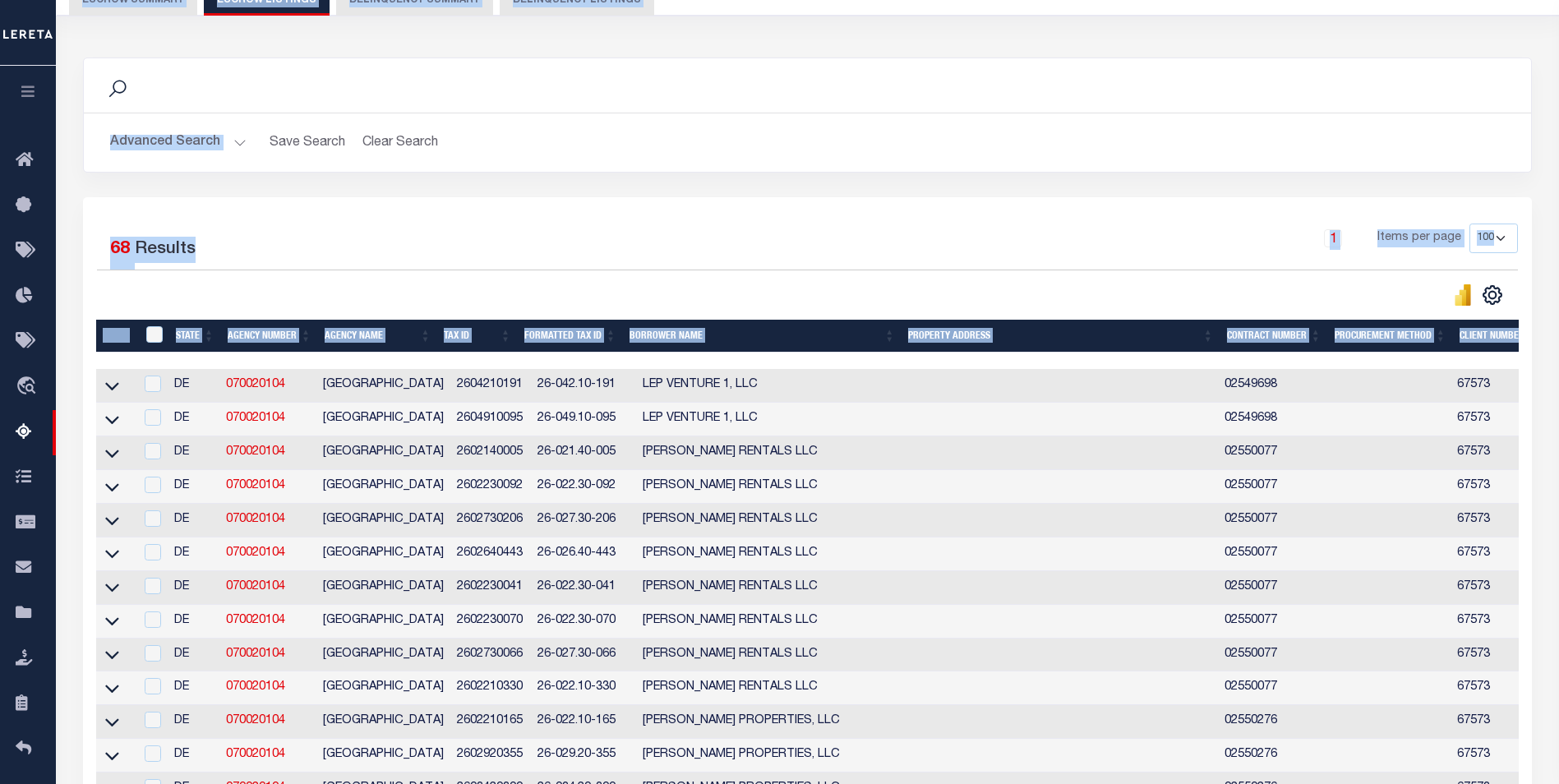
scroll to position [0, 0]
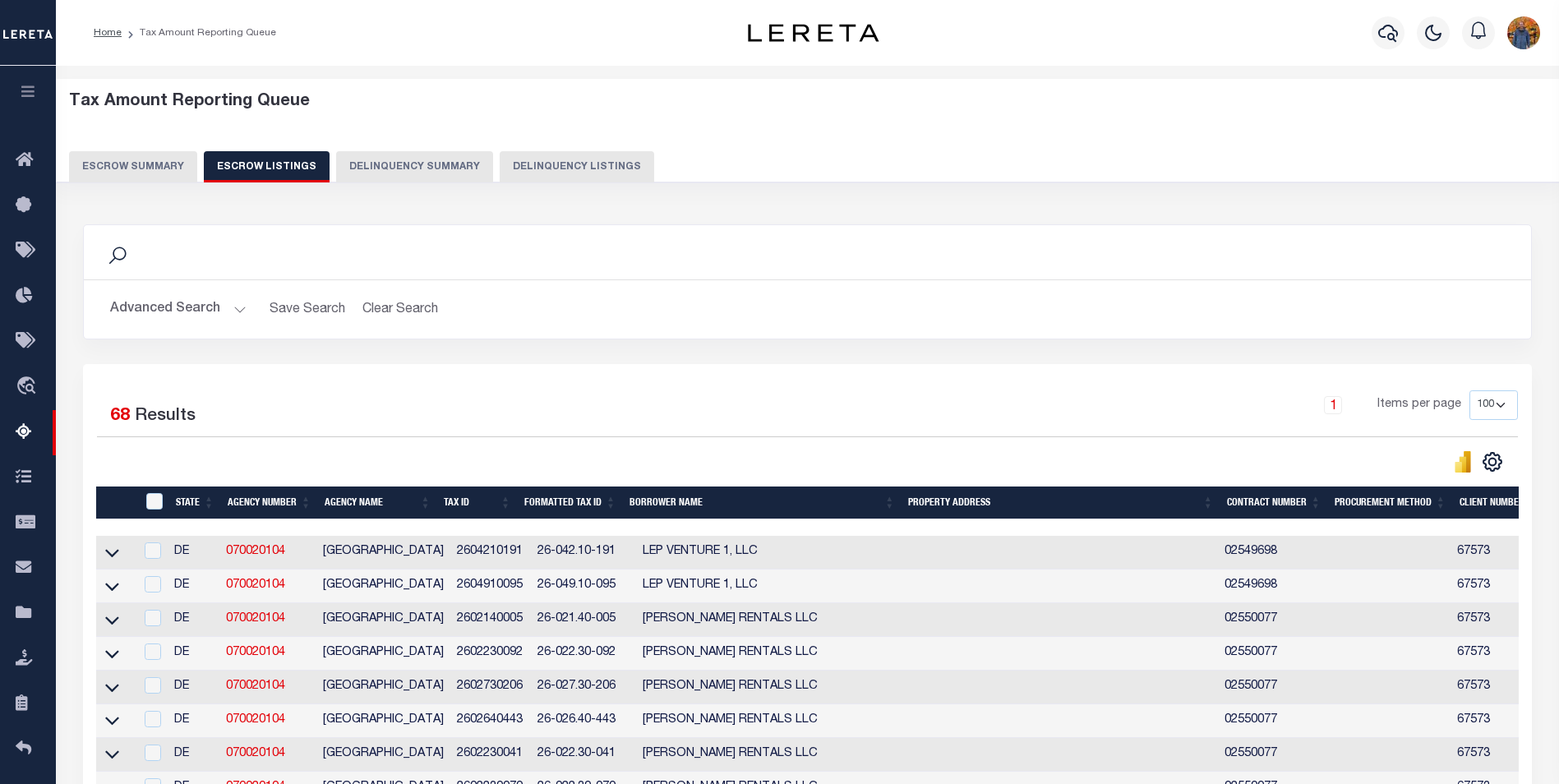
click at [127, 168] on button "Escrow Summary" at bounding box center [133, 166] width 128 height 32
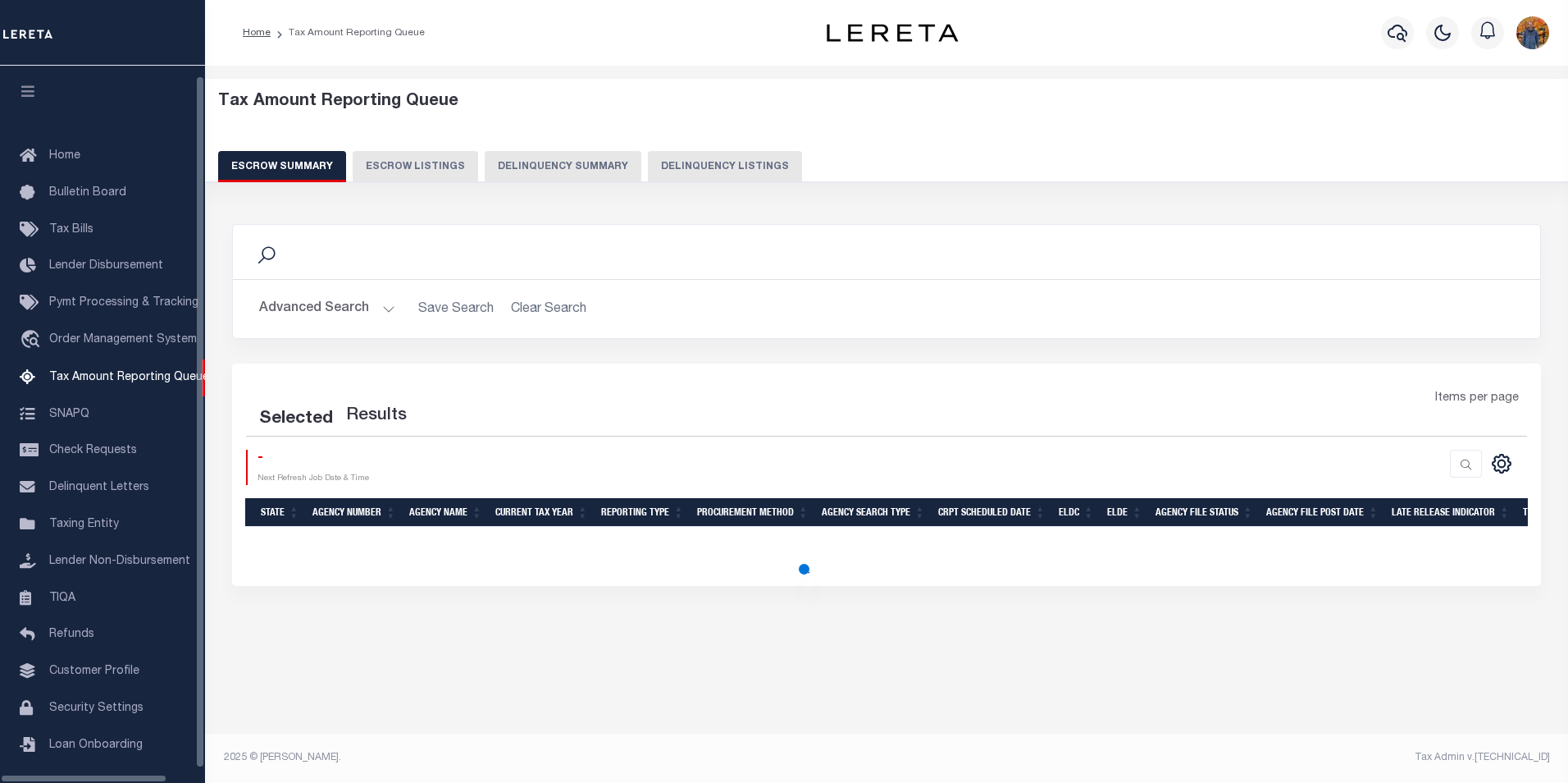
select select "100"
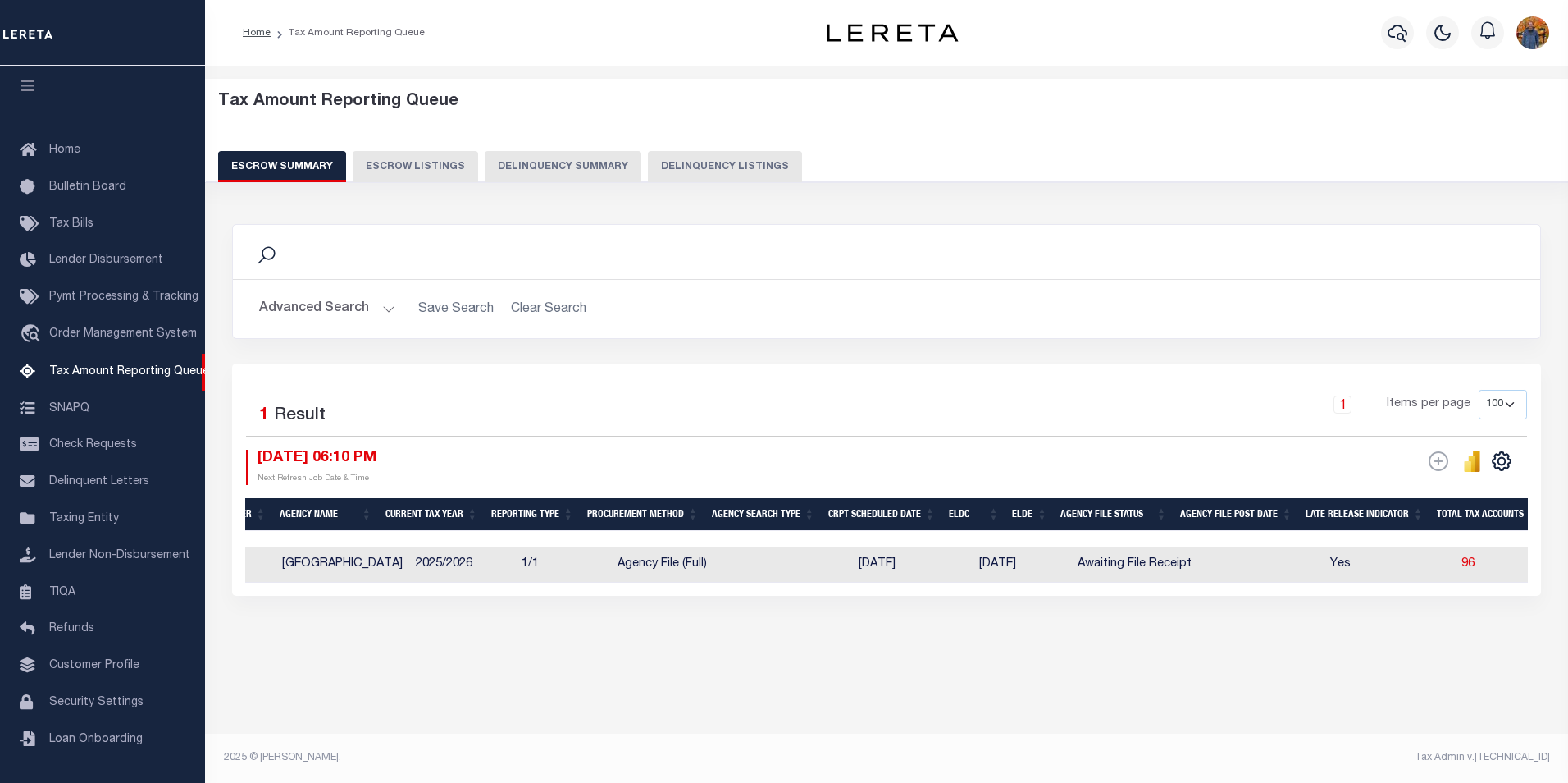
scroll to position [0, 0]
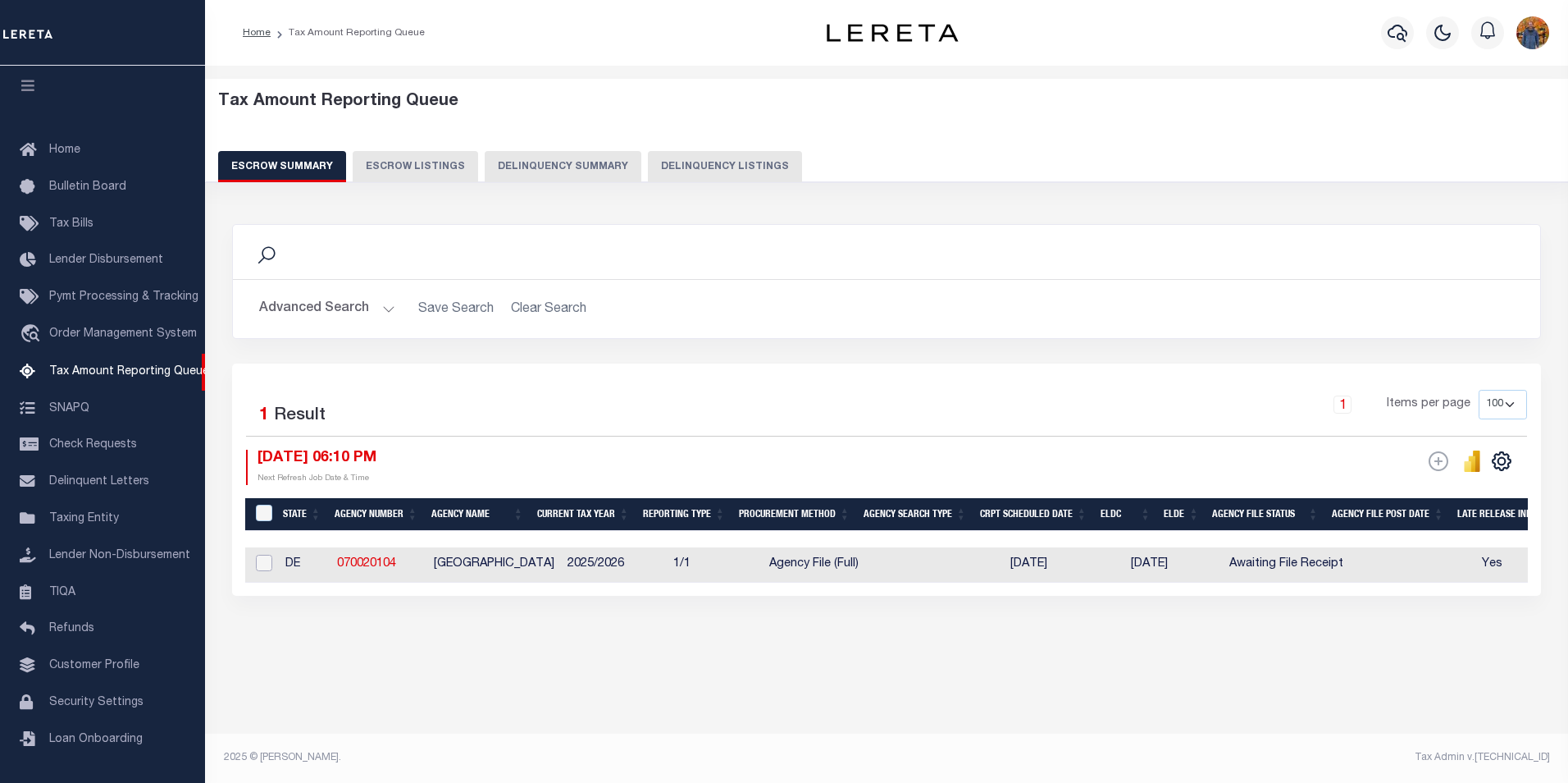
click at [259, 563] on input "checkbox" at bounding box center [263, 563] width 16 height 16
checkbox input "true"
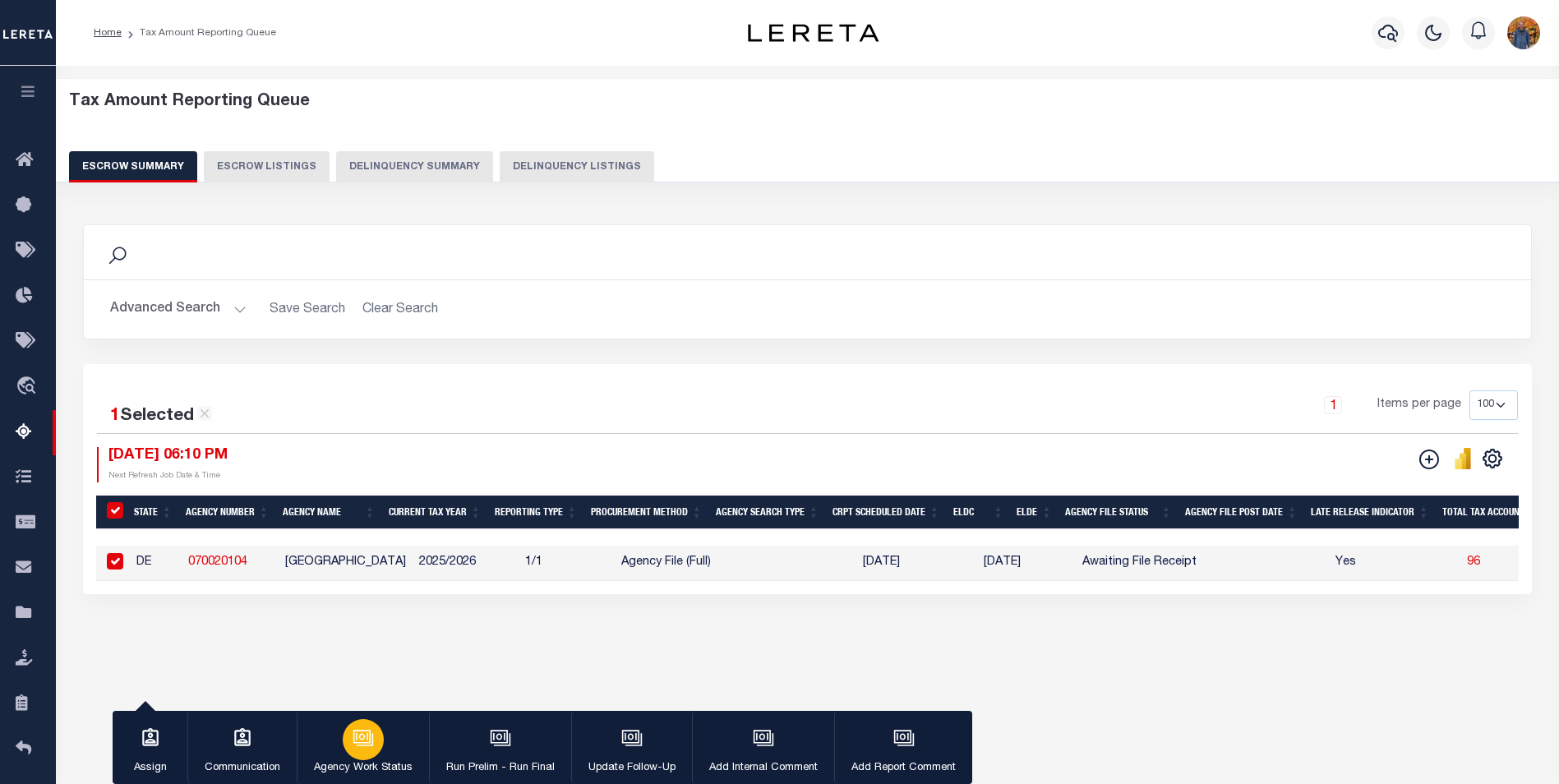
click at [359, 745] on icon "button" at bounding box center [364, 739] width 16 height 12
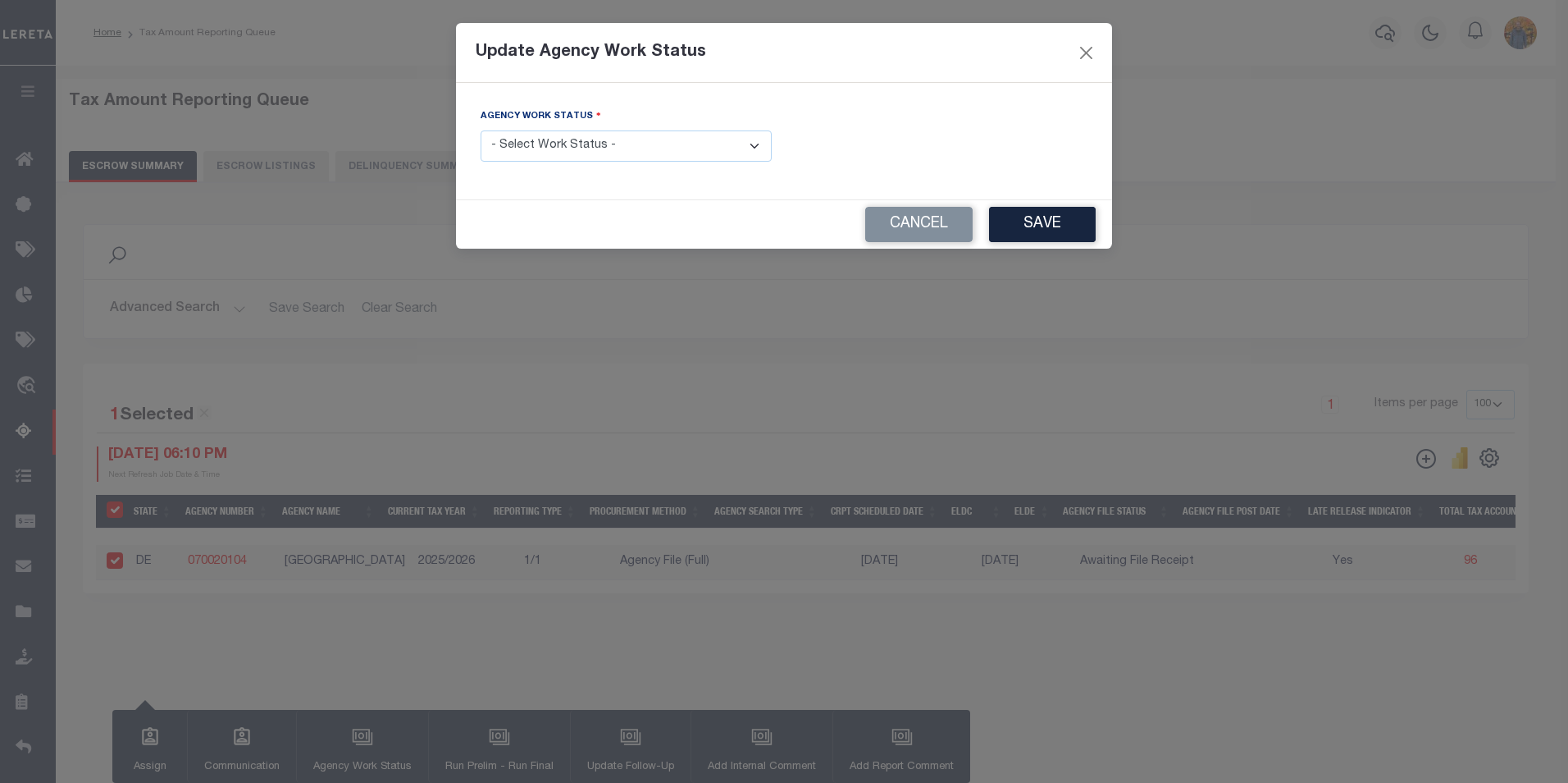
click at [667, 145] on select "- Select Work Status - New In Progress Pending Agency Follow-up Pending QC Read…" at bounding box center [625, 147] width 291 height 32
select select "6"
click at [480, 131] on select "- Select Work Status - New In Progress Pending Agency Follow-up Pending QC Read…" at bounding box center [625, 147] width 291 height 32
click at [1036, 232] on button "Save" at bounding box center [1043, 224] width 107 height 35
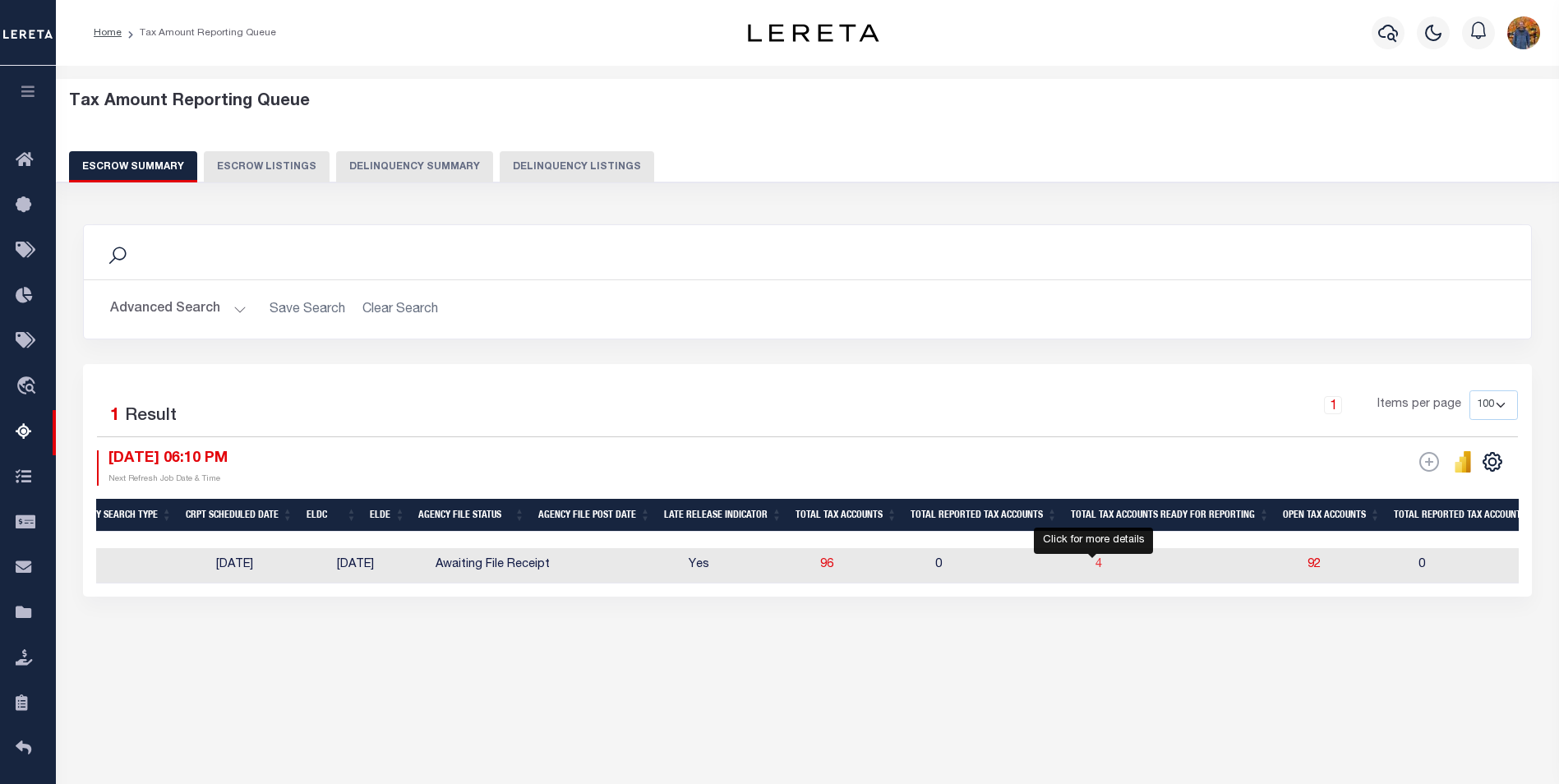
click at [1097, 566] on span "4" at bounding box center [1099, 564] width 7 height 11
select select "100"
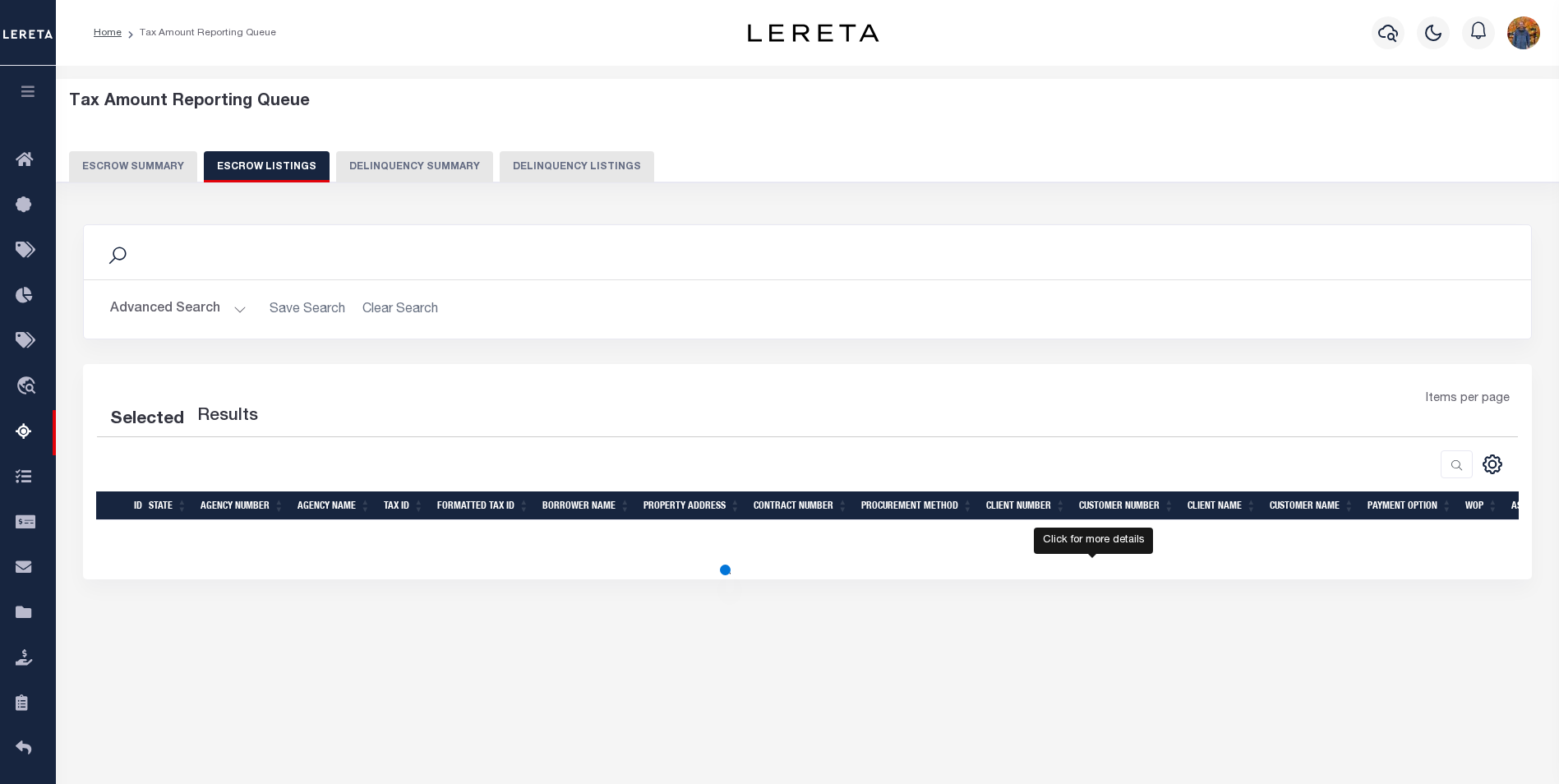
select select "100"
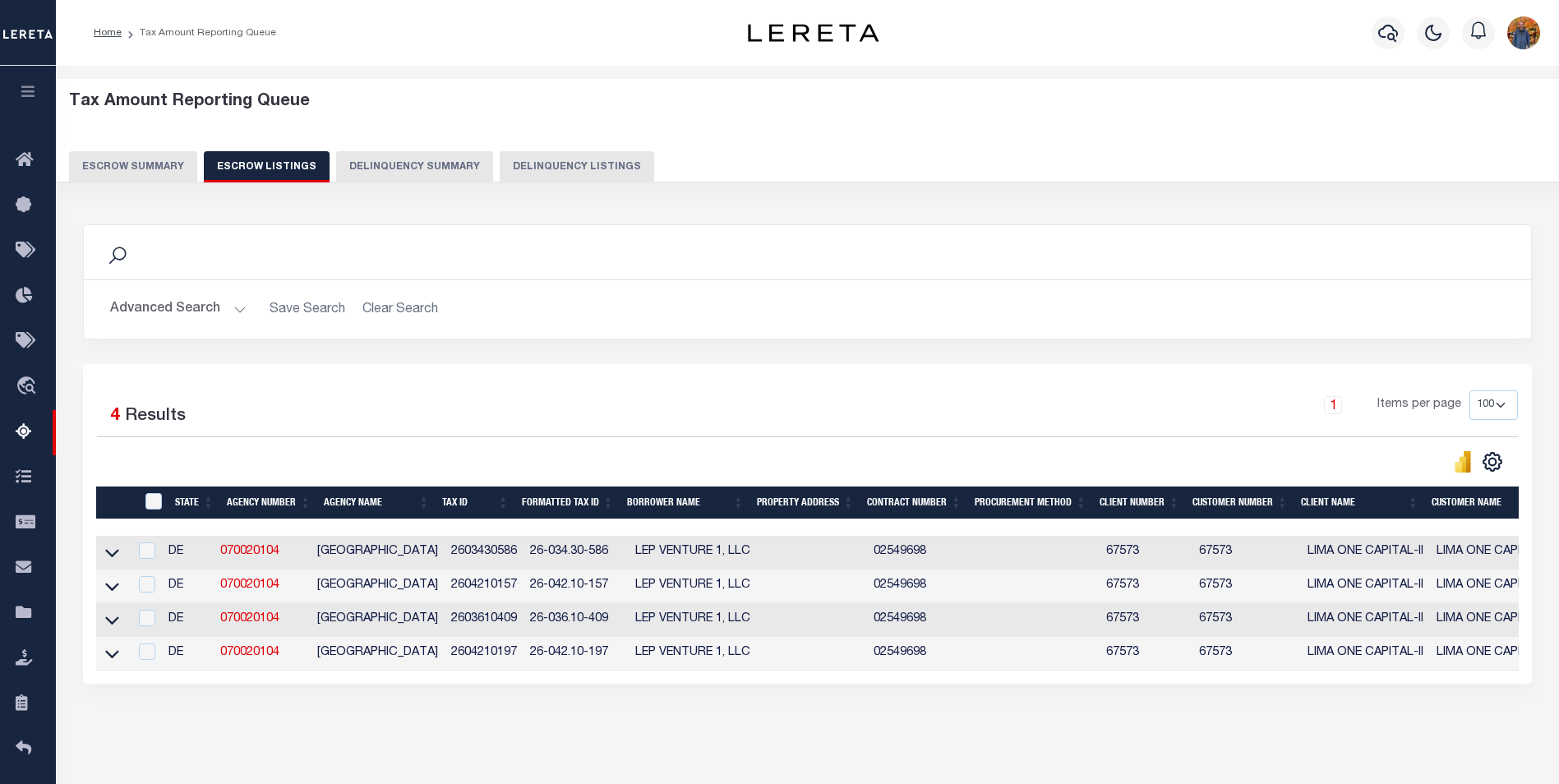
click at [115, 165] on button "Escrow Summary" at bounding box center [133, 166] width 128 height 32
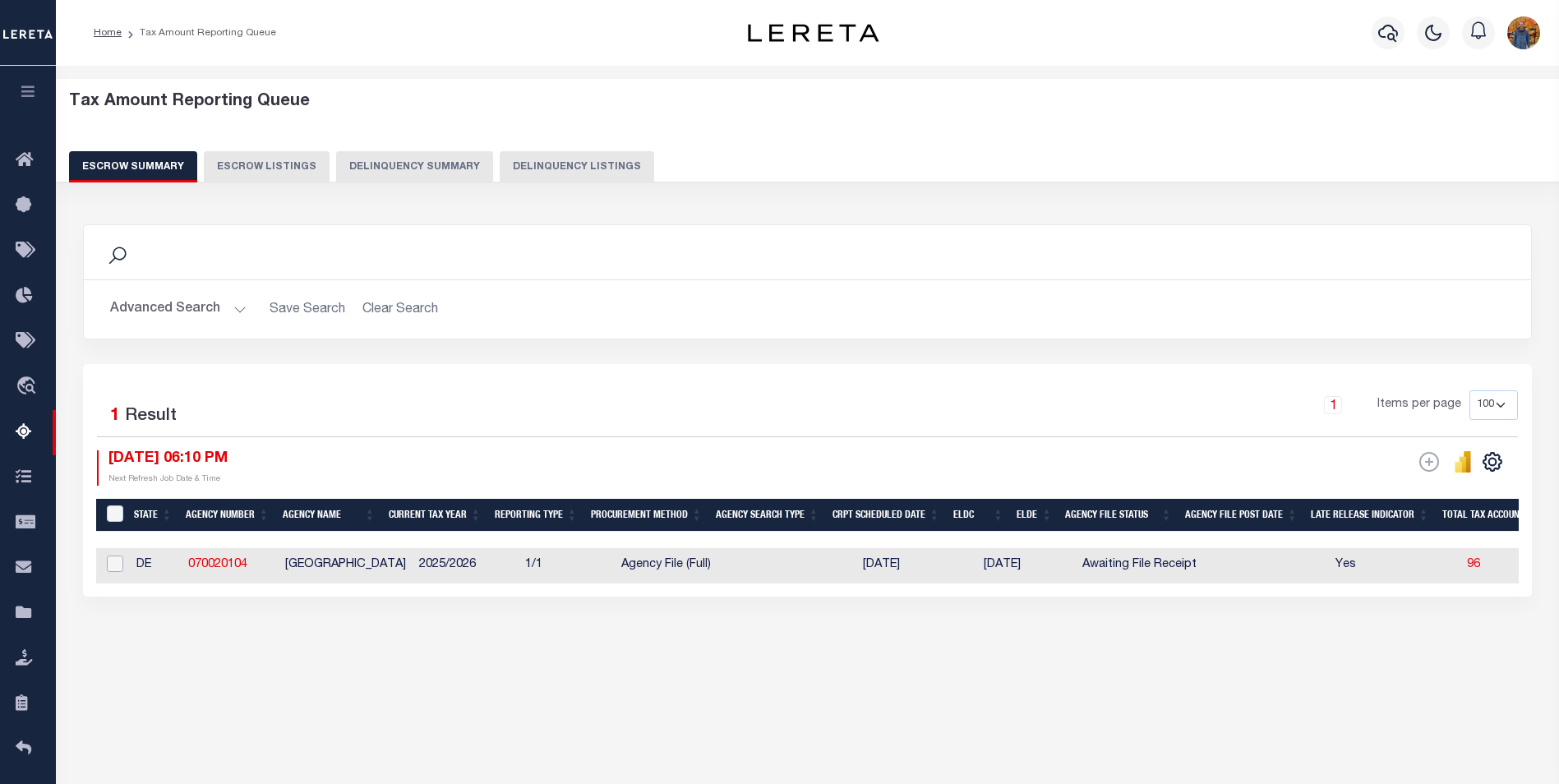
click at [108, 567] on input "checkbox" at bounding box center [115, 563] width 16 height 16
checkbox input "true"
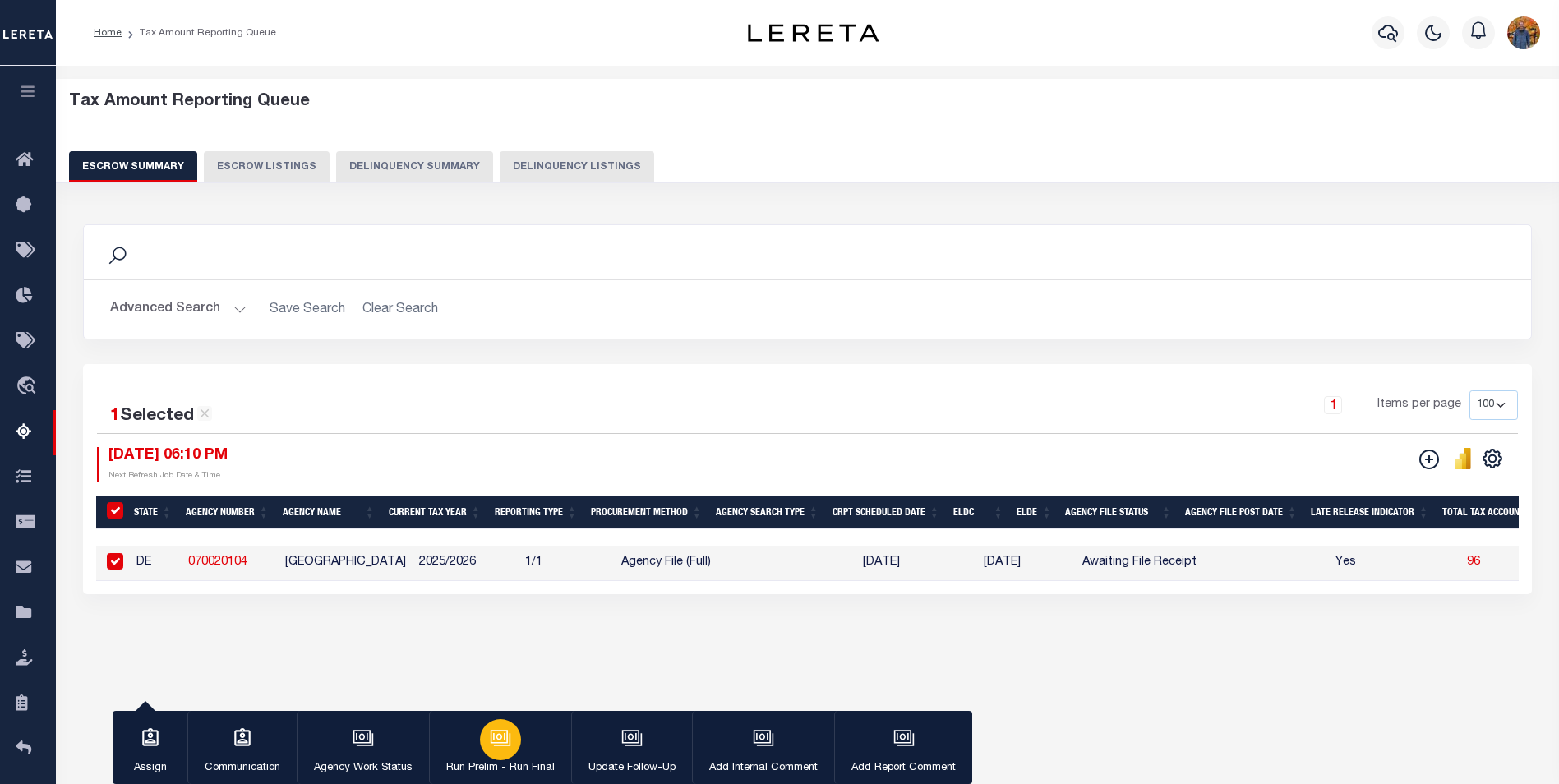
click at [522, 734] on button "Run Prelim - Run Final" at bounding box center [500, 747] width 142 height 74
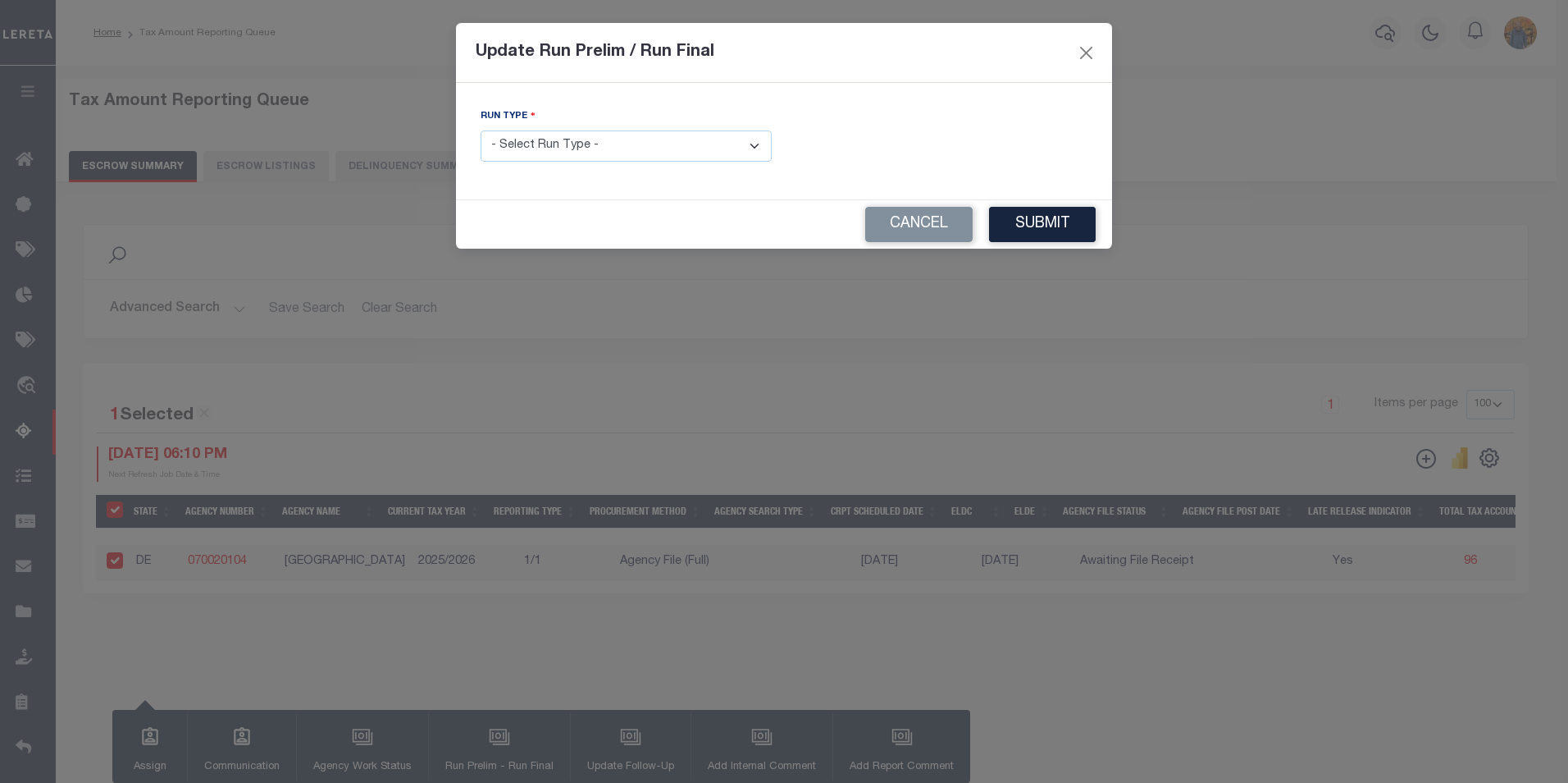
click at [717, 139] on select "- Select Run Type - Prelim Run Final Run" at bounding box center [625, 147] width 291 height 32
select select "F"
click at [480, 131] on select "- Select Run Type - Prelim Run Final Run" at bounding box center [625, 147] width 291 height 32
click at [886, 139] on input "text" at bounding box center [941, 147] width 291 height 32
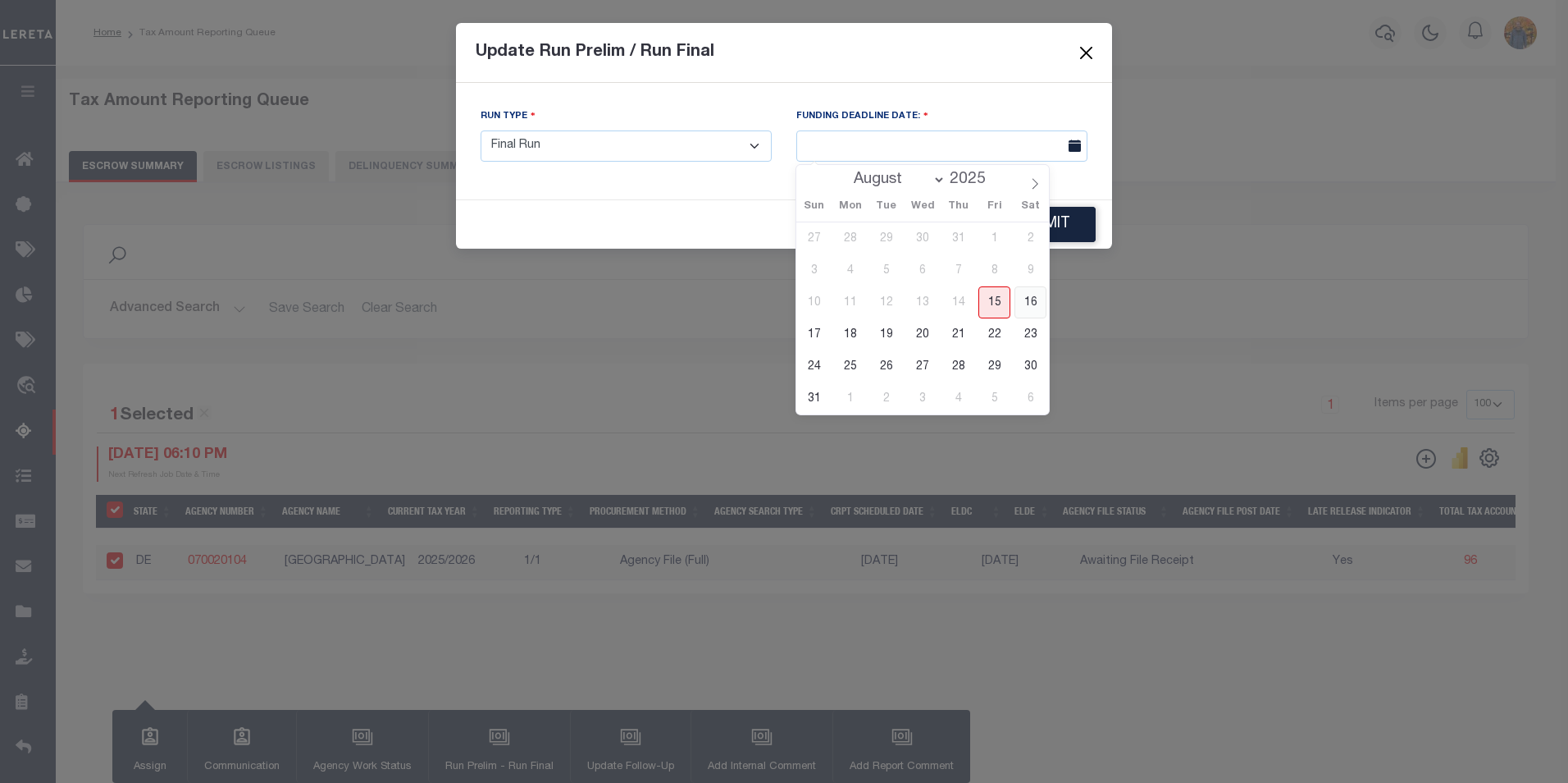
click at [1025, 305] on span "16" at bounding box center [1030, 302] width 32 height 32
type input "[DATE]"
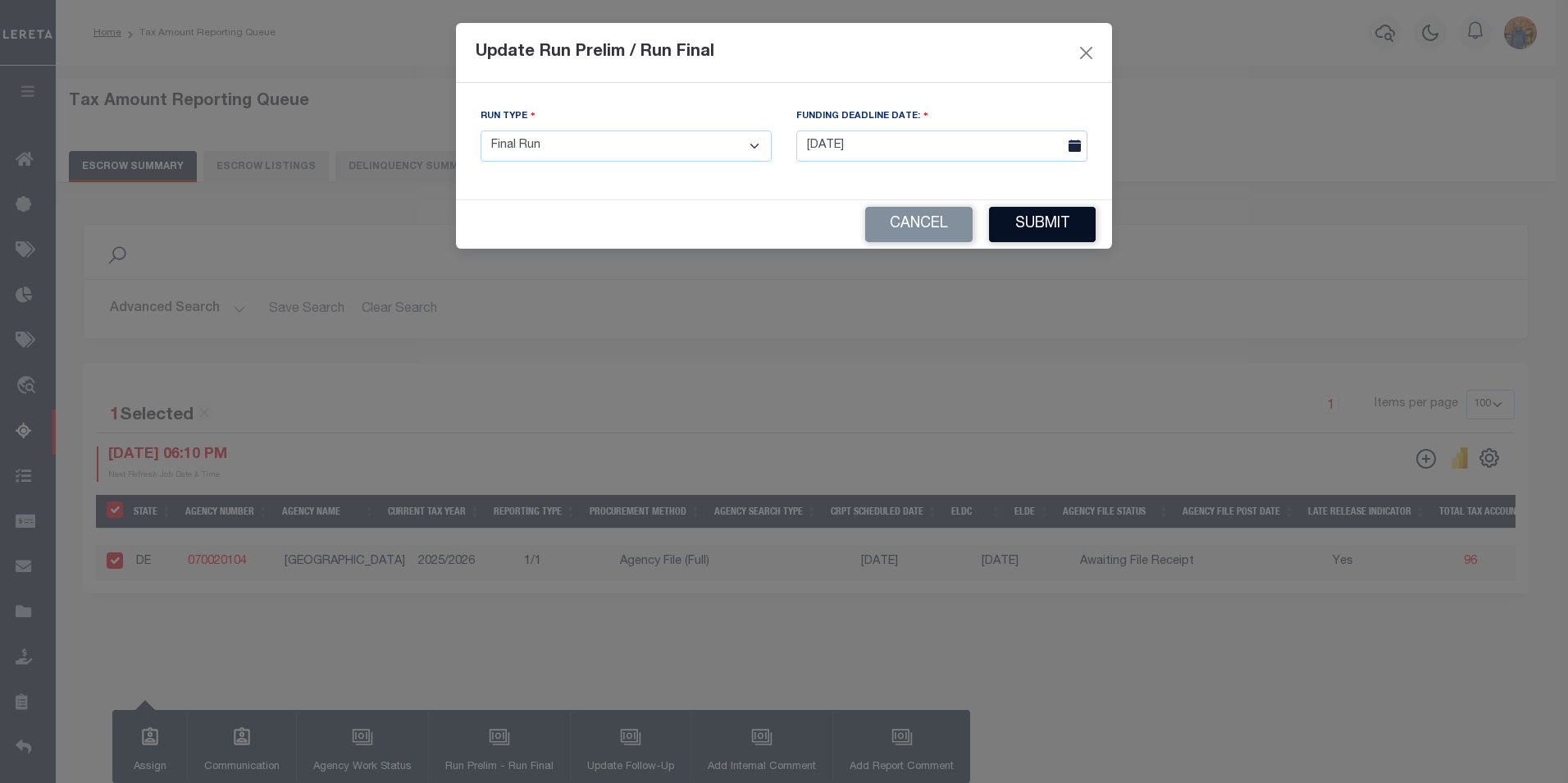
click at [1014, 223] on button "Submit" at bounding box center [1043, 224] width 107 height 35
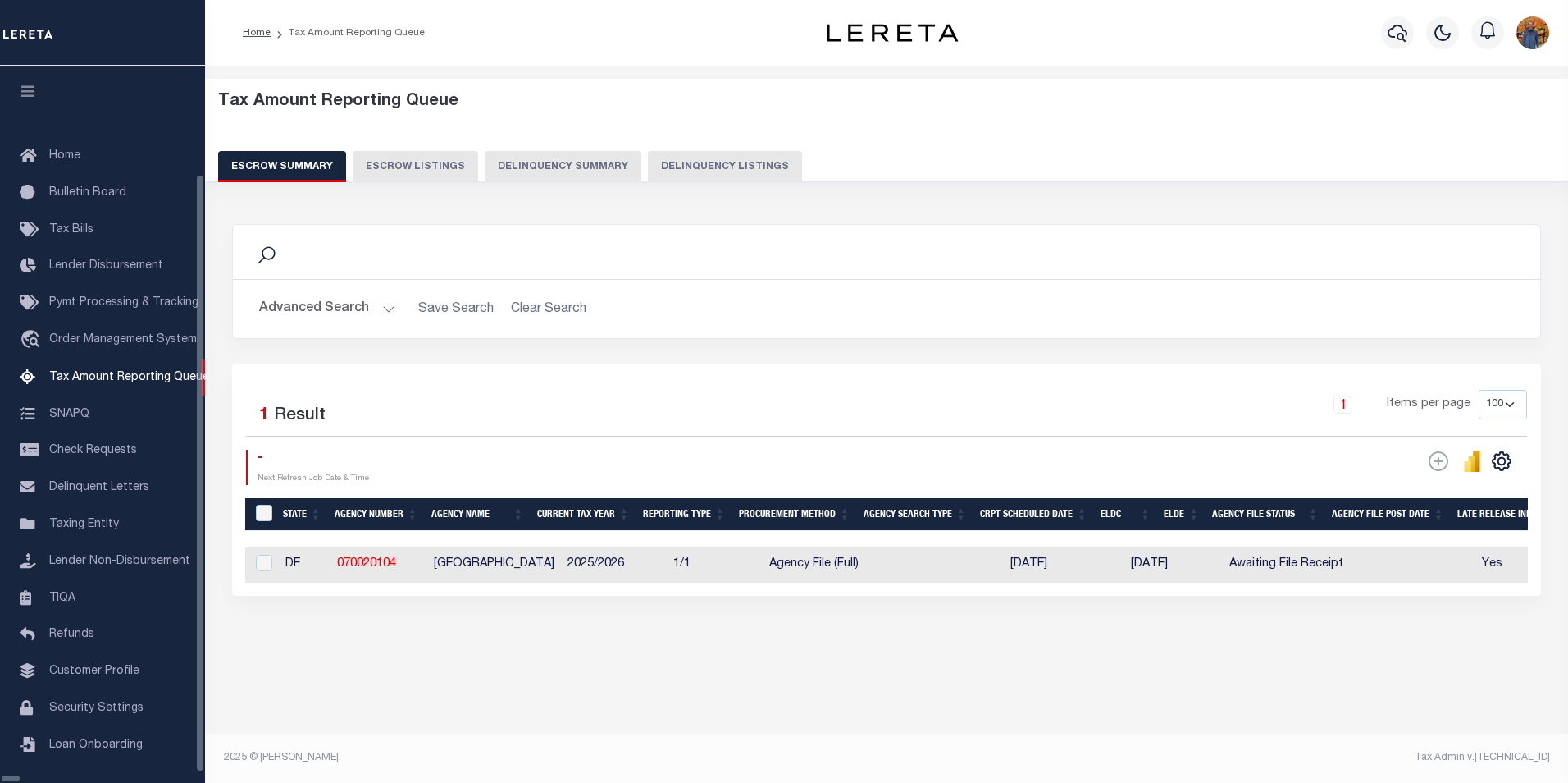
select select "100"
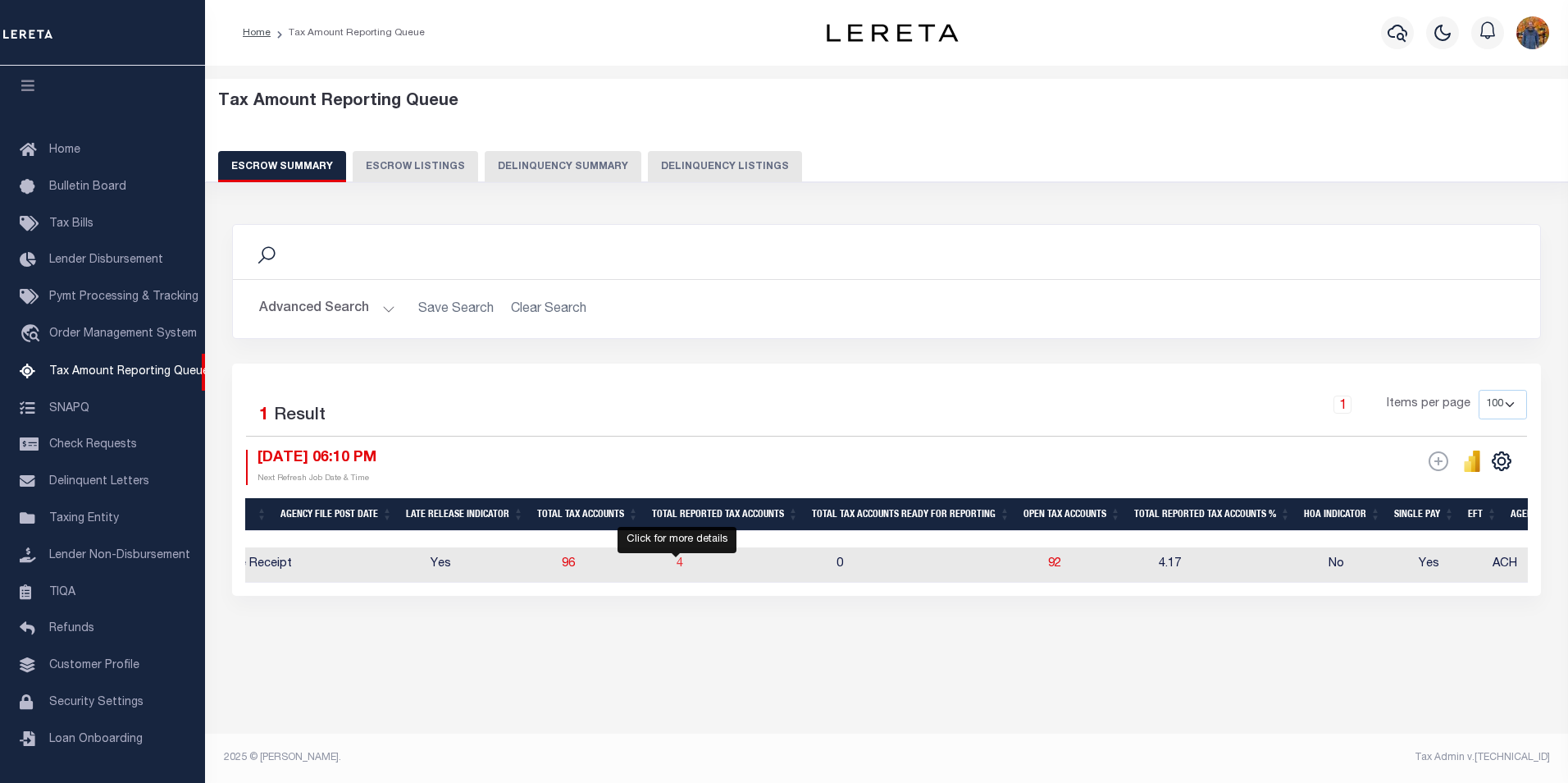
click at [679, 564] on span "4" at bounding box center [680, 564] width 7 height 11
select select "100"
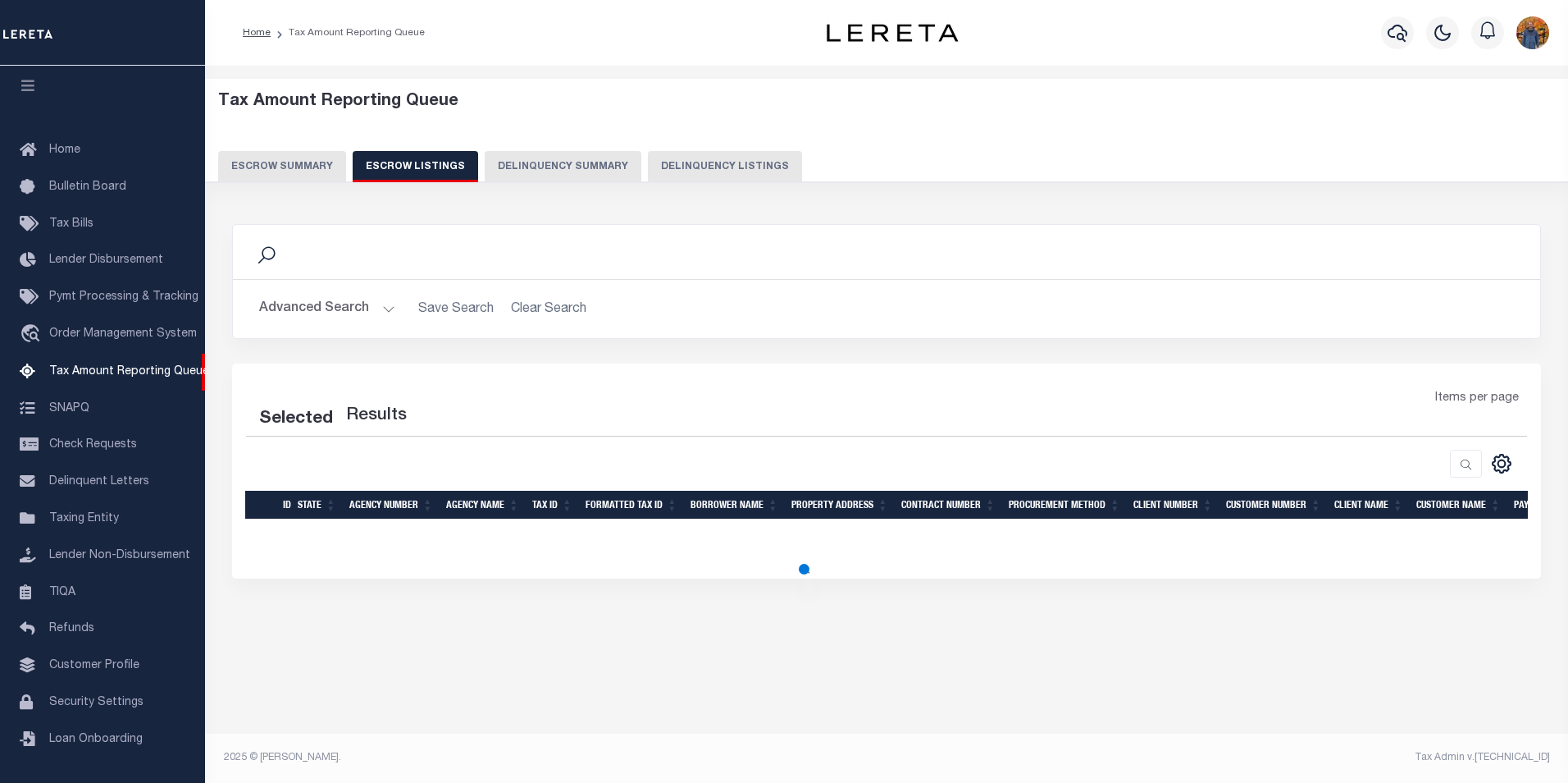
select select "100"
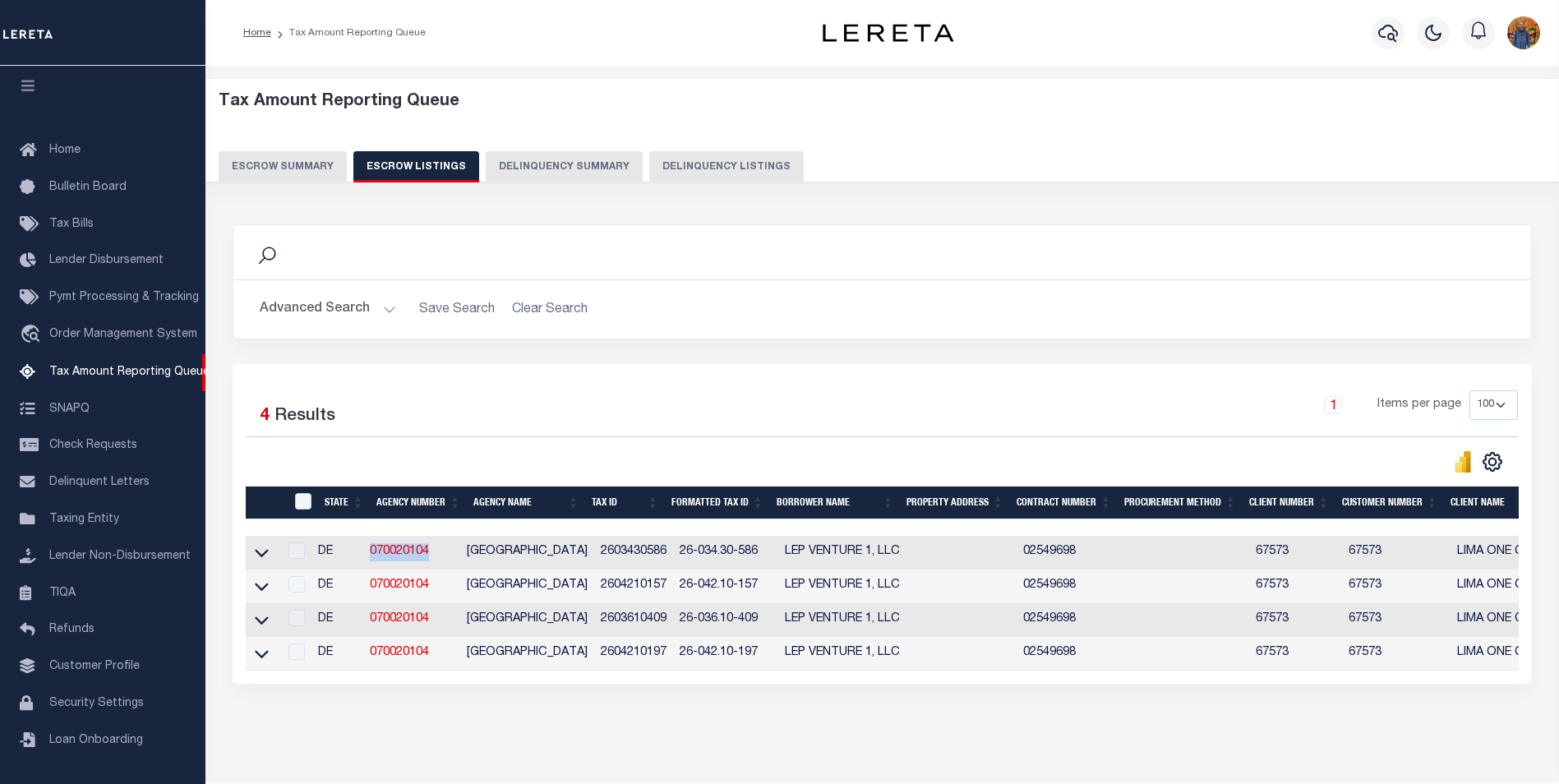
drag, startPoint x: 439, startPoint y: 556, endPoint x: 374, endPoint y: 558, distance: 65.0
click at [374, 558] on td "070020104" at bounding box center [412, 552] width 97 height 33
copy link "070020104"
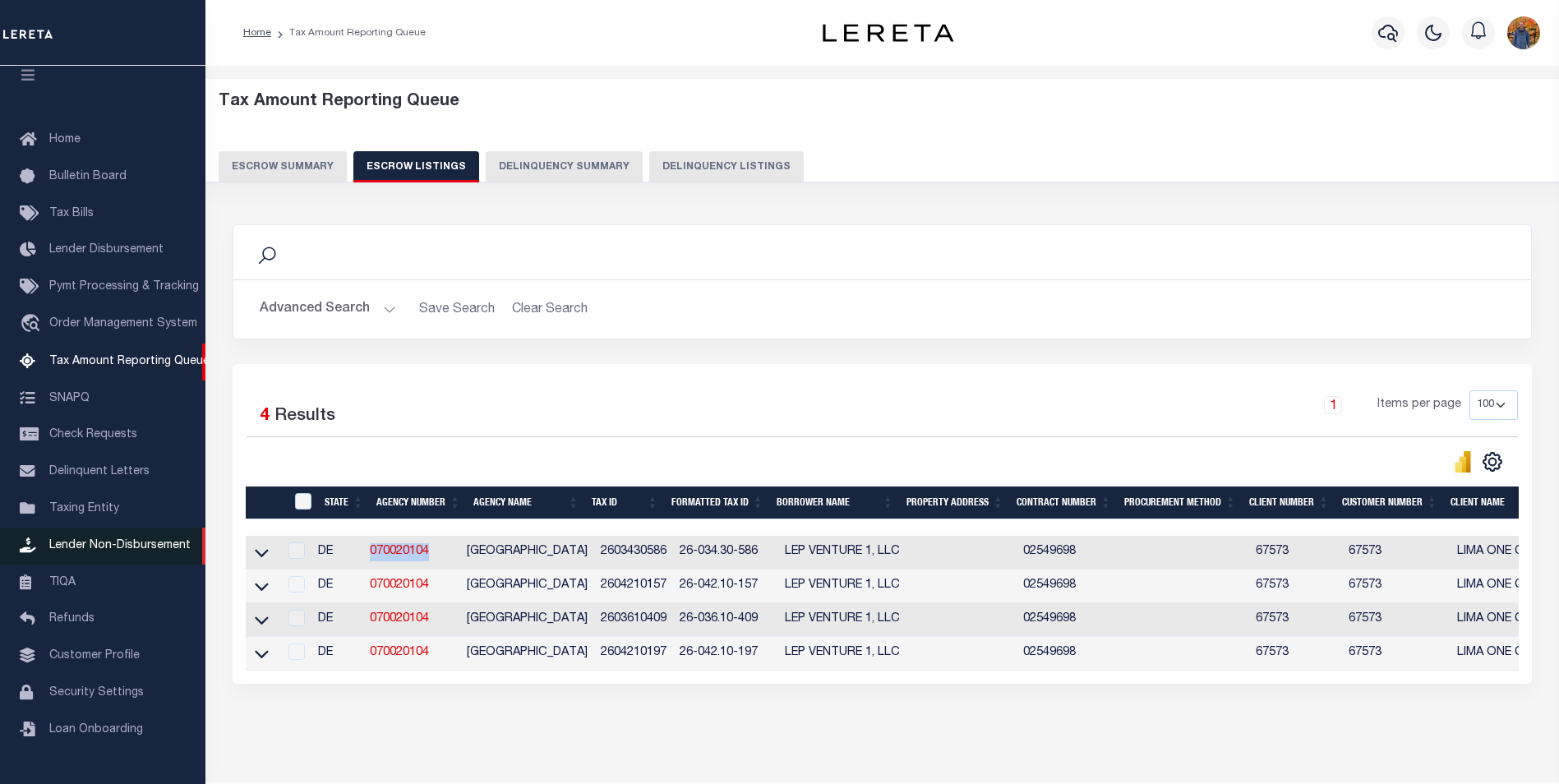
click at [136, 551] on span "Lender Non-Disbursement" at bounding box center [120, 545] width 141 height 11
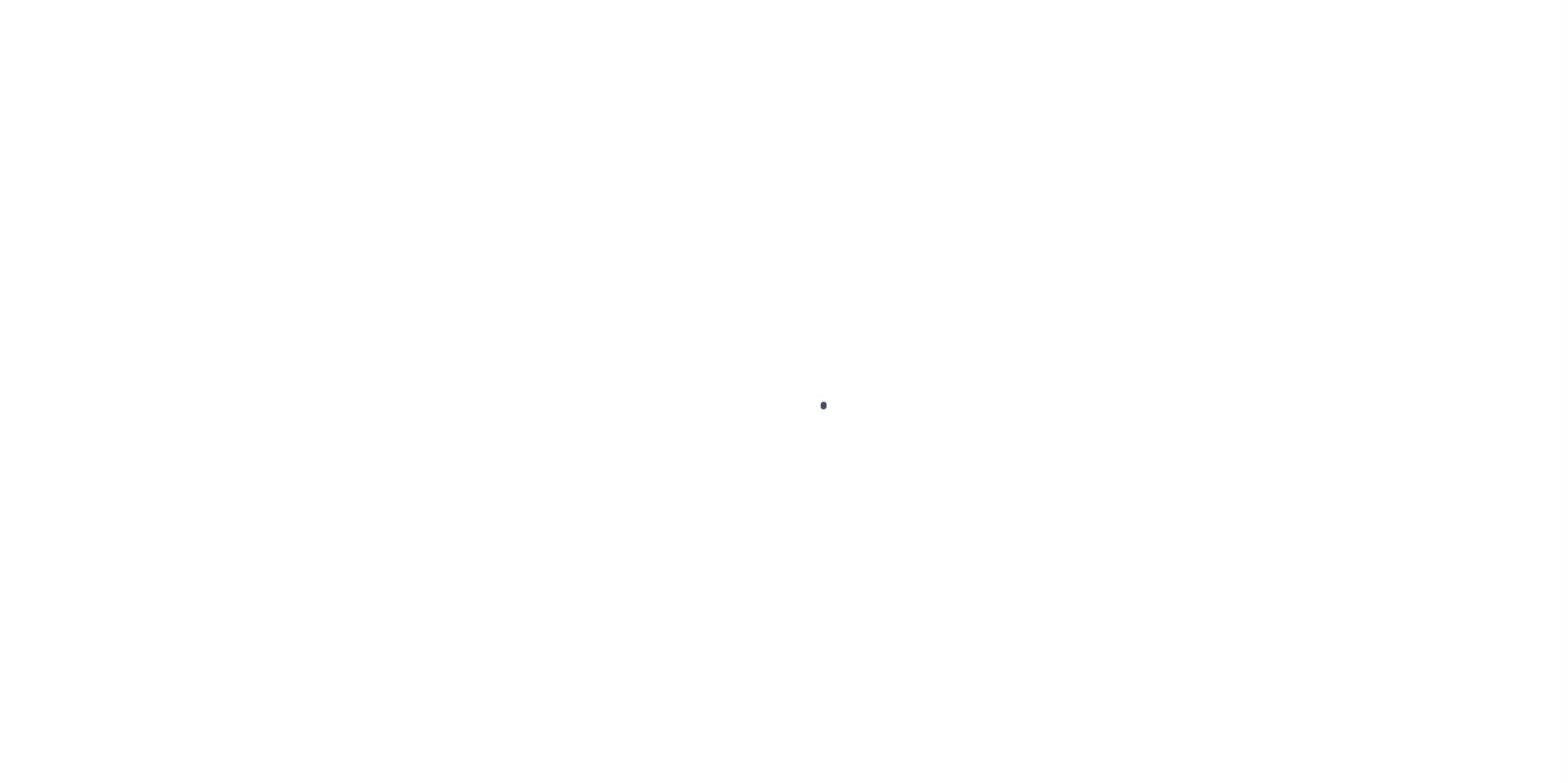
select select
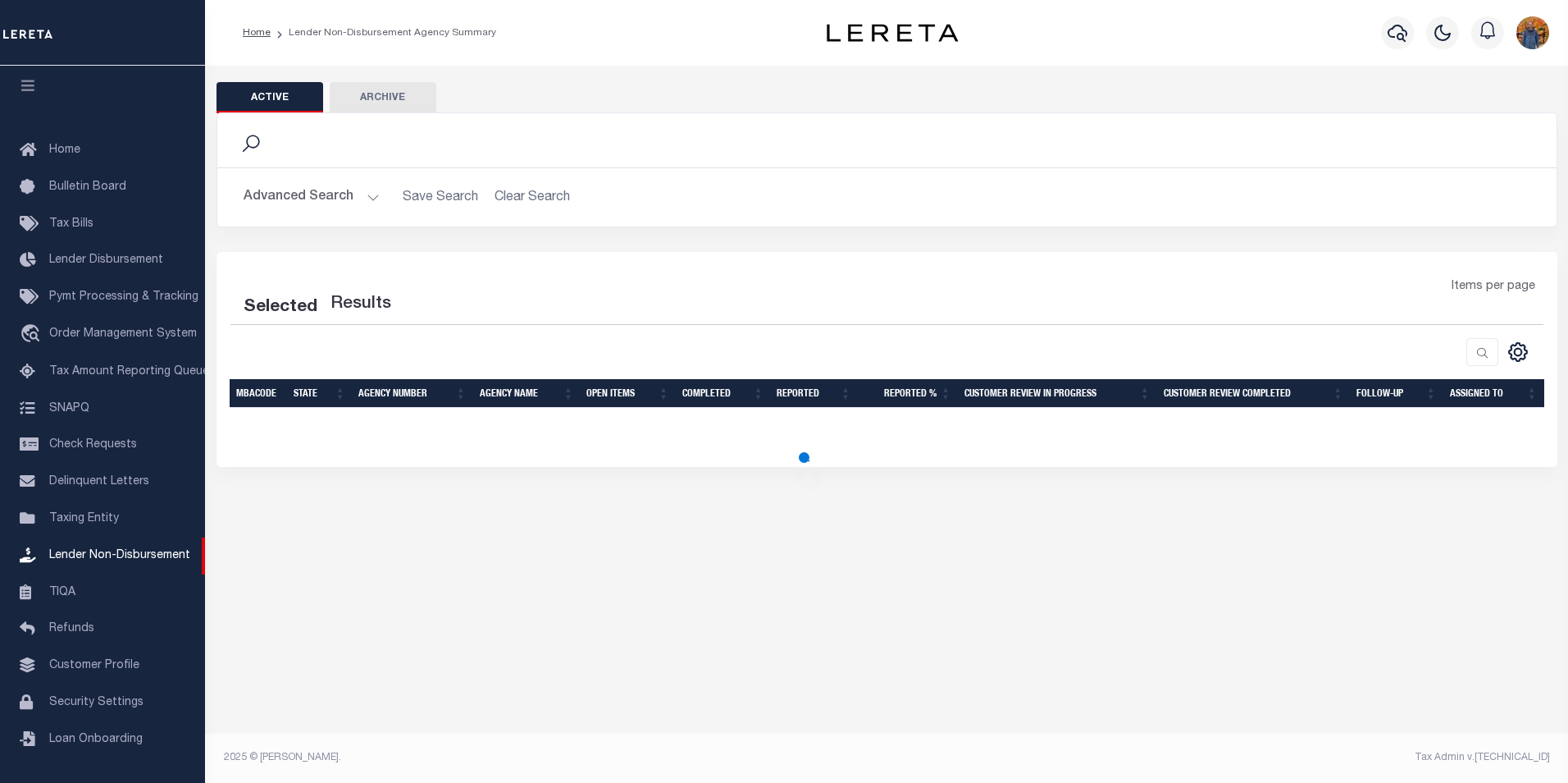
click at [338, 199] on button "Advanced Search" at bounding box center [312, 197] width 136 height 32
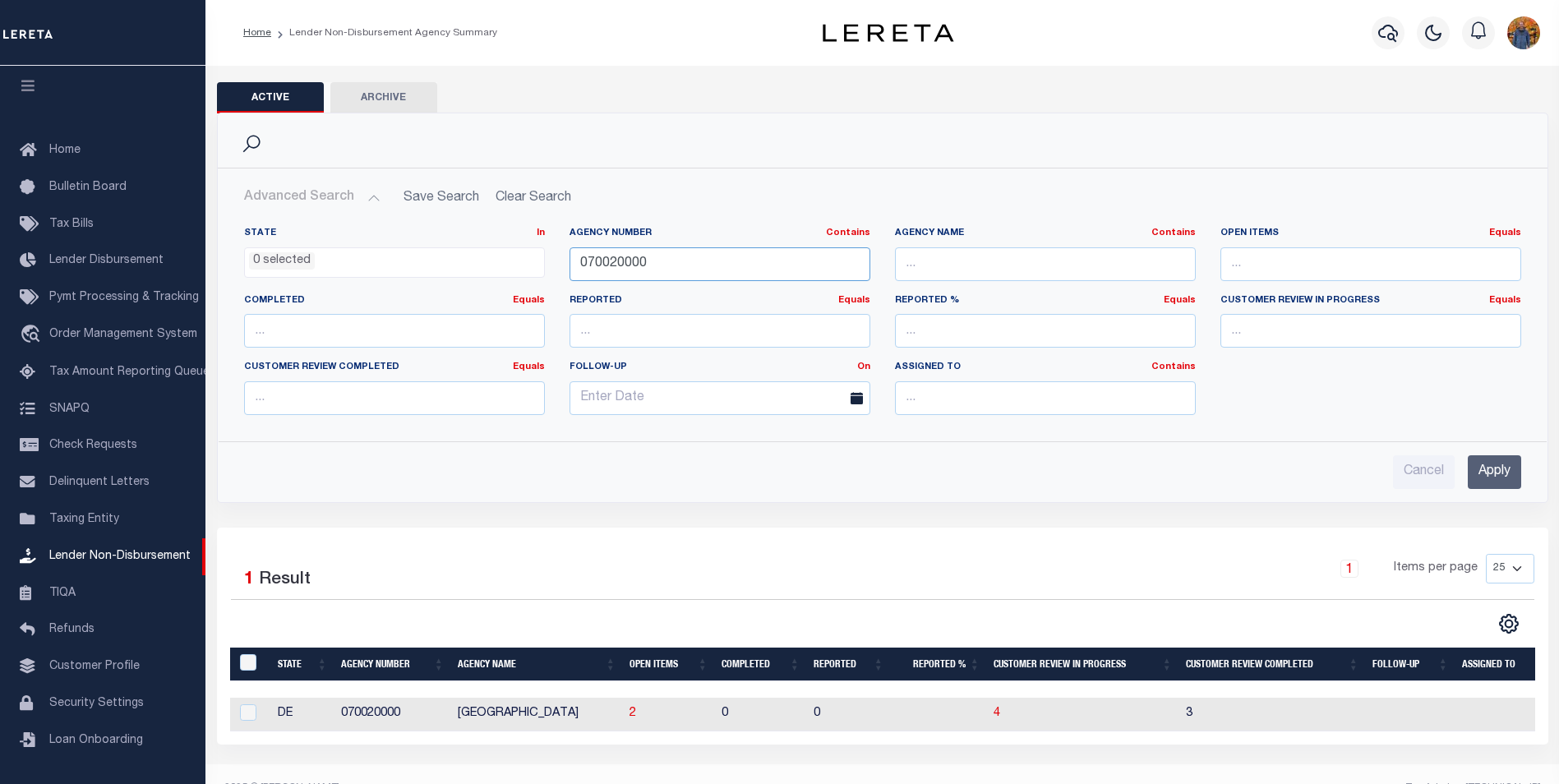
drag, startPoint x: 670, startPoint y: 274, endPoint x: 550, endPoint y: 262, distance: 120.6
click at [550, 262] on div "State In In AK AL AR AZ CA CO CT DC DE FL GA GU HI IA ID IL IN KS [GEOGRAPHIC_D…" at bounding box center [883, 327] width 1302 height 201
paste input "104"
type input "070020104"
click at [1499, 471] on input "Apply" at bounding box center [1495, 472] width 53 height 33
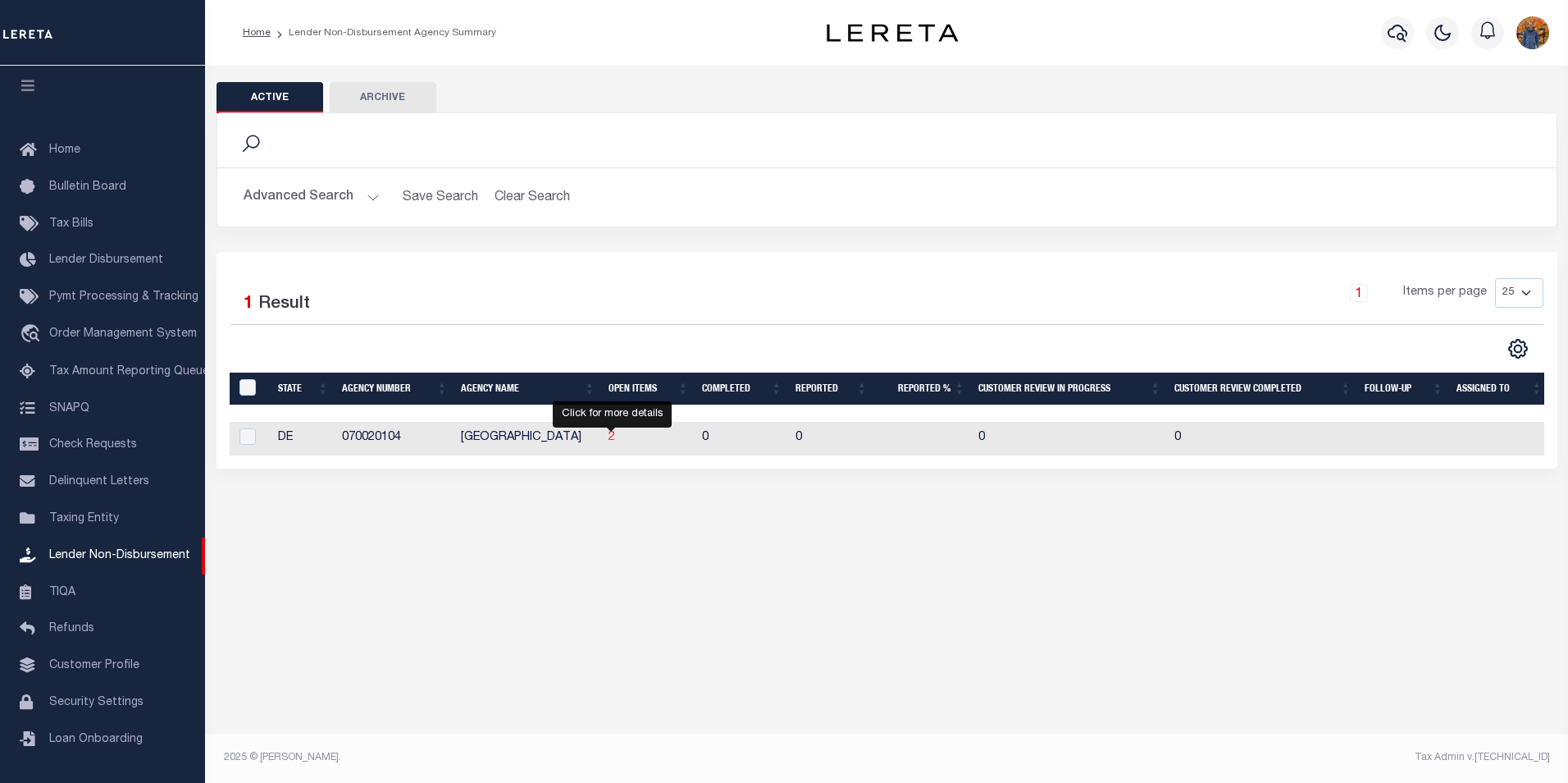
click at [614, 441] on span "2" at bounding box center [611, 438] width 7 height 11
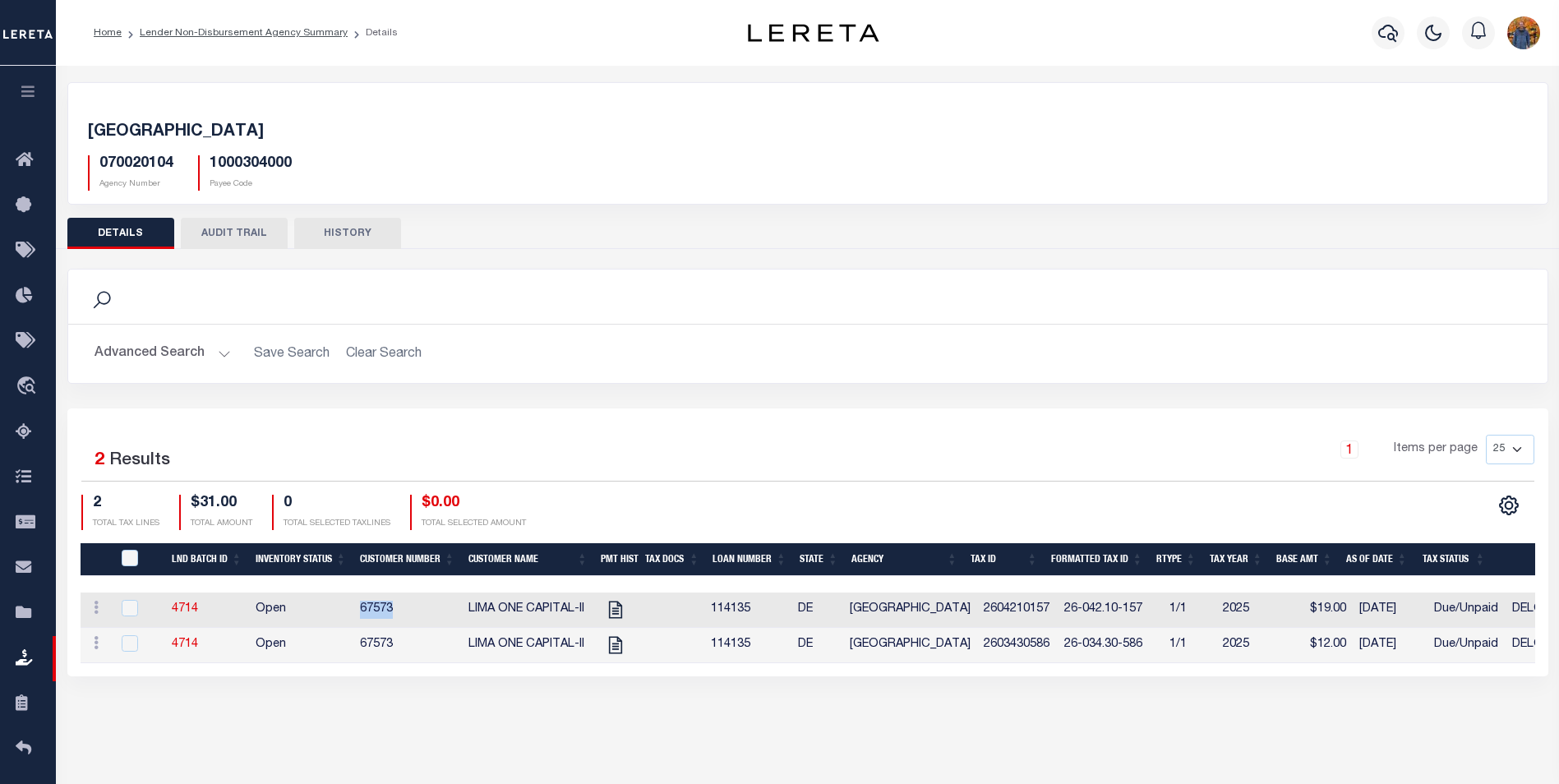
drag, startPoint x: 395, startPoint y: 607, endPoint x: 354, endPoint y: 610, distance: 41.1
click at [356, 610] on td "67573" at bounding box center [408, 609] width 109 height 35
checkbox input "true"
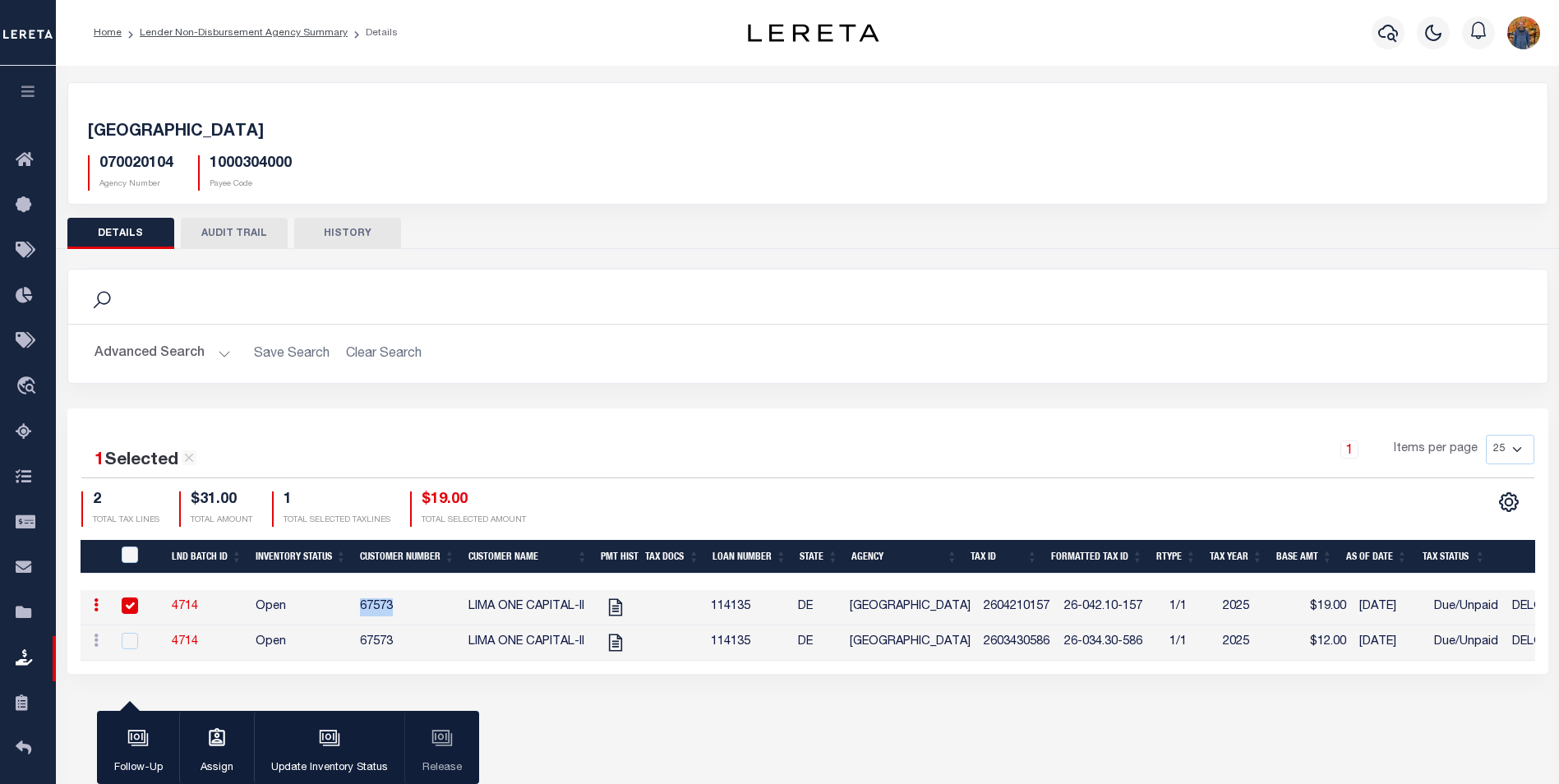
copy td "67573"
click at [21, 102] on button "button" at bounding box center [28, 94] width 56 height 56
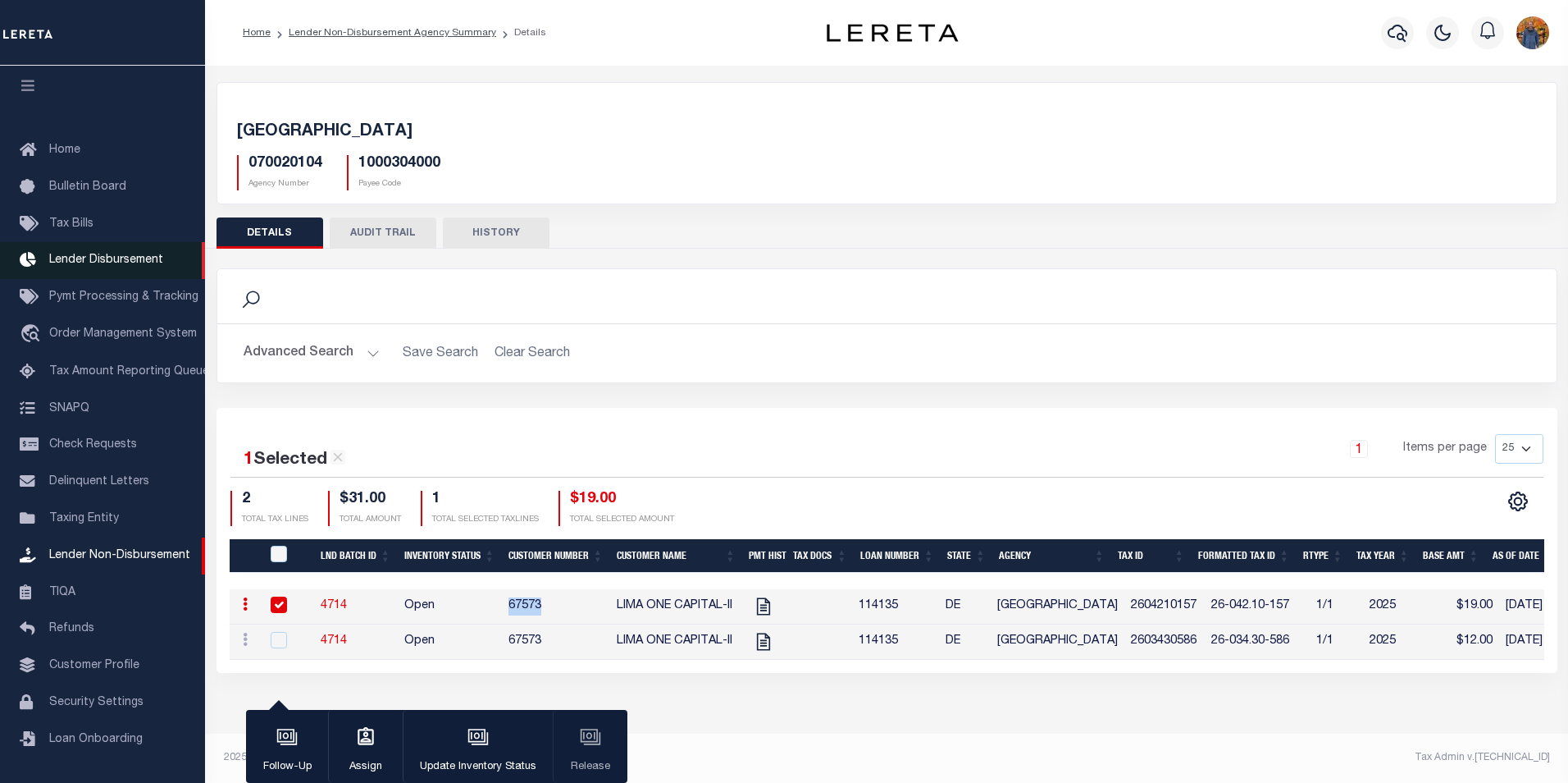
click at [124, 244] on link "Lender Disbursement" at bounding box center [102, 260] width 205 height 37
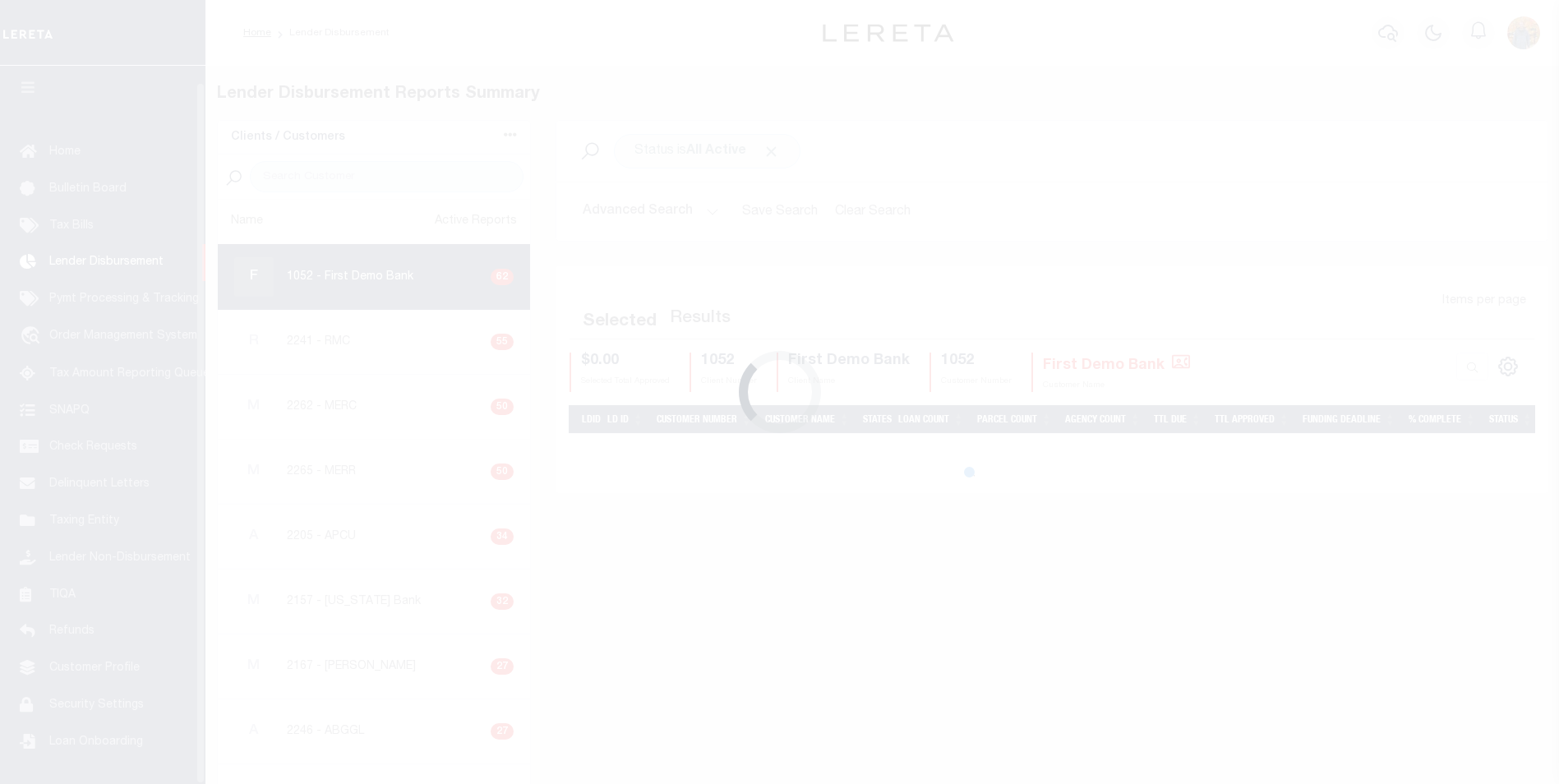
scroll to position [16, 0]
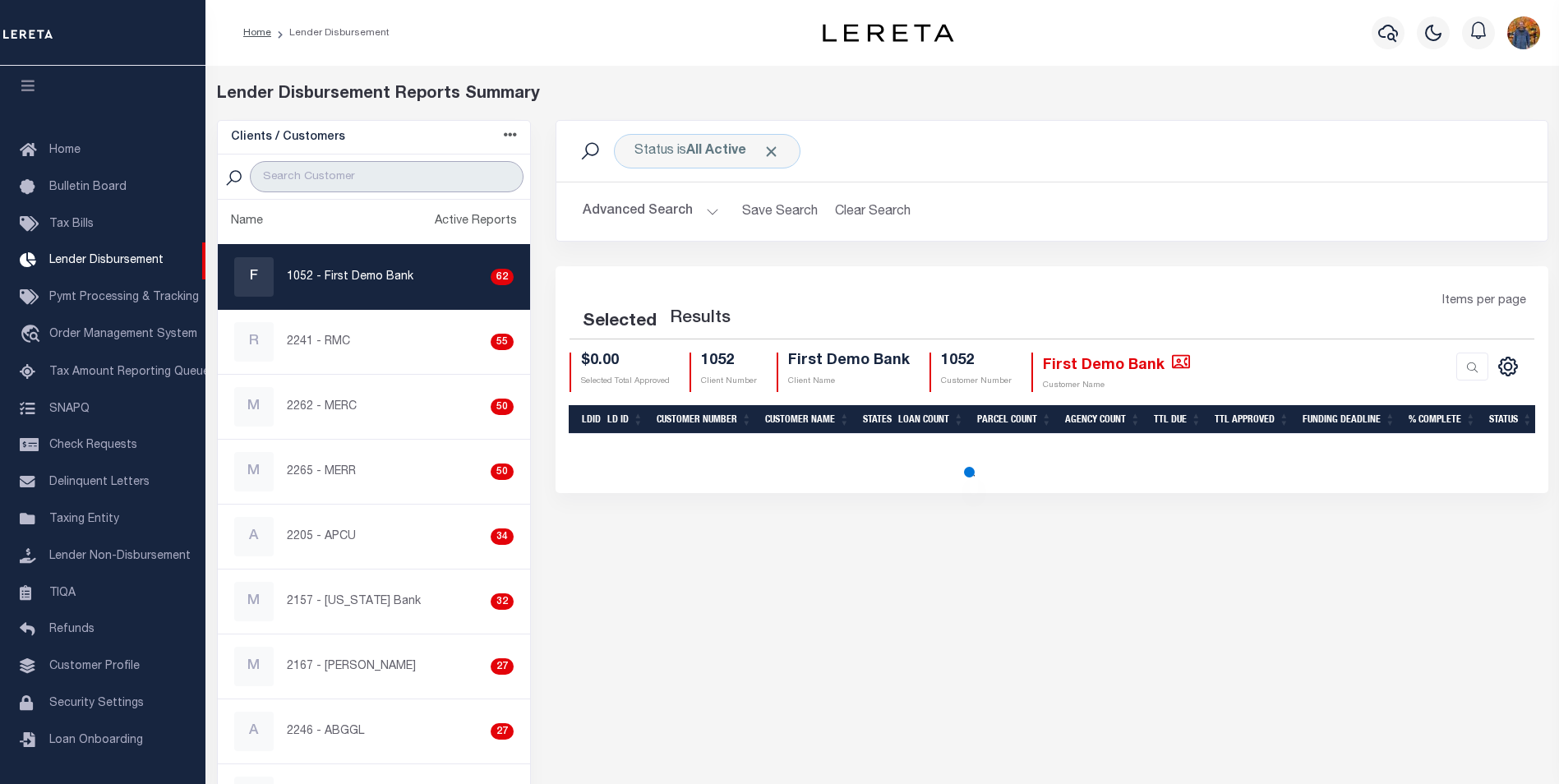
click at [371, 178] on input "search" at bounding box center [387, 177] width 274 height 32
paste input "67573"
type input "67573"
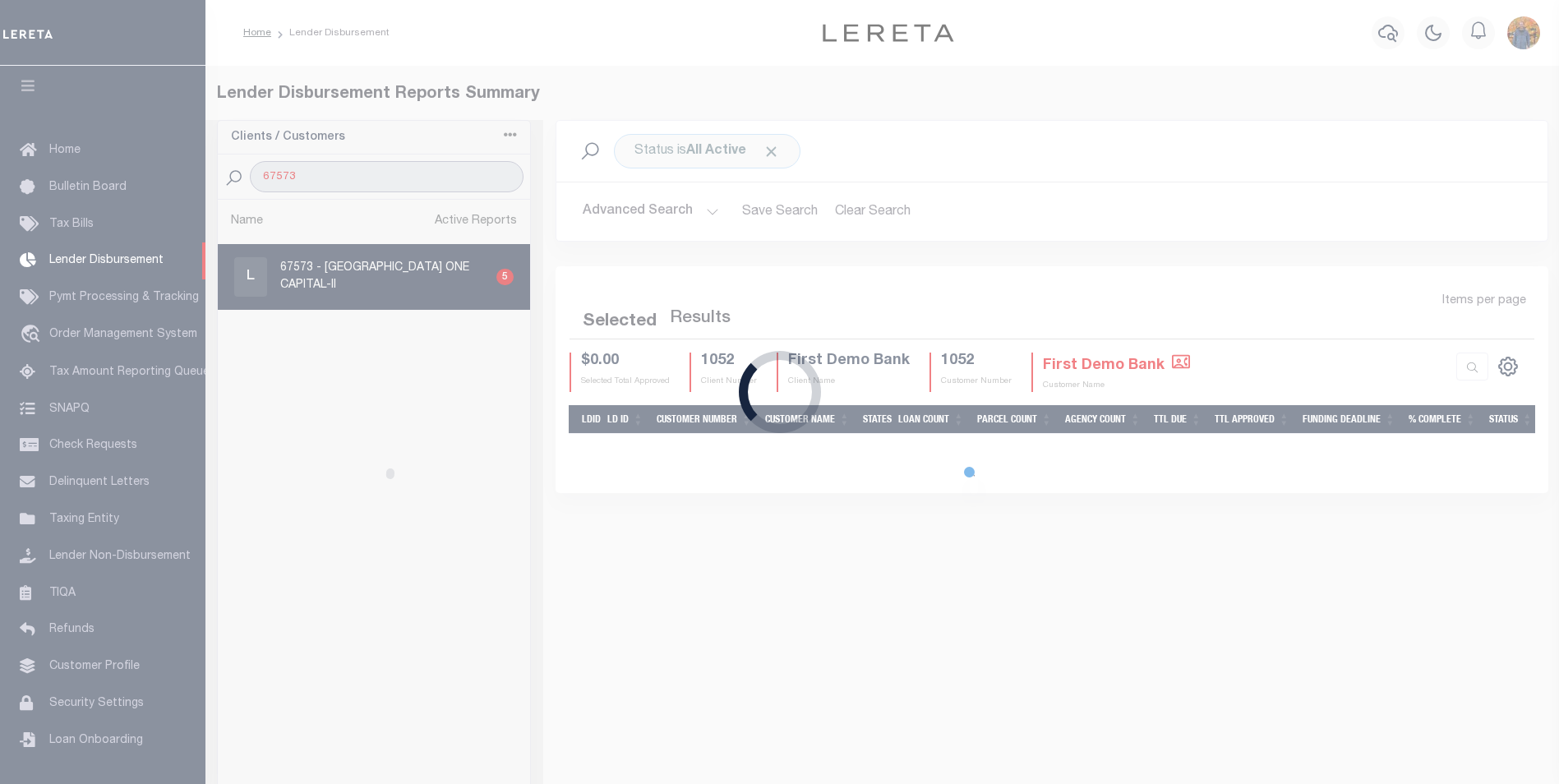
select select "200"
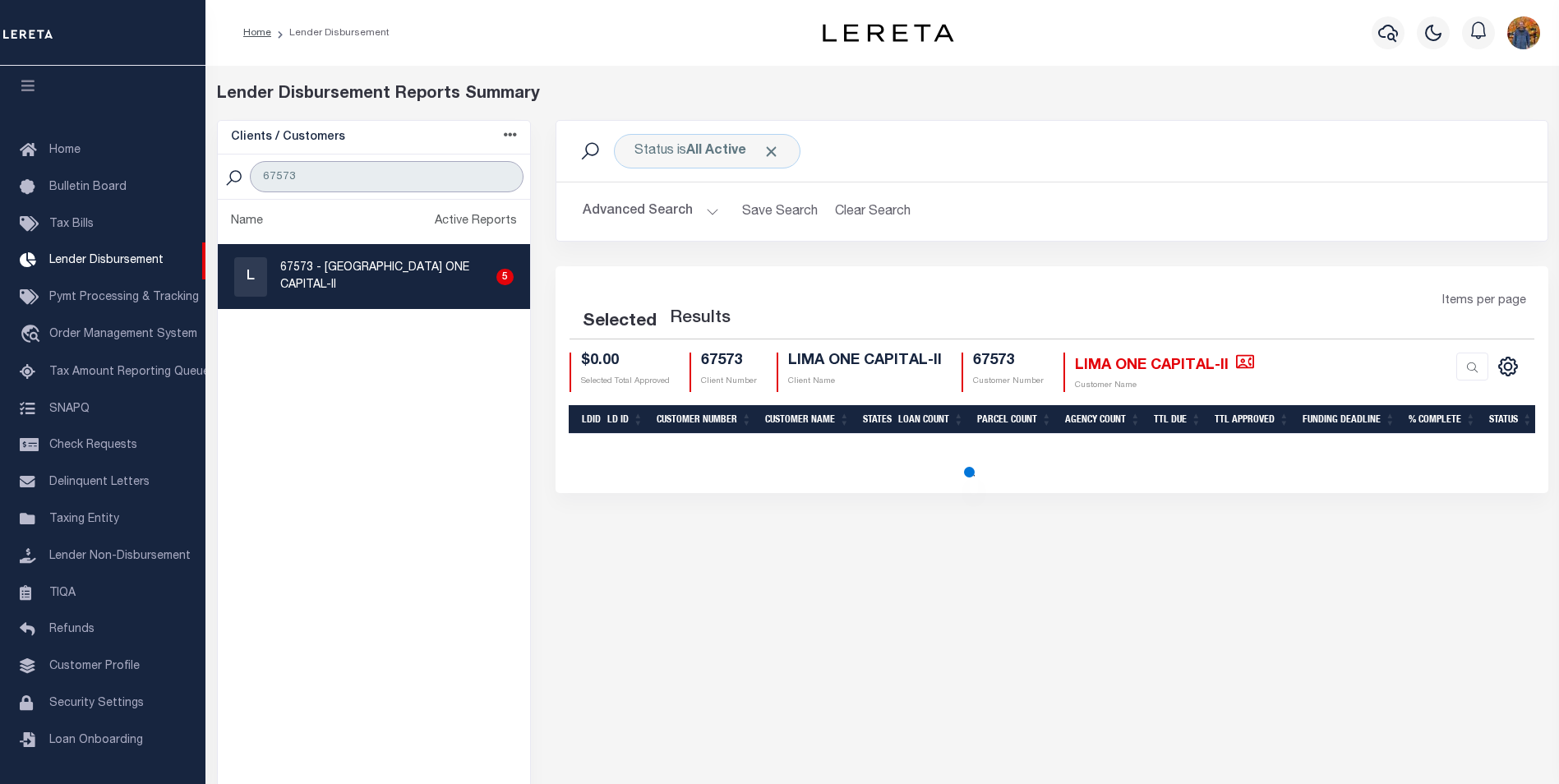
select select "200"
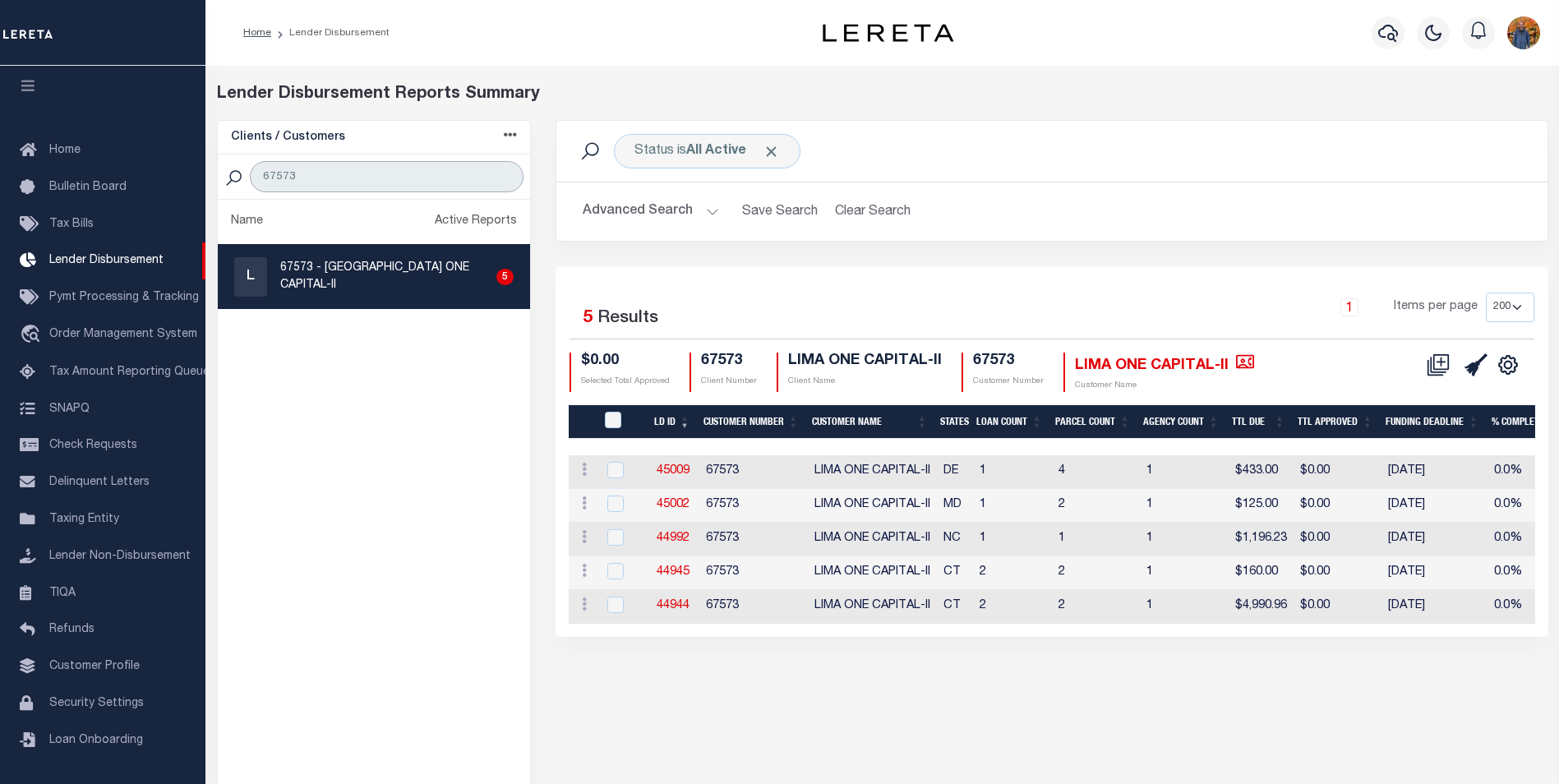
select select "200"
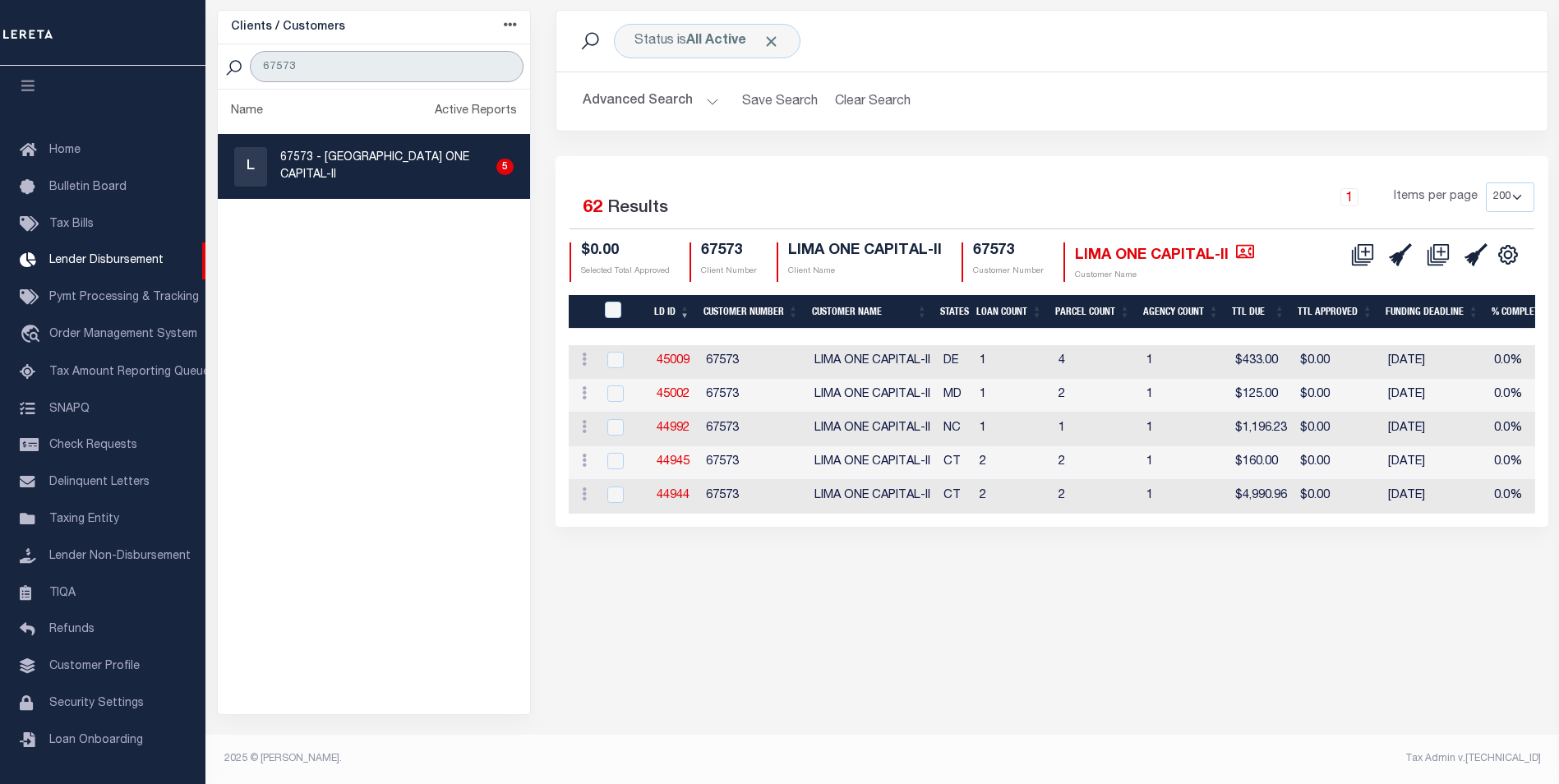
type input "67573"
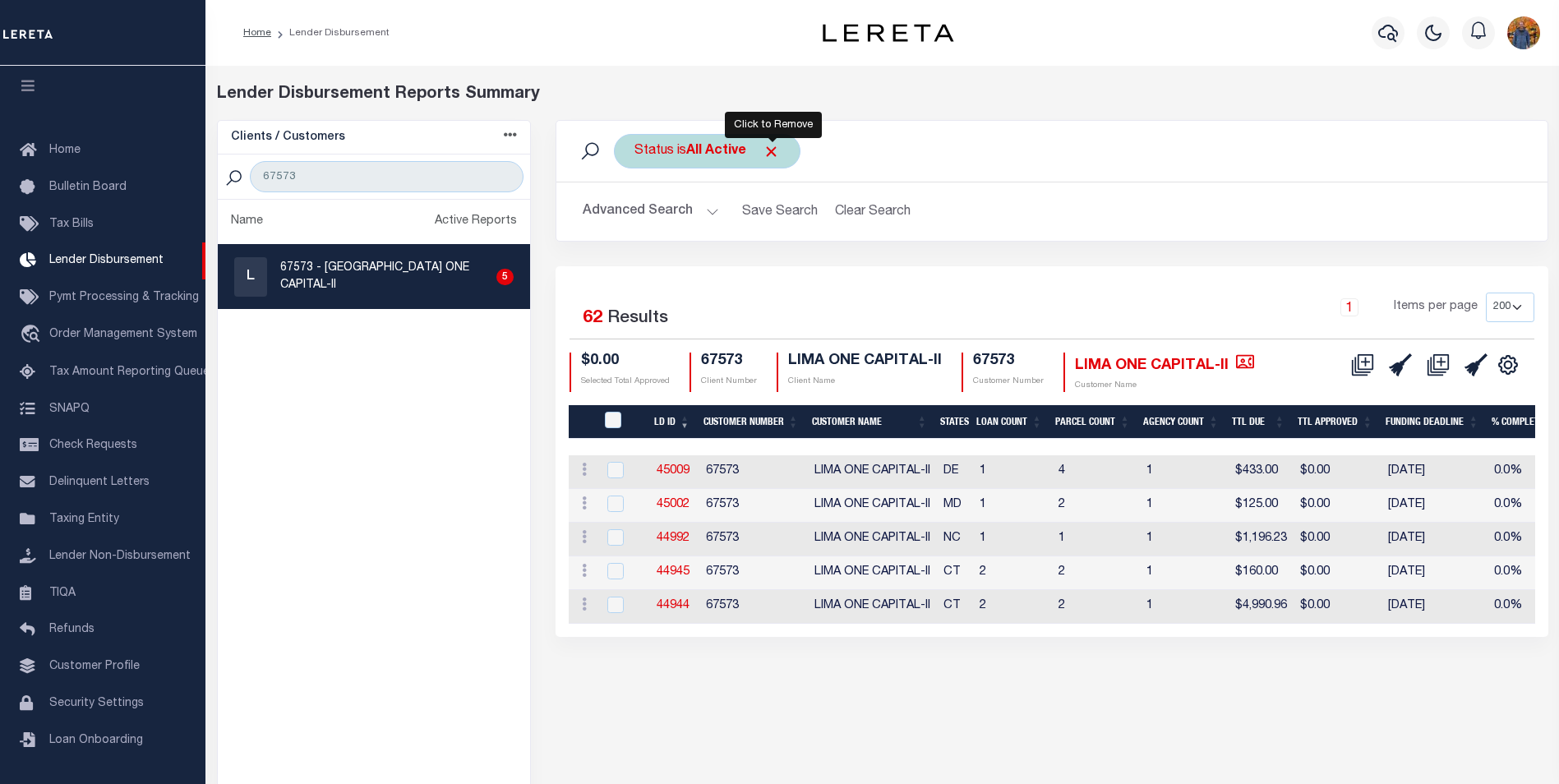
click at [777, 147] on span "Click to Remove" at bounding box center [771, 152] width 17 height 17
click at [1520, 314] on select "25 50 100 200" at bounding box center [1510, 307] width 49 height 30
click at [1486, 292] on select "25 50 100 200" at bounding box center [1510, 307] width 49 height 30
click at [673, 419] on th "LD ID" at bounding box center [673, 421] width 50 height 33
click at [670, 421] on th "LD ID" at bounding box center [673, 421] width 50 height 33
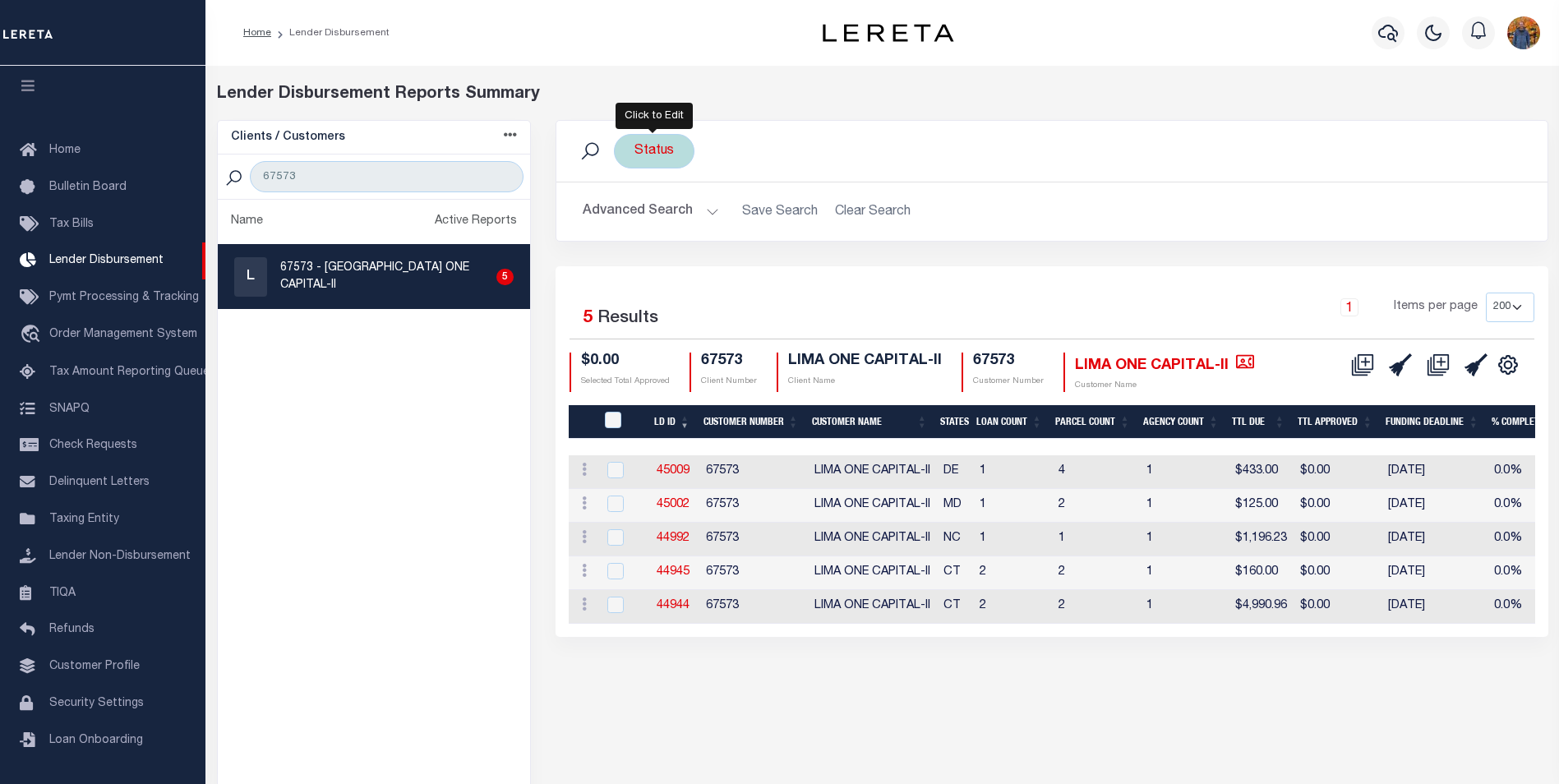
click at [669, 160] on div "Status" at bounding box center [654, 151] width 80 height 34
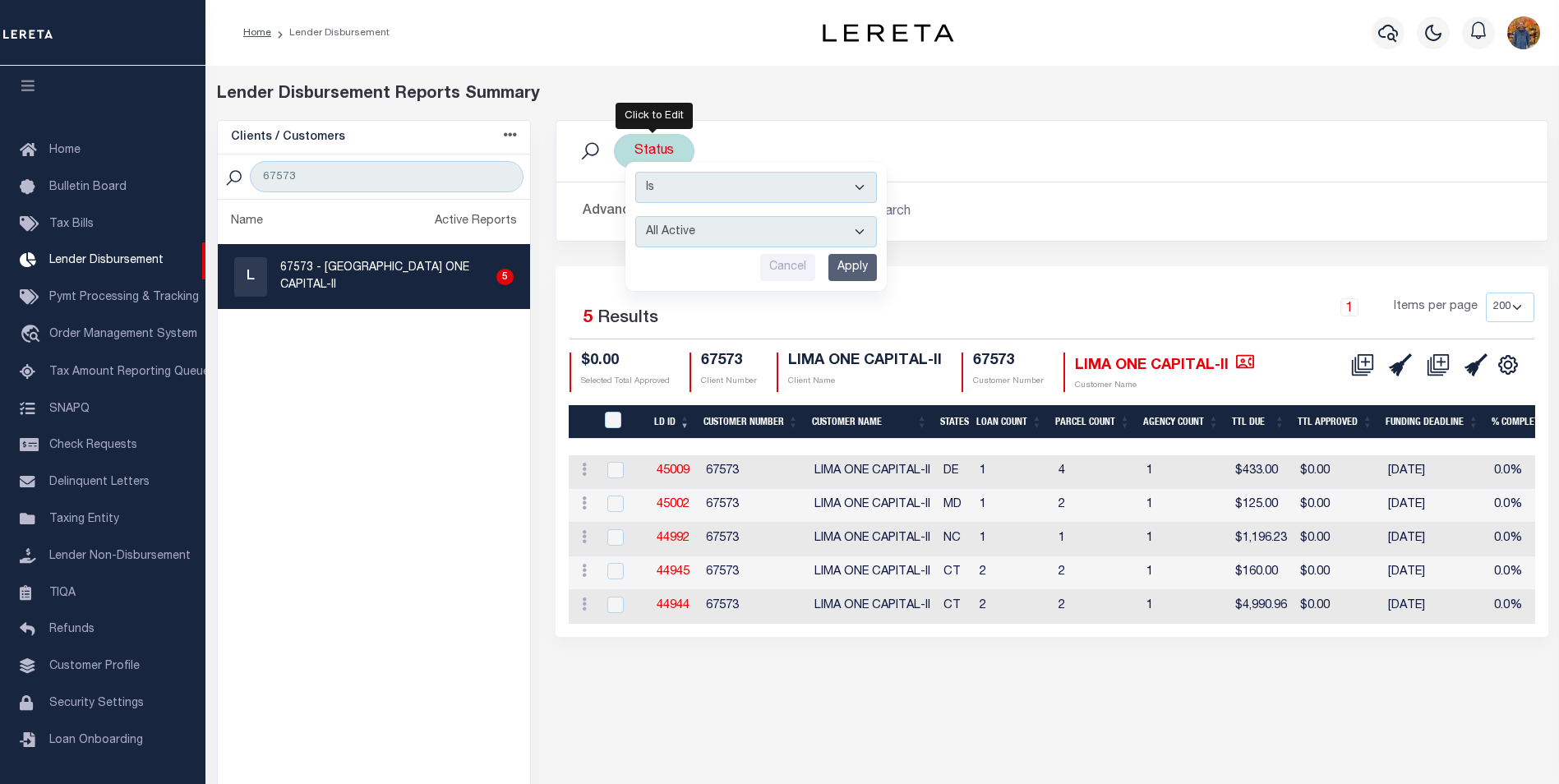
click at [713, 237] on select "All Active Approval In Progress Batching In Progress Complete Do Not Pay Escrow…" at bounding box center [756, 231] width 242 height 32
select select "BIP"
click at [635, 216] on select "All Active Approval In Progress Batching In Progress Complete Do Not Pay Escrow…" at bounding box center [756, 231] width 242 height 32
click at [857, 263] on input "Apply" at bounding box center [852, 267] width 49 height 27
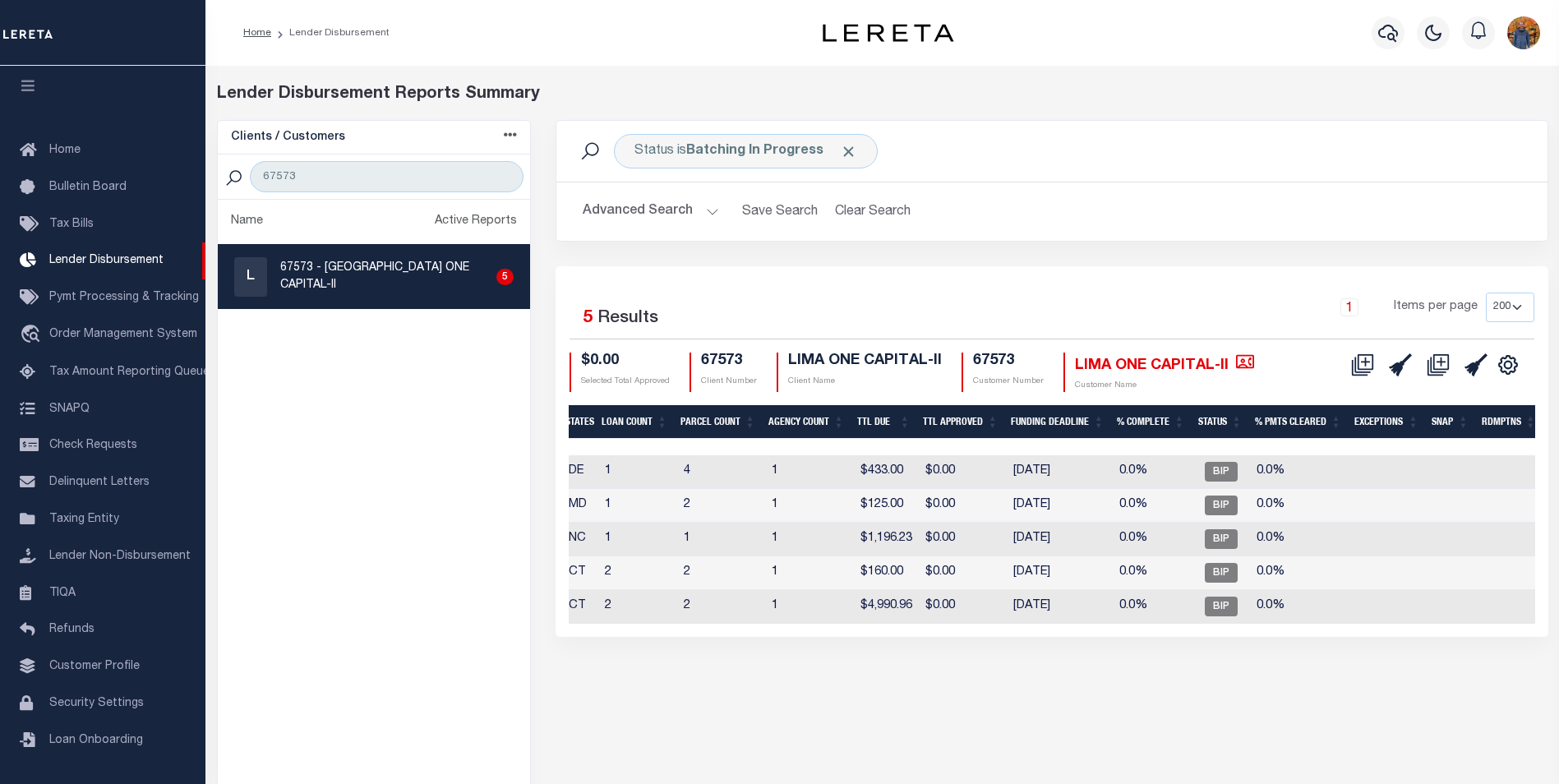
scroll to position [0, 218]
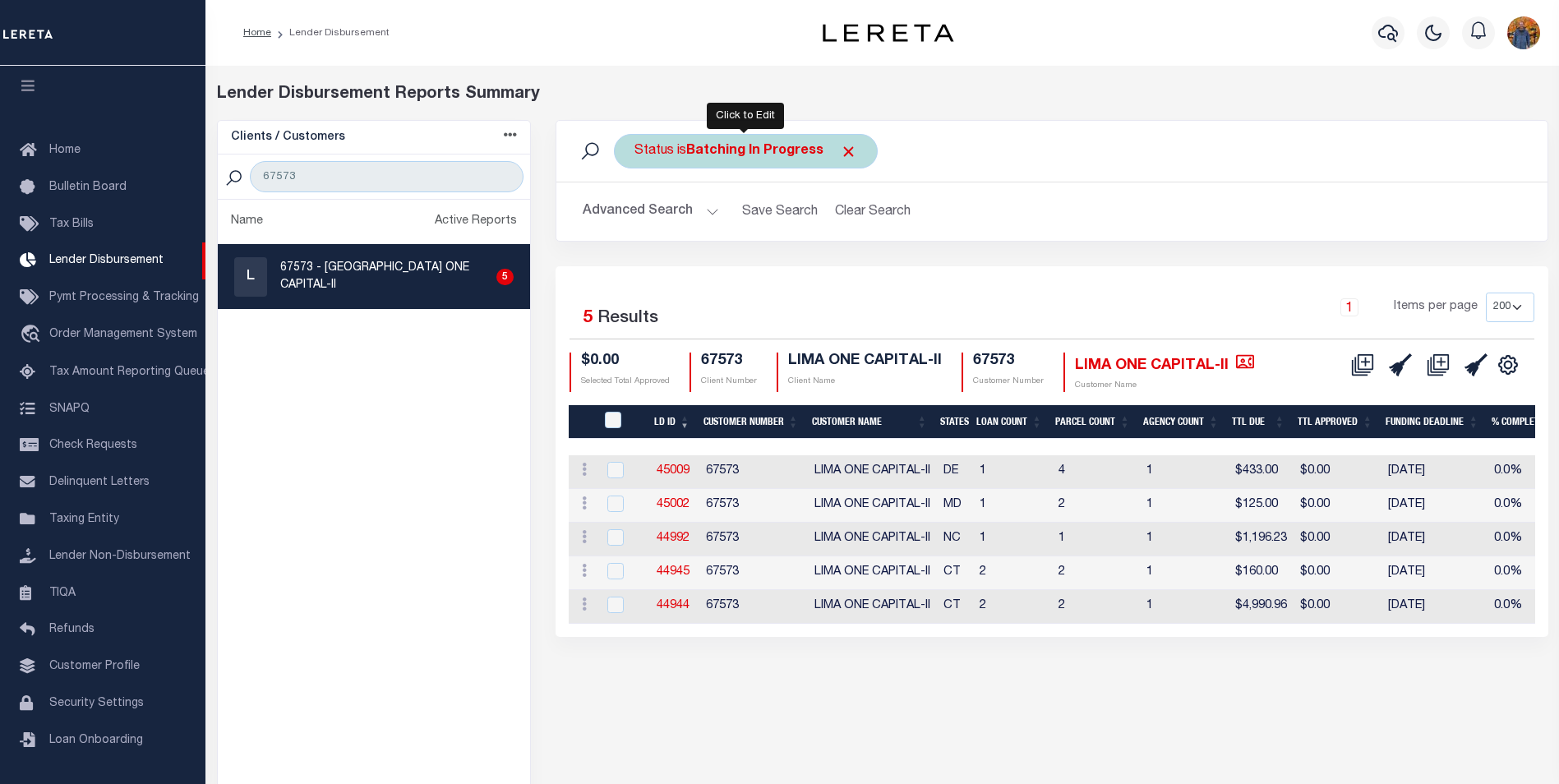
click at [856, 149] on div "Status is Batching In Progress" at bounding box center [746, 151] width 264 height 34
select select "BIP"
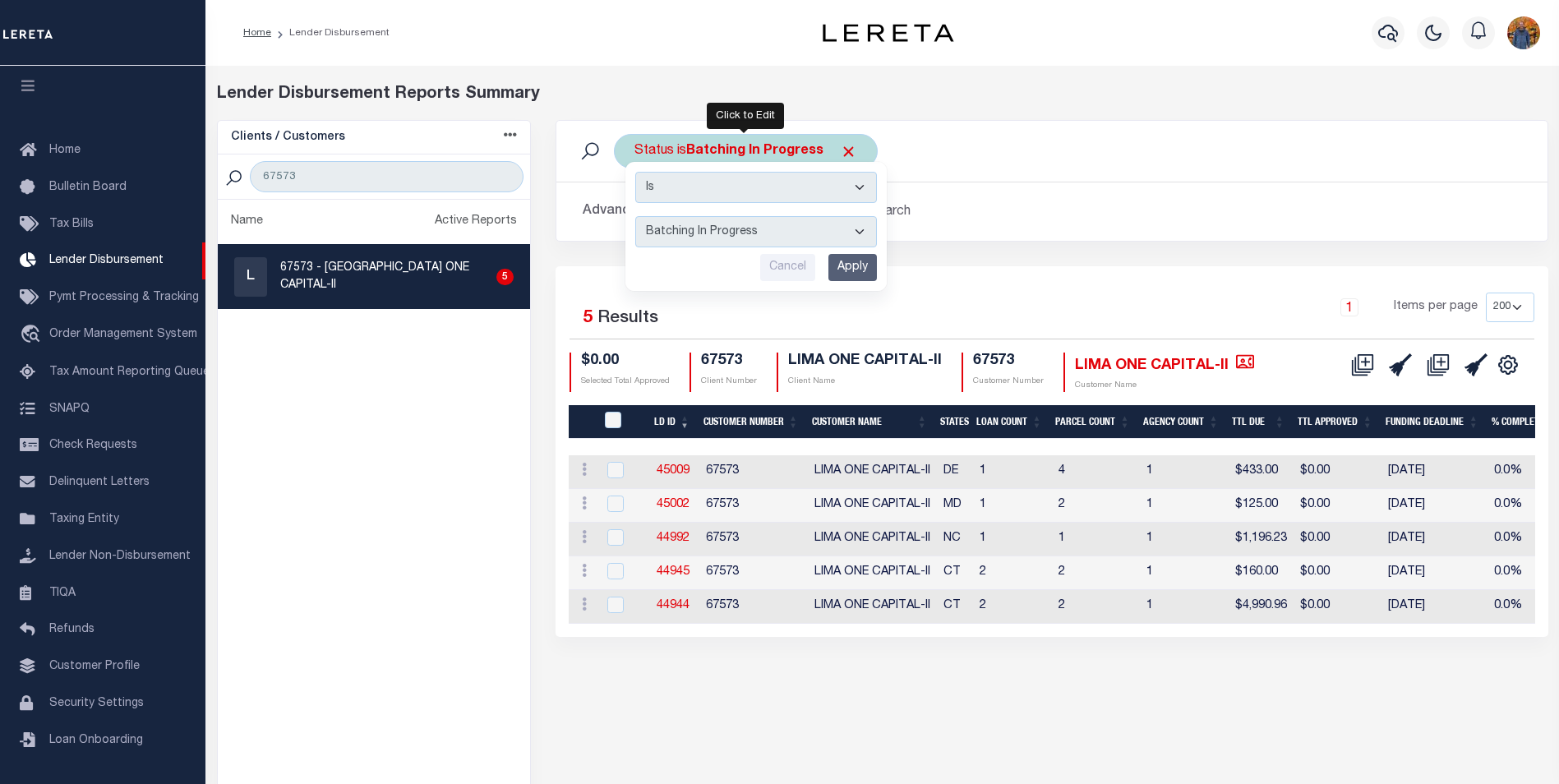
click at [751, 231] on select "All Active Approval In Progress Batching In Progress Complete Do Not Pay Escrow…" at bounding box center [756, 231] width 242 height 32
click at [635, 216] on select "All Active Approval In Progress Batching In Progress Complete Do Not Pay Escrow…" at bounding box center [756, 231] width 242 height 32
drag, startPoint x: 853, startPoint y: 264, endPoint x: 848, endPoint y: 172, distance: 92.1
click at [843, 332] on div "Status is Batching In Progress Is Contains All Active Approval In Progress Batc…" at bounding box center [1052, 378] width 993 height 517
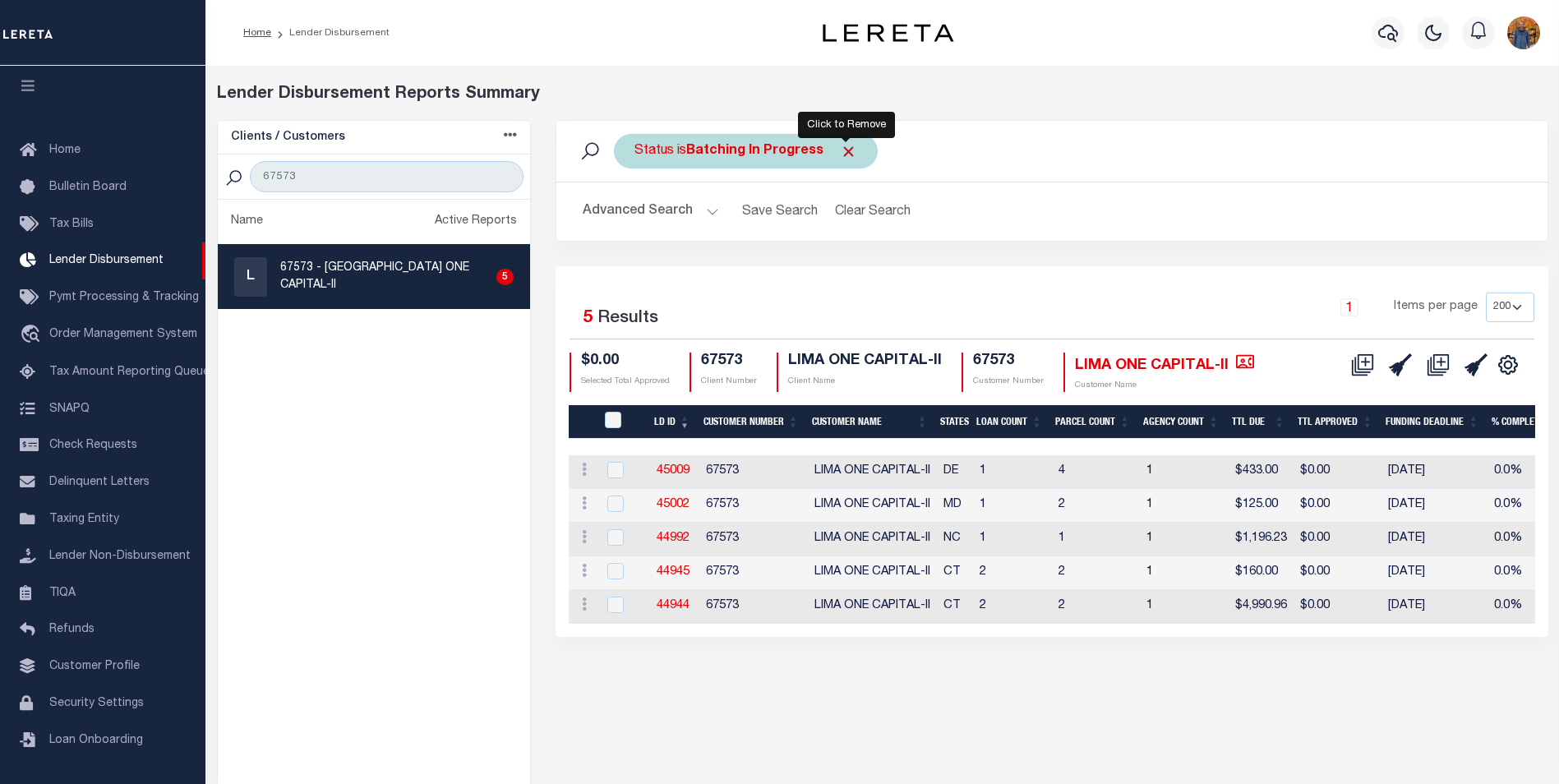
click at [849, 148] on span "Click to Remove" at bounding box center [848, 152] width 17 height 17
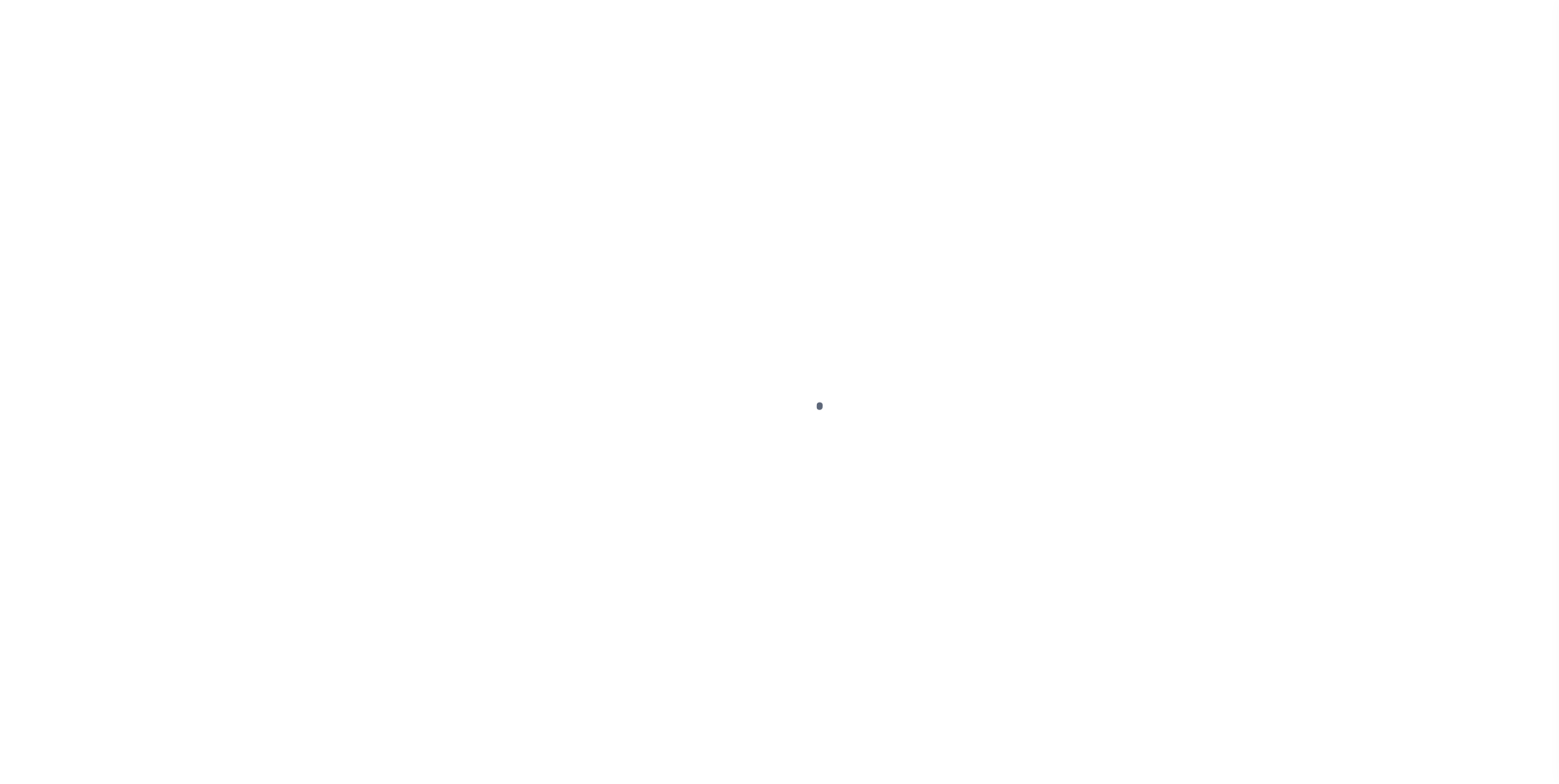
select select "200"
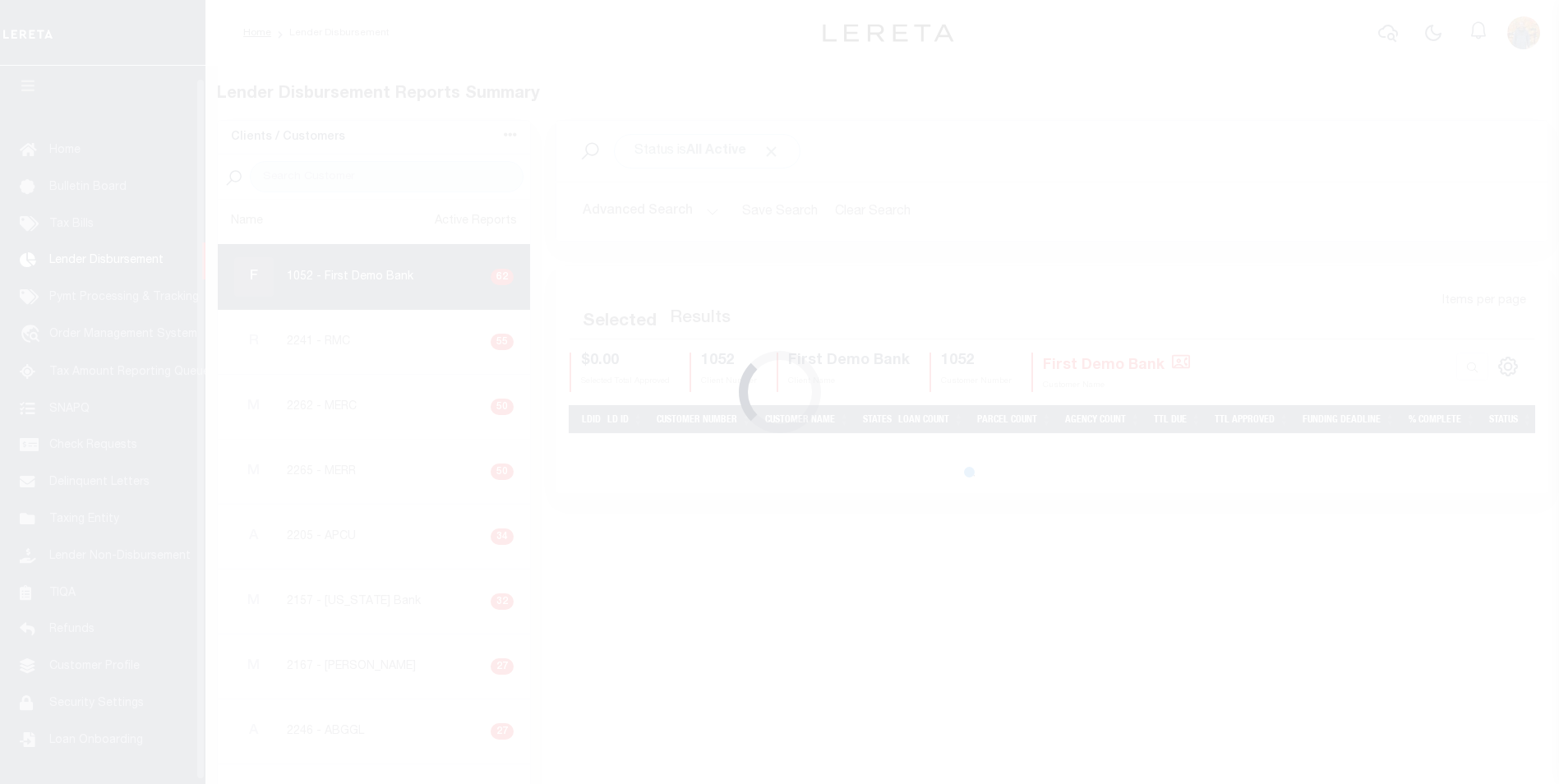
scroll to position [16, 0]
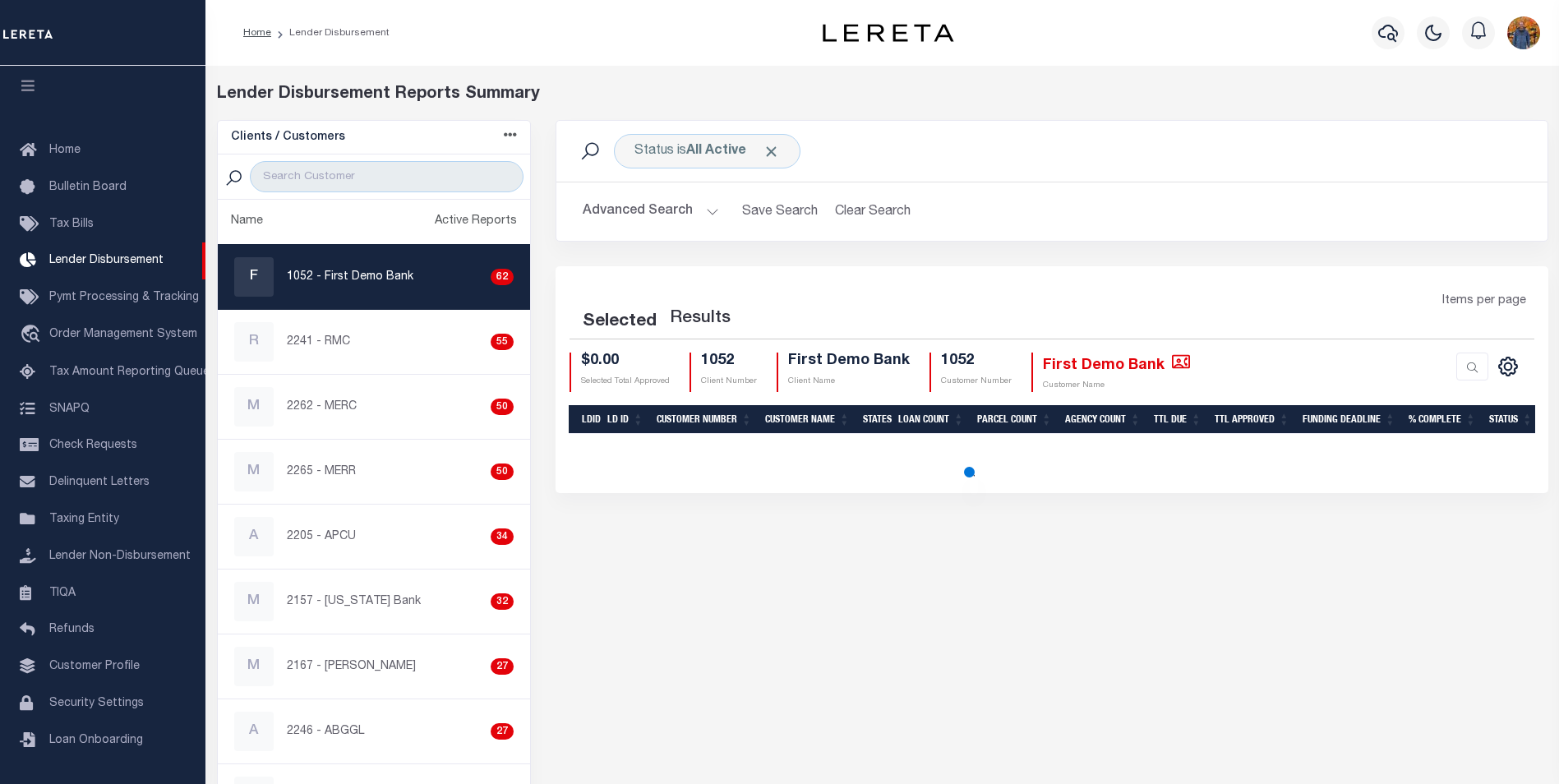
select select "200"
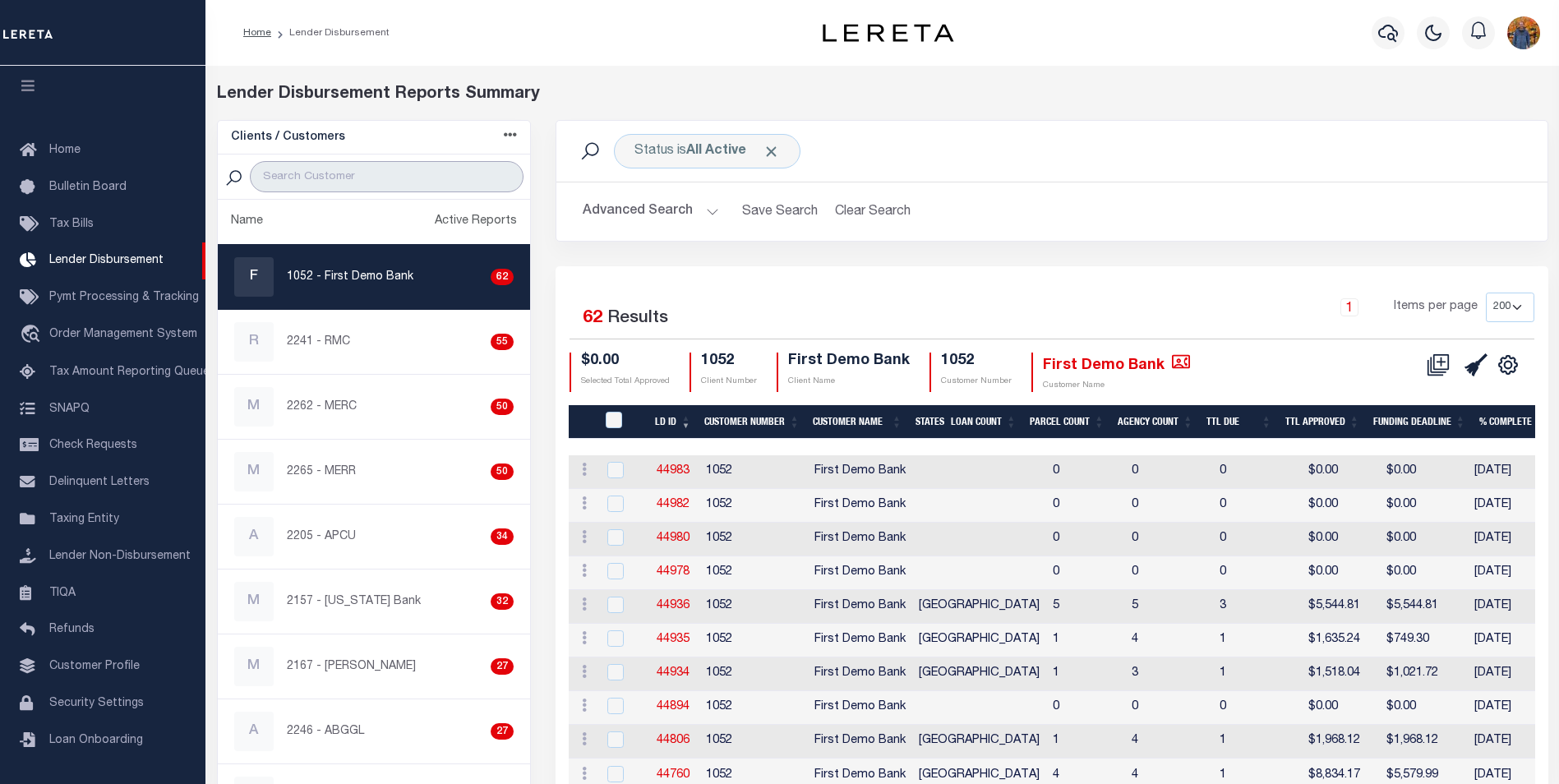
click at [391, 174] on input "search" at bounding box center [387, 177] width 274 height 32
type input "67573"
select select "200"
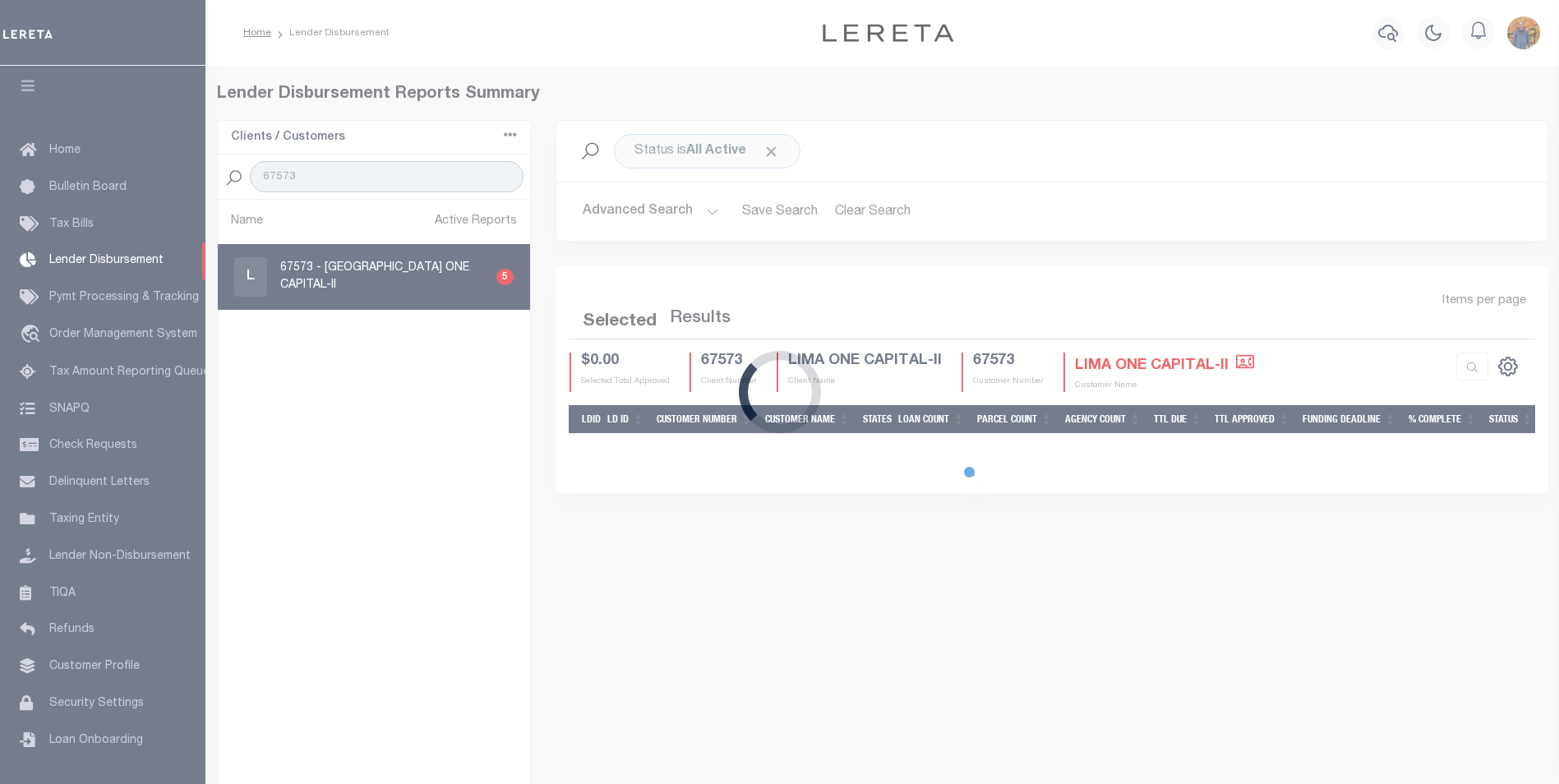
select select "200"
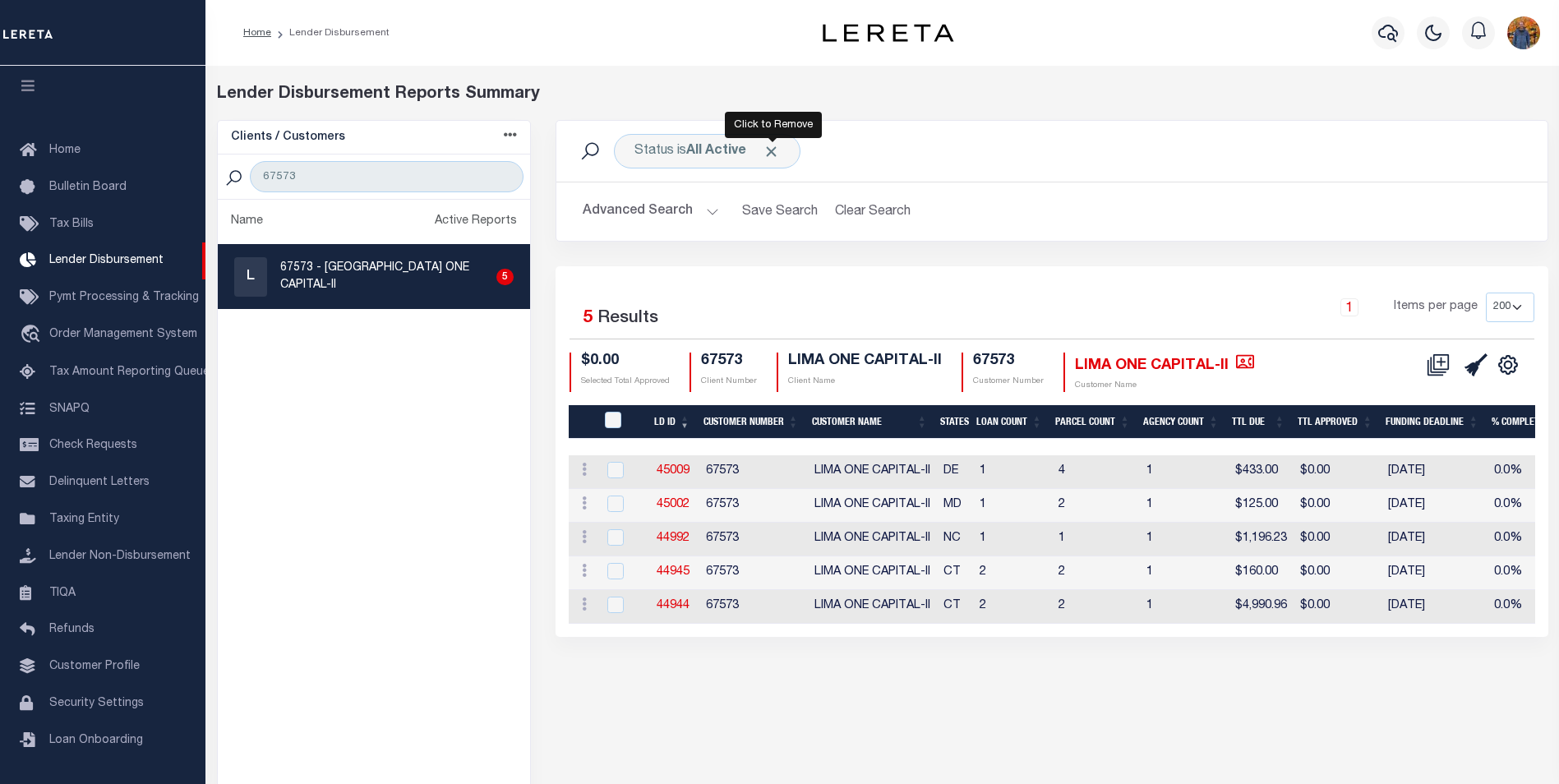
drag, startPoint x: 776, startPoint y: 149, endPoint x: 780, endPoint y: 160, distance: 11.7
click at [776, 150] on span "Click to Remove" at bounding box center [771, 152] width 17 height 17
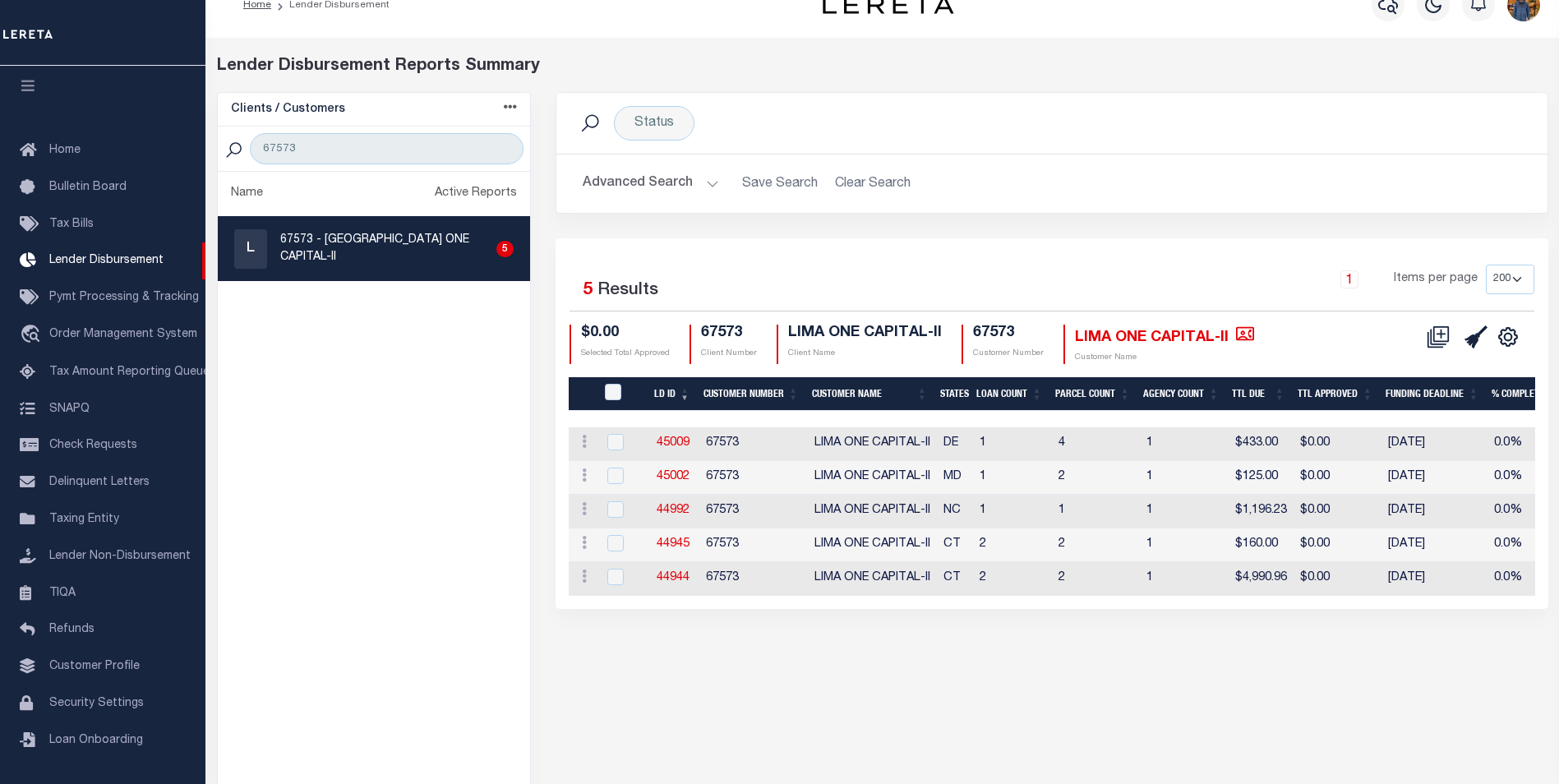
scroll to position [0, 0]
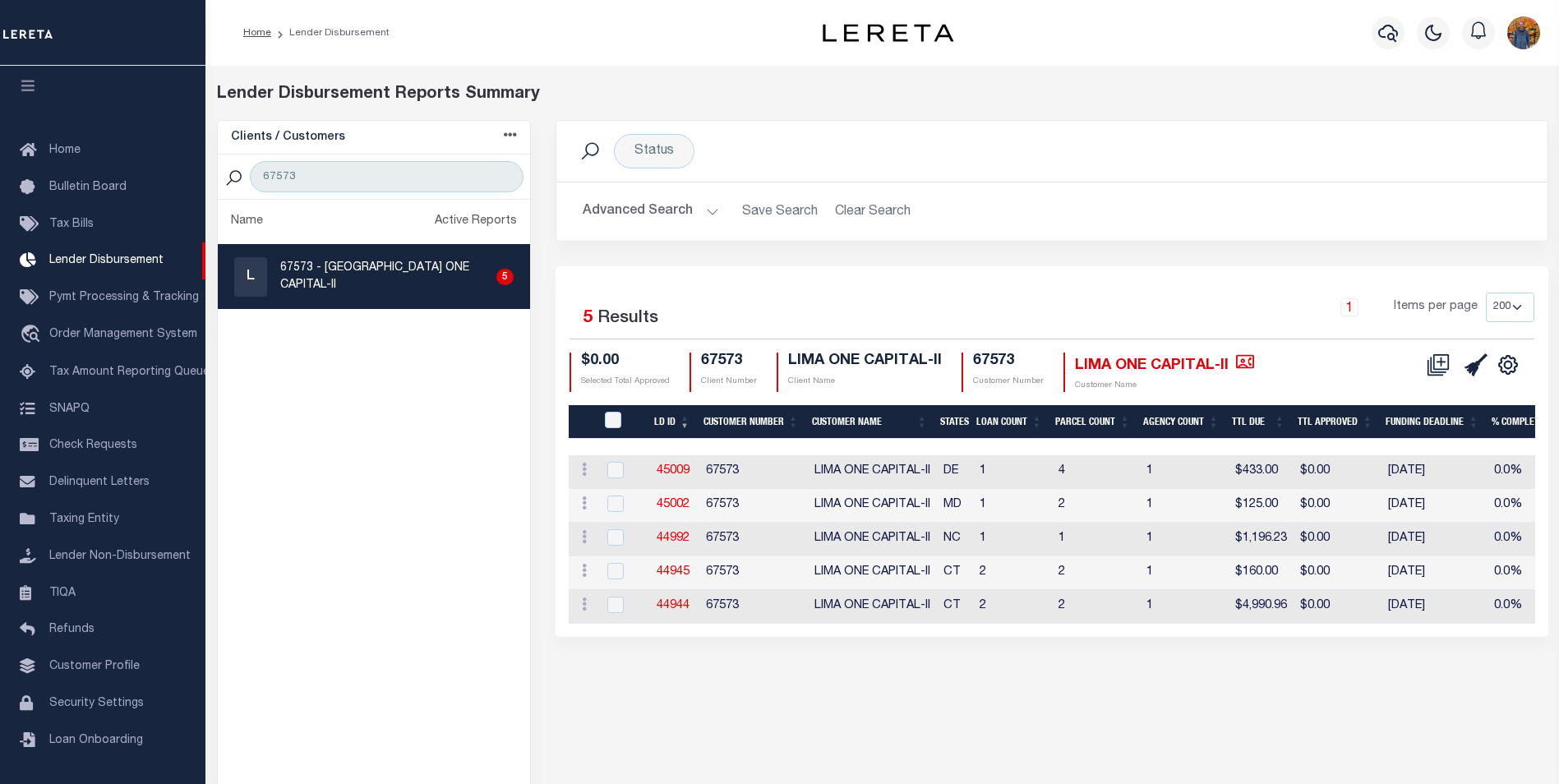
click at [657, 208] on button "Advanced Search" at bounding box center [651, 212] width 137 height 32
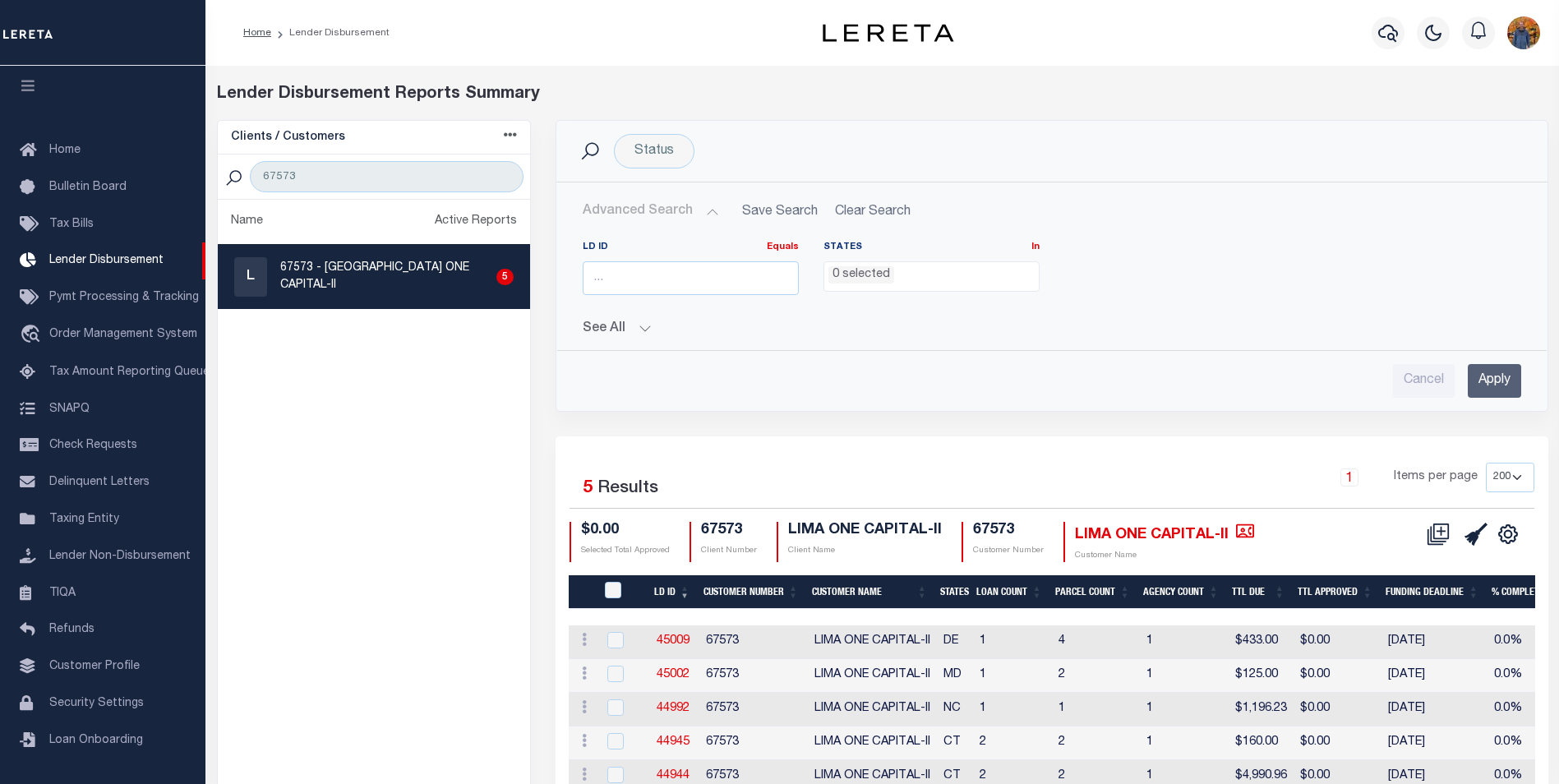
click at [609, 327] on button "See All" at bounding box center [1052, 328] width 939 height 15
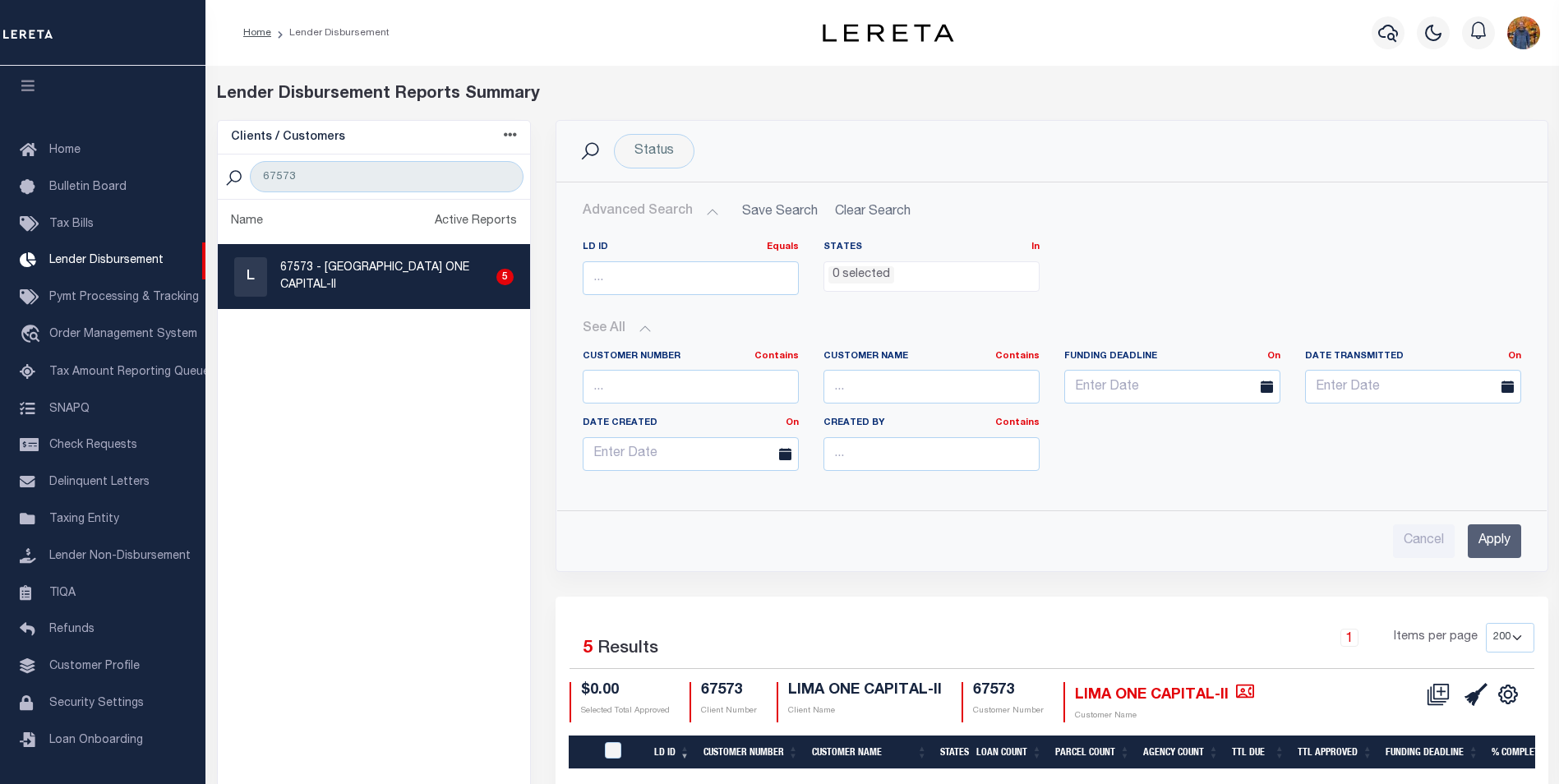
click at [922, 275] on ul "0 selected" at bounding box center [931, 272] width 215 height 22
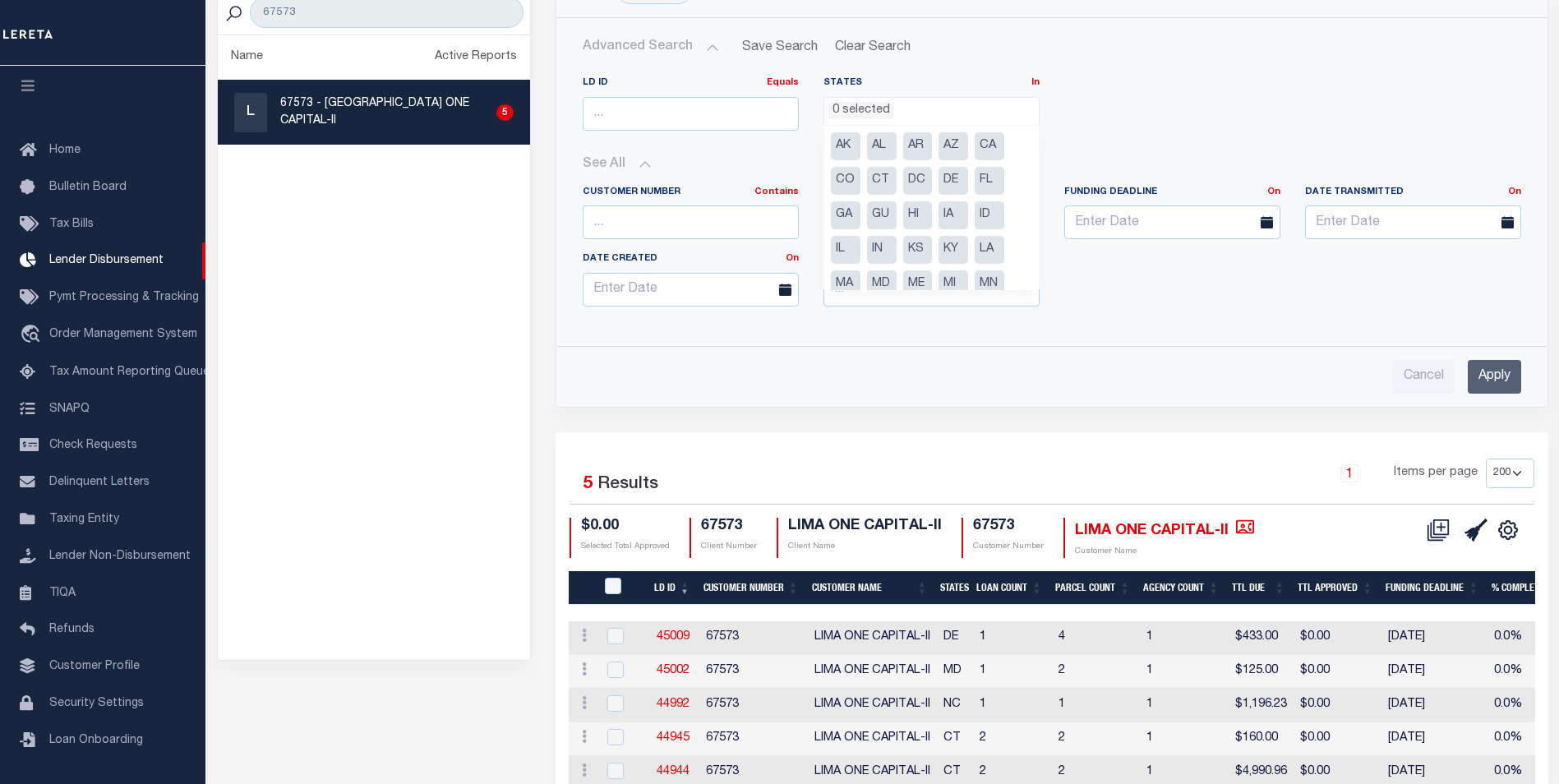
scroll to position [261, 0]
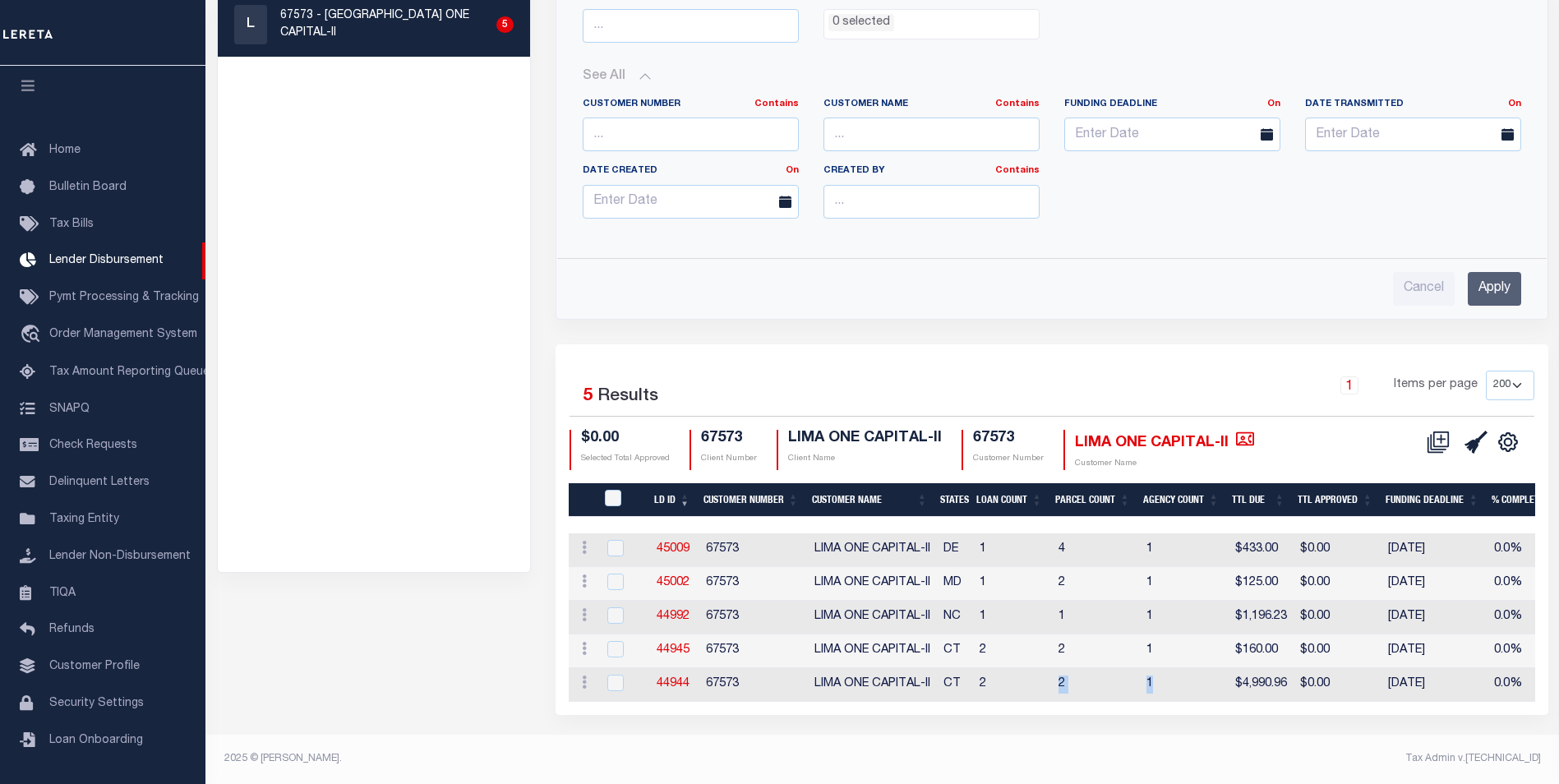
drag, startPoint x: 1036, startPoint y: 689, endPoint x: 1165, endPoint y: 689, distance: 129.0
click at [1165, 689] on tr "ACTIONS Delete Batch 44944 67573 LIMA ONE CAPITAL-II CT 2 2 1 $4,990.96 $0.00 0…" at bounding box center [1379, 685] width 1622 height 33
click at [156, 367] on span "Tax Amount Reporting Queue" at bounding box center [130, 372] width 160 height 11
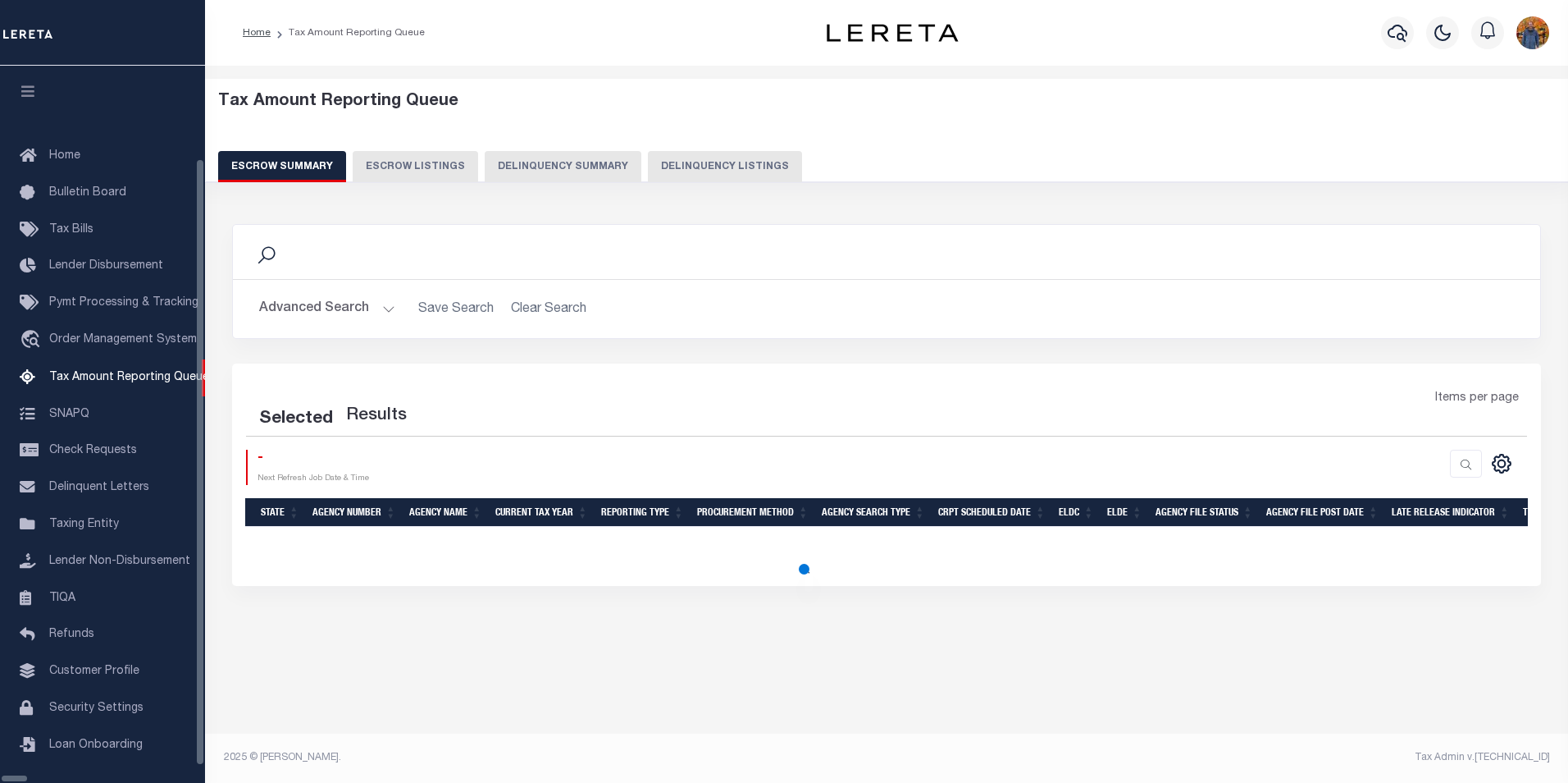
select select "100"
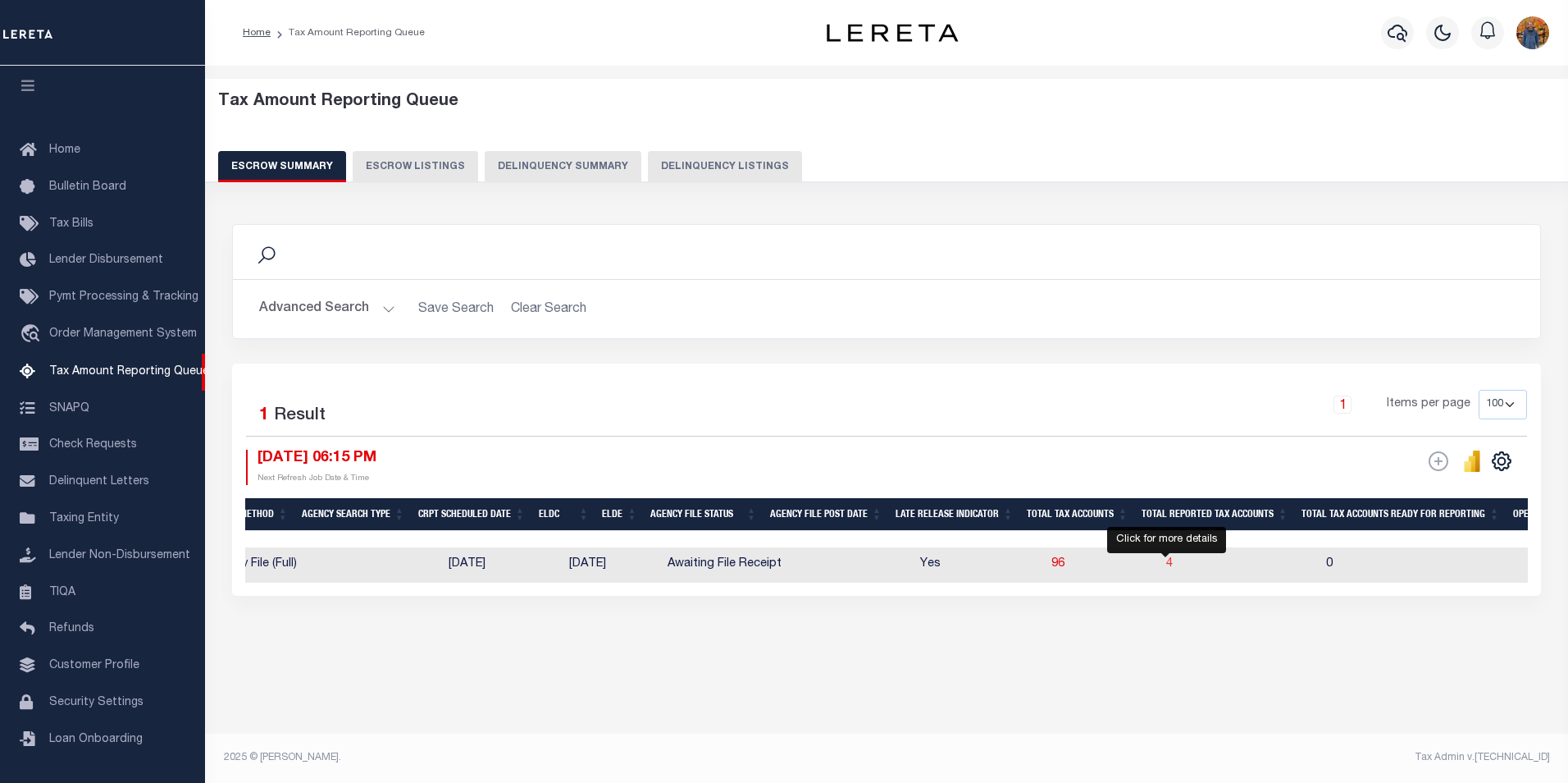
click at [1167, 565] on span "4" at bounding box center [1170, 564] width 7 height 11
select select "100"
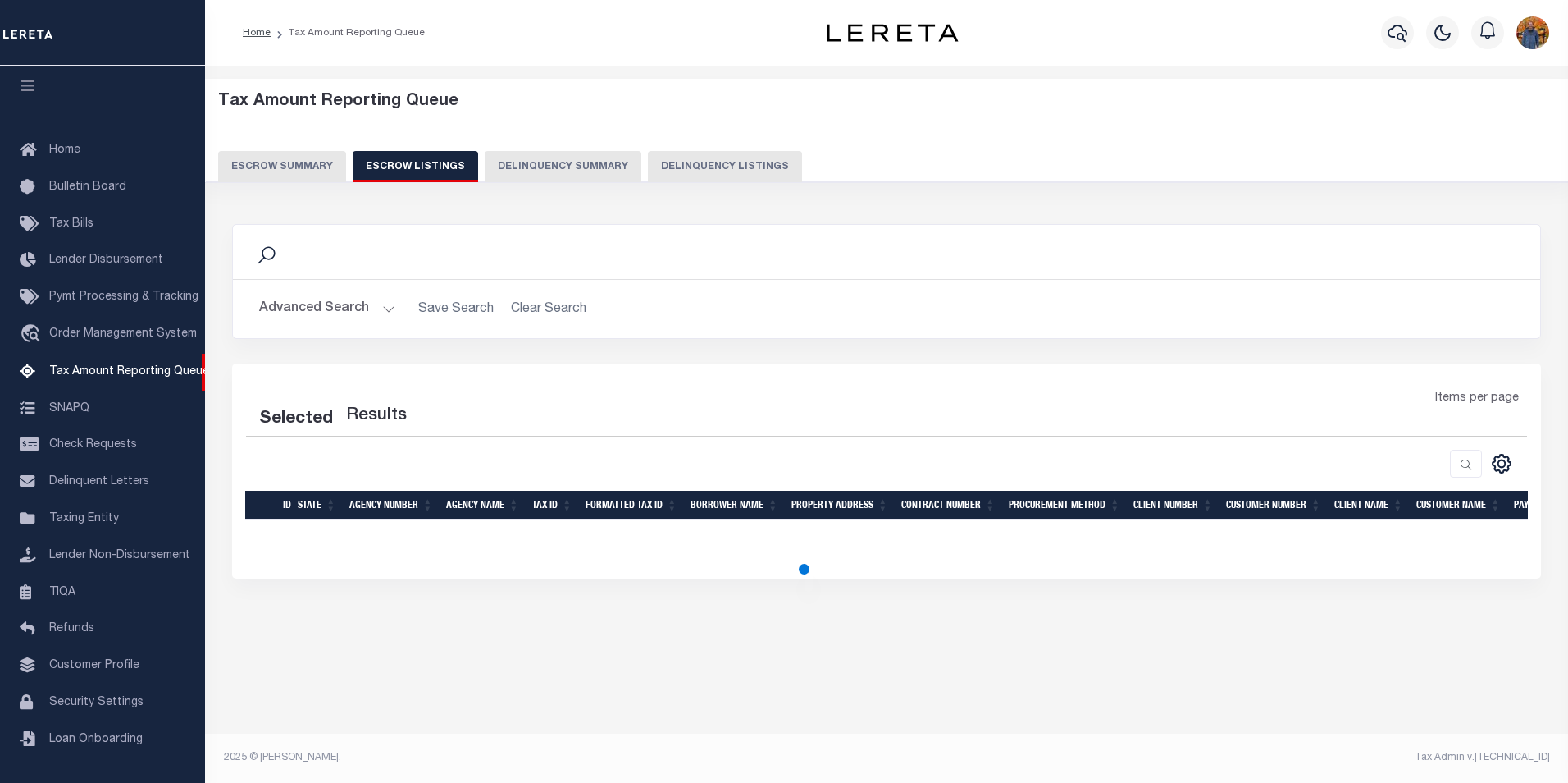
select select "100"
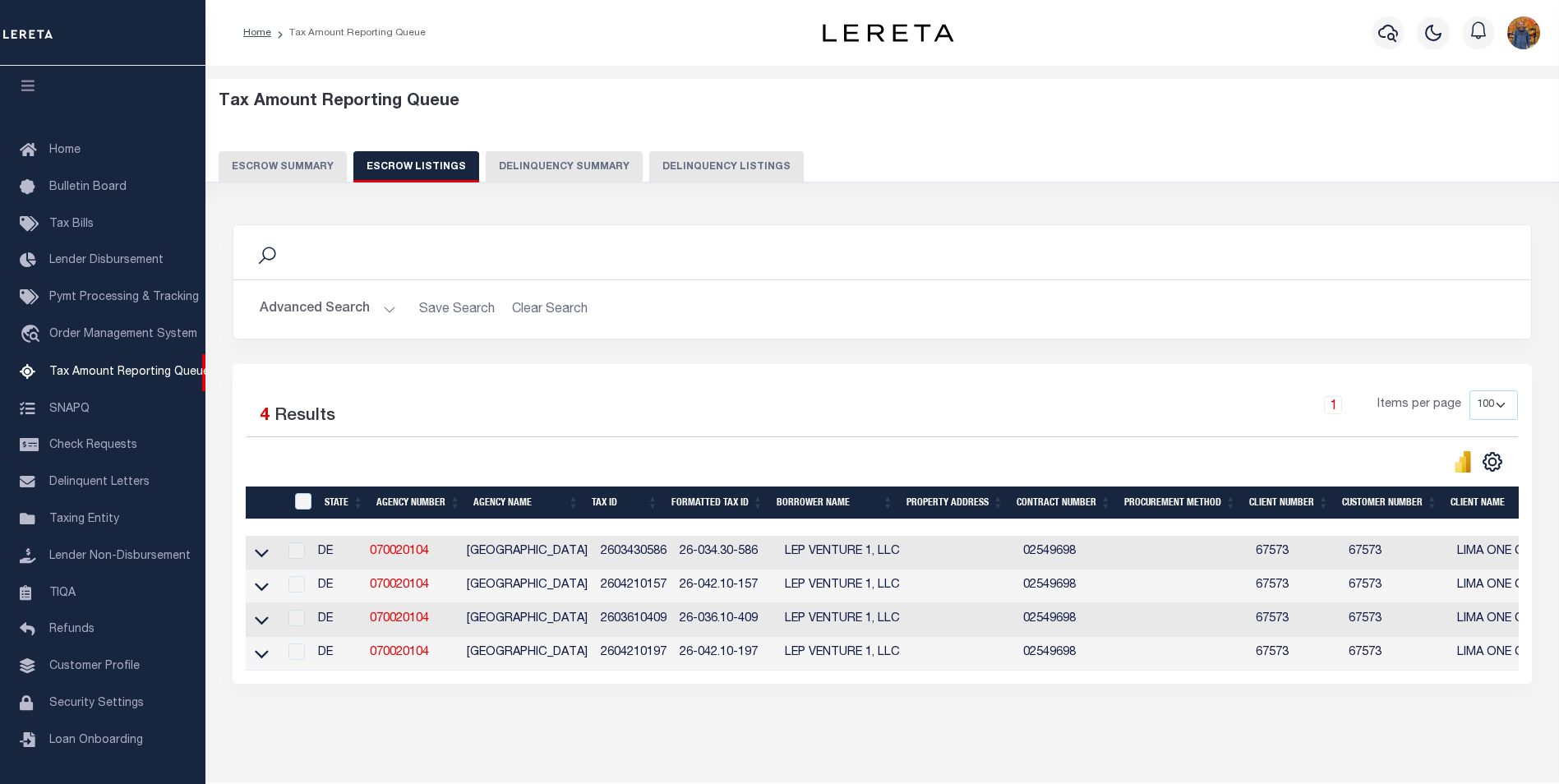
scroll to position [64, 0]
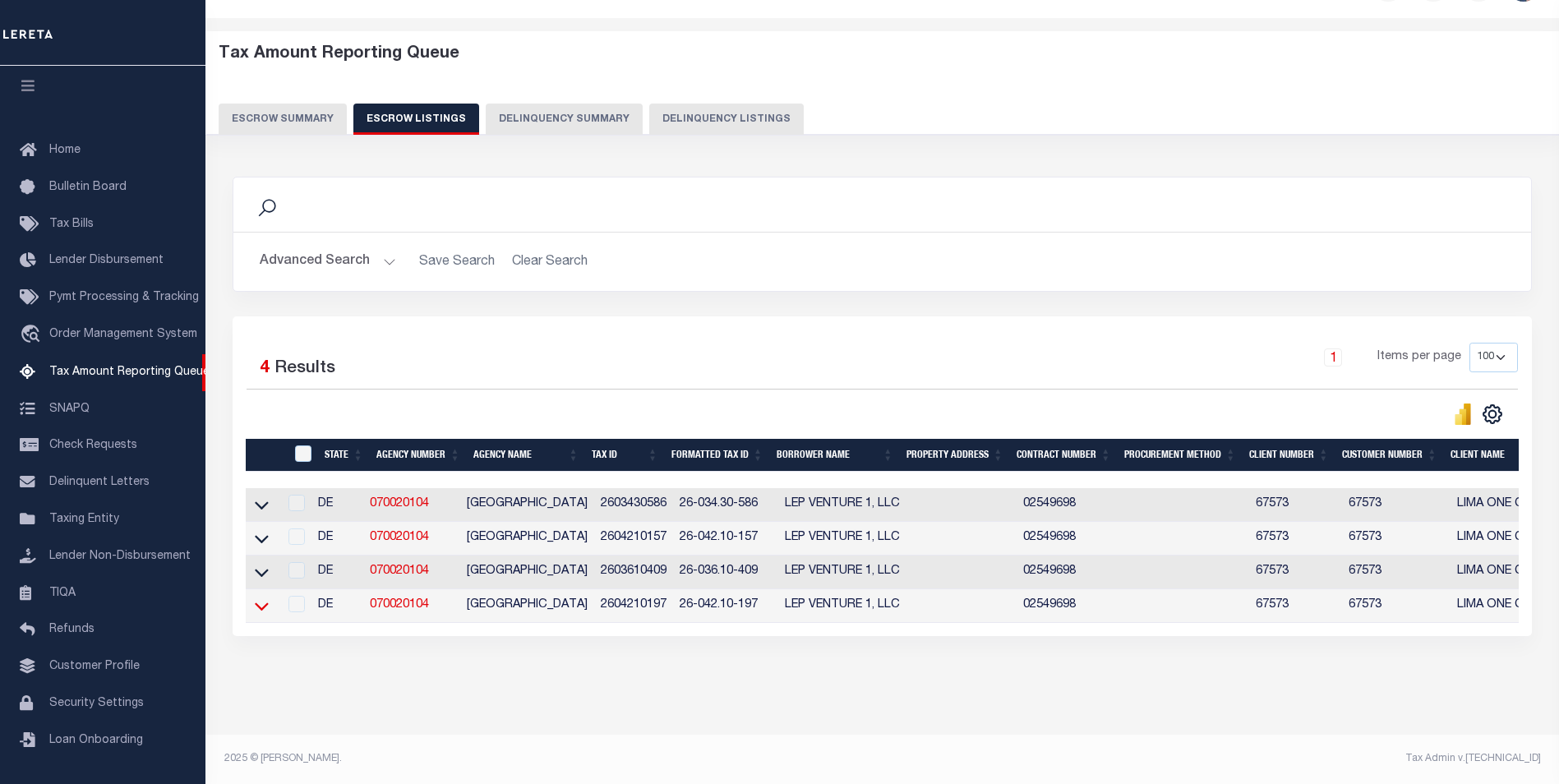
click at [258, 603] on icon at bounding box center [262, 606] width 14 height 9
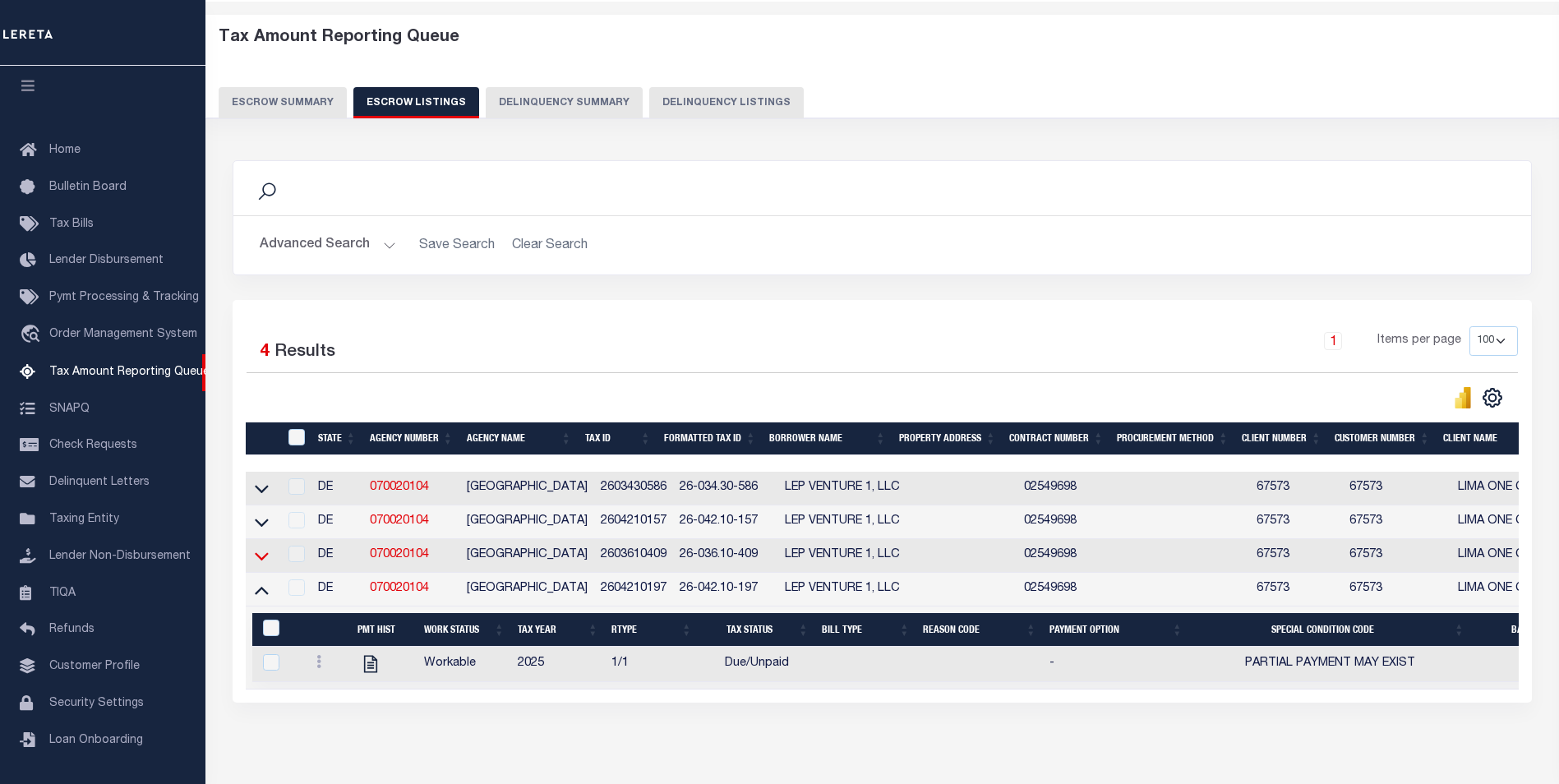
click at [260, 560] on icon at bounding box center [262, 556] width 14 height 17
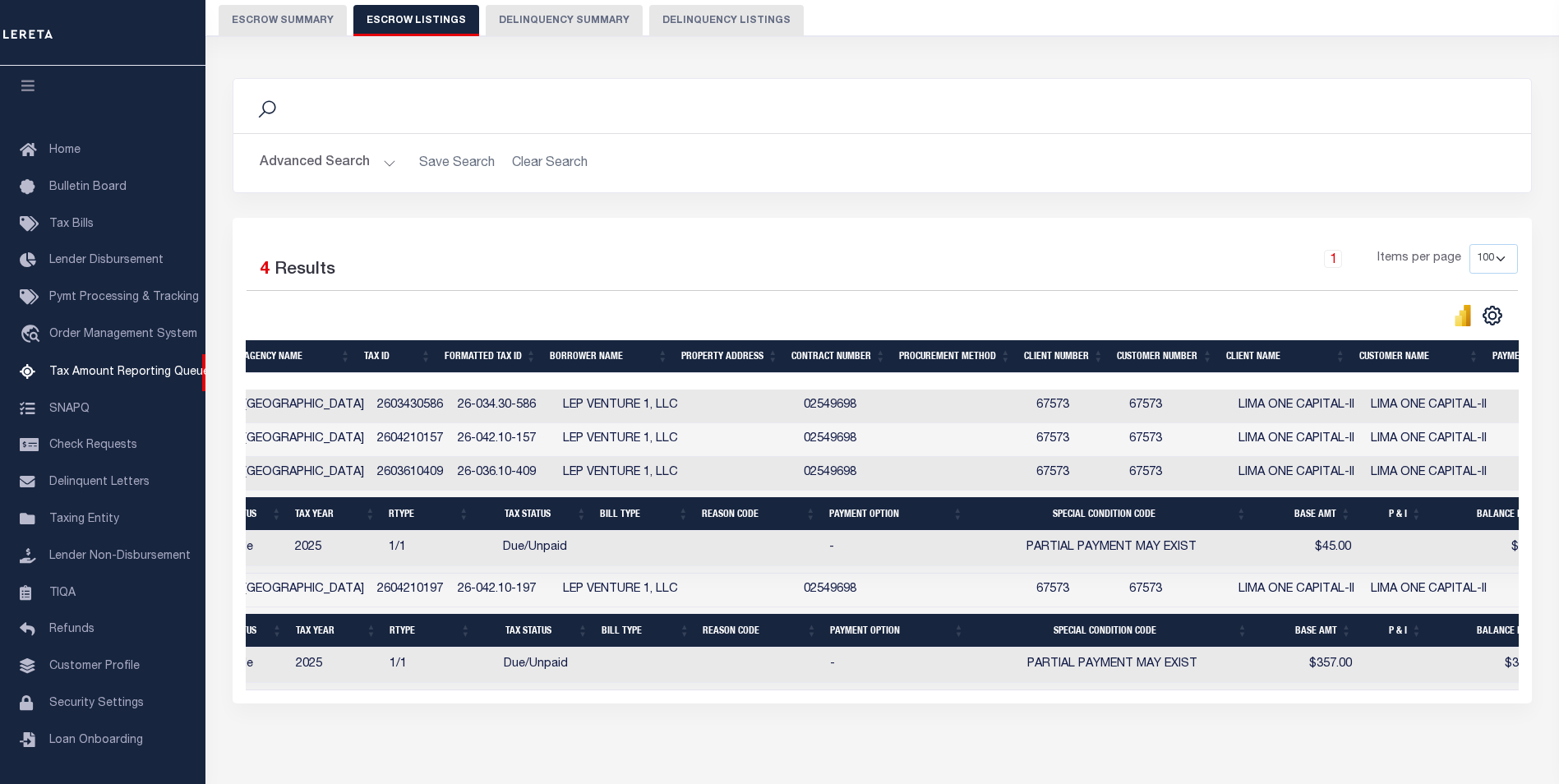
scroll to position [0, 285]
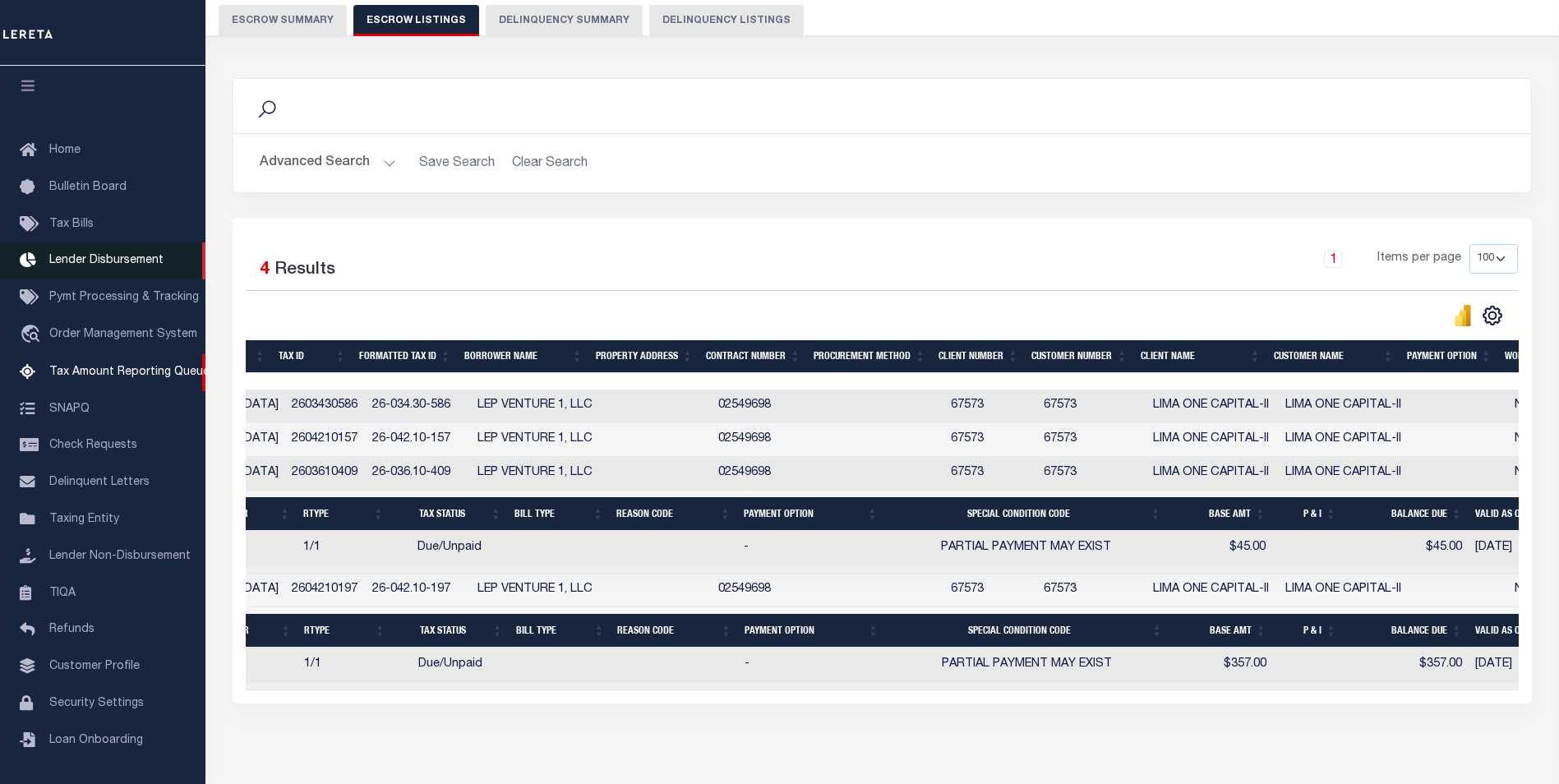
click at [125, 255] on span "Lender Disbursement" at bounding box center [107, 261] width 115 height 11
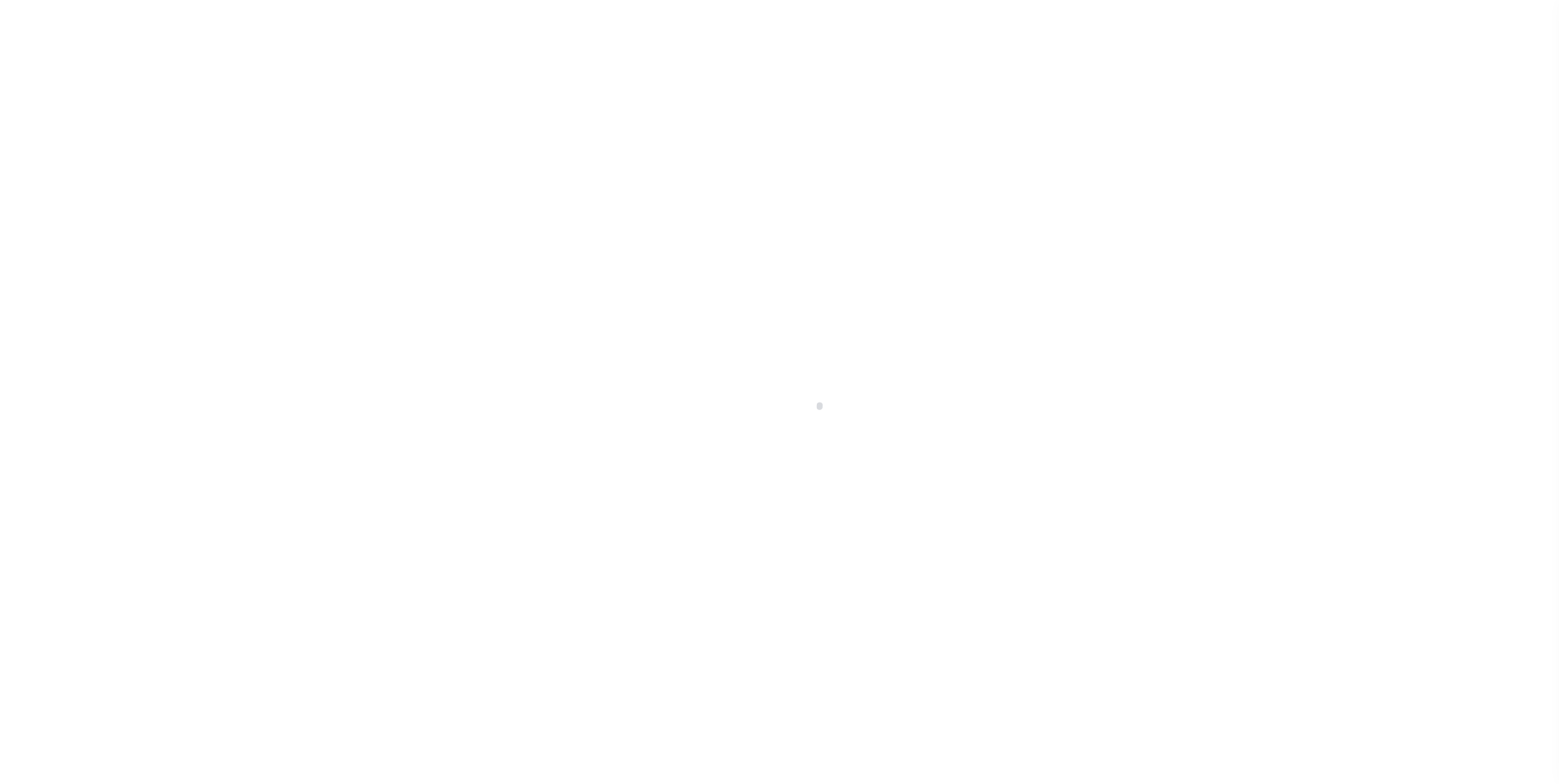
scroll to position [16, 0]
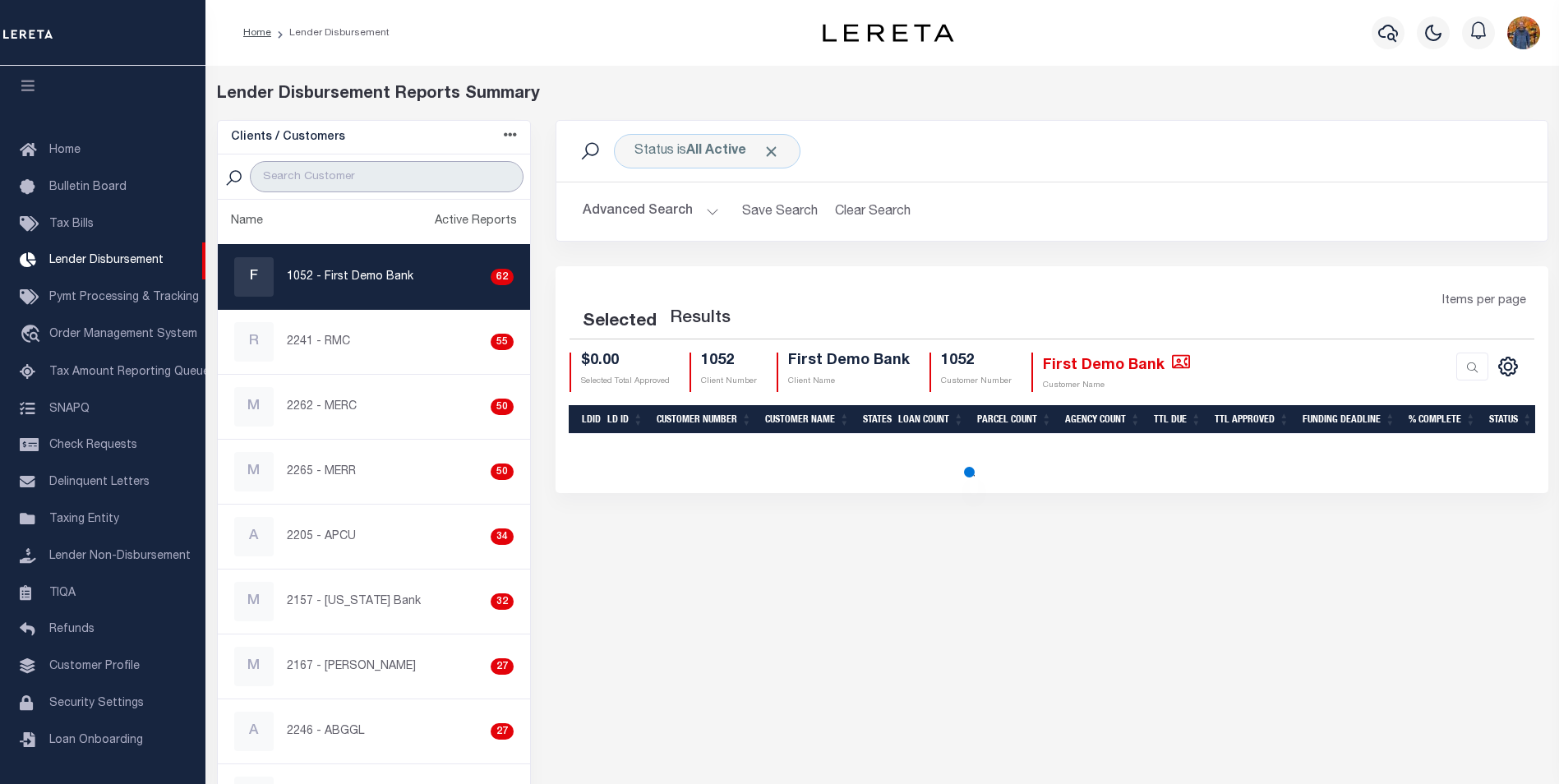
click at [395, 169] on input "search" at bounding box center [387, 177] width 274 height 32
type input "67573"
select select "200"
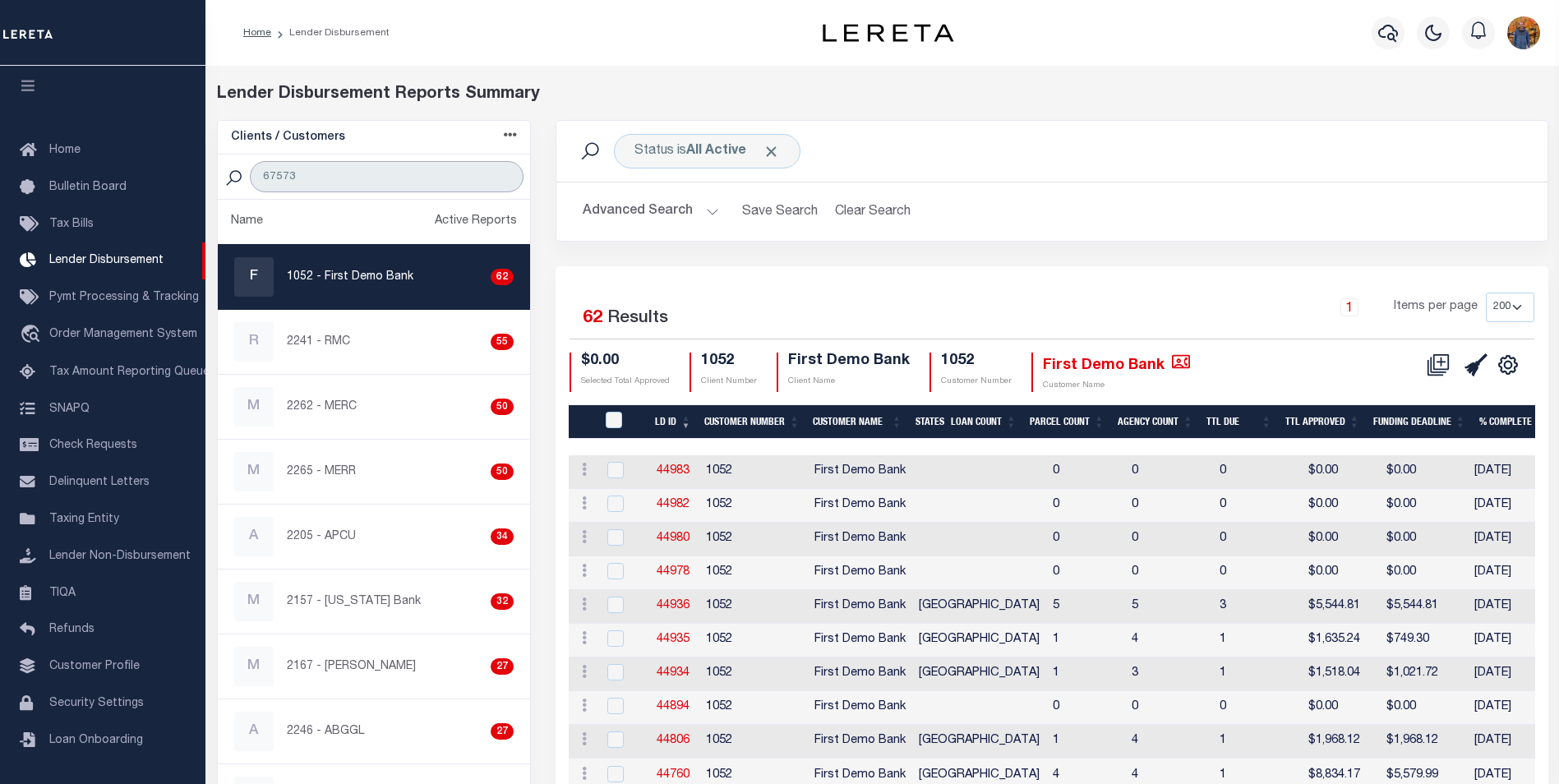
select select "200"
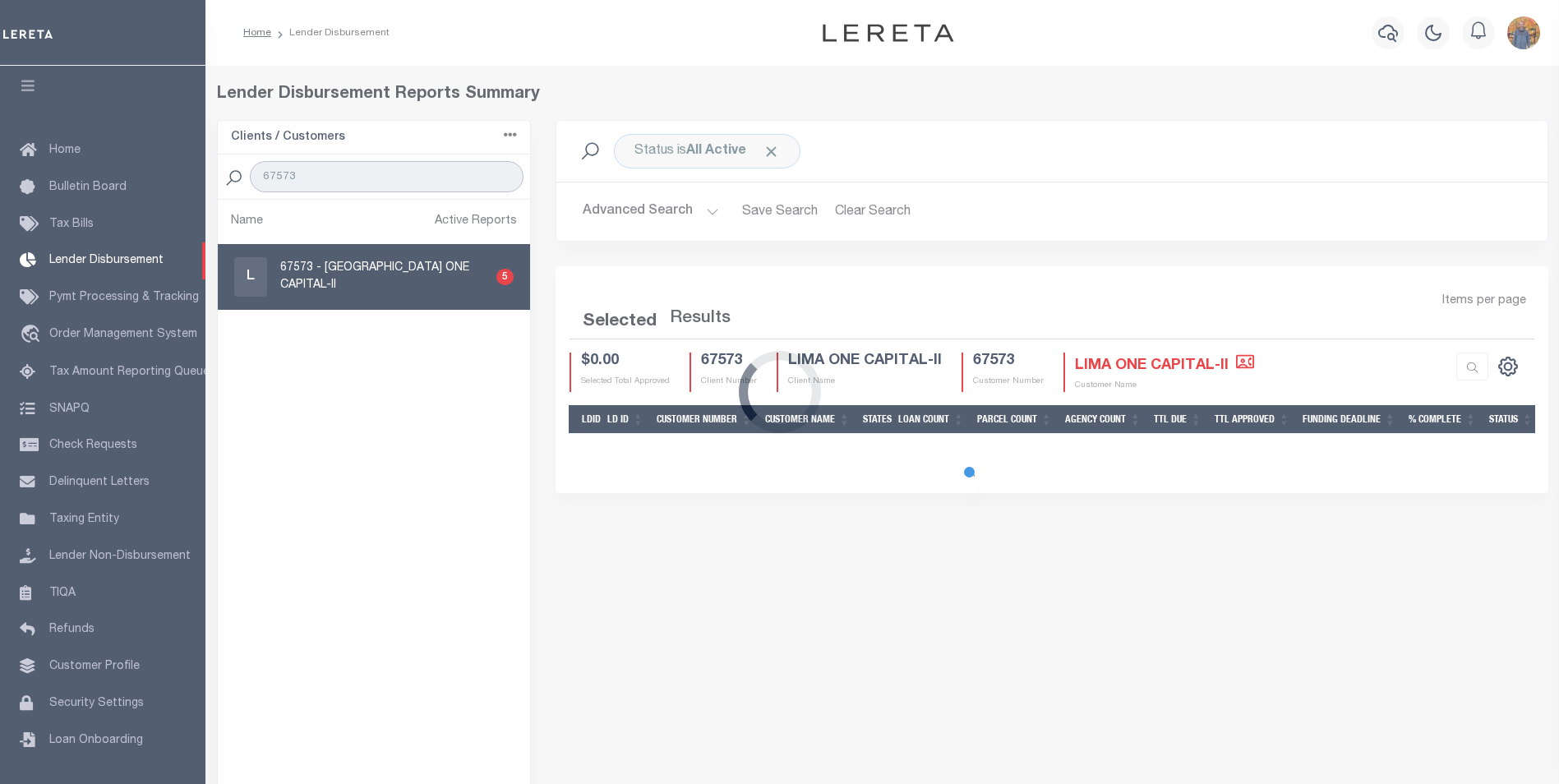
select select "200"
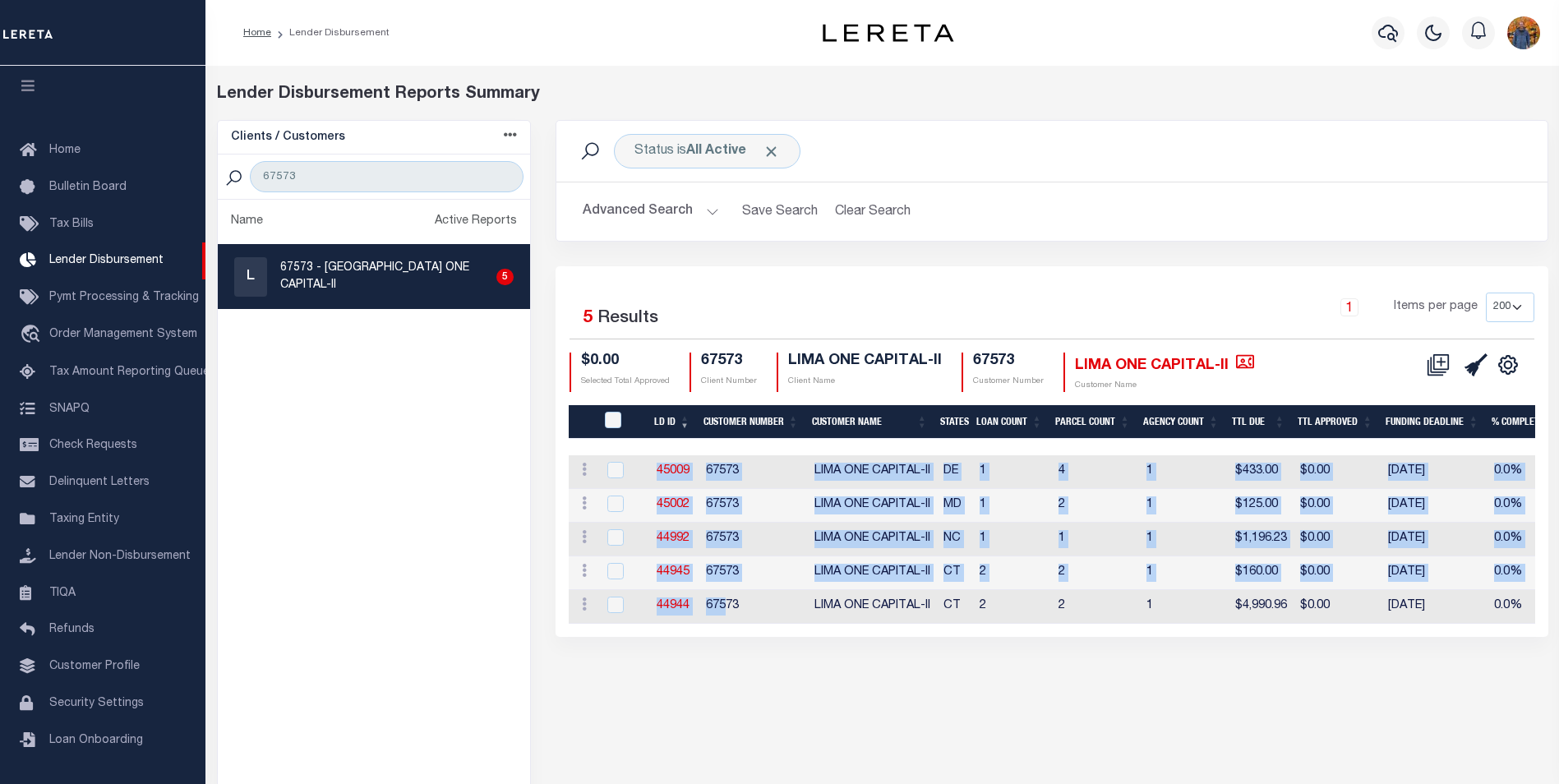
drag, startPoint x: 725, startPoint y: 613, endPoint x: 754, endPoint y: 627, distance: 32.2
click at [754, 624] on div "LD ID Customer Number Customer Name States Loan Count Parcel Count Agency Count…" at bounding box center [1052, 540] width 967 height 168
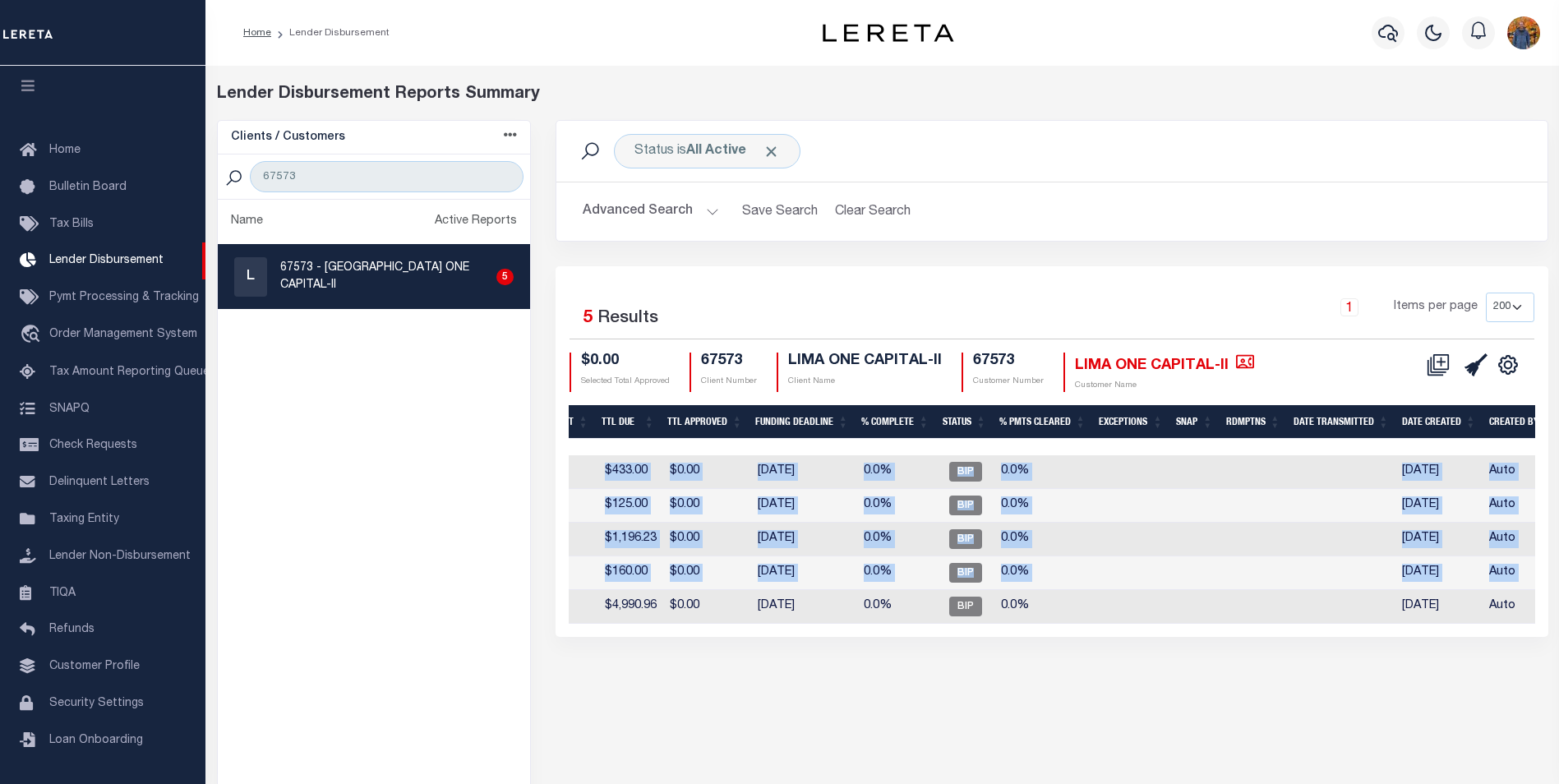
scroll to position [0, 655]
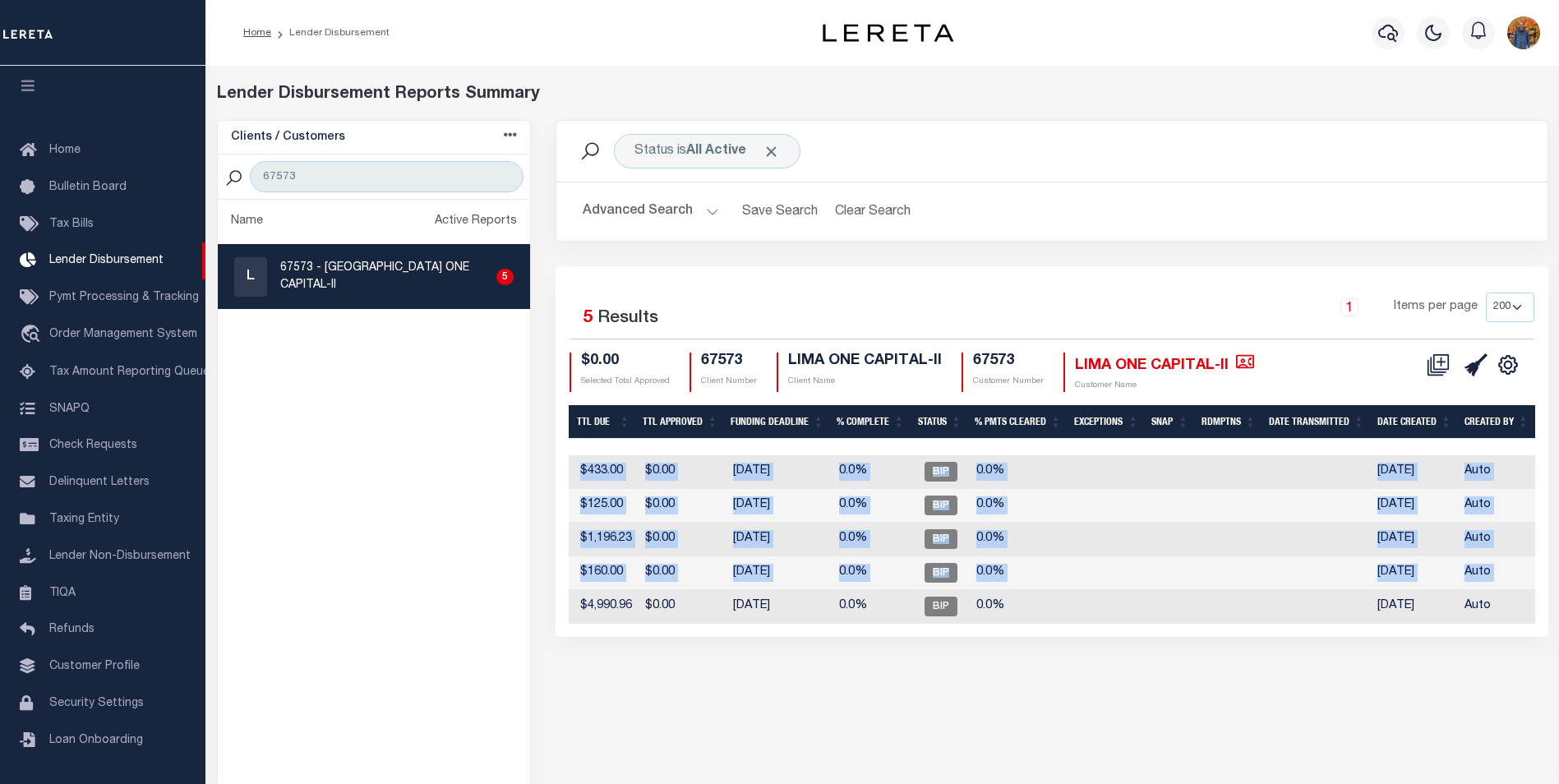
click at [1207, 538] on td at bounding box center [1228, 539] width 68 height 33
checkbox input "true"
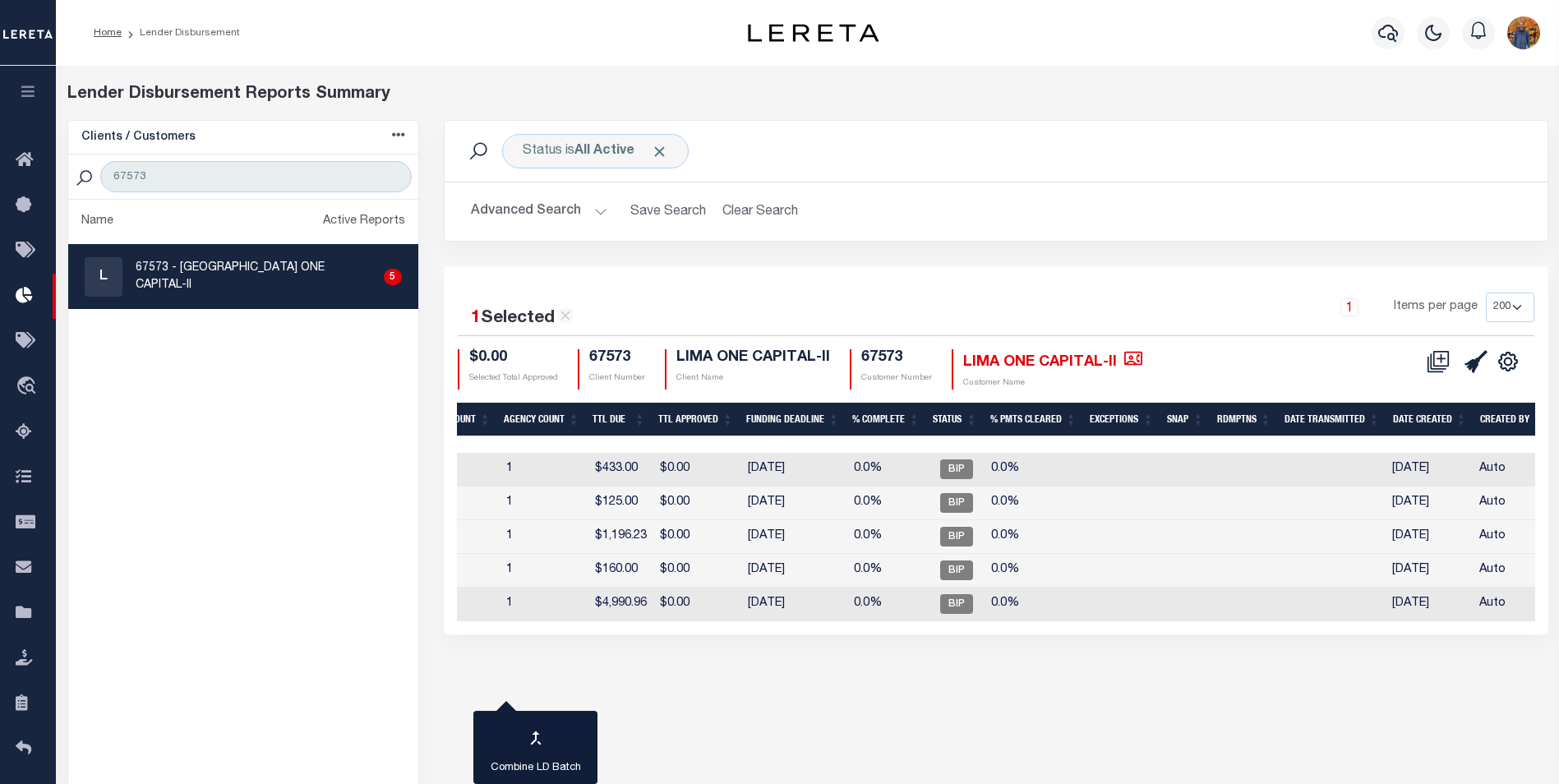
scroll to position [0, 0]
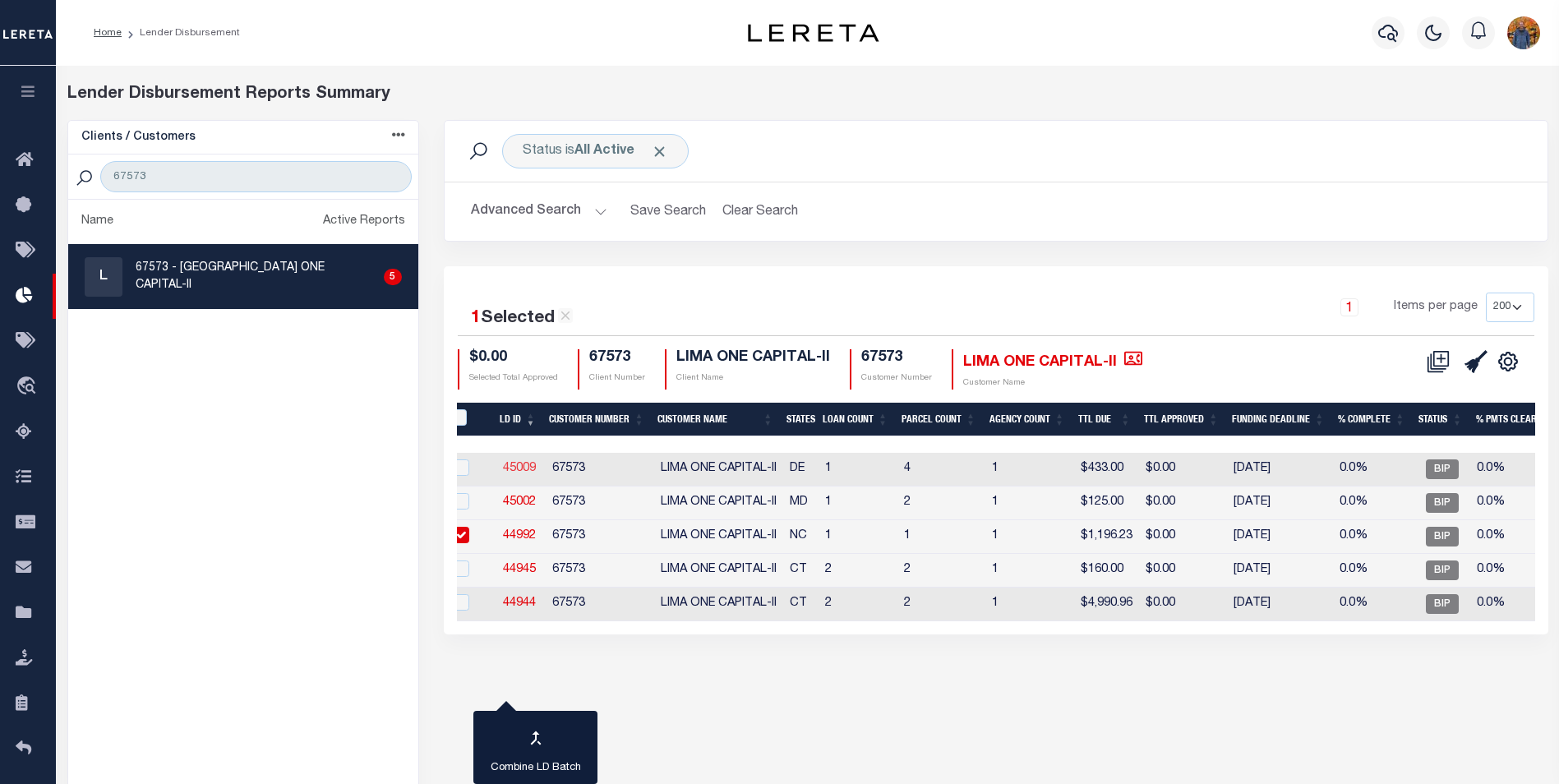
click at [523, 462] on link "45009" at bounding box center [520, 468] width 32 height 11
checkbox input "true"
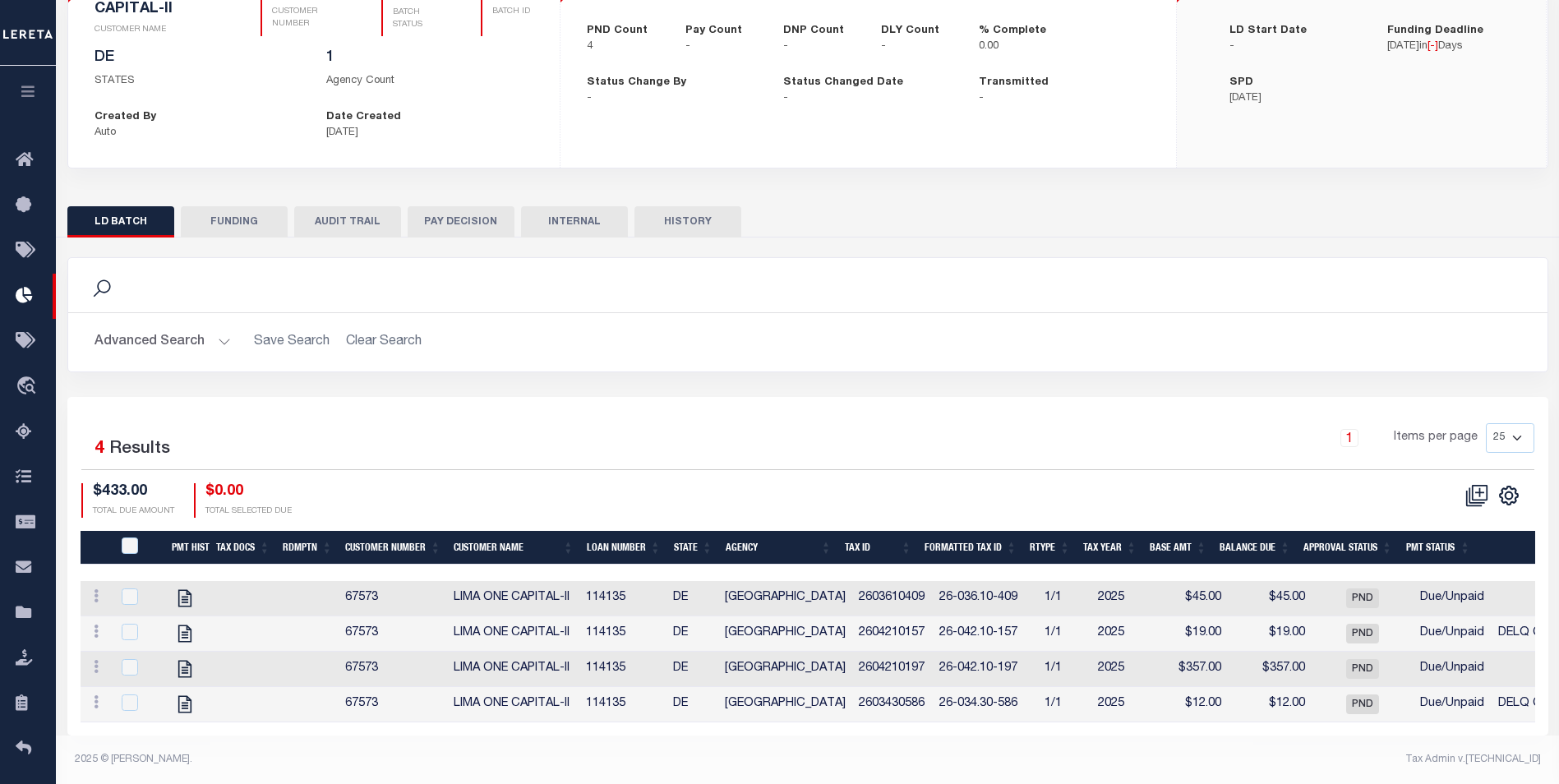
click at [33, 85] on button "button" at bounding box center [28, 94] width 56 height 56
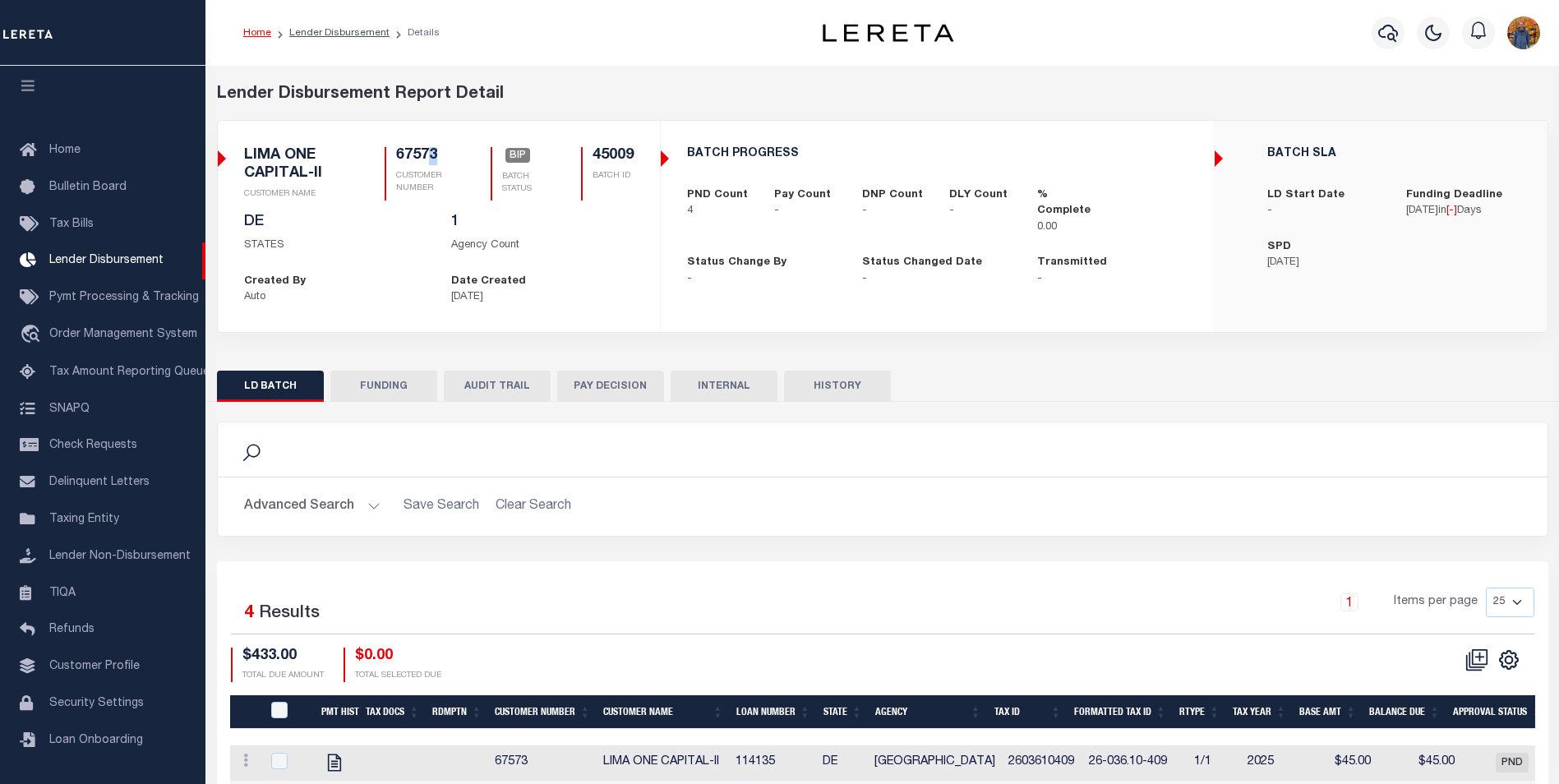
drag, startPoint x: 450, startPoint y: 159, endPoint x: 536, endPoint y: 159, distance: 86.0
click at [425, 157] on h5 "67573" at bounding box center [424, 156] width 56 height 18
drag, startPoint x: 642, startPoint y: 153, endPoint x: 585, endPoint y: 151, distance: 57.0
click at [585, 151] on div "LIMA ONE CAPITAL-II CUSTOMER NAME 67573 CUSTOMER NUMBER BIP BATCH STATUS 45009 …" at bounding box center [439, 180] width 415 height 67
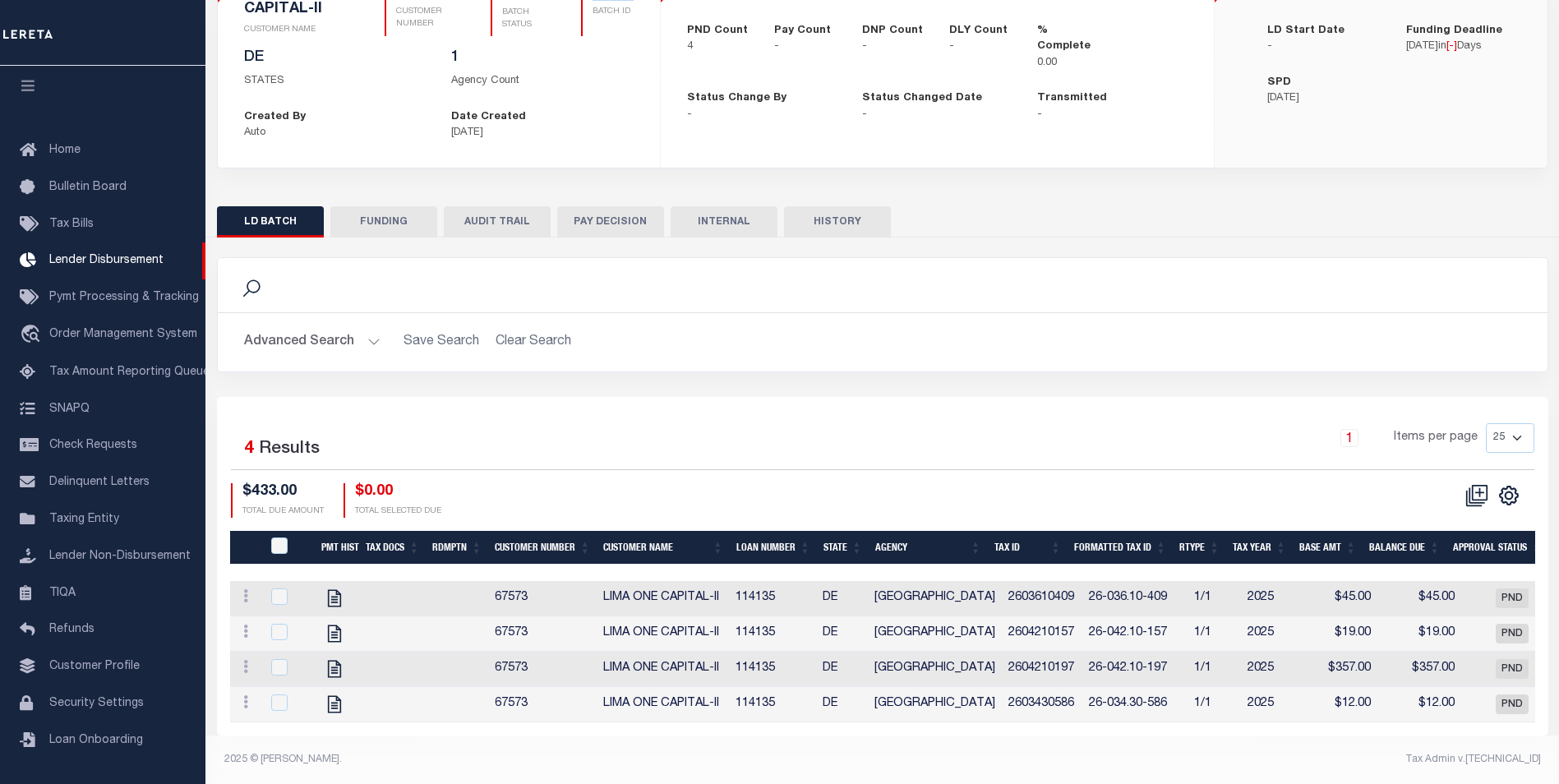
scroll to position [180, 0]
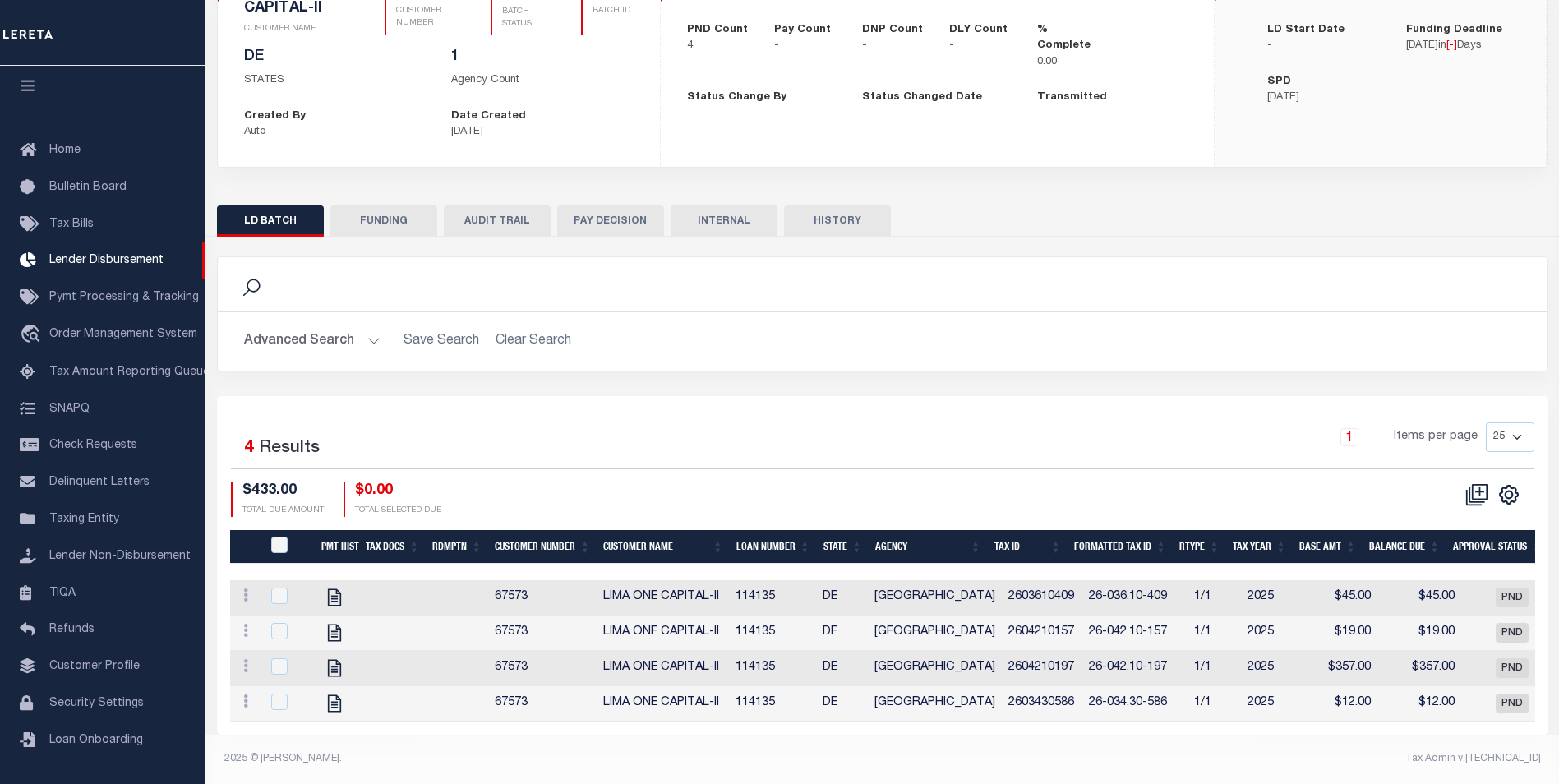
copy h5 "45009"
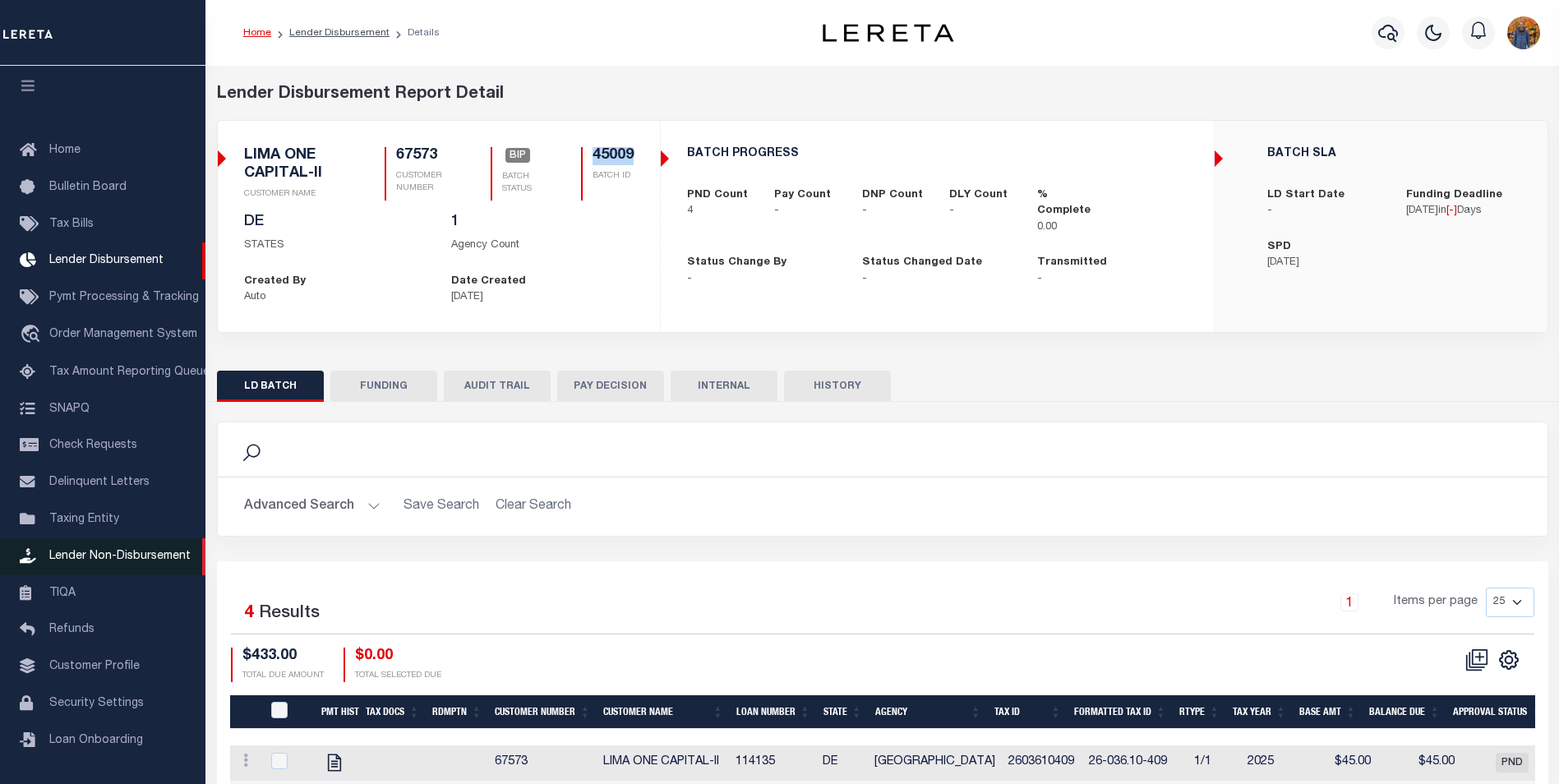
click at [144, 544] on link "Lender Non-Disbursement" at bounding box center [102, 557] width 205 height 37
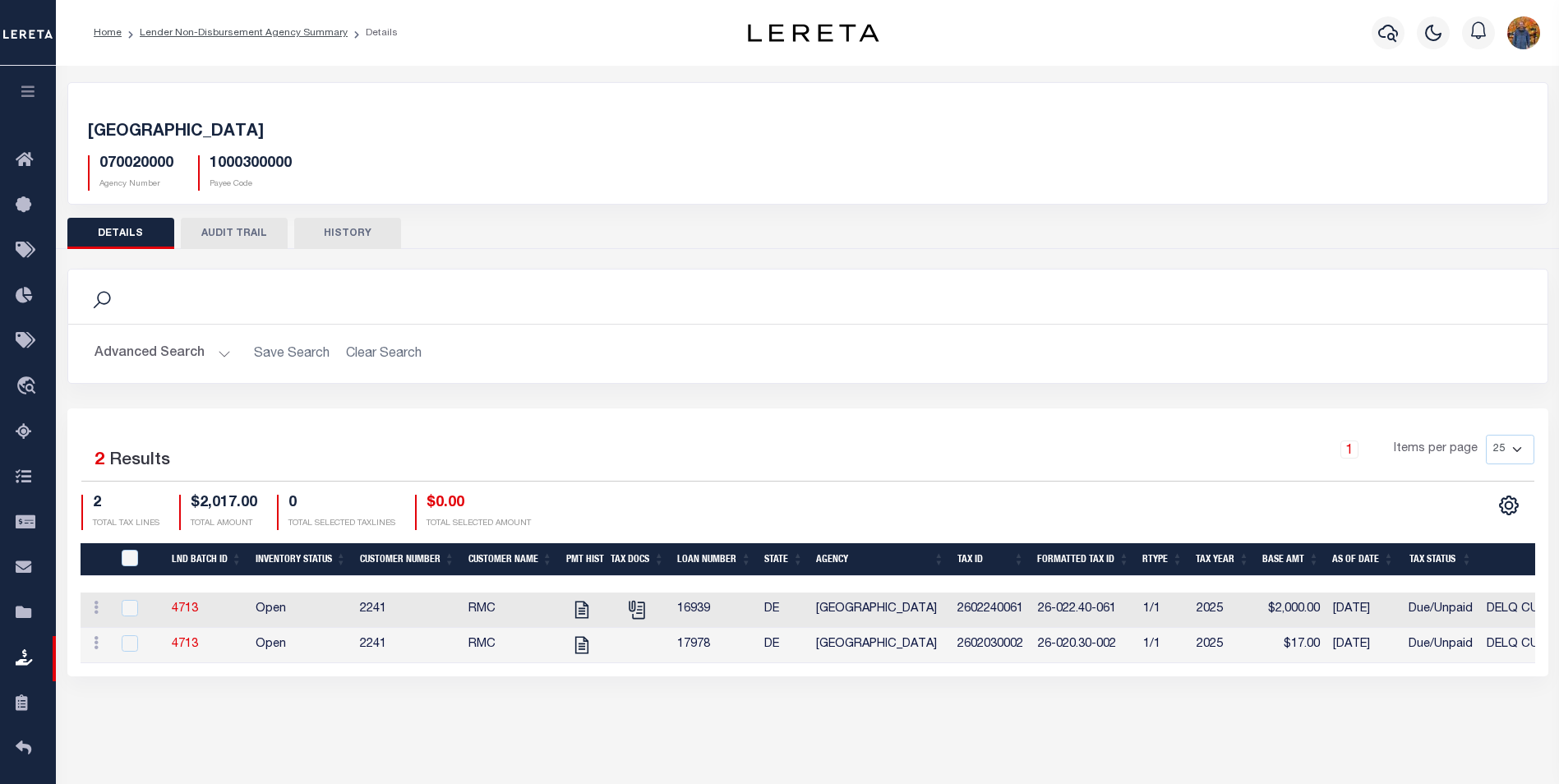
scroll to position [87, 0]
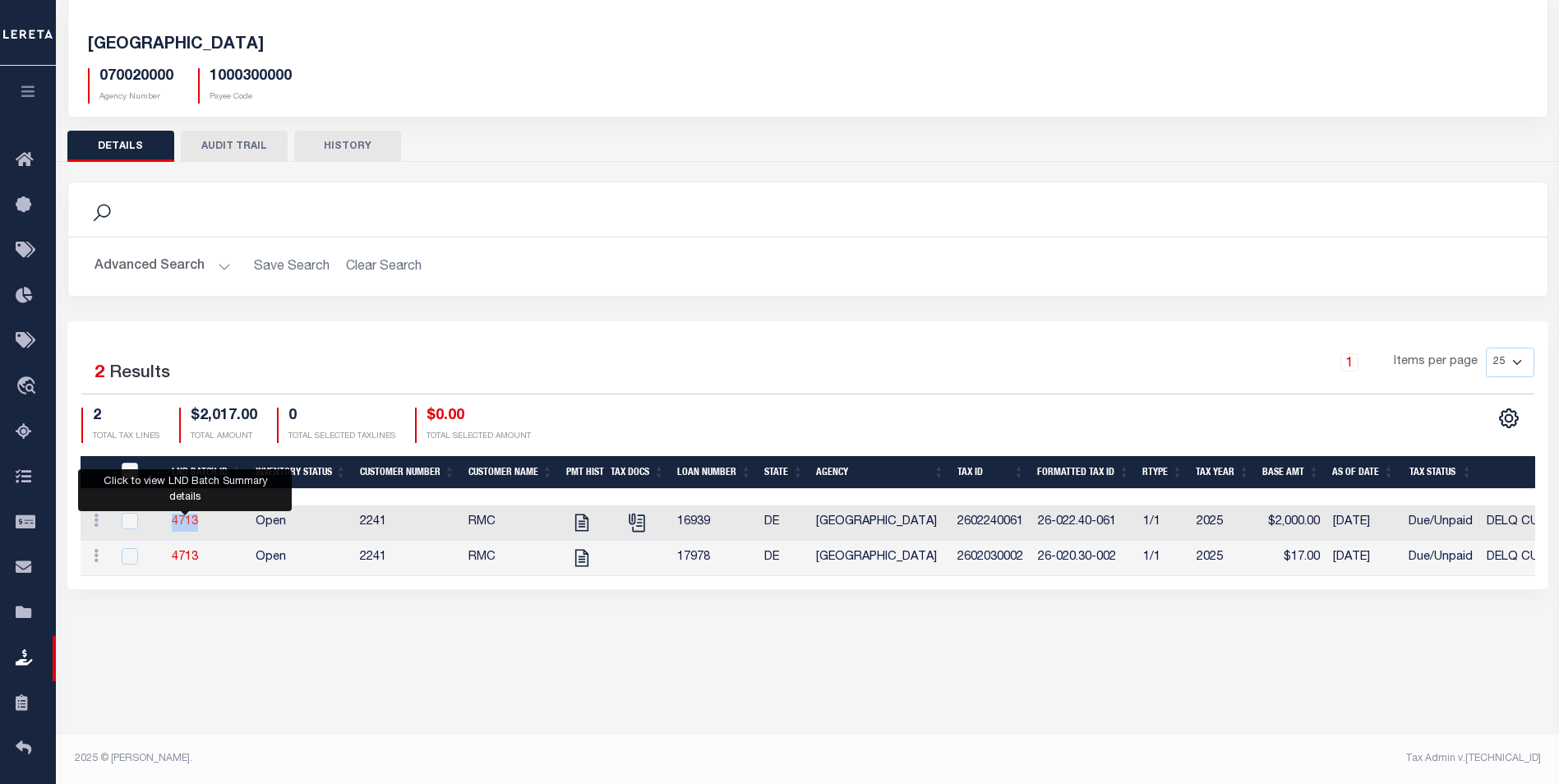
drag, startPoint x: 208, startPoint y: 531, endPoint x: 172, endPoint y: 527, distance: 36.2
click at [172, 527] on td "4713" at bounding box center [207, 522] width 84 height 35
checkbox input "true"
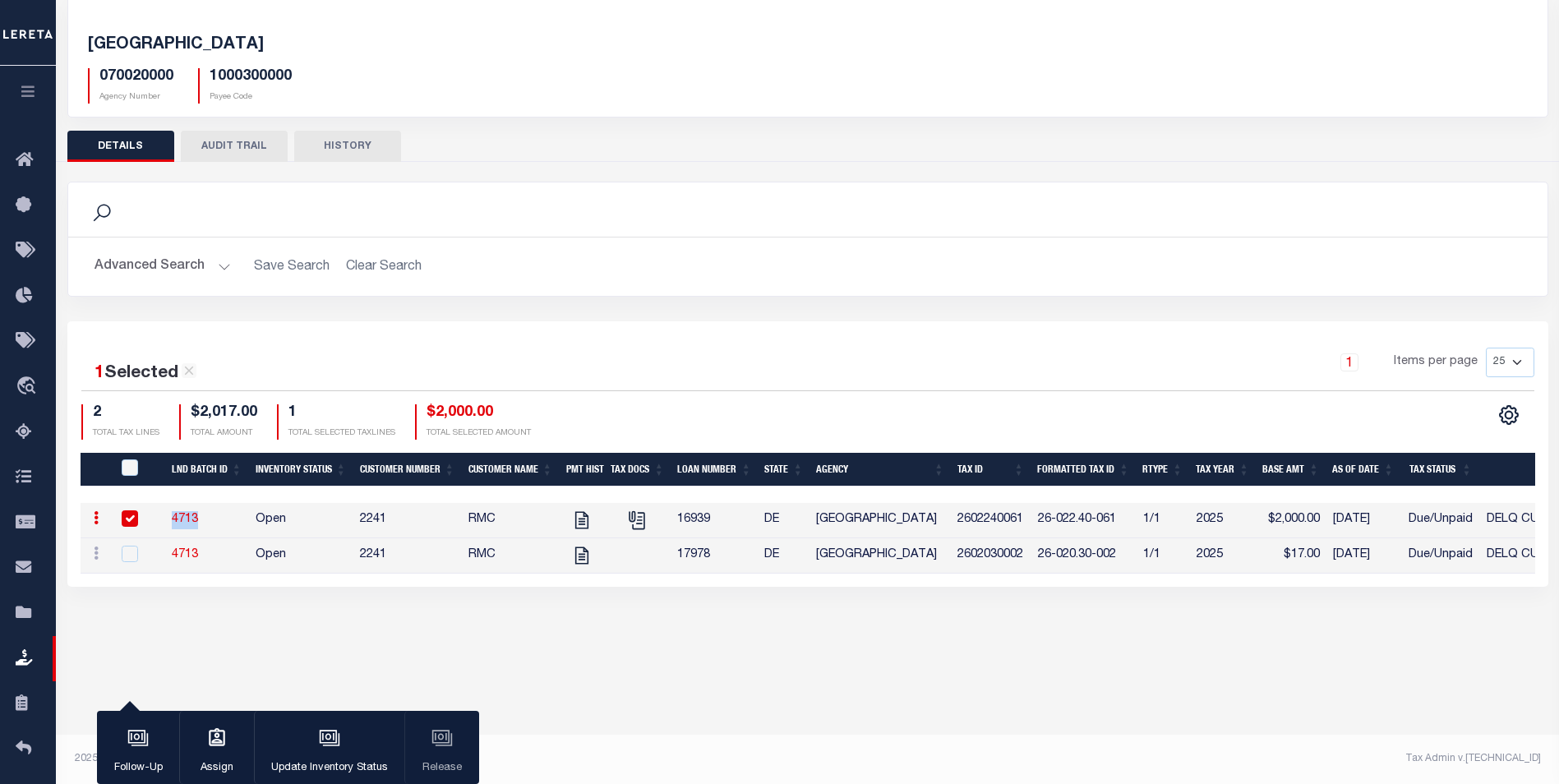
copy link "4713"
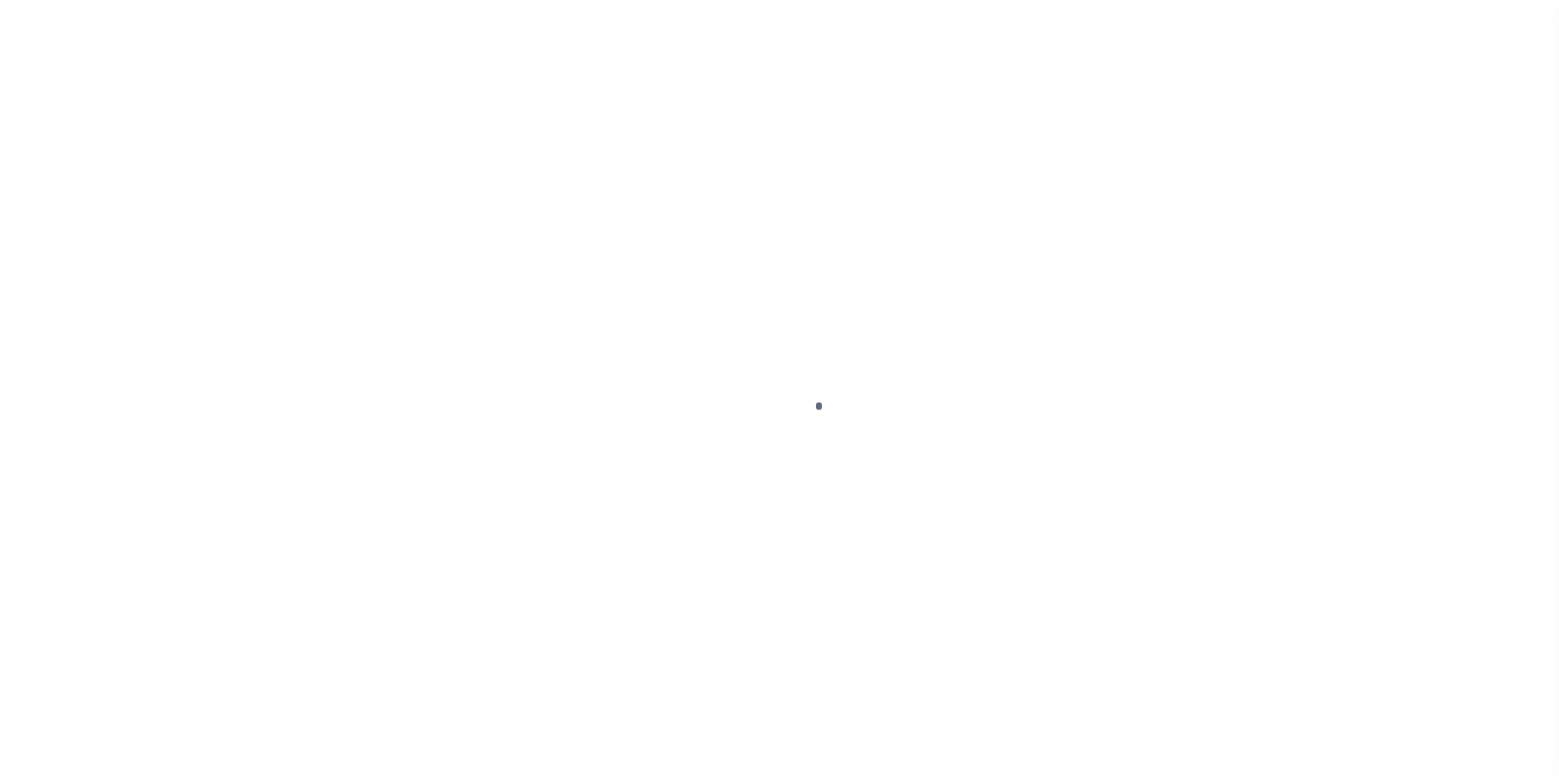
scroll to position [16, 0]
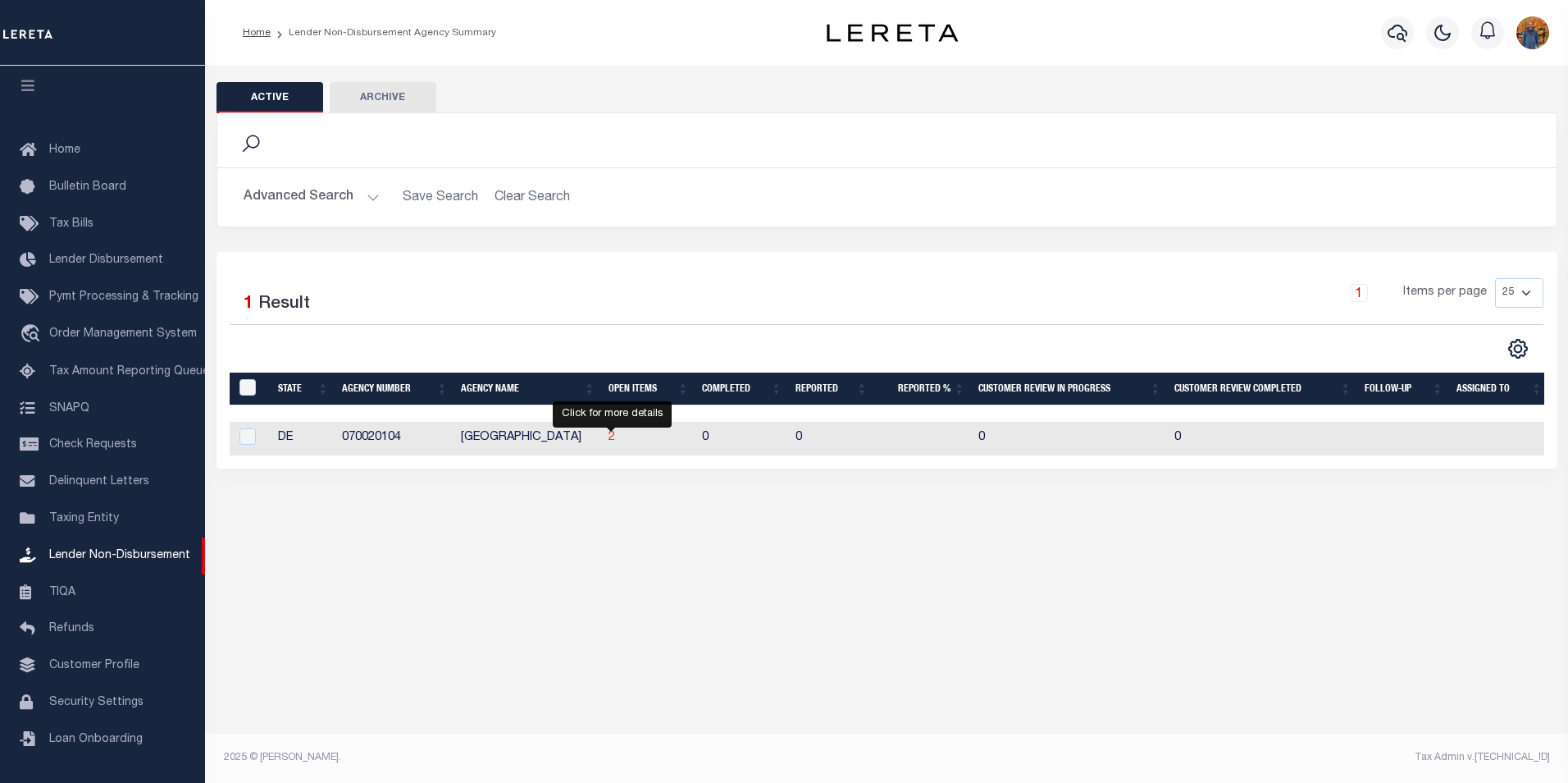
click at [608, 442] on span "2" at bounding box center [611, 438] width 7 height 11
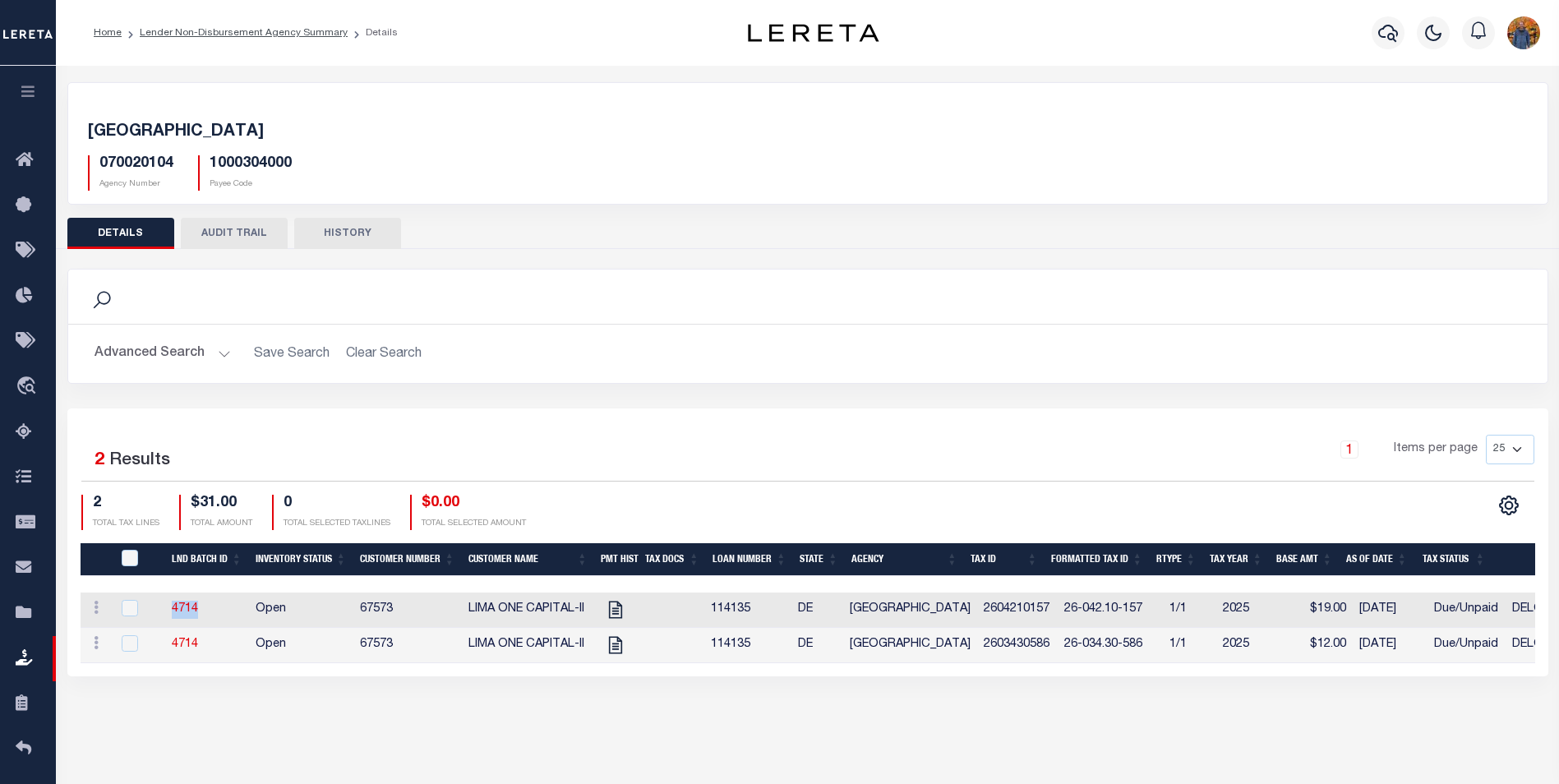
drag, startPoint x: 203, startPoint y: 614, endPoint x: 169, endPoint y: 609, distance: 34.4
click at [169, 609] on td "4714" at bounding box center [207, 609] width 84 height 35
checkbox input "true"
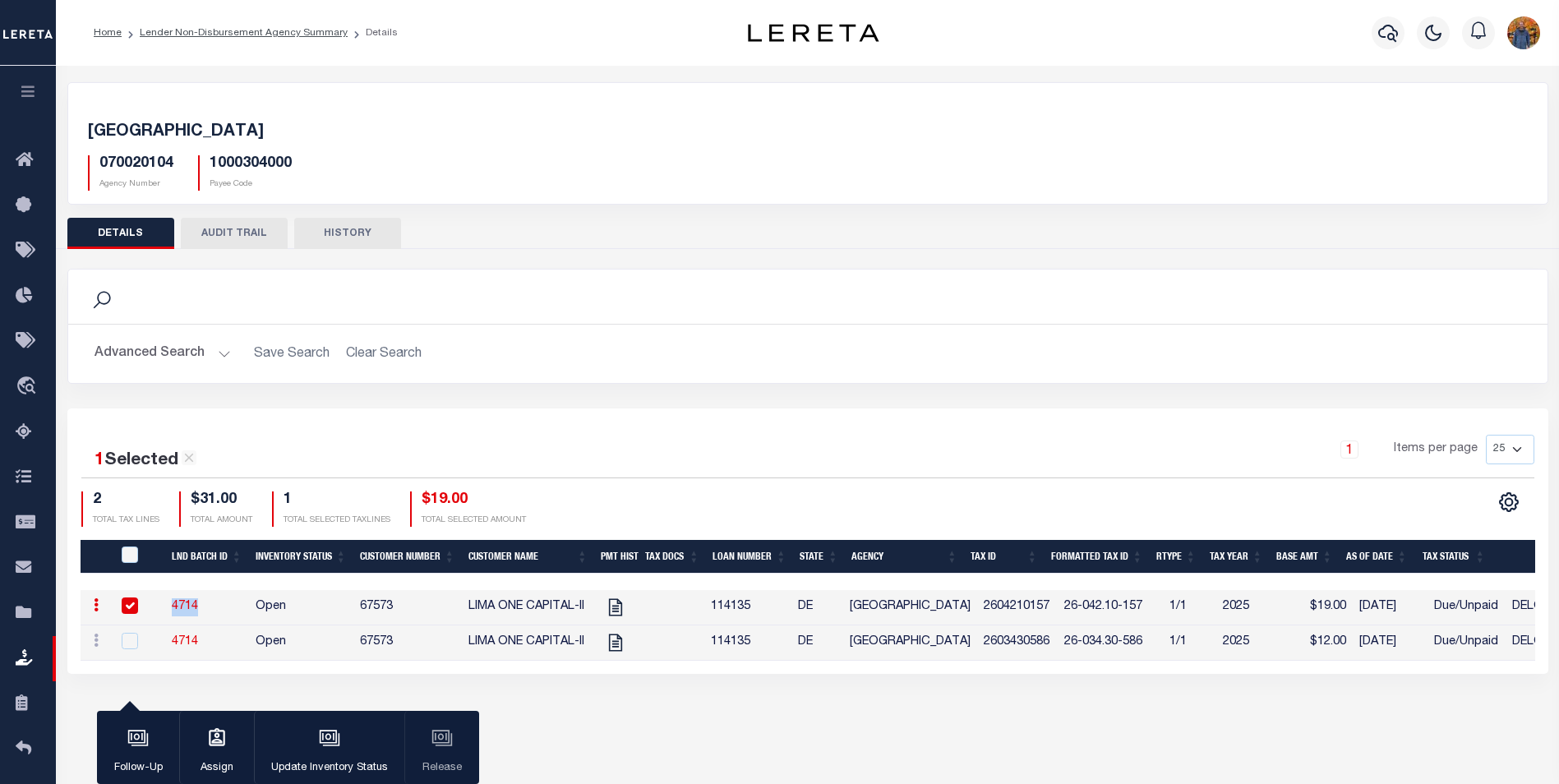
copy link "4714"
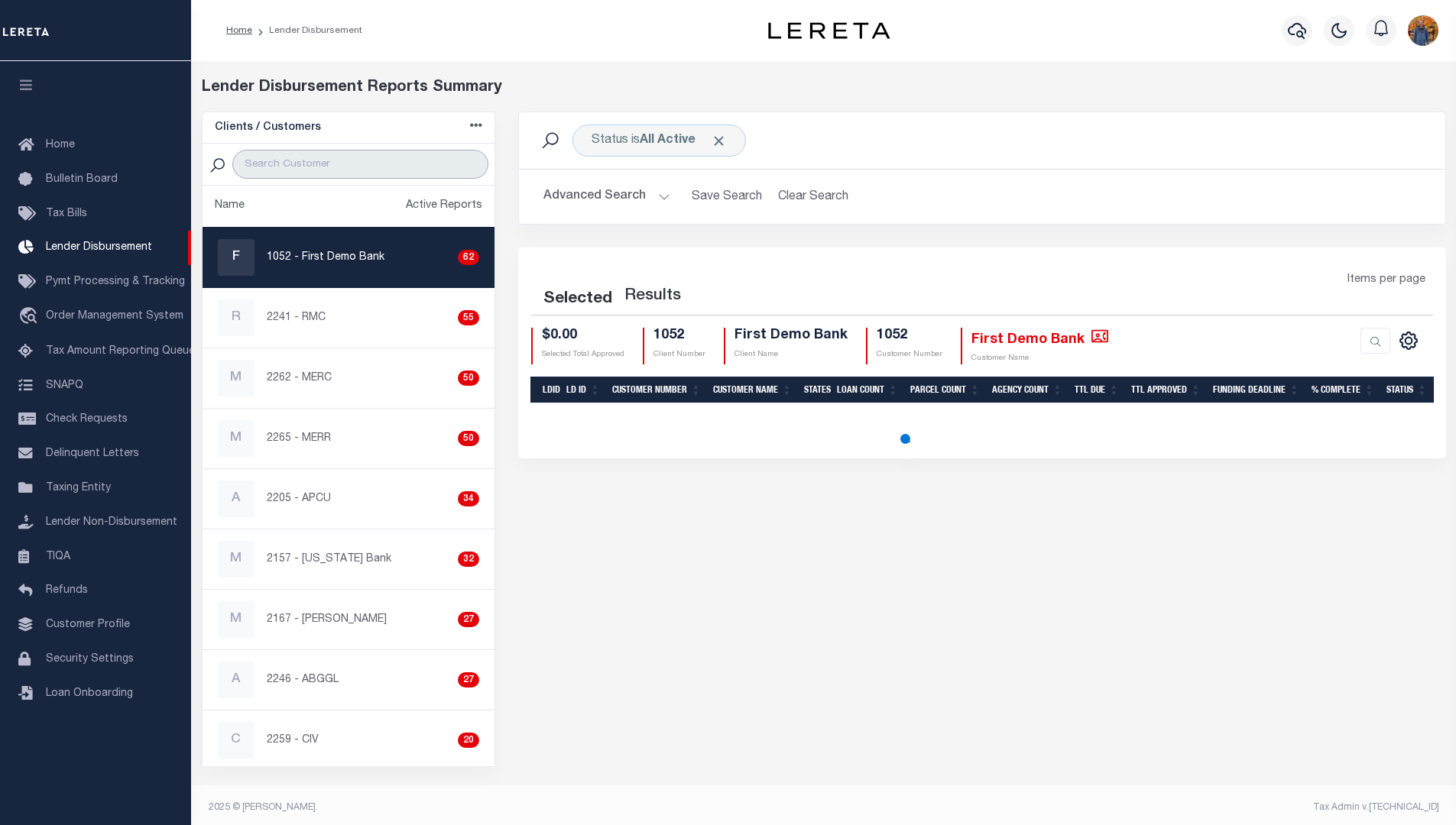
click at [346, 166] on input "search" at bounding box center [361, 164] width 256 height 29
click at [297, 318] on p "2241 - RMC" at bounding box center [296, 318] width 59 height 16
checkbox input "true"
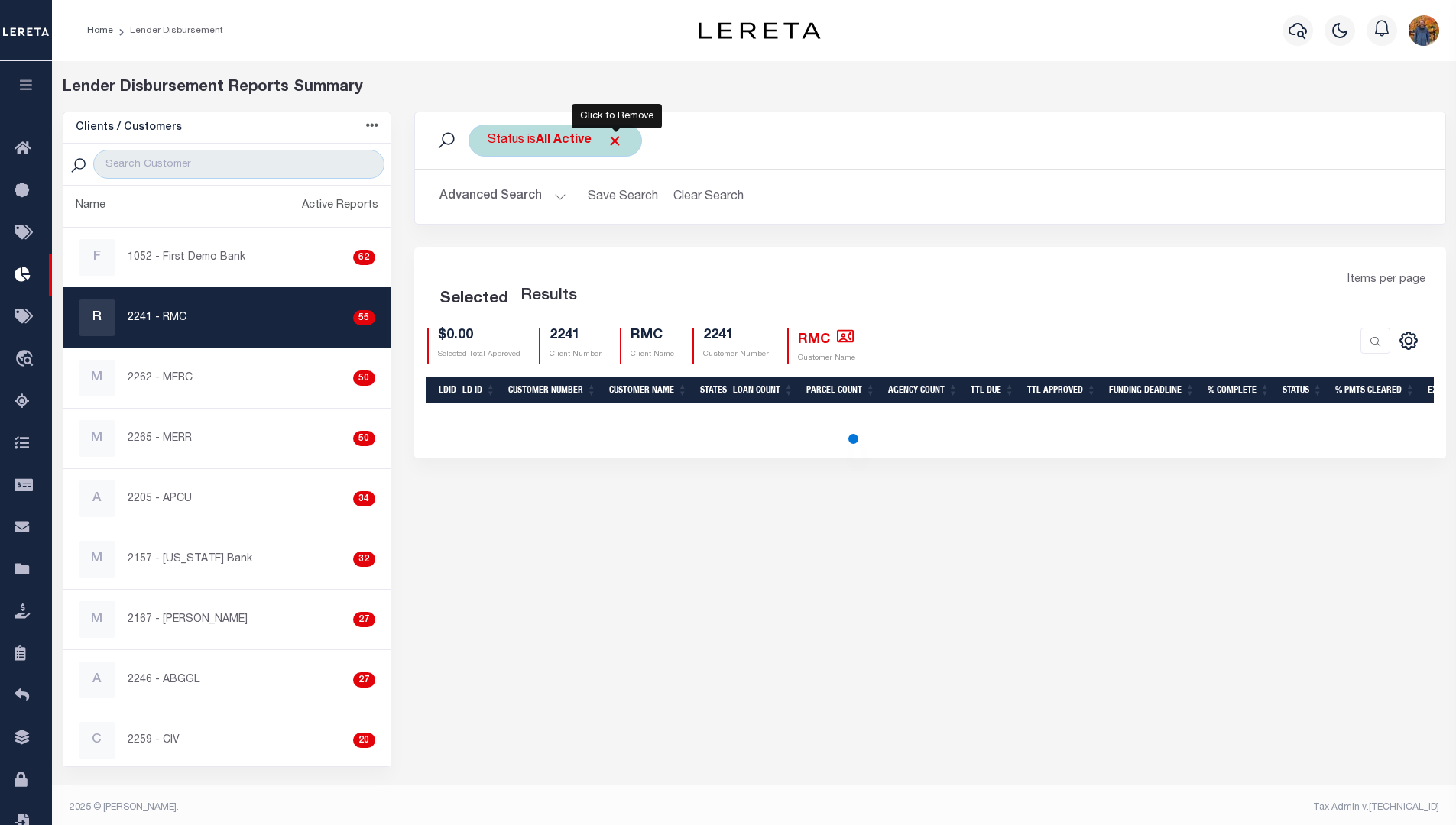
click at [620, 139] on span "Click to Remove" at bounding box center [615, 141] width 16 height 16
click at [520, 143] on div "Status" at bounding box center [505, 140] width 75 height 32
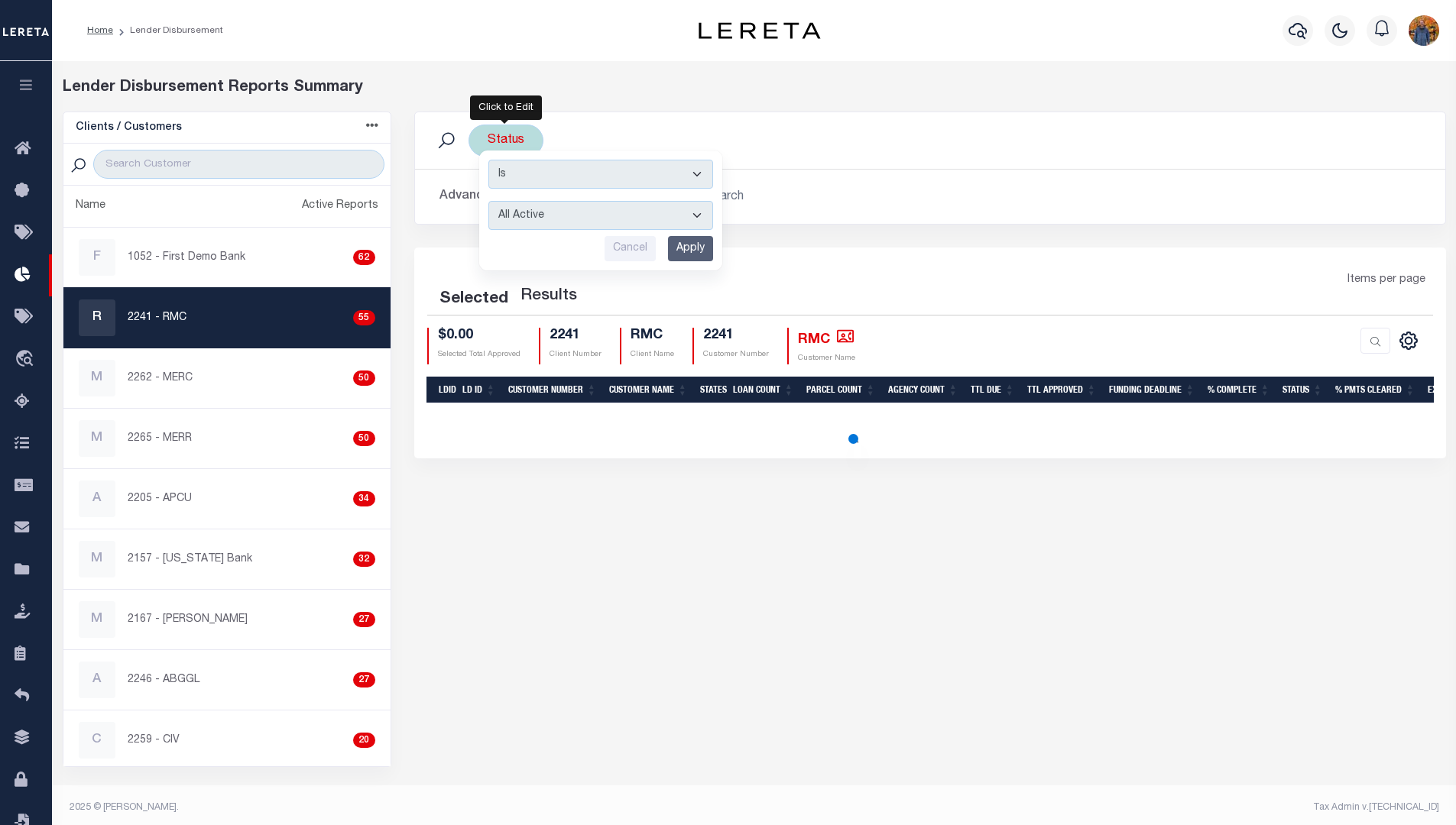
click at [594, 194] on div "Is Contains All Active Approval In Progress Batching In Progress Complete Do No…" at bounding box center [601, 210] width 243 height 120
click at [594, 209] on select "All Active Approval In Progress Batching In Progress Complete Do Not Pay Escrow…" at bounding box center [601, 215] width 225 height 29
select select "BIP"
click at [489, 201] on select "All Active Approval In Progress Batching In Progress Complete Do Not Pay Escrow…" at bounding box center [601, 215] width 225 height 29
select select "200"
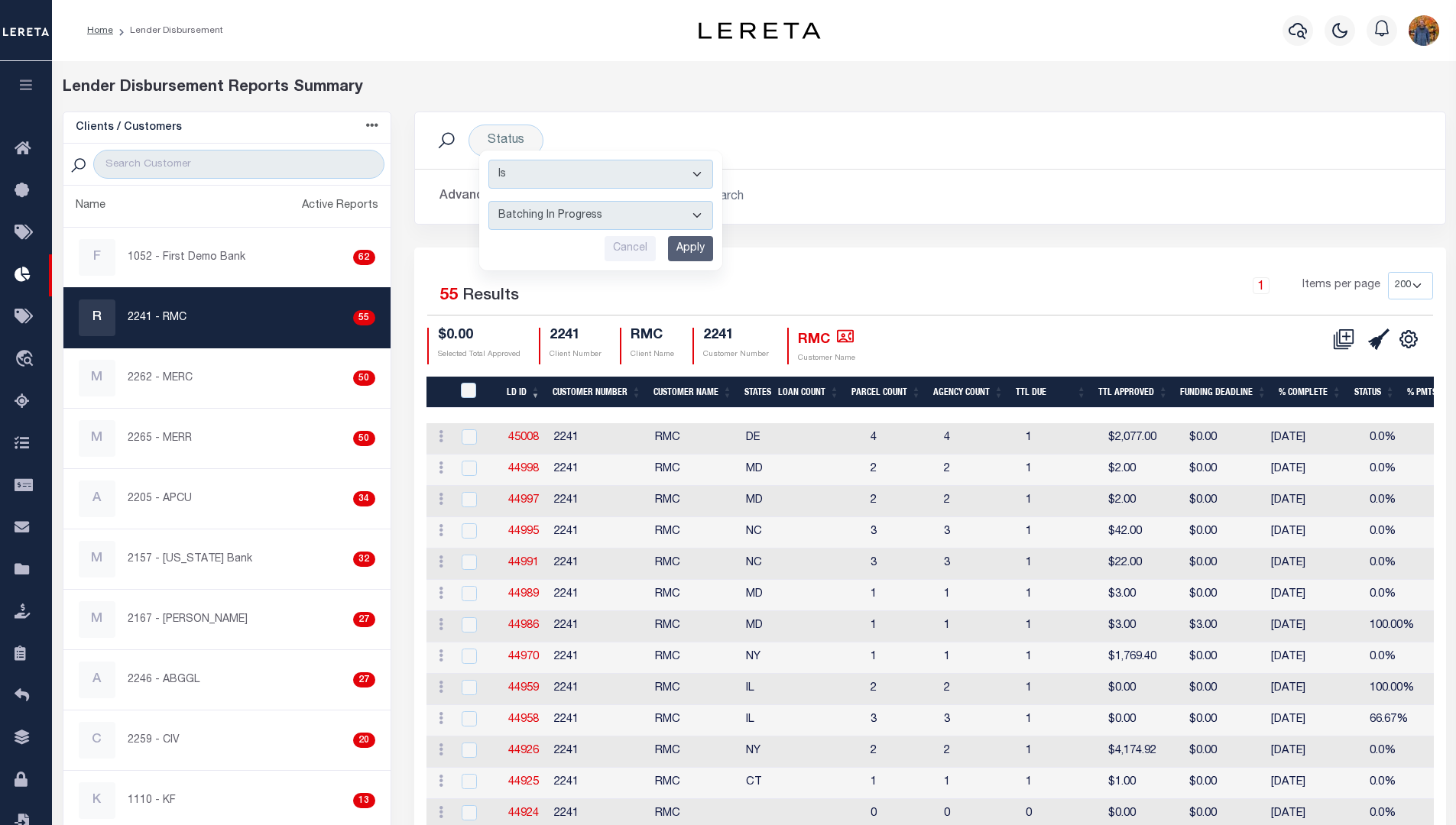
select select "200"
drag, startPoint x: 700, startPoint y: 242, endPoint x: 727, endPoint y: 289, distance: 54.2
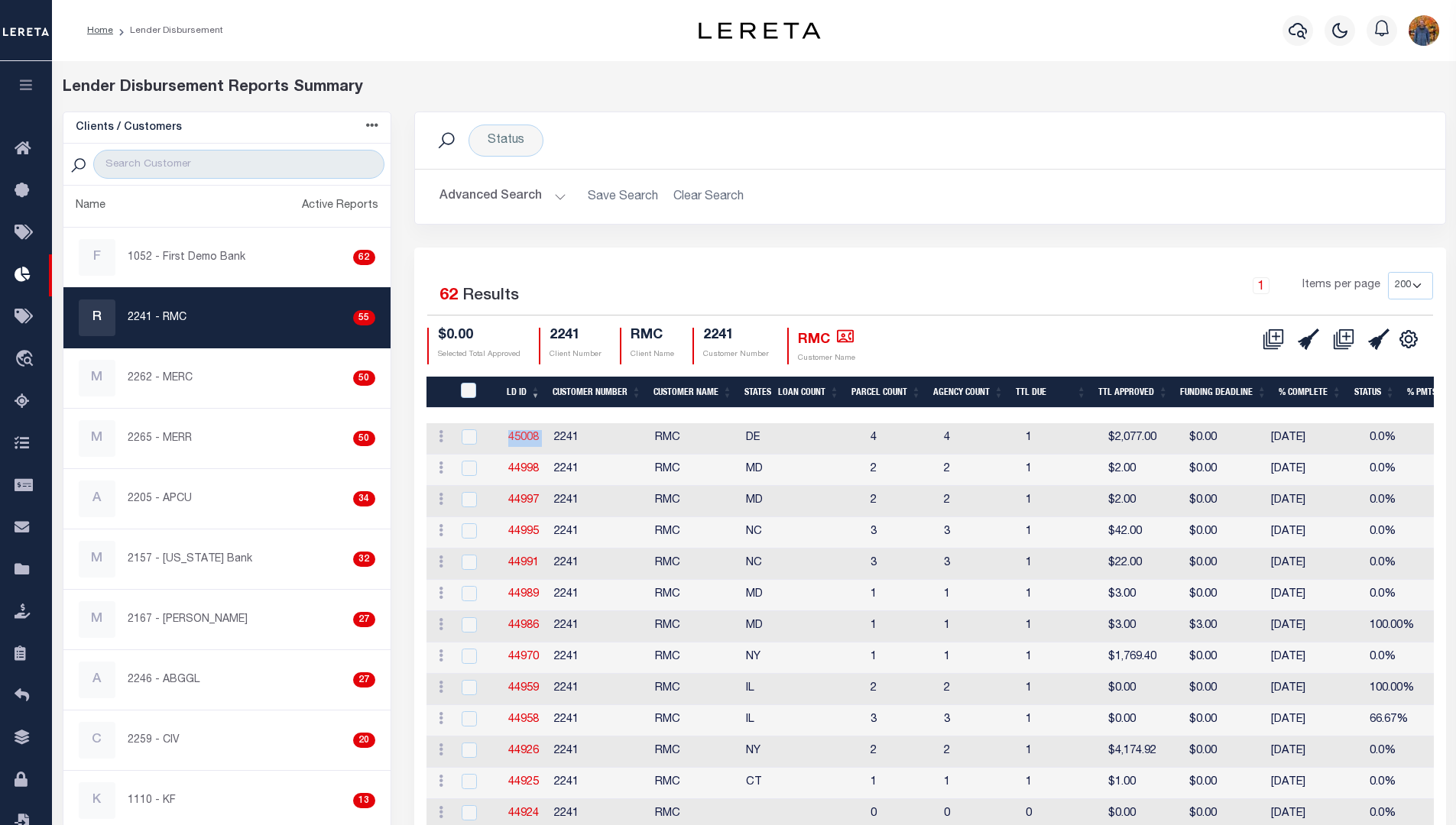
drag, startPoint x: 539, startPoint y: 432, endPoint x: 509, endPoint y: 437, distance: 30.4
click at [509, 437] on tr "ACTIONS Delete Batch 45008 2241 RMC DE 4 4 1 $2,077.00 $0.00 [DATE] 0.0% BIP Ap…" at bounding box center [1324, 439] width 1794 height 31
copy link "45008"
